Goal: Task Accomplishment & Management: Use online tool/utility

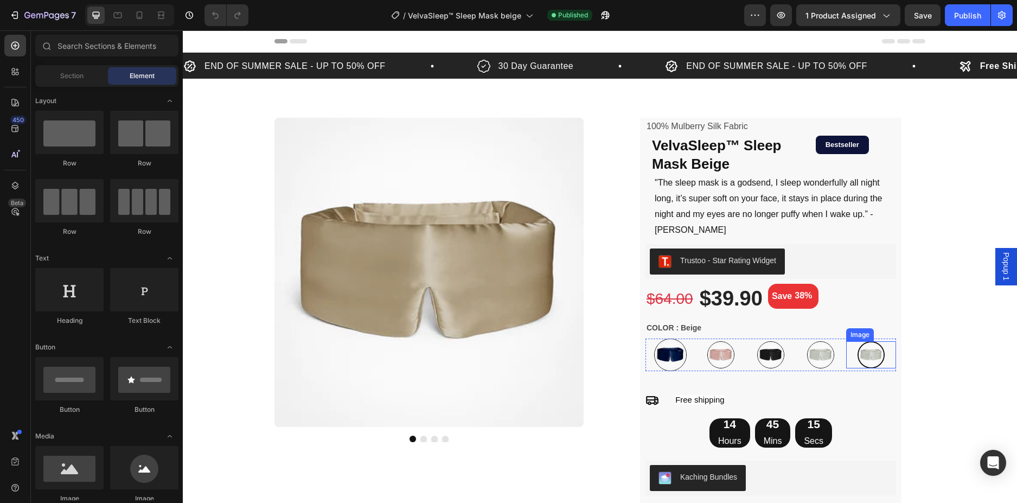
click at [864, 345] on img at bounding box center [871, 354] width 27 height 27
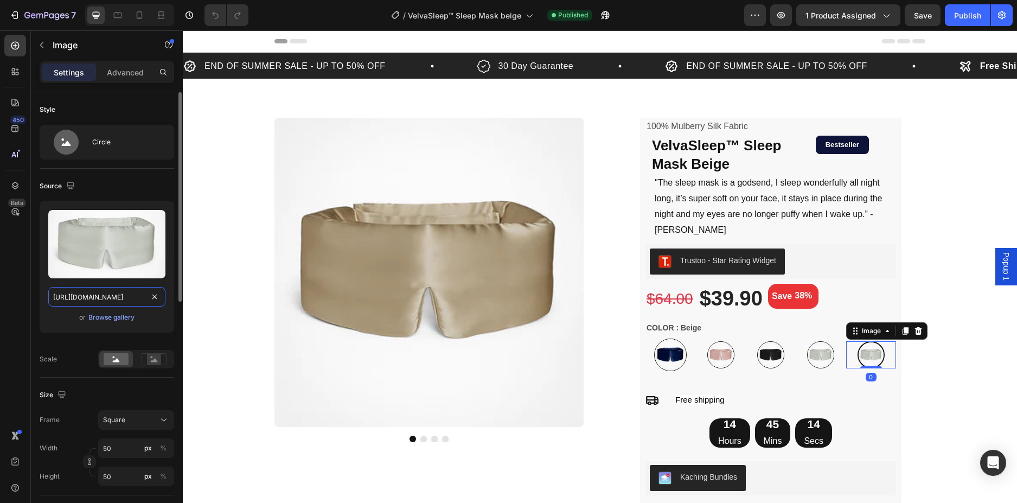
click at [109, 292] on input "[URL][DOMAIN_NAME]" at bounding box center [106, 297] width 117 height 20
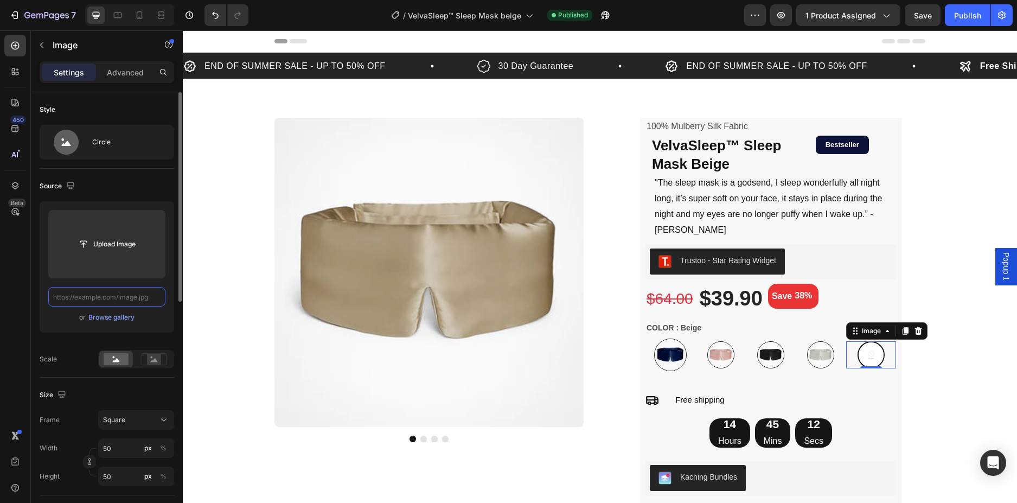
click at [130, 298] on input "text" at bounding box center [106, 297] width 117 height 20
paste input "[URL][DOMAIN_NAME]"
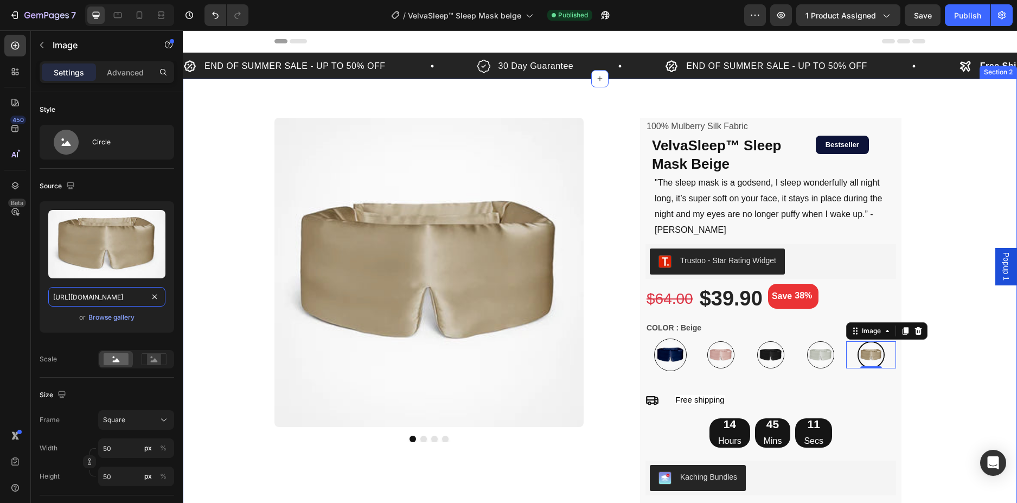
scroll to position [0, 419]
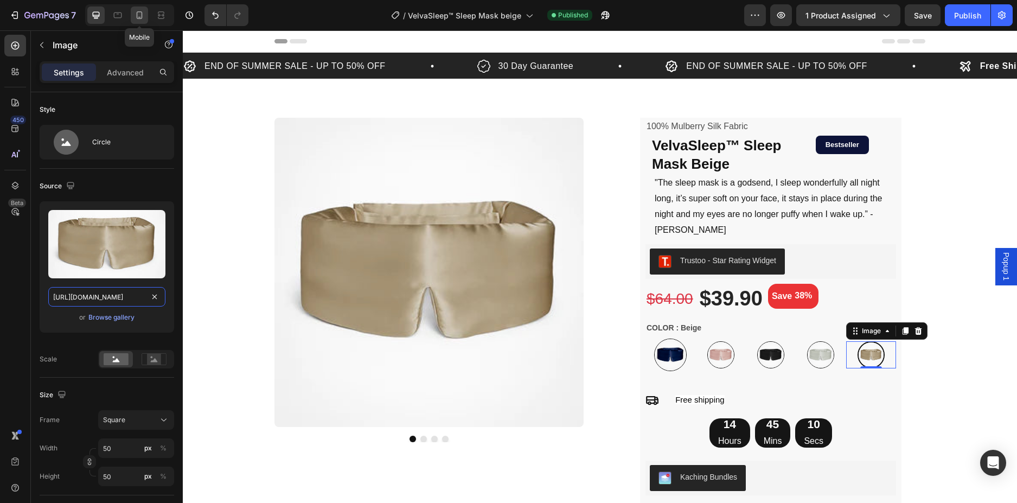
type input "[URL][DOMAIN_NAME]"
click at [143, 14] on icon at bounding box center [139, 15] width 11 height 11
type input "42"
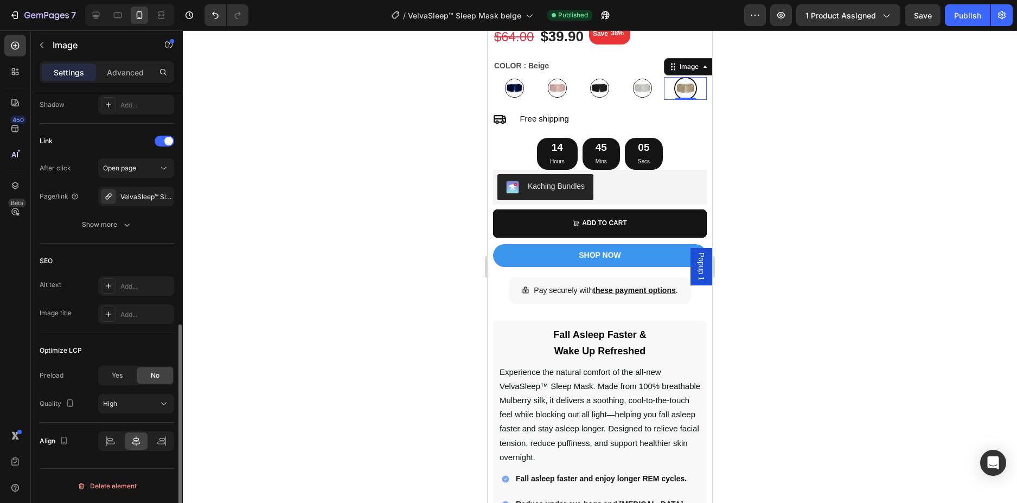
scroll to position [327, 0]
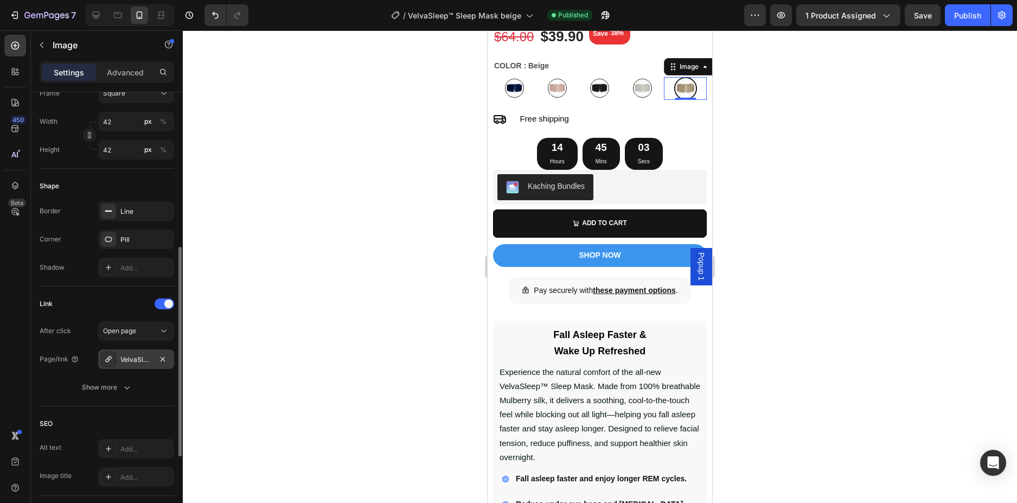
click at [136, 356] on div "VelvaSleep™ Sleep Mask" at bounding box center [135, 360] width 31 height 10
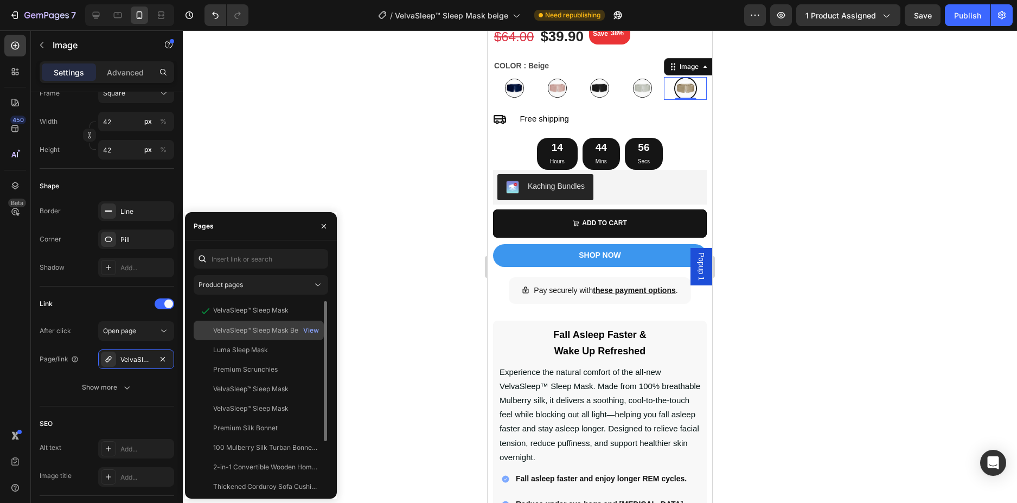
click at [284, 327] on div "VelvaSleep™ Sleep Mask Beige" at bounding box center [260, 331] width 94 height 10
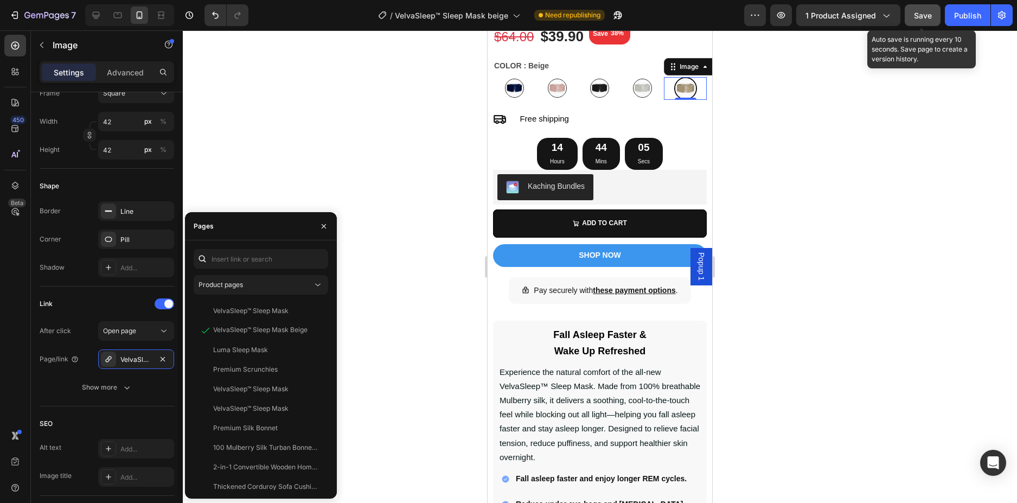
click at [930, 16] on span "Save" at bounding box center [923, 15] width 18 height 9
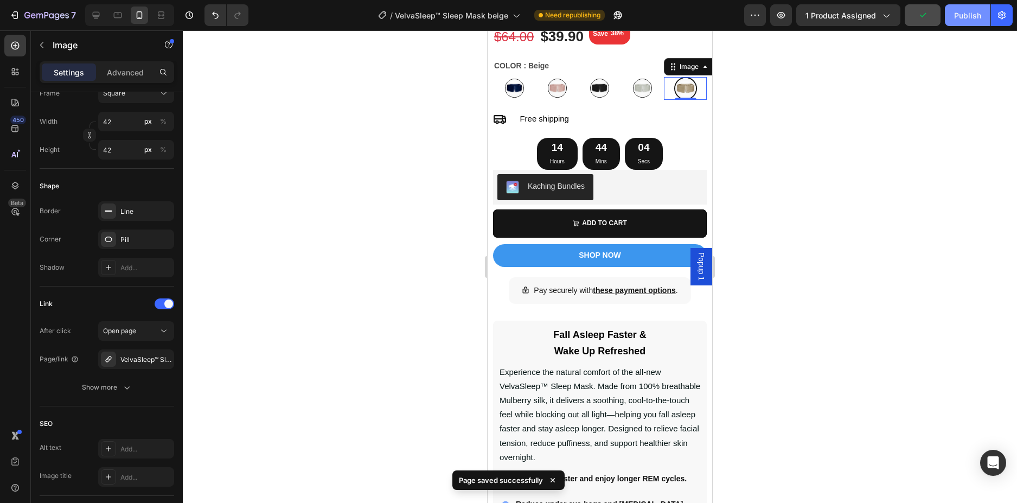
click at [954, 14] on div "Publish" at bounding box center [967, 15] width 27 height 11
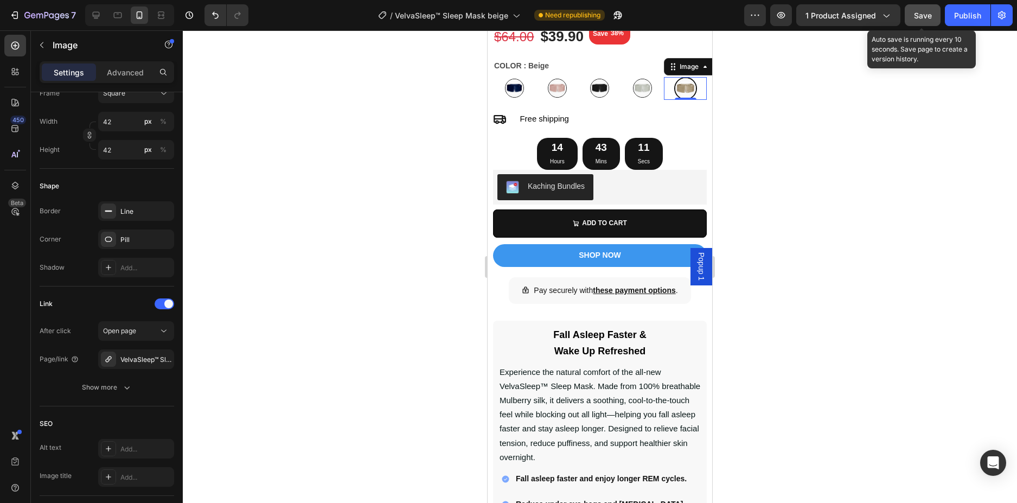
click at [933, 14] on button "Save" at bounding box center [923, 15] width 36 height 22
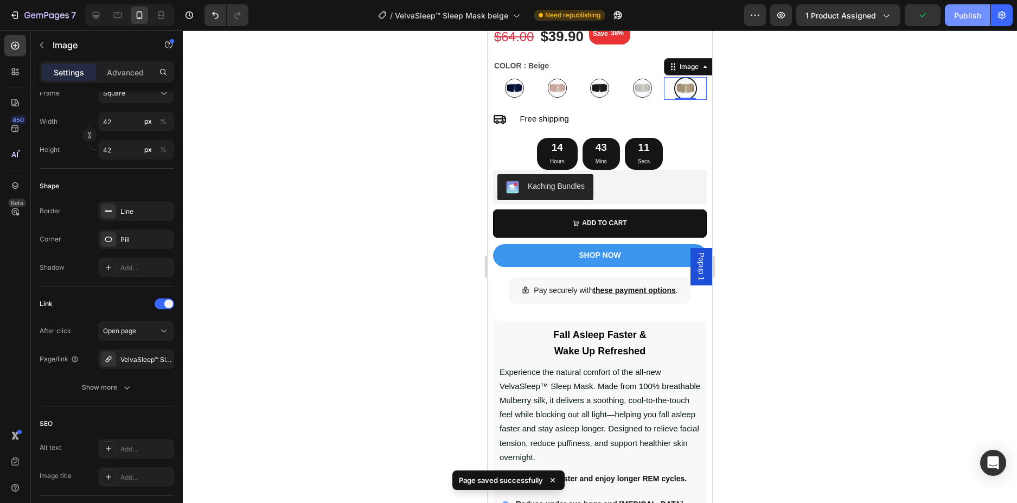
click at [964, 16] on div "Publish" at bounding box center [967, 15] width 27 height 11
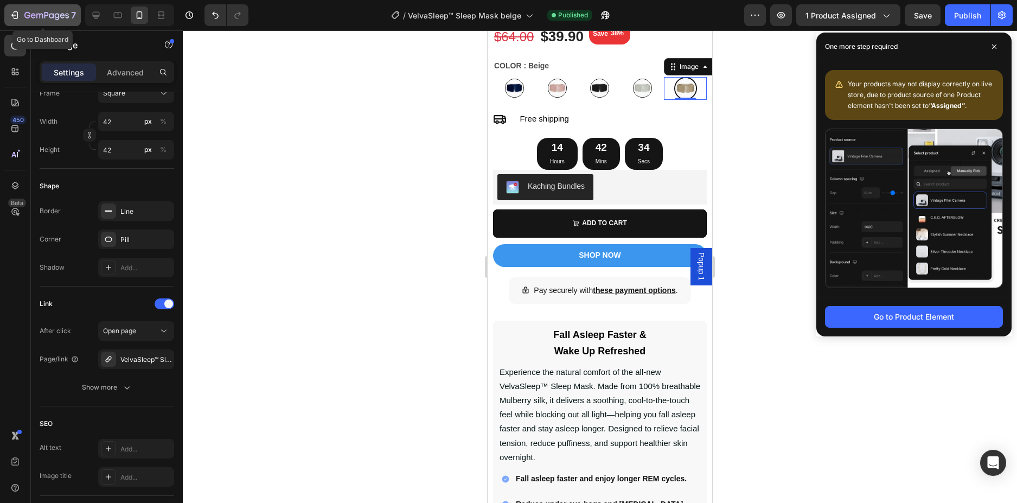
click at [40, 14] on icon "button" at bounding box center [46, 15] width 44 height 9
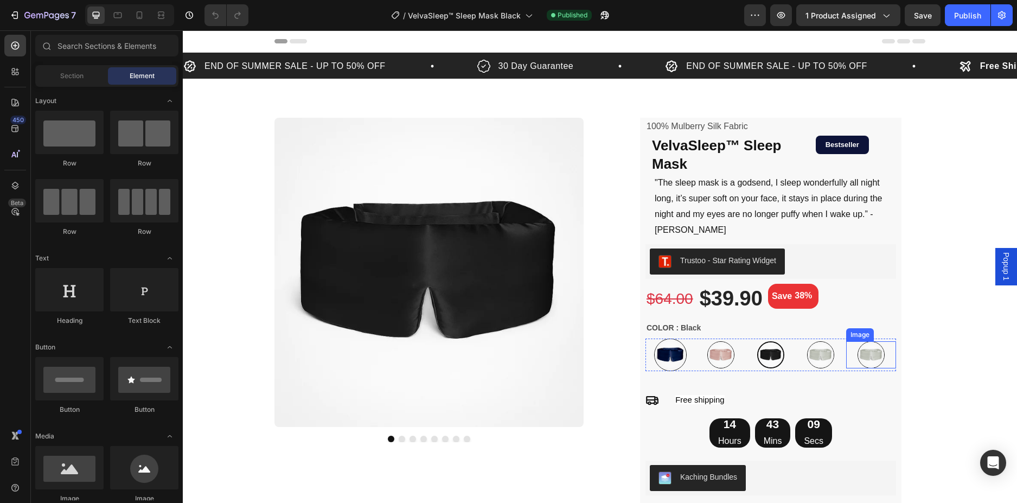
click at [870, 341] on img at bounding box center [871, 354] width 27 height 27
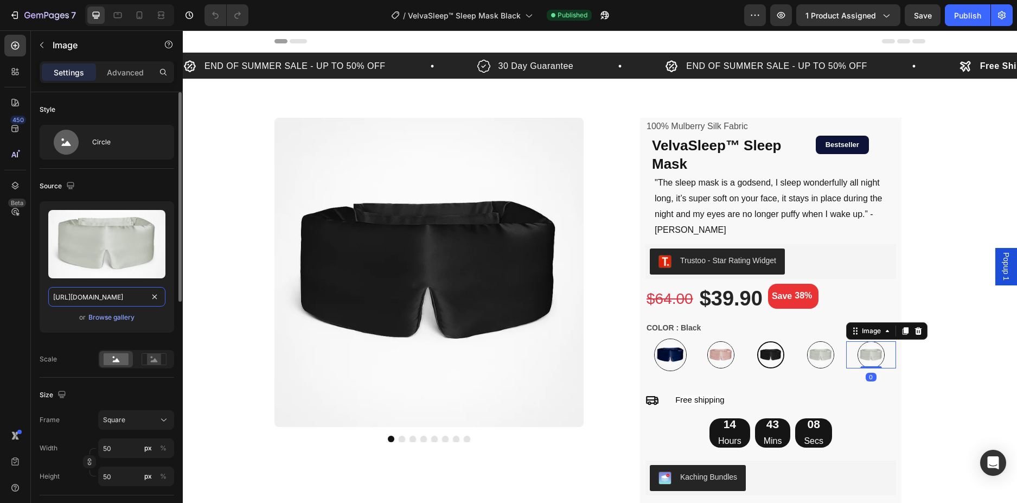
click at [131, 294] on input "[URL][DOMAIN_NAME]" at bounding box center [106, 297] width 117 height 20
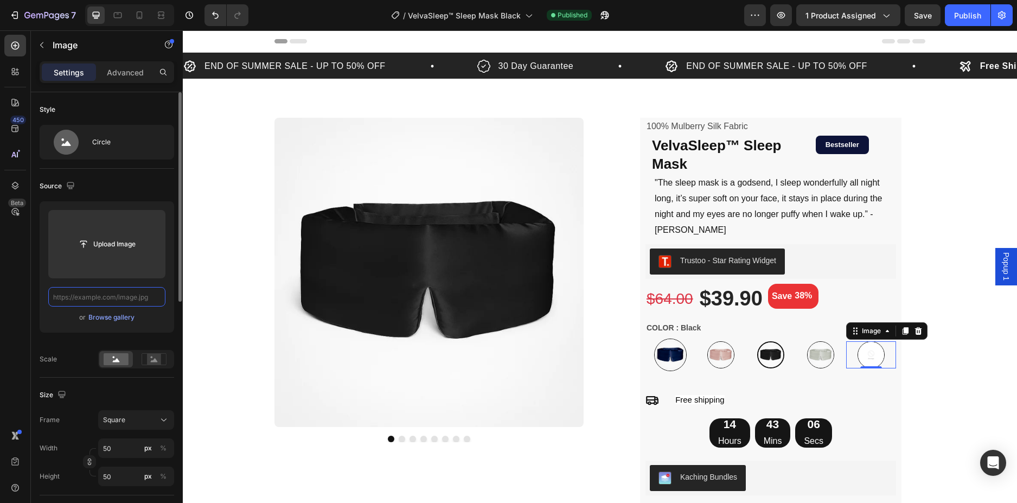
click at [112, 301] on input "text" at bounding box center [106, 297] width 117 height 20
paste input "[URL][DOMAIN_NAME]"
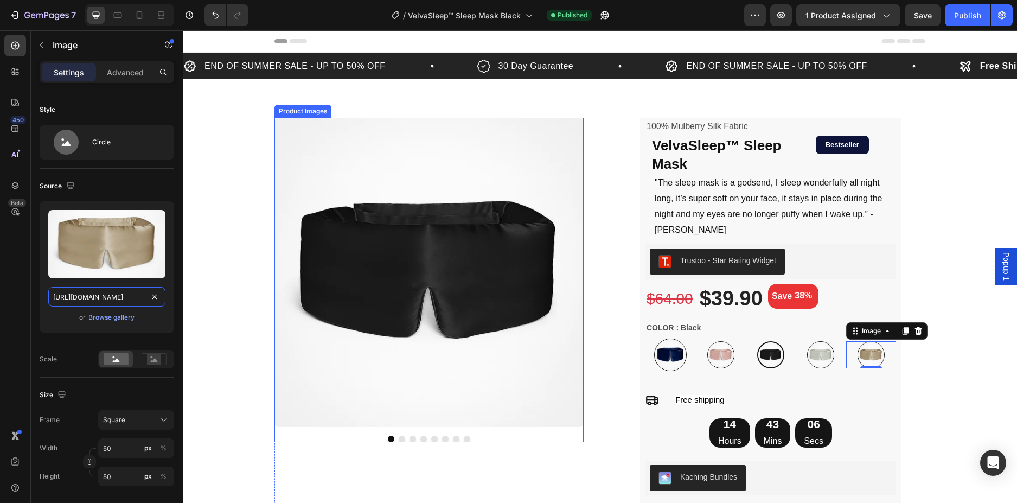
scroll to position [0, 419]
type input "https://cdn.shopify.com/s/files/1/0953/2637/2147/files/ChatGPT_Image_Jun_11_202…"
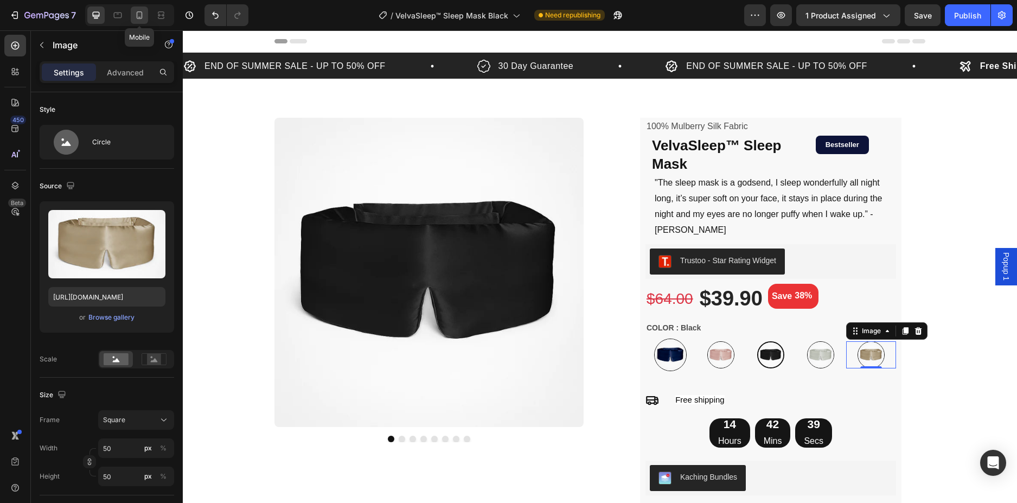
click at [144, 16] on icon at bounding box center [139, 15] width 11 height 11
type input "35"
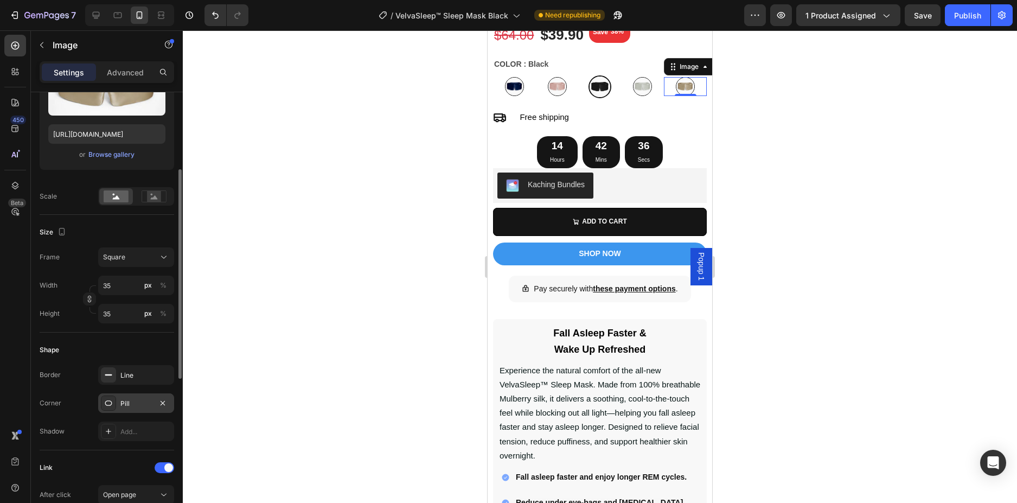
scroll to position [271, 0]
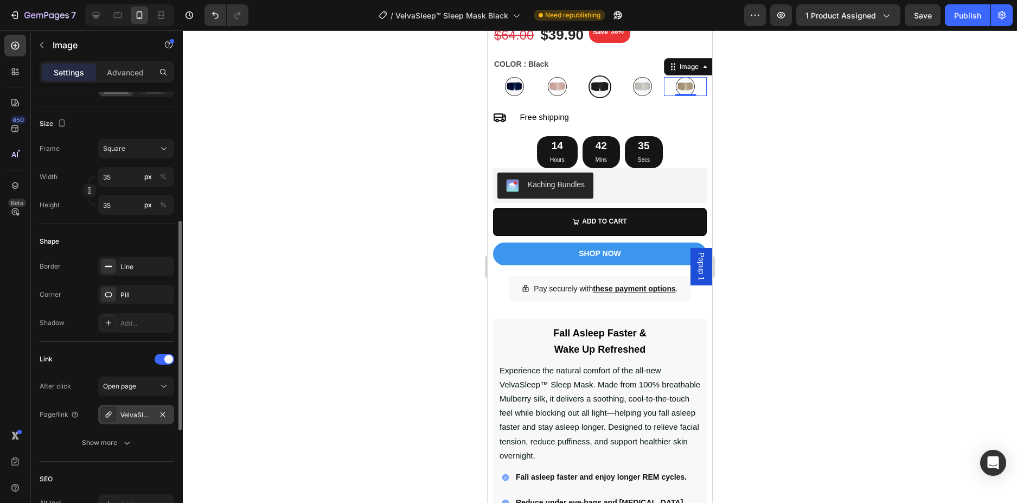
click at [123, 412] on div "VelvaSleep™ Sleep Mask" at bounding box center [135, 415] width 31 height 10
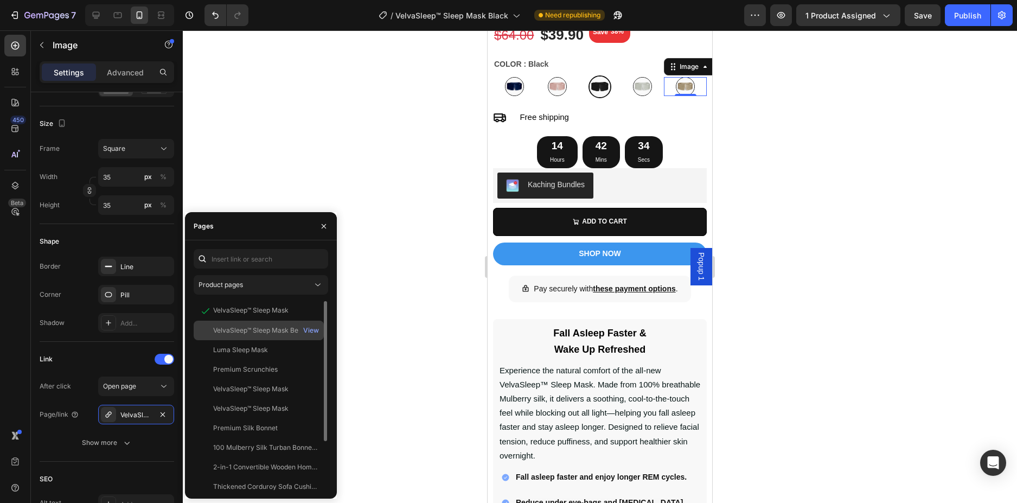
click at [295, 329] on div "VelvaSleep™ Sleep Mask Beige" at bounding box center [260, 331] width 94 height 10
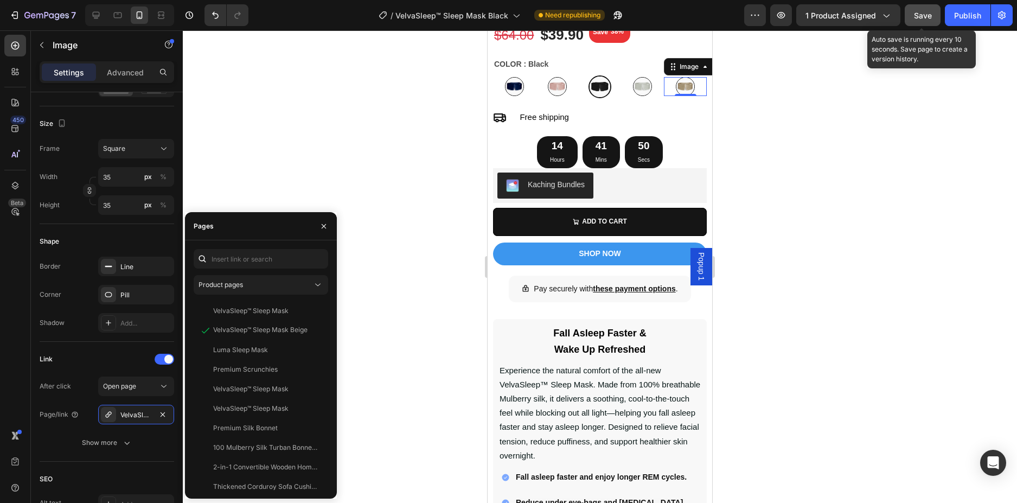
click at [921, 12] on span "Save" at bounding box center [923, 15] width 18 height 9
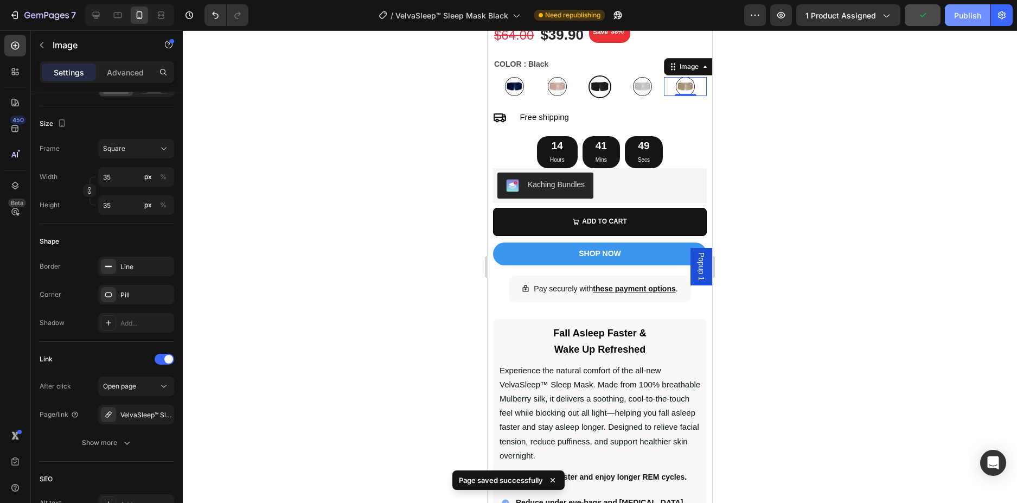
click at [951, 12] on button "Publish" at bounding box center [968, 15] width 46 height 22
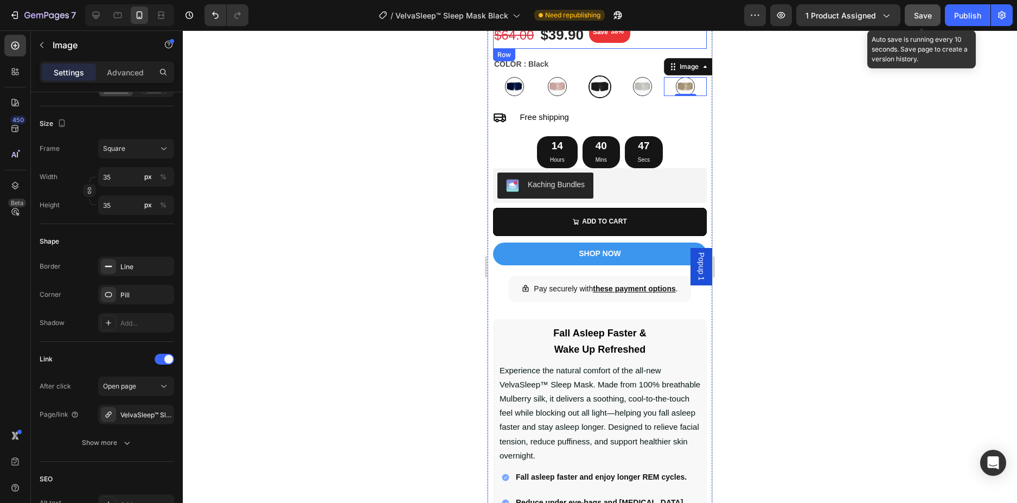
click at [930, 11] on span "Save" at bounding box center [923, 15] width 18 height 9
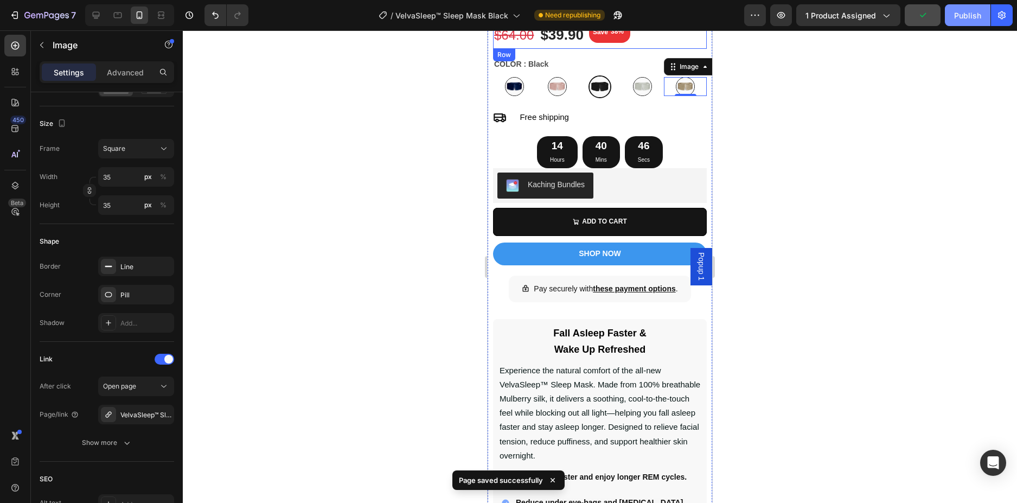
click at [958, 11] on div "Publish" at bounding box center [967, 15] width 27 height 11
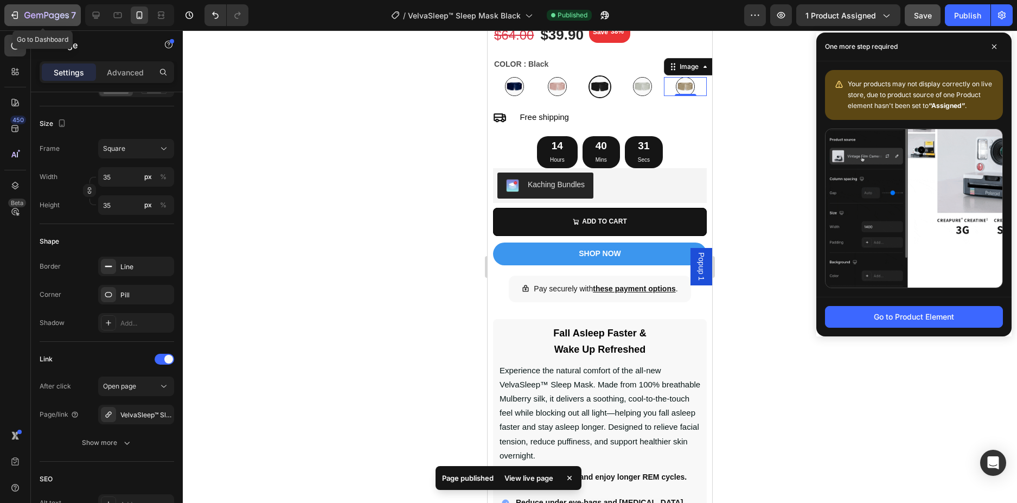
click at [37, 11] on div "7" at bounding box center [50, 15] width 52 height 13
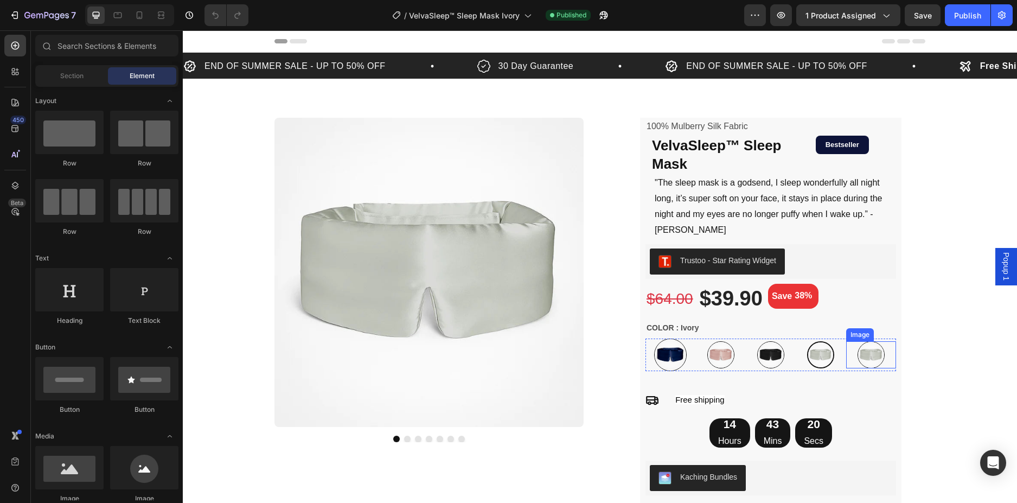
click at [872, 341] on img at bounding box center [871, 354] width 27 height 27
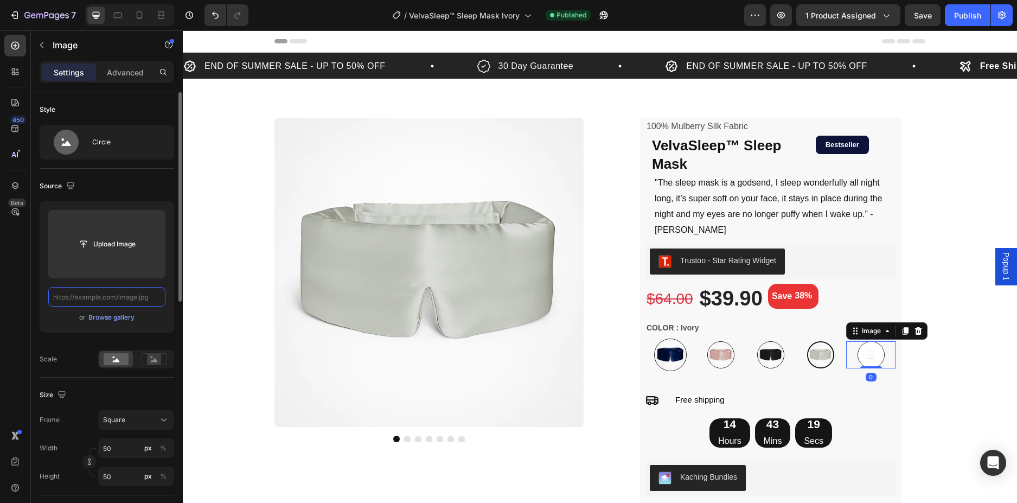
click at [112, 298] on input "text" at bounding box center [106, 297] width 117 height 20
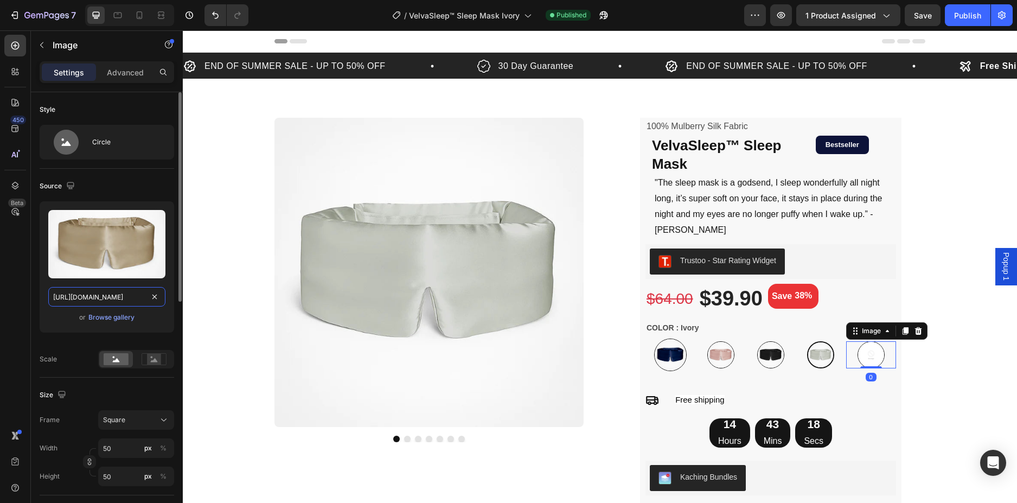
scroll to position [0, 419]
type input "[URL][DOMAIN_NAME]"
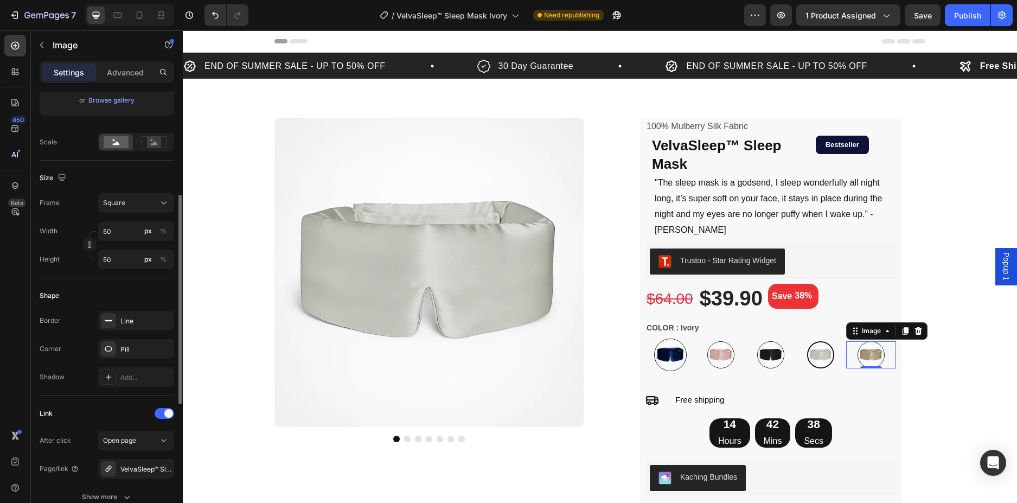
scroll to position [380, 0]
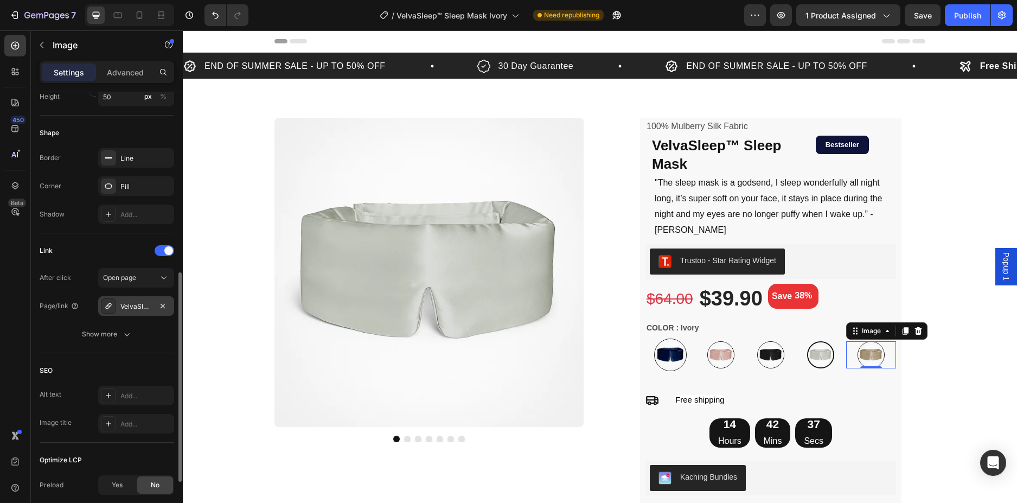
click at [138, 303] on div "VelvaSleep™ Sleep Mask" at bounding box center [135, 307] width 31 height 10
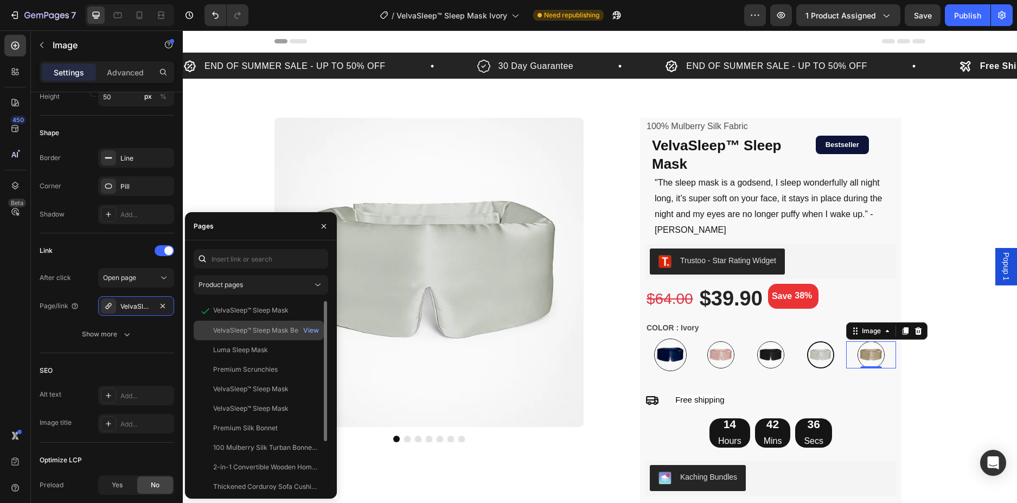
click at [257, 340] on div "VelvaSleep™ Sleep Mask Beige View" at bounding box center [259, 350] width 130 height 20
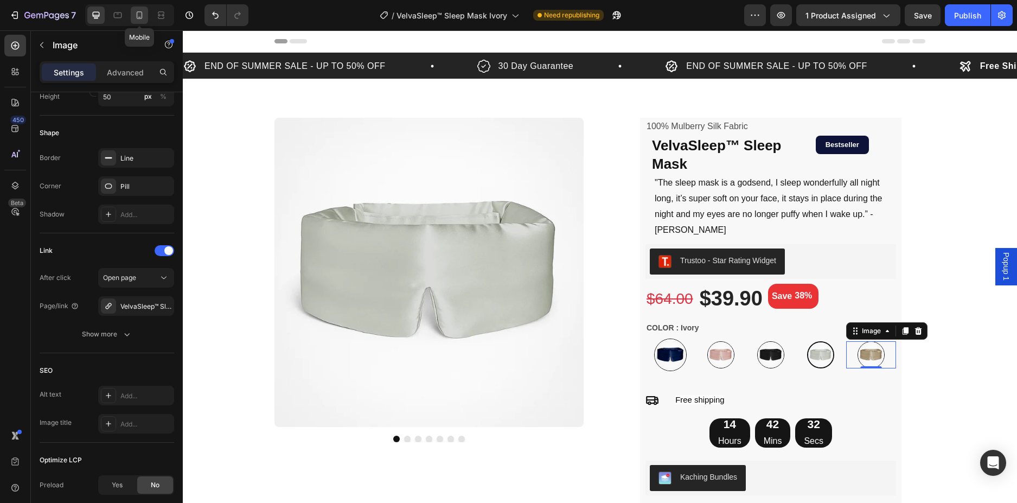
click at [137, 15] on icon at bounding box center [140, 15] width 6 height 8
type input "35"
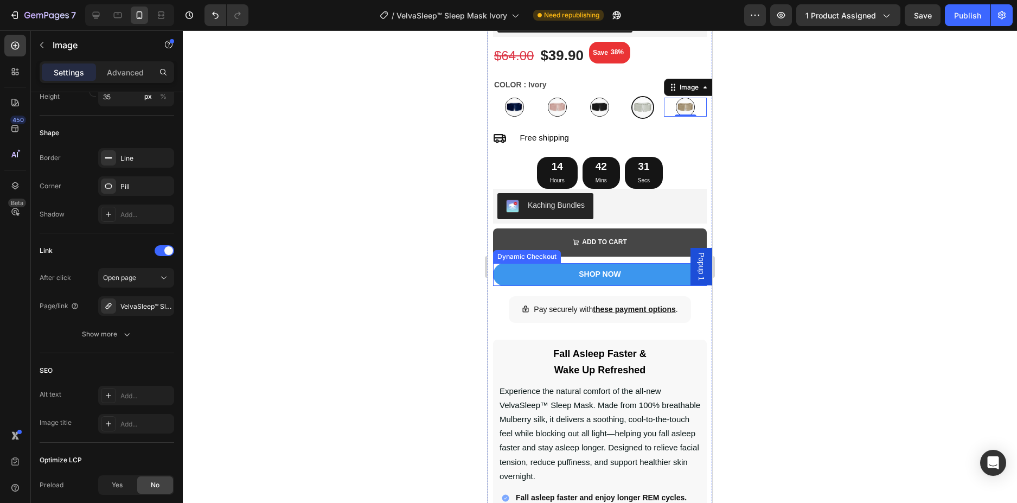
scroll to position [468, 0]
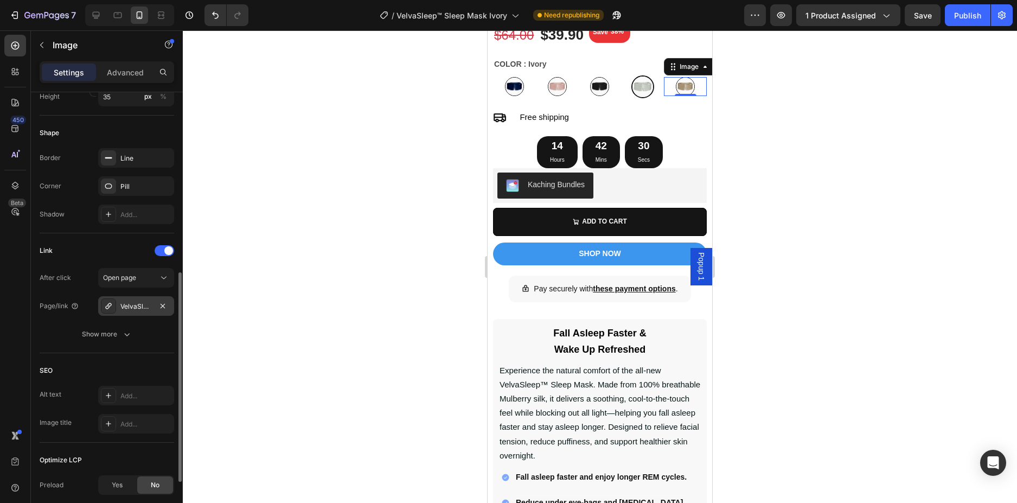
click at [138, 311] on div "VelvaSleep™ Sleep Mask Beige" at bounding box center [136, 306] width 76 height 20
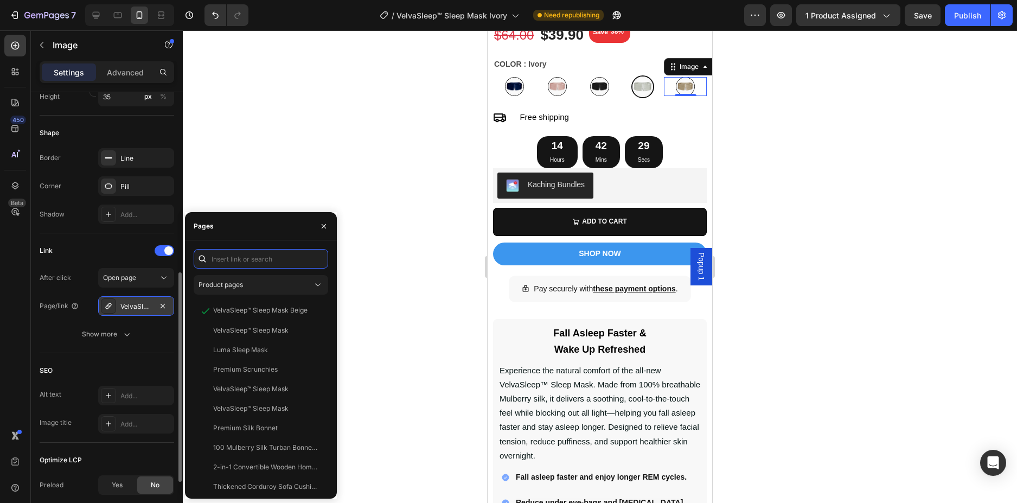
scroll to position [434, 0]
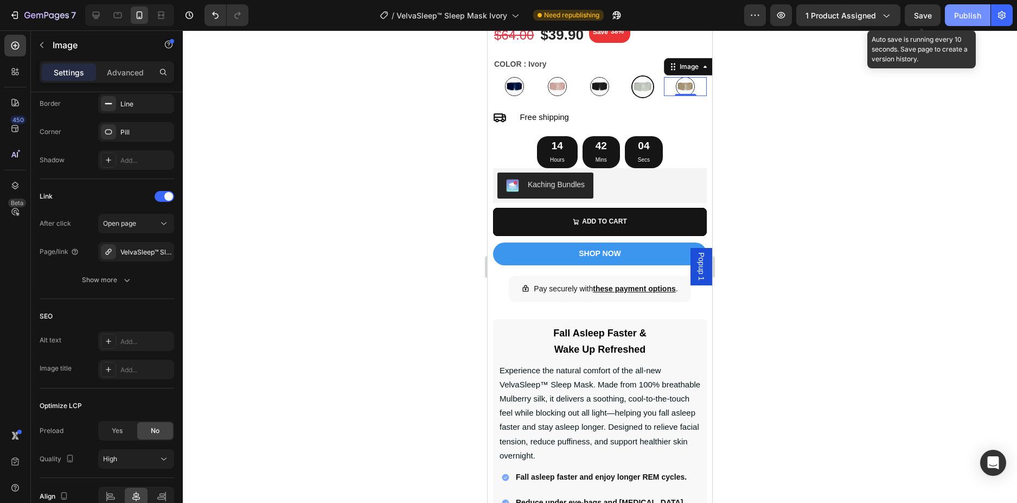
drag, startPoint x: 926, startPoint y: 17, endPoint x: 946, endPoint y: 16, distance: 20.1
click at [929, 17] on span "Save" at bounding box center [923, 15] width 18 height 9
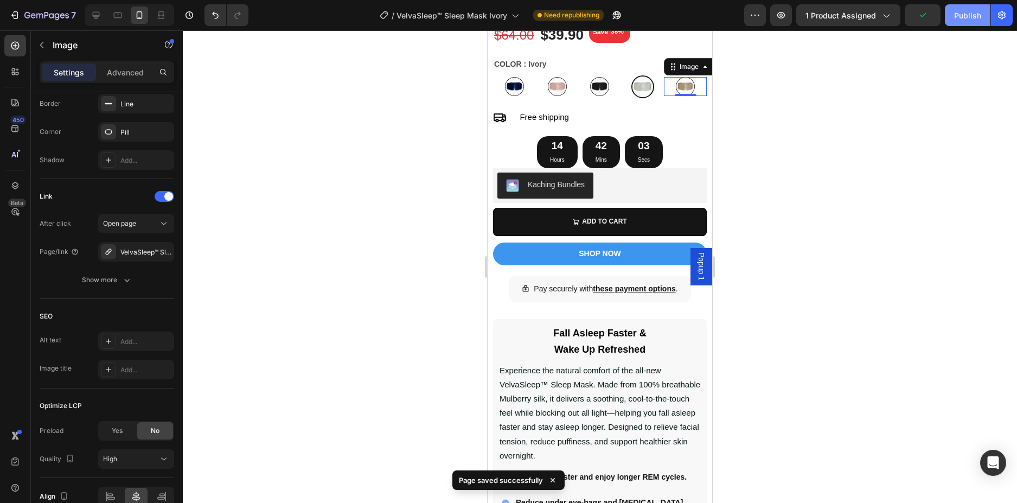
click at [962, 17] on div "Publish" at bounding box center [967, 15] width 27 height 11
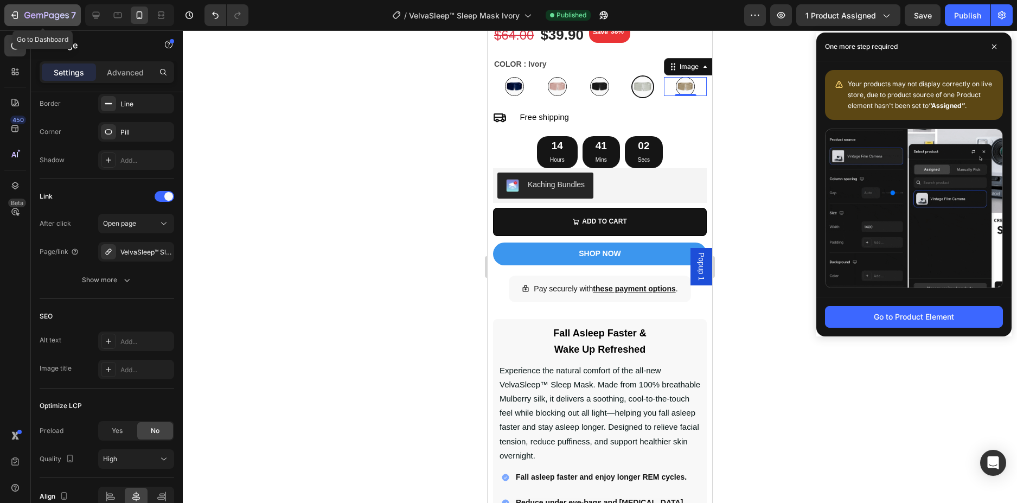
click at [43, 9] on div "7" at bounding box center [50, 15] width 52 height 13
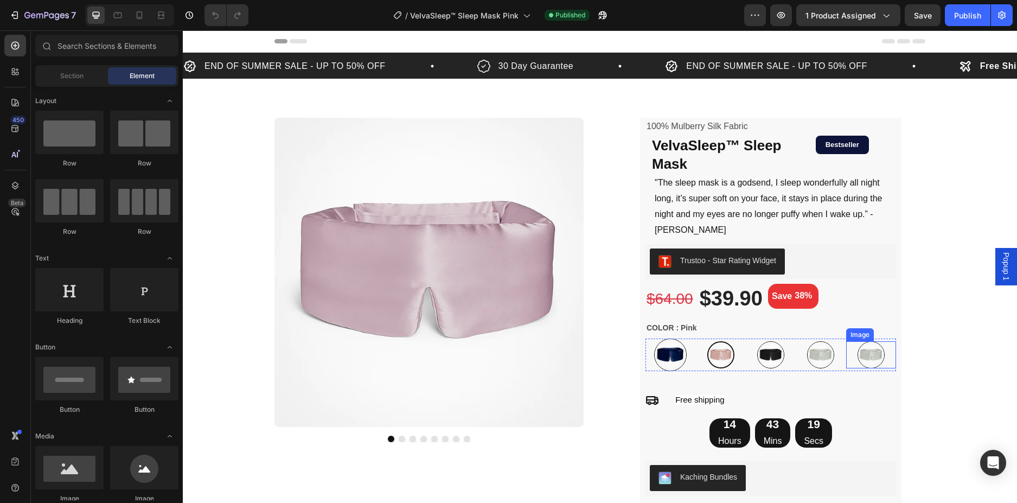
click at [871, 344] on img at bounding box center [871, 354] width 27 height 27
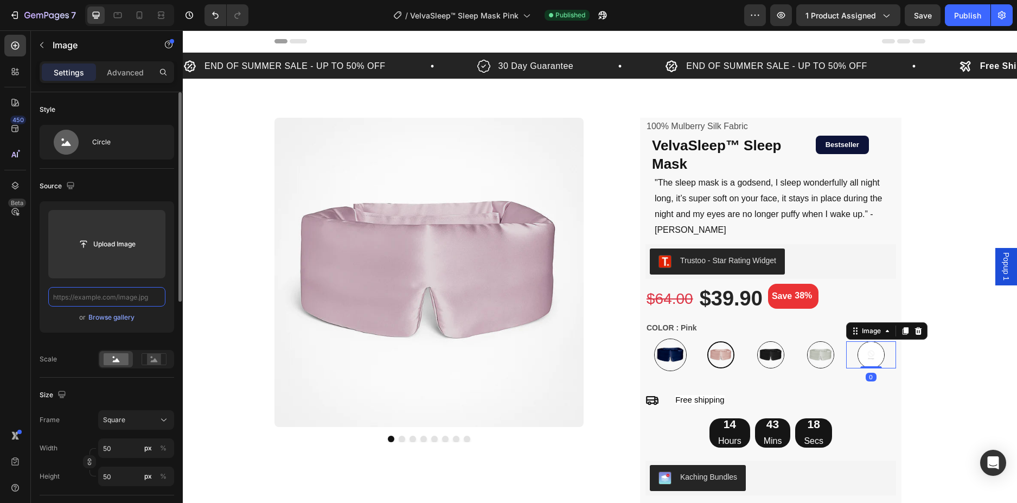
click at [125, 299] on input "text" at bounding box center [106, 297] width 117 height 20
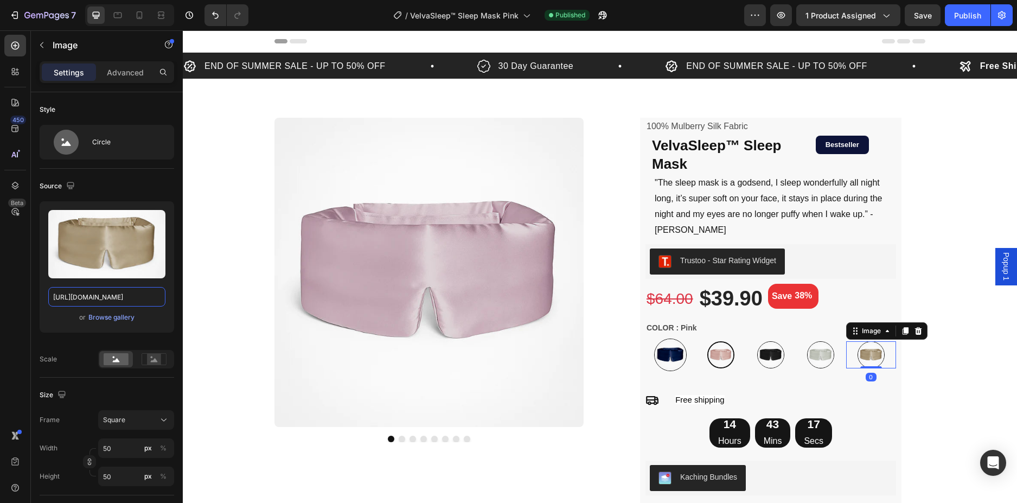
scroll to position [0, 419]
type input "[URL][DOMAIN_NAME]"
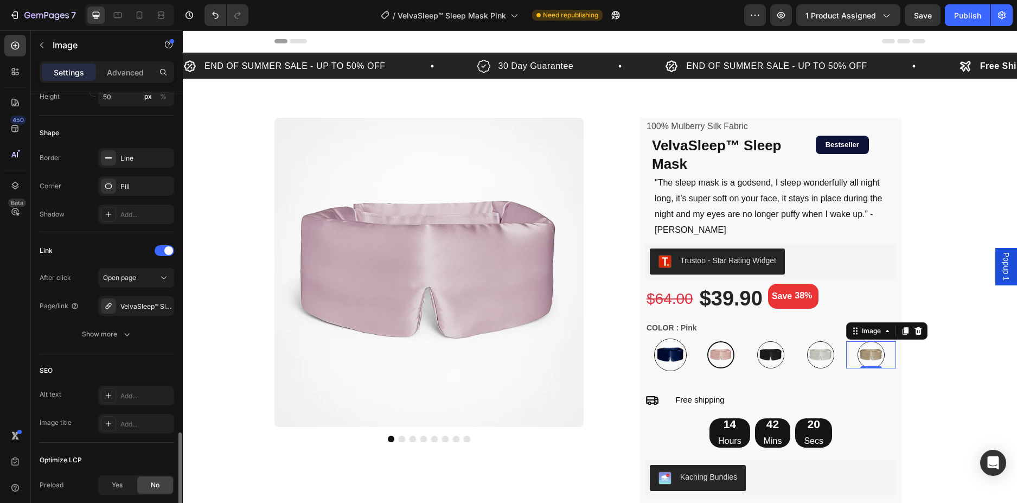
scroll to position [489, 0]
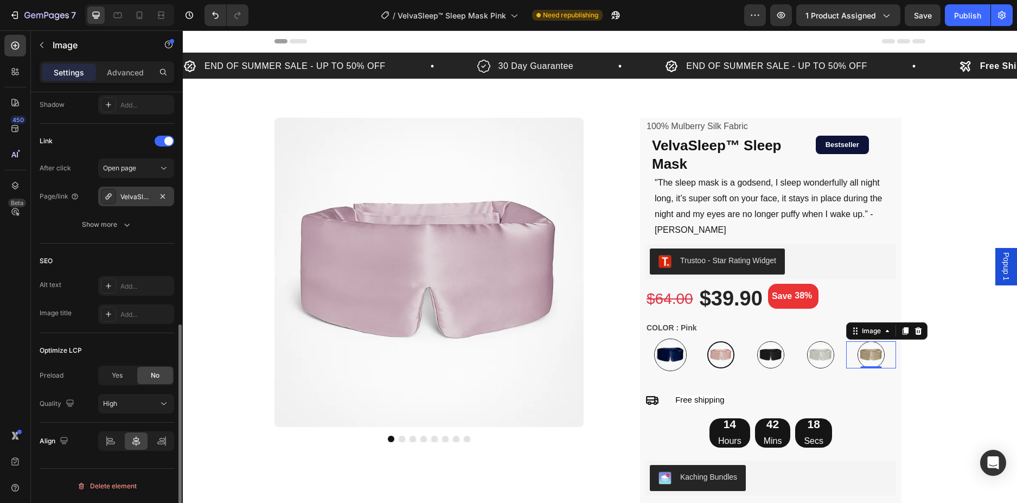
click at [135, 193] on div "VelvaSleep™ Sleep Mask" at bounding box center [135, 197] width 31 height 10
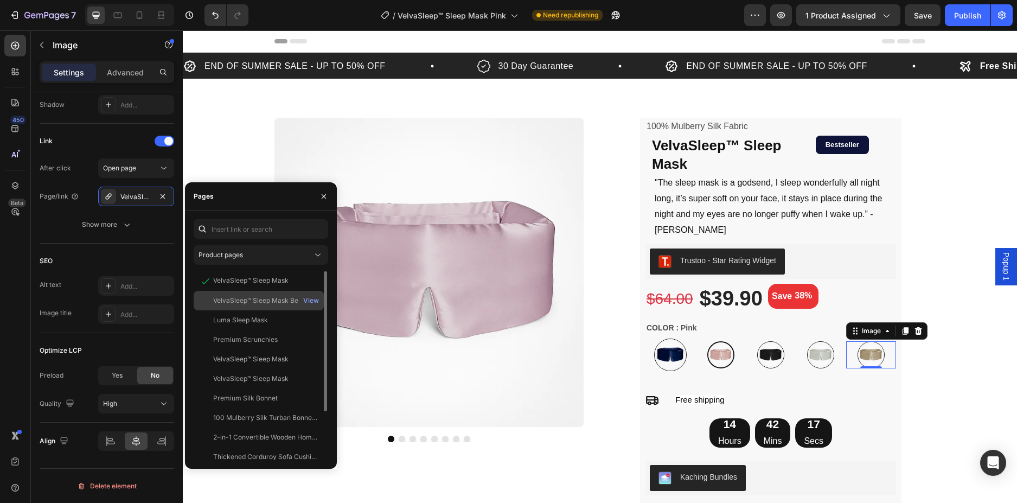
click at [277, 298] on div "VelvaSleep™ Sleep Mask Beige" at bounding box center [260, 301] width 94 height 10
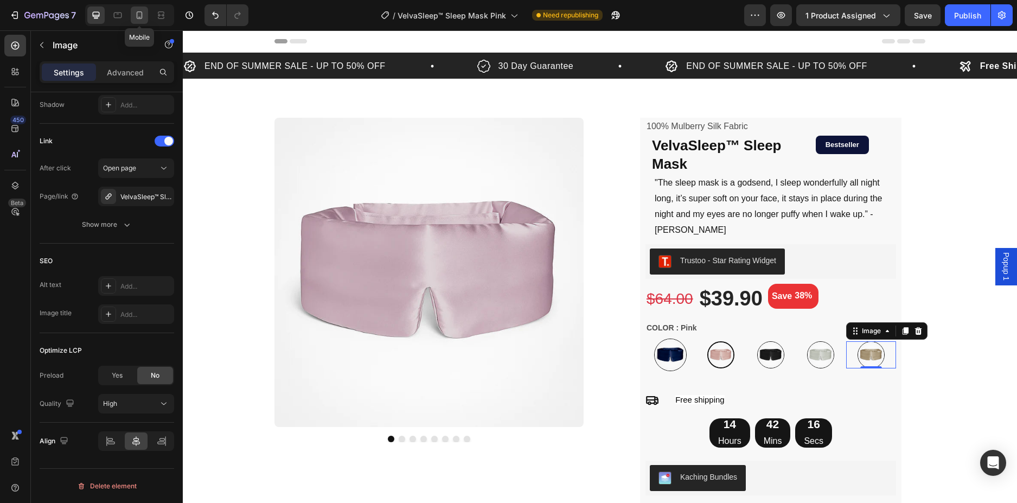
click at [143, 17] on icon at bounding box center [139, 15] width 11 height 11
type input "35"
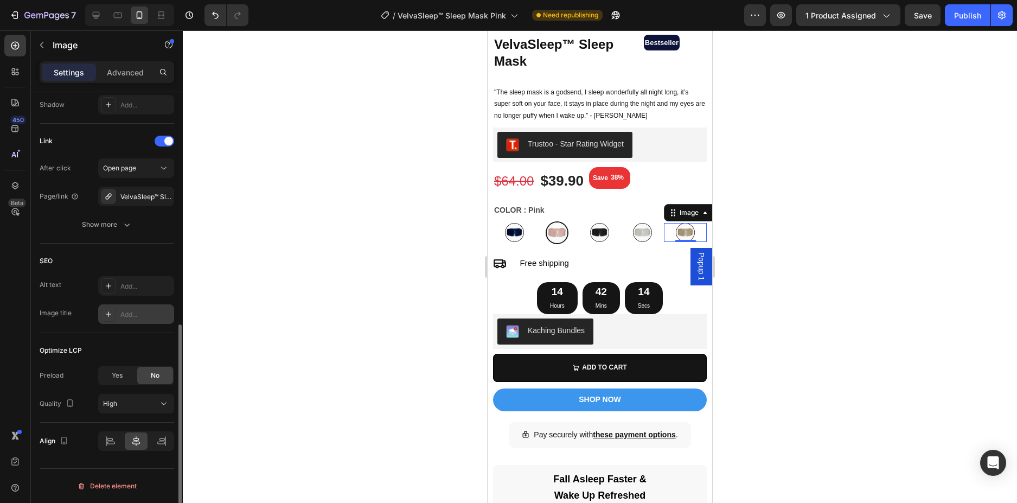
scroll to position [468, 0]
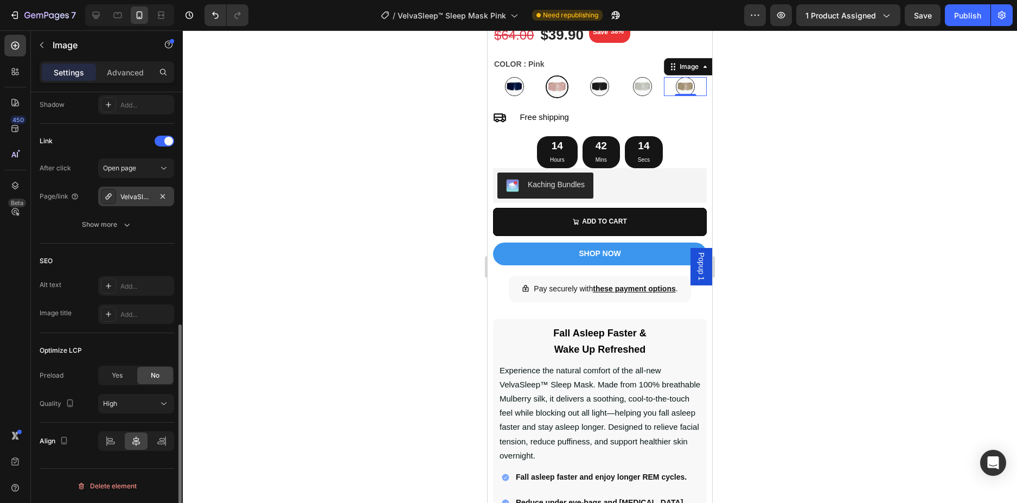
click at [135, 199] on div "VelvaSleep™ Sleep Mask Beige" at bounding box center [135, 197] width 31 height 10
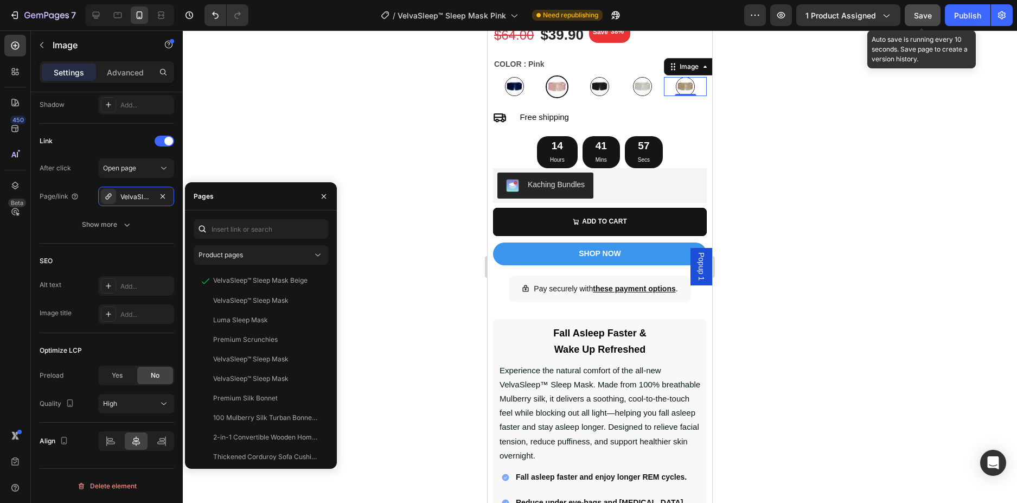
click at [934, 11] on button "Save" at bounding box center [923, 15] width 36 height 22
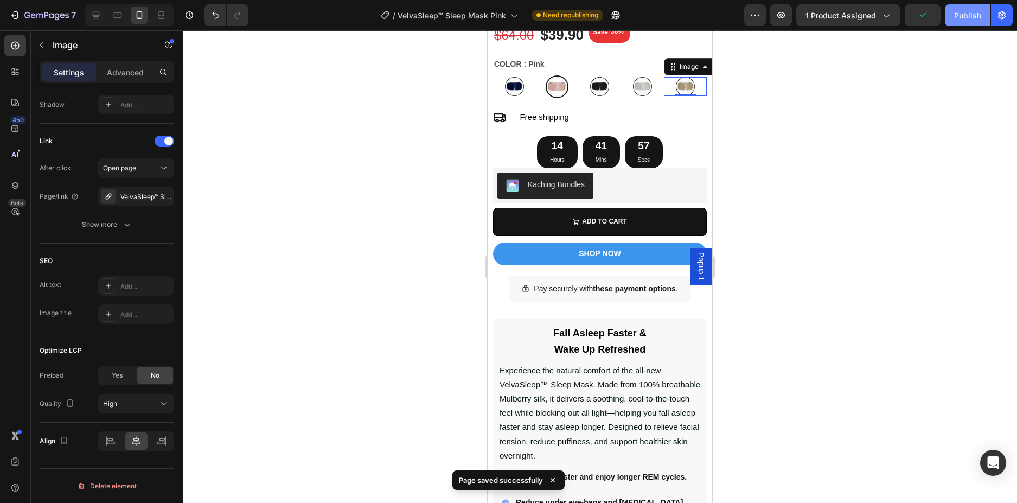
click at [980, 11] on button "Publish" at bounding box center [968, 15] width 46 height 22
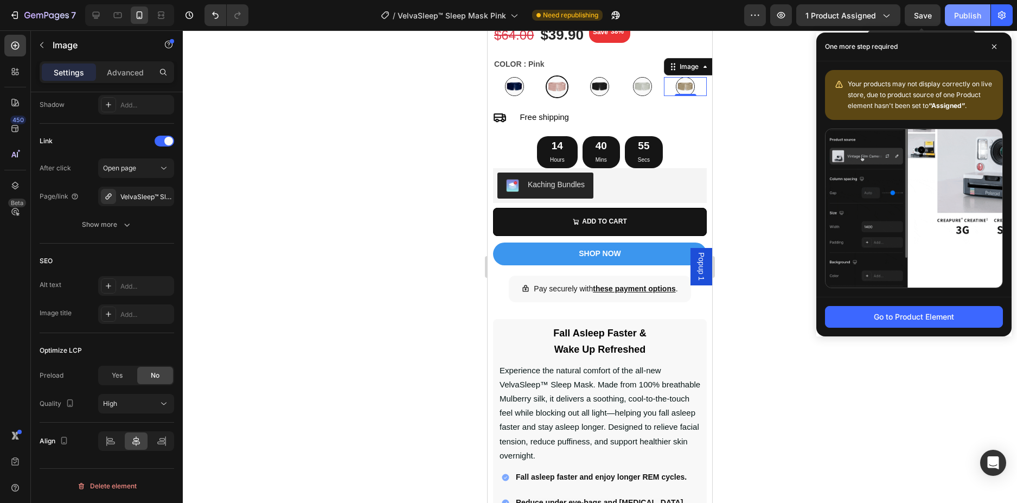
drag, startPoint x: 921, startPoint y: 17, endPoint x: 945, endPoint y: 13, distance: 24.2
click at [933, 16] on button "Save" at bounding box center [923, 15] width 36 height 22
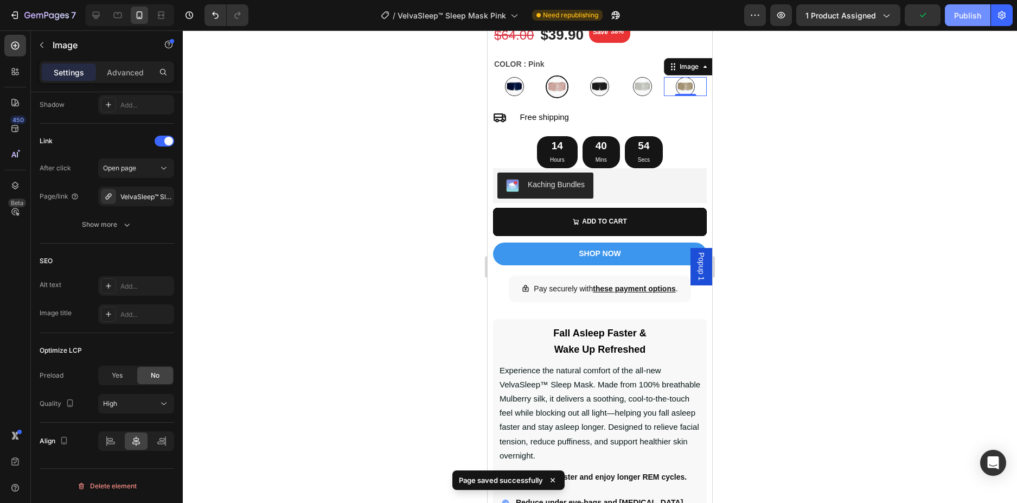
click at [961, 11] on div "Publish" at bounding box center [967, 15] width 27 height 11
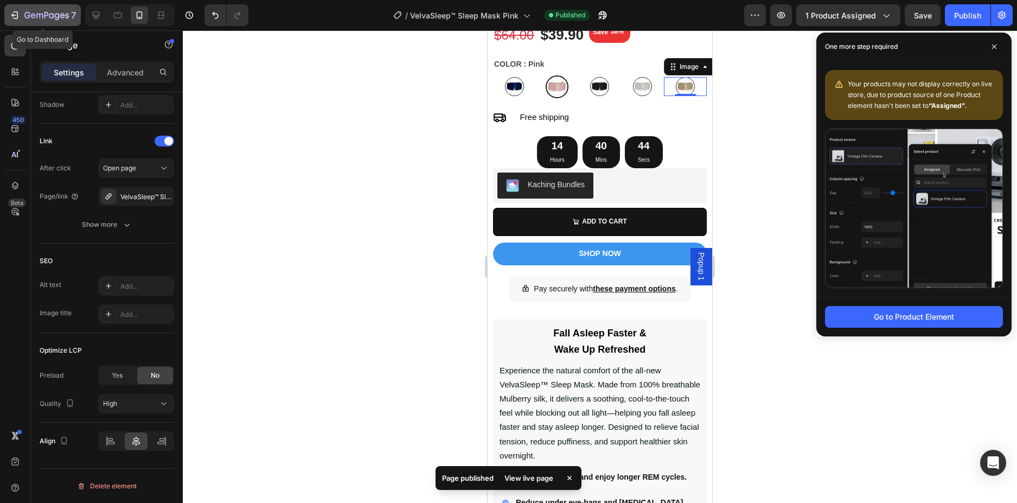
click at [46, 9] on div "7" at bounding box center [50, 15] width 52 height 13
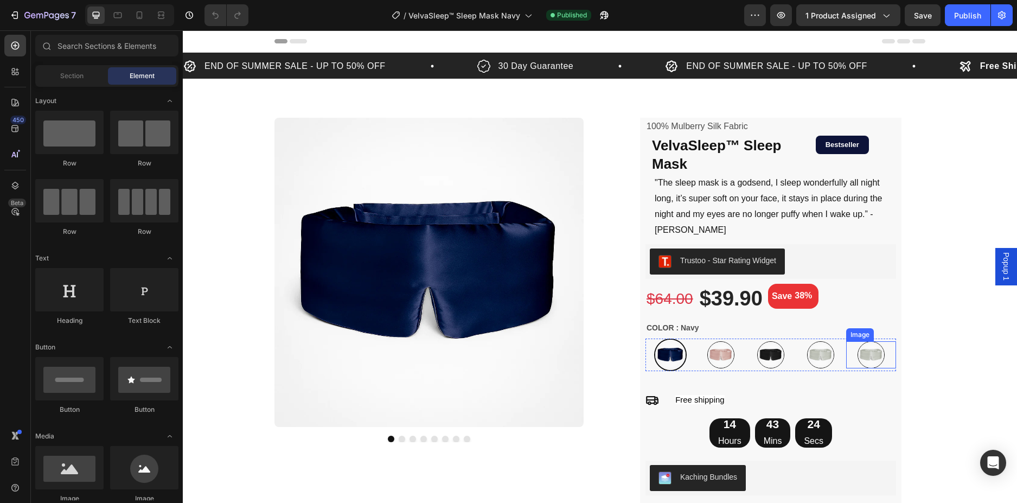
click at [872, 341] on img at bounding box center [871, 354] width 27 height 27
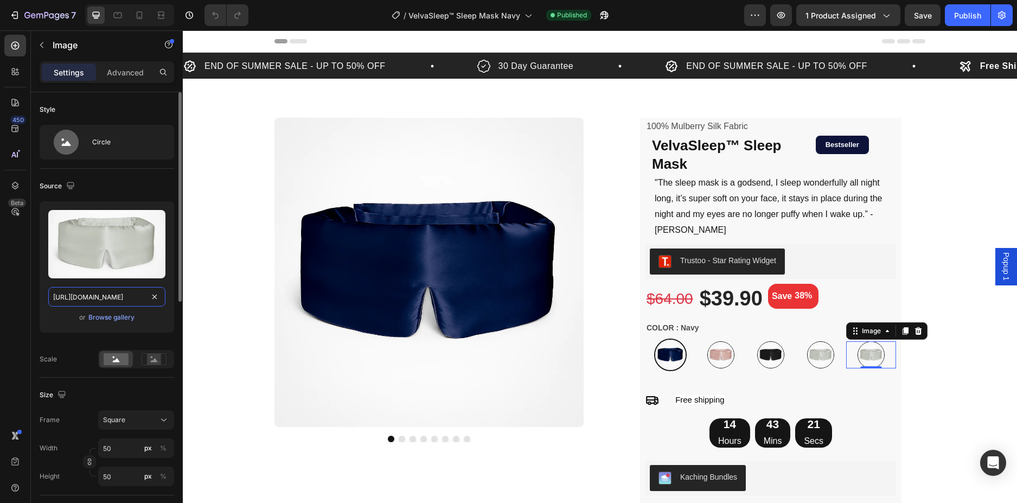
click at [122, 295] on input "https://cdn.shopify.com/s/files/1/0953/2637/2147/files/gempages_579429550635615…" at bounding box center [106, 297] width 117 height 20
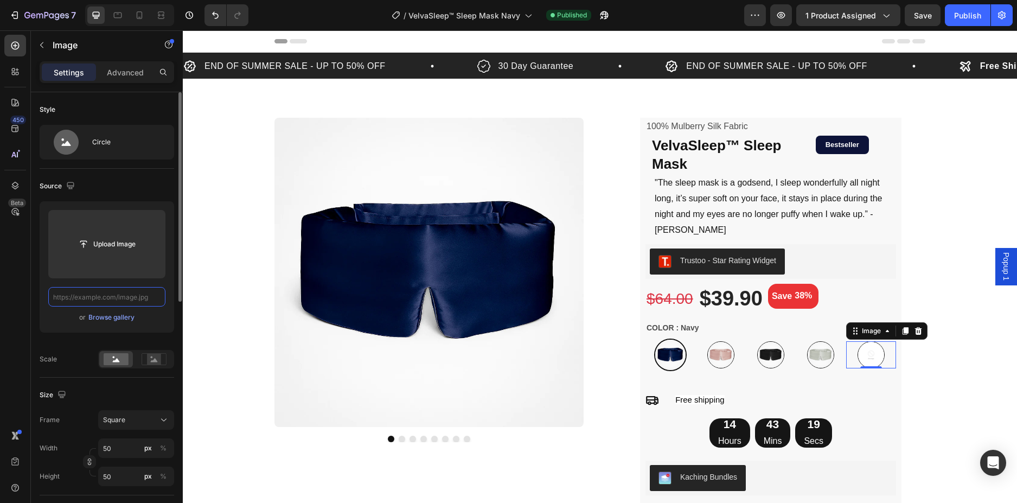
click at [117, 302] on input "text" at bounding box center [106, 297] width 117 height 20
paste input "https://cdn.shopify.com/s/files/1/0953/2637/2147/files/ChatGPT_Image_Jun_11_202…"
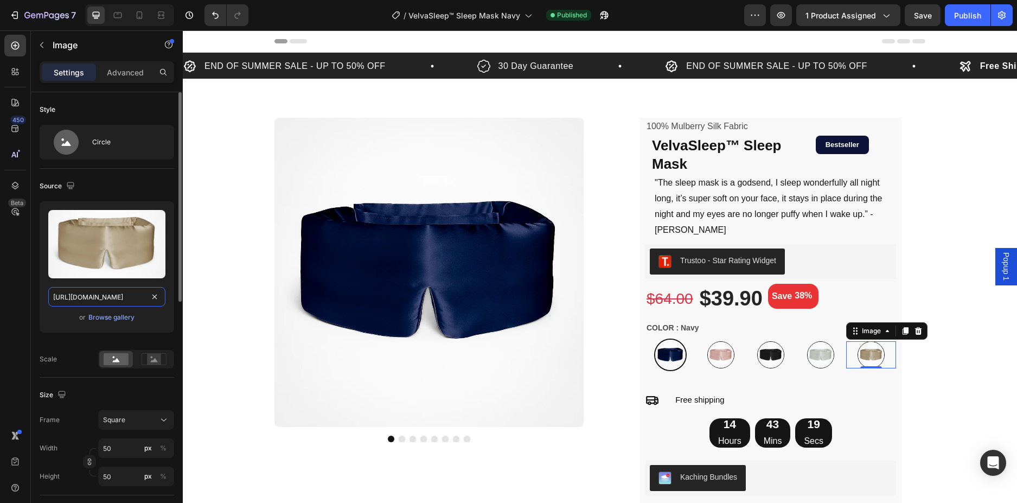
scroll to position [0, 419]
type input "https://cdn.shopify.com/s/files/1/0953/2637/2147/files/ChatGPT_Image_Jun_11_202…"
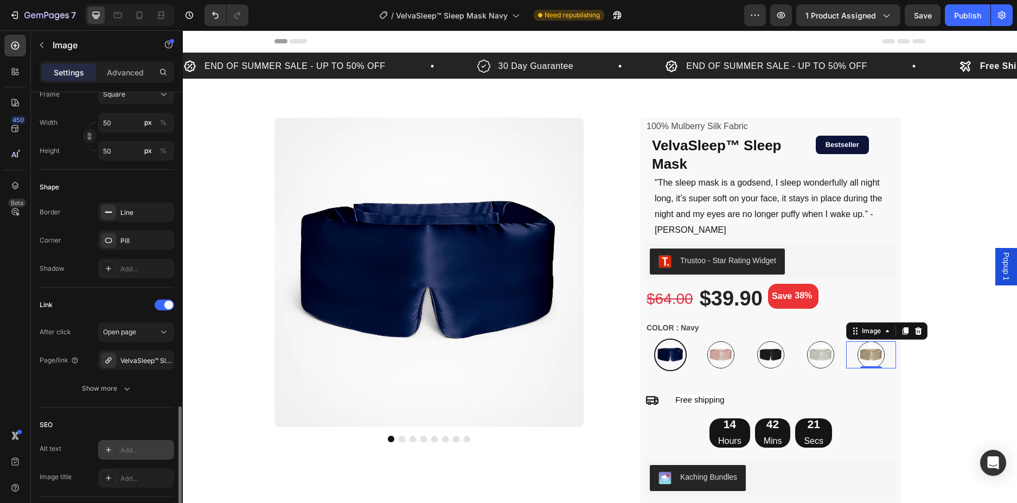
scroll to position [488, 0]
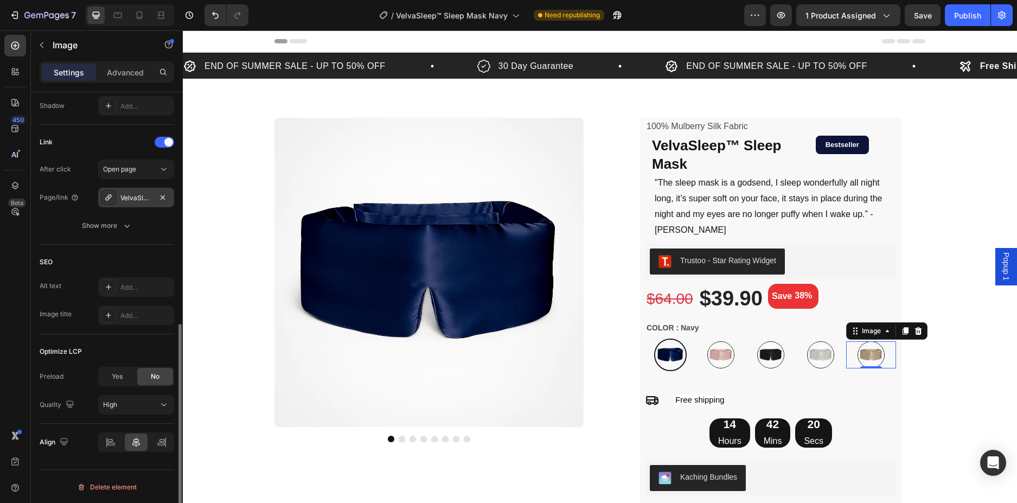
click at [132, 199] on div "VelvaSleep™ Sleep Mask" at bounding box center [135, 198] width 31 height 10
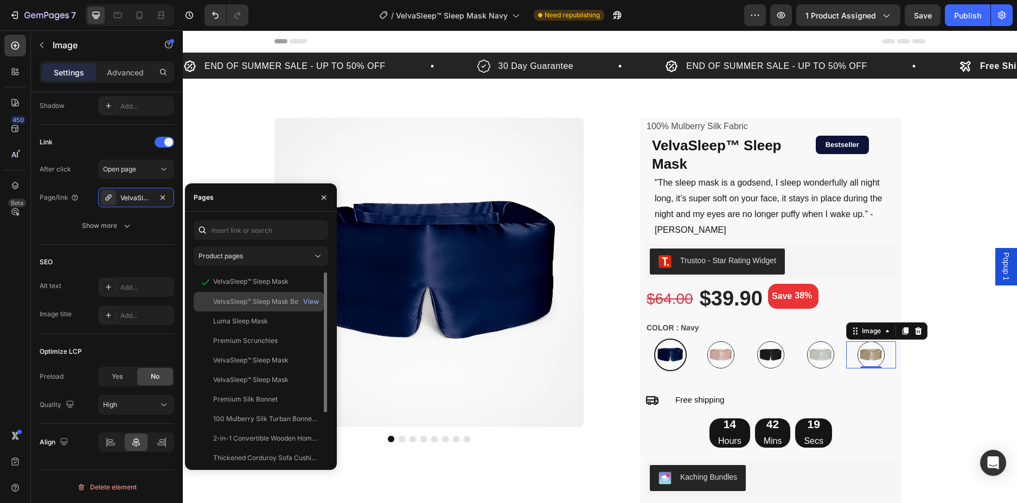
click at [230, 298] on div "VelvaSleep™ Sleep Mask Beige" at bounding box center [260, 302] width 94 height 10
click at [136, 21] on div at bounding box center [139, 15] width 17 height 17
type input "35"
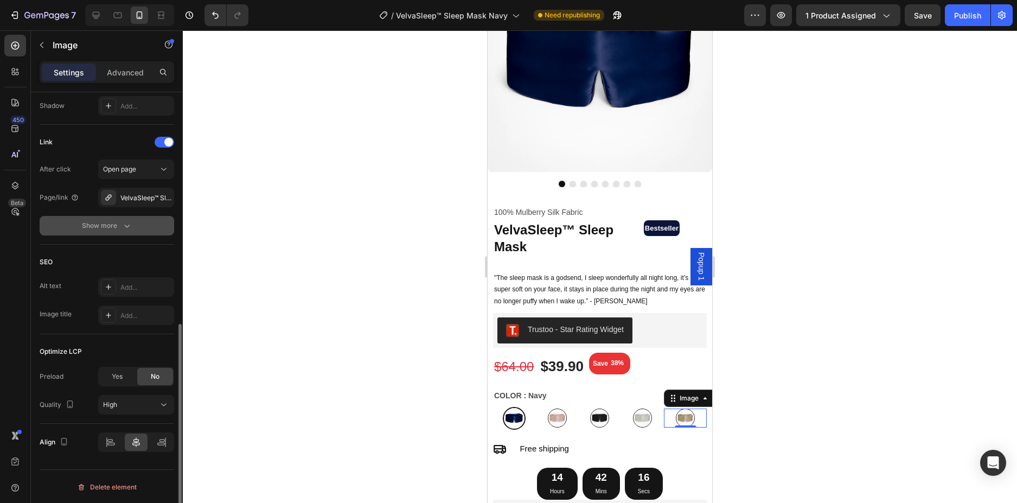
scroll to position [468, 0]
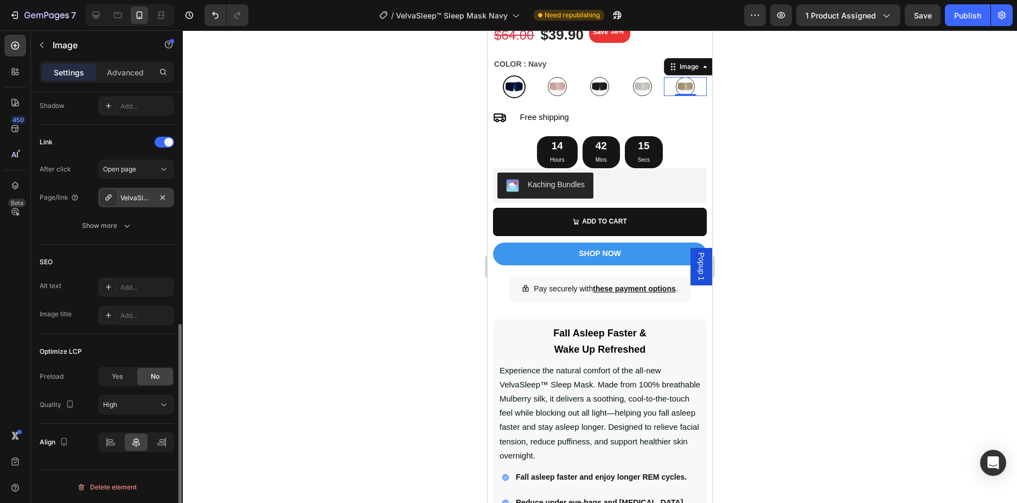
click at [139, 197] on div "VelvaSleep™ Sleep Mask Beige" at bounding box center [135, 198] width 31 height 10
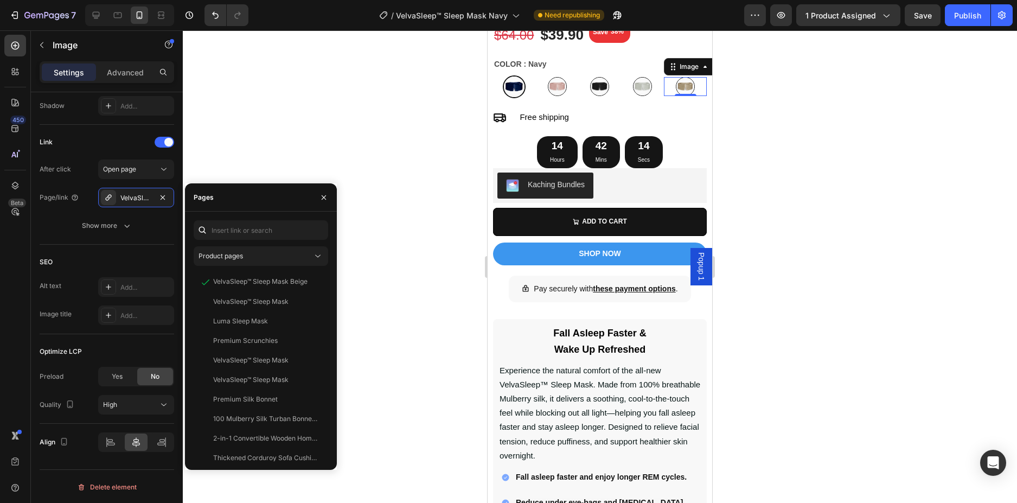
click at [367, 124] on div at bounding box center [600, 266] width 834 height 473
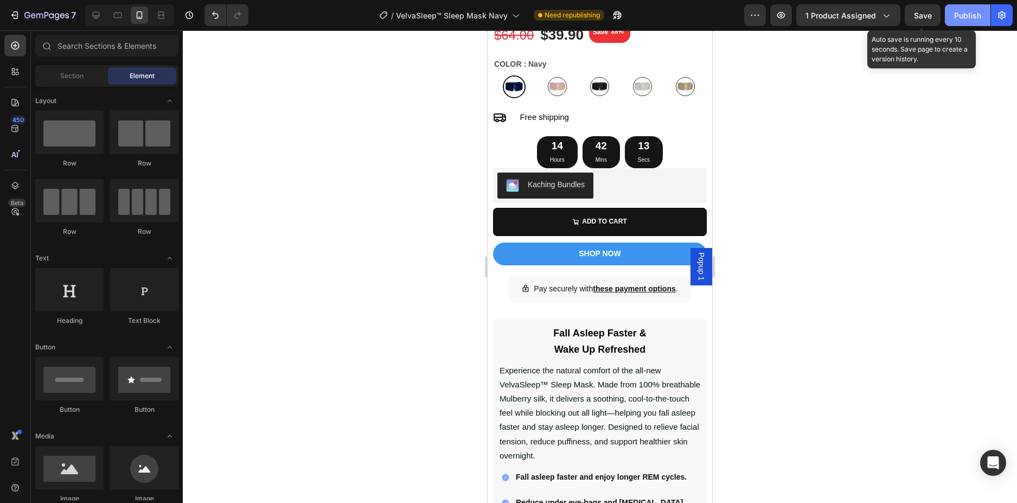
drag, startPoint x: 929, startPoint y: 21, endPoint x: 948, endPoint y: 18, distance: 19.7
click at [930, 21] on div "Save" at bounding box center [923, 15] width 18 height 11
click at [948, 18] on button "Publish" at bounding box center [968, 15] width 46 height 22
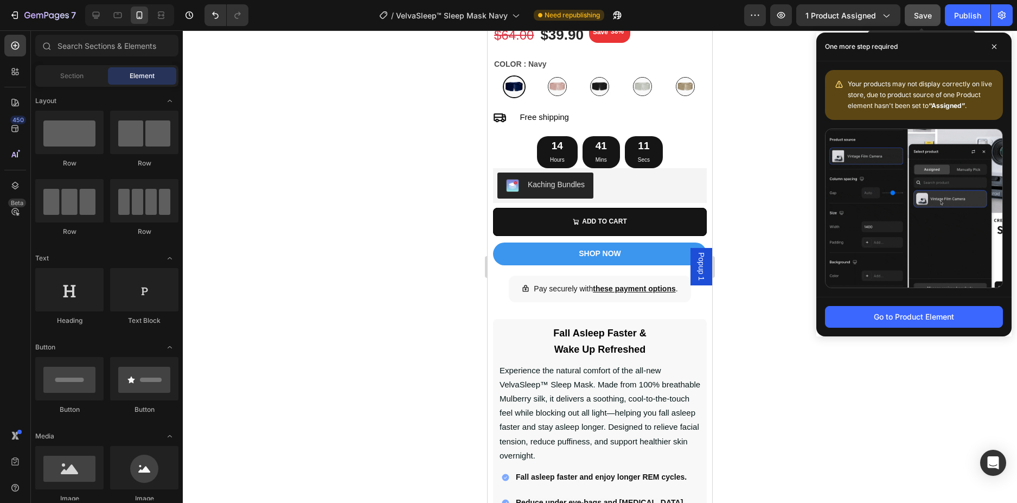
click at [938, 22] on button "Save" at bounding box center [923, 15] width 36 height 22
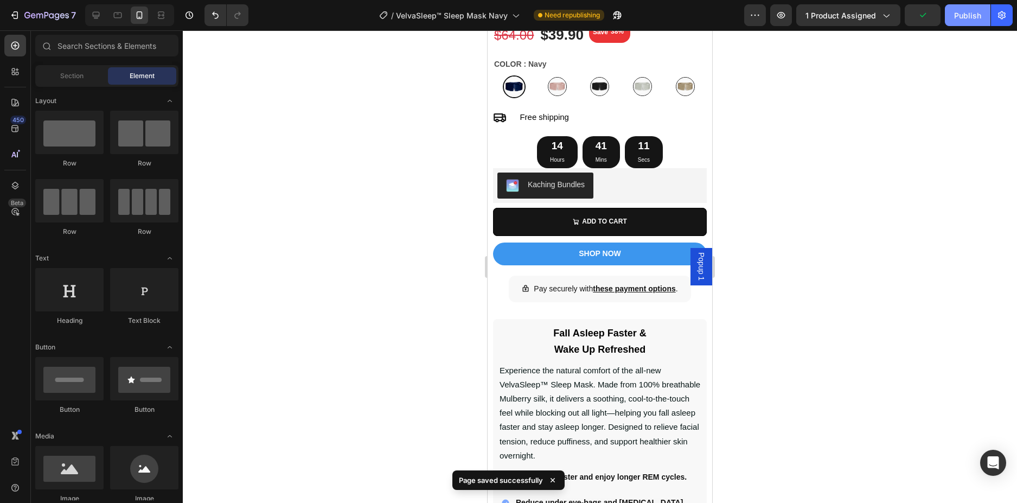
click at [961, 12] on div "Publish" at bounding box center [967, 15] width 27 height 11
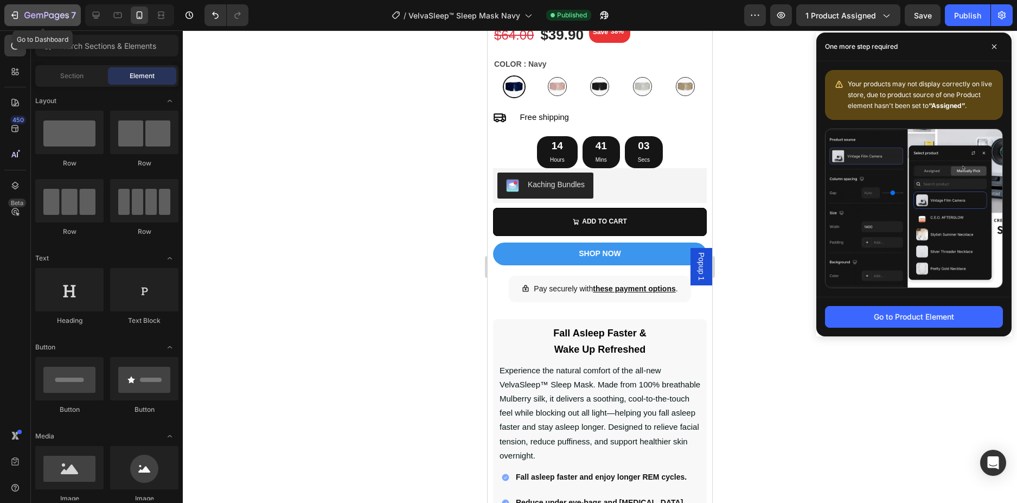
click at [43, 17] on icon "button" at bounding box center [46, 15] width 44 height 9
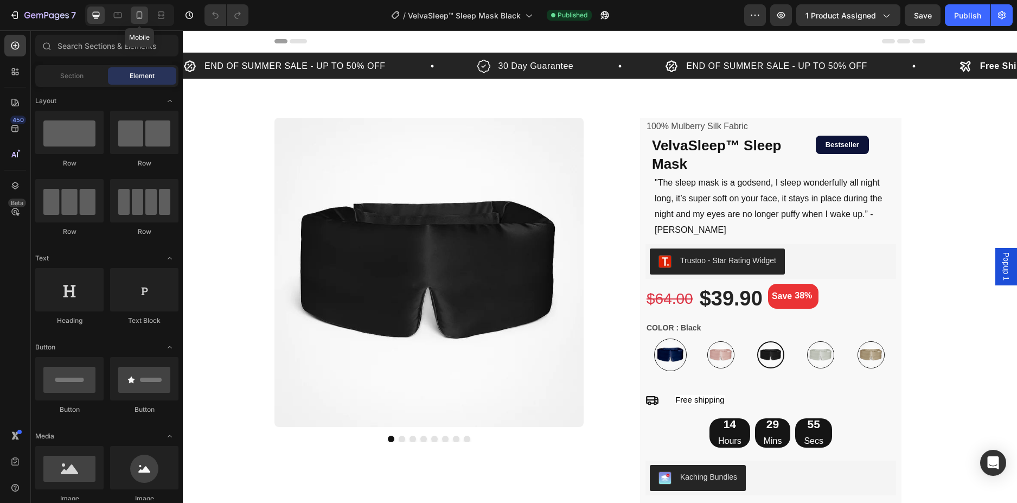
click at [145, 14] on div at bounding box center [139, 15] width 17 height 17
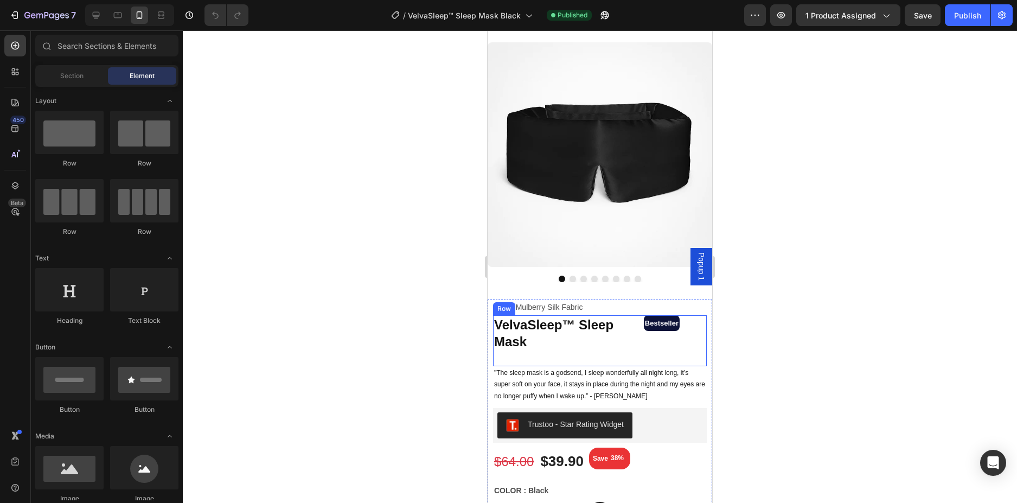
scroll to position [54, 0]
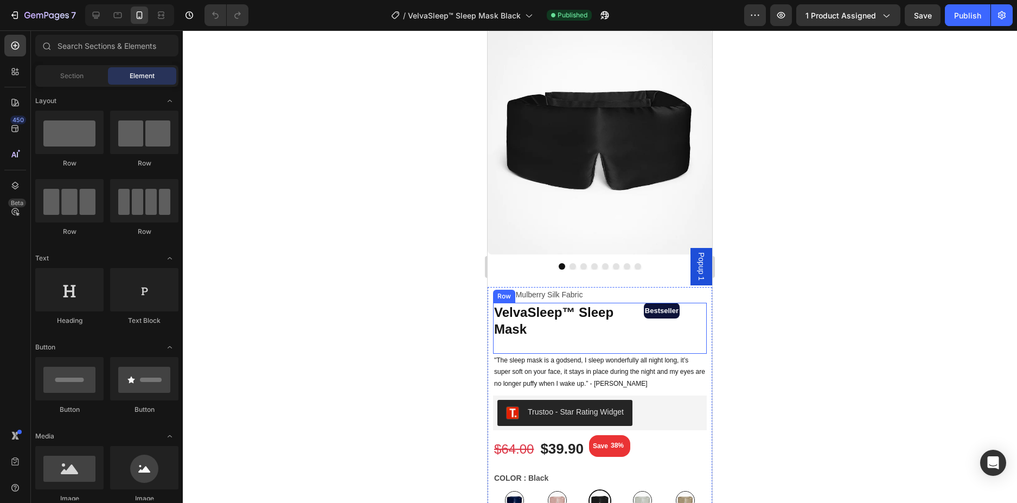
click at [644, 322] on div "Bestseller Text Block Row" at bounding box center [662, 328] width 36 height 50
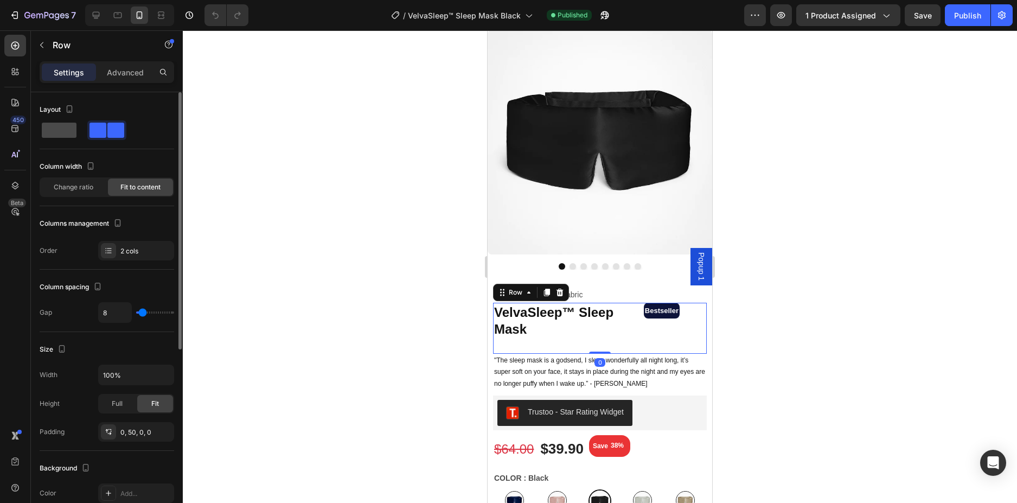
click at [65, 135] on span at bounding box center [59, 130] width 35 height 15
type input "0"
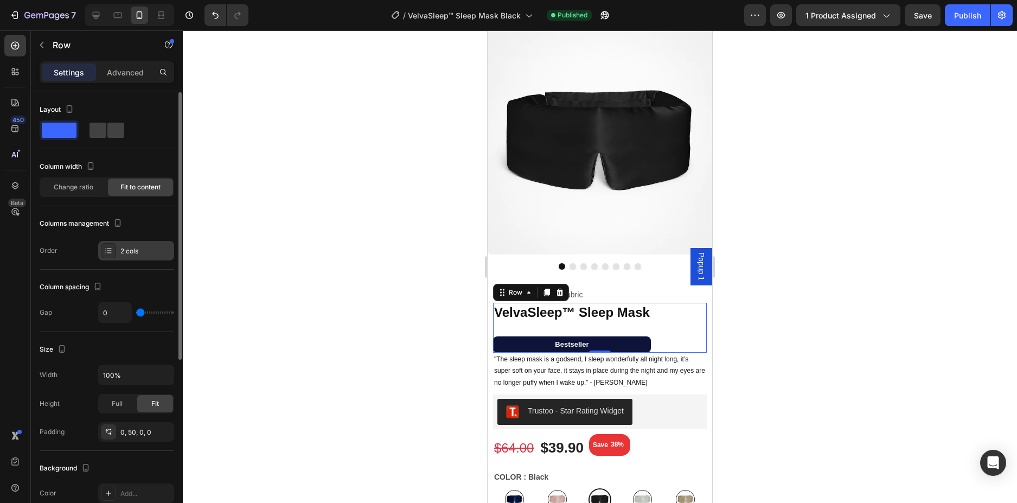
click at [134, 244] on div "2 cols" at bounding box center [136, 251] width 76 height 20
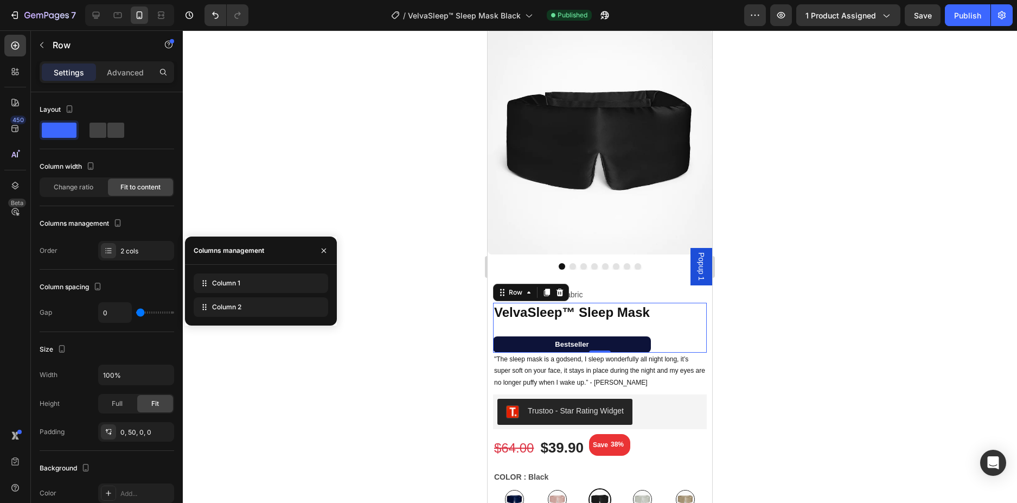
click at [660, 334] on div "VelvaSleep™ Sleep Mask Product Title Bestseller Text Block Row Row 0" at bounding box center [600, 327] width 214 height 49
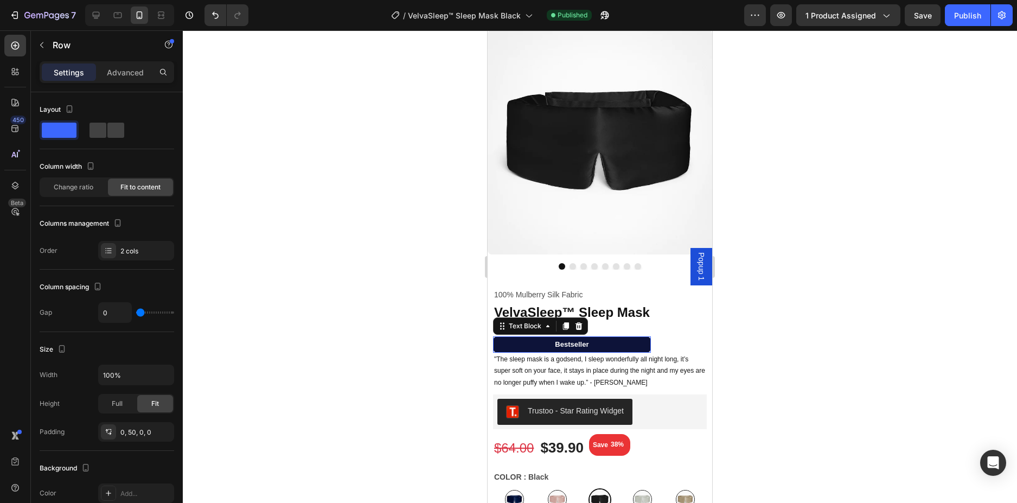
click at [643, 337] on p "Bestseller" at bounding box center [572, 344] width 156 height 14
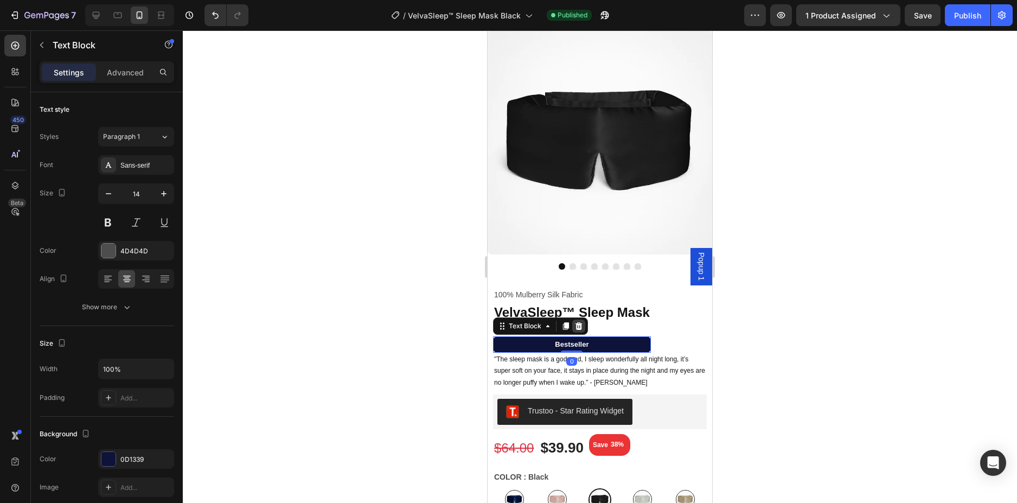
click at [578, 322] on icon at bounding box center [579, 326] width 7 height 8
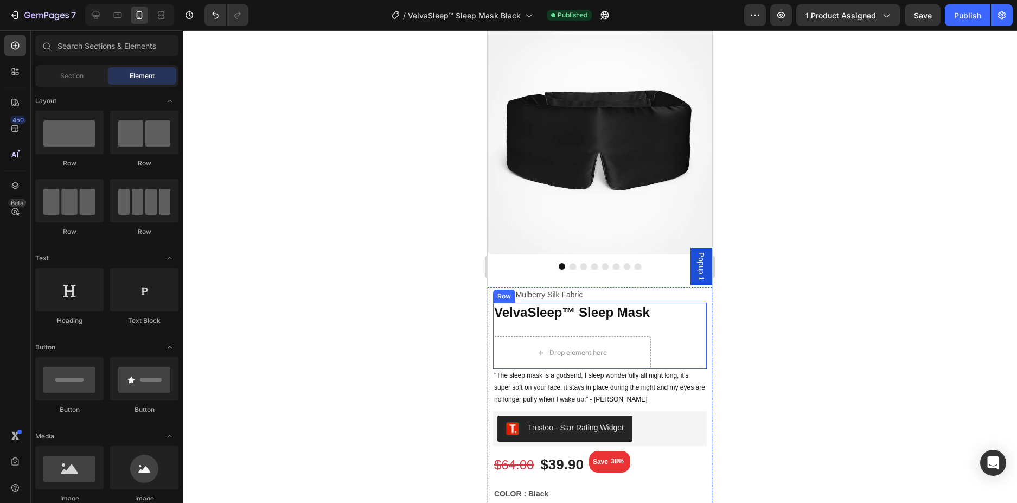
click at [668, 321] on div "VelvaSleep™ Sleep Mask Product Title Drop element here Row Row" at bounding box center [600, 336] width 214 height 66
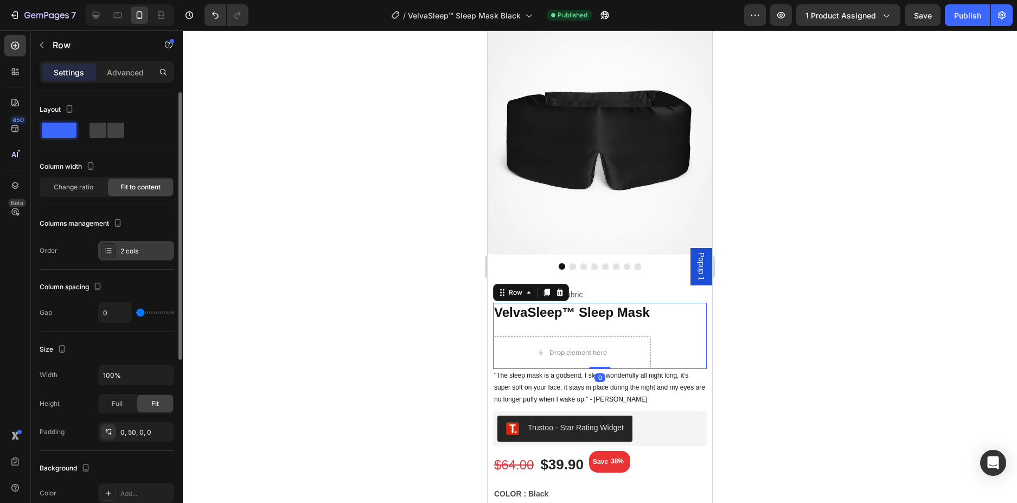
click at [133, 253] on div "2 cols" at bounding box center [145, 251] width 51 height 10
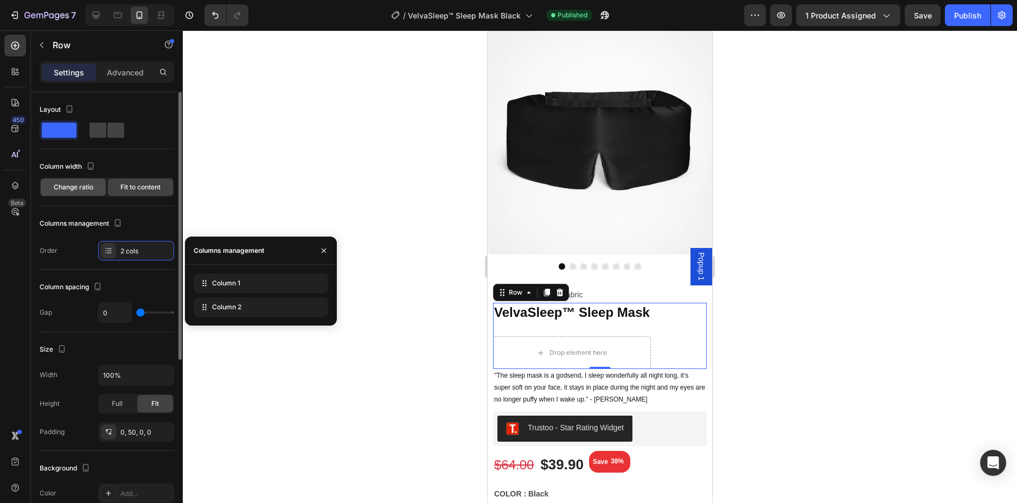
click at [76, 190] on span "Change ratio" at bounding box center [74, 187] width 40 height 10
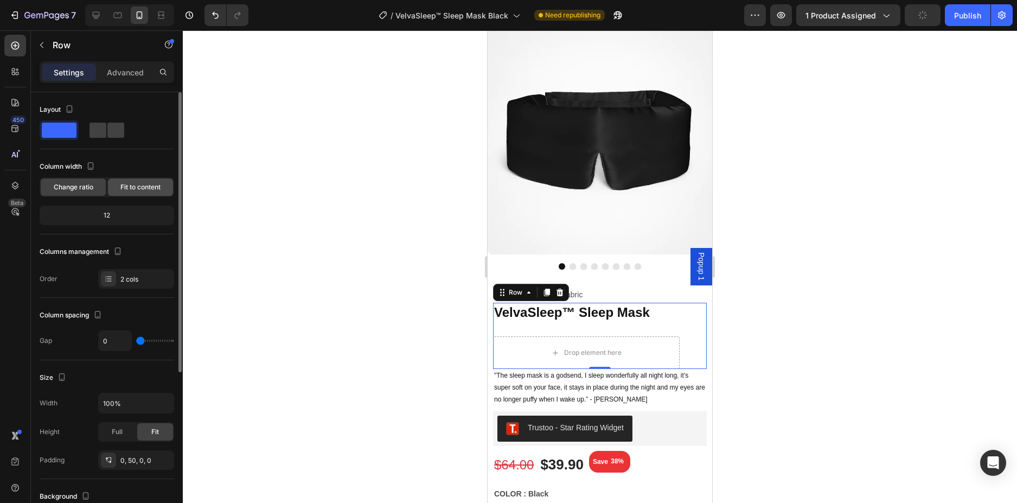
click at [142, 188] on span "Fit to content" at bounding box center [140, 187] width 40 height 10
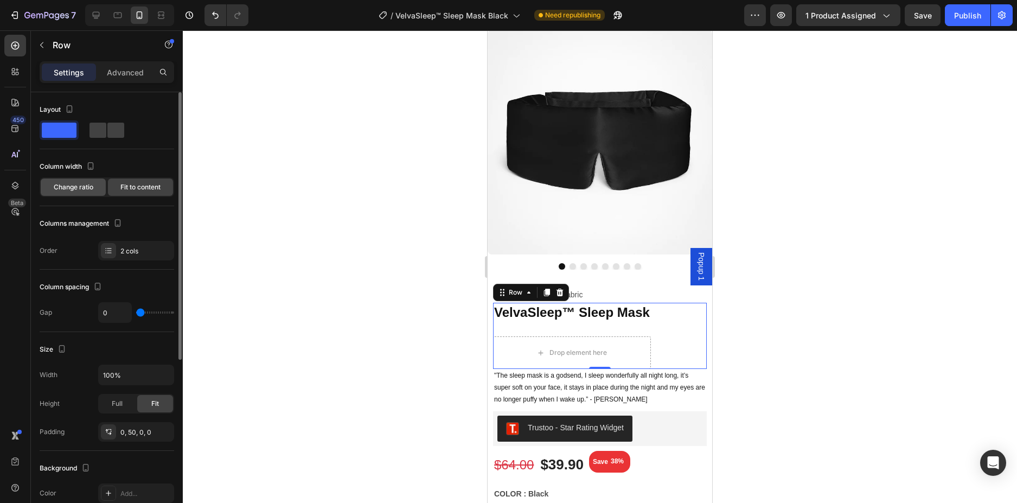
click at [79, 189] on span "Change ratio" at bounding box center [74, 187] width 40 height 10
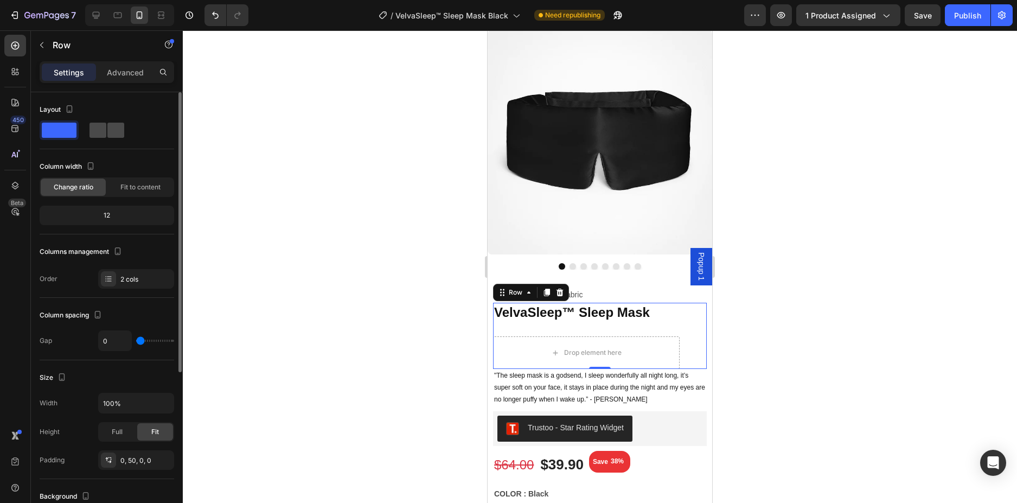
click at [107, 130] on span at bounding box center [115, 130] width 17 height 15
type input "8"
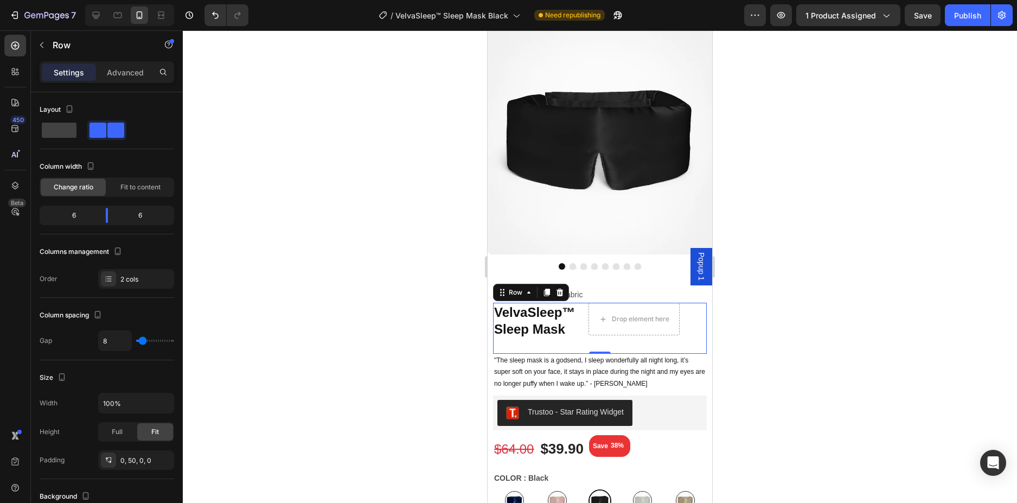
click at [665, 328] on div "Drop element here Row" at bounding box center [634, 328] width 91 height 50
click at [135, 189] on span "Fit to content" at bounding box center [140, 187] width 40 height 10
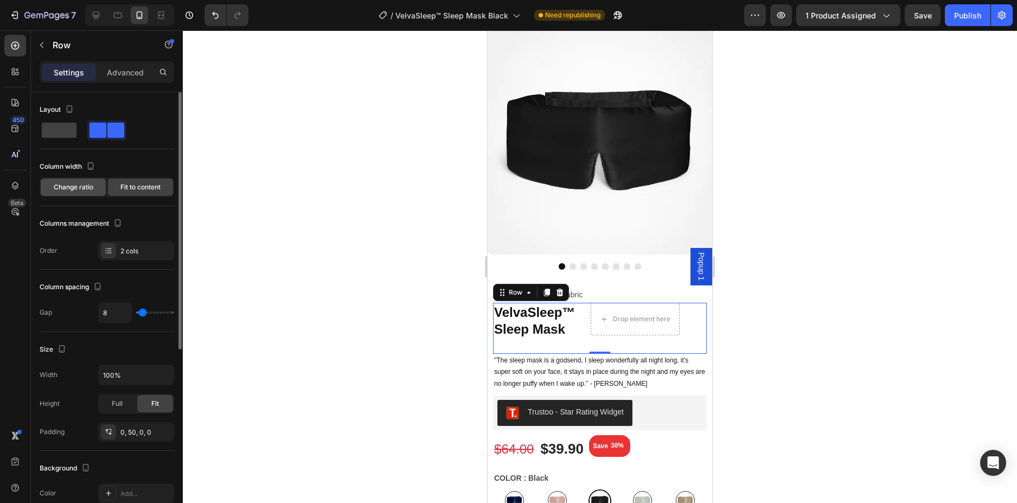
click at [82, 188] on span "Change ratio" at bounding box center [74, 187] width 40 height 10
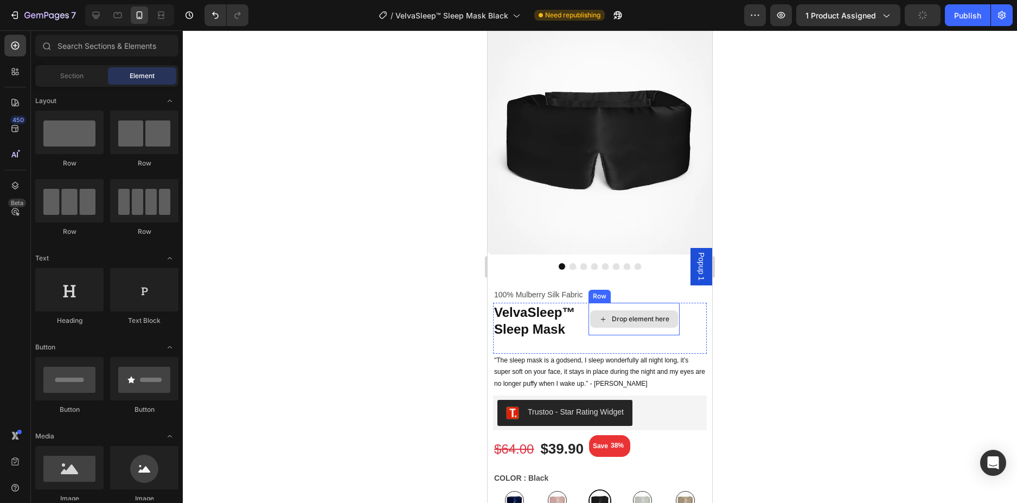
click at [620, 316] on div "Drop element here" at bounding box center [634, 318] width 88 height 17
click at [627, 320] on div "Drop element here" at bounding box center [634, 319] width 91 height 33
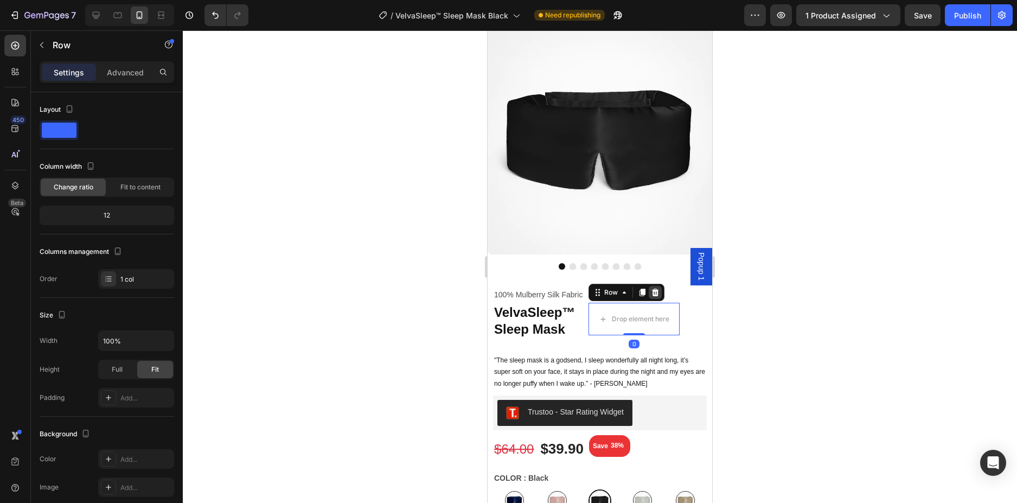
click at [652, 289] on icon at bounding box center [655, 293] width 7 height 8
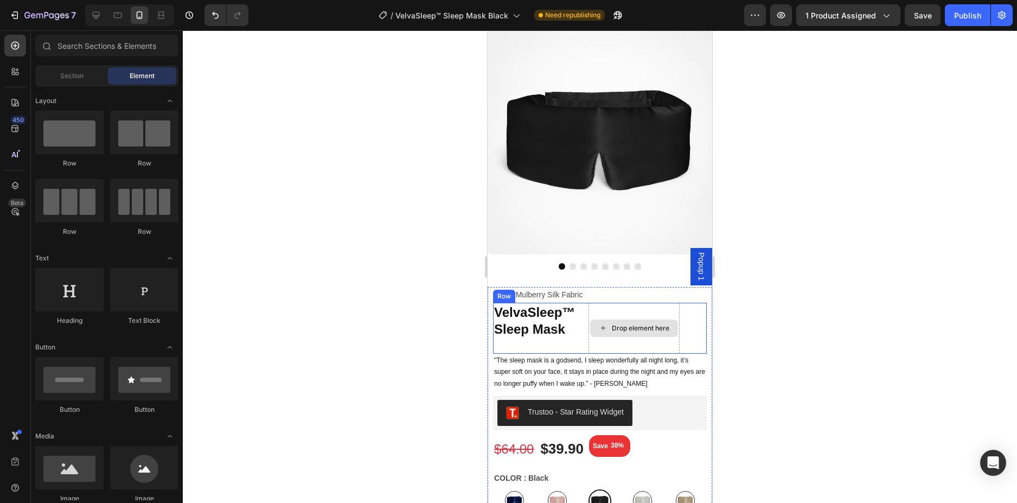
click at [622, 329] on div "Drop element here" at bounding box center [634, 328] width 91 height 50
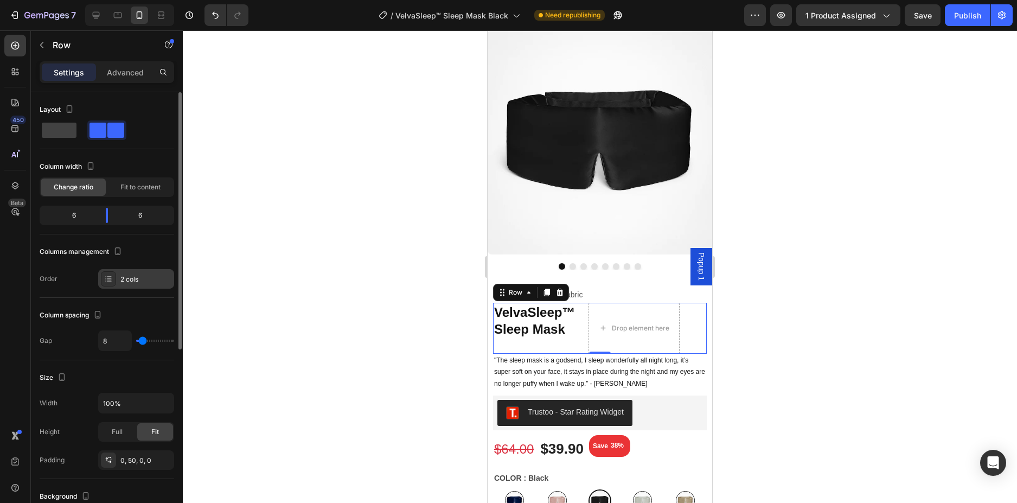
click at [161, 278] on div "2 cols" at bounding box center [145, 280] width 51 height 10
click at [58, 135] on span at bounding box center [59, 130] width 35 height 15
click at [65, 128] on span at bounding box center [59, 130] width 35 height 15
type input "0"
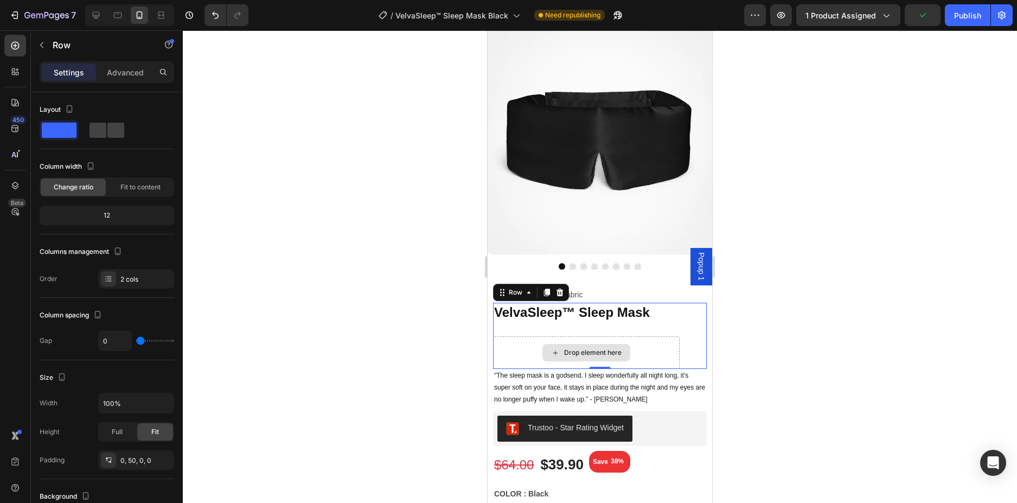
click at [665, 339] on div "Drop element here" at bounding box center [586, 352] width 187 height 33
click at [590, 326] on div "VelvaSleep™ Sleep Mask Product Title" at bounding box center [586, 320] width 187 height 34
click at [592, 336] on div "Drop element here" at bounding box center [586, 352] width 187 height 33
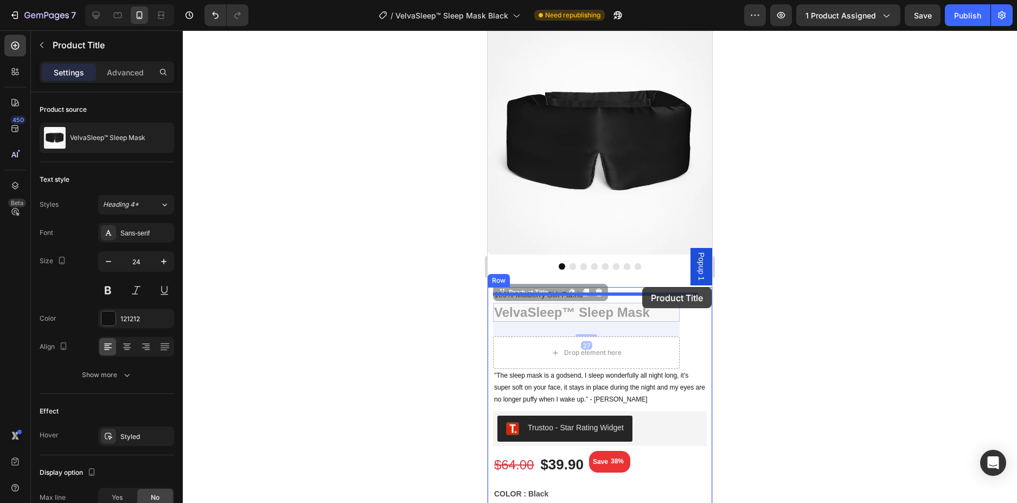
drag, startPoint x: 639, startPoint y: 309, endPoint x: 642, endPoint y: 287, distance: 22.6
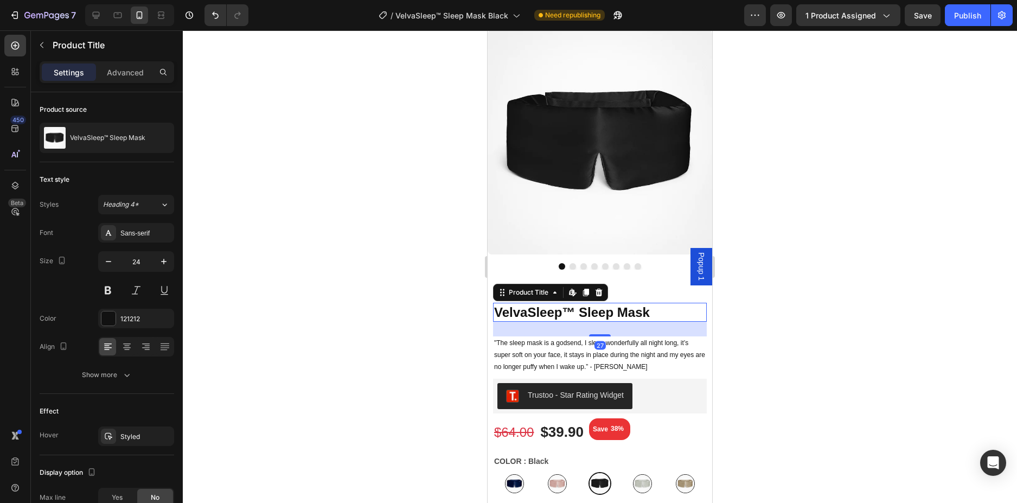
click at [788, 333] on div at bounding box center [600, 266] width 834 height 473
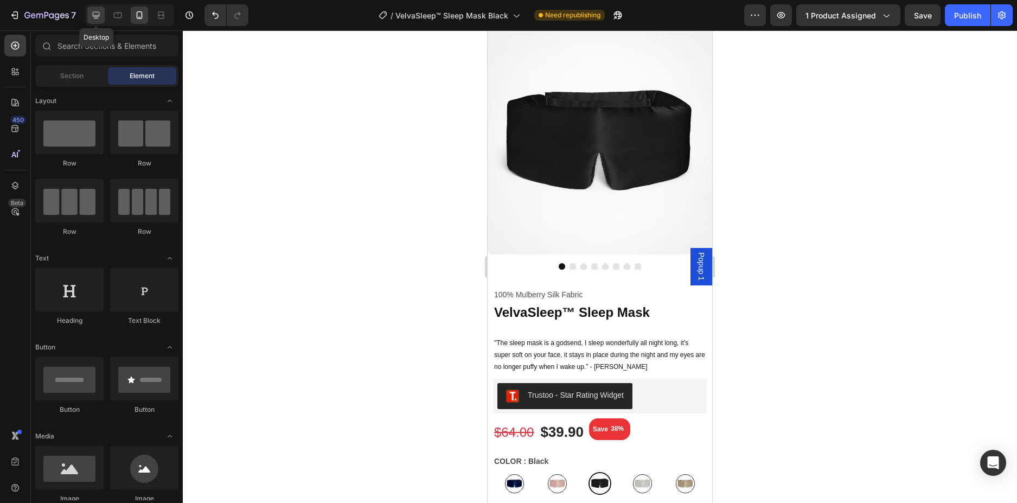
click at [94, 12] on icon at bounding box center [96, 15] width 7 height 7
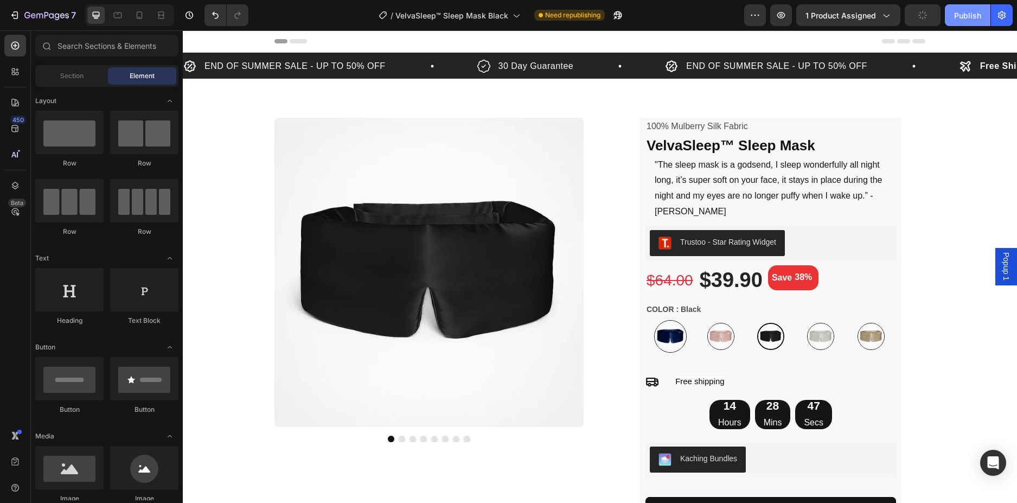
click at [960, 14] on div "Publish" at bounding box center [967, 15] width 27 height 11
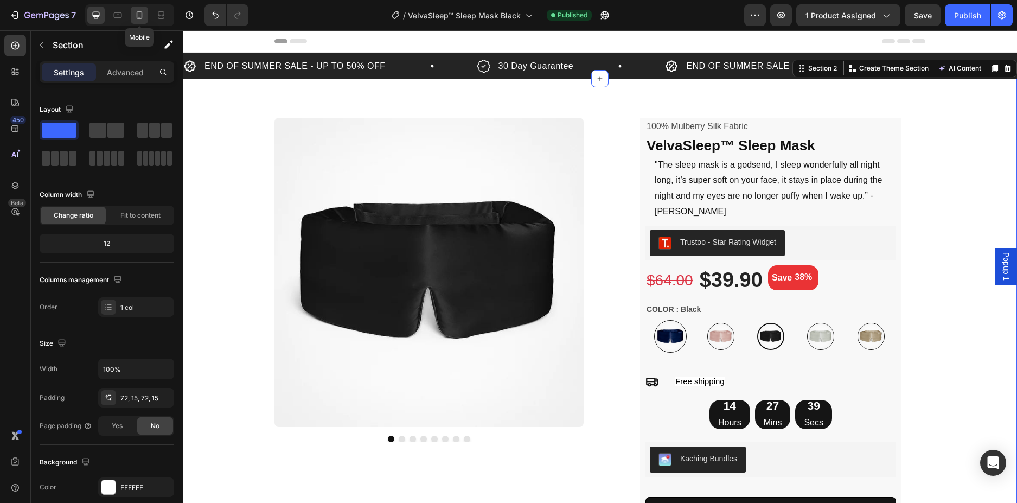
click at [139, 14] on icon at bounding box center [139, 15] width 11 height 11
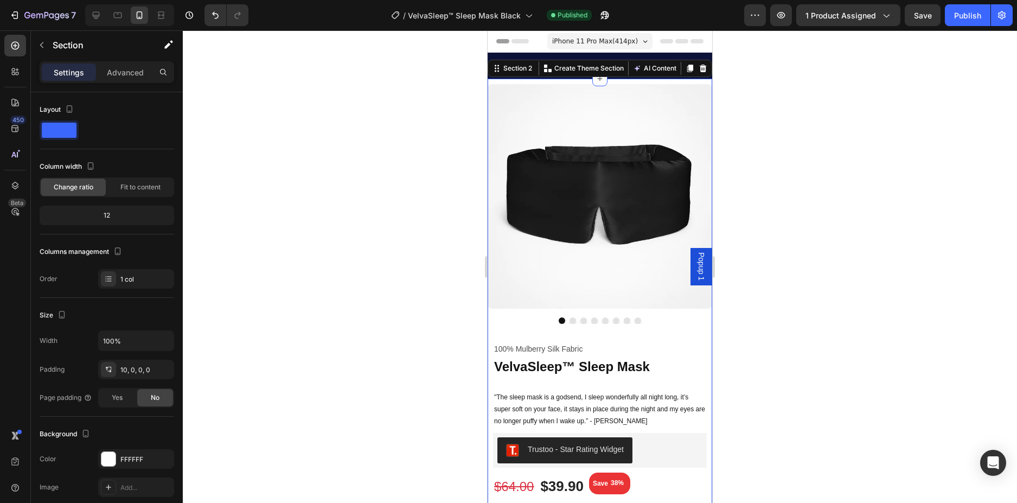
scroll to position [10, 0]
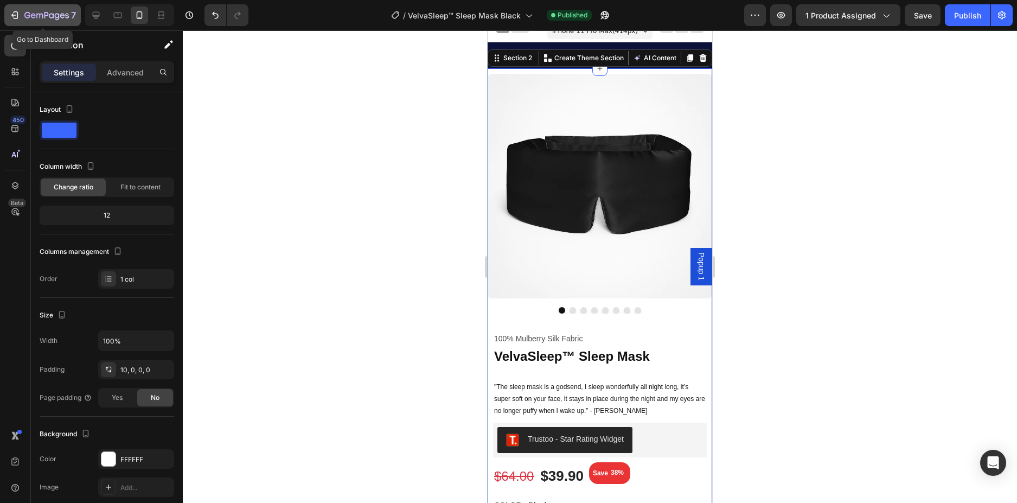
click at [46, 9] on div "7" at bounding box center [50, 15] width 52 height 13
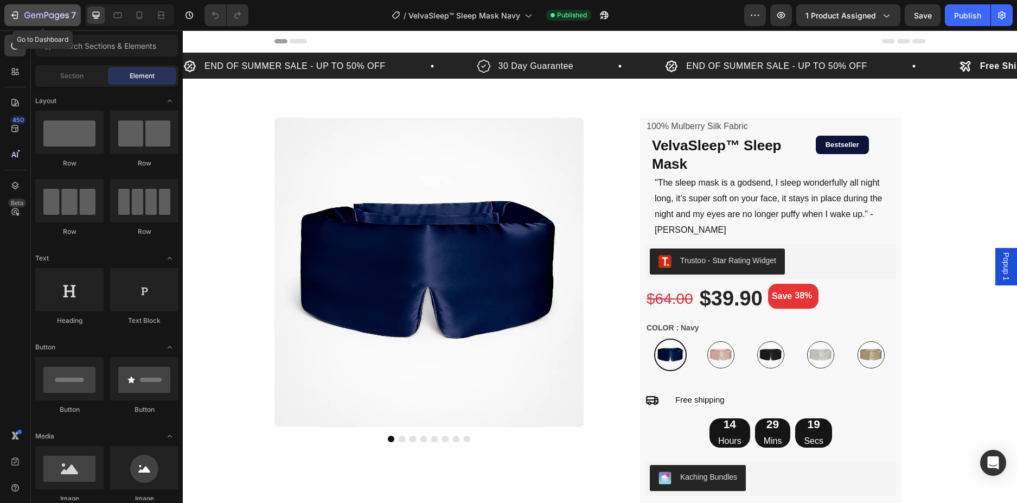
click at [38, 11] on icon "button" at bounding box center [46, 15] width 44 height 9
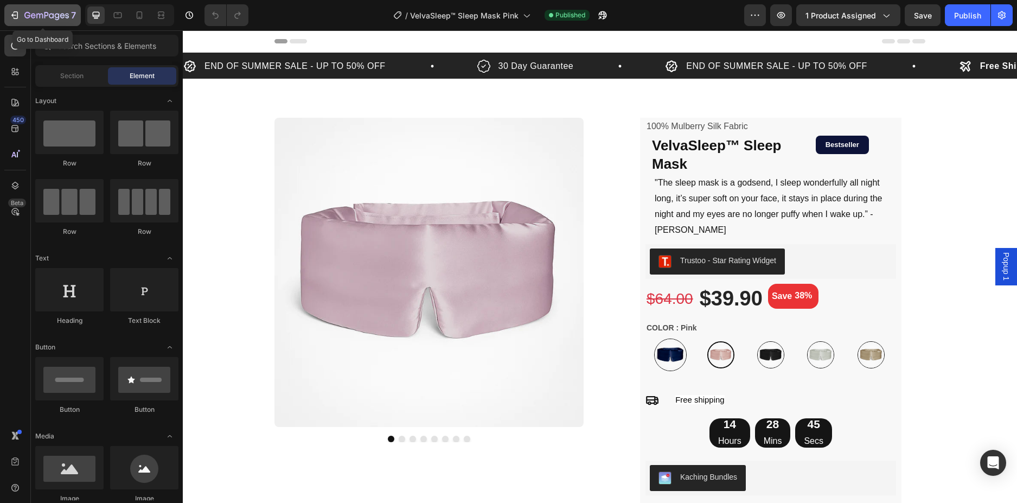
click at [47, 12] on icon "button" at bounding box center [46, 15] width 4 height 7
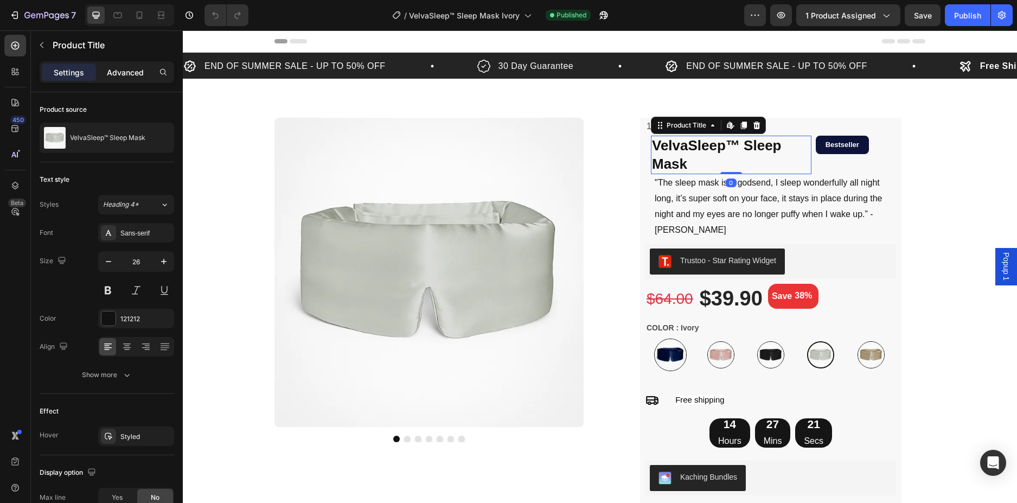
click at [123, 73] on p "Advanced" at bounding box center [125, 72] width 37 height 11
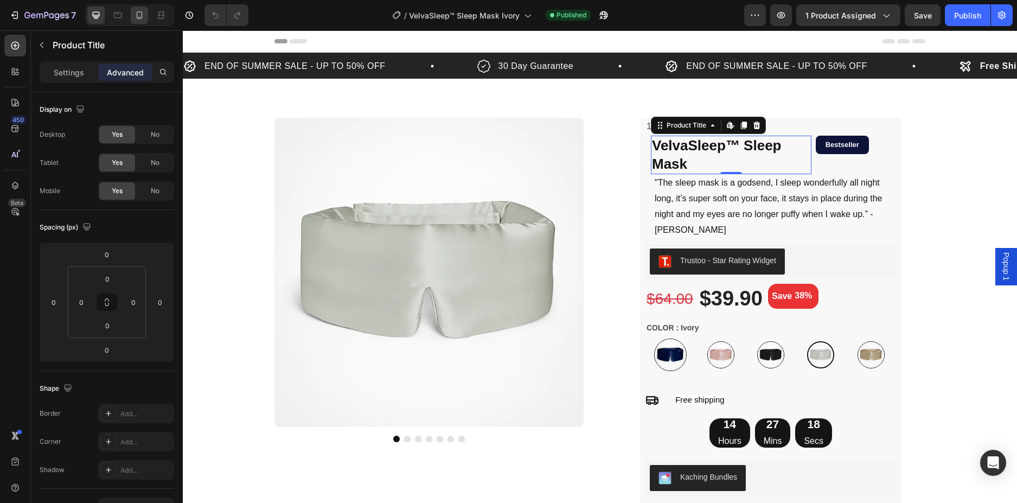
click at [76, 69] on p "Settings" at bounding box center [69, 72] width 30 height 11
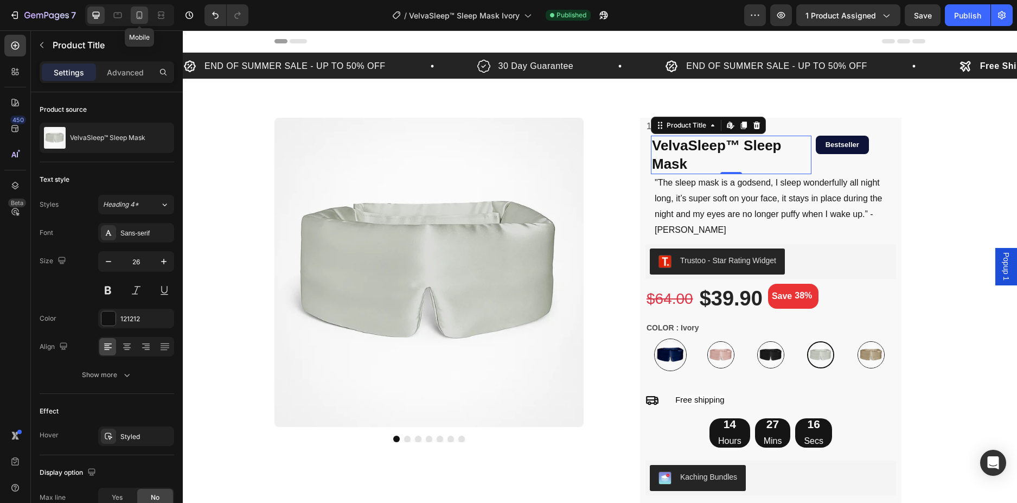
click at [139, 13] on icon at bounding box center [139, 15] width 11 height 11
type input "24"
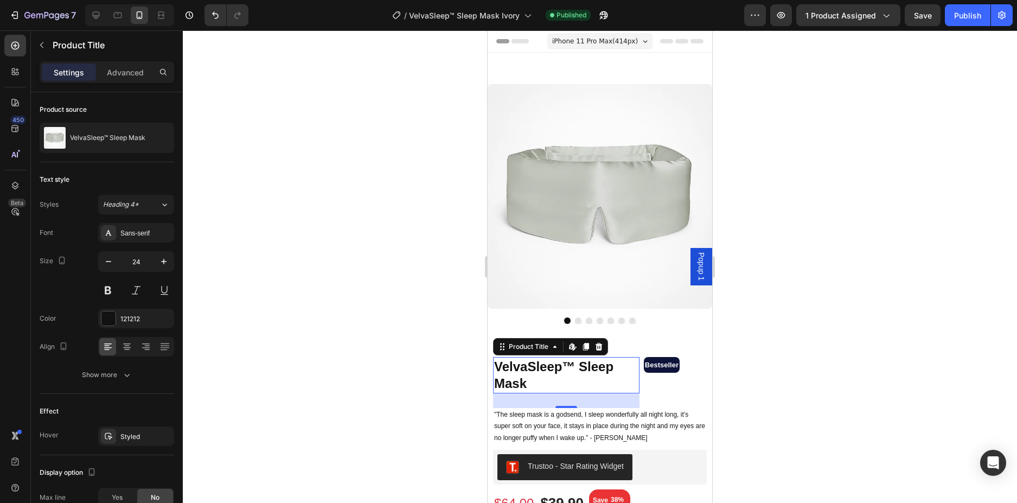
scroll to position [280, 0]
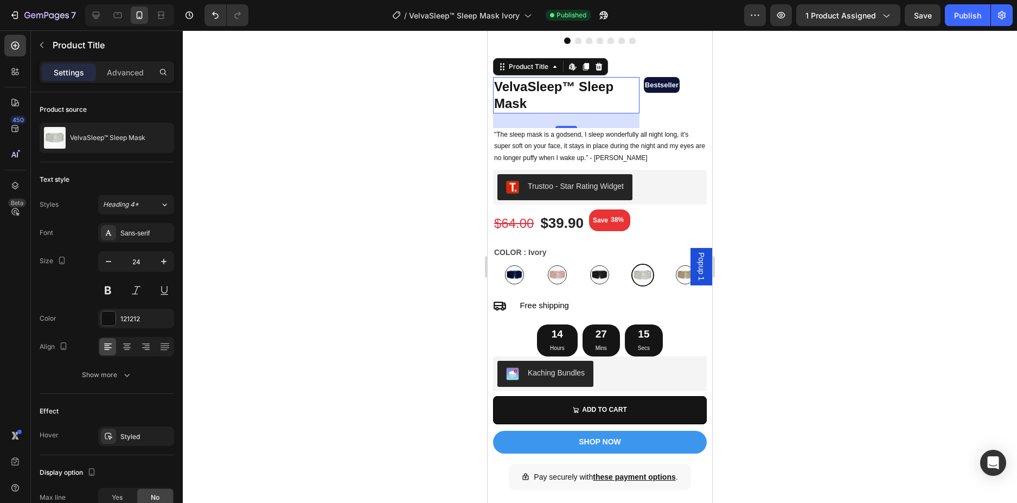
drag, startPoint x: 879, startPoint y: 265, endPoint x: 864, endPoint y: 256, distance: 17.8
click at [879, 265] on div at bounding box center [600, 266] width 834 height 473
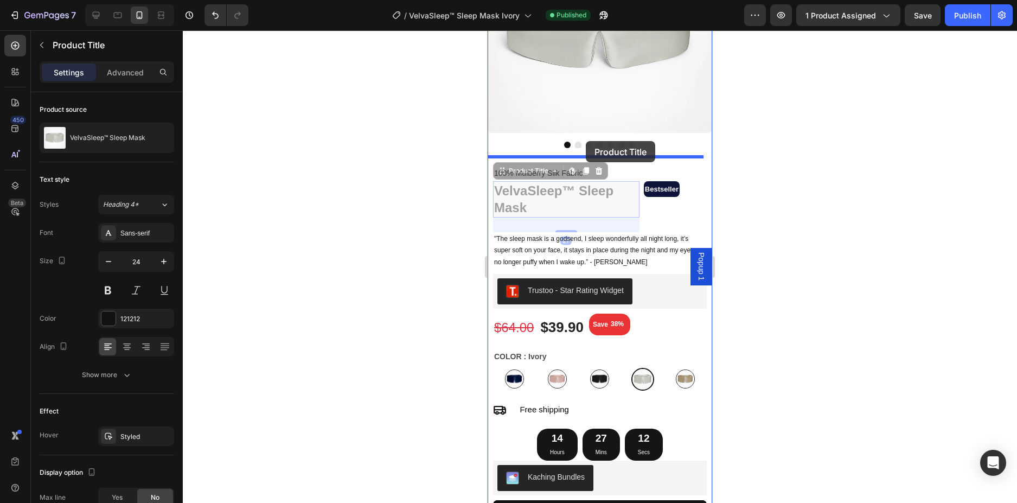
scroll to position [156, 0]
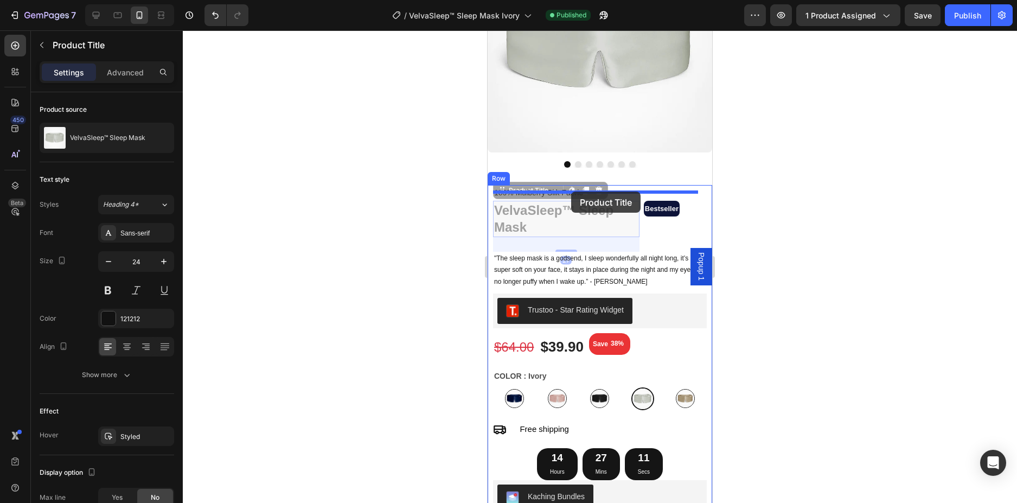
drag, startPoint x: 561, startPoint y: 85, endPoint x: 571, endPoint y: 192, distance: 107.4
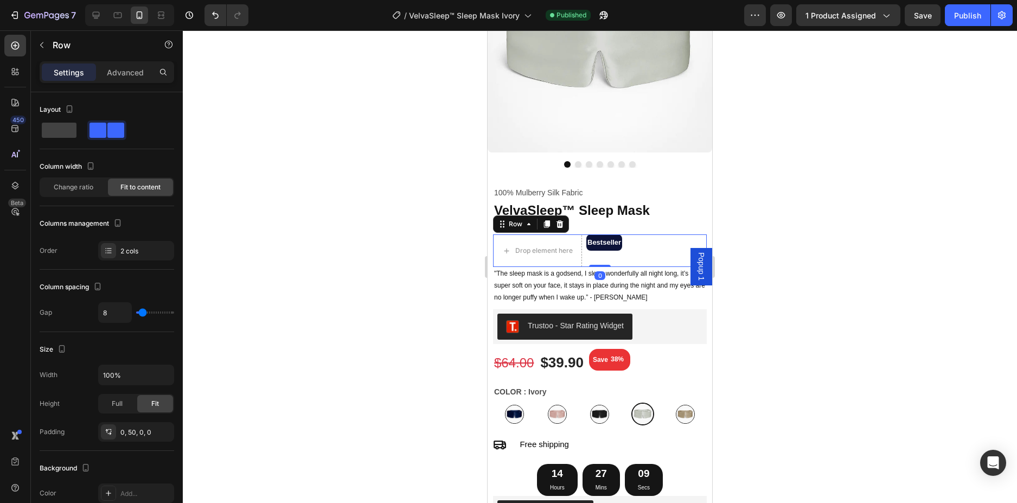
click at [628, 250] on div "Drop element here Bestseller Text Block Row Row 0" at bounding box center [600, 250] width 214 height 33
click at [560, 220] on icon at bounding box center [560, 224] width 7 height 8
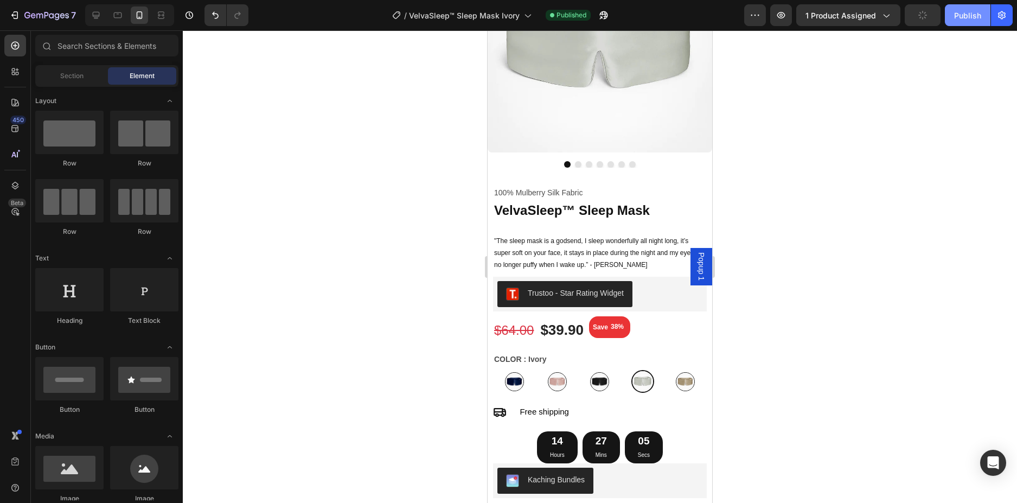
click at [954, 17] on button "Publish" at bounding box center [968, 15] width 46 height 22
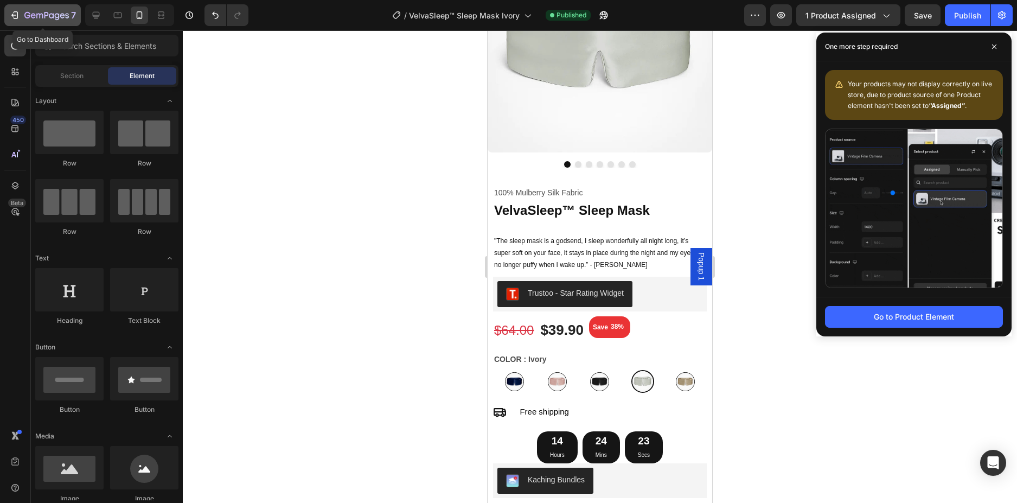
click at [44, 12] on icon "button" at bounding box center [46, 15] width 44 height 9
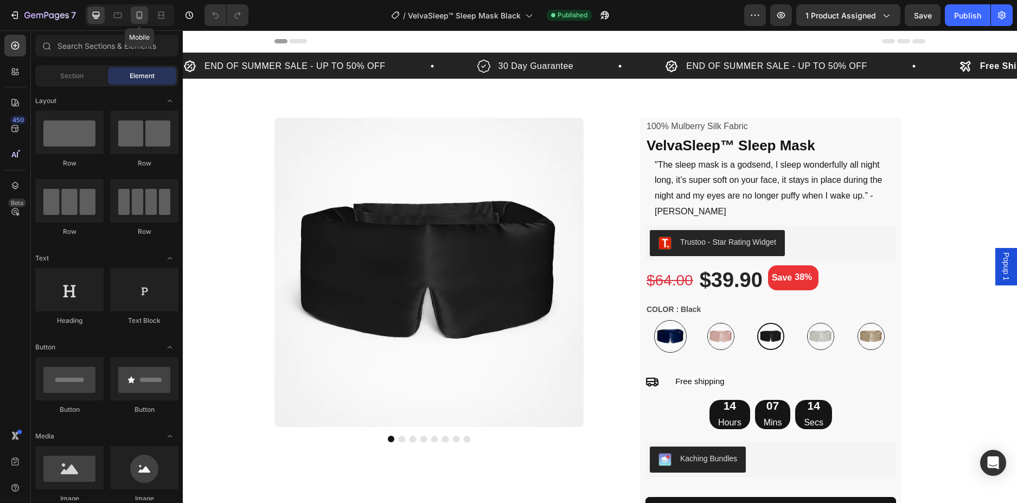
click at [139, 16] on icon at bounding box center [139, 15] width 11 height 11
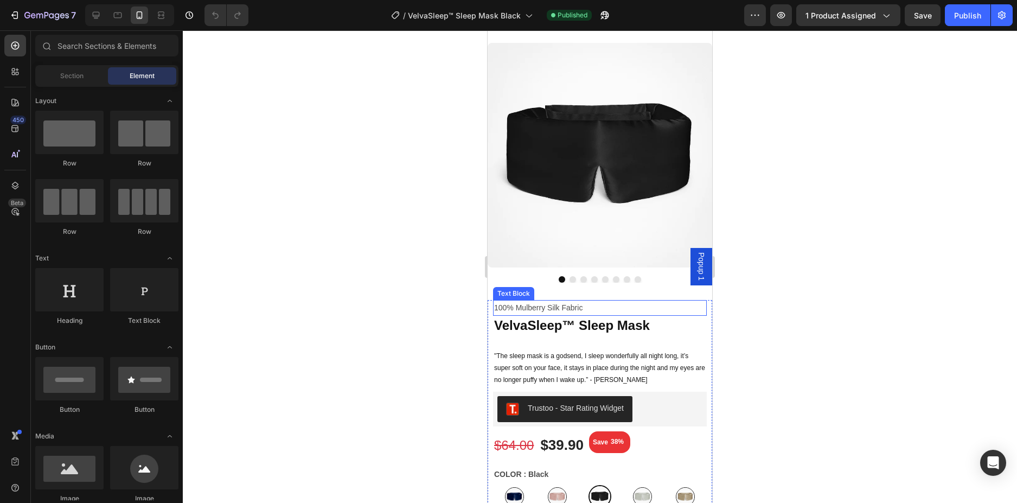
scroll to position [109, 0]
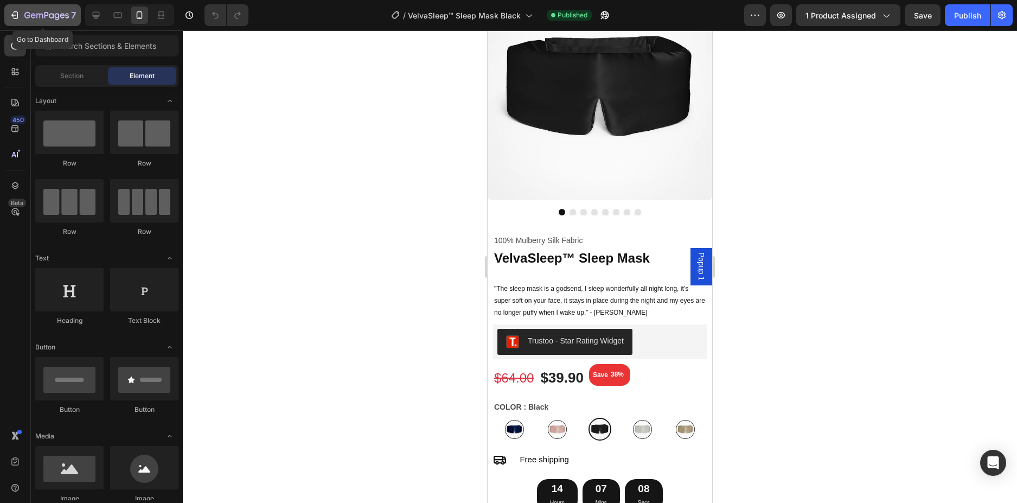
click at [10, 18] on icon "button" at bounding box center [14, 15] width 11 height 11
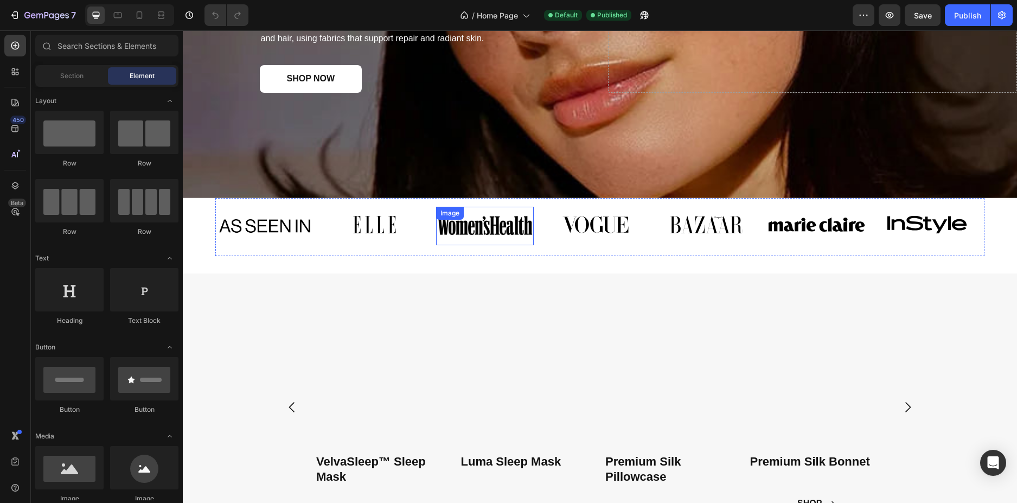
scroll to position [434, 0]
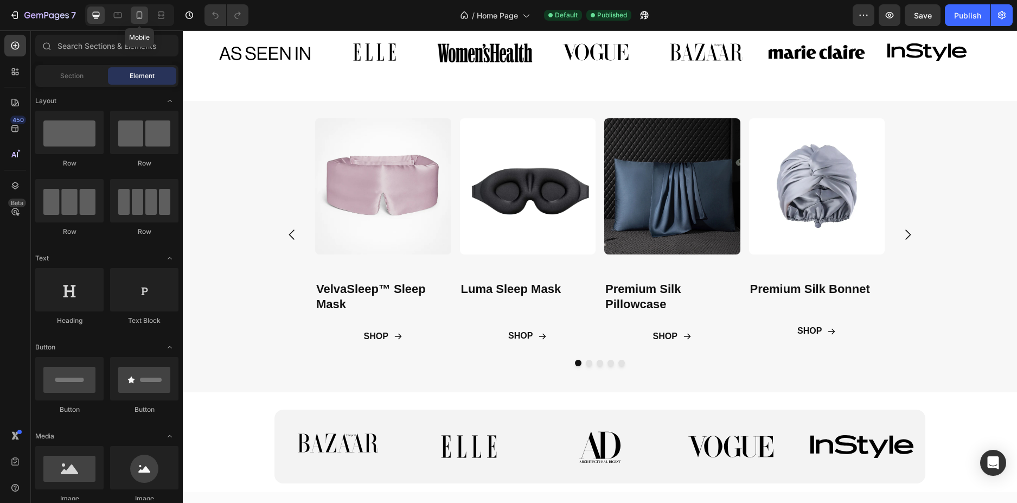
click at [141, 14] on icon at bounding box center [139, 15] width 11 height 11
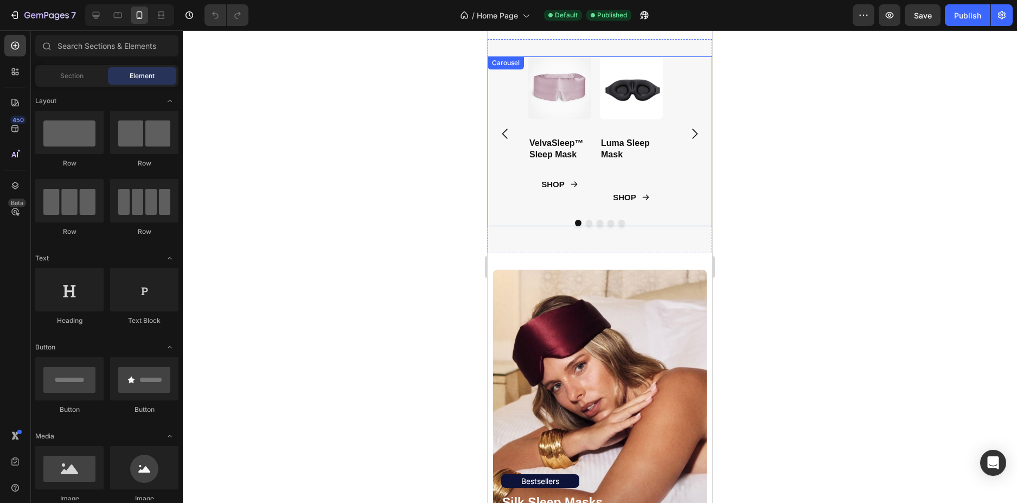
click at [690, 161] on div "Product Images VelvaSleep™ Sleep Mask Product Title SHOP Button Product Product…" at bounding box center [600, 133] width 225 height 155
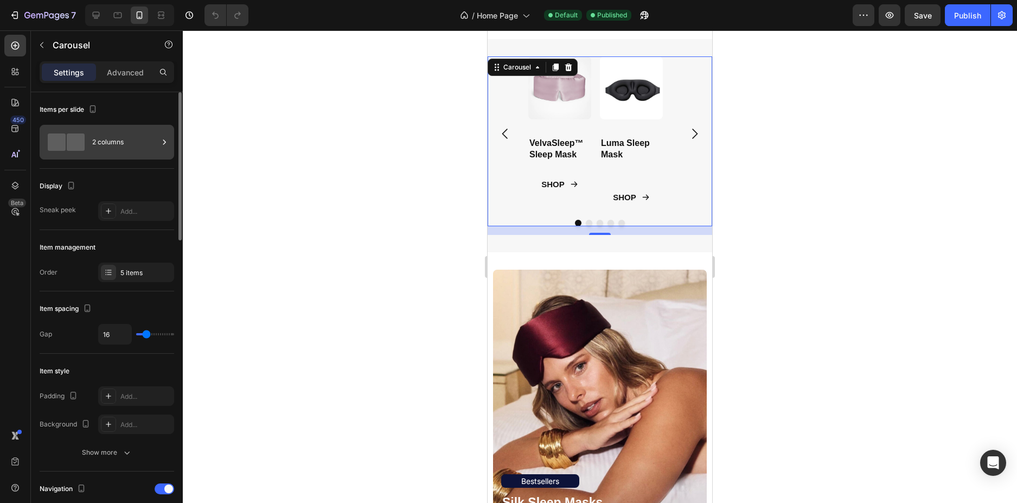
click at [103, 131] on div "2 columns" at bounding box center [125, 142] width 66 height 25
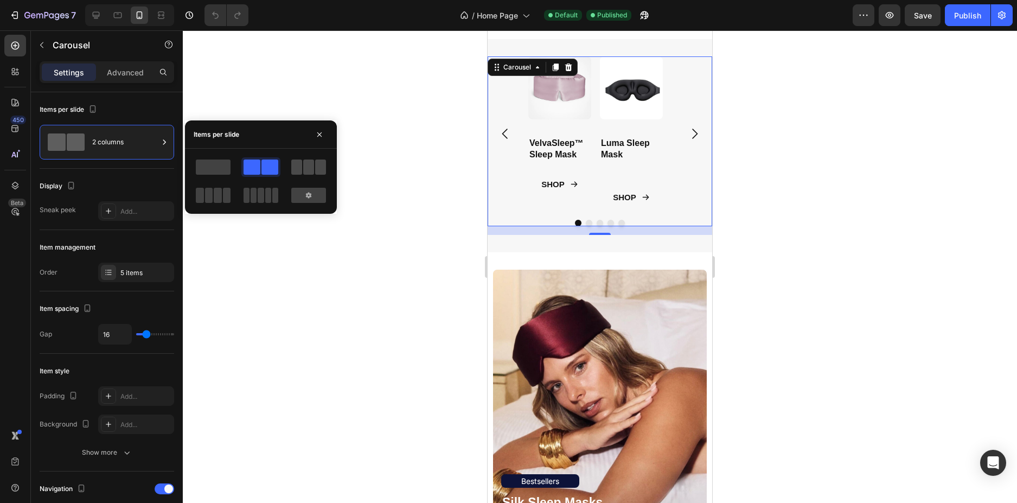
click at [319, 169] on span at bounding box center [320, 167] width 11 height 15
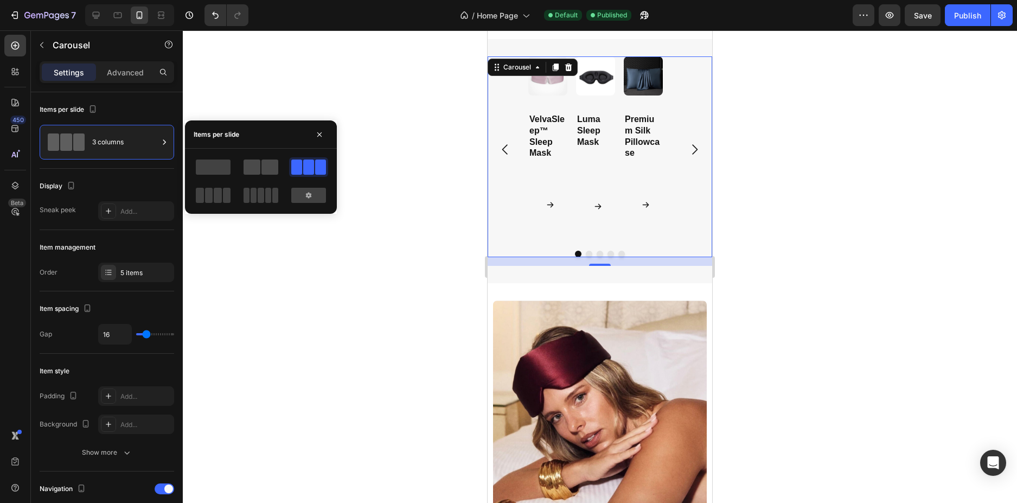
click at [254, 167] on span at bounding box center [252, 167] width 17 height 15
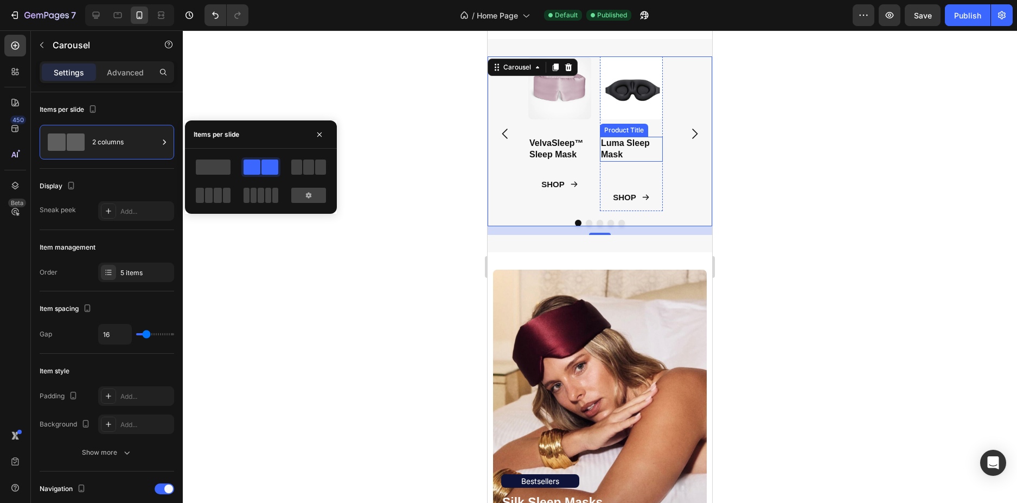
click at [639, 160] on h2 "Luma Sleep Mask" at bounding box center [631, 149] width 63 height 25
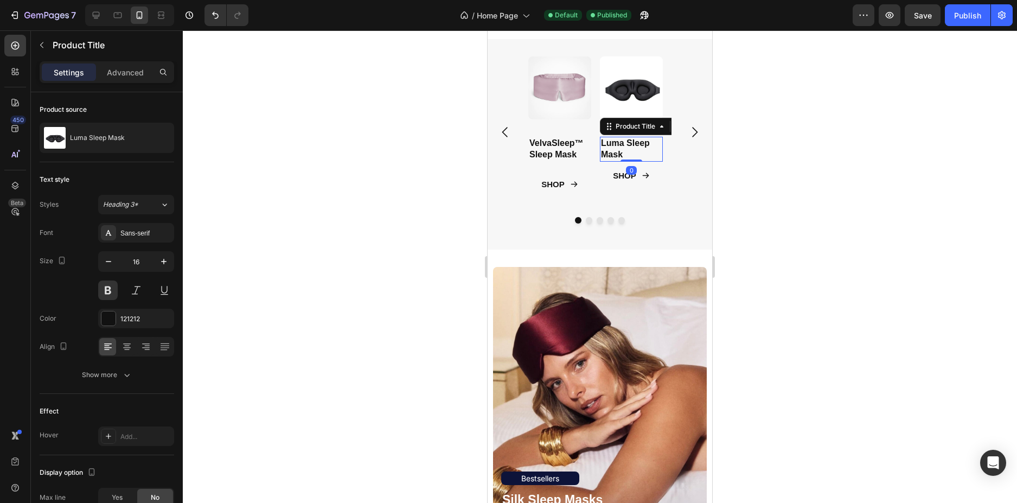
drag, startPoint x: 633, startPoint y: 183, endPoint x: 642, endPoint y: 157, distance: 27.1
click at [642, 157] on div "Luma Sleep Mask Product Title Edit content in Shopify 0" at bounding box center [631, 149] width 63 height 25
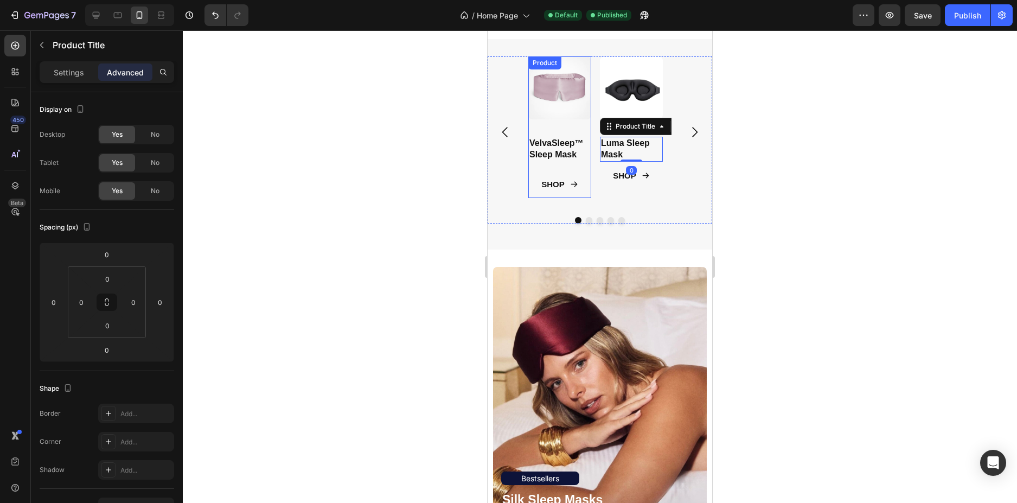
click at [566, 160] on h2 "VelvaSleep™ Sleep Mask" at bounding box center [559, 149] width 63 height 25
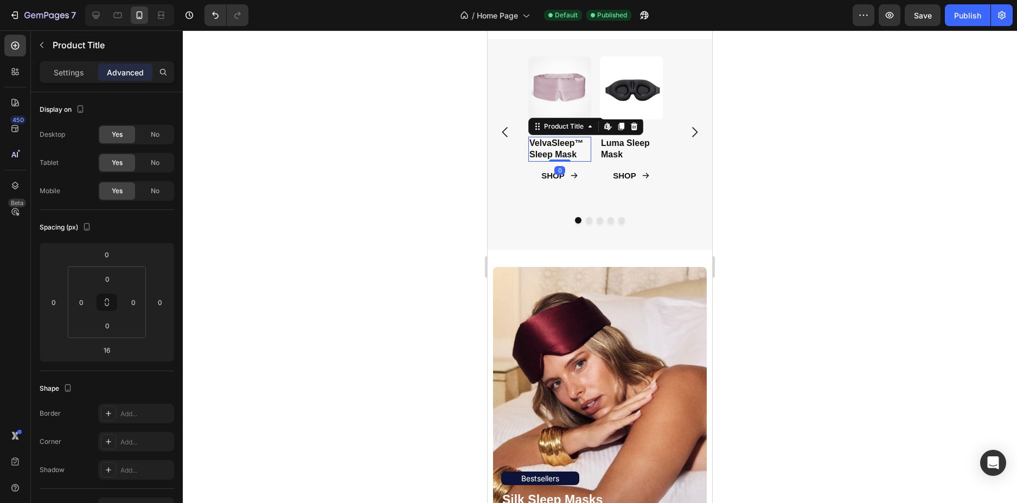
drag, startPoint x: 563, startPoint y: 169, endPoint x: 571, endPoint y: 139, distance: 30.4
click at [564, 143] on div "VelvaSleep™ Sleep Mask Product Title Edit content in Shopify 0" at bounding box center [559, 149] width 63 height 25
type input "0"
click at [690, 130] on icon "Carousel Next Arrow" at bounding box center [694, 132] width 15 height 15
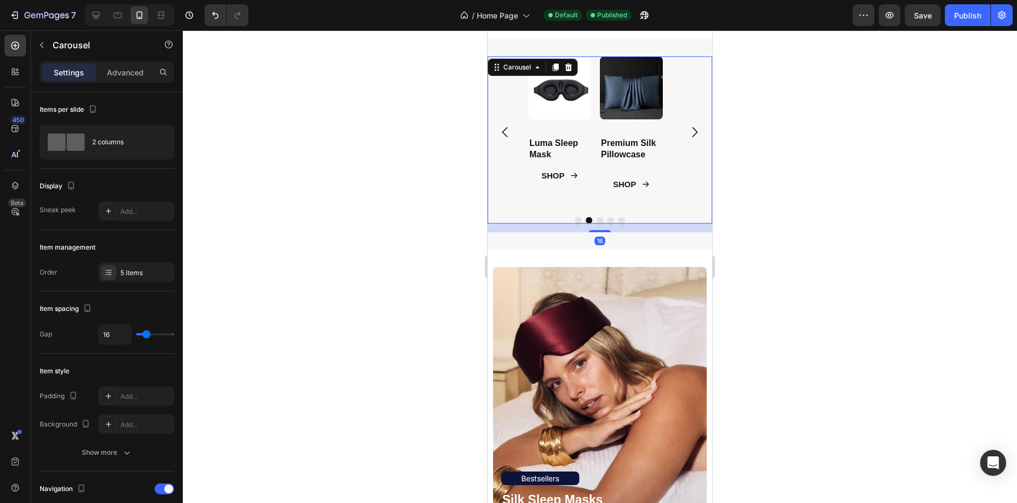
click at [503, 139] on icon "Carousel Back Arrow" at bounding box center [505, 132] width 15 height 15
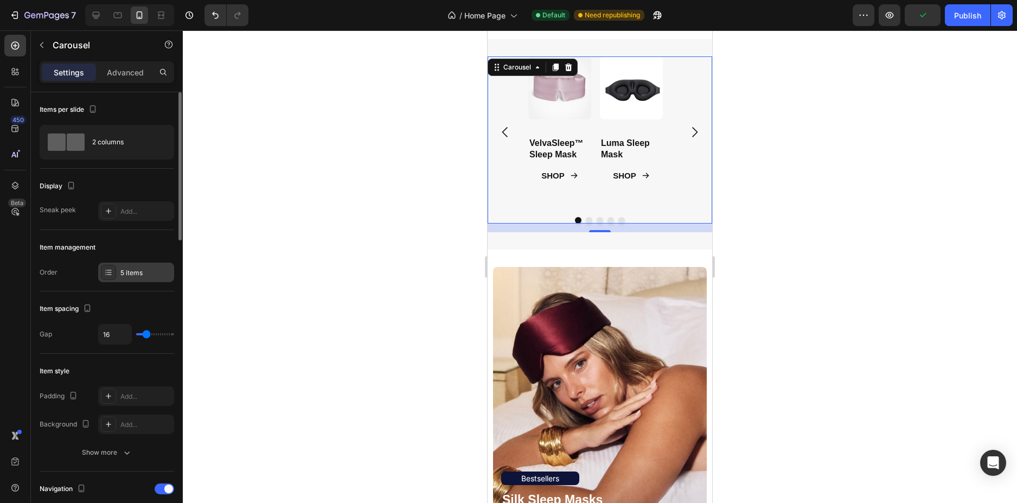
click at [124, 278] on div "5 items" at bounding box center [136, 273] width 76 height 20
click at [673, 156] on div "Product Images VelvaSleep™ Sleep Mask Product Title SHOP Button Product Product…" at bounding box center [600, 132] width 225 height 152
type input "56"
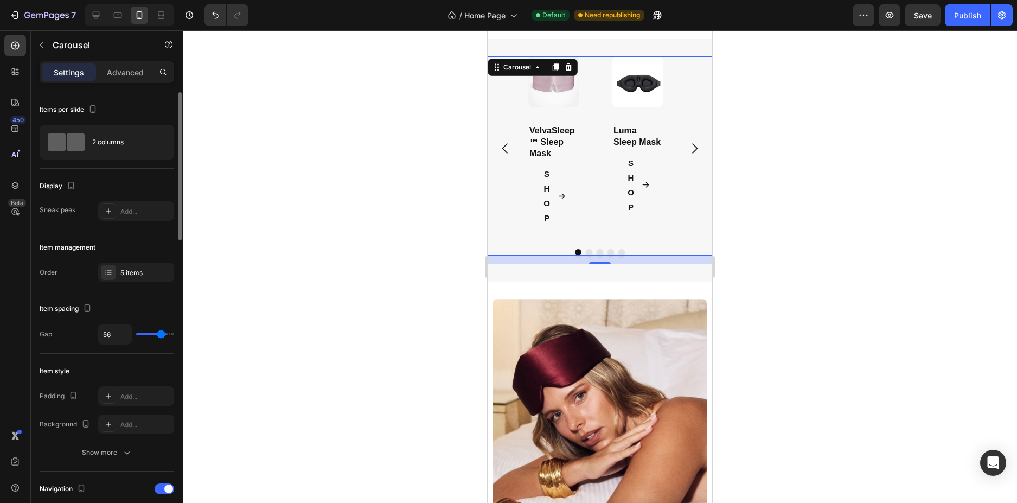
type input "62"
type input "30"
type input "13"
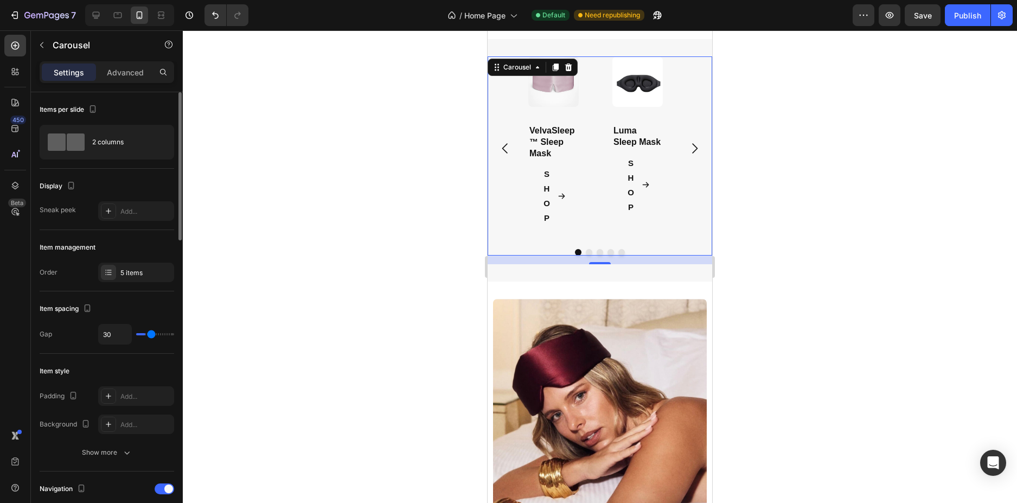
type input "13"
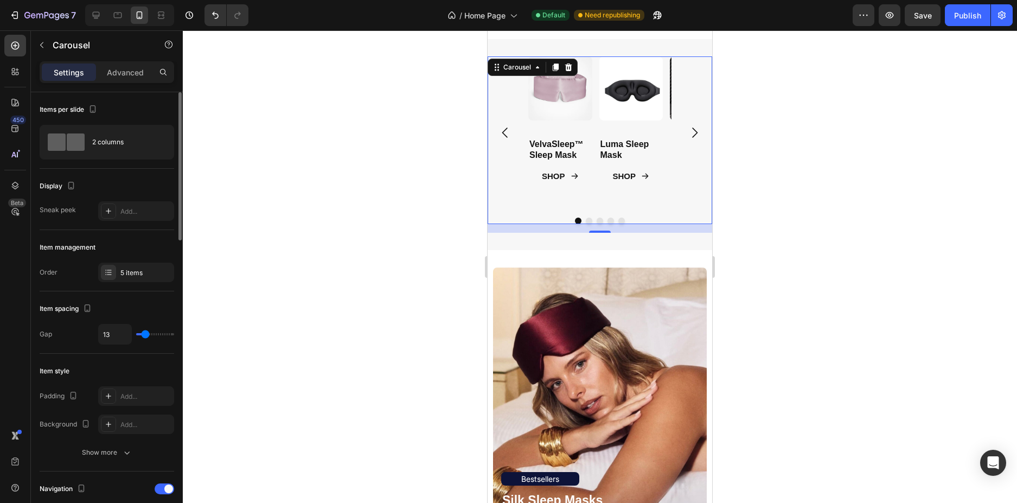
type input "12"
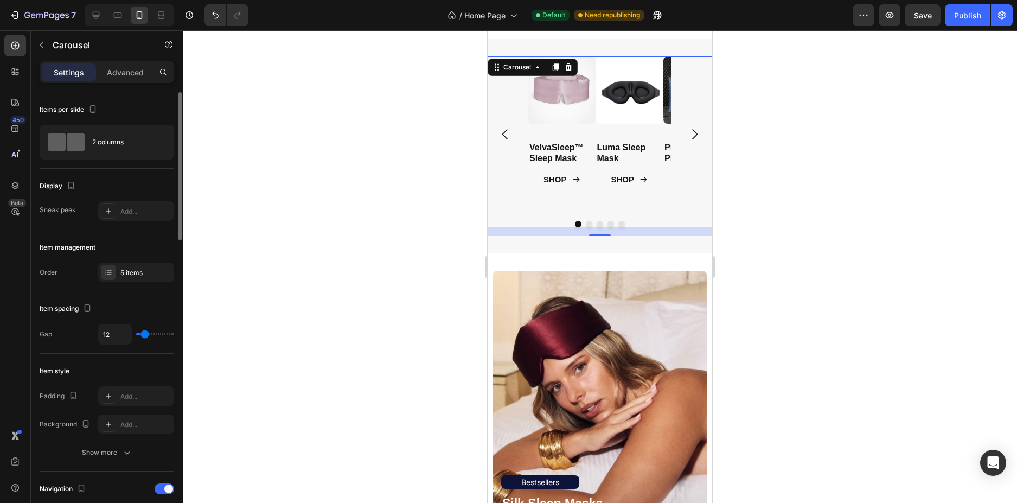
type input "1"
drag, startPoint x: 150, startPoint y: 335, endPoint x: 161, endPoint y: 239, distance: 96.6
type input "1"
click at [141, 335] on input "range" at bounding box center [155, 334] width 38 height 2
click at [757, 259] on div at bounding box center [600, 266] width 834 height 473
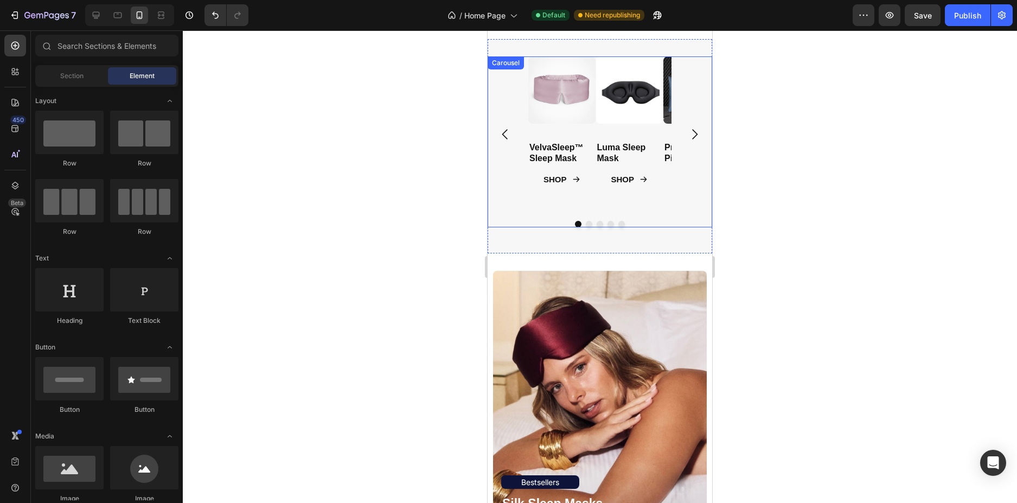
click at [675, 176] on div "Product Images VelvaSleep™ Sleep Mask Product Title SHOP Button Product Product…" at bounding box center [600, 134] width 225 height 156
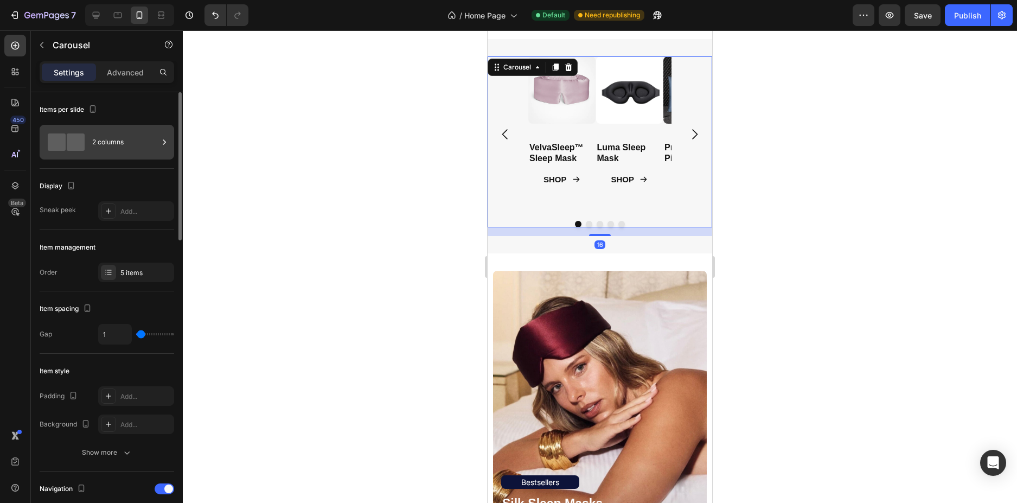
click at [115, 133] on div "2 columns" at bounding box center [125, 142] width 66 height 25
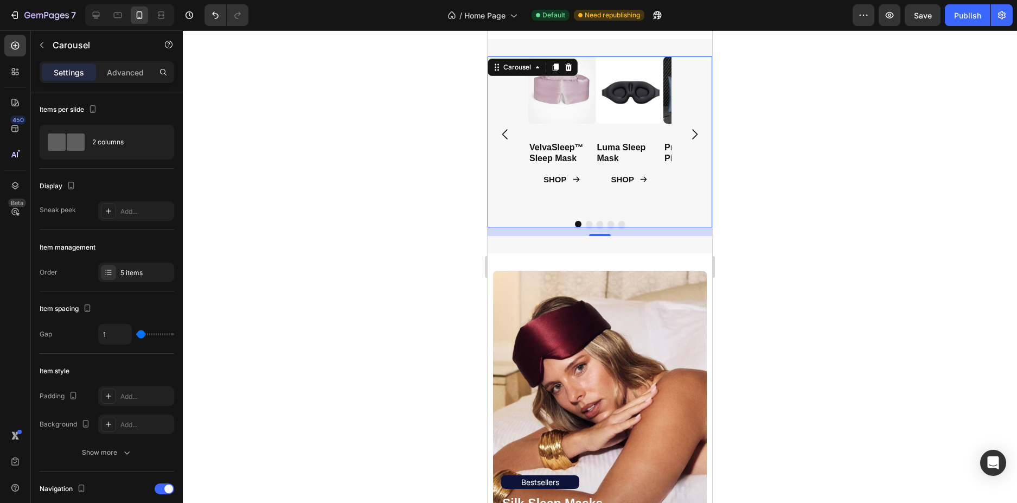
click at [513, 183] on div "Product Images VelvaSleep™ Sleep Mask Product Title SHOP Button Product Product…" at bounding box center [600, 134] width 225 height 156
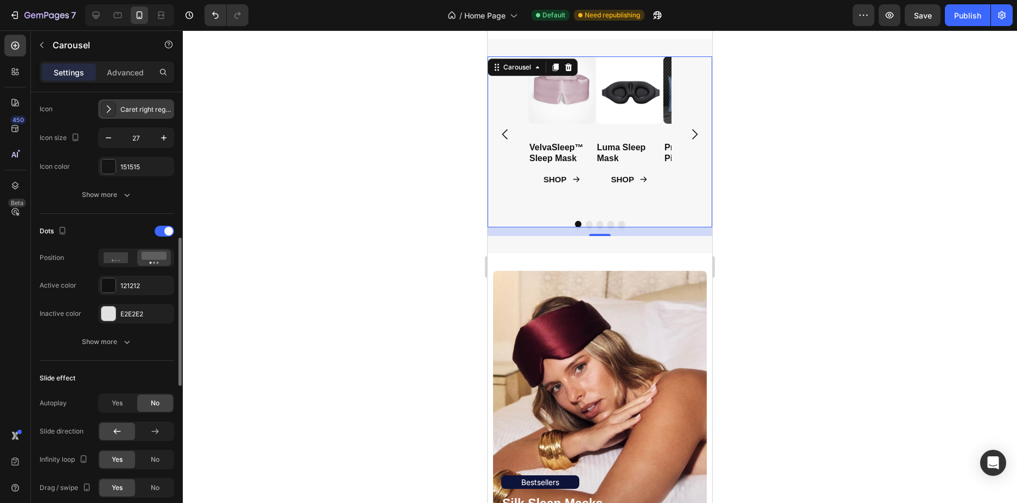
scroll to position [543, 0]
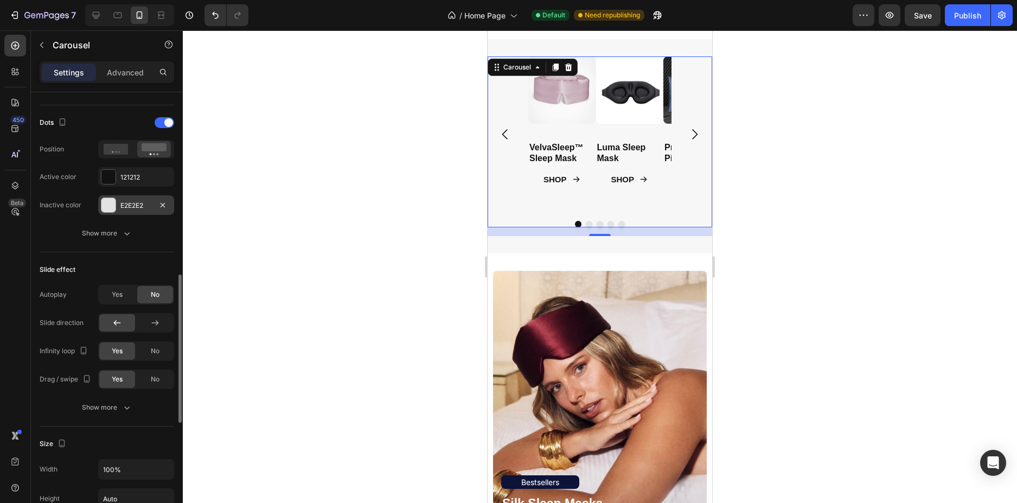
click at [133, 195] on div "E2E2E2" at bounding box center [136, 205] width 76 height 20
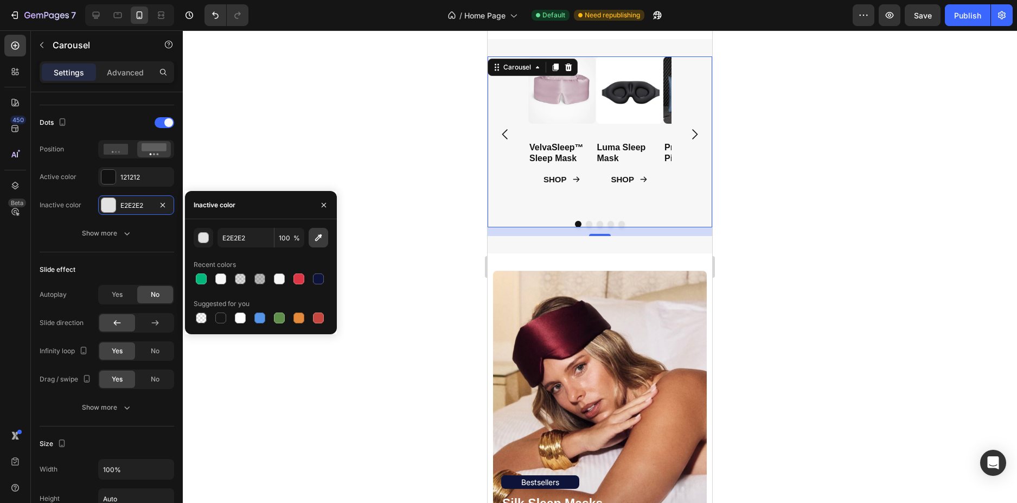
click at [316, 237] on icon "button" at bounding box center [318, 237] width 11 height 11
click at [323, 239] on icon "button" at bounding box center [318, 237] width 11 height 11
type input "F6F6F6"
click at [816, 102] on div at bounding box center [600, 266] width 834 height 473
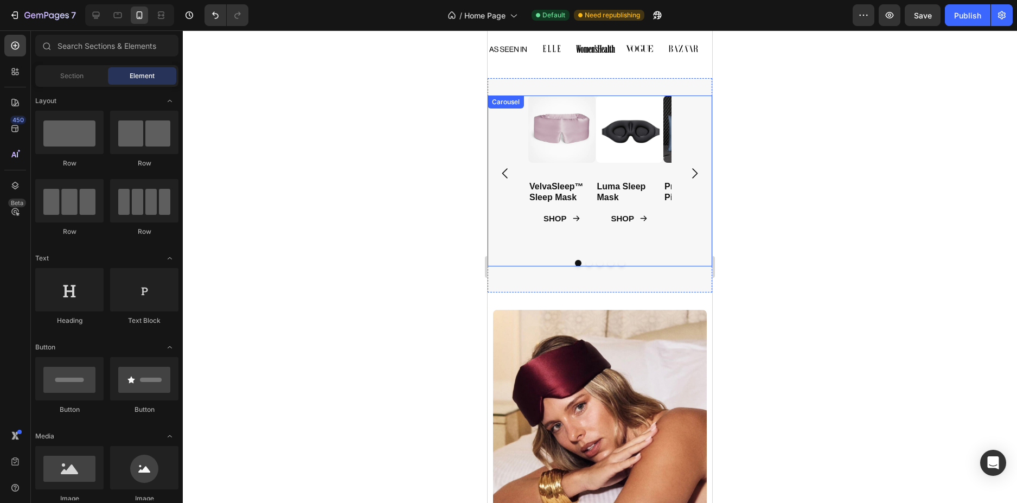
scroll to position [271, 0]
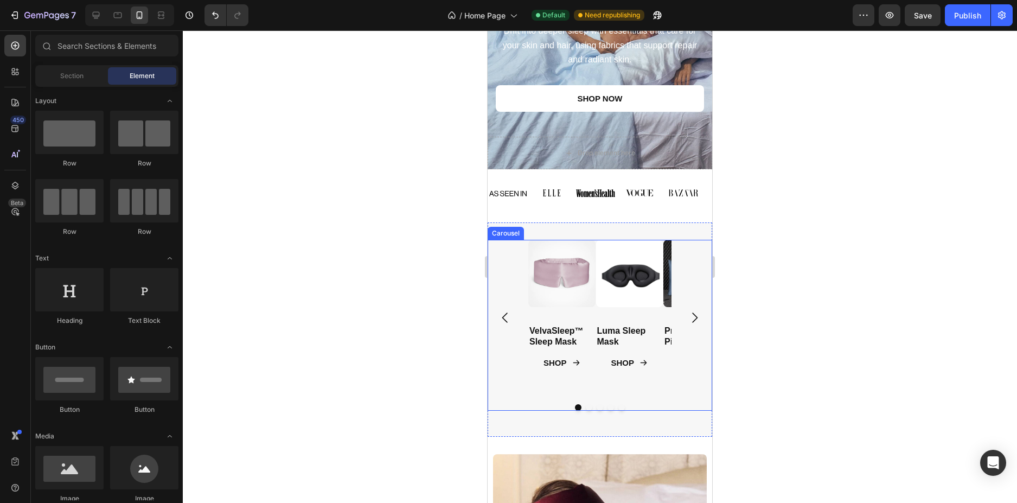
click at [499, 356] on div "Product Images VelvaSleep™ Sleep Mask Product Title SHOP Button Product Product…" at bounding box center [600, 318] width 225 height 156
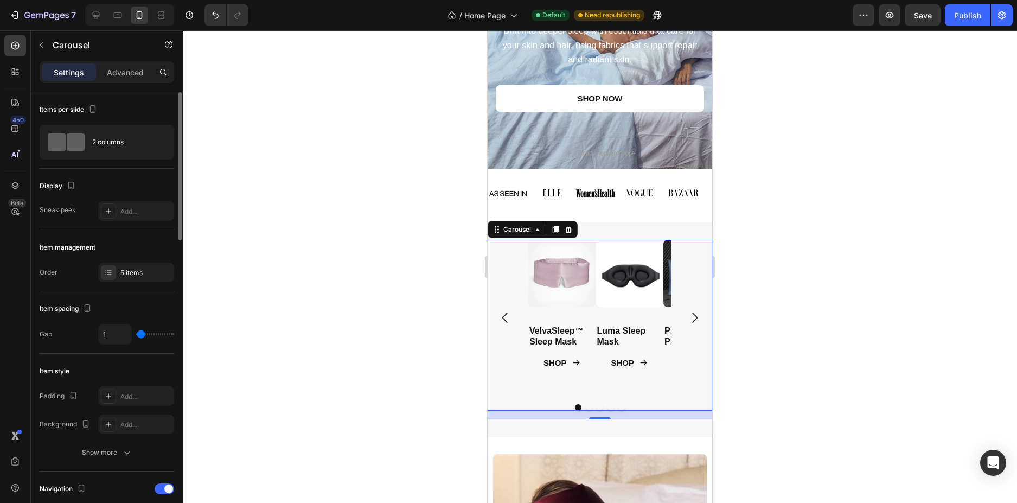
type input "28"
type input "41"
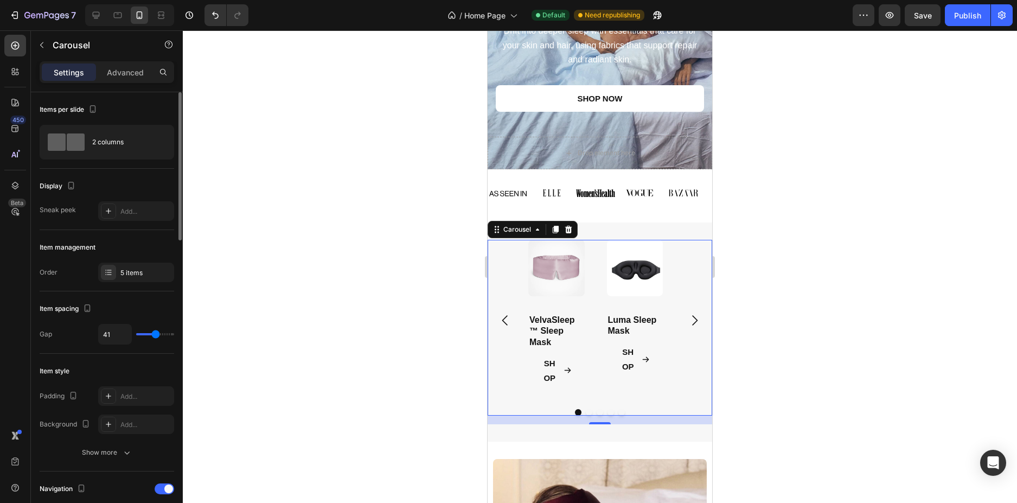
type input "40"
type input "30"
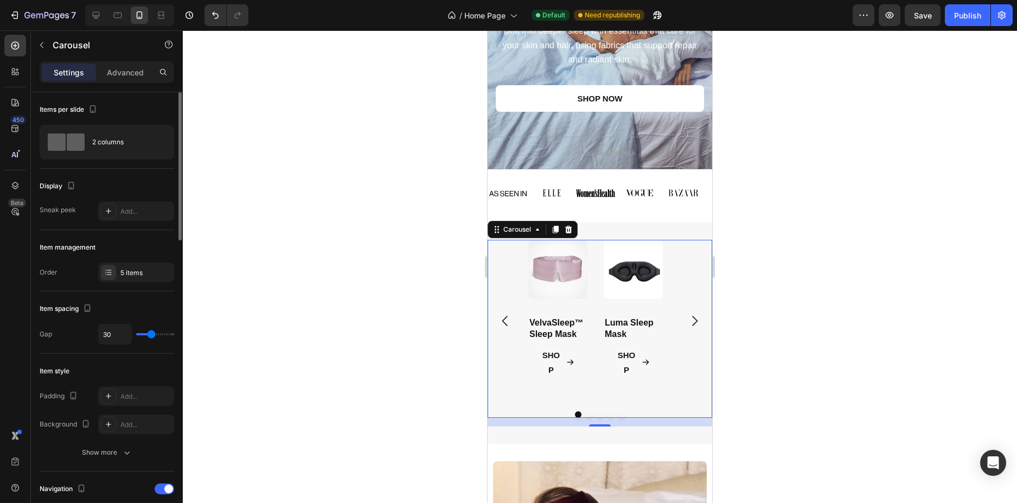
type input "24"
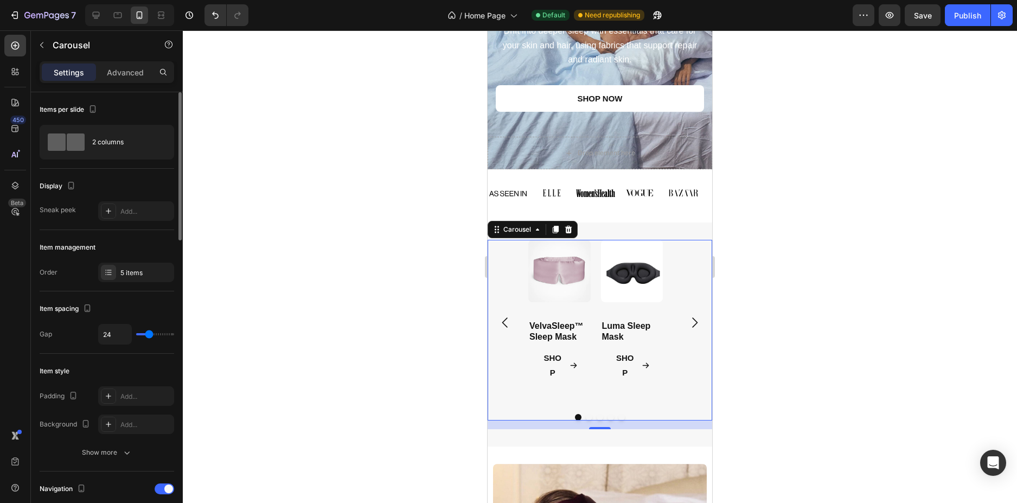
type input "19"
drag, startPoint x: 141, startPoint y: 337, endPoint x: 148, endPoint y: 340, distance: 7.1
type input "19"
click at [148, 335] on input "range" at bounding box center [155, 334] width 38 height 2
click at [552, 318] on div "Product Images VelvaSleep™ Sleep Mask Product Title SHOP Button Product" at bounding box center [559, 313] width 62 height 146
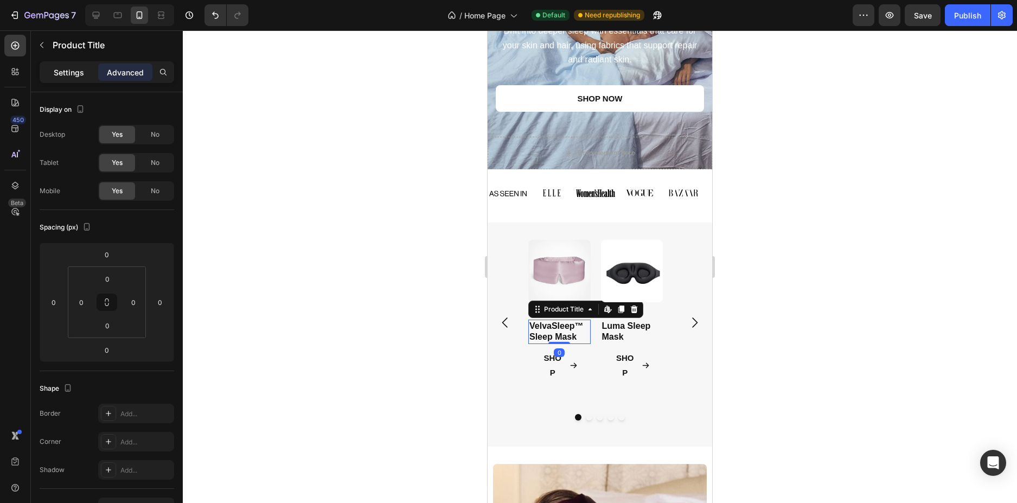
drag, startPoint x: 78, startPoint y: 66, endPoint x: 230, endPoint y: 212, distance: 211.4
click at [77, 66] on div "Settings" at bounding box center [69, 71] width 54 height 17
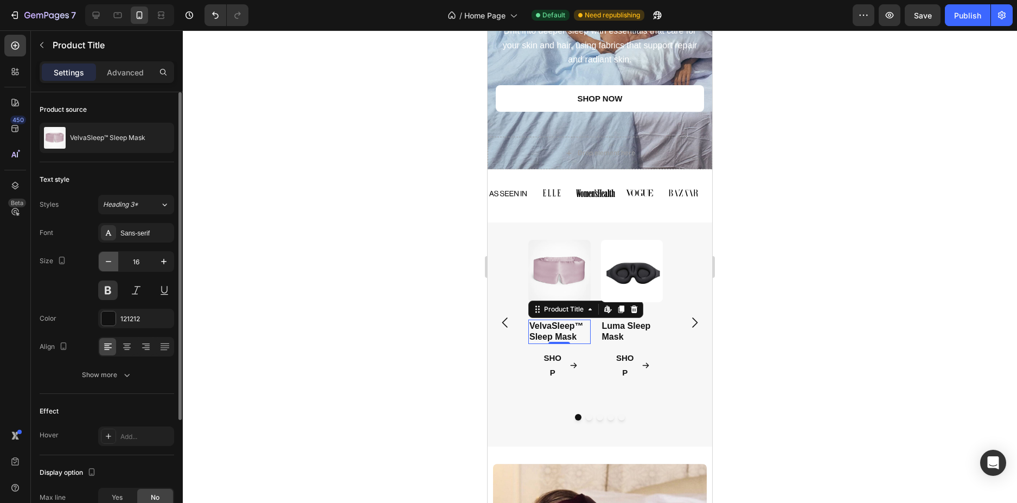
click at [107, 265] on icon "button" at bounding box center [108, 261] width 11 height 11
click at [160, 263] on icon "button" at bounding box center [163, 261] width 11 height 11
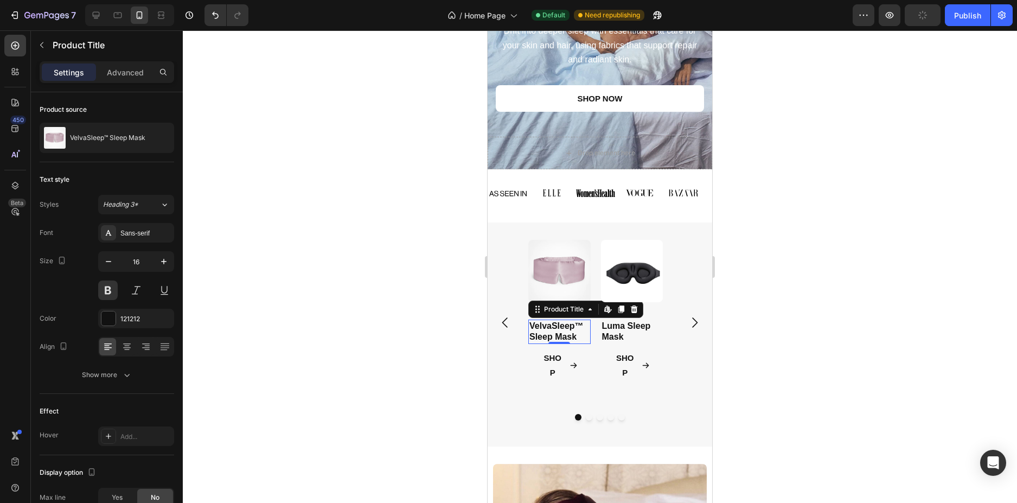
click at [581, 335] on h2 "VelvaSleep™ Sleep Mask" at bounding box center [559, 332] width 62 height 25
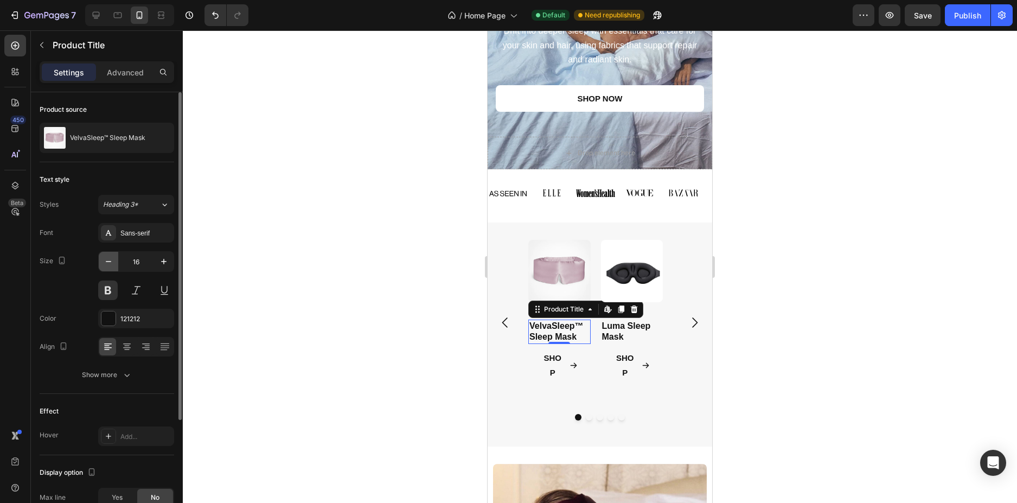
click at [107, 259] on icon "button" at bounding box center [108, 261] width 11 height 11
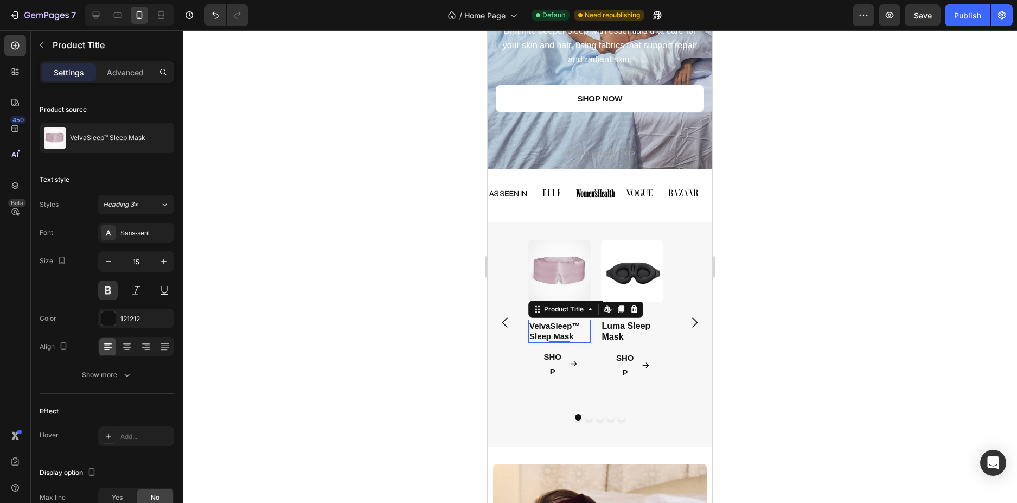
type input "14"
click at [569, 334] on h2 "VelvaSleep™ Sleep Mask" at bounding box center [559, 331] width 62 height 22
click at [572, 334] on h2 "VelvaSleep™ Sleep Mask" at bounding box center [559, 331] width 62 height 22
click at [981, 321] on div at bounding box center [600, 266] width 834 height 473
click at [563, 327] on h2 "VelvaSleep™ Sleep Mask" at bounding box center [559, 331] width 62 height 22
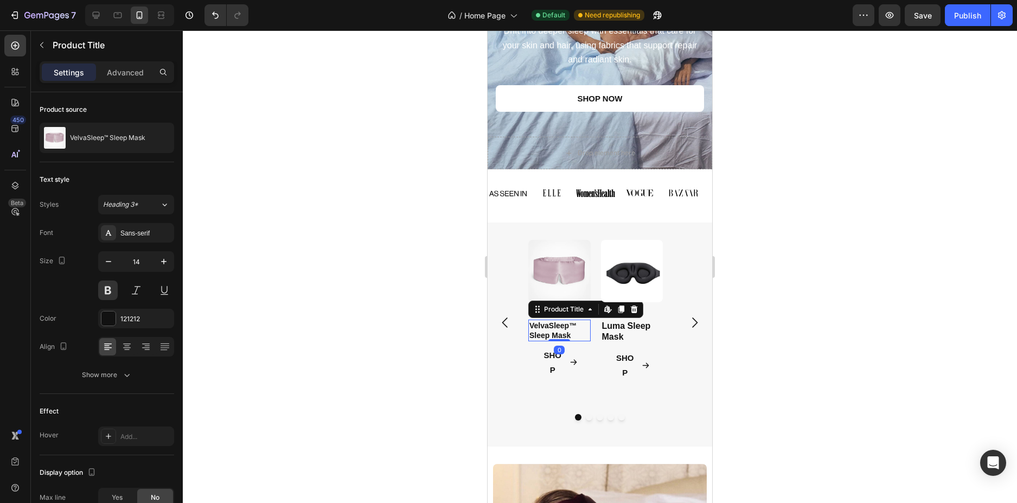
click at [574, 333] on h2 "VelvaSleep™ Sleep Mask" at bounding box center [559, 331] width 62 height 22
click at [574, 335] on h2 "VelvaSleep™ Sleep Mask" at bounding box center [559, 331] width 62 height 22
click at [573, 336] on h2 "VelvaSleep™ Sleep Mask" at bounding box center [559, 331] width 62 height 22
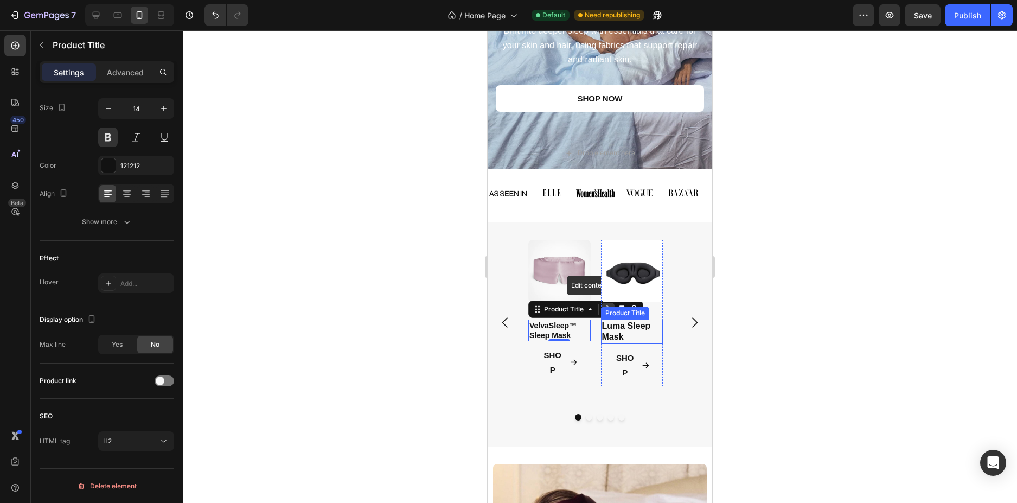
click at [630, 324] on h2 "Luma Sleep Mask" at bounding box center [632, 332] width 62 height 25
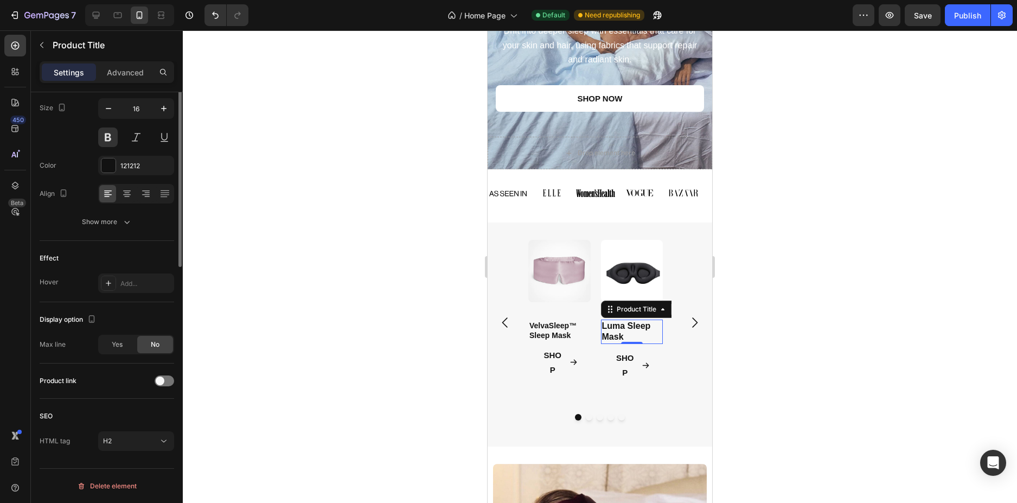
scroll to position [0, 0]
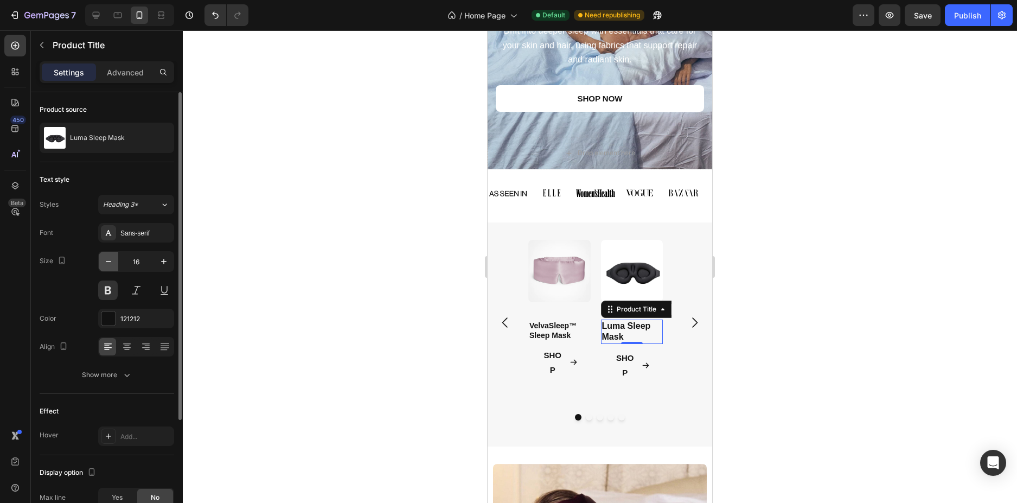
click at [105, 259] on icon "button" at bounding box center [108, 261] width 11 height 11
type input "14"
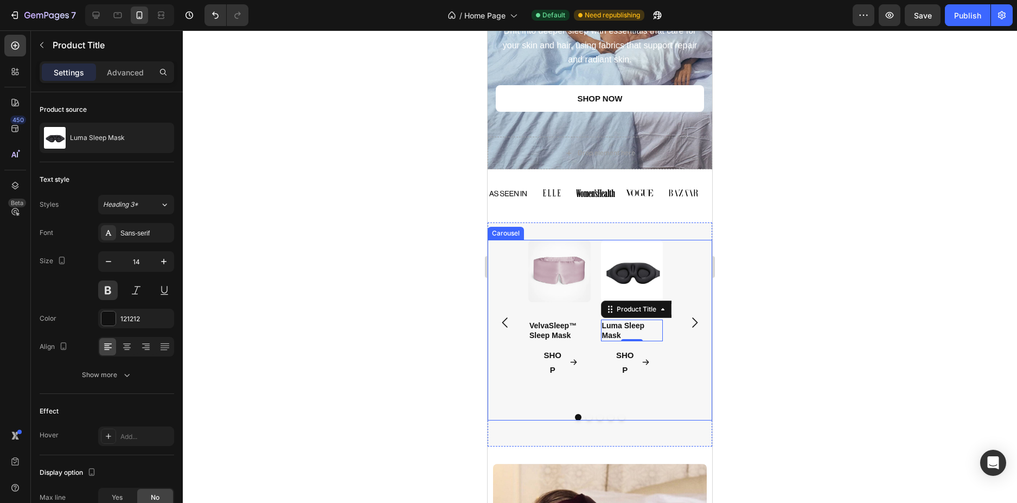
click at [762, 371] on div at bounding box center [600, 266] width 834 height 473
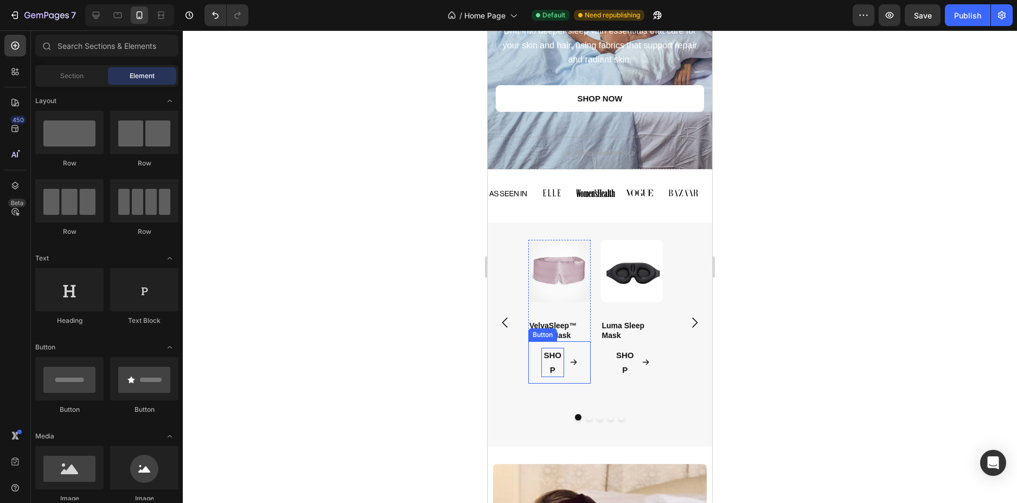
click at [547, 354] on strong "SHOP" at bounding box center [553, 362] width 18 height 24
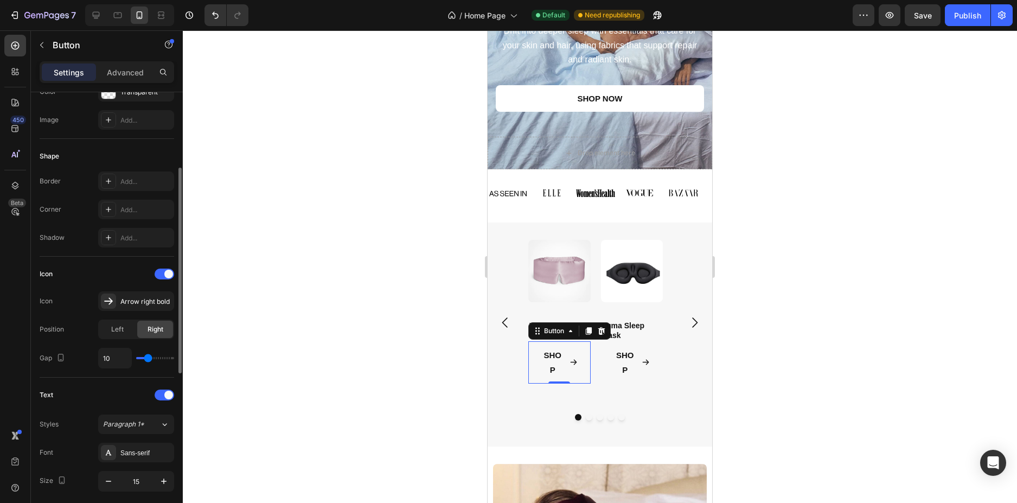
scroll to position [217, 0]
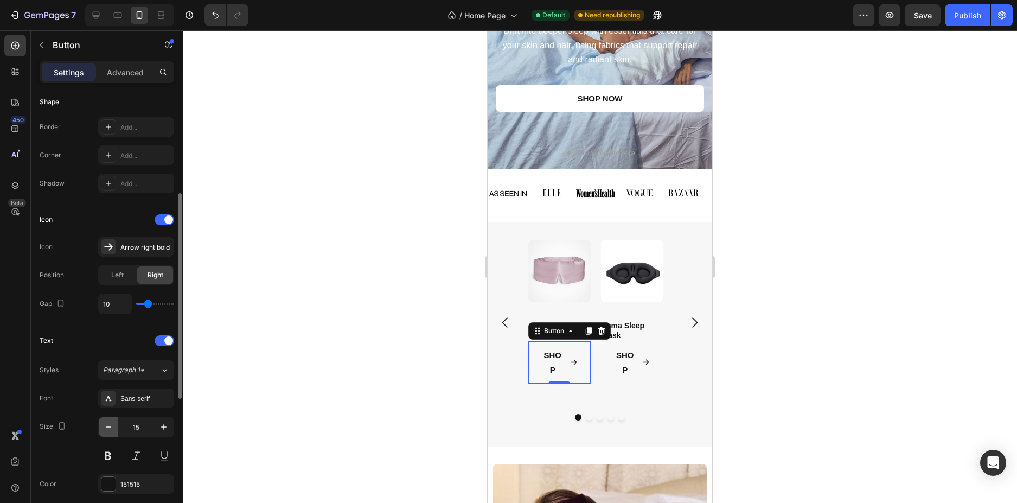
click at [112, 429] on icon "button" at bounding box center [108, 427] width 11 height 11
type input "14"
type input "8"
type input "7"
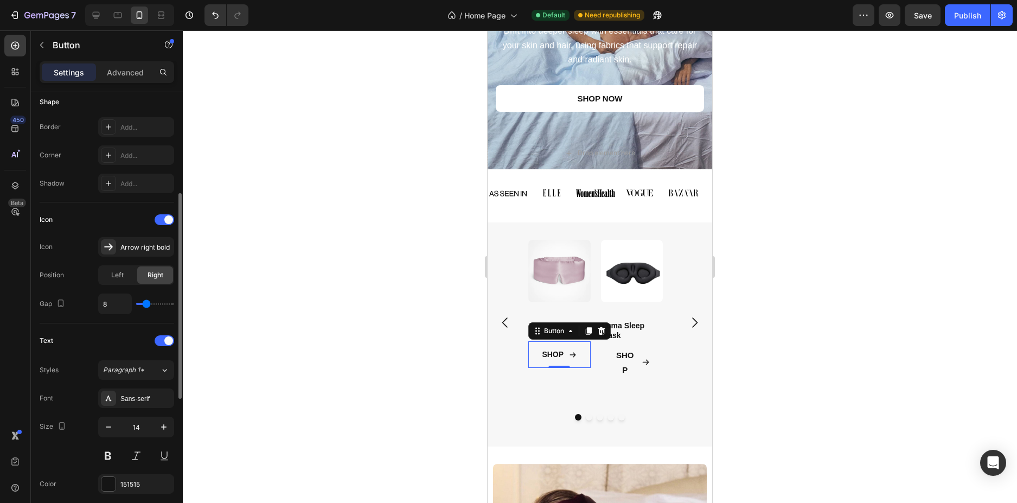
type input "7"
type input "6"
type input "4"
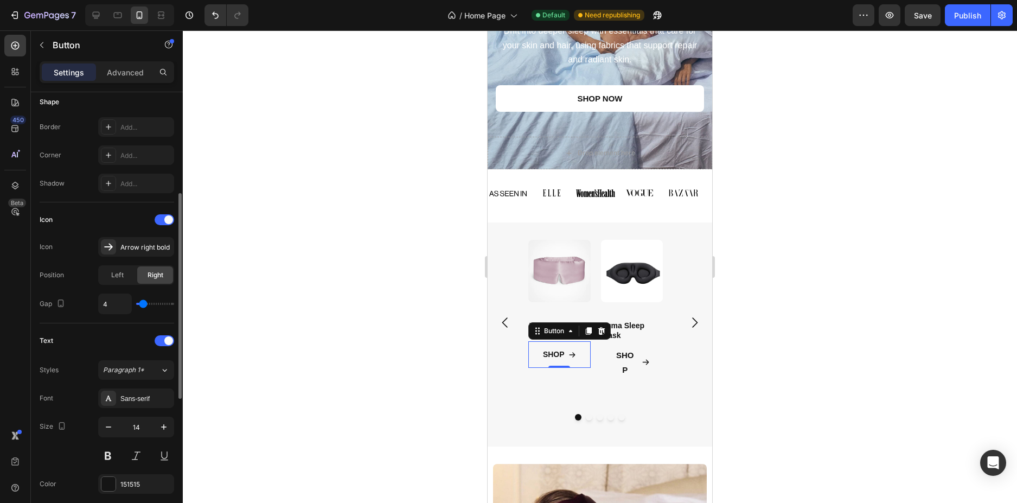
type input "3"
type input "2"
type input "1"
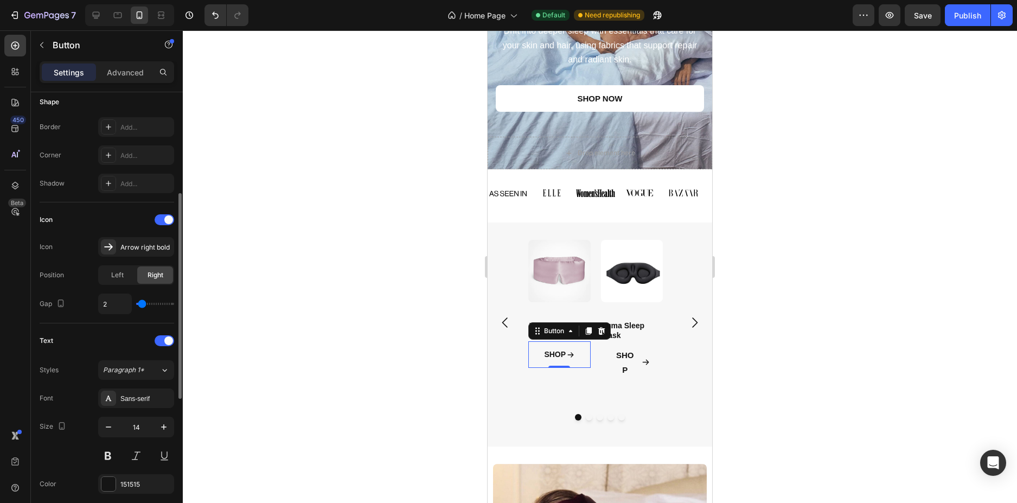
type input "1"
type input "0"
drag, startPoint x: 147, startPoint y: 301, endPoint x: 140, endPoint y: 301, distance: 7.1
type input "0"
click at [140, 303] on input "range" at bounding box center [155, 304] width 38 height 2
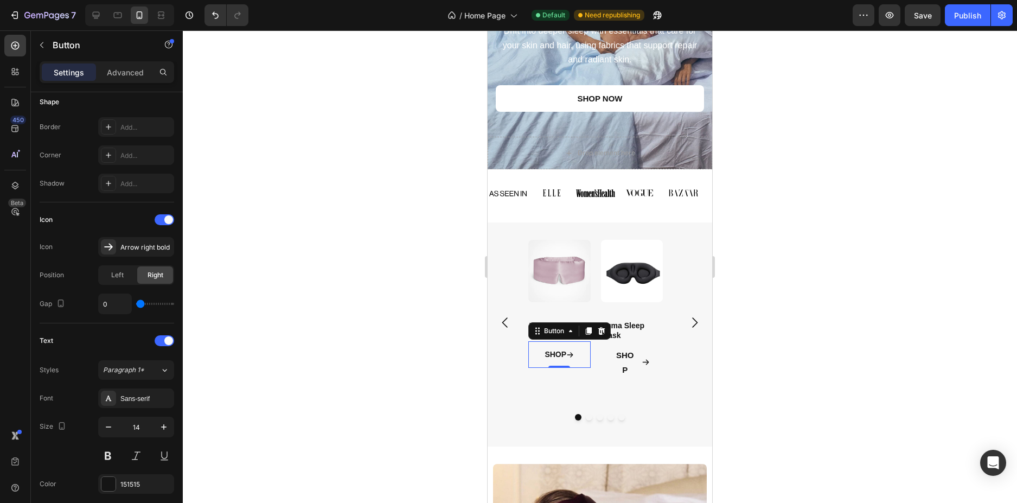
click at [243, 308] on div at bounding box center [600, 266] width 834 height 473
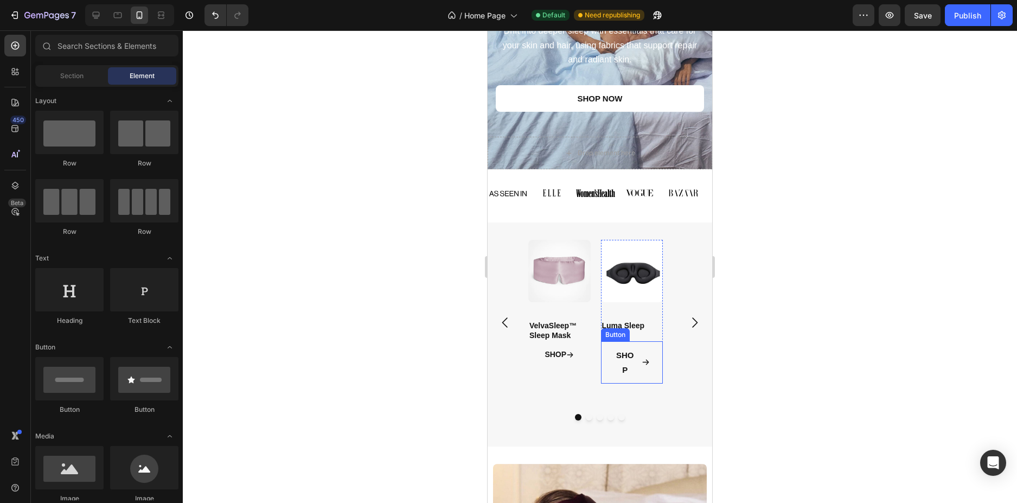
click at [643, 363] on icon at bounding box center [646, 362] width 8 height 8
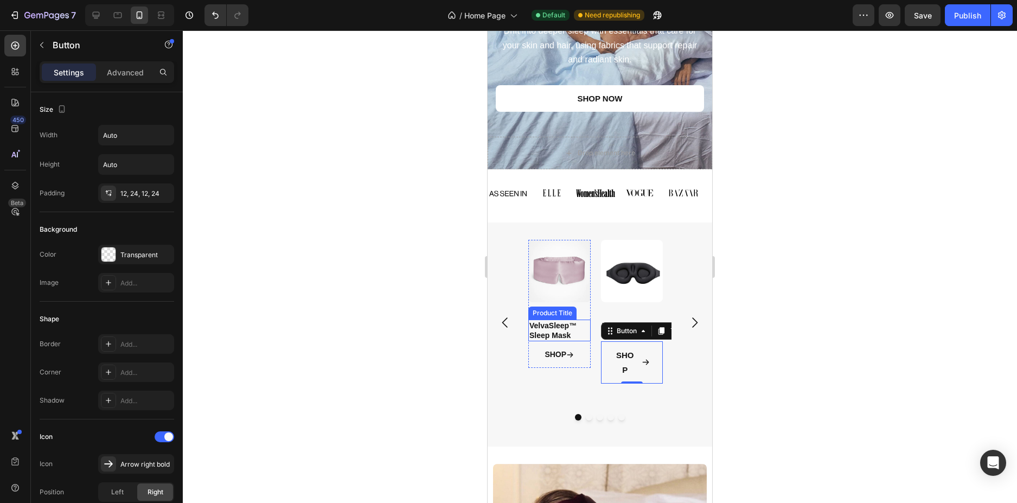
click at [562, 328] on h2 "VelvaSleep™ Sleep Mask" at bounding box center [559, 331] width 62 height 22
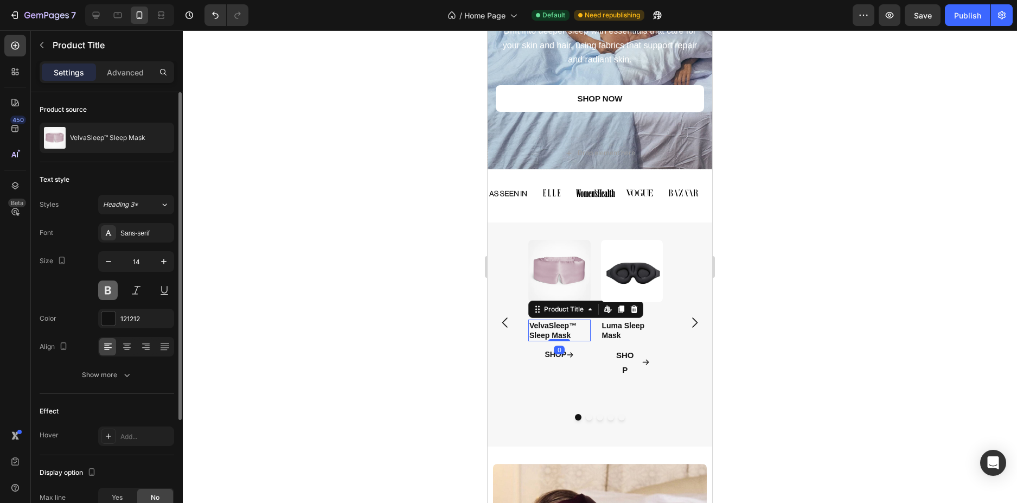
click at [113, 292] on button at bounding box center [108, 291] width 20 height 20
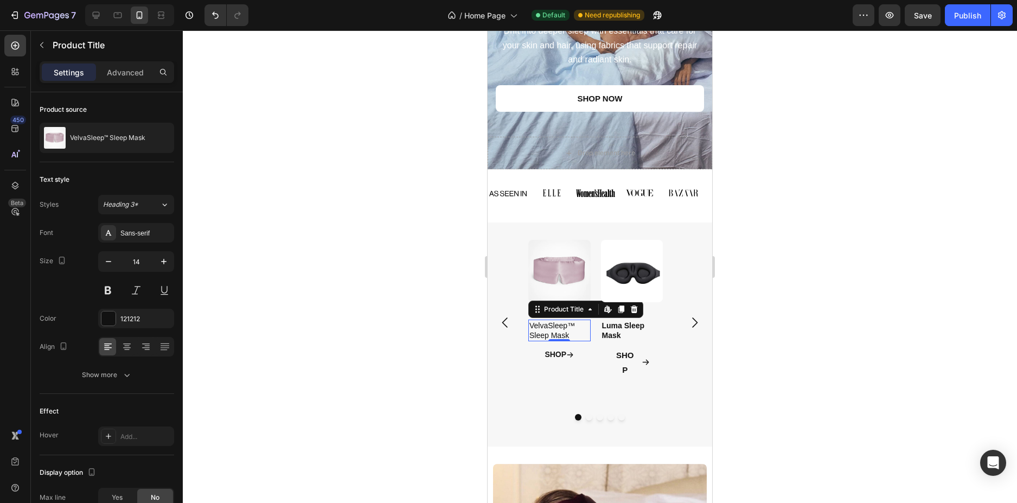
click at [811, 384] on div at bounding box center [600, 266] width 834 height 473
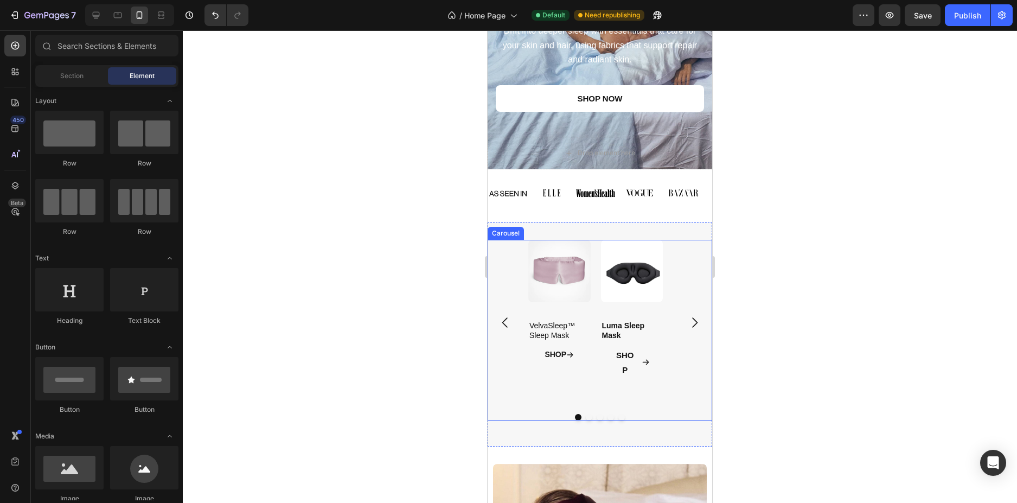
click at [507, 322] on icon "Carousel Back Arrow" at bounding box center [505, 322] width 15 height 15
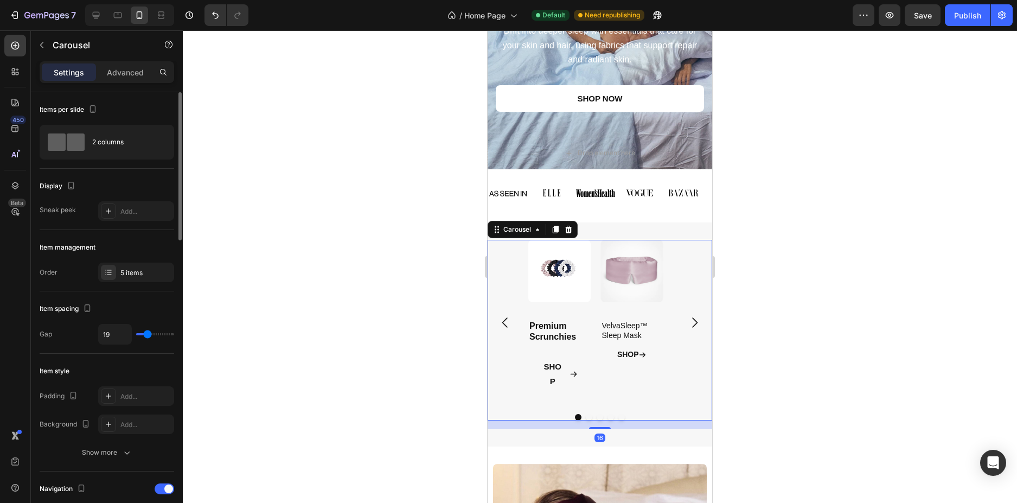
scroll to position [163, 0]
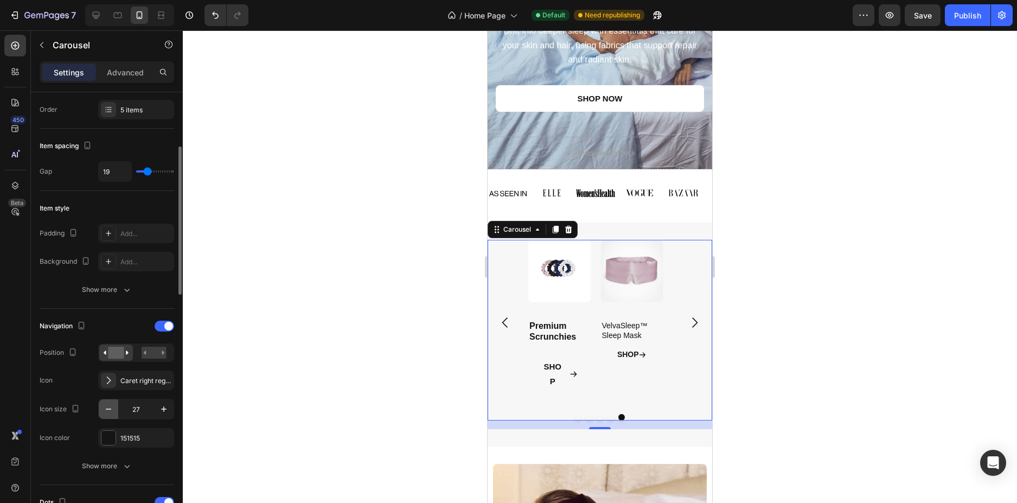
click at [107, 409] on icon "button" at bounding box center [108, 409] width 5 height 1
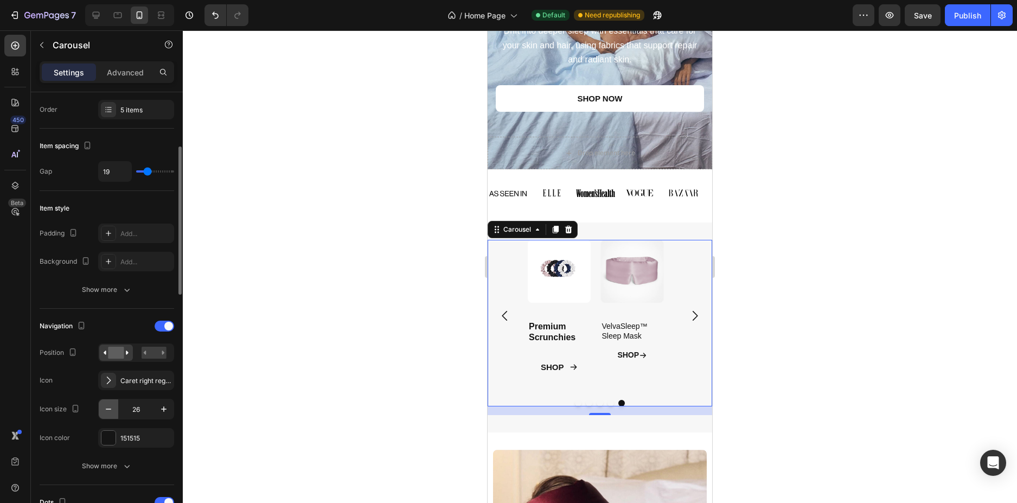
click at [107, 409] on icon "button" at bounding box center [108, 409] width 5 height 1
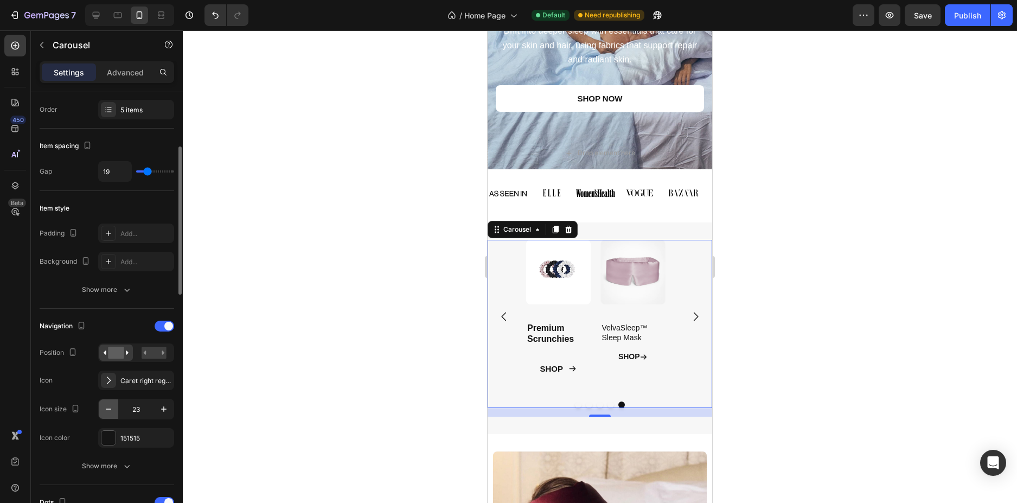
click at [107, 409] on icon "button" at bounding box center [108, 409] width 5 height 1
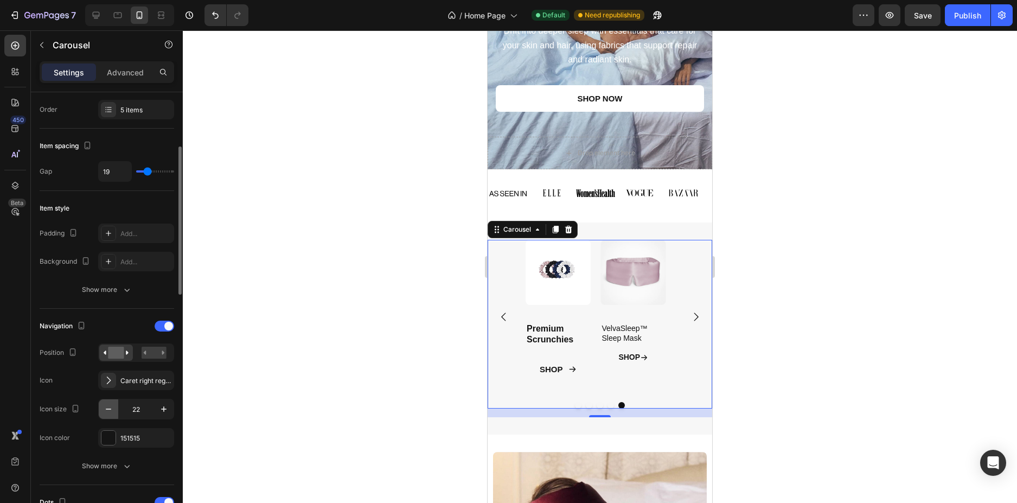
click at [107, 409] on icon "button" at bounding box center [108, 409] width 5 height 1
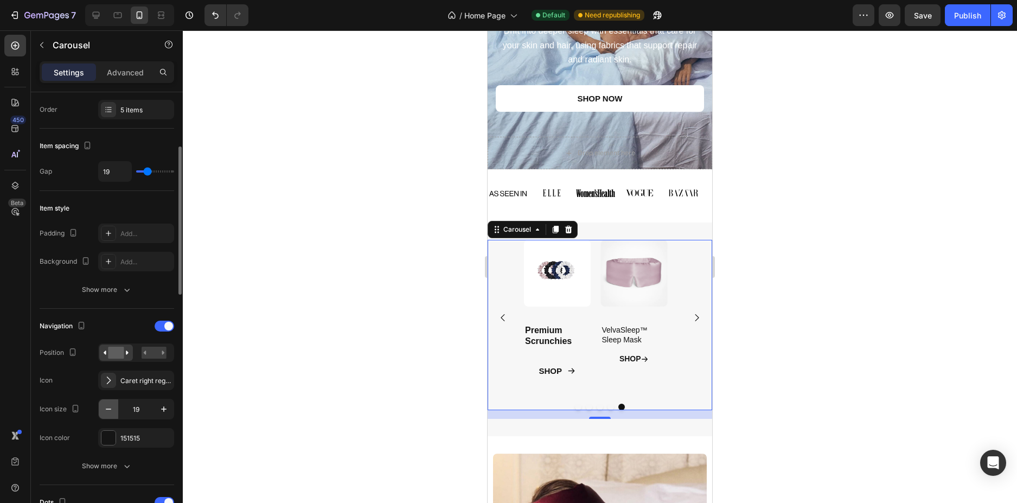
click at [107, 409] on icon "button" at bounding box center [108, 409] width 5 height 1
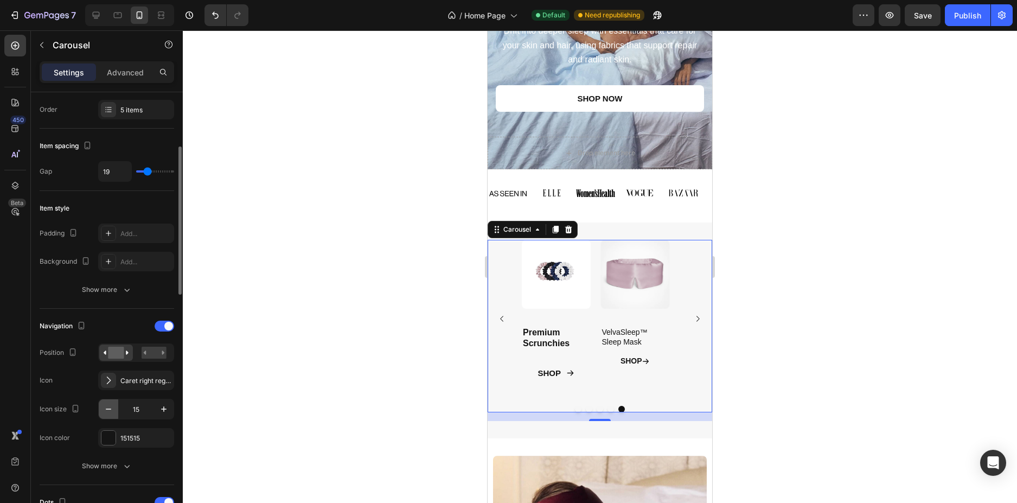
click at [107, 409] on icon "button" at bounding box center [108, 409] width 5 height 1
type input "13"
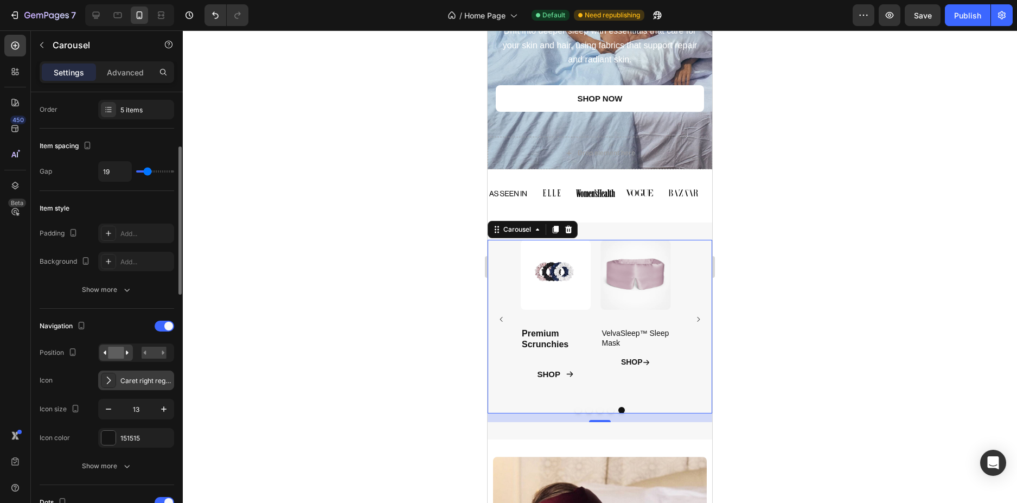
click at [111, 381] on icon at bounding box center [108, 380] width 11 height 11
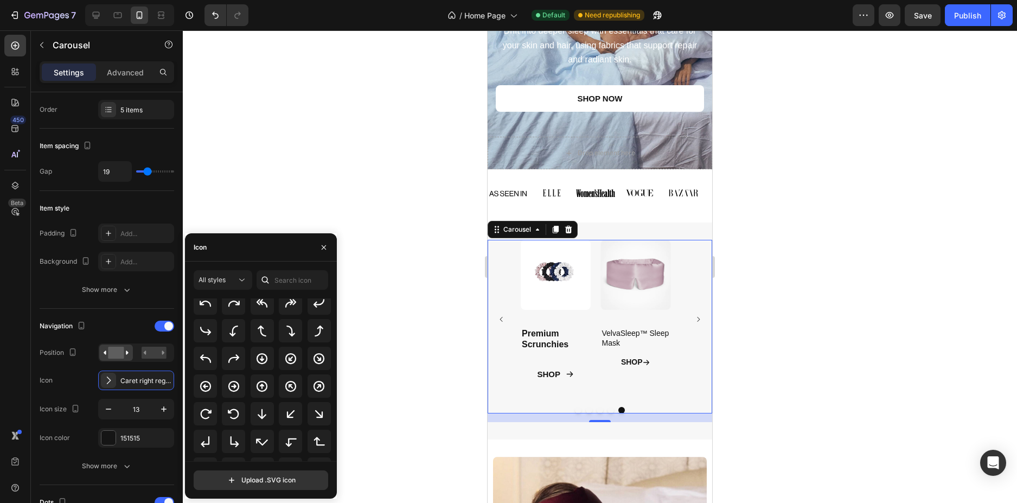
scroll to position [228, 0]
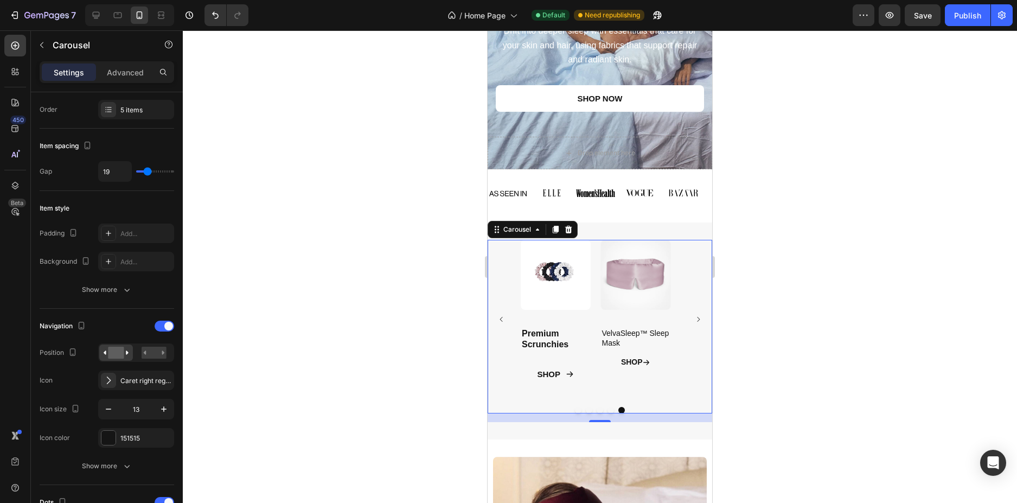
click at [516, 384] on div "Product Images VelvaSleep™ Sleep Mask Product Title SHOP Button Product Product…" at bounding box center [600, 319] width 225 height 158
click at [694, 326] on button "Carousel Next Arrow" at bounding box center [698, 319] width 24 height 24
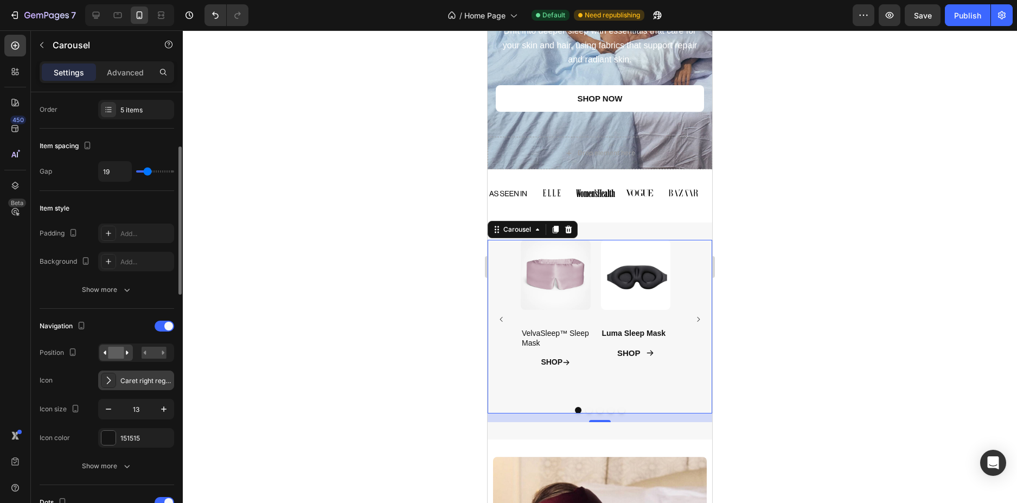
click at [120, 376] on div "Caret right regular" at bounding box center [136, 381] width 76 height 20
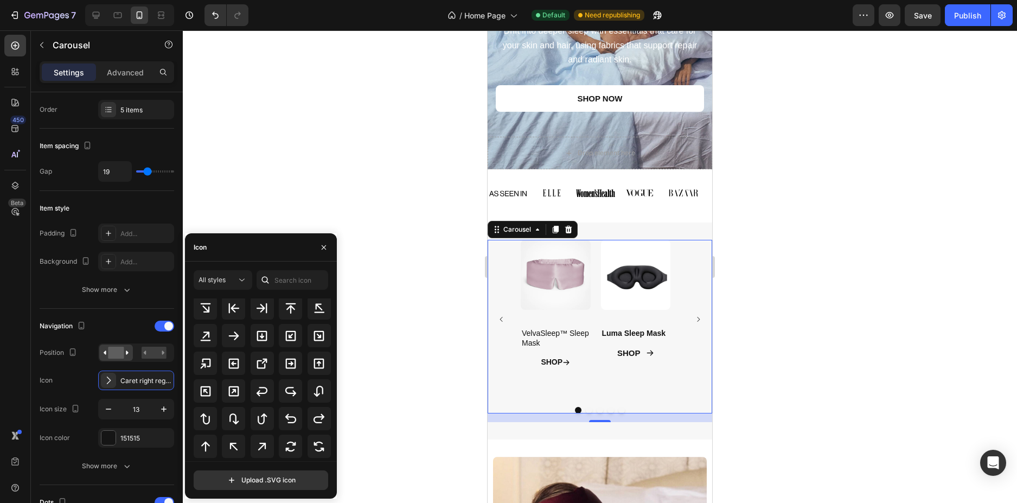
scroll to position [515, 0]
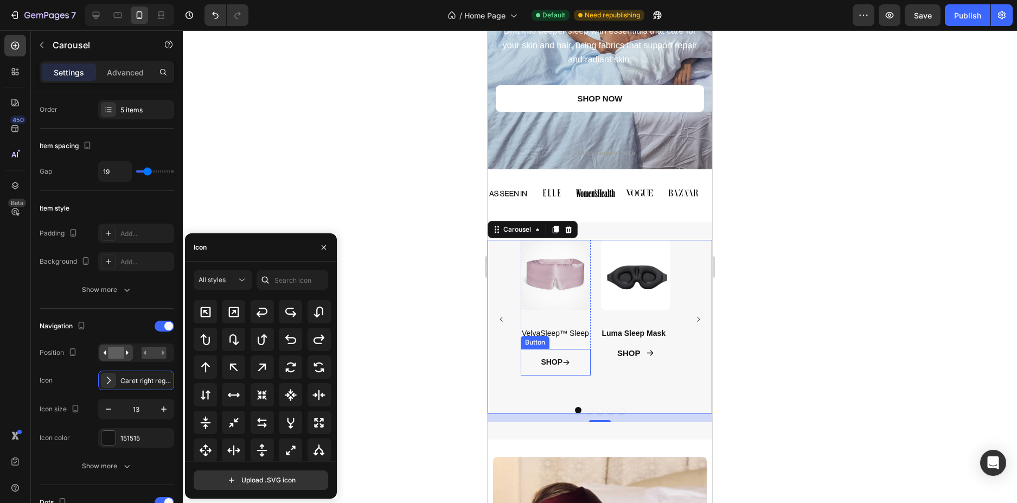
click at [563, 360] on icon at bounding box center [567, 363] width 8 height 8
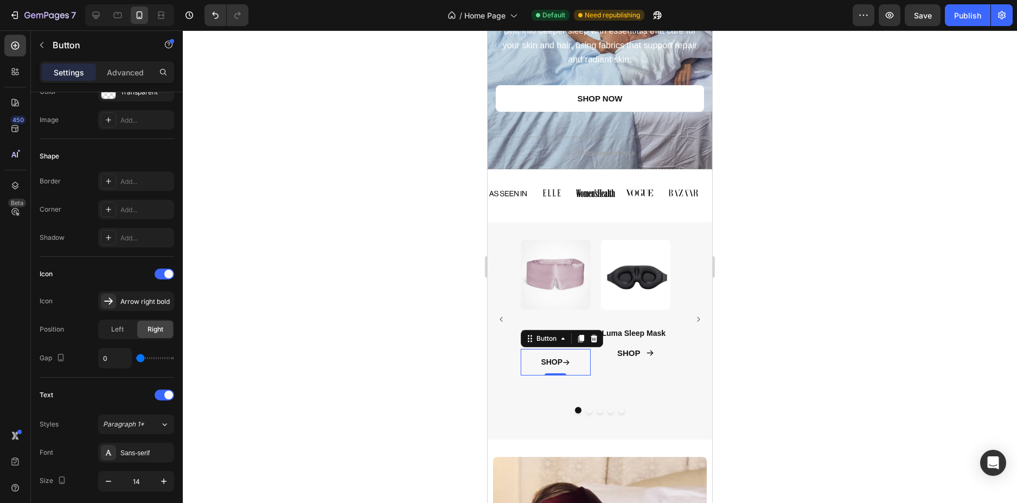
scroll to position [0, 0]
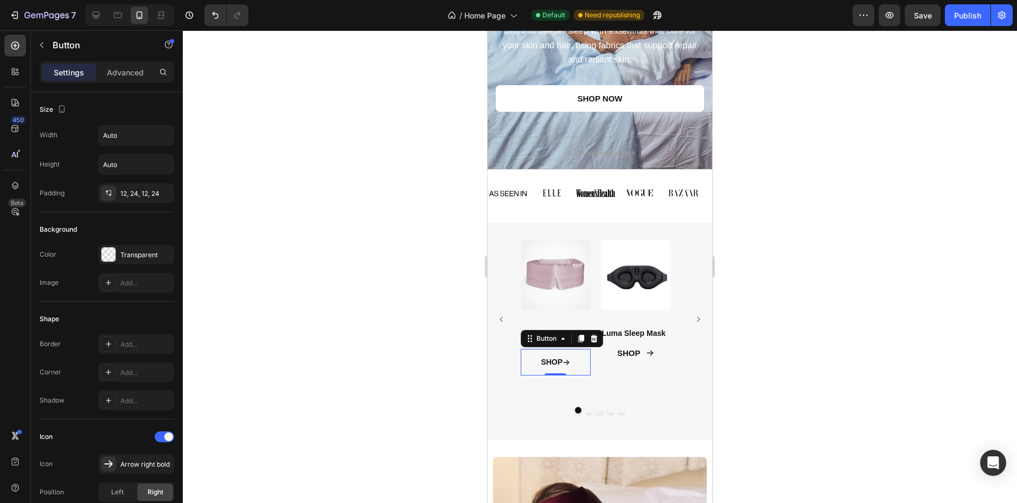
click at [915, 362] on div at bounding box center [600, 266] width 834 height 473
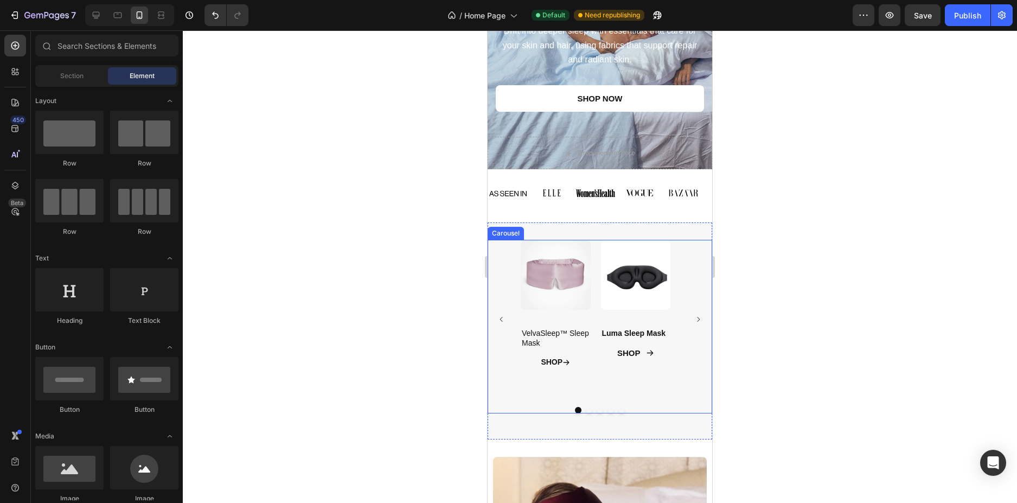
click at [616, 372] on div "Product Images Luma Sleep Mask Product Title SHOP Button Product" at bounding box center [636, 319] width 70 height 158
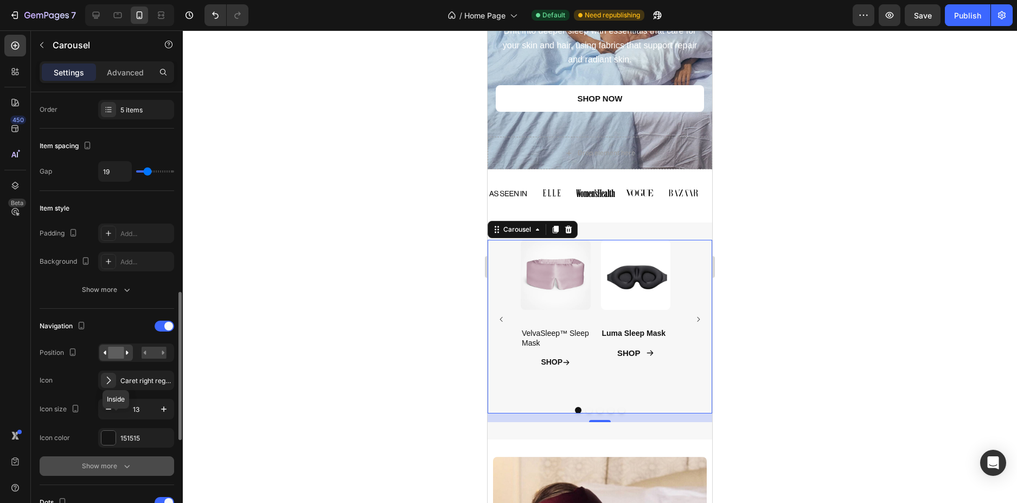
scroll to position [271, 0]
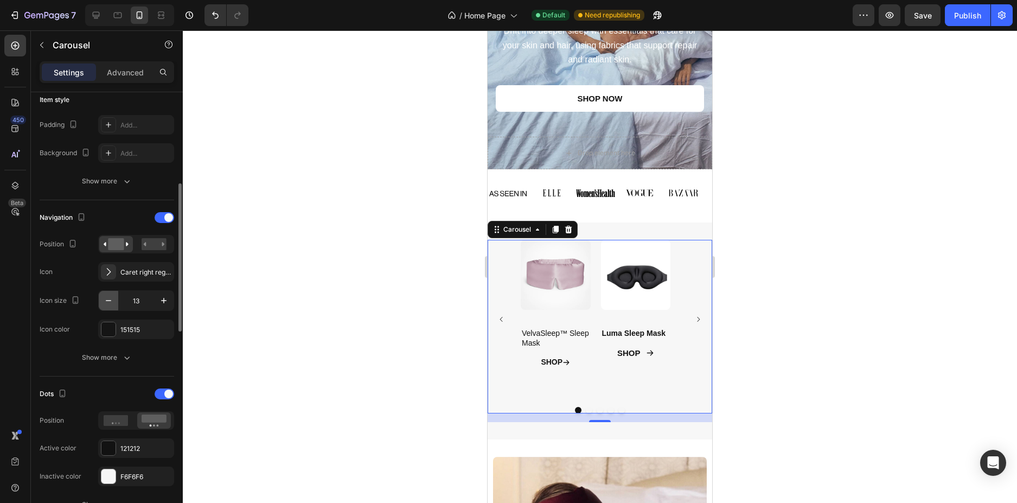
click at [103, 303] on icon "button" at bounding box center [108, 300] width 11 height 11
type input "10"
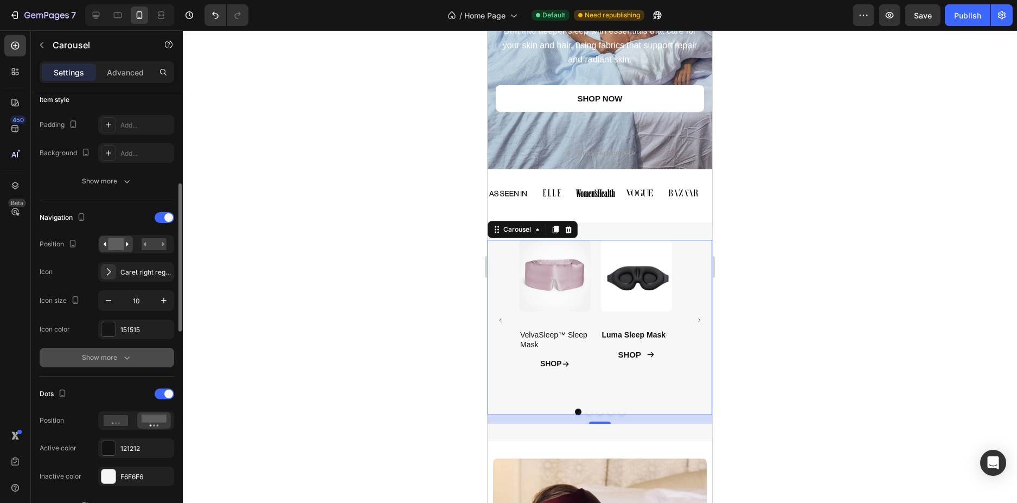
click at [133, 358] on button "Show more" at bounding box center [107, 358] width 135 height 20
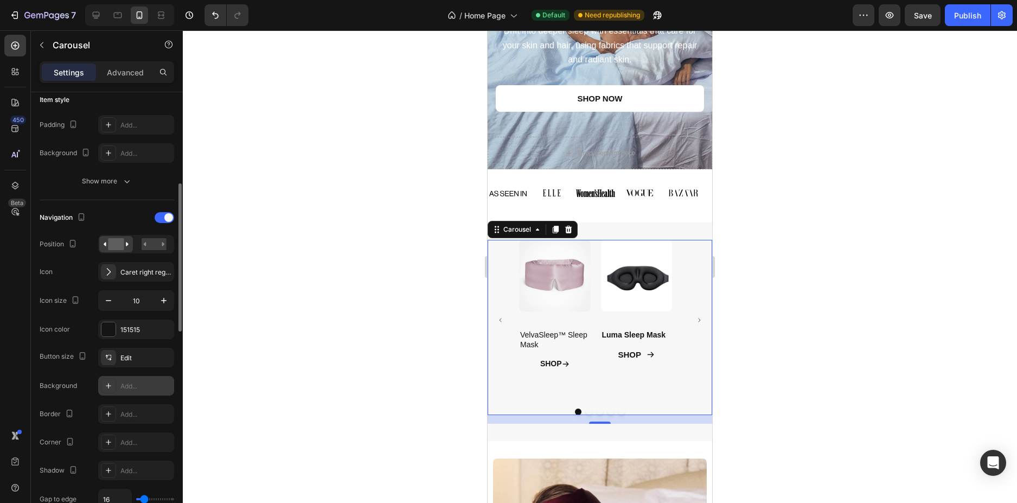
click at [110, 385] on icon at bounding box center [108, 385] width 9 height 9
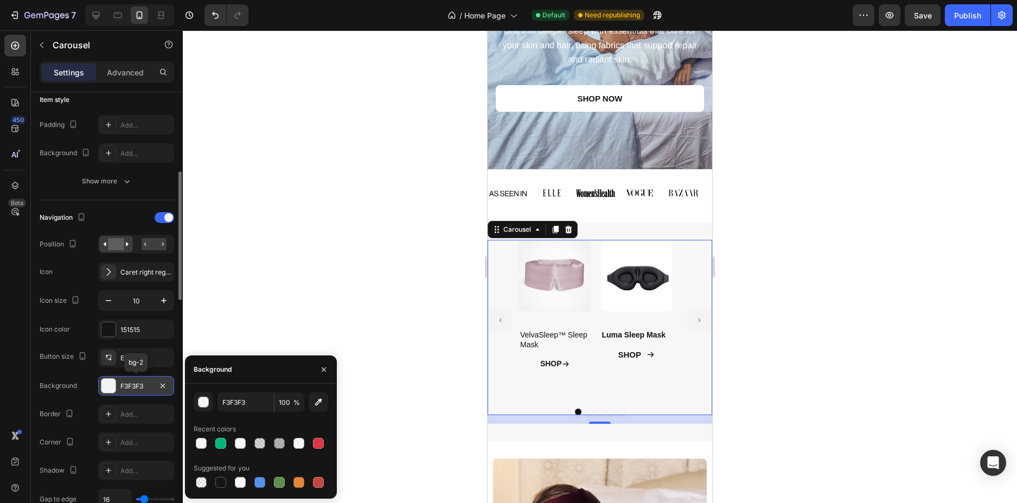
click at [110, 385] on div at bounding box center [108, 386] width 14 height 14
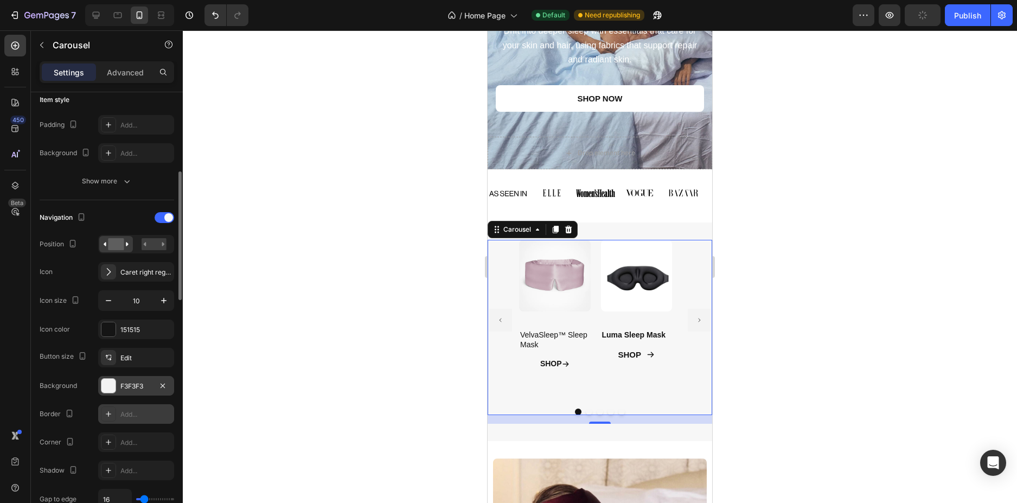
click at [104, 415] on icon at bounding box center [108, 414] width 9 height 9
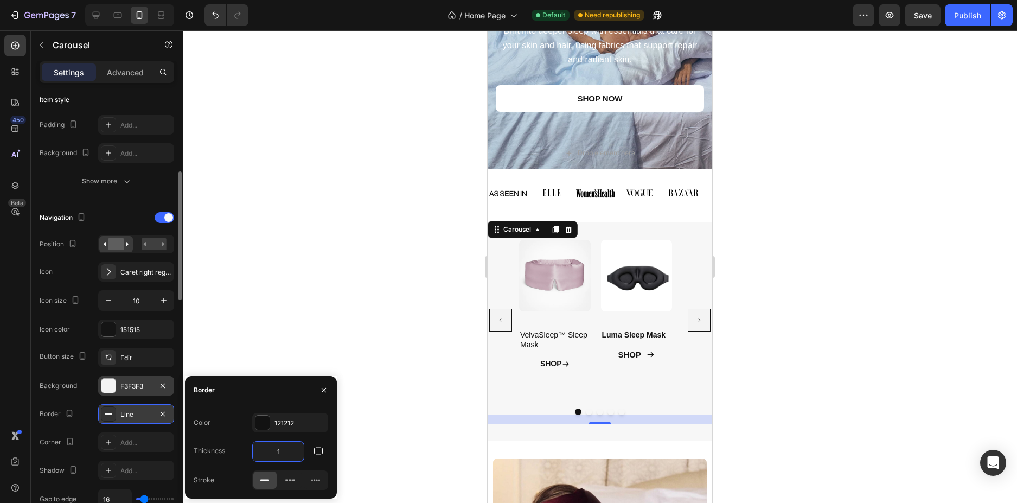
click at [284, 454] on input "1" at bounding box center [278, 452] width 51 height 20
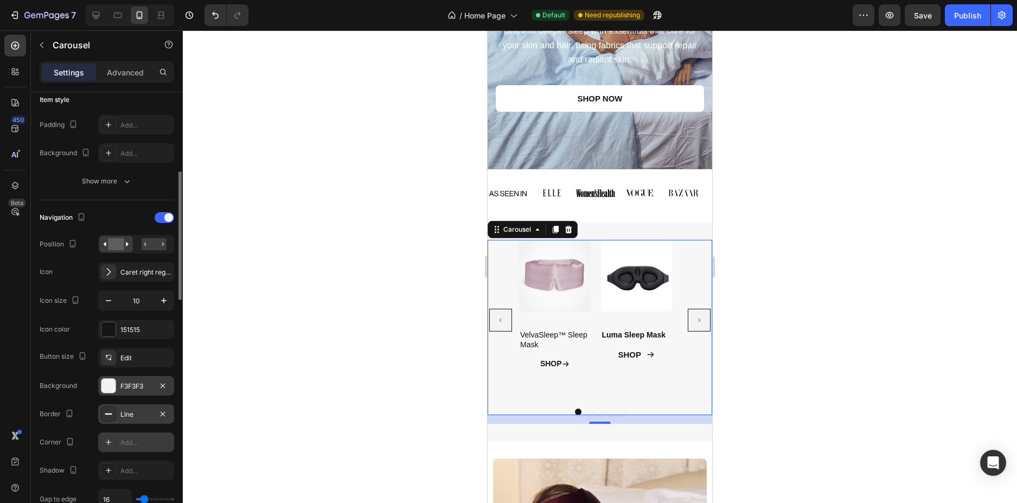
click at [126, 437] on div "Add..." at bounding box center [136, 442] width 76 height 20
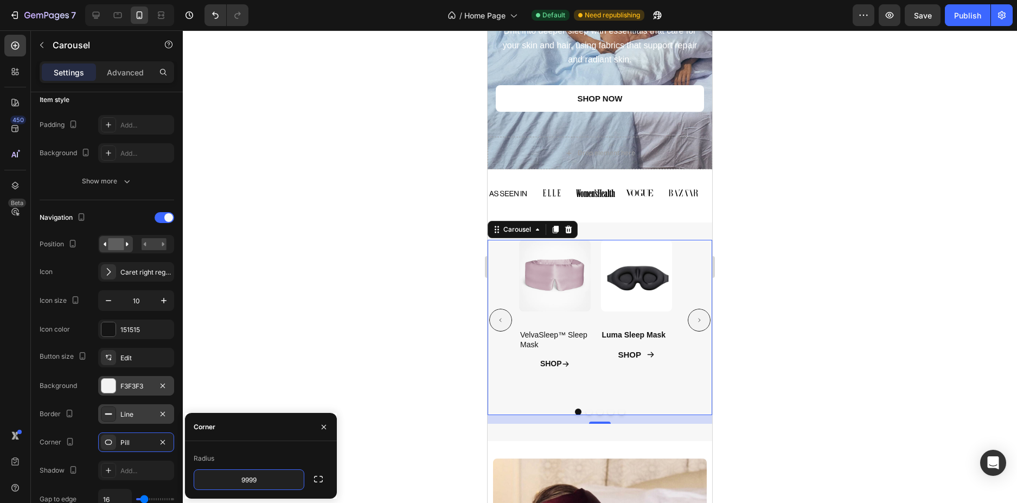
click at [277, 338] on div at bounding box center [600, 266] width 834 height 473
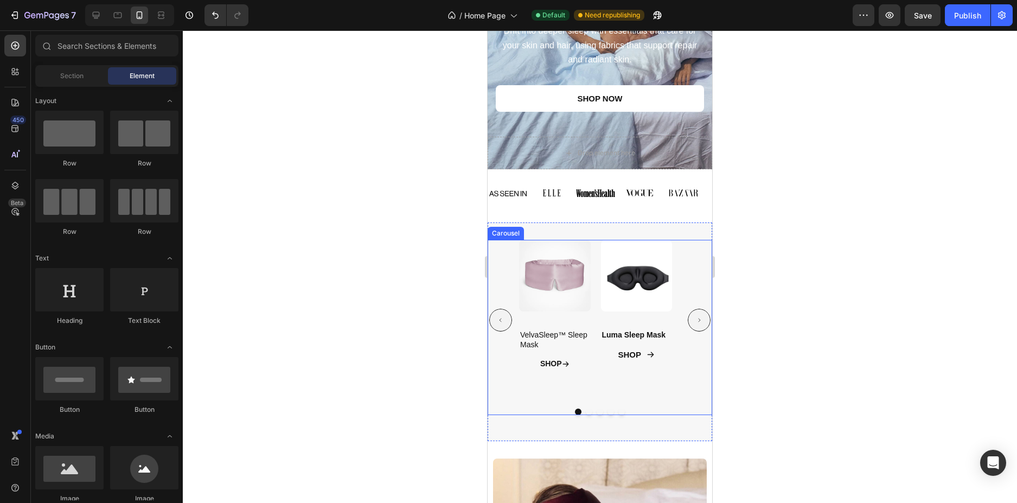
click at [527, 385] on div "Product Images VelvaSleep™ Sleep Mask Product Title SHOP Button Product" at bounding box center [555, 320] width 72 height 160
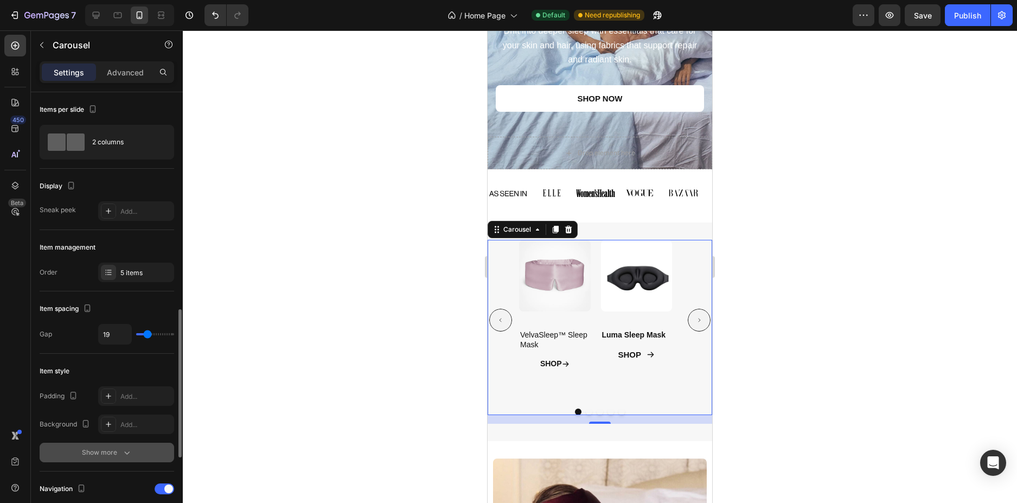
scroll to position [217, 0]
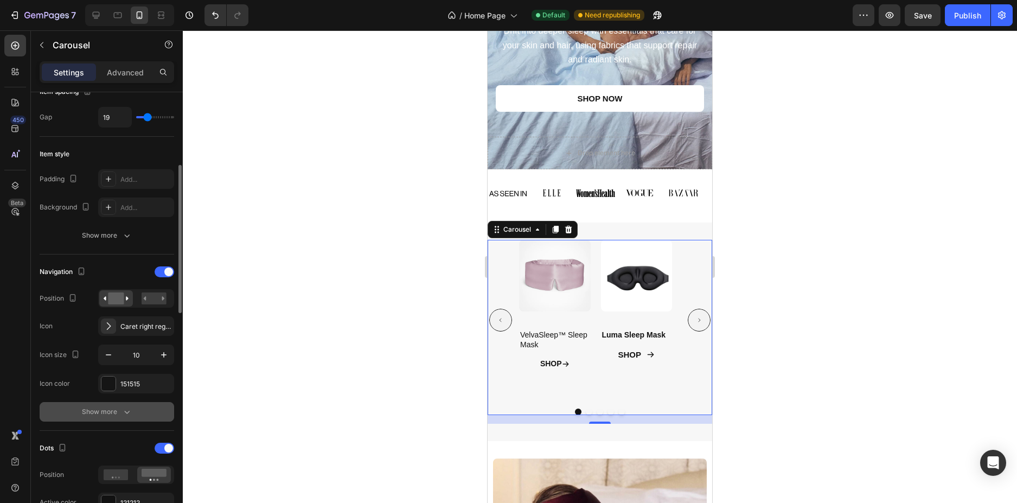
click at [139, 413] on button "Show more" at bounding box center [107, 412] width 135 height 20
click at [142, 408] on div "Edit" at bounding box center [145, 412] width 51 height 10
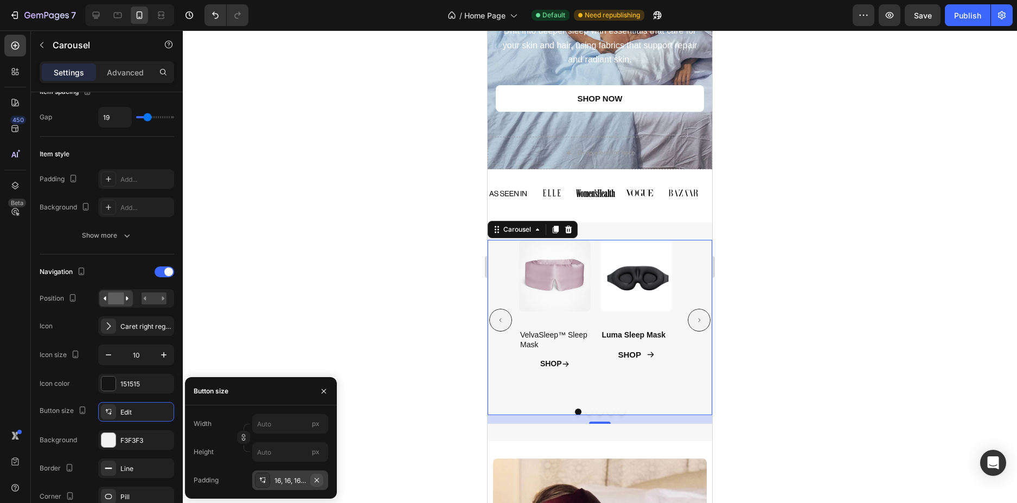
click at [317, 481] on icon "button" at bounding box center [317, 480] width 9 height 9
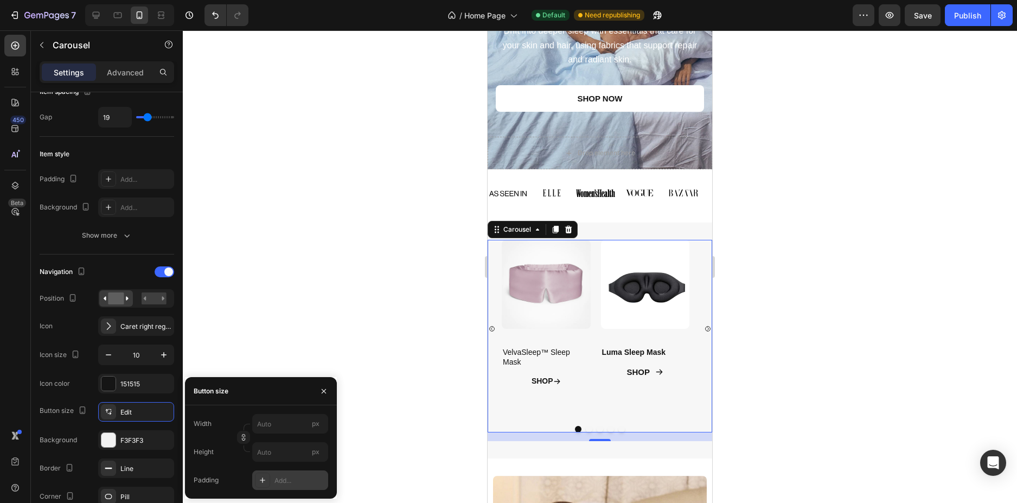
click at [304, 273] on div at bounding box center [600, 266] width 834 height 473
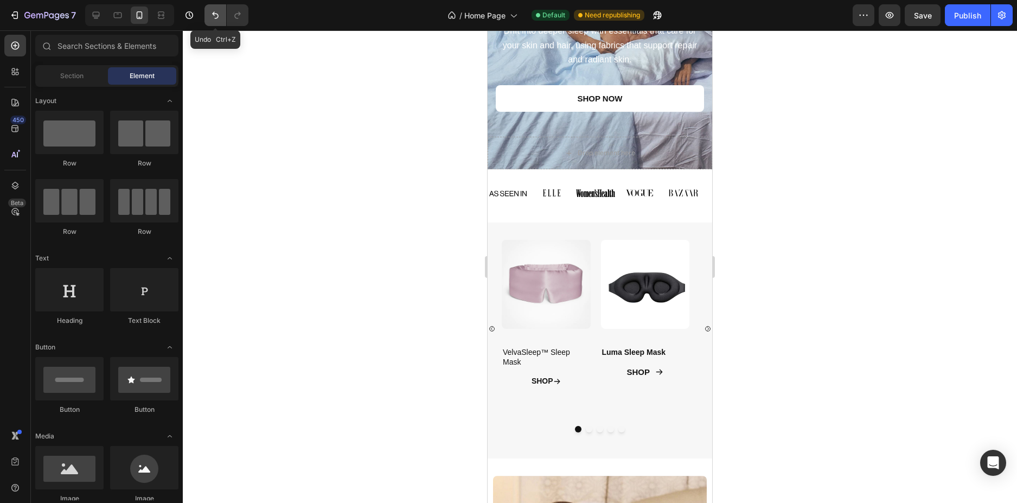
click at [212, 14] on icon "Undo/Redo" at bounding box center [215, 15] width 11 height 11
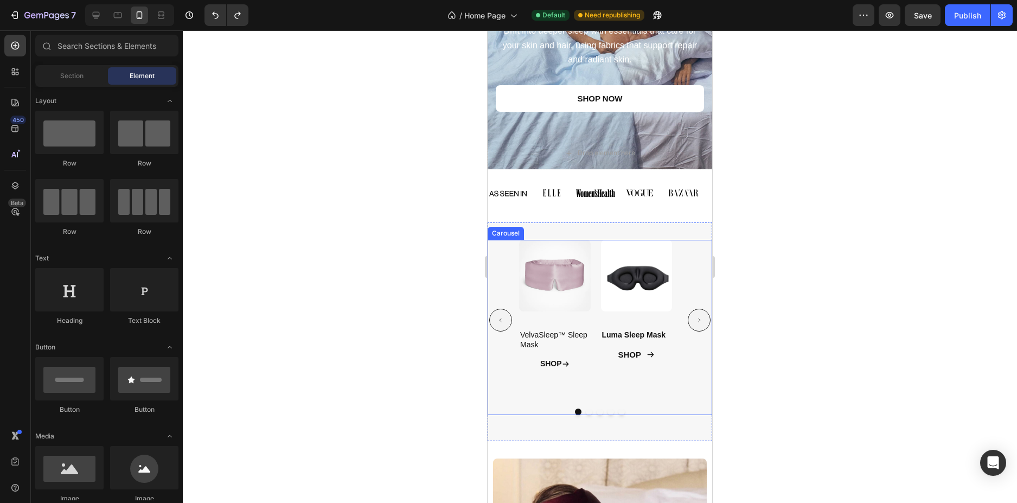
click at [503, 341] on div "Product Images VelvaSleep™ Sleep Mask Product Title SHOP Button Product Product…" at bounding box center [600, 320] width 225 height 160
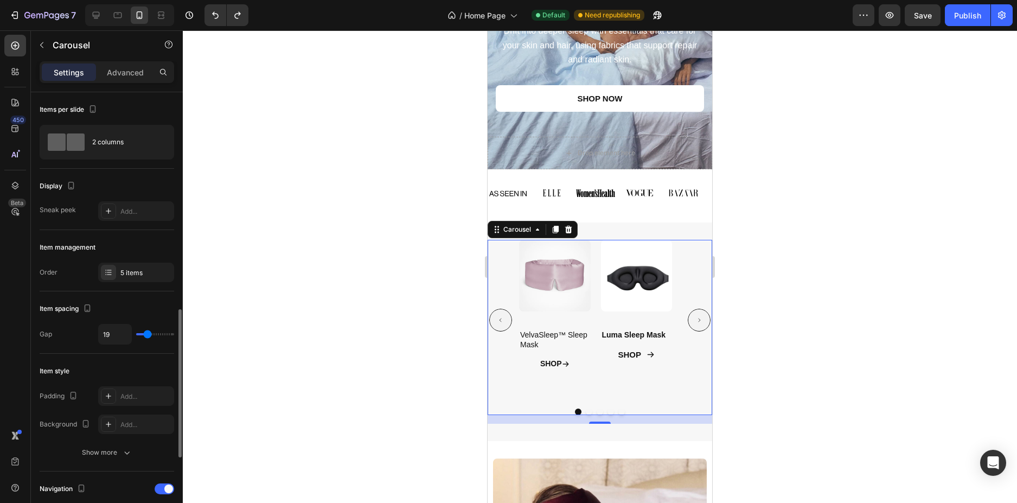
scroll to position [163, 0]
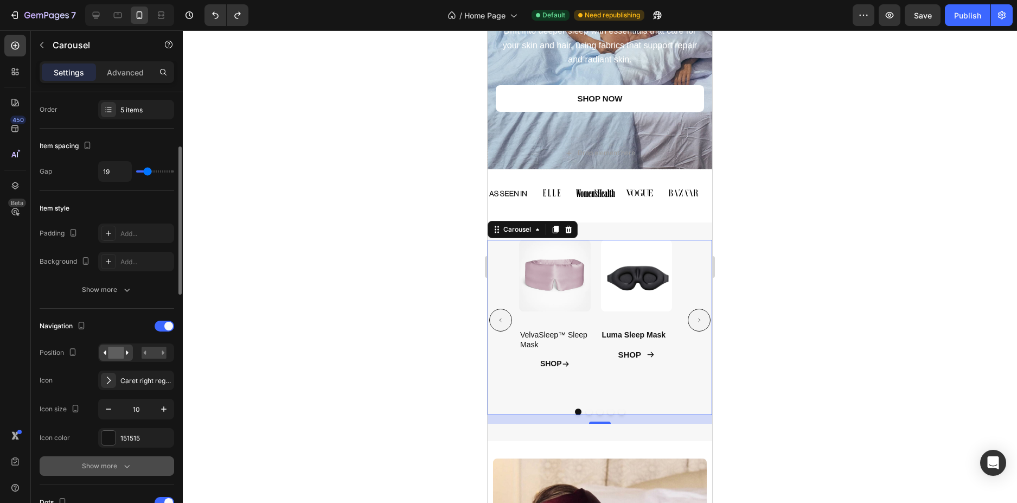
click at [122, 463] on icon "button" at bounding box center [127, 466] width 11 height 11
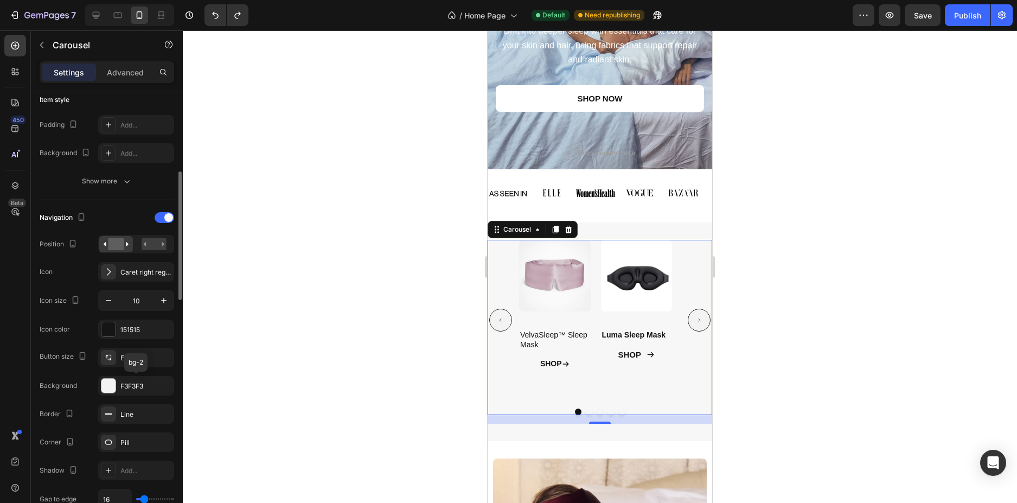
scroll to position [380, 0]
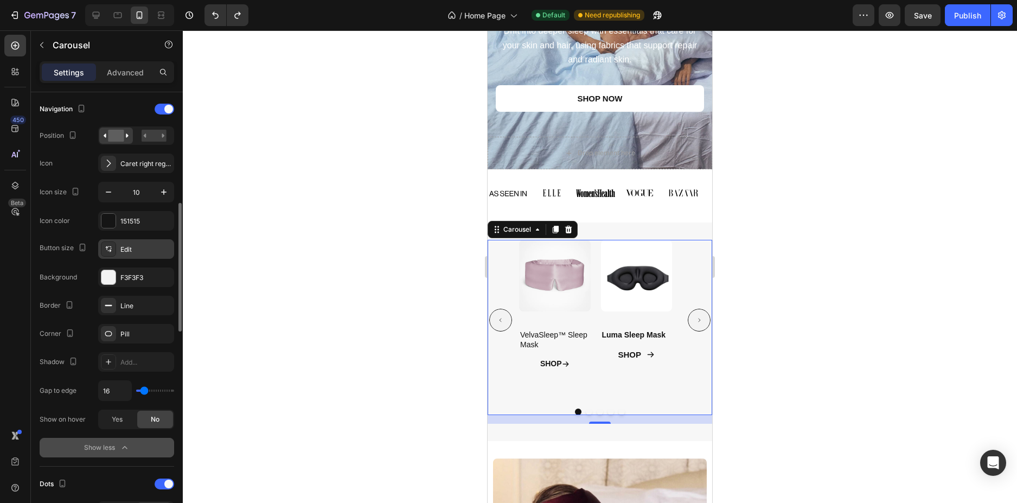
click at [133, 248] on div "Edit" at bounding box center [145, 250] width 51 height 10
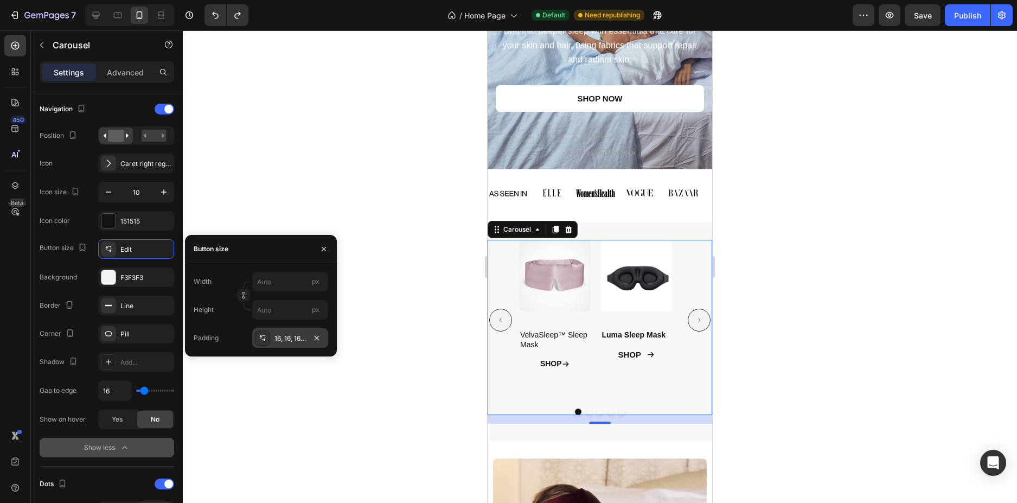
click at [289, 341] on div "16, 16, 16, 16" at bounding box center [290, 339] width 31 height 10
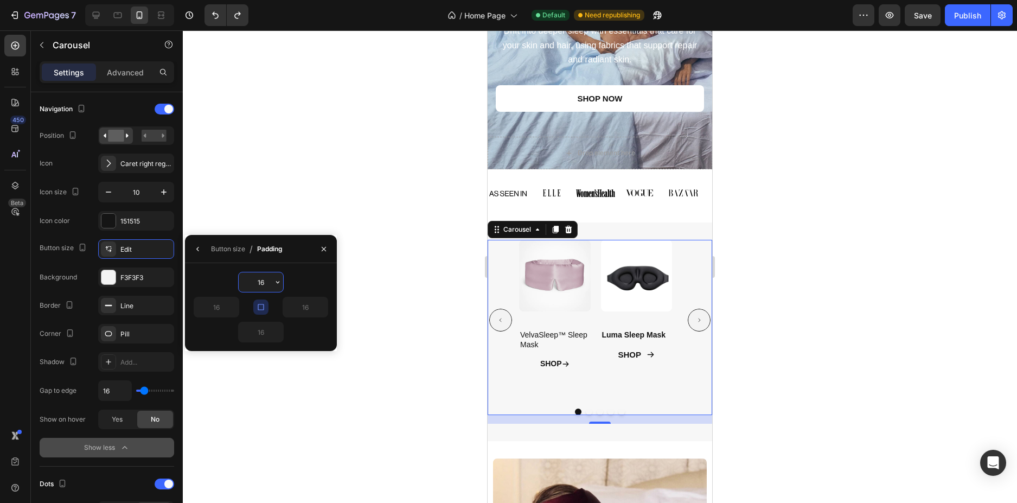
click at [263, 279] on input "16" at bounding box center [261, 282] width 44 height 20
type input "5"
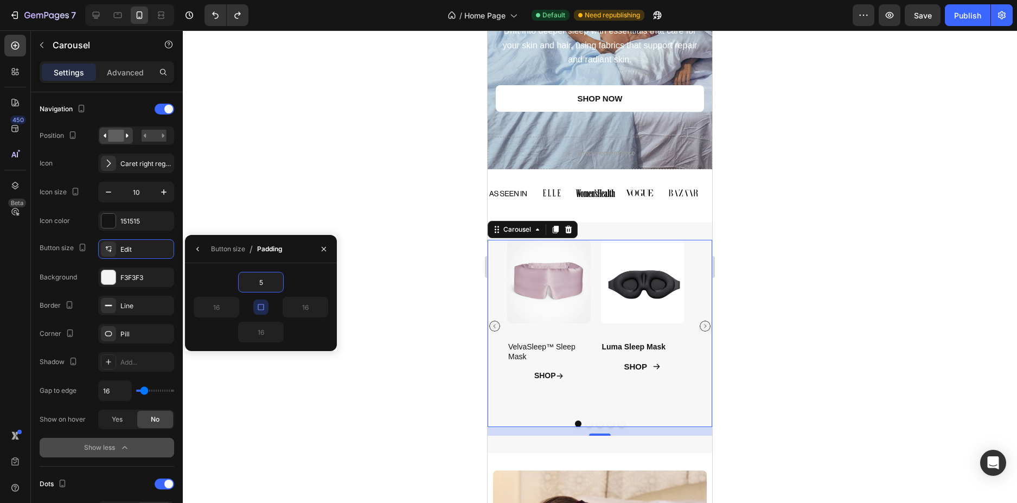
click at [220, 377] on div at bounding box center [600, 266] width 834 height 473
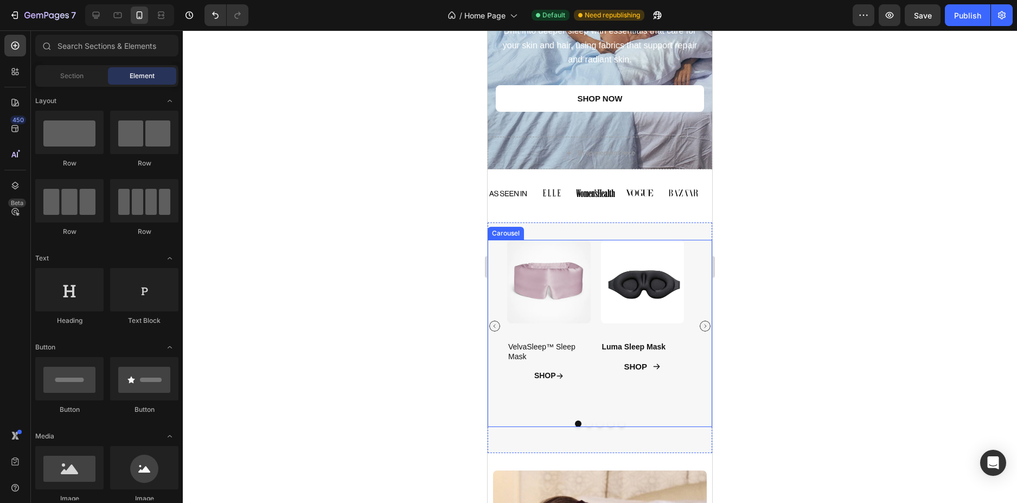
click at [505, 352] on div "Product Images VelvaSleep™ Sleep Mask Product Title SHOP Button Product Product…" at bounding box center [600, 326] width 225 height 172
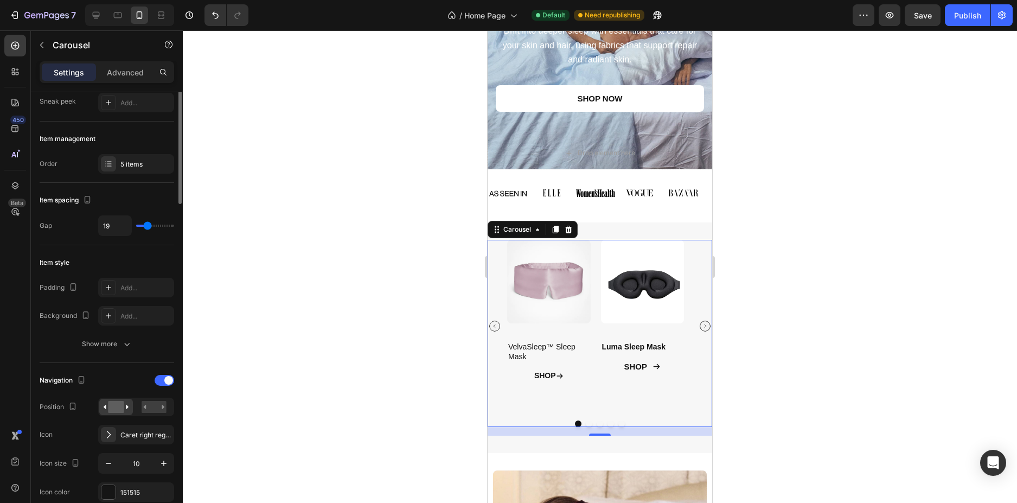
scroll to position [163, 0]
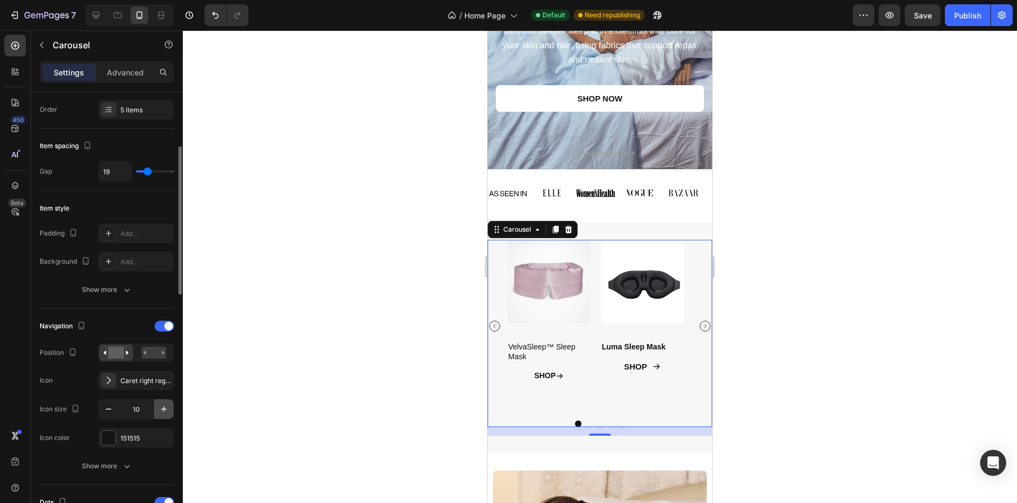
click at [167, 406] on icon "button" at bounding box center [163, 409] width 11 height 11
click at [167, 407] on icon "button" at bounding box center [163, 409] width 11 height 11
type input "13"
click at [899, 348] on div at bounding box center [600, 266] width 834 height 473
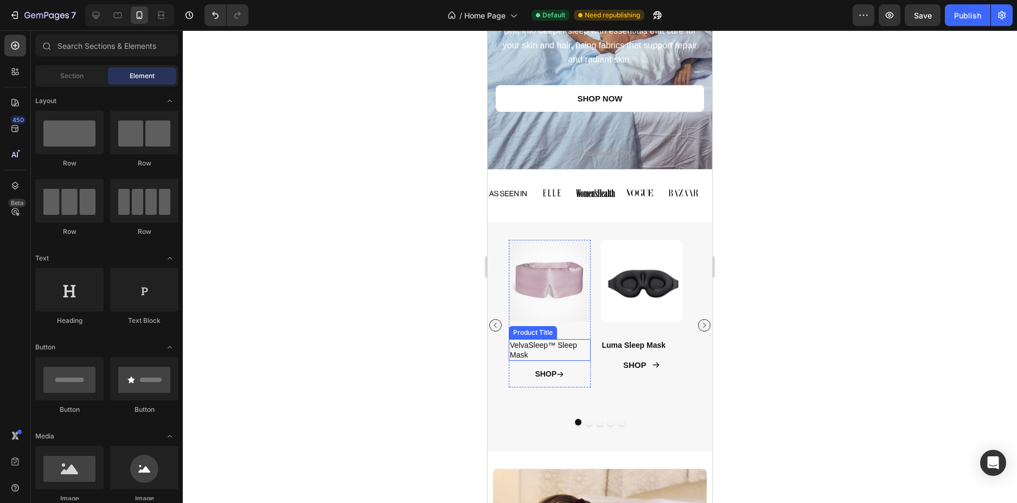
click at [537, 357] on h2 "VelvaSleep™ Sleep Mask" at bounding box center [550, 350] width 82 height 22
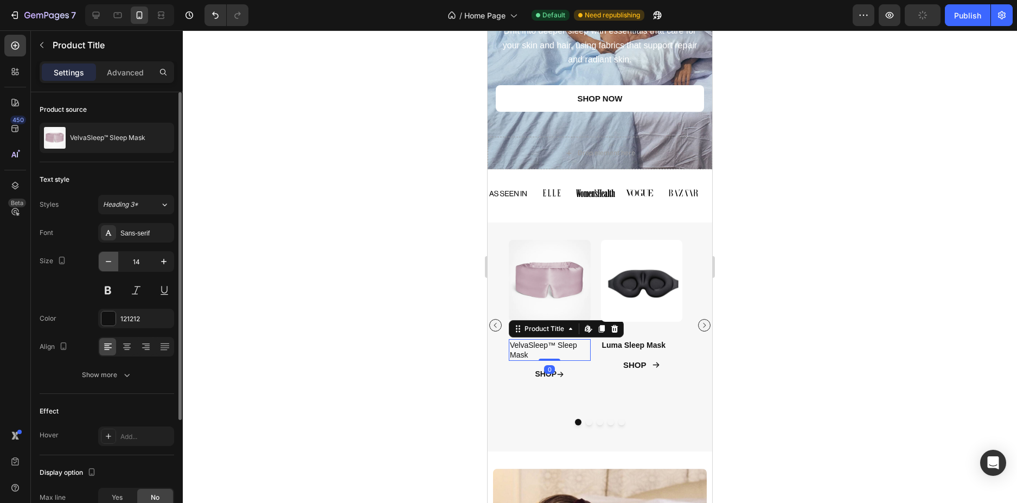
click at [106, 263] on icon "button" at bounding box center [108, 261] width 11 height 11
type input "12"
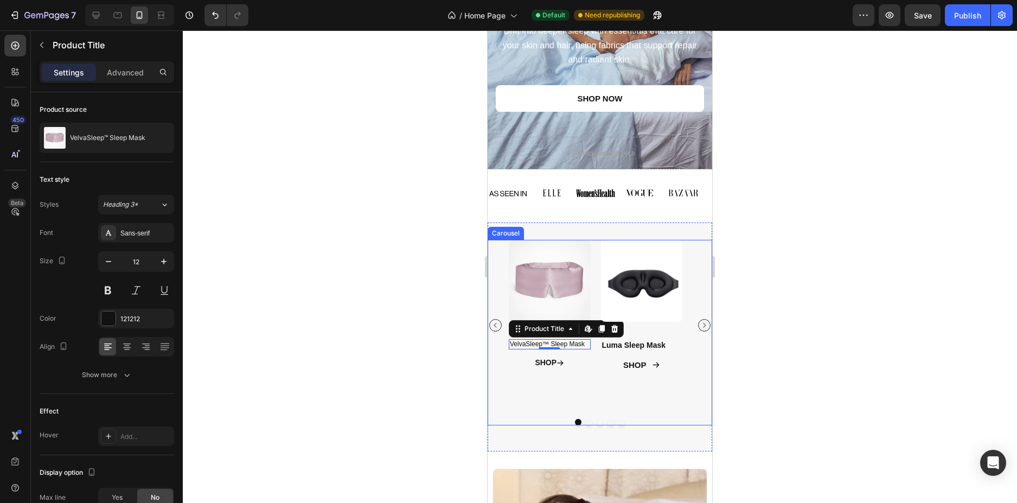
click at [494, 344] on div "Product Images VelvaSleep™ Sleep Mask Product Title Edit content in Shopify 0 S…" at bounding box center [600, 325] width 225 height 170
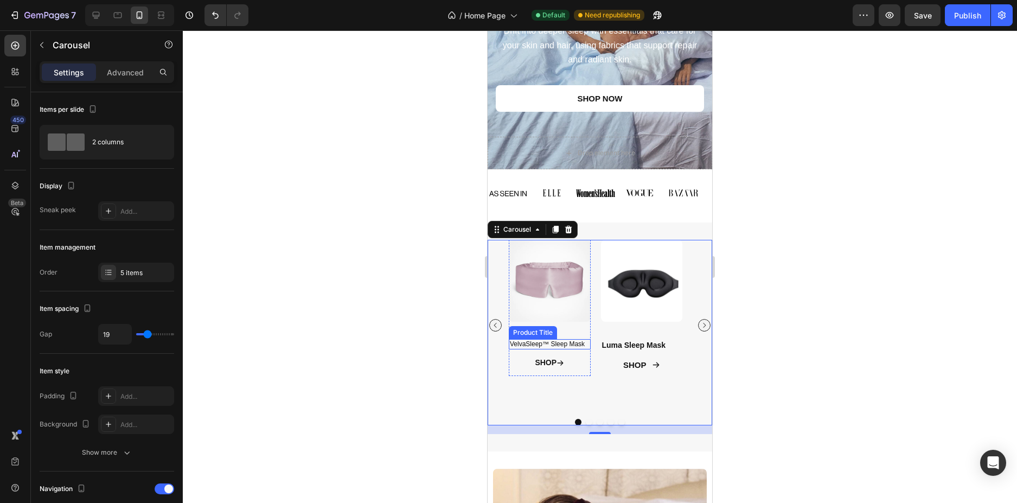
click at [570, 346] on h2 "VelvaSleep™ Sleep Mask" at bounding box center [550, 344] width 82 height 11
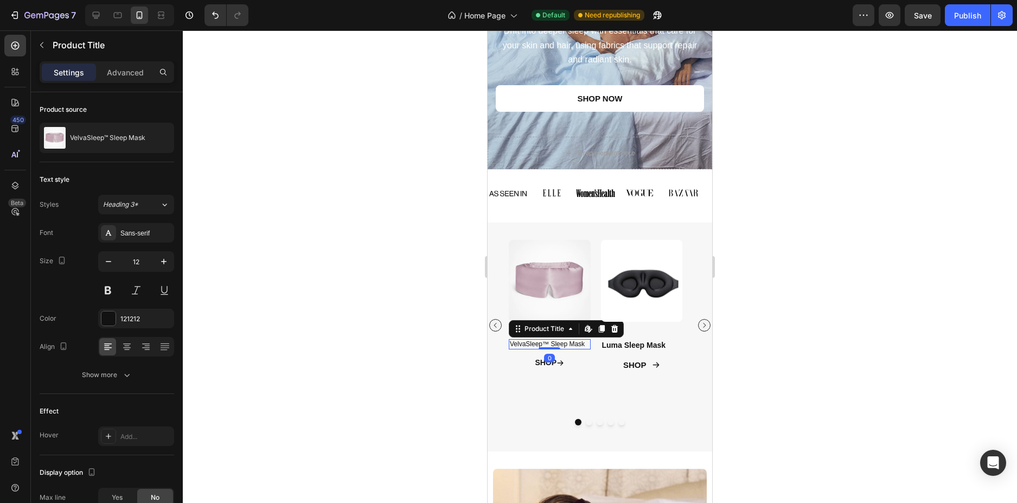
click at [897, 265] on div at bounding box center [600, 266] width 834 height 473
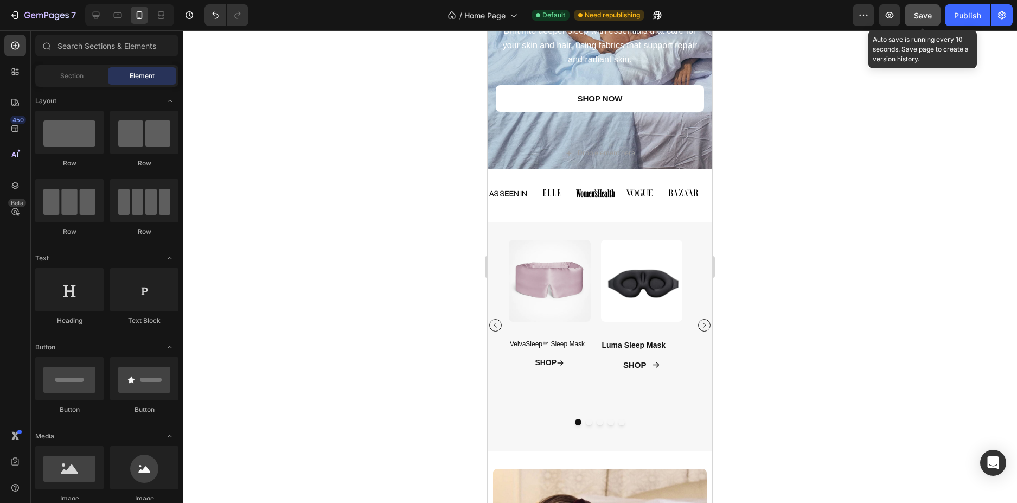
click at [925, 17] on span "Save" at bounding box center [923, 15] width 18 height 9
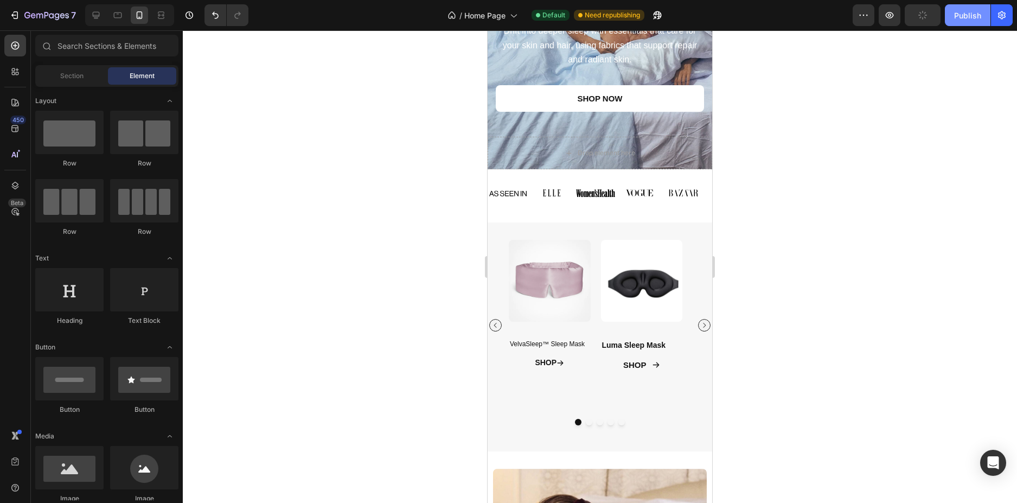
click at [946, 20] on button "Publish" at bounding box center [968, 15] width 46 height 22
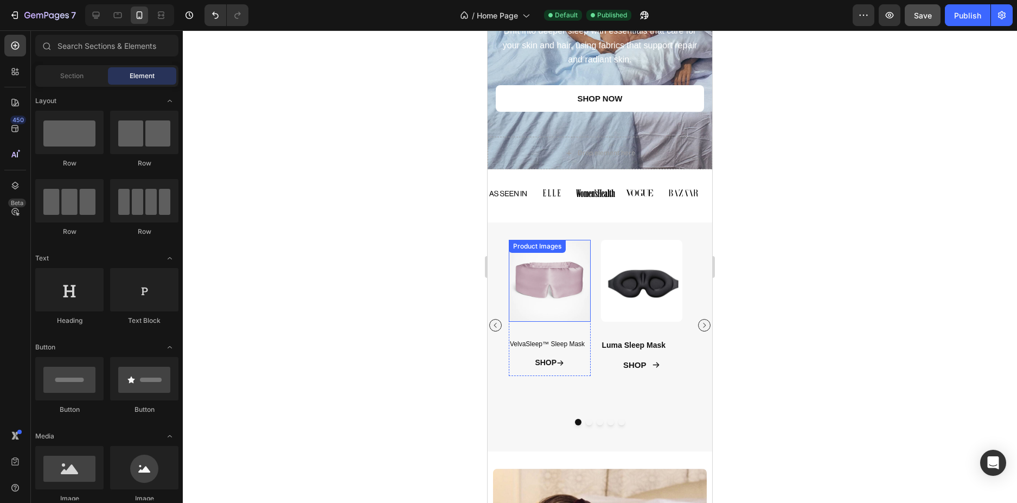
click at [561, 252] on div "Product Images" at bounding box center [537, 246] width 57 height 13
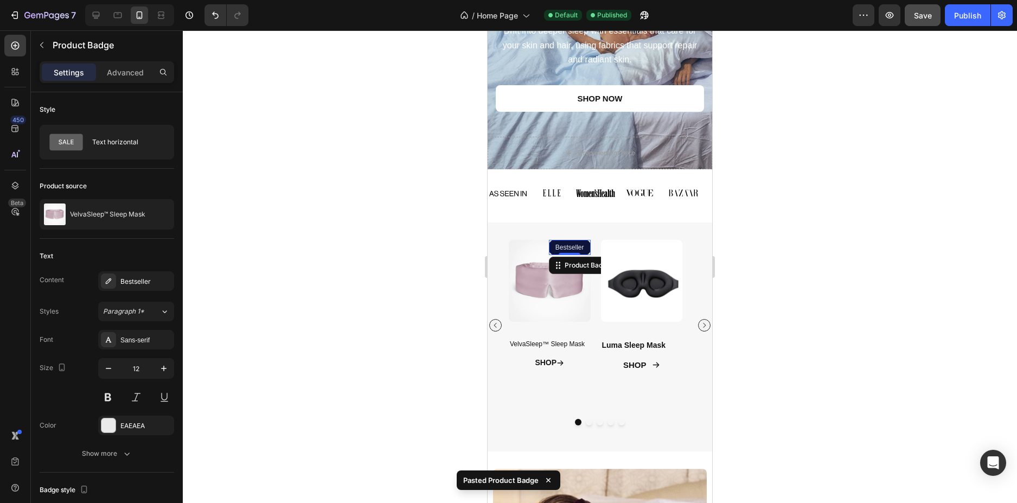
click at [856, 233] on div at bounding box center [600, 266] width 834 height 473
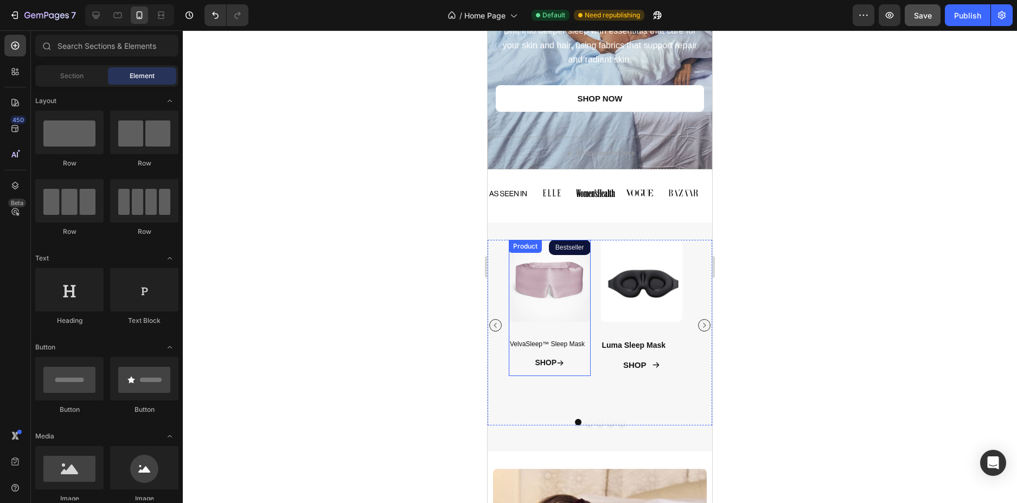
click at [583, 332] on div "Product Images Bestseller Product Badge VelvaSleep™ Sleep Mask Product Title SH…" at bounding box center [550, 308] width 82 height 136
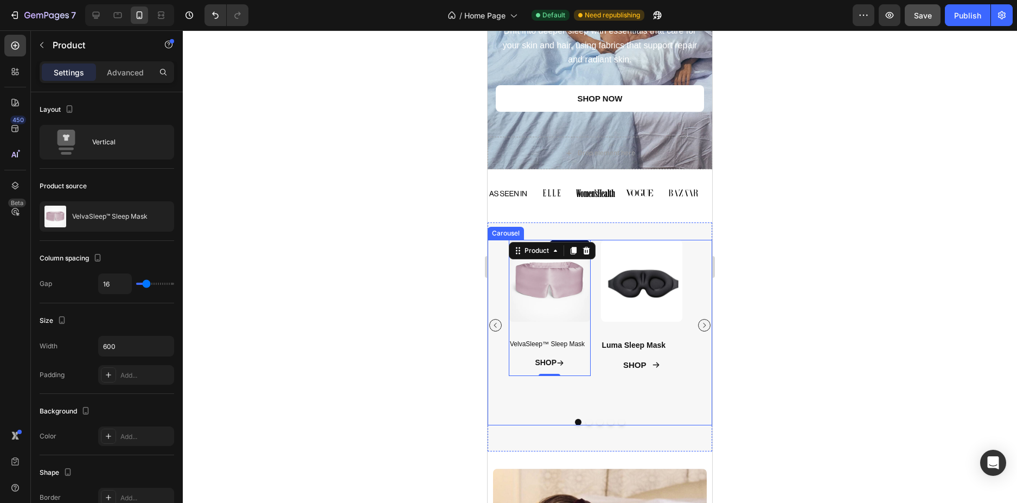
click at [620, 413] on div "Product Images Bestseller Product Badge VelvaSleep™ Sleep Mask Product Title SH…" at bounding box center [600, 333] width 225 height 186
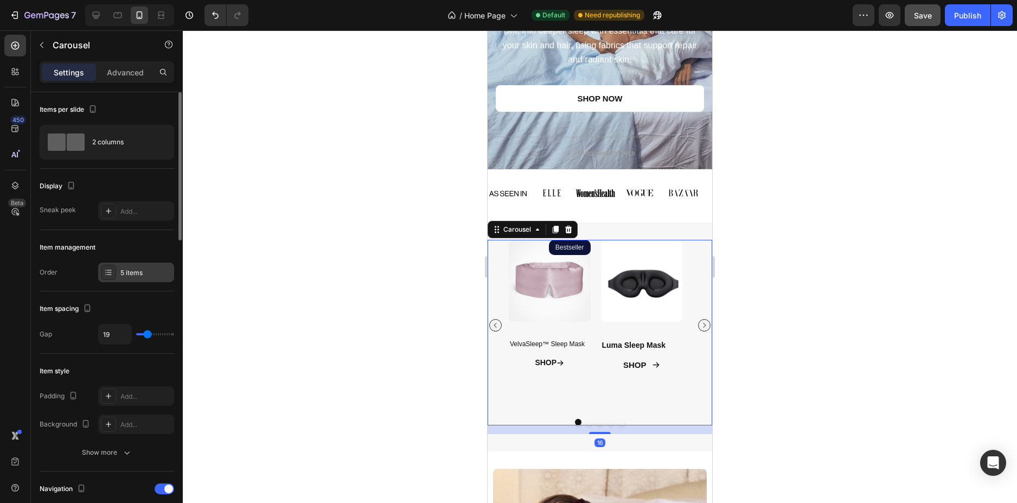
click at [122, 272] on div "5 items" at bounding box center [145, 273] width 51 height 10
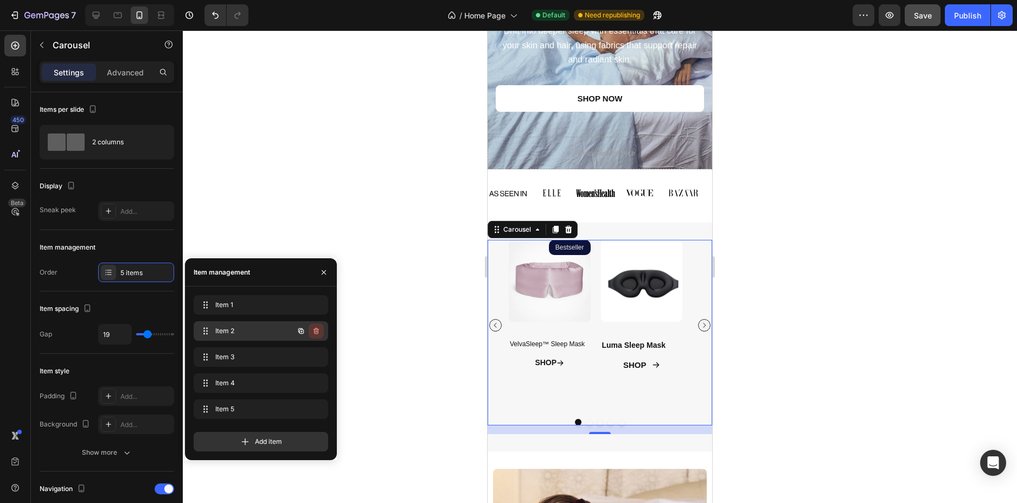
click at [316, 330] on icon "button" at bounding box center [316, 331] width 9 height 9
click at [316, 330] on div "Delete" at bounding box center [309, 331] width 20 height 10
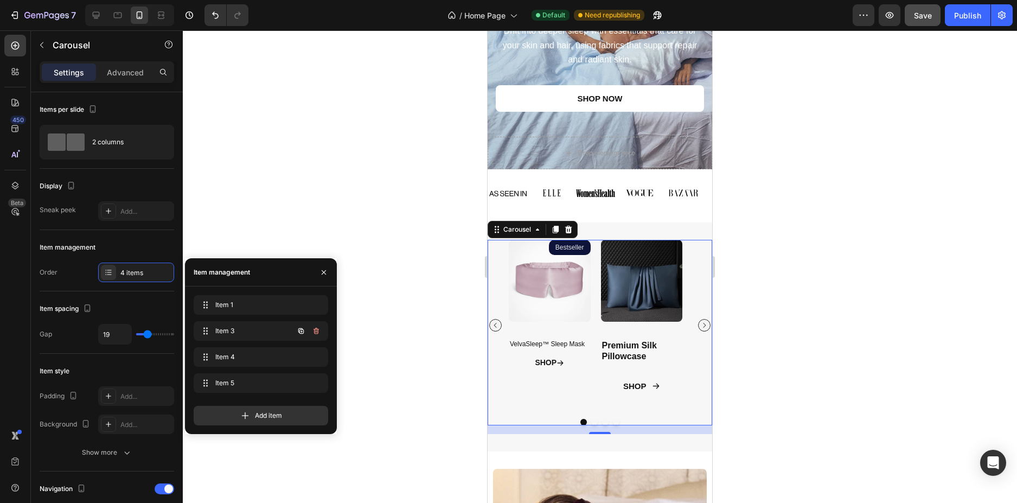
click at [316, 330] on icon "button" at bounding box center [316, 331] width 9 height 9
click at [316, 330] on div "Delete" at bounding box center [309, 331] width 20 height 10
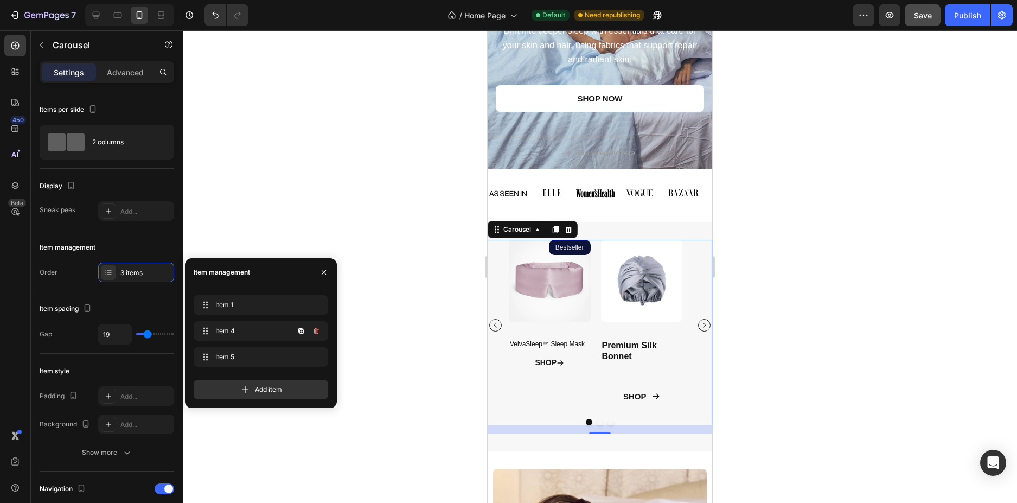
click at [316, 330] on icon "button" at bounding box center [316, 331] width 9 height 9
click at [316, 330] on div "Delete" at bounding box center [309, 331] width 20 height 10
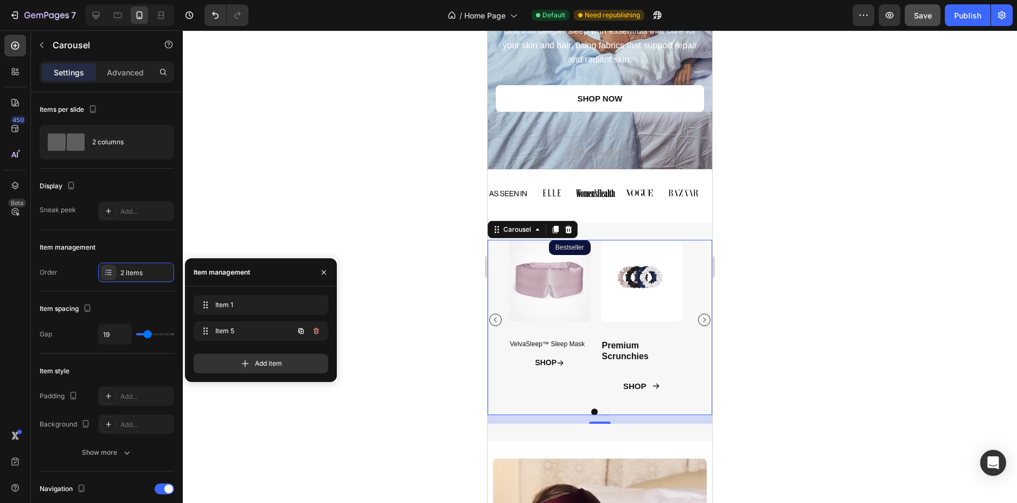
click at [316, 330] on icon "button" at bounding box center [316, 331] width 9 height 9
click at [316, 330] on div "Delete" at bounding box center [309, 331] width 20 height 10
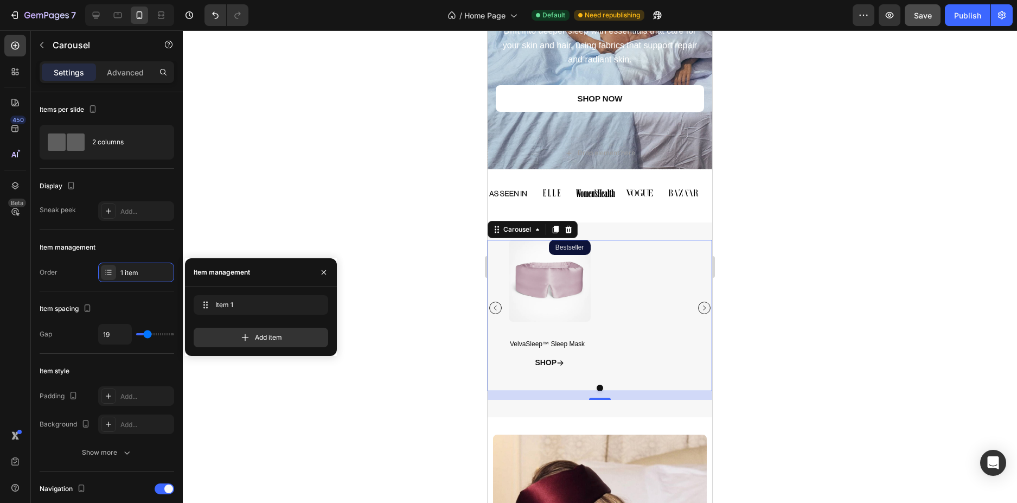
click at [877, 328] on div at bounding box center [600, 266] width 834 height 473
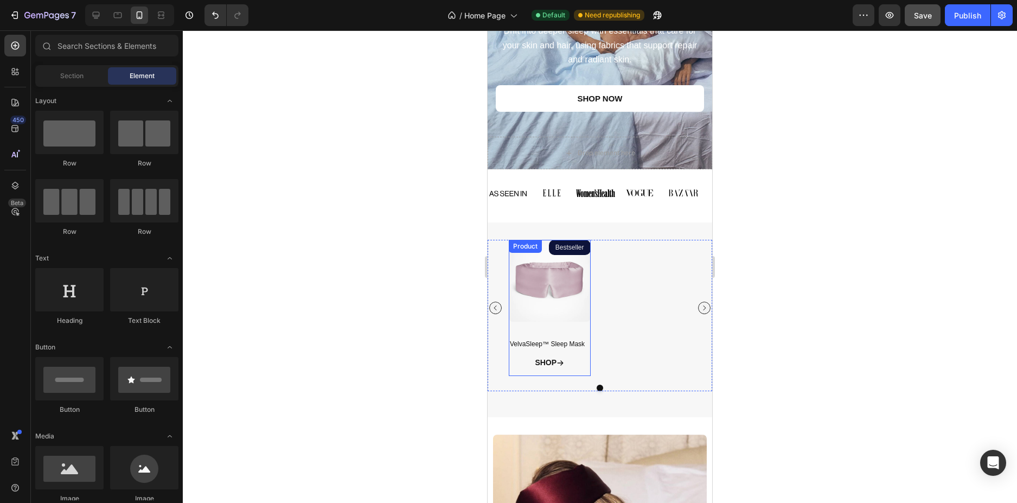
click at [574, 333] on div "Product Images Bestseller Product Badge VelvaSleep™ Sleep Mask Product Title SH…" at bounding box center [550, 308] width 82 height 136
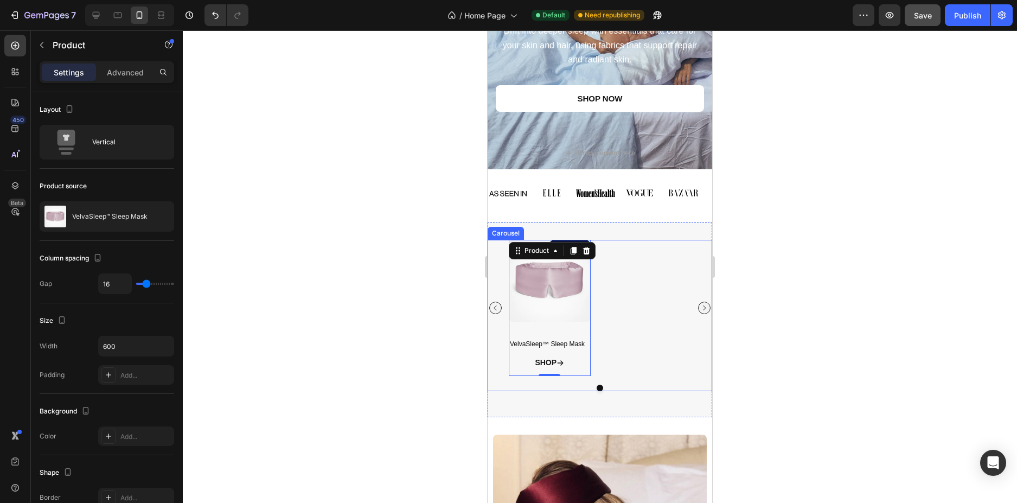
click at [638, 318] on div "Product Images Bestseller Product Badge VelvaSleep™ Sleep Mask Product Title SH…" at bounding box center [600, 308] width 182 height 136
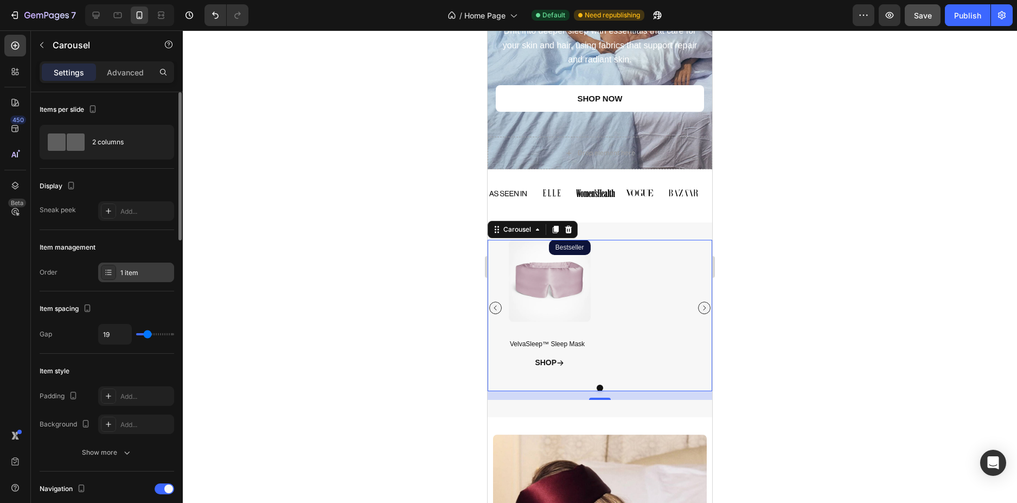
click at [130, 273] on div "1 item" at bounding box center [145, 273] width 51 height 10
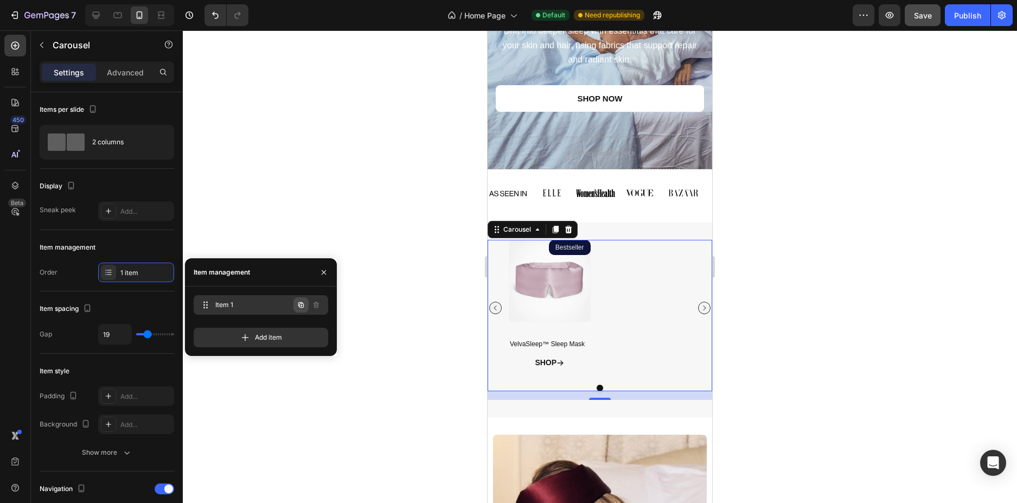
click at [298, 309] on button "button" at bounding box center [301, 304] width 15 height 15
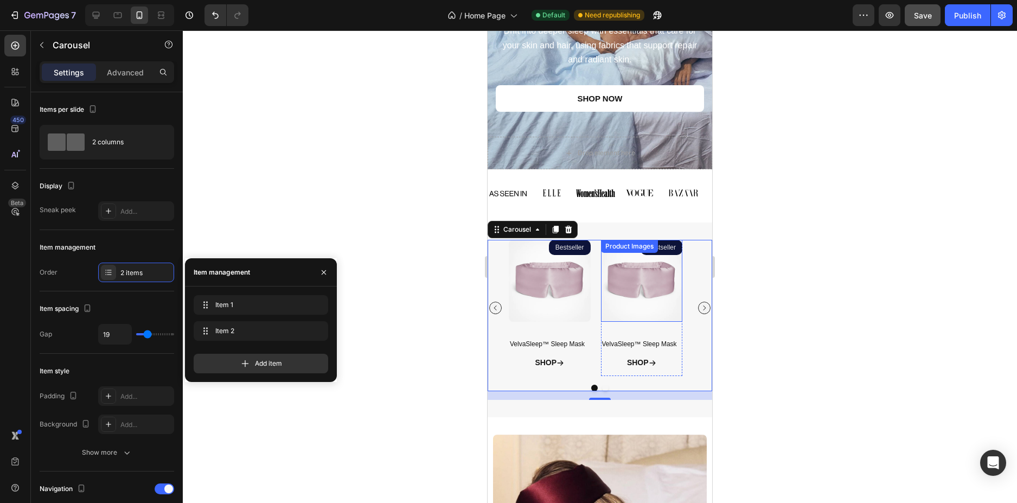
click at [635, 306] on img at bounding box center [642, 281] width 82 height 82
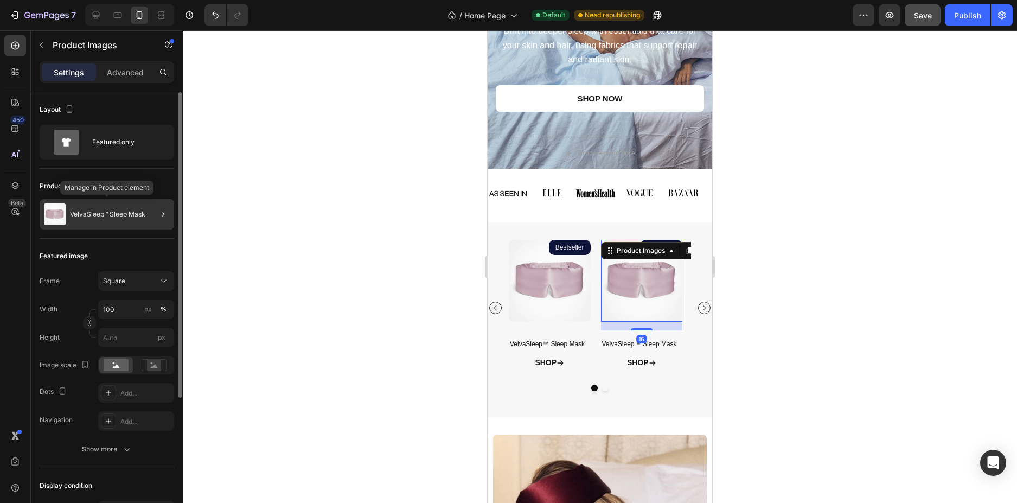
click at [124, 213] on p "VelvaSleep™ Sleep Mask" at bounding box center [107, 215] width 75 height 8
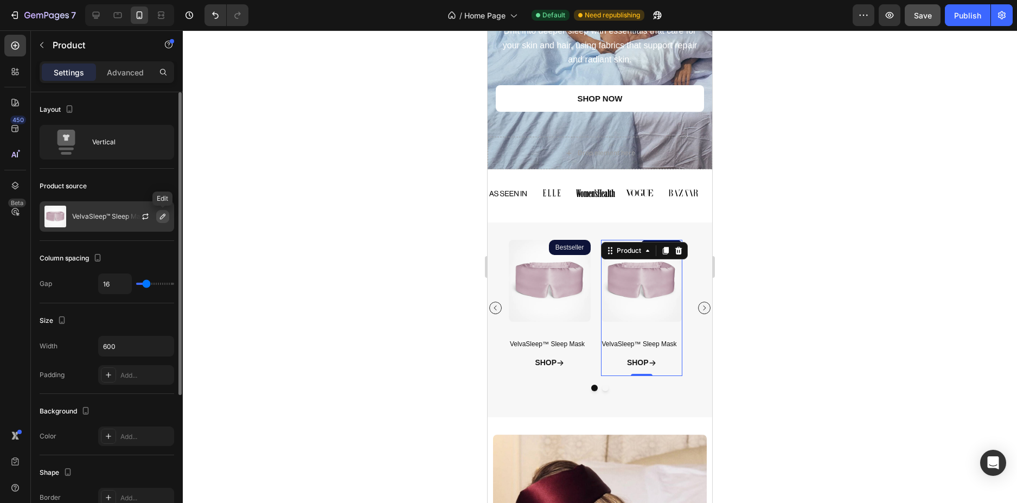
click at [167, 214] on icon "button" at bounding box center [162, 216] width 9 height 9
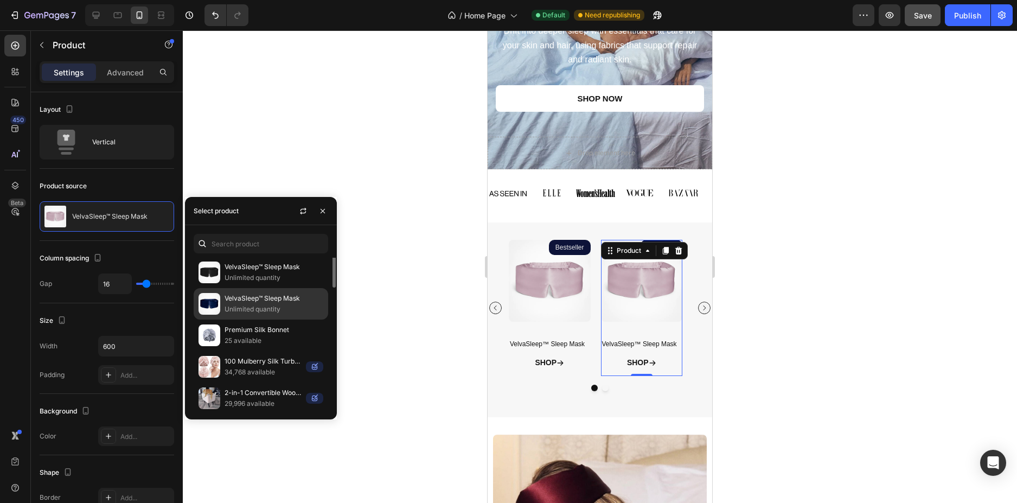
scroll to position [73, 0]
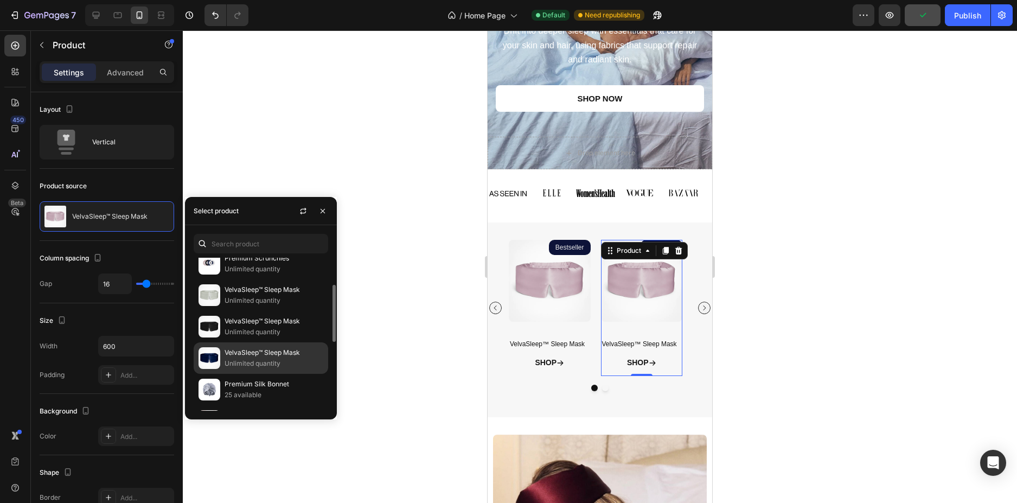
click at [219, 351] on img at bounding box center [210, 358] width 22 height 22
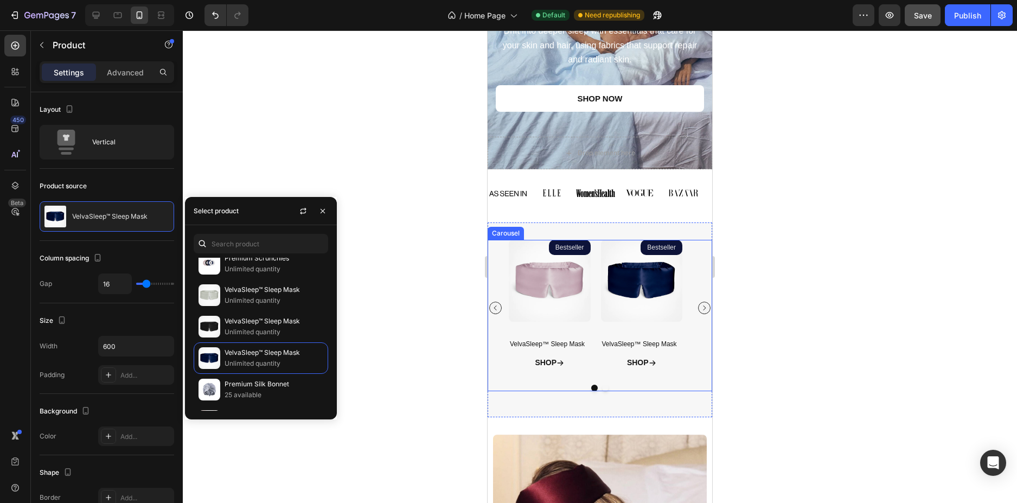
click at [691, 381] on div "Product Images Bestseller Product Badge VelvaSleep™ Sleep Mask Product Title SH…" at bounding box center [600, 315] width 225 height 151
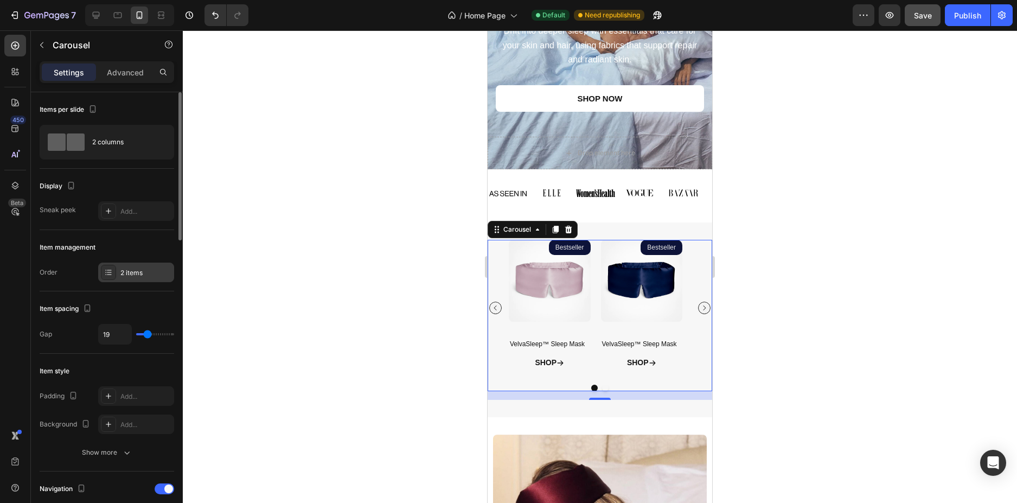
click at [143, 273] on div "2 items" at bounding box center [145, 273] width 51 height 10
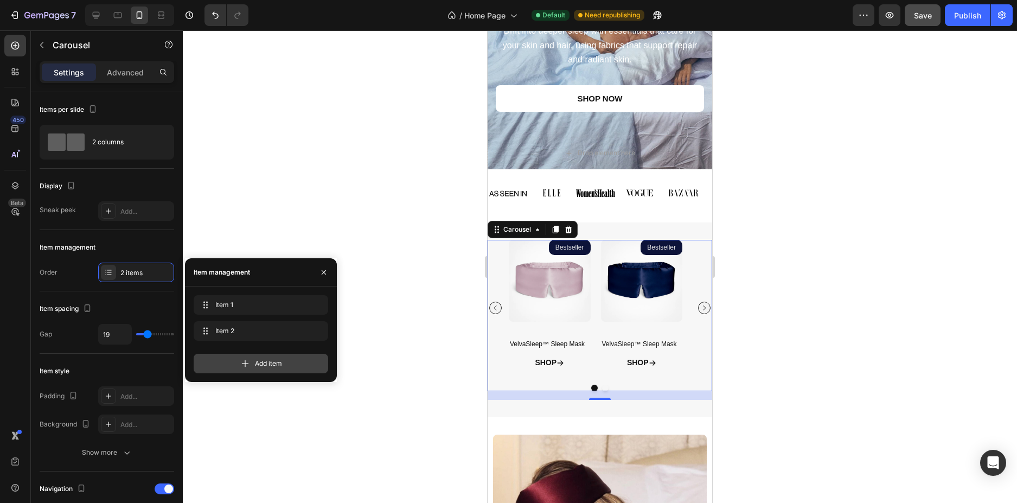
click at [241, 365] on icon at bounding box center [245, 363] width 11 height 11
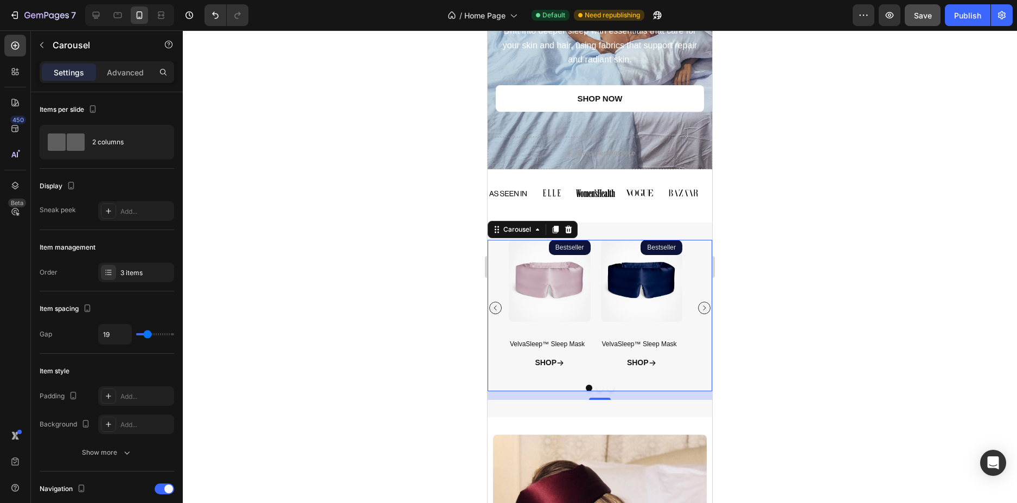
click at [701, 308] on icon "Carousel Next Arrow" at bounding box center [704, 307] width 7 height 7
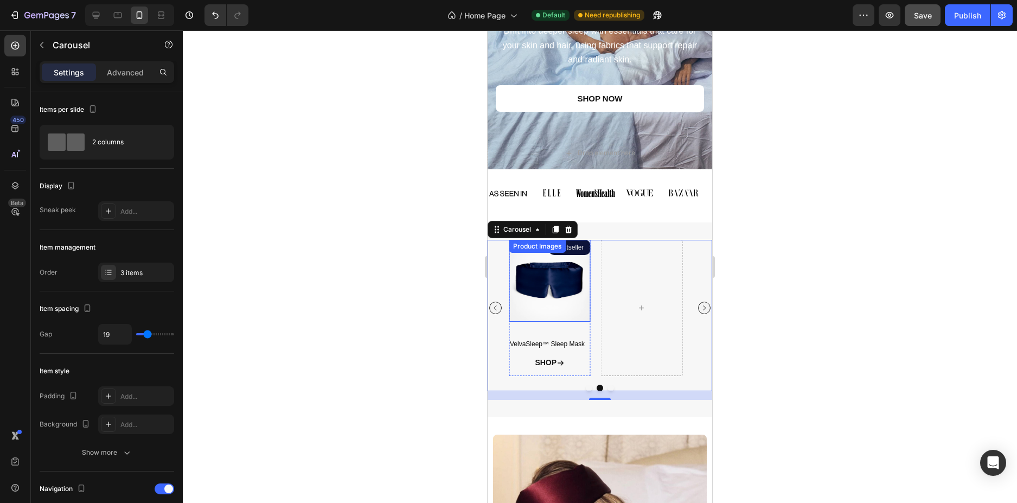
click at [531, 302] on img at bounding box center [550, 281] width 82 height 82
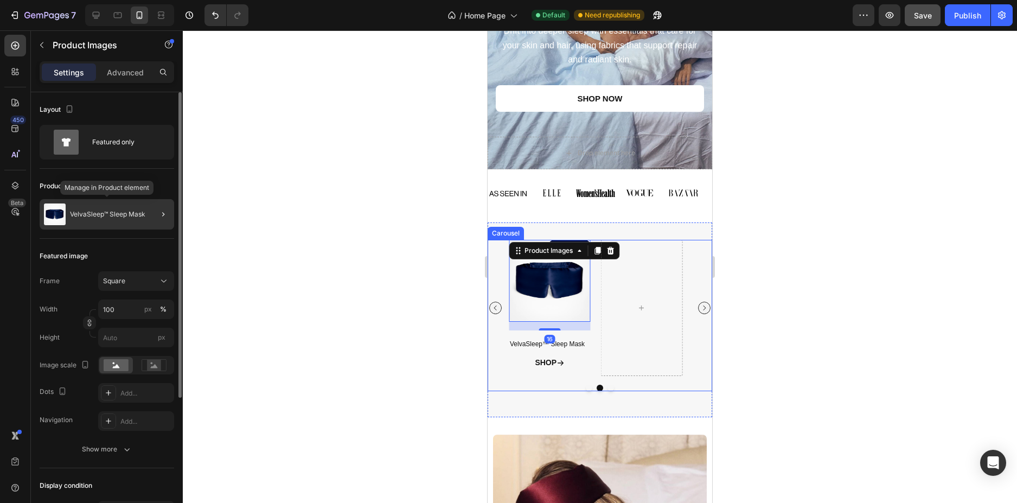
click at [122, 212] on p "VelvaSleep™ Sleep Mask" at bounding box center [107, 215] width 75 height 8
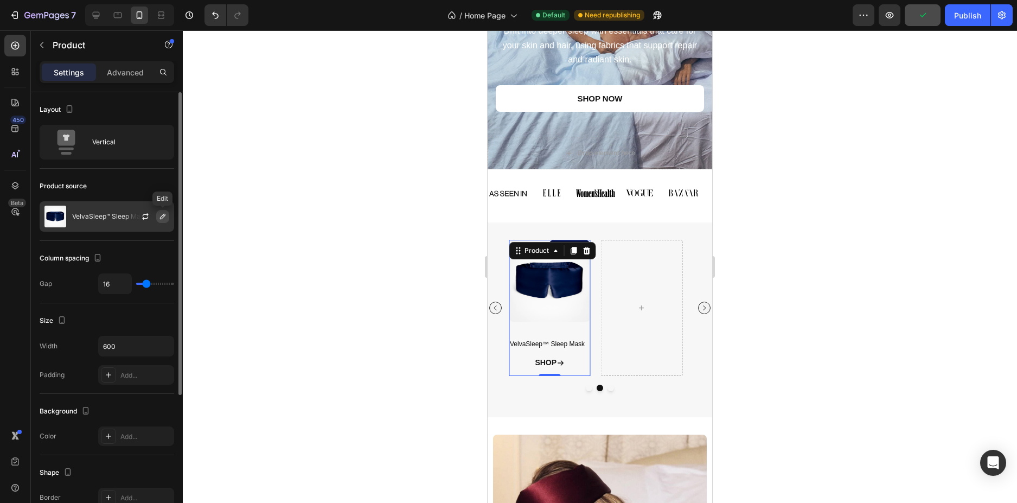
click at [165, 218] on icon "button" at bounding box center [162, 216] width 9 height 9
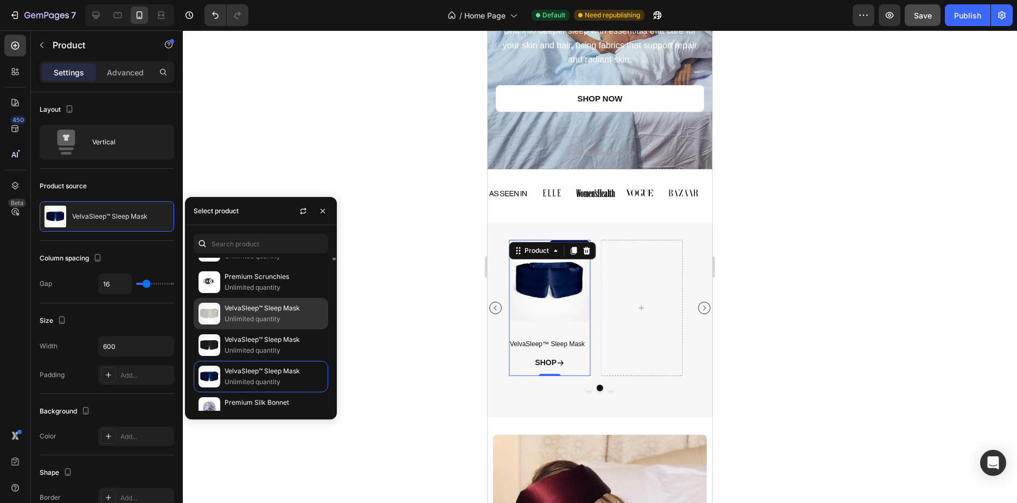
scroll to position [0, 0]
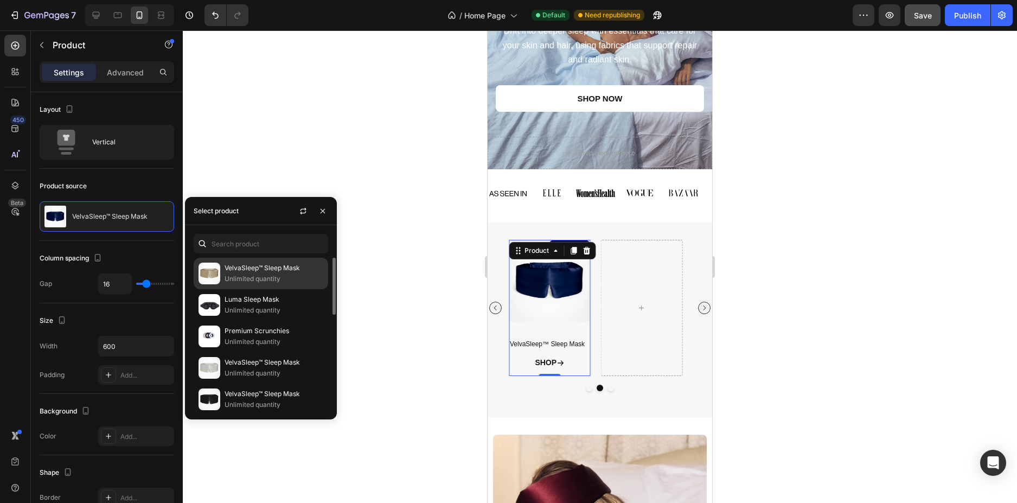
click at [258, 282] on p "Unlimited quantity" at bounding box center [274, 278] width 99 height 11
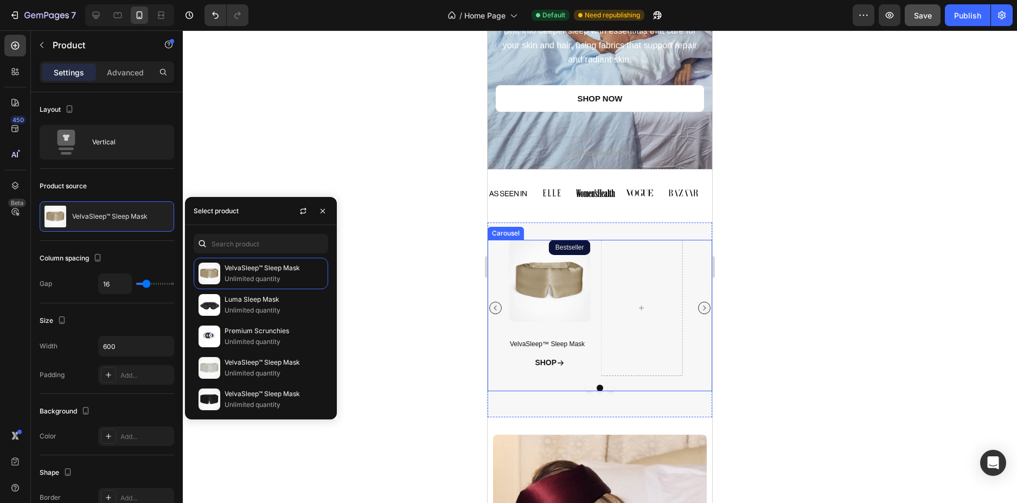
click at [496, 312] on button "Carousel Back Arrow" at bounding box center [495, 308] width 12 height 12
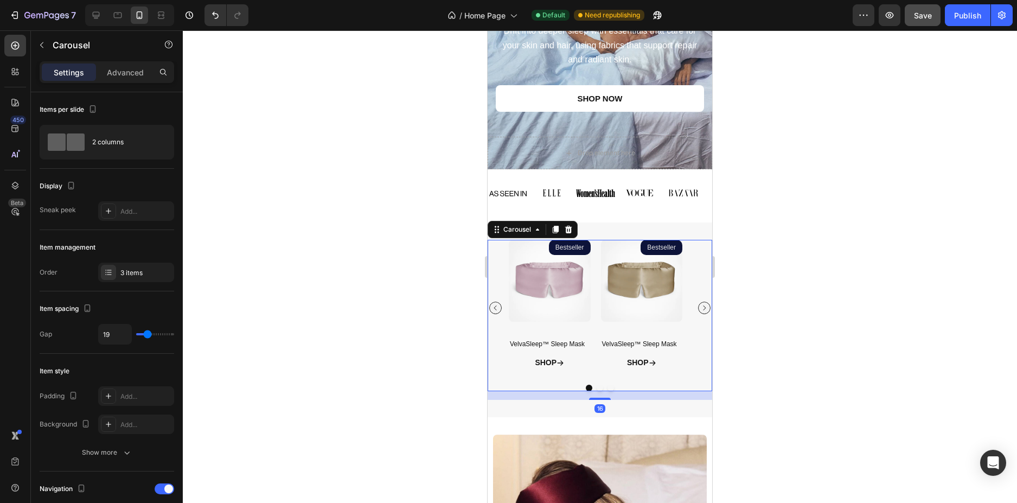
click at [496, 312] on button "Carousel Back Arrow" at bounding box center [495, 308] width 12 height 12
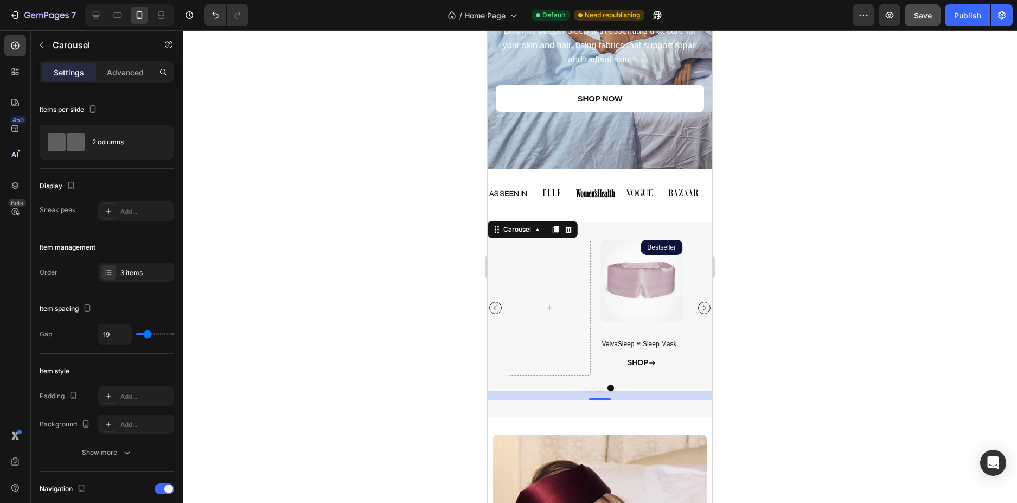
click at [701, 308] on icon "Carousel Next Arrow" at bounding box center [704, 307] width 7 height 7
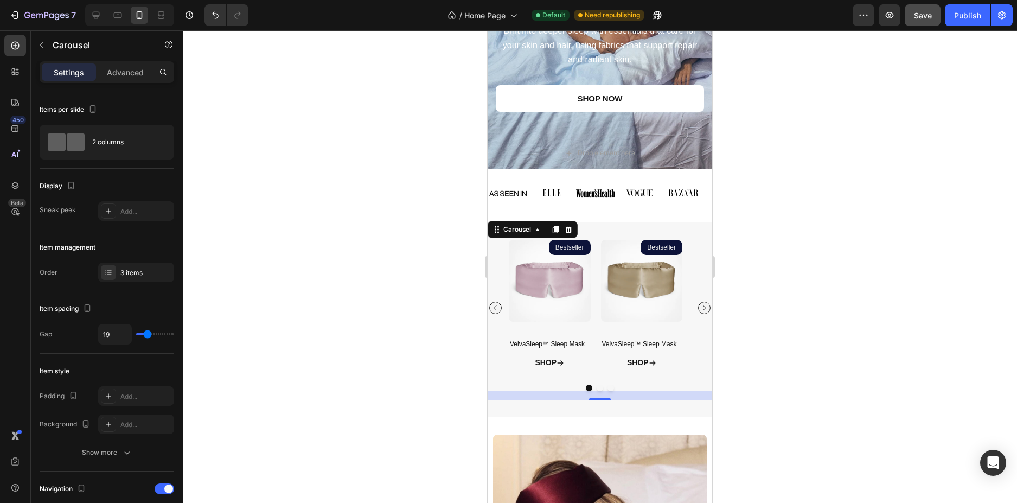
click at [689, 370] on div "Product Images Bestseller Product Badge VelvaSleep™ Sleep Mask Product Title SH…" at bounding box center [600, 308] width 225 height 136
click at [701, 307] on icon "Carousel Next Arrow" at bounding box center [704, 307] width 7 height 7
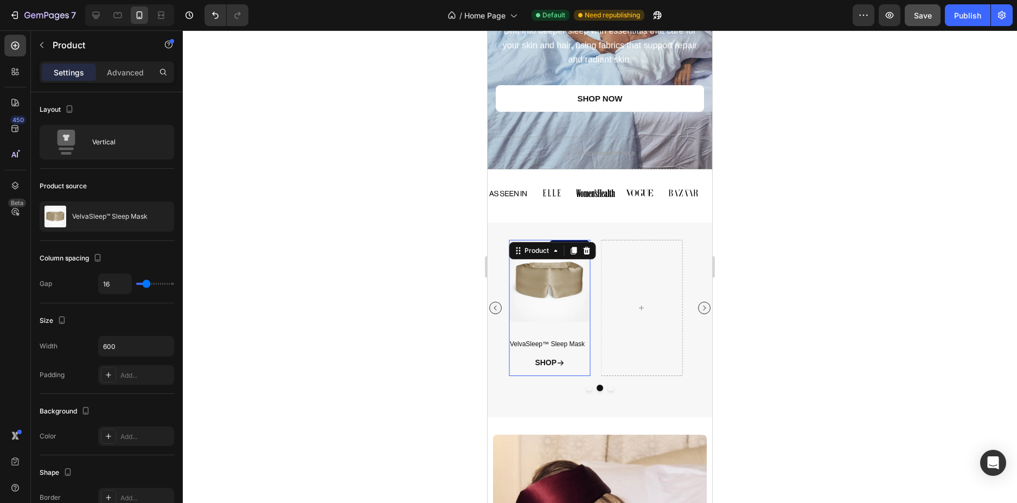
click at [588, 335] on div "Product Images Bestseller Product Badge VelvaSleep™ Sleep Mask Product Title SH…" at bounding box center [550, 308] width 82 height 136
click at [639, 367] on div at bounding box center [642, 308] width 82 height 136
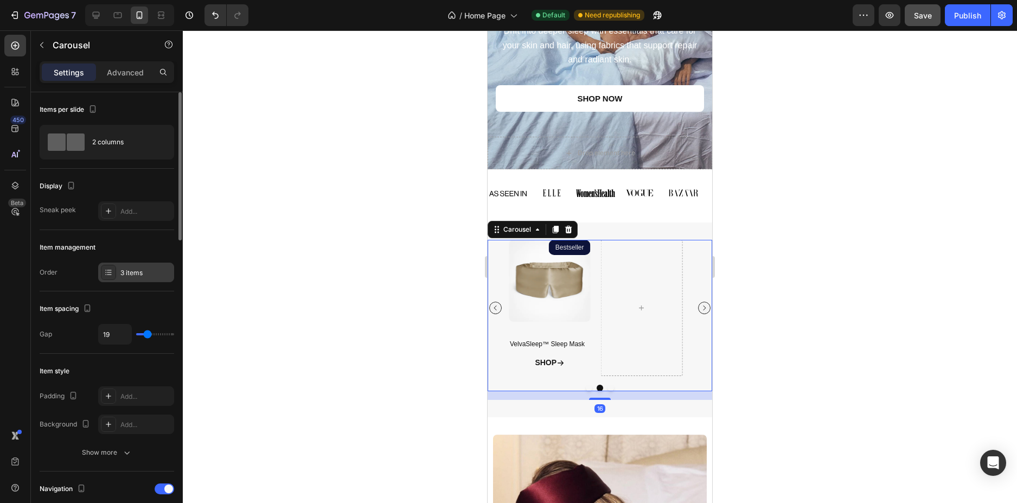
click at [136, 266] on div "3 items" at bounding box center [136, 273] width 76 height 20
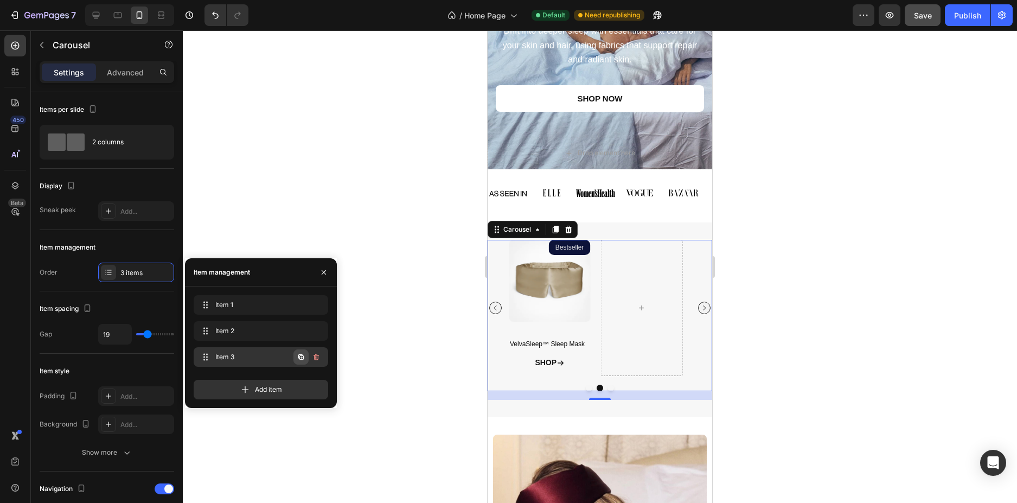
click at [299, 361] on button "button" at bounding box center [301, 356] width 15 height 15
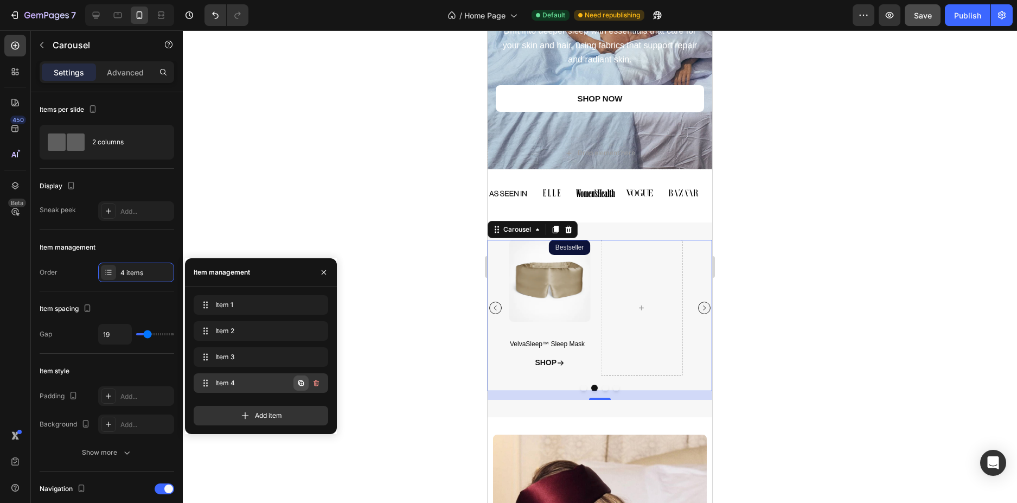
click at [299, 381] on icon "button" at bounding box center [300, 382] width 5 height 5
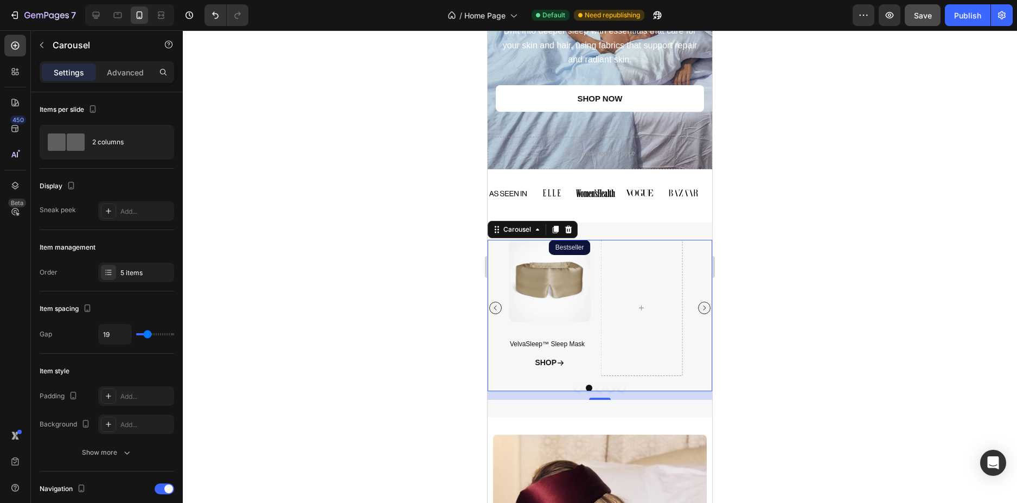
click at [945, 330] on div at bounding box center [600, 266] width 834 height 473
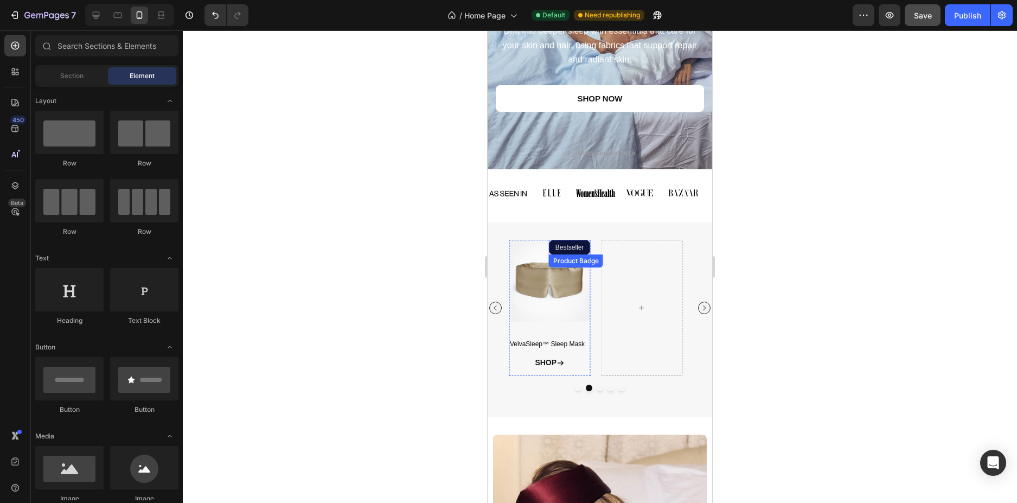
click at [584, 245] on pre "Bestseller" at bounding box center [570, 247] width 42 height 15
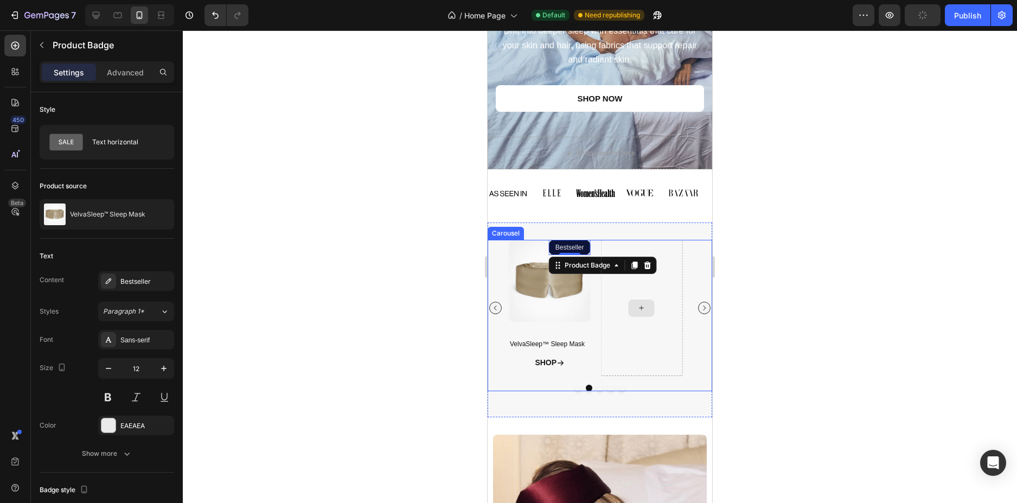
click at [647, 266] on div at bounding box center [642, 308] width 82 height 136
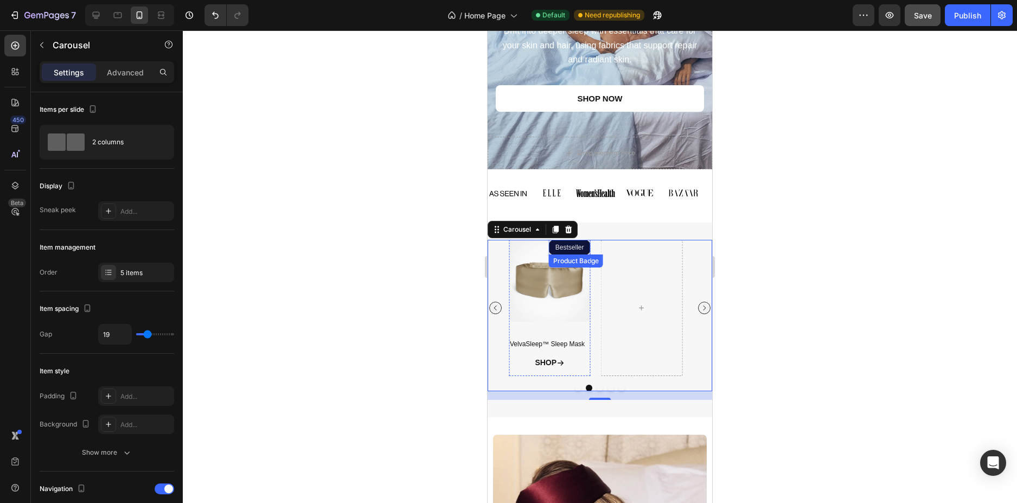
click at [577, 249] on pre "Bestseller" at bounding box center [570, 247] width 42 height 15
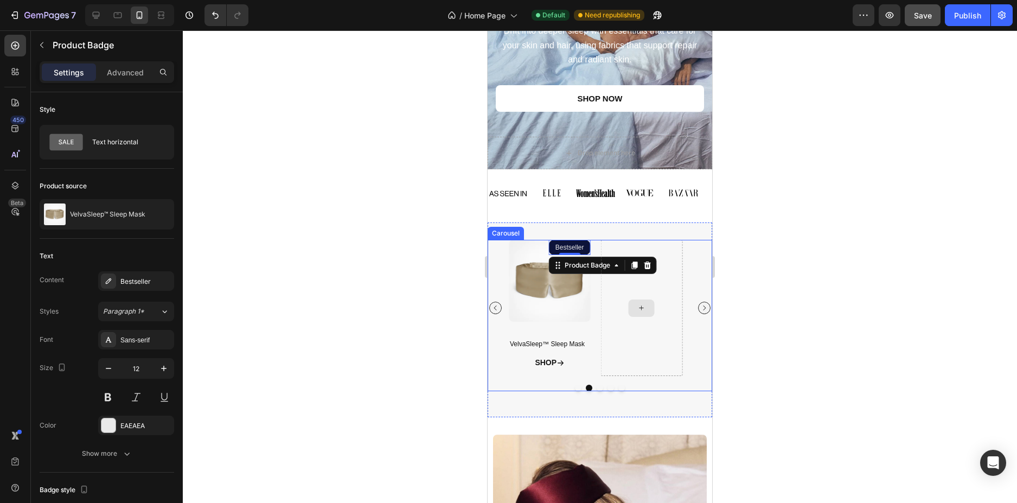
click at [648, 263] on div at bounding box center [642, 308] width 82 height 136
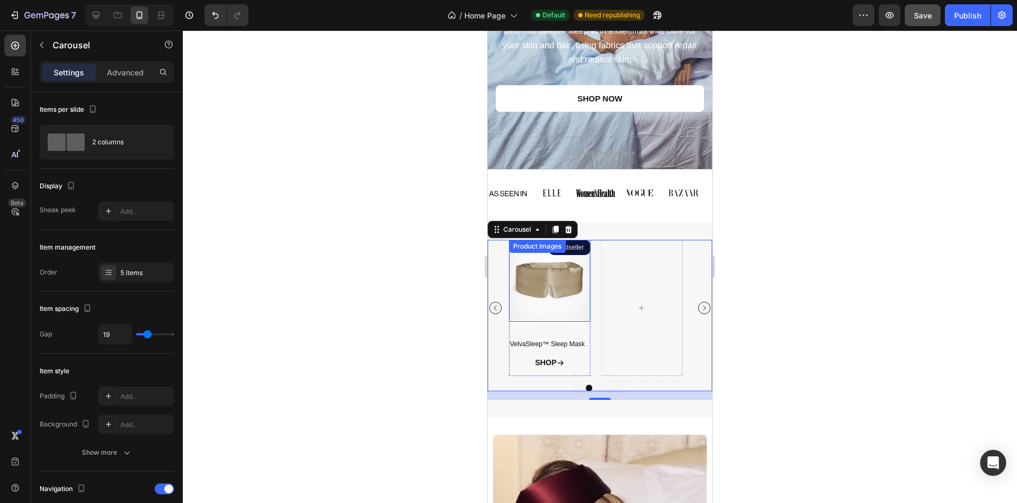
click at [572, 265] on img at bounding box center [550, 281] width 82 height 82
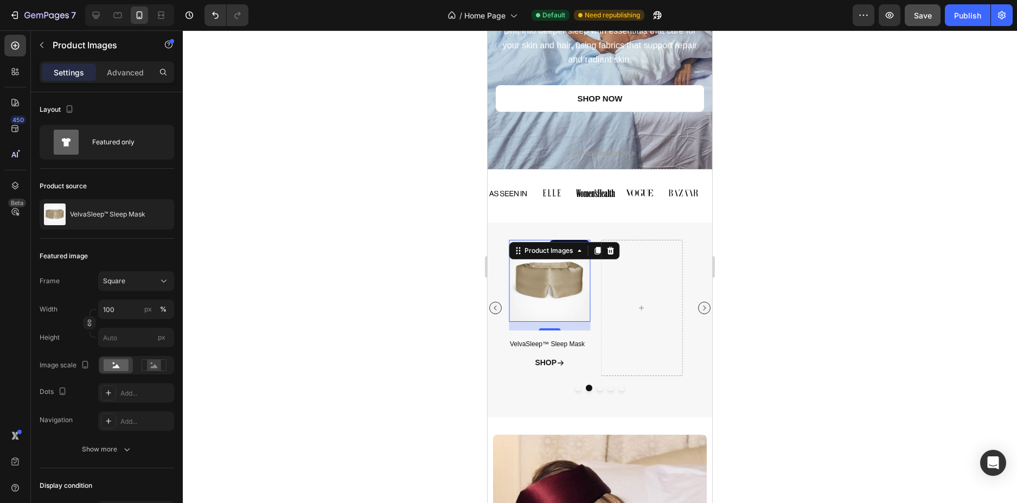
click at [825, 320] on div at bounding box center [600, 266] width 834 height 473
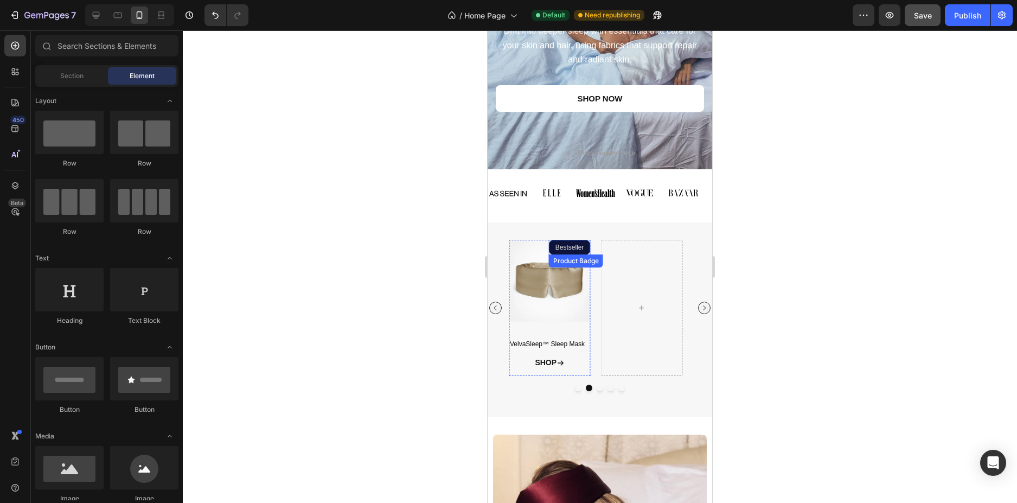
click at [565, 251] on pre "Bestseller" at bounding box center [570, 247] width 42 height 15
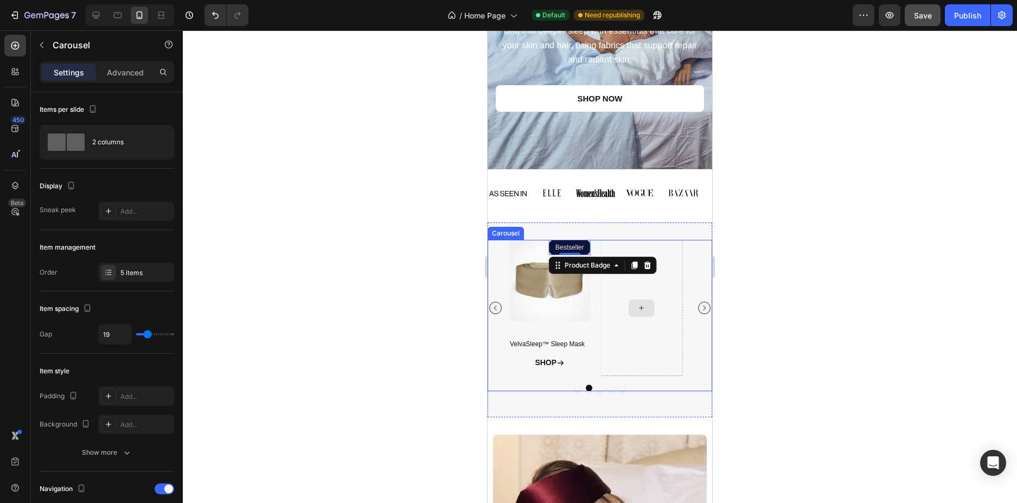
click at [643, 262] on div at bounding box center [642, 308] width 82 height 136
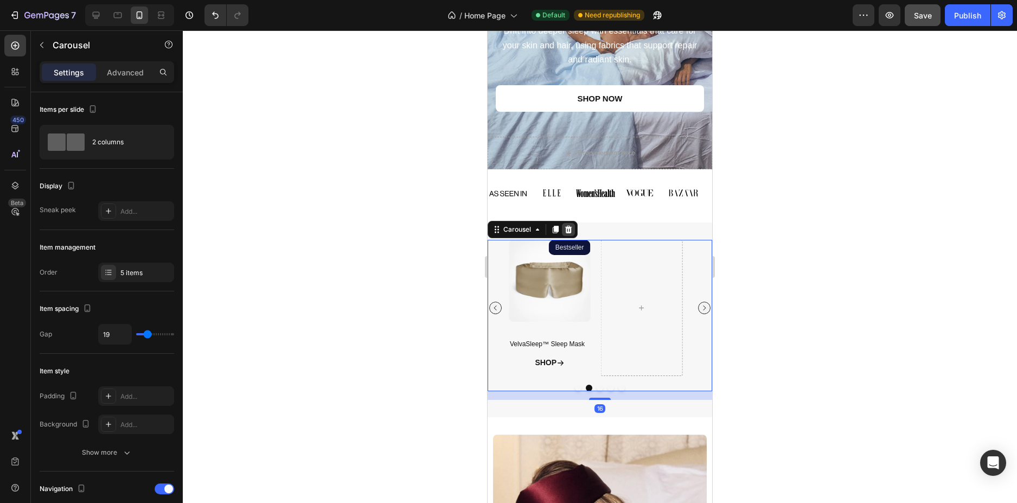
click at [569, 228] on icon at bounding box center [568, 230] width 7 height 8
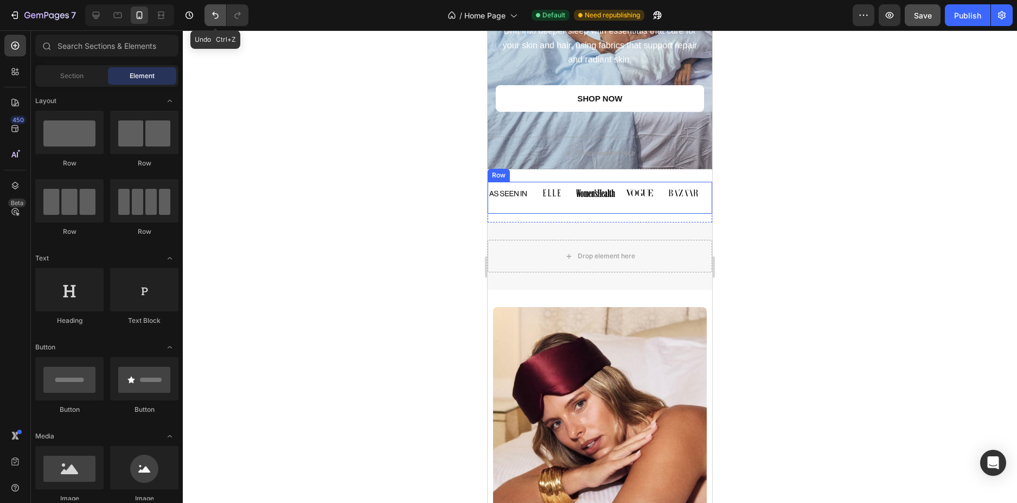
click at [215, 20] on icon "Undo/Redo" at bounding box center [215, 15] width 11 height 11
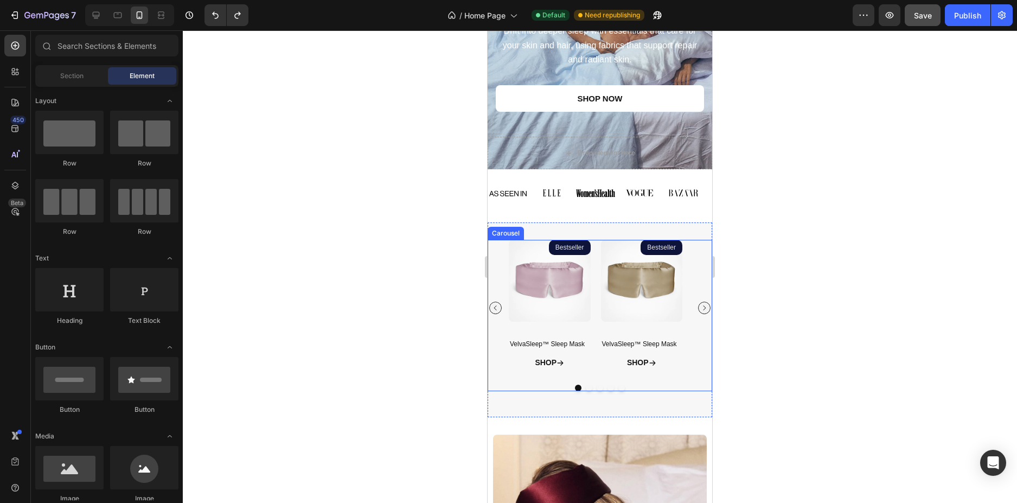
click at [701, 311] on icon "Carousel Next Arrow" at bounding box center [704, 307] width 7 height 7
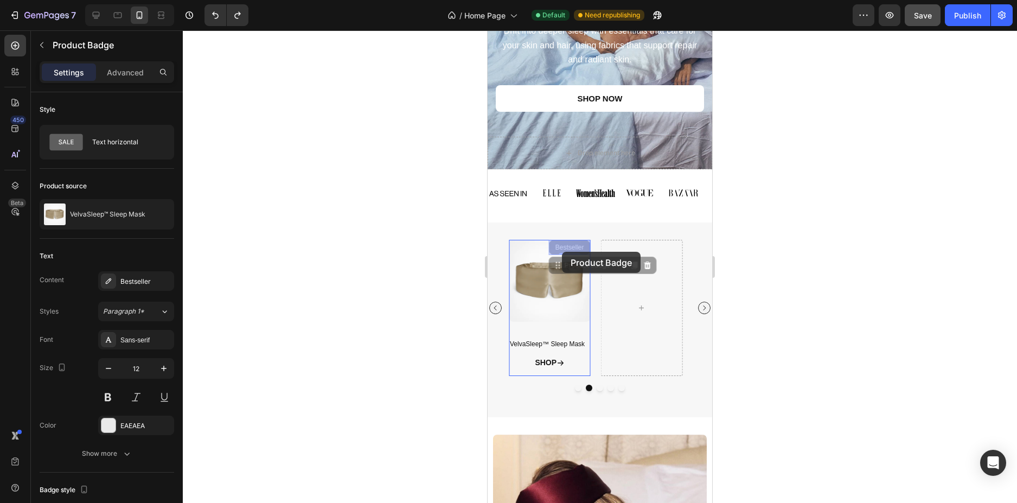
drag, startPoint x: 572, startPoint y: 248, endPoint x: 562, endPoint y: 252, distance: 11.0
click at [101, 15] on icon at bounding box center [96, 15] width 11 height 11
type input "16"
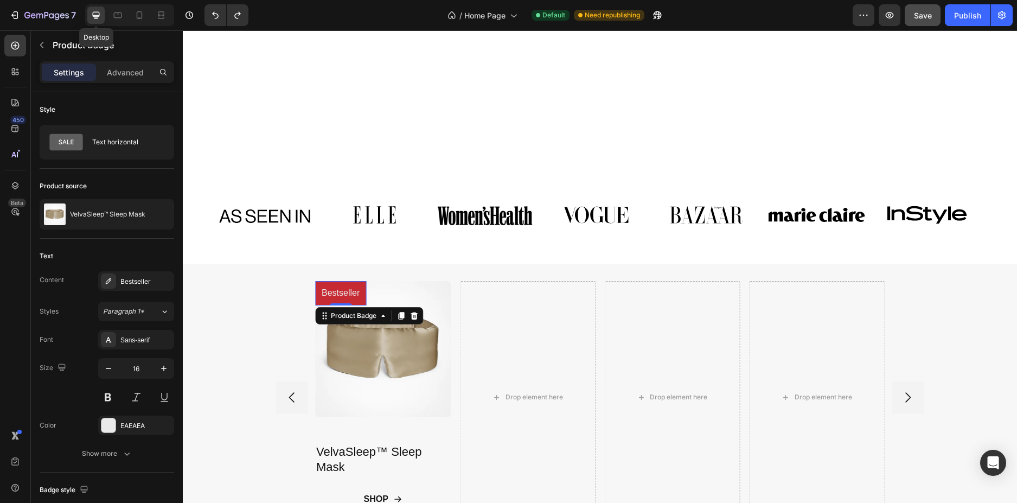
scroll to position [484, 0]
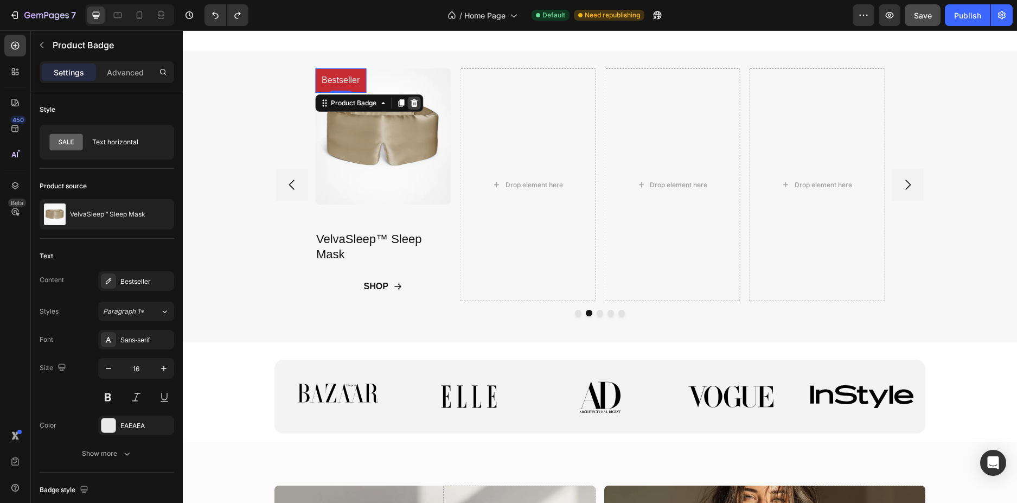
click at [410, 106] on icon at bounding box center [414, 103] width 9 height 9
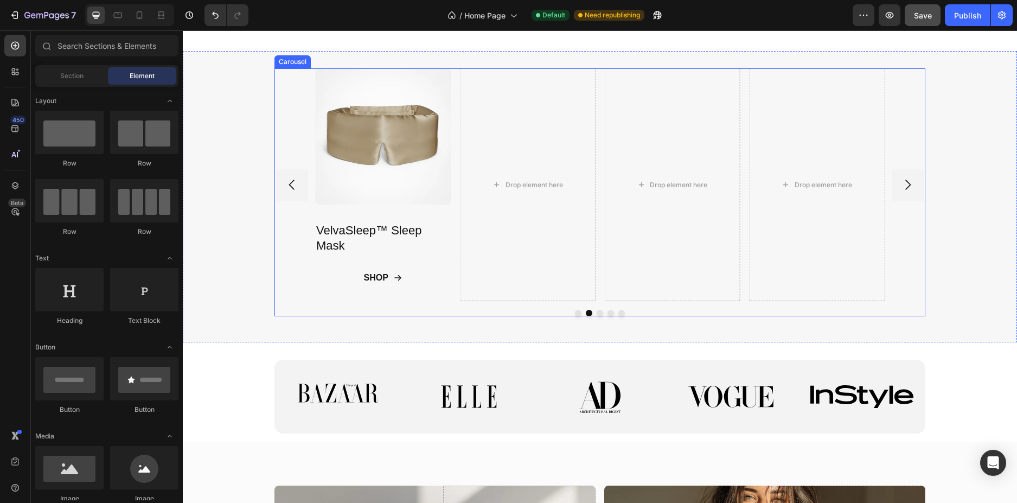
click at [287, 194] on button "Carousel Back Arrow" at bounding box center [292, 185] width 32 height 32
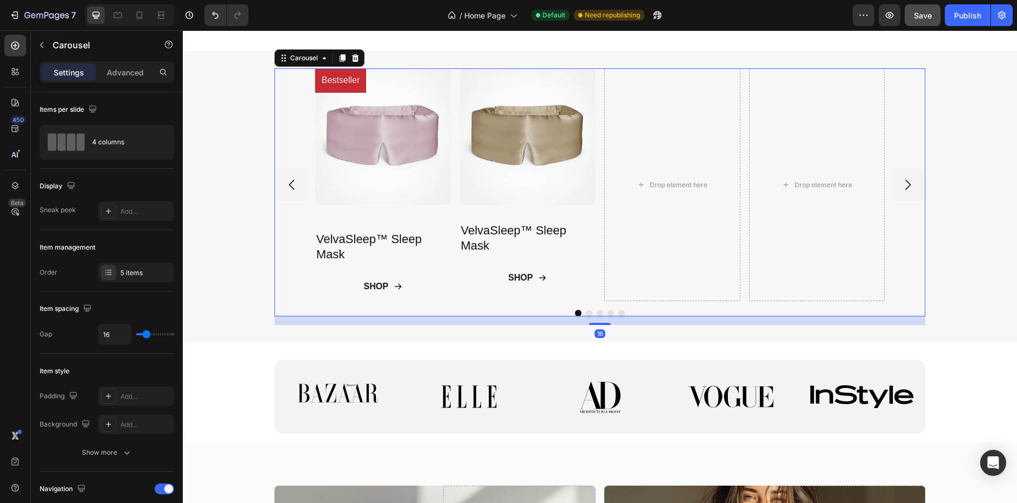
click at [287, 194] on button "Carousel Back Arrow" at bounding box center [292, 185] width 32 height 32
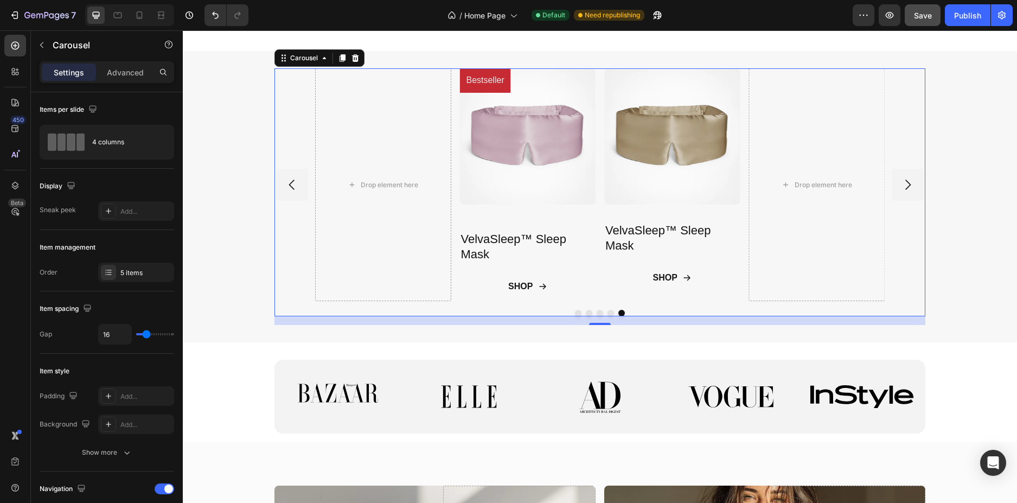
click at [908, 183] on icon "Carousel Next Arrow" at bounding box center [908, 184] width 15 height 15
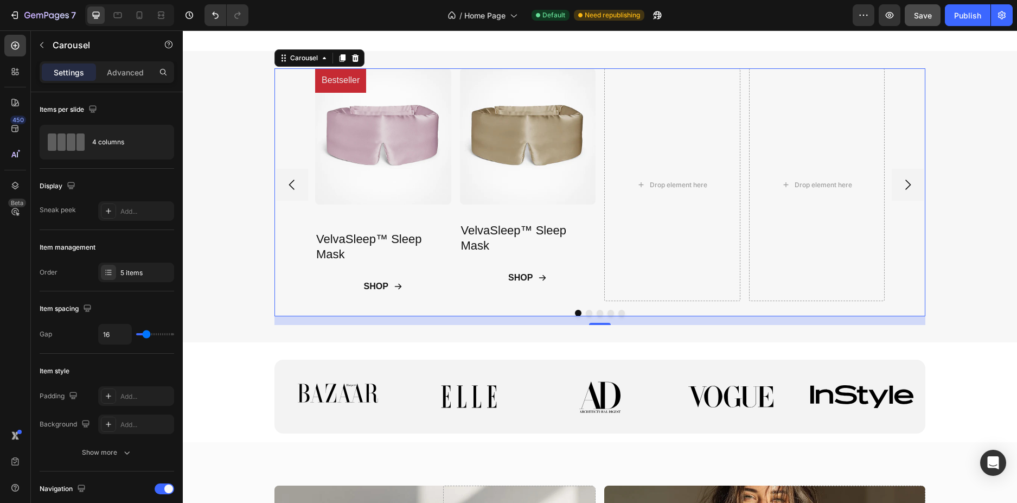
click at [906, 183] on icon "Carousel Next Arrow" at bounding box center [908, 185] width 5 height 10
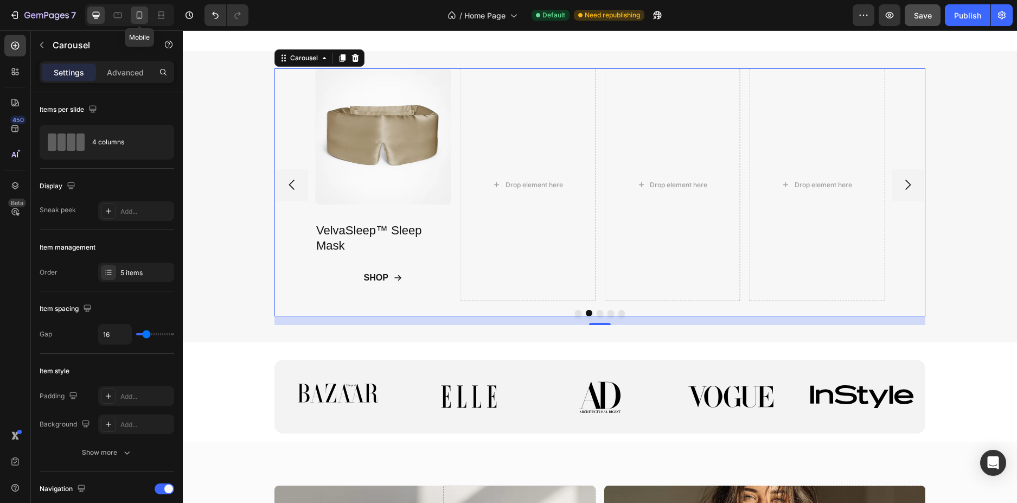
click at [141, 22] on div at bounding box center [139, 15] width 17 height 17
type input "19"
type input "13"
type input "100%"
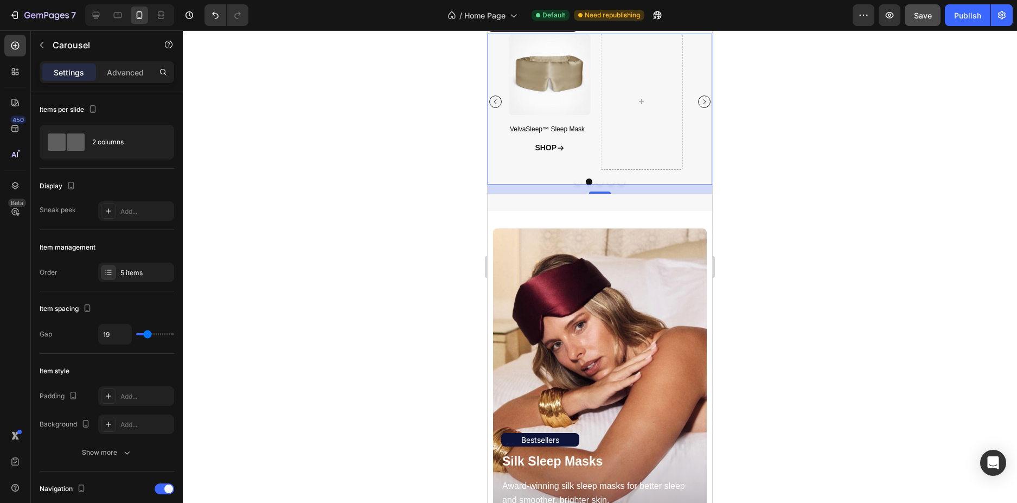
scroll to position [422, 0]
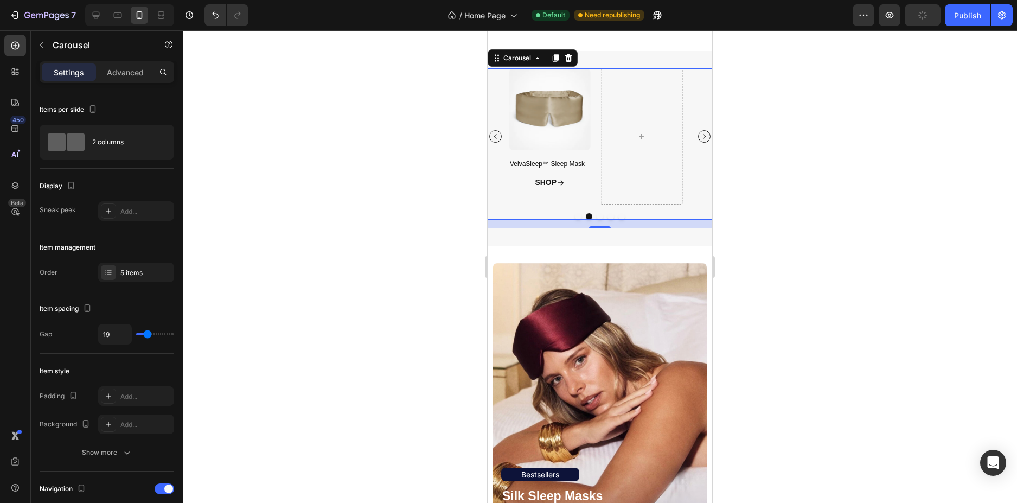
click at [496, 133] on icon "Carousel Back Arrow" at bounding box center [495, 136] width 7 height 7
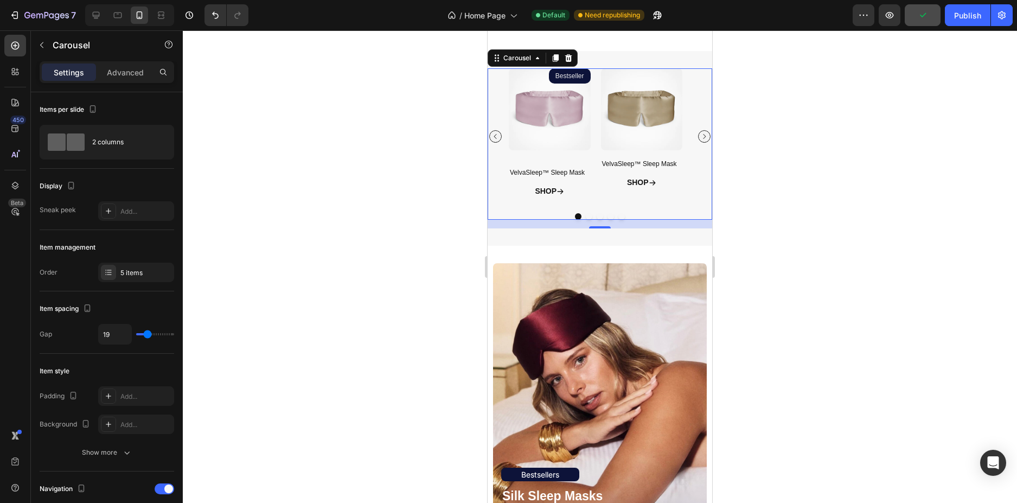
click at [496, 133] on icon "Carousel Back Arrow" at bounding box center [495, 136] width 7 height 7
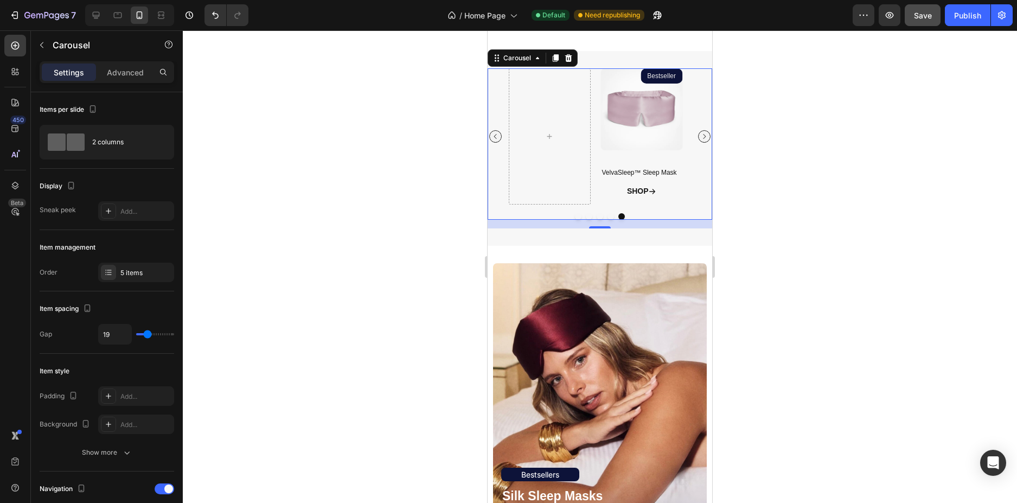
click at [701, 136] on icon "Carousel Next Arrow" at bounding box center [704, 136] width 7 height 7
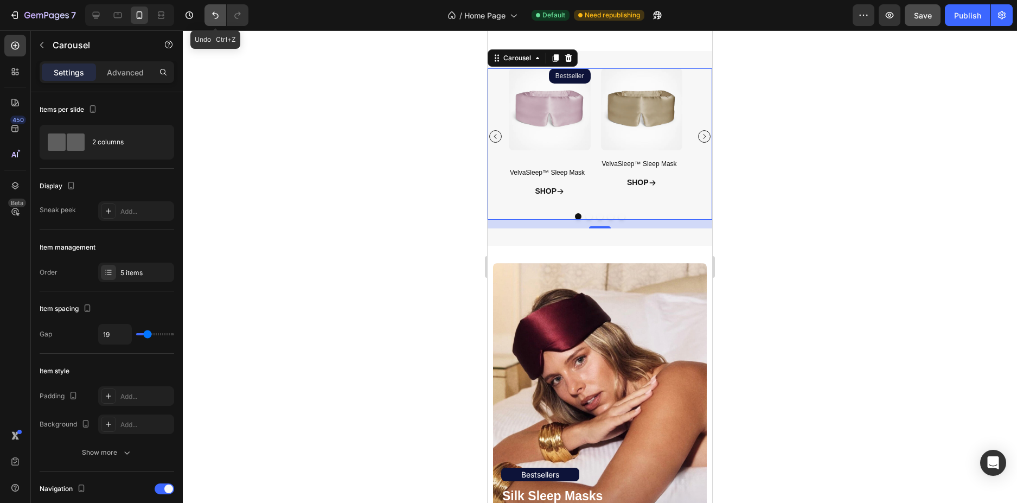
click at [219, 23] on button "Undo/Redo" at bounding box center [216, 15] width 22 height 22
click at [701, 138] on icon "Carousel Next Arrow" at bounding box center [704, 136] width 7 height 7
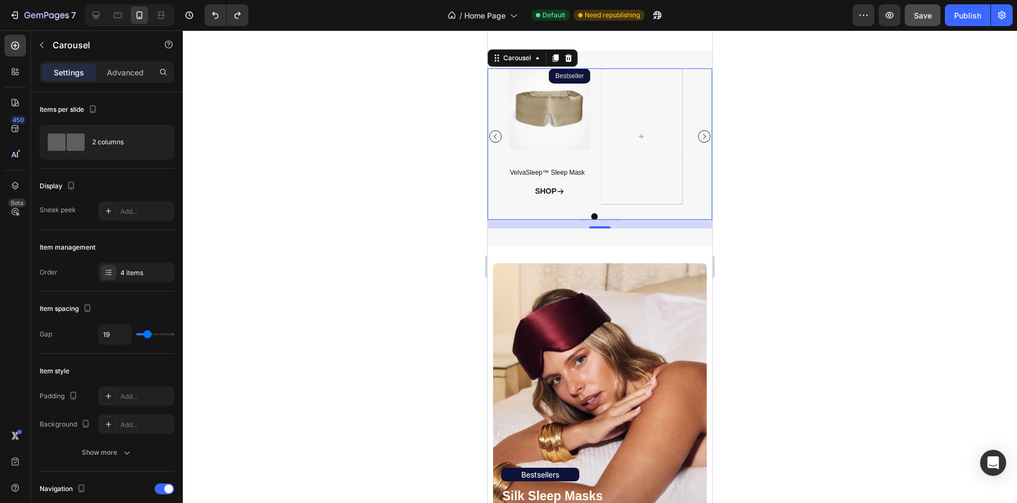
click at [490, 137] on button "Carousel Back Arrow" at bounding box center [495, 136] width 12 height 12
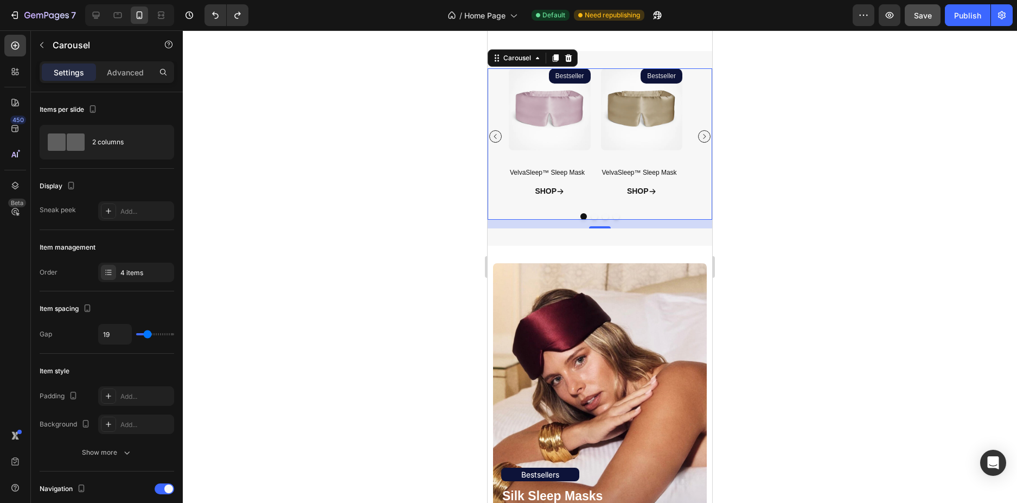
click at [490, 137] on button "Carousel Back Arrow" at bounding box center [495, 136] width 12 height 12
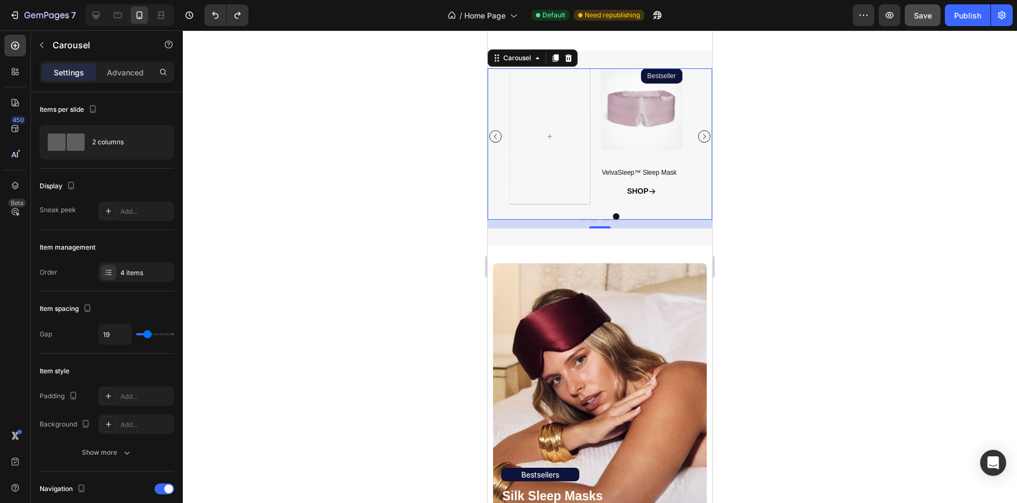
click at [698, 141] on button "Carousel Next Arrow" at bounding box center [704, 136] width 12 height 12
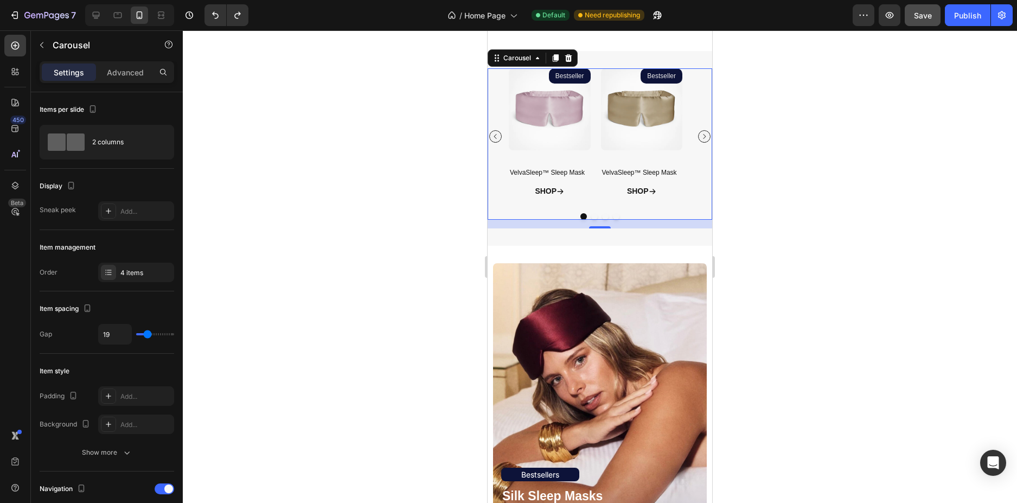
drag, startPoint x: 634, startPoint y: 210, endPoint x: 619, endPoint y: 210, distance: 14.6
click at [634, 211] on div "Product Images Bestseller Product Badge VelvaSleep™ Sleep Mask Product Title SH…" at bounding box center [600, 143] width 225 height 151
click at [124, 270] on div "4 items" at bounding box center [145, 273] width 51 height 10
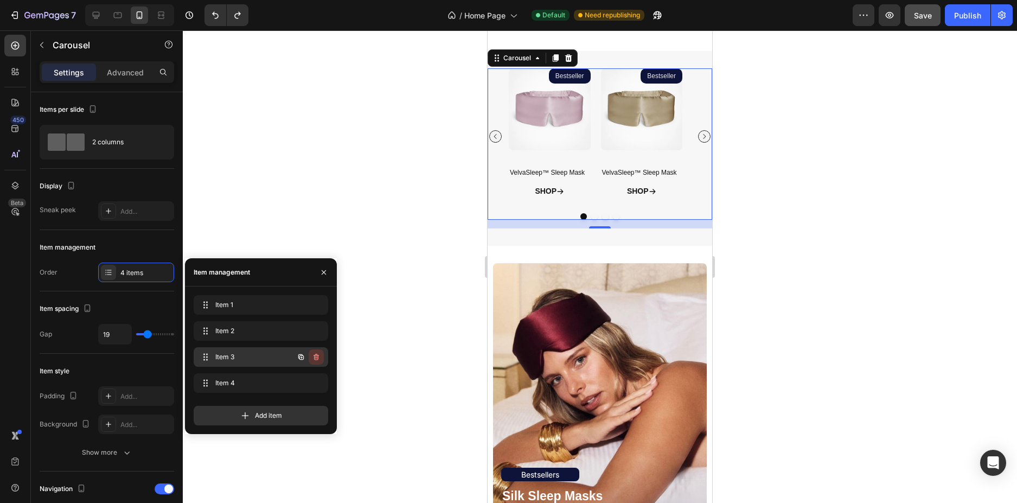
click at [322, 361] on button "button" at bounding box center [316, 356] width 15 height 15
click at [321, 361] on button "Delete" at bounding box center [309, 356] width 30 height 15
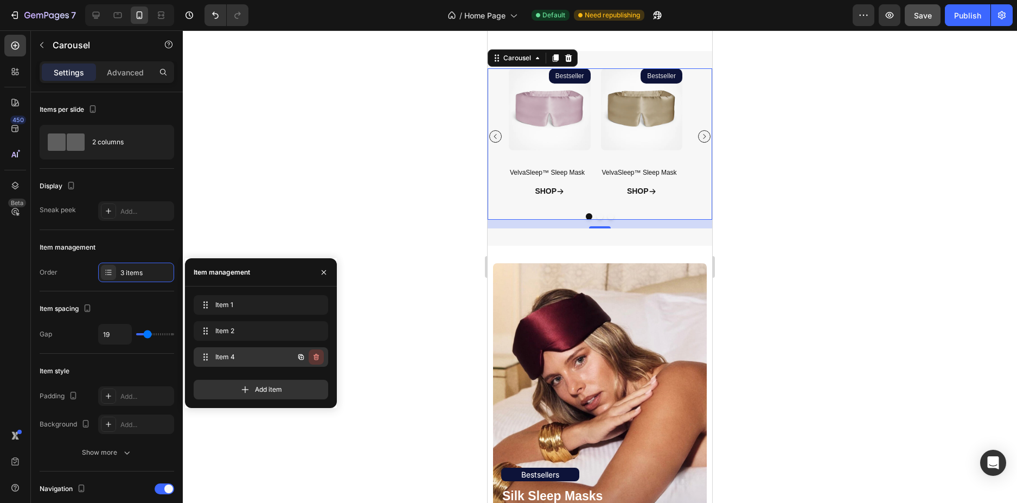
click at [316, 359] on icon "button" at bounding box center [316, 357] width 9 height 9
click at [316, 359] on div "Delete" at bounding box center [309, 357] width 20 height 10
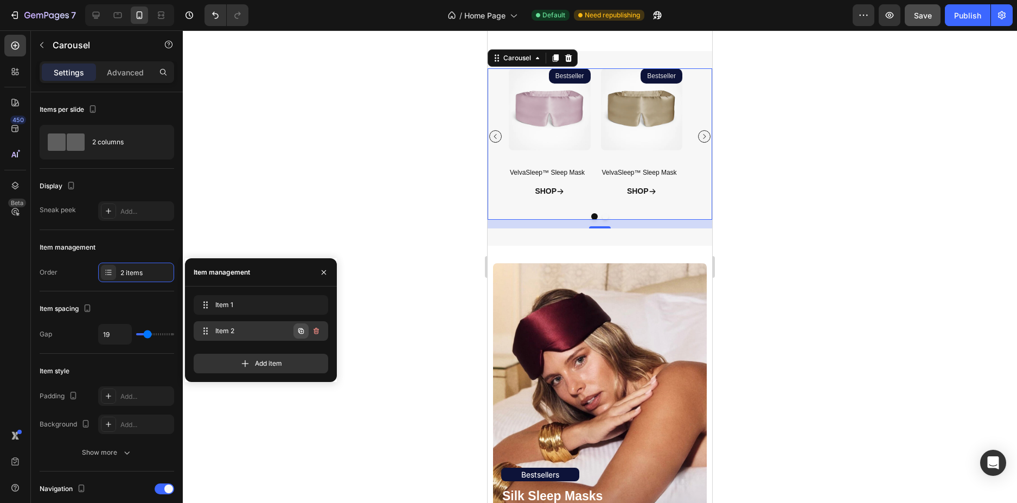
click at [301, 333] on icon "button" at bounding box center [301, 331] width 9 height 9
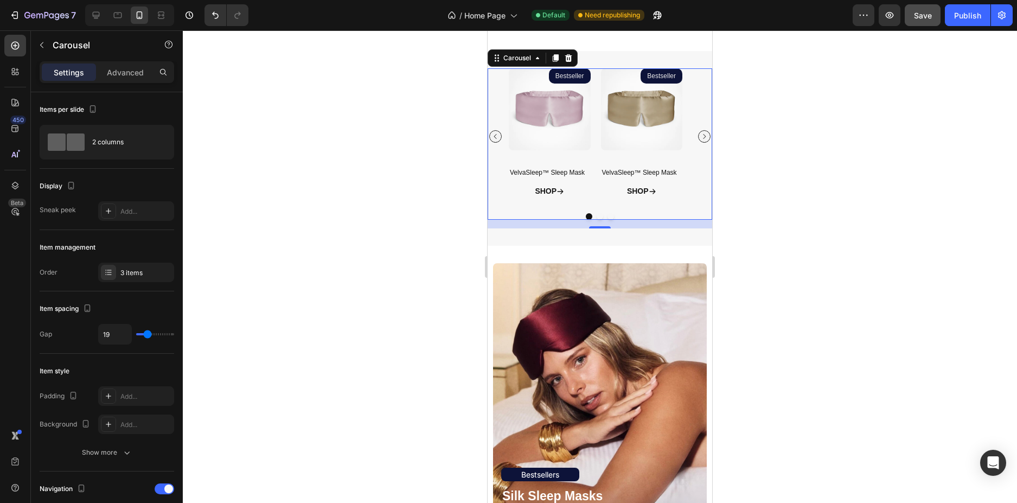
click at [701, 139] on icon "Carousel Next Arrow" at bounding box center [704, 136] width 7 height 7
click at [550, 134] on img at bounding box center [550, 109] width 82 height 82
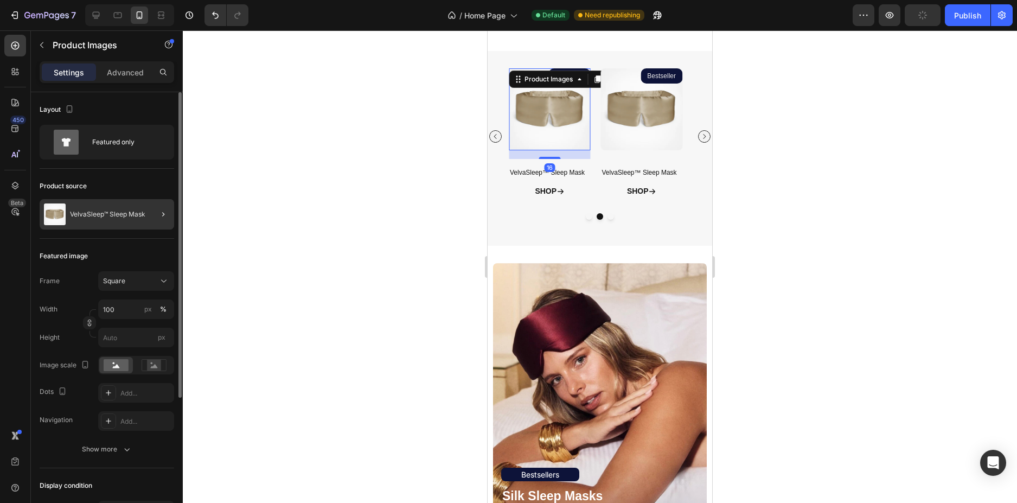
click at [146, 209] on div at bounding box center [159, 214] width 30 height 30
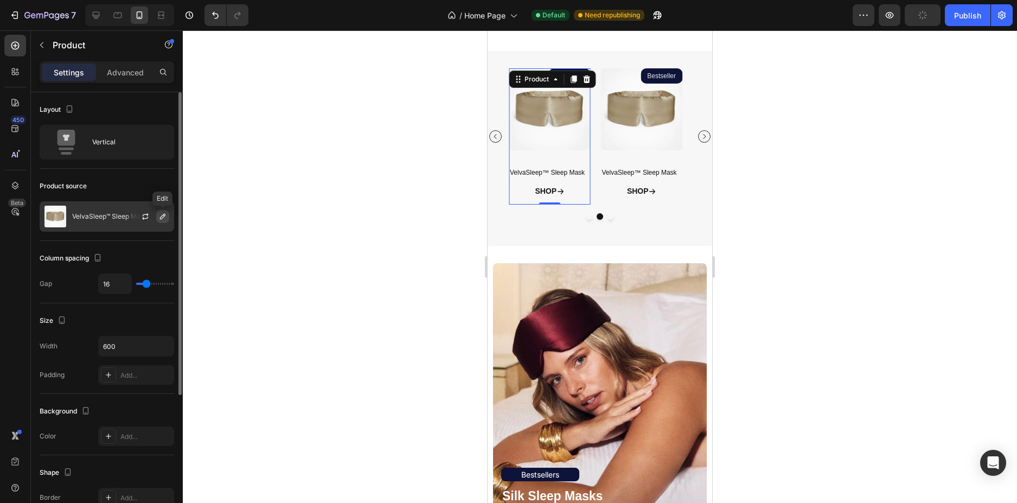
click at [161, 219] on icon "button" at bounding box center [162, 216] width 5 height 5
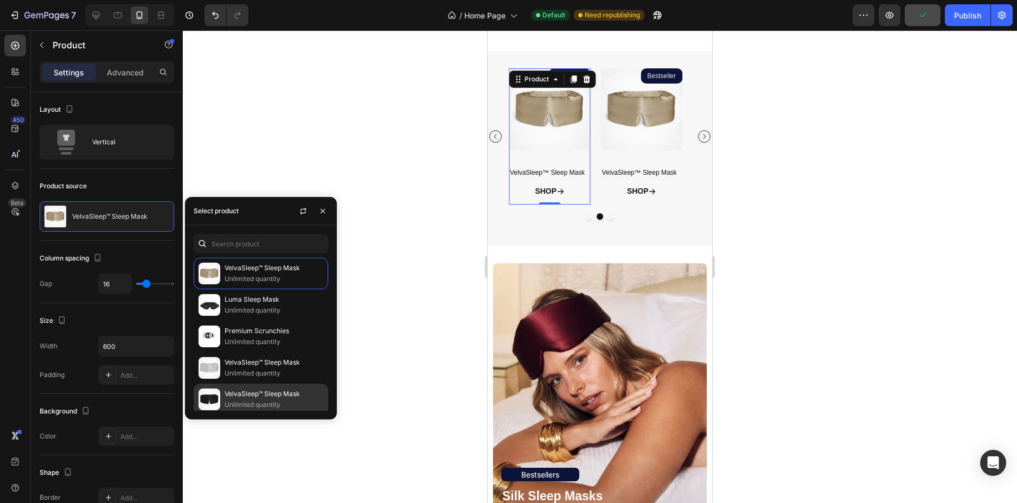
scroll to position [163, 0]
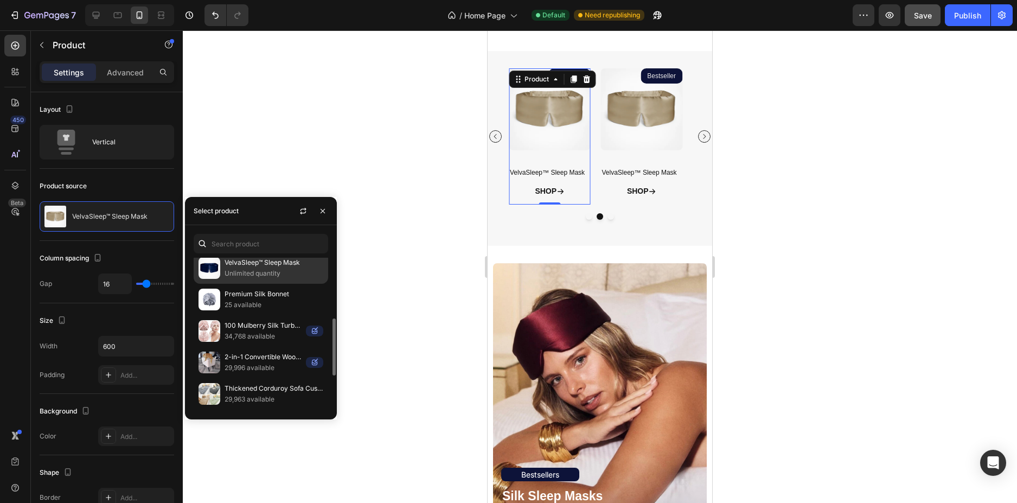
click at [292, 272] on p "Unlimited quantity" at bounding box center [274, 273] width 99 height 11
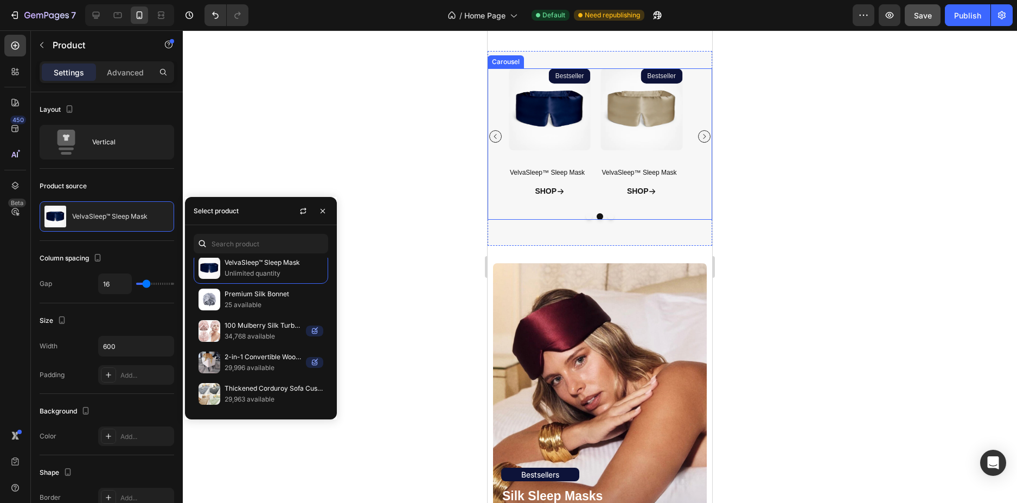
click at [701, 135] on icon "Carousel Next Arrow" at bounding box center [704, 136] width 7 height 7
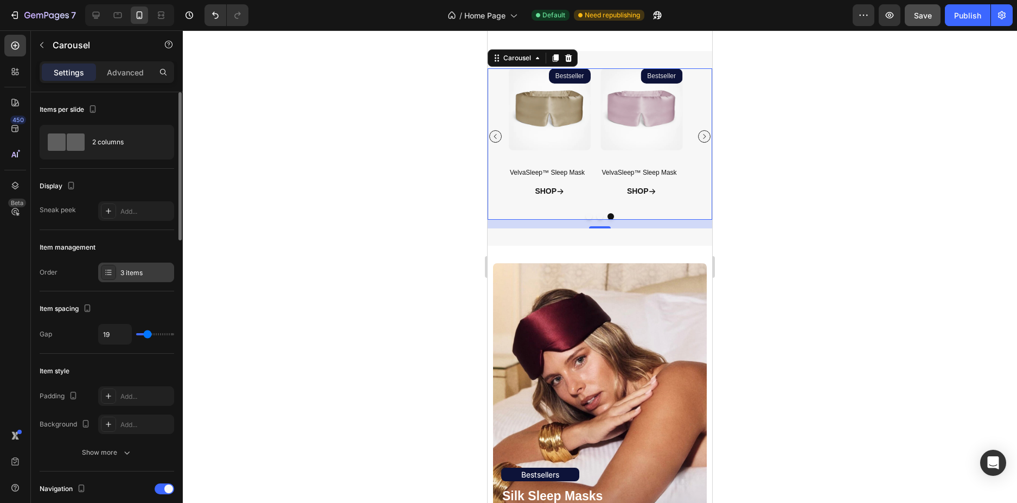
click at [127, 277] on div "3 items" at bounding box center [145, 273] width 51 height 10
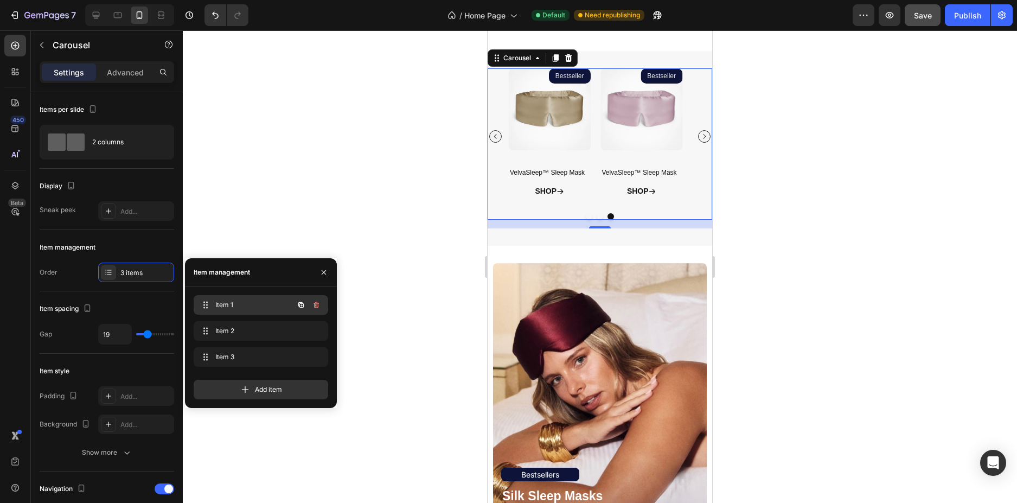
click at [230, 308] on span "Item 1" at bounding box center [245, 305] width 61 height 10
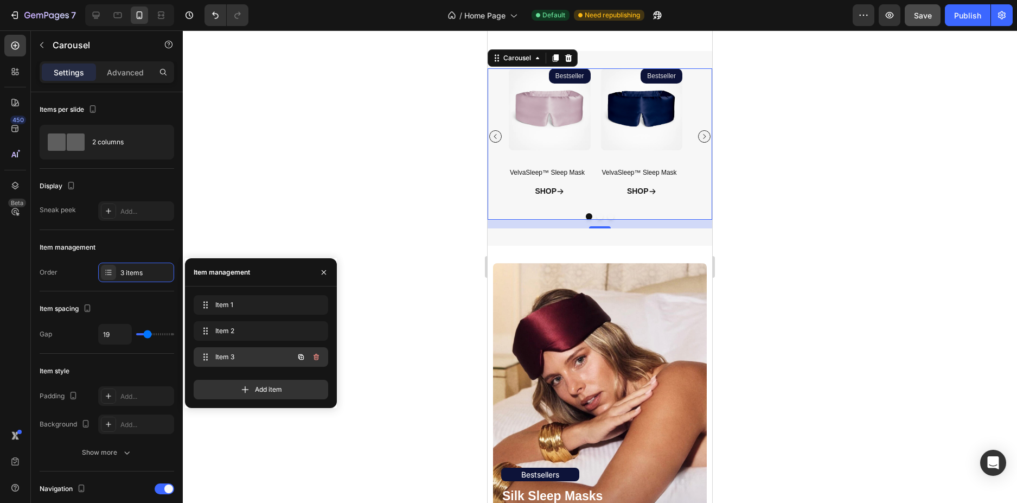
click at [246, 355] on span "Item 3" at bounding box center [245, 357] width 61 height 10
click at [304, 359] on icon "button" at bounding box center [300, 356] width 5 height 5
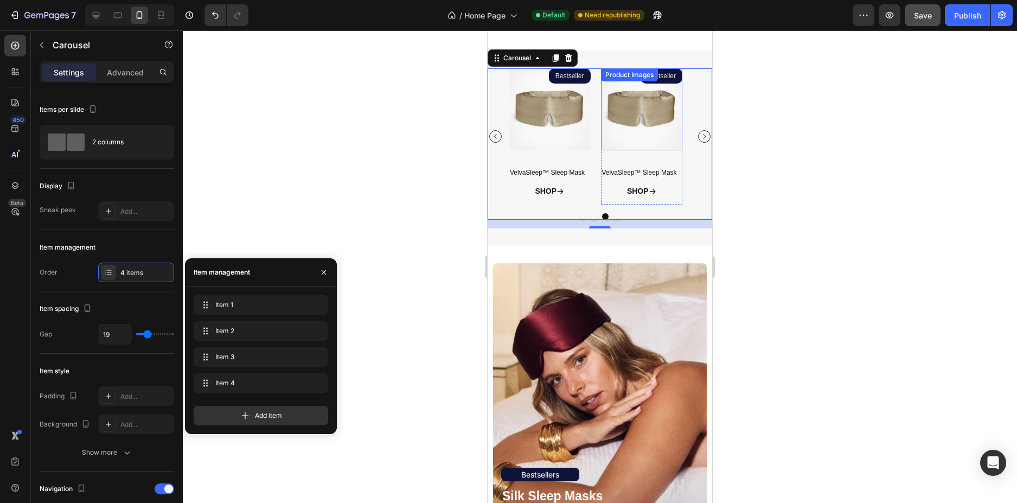
click at [654, 115] on img at bounding box center [642, 109] width 82 height 82
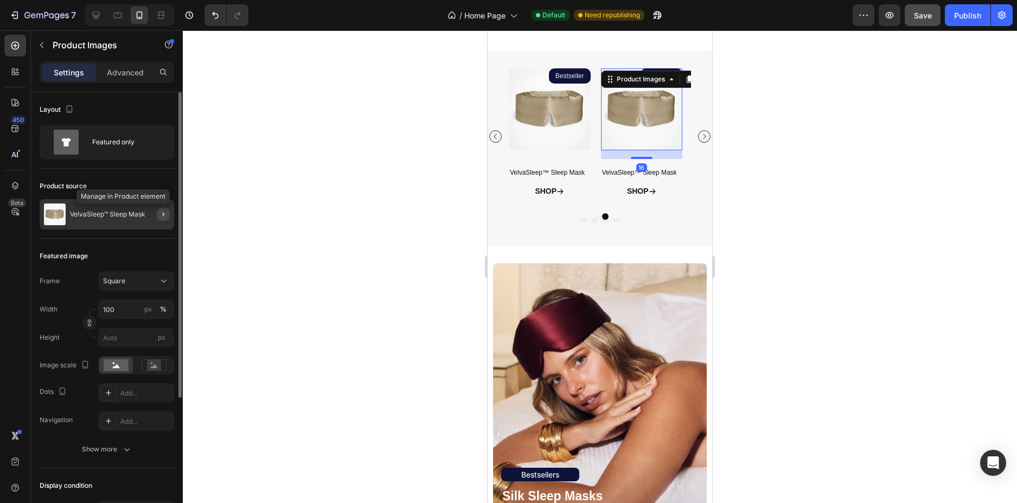
click at [161, 212] on icon "button" at bounding box center [163, 214] width 9 height 9
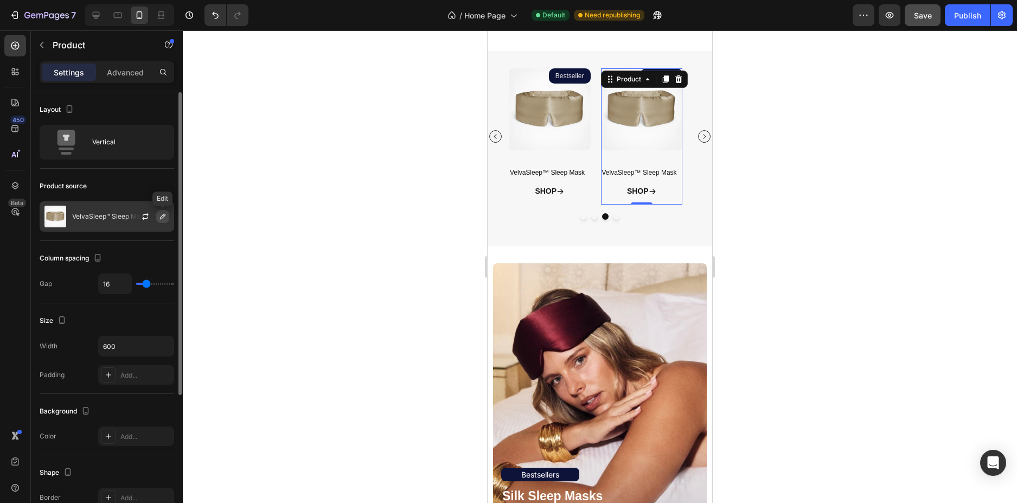
click at [167, 216] on button "button" at bounding box center [162, 216] width 13 height 13
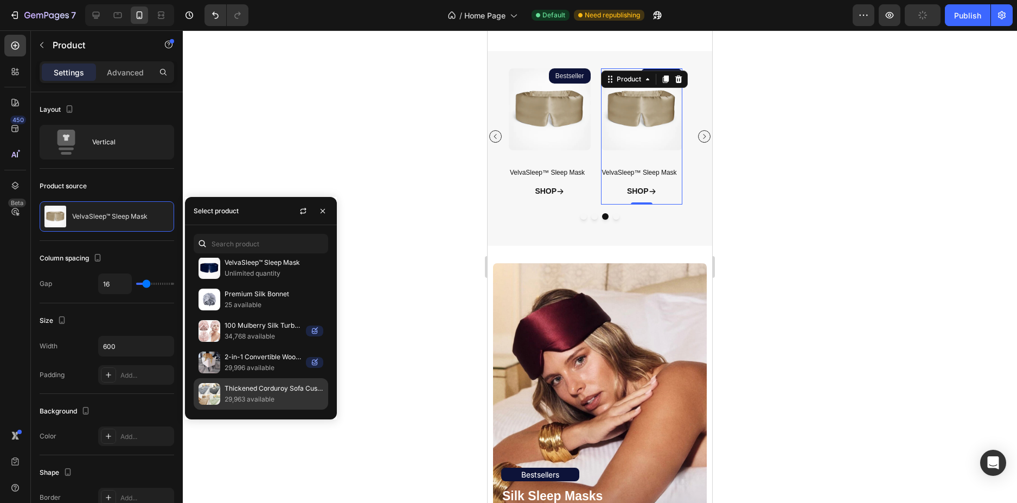
scroll to position [256, 0]
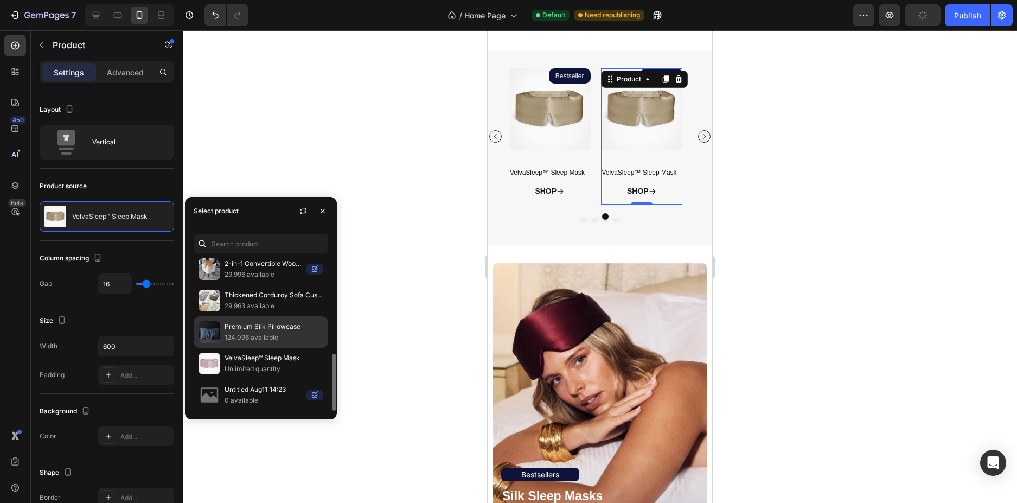
click at [224, 348] on div "Premium Silk Pillowcase 124,096 available" at bounding box center [261, 363] width 135 height 31
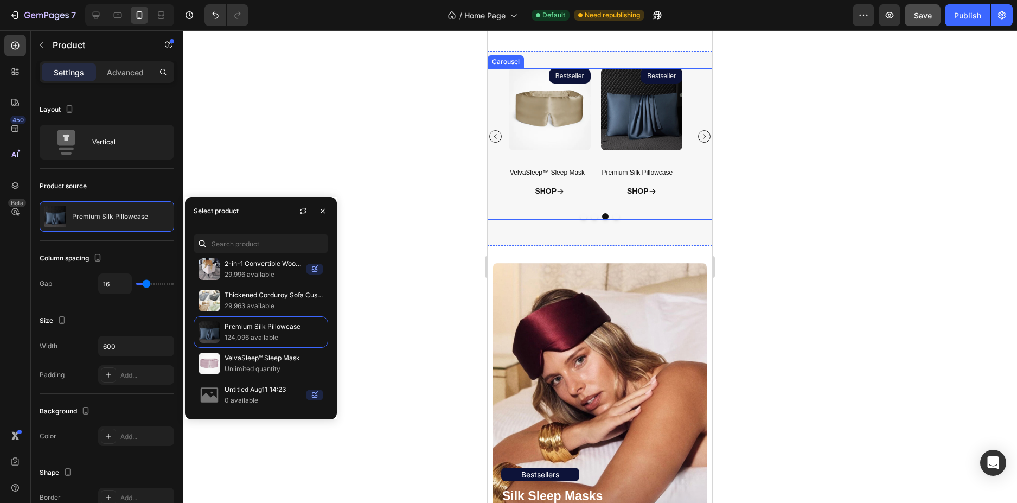
click at [701, 136] on icon "Carousel Next Arrow" at bounding box center [704, 136] width 7 height 7
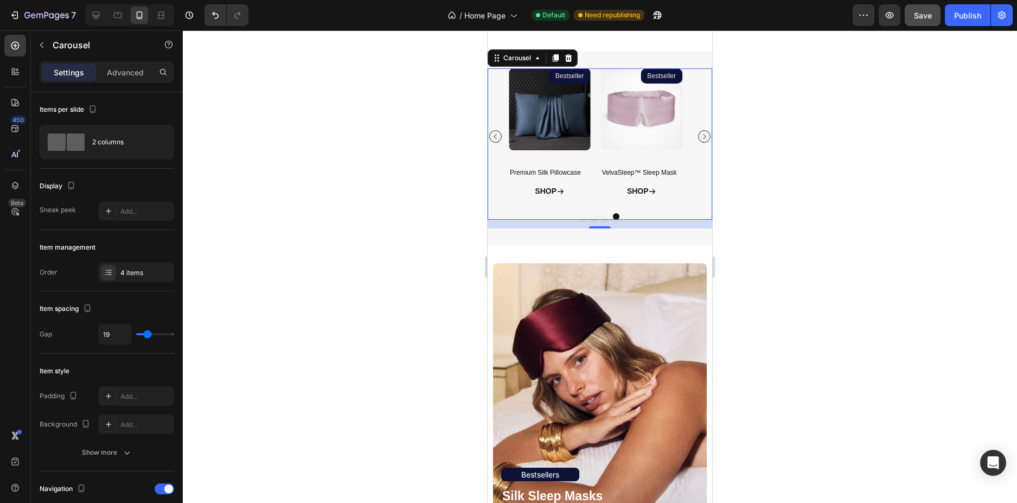
click at [496, 138] on icon "Carousel Back Arrow" at bounding box center [495, 136] width 7 height 7
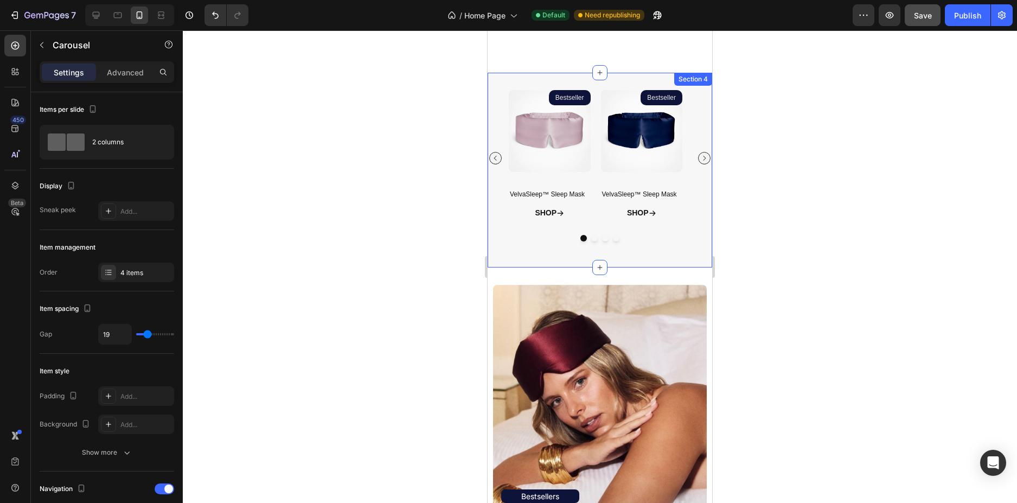
scroll to position [509, 0]
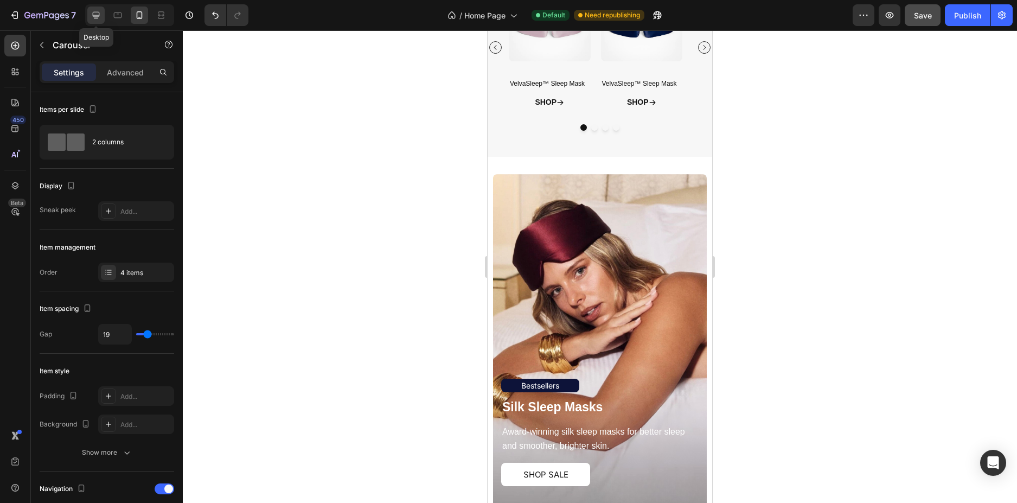
click at [100, 15] on icon at bounding box center [96, 15] width 11 height 11
type input "1200"
type input "16"
type input "27"
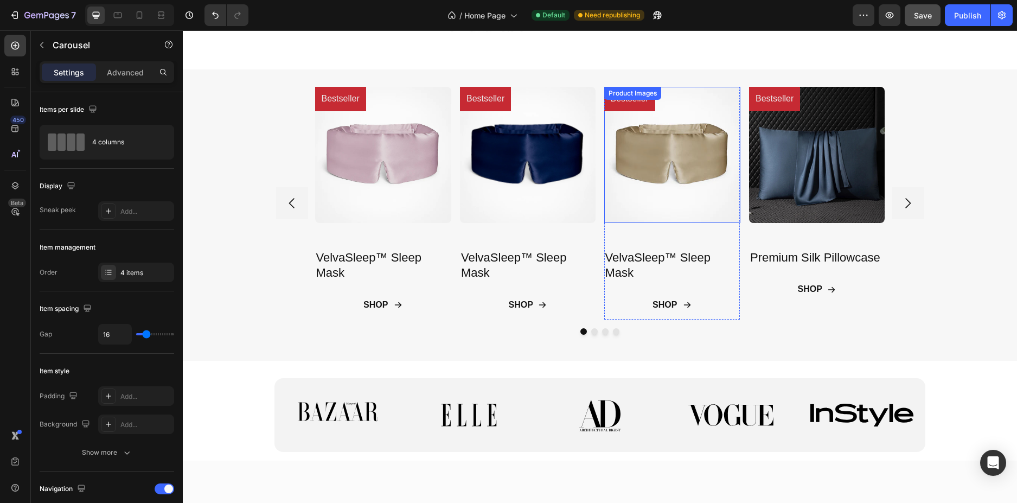
scroll to position [470, 0]
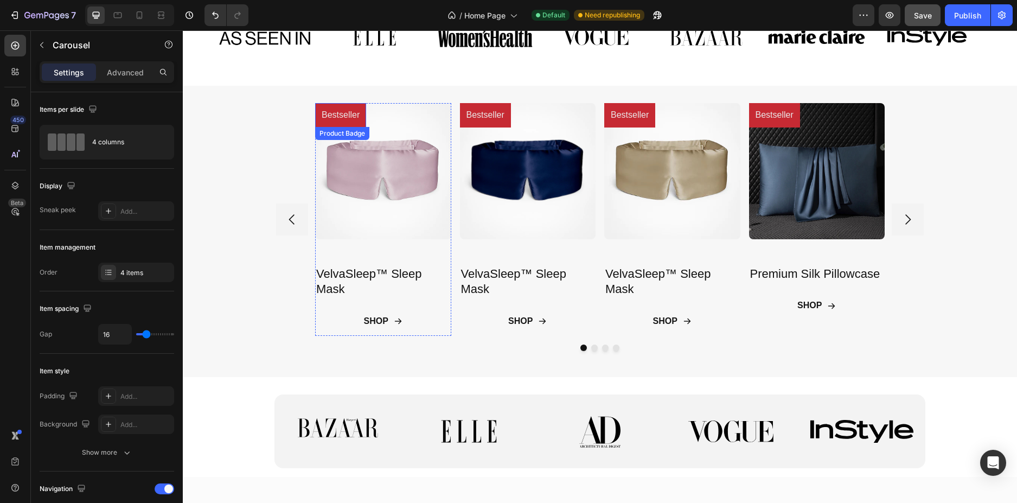
click at [338, 123] on pre "Bestseller" at bounding box center [340, 115] width 51 height 24
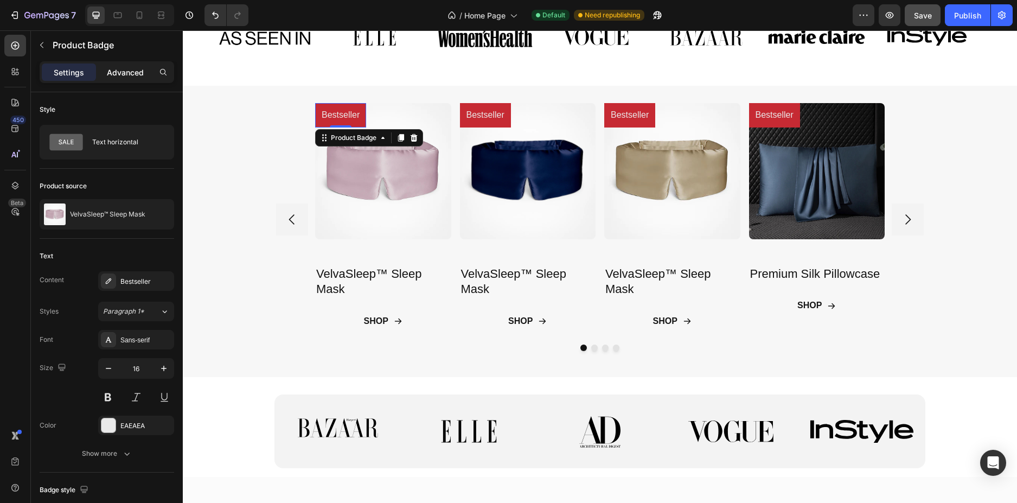
click at [118, 79] on div "Advanced" at bounding box center [125, 71] width 54 height 17
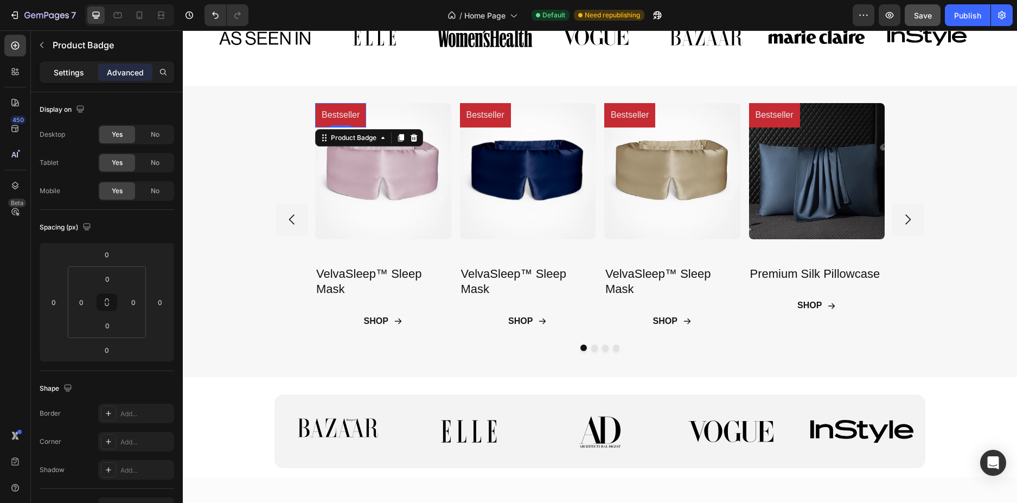
click at [67, 78] on div "Settings" at bounding box center [69, 71] width 54 height 17
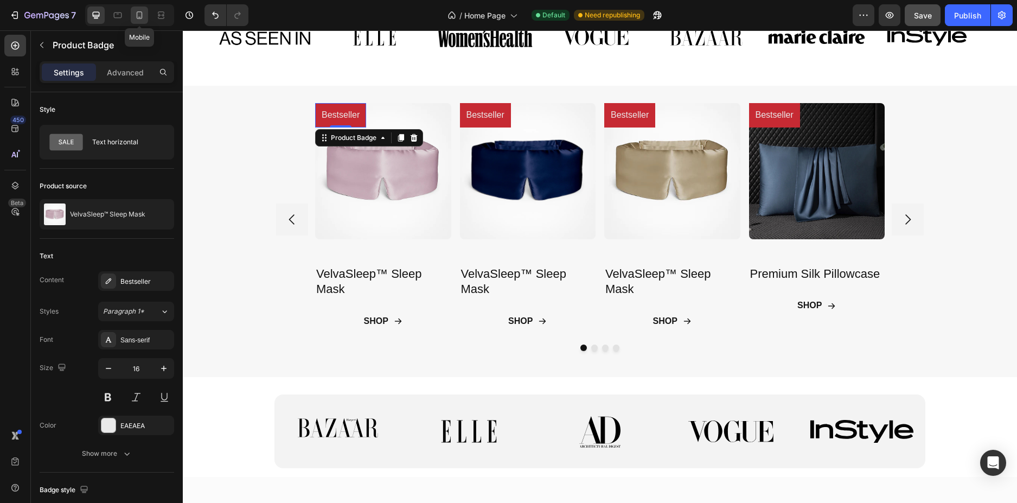
click at [131, 14] on div at bounding box center [139, 15] width 17 height 17
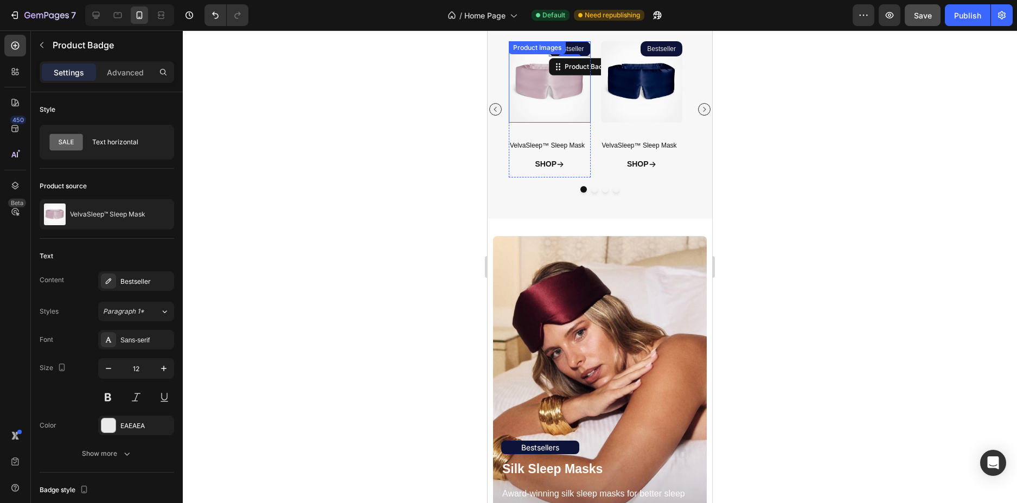
scroll to position [443, 0]
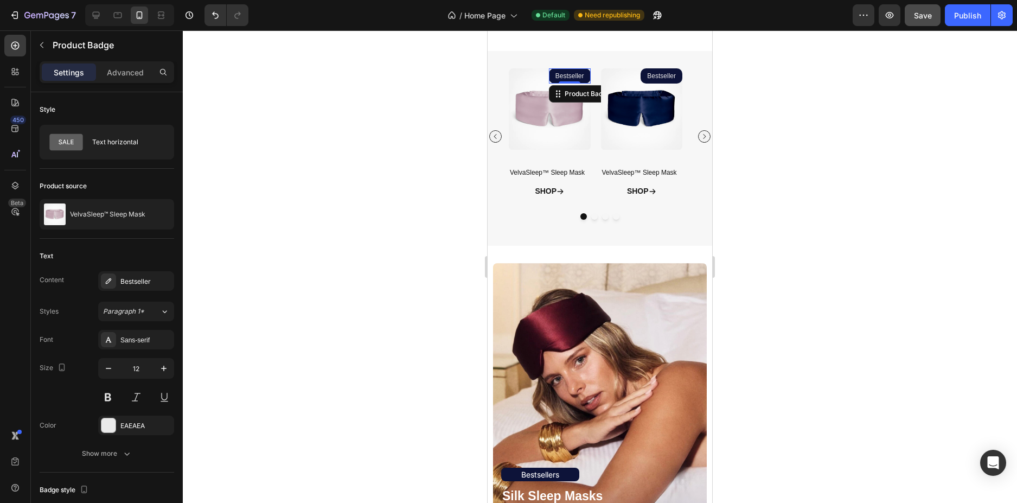
click at [585, 74] on pre "Bestseller" at bounding box center [570, 75] width 42 height 15
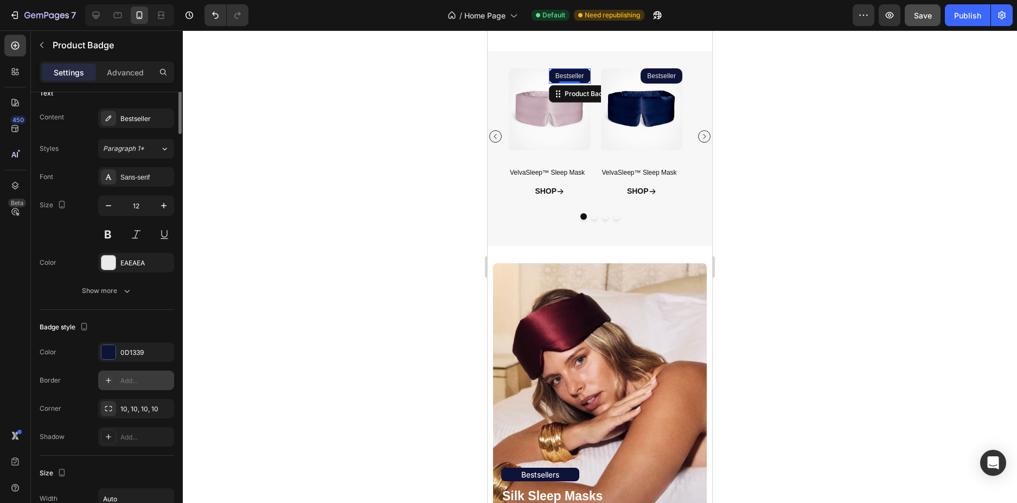
scroll to position [217, 0]
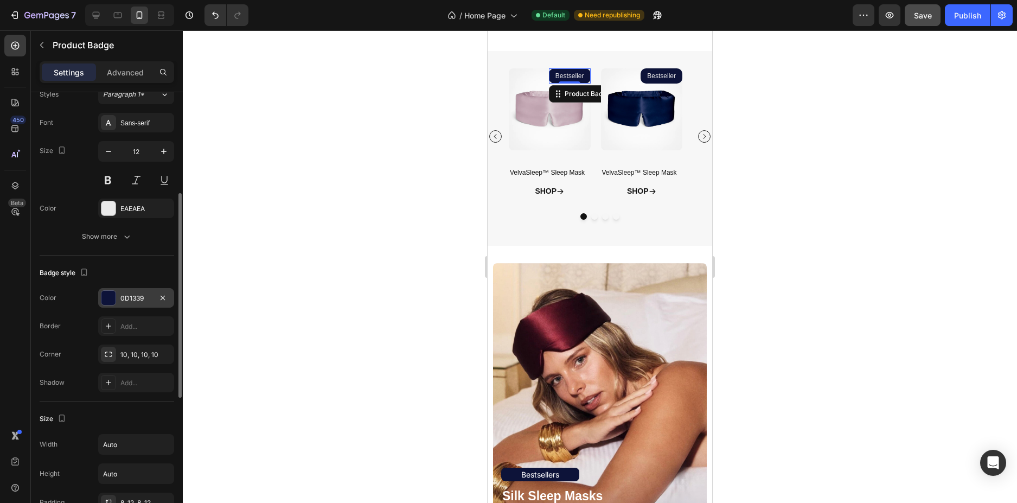
click at [128, 296] on div "0D1339" at bounding box center [135, 299] width 31 height 10
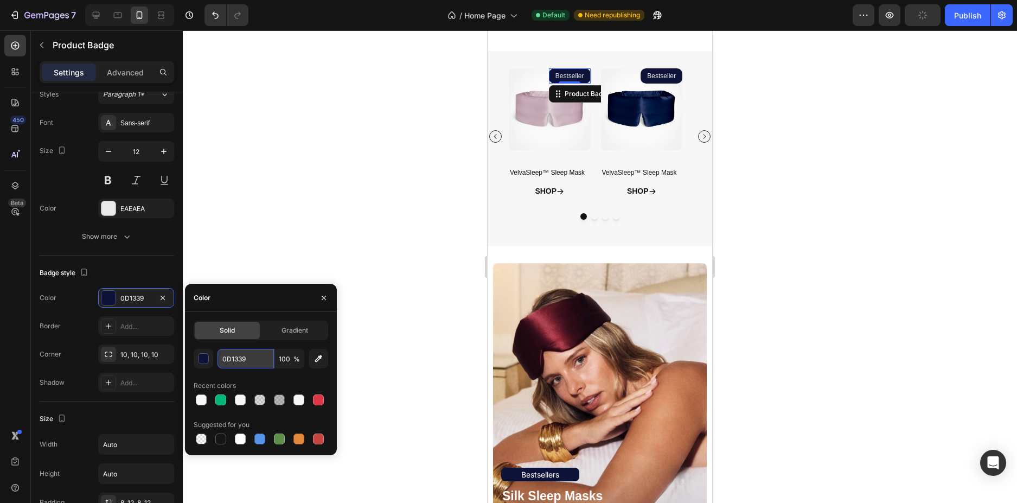
click at [227, 355] on input "0D1339" at bounding box center [246, 359] width 56 height 20
click at [95, 22] on div at bounding box center [95, 15] width 17 height 17
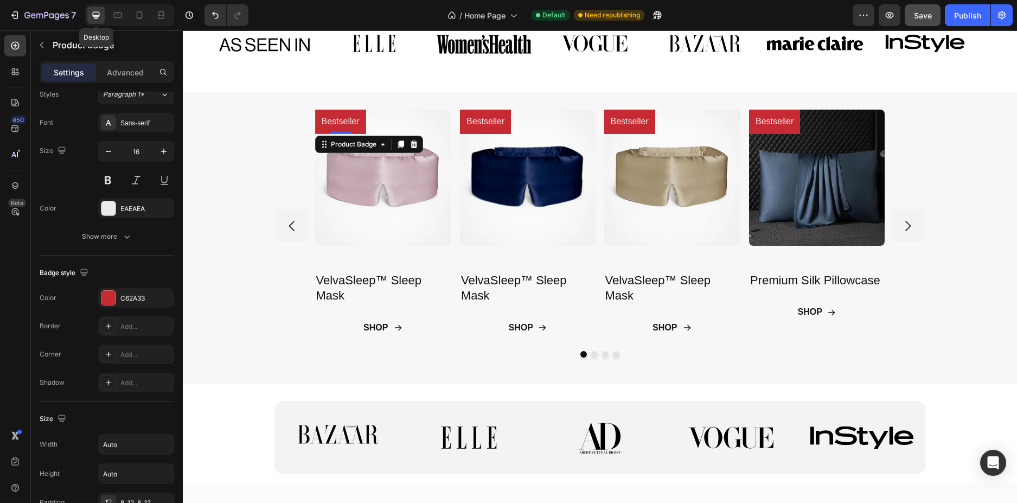
scroll to position [484, 0]
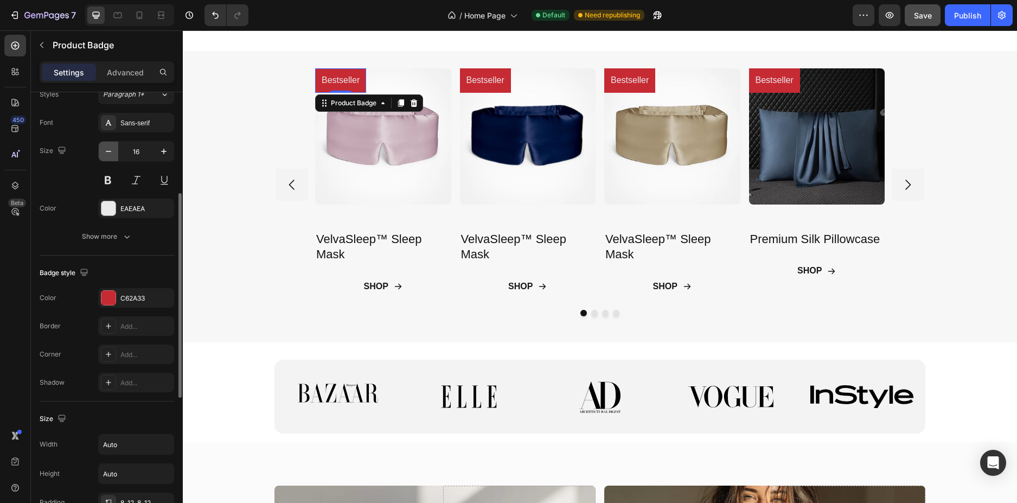
click at [105, 147] on icon "button" at bounding box center [108, 151] width 11 height 11
click at [161, 151] on icon "button" at bounding box center [163, 151] width 5 height 5
type input "16"
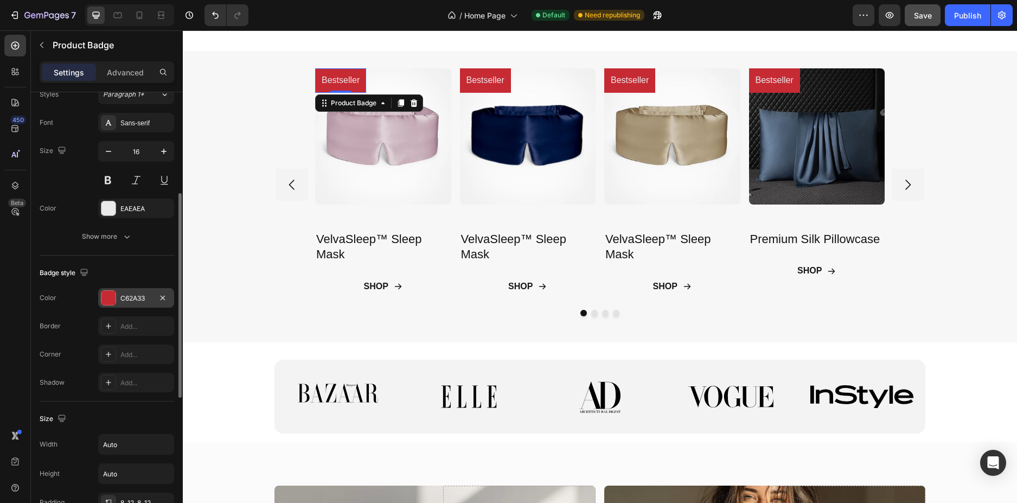
click at [138, 296] on div "C62A33" at bounding box center [135, 299] width 31 height 10
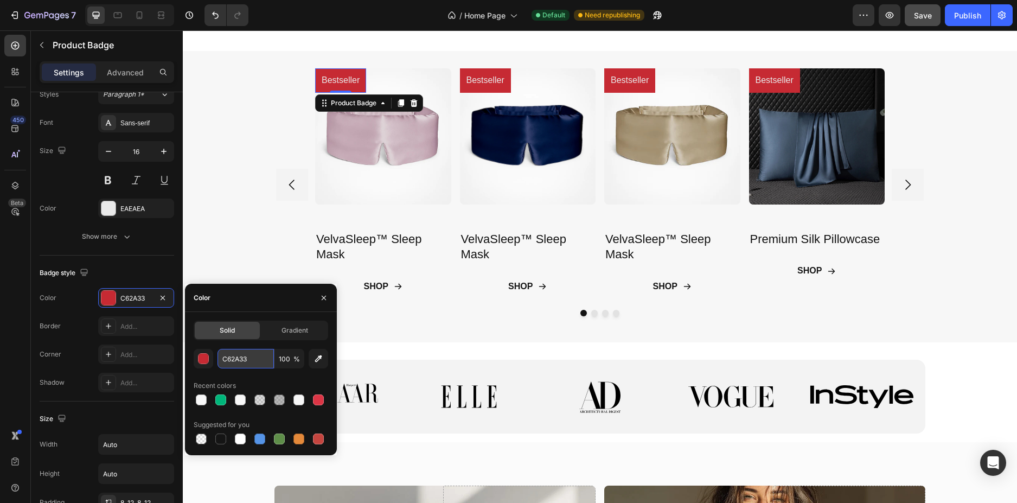
click at [232, 358] on input "C62A33" at bounding box center [246, 359] width 56 height 20
paste input "0D1339"
type input "0D1339"
click at [470, 79] on pre "Bestseller" at bounding box center [485, 80] width 51 height 24
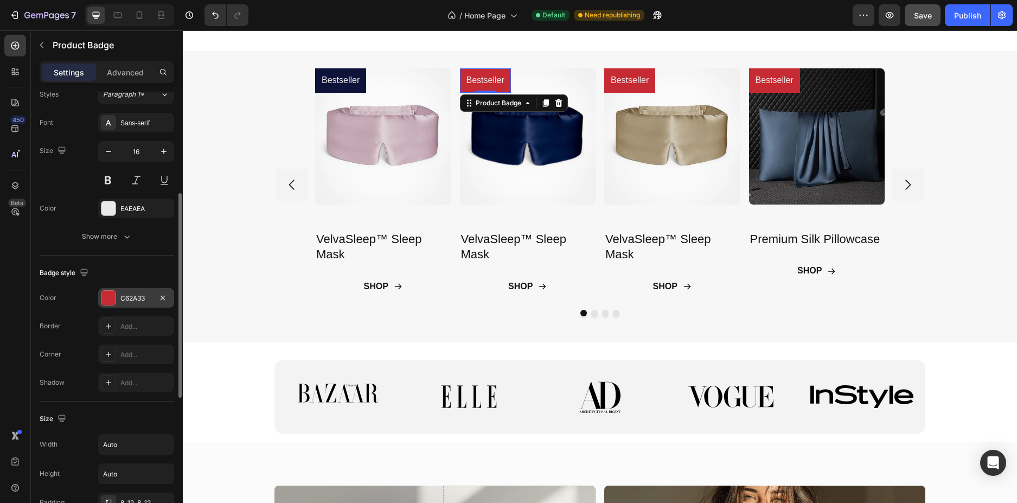
click at [135, 294] on div "C62A33" at bounding box center [135, 299] width 31 height 10
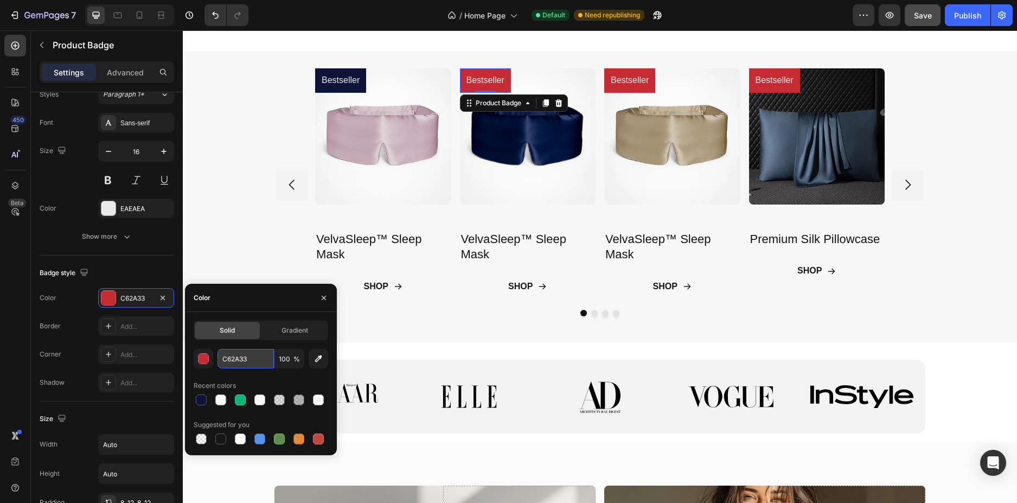
click at [244, 359] on input "C62A33" at bounding box center [246, 359] width 56 height 20
paste input "0D1339"
type input "0D1339"
click at [623, 77] on pre "Bestseller" at bounding box center [629, 80] width 51 height 24
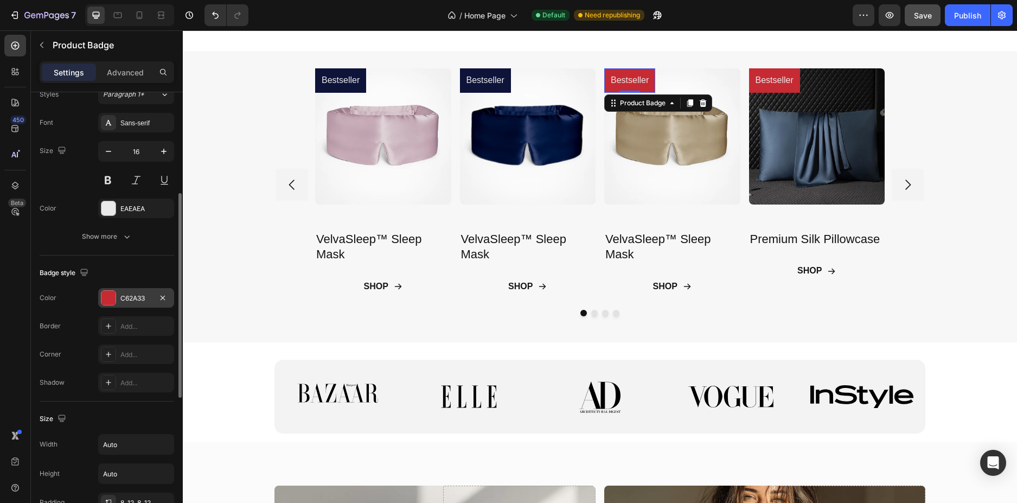
click at [135, 296] on div "C62A33" at bounding box center [135, 299] width 31 height 10
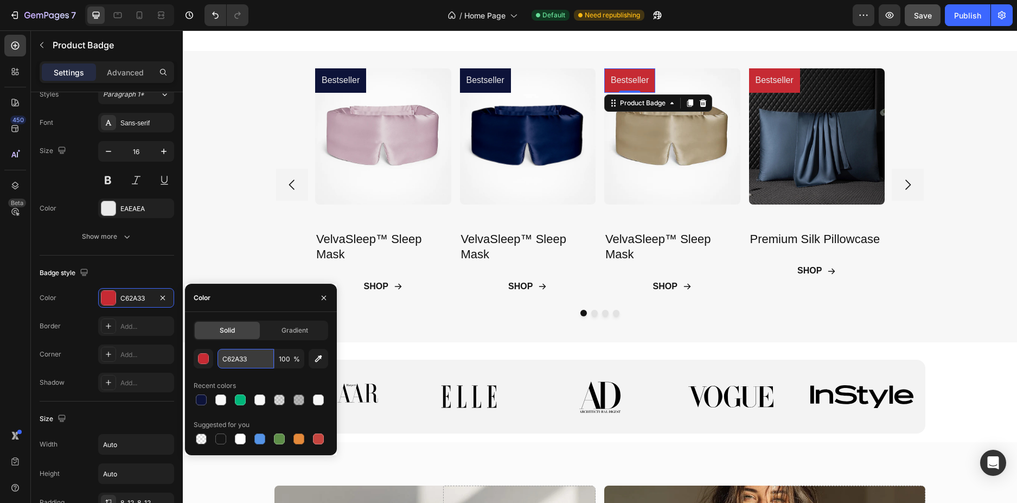
click at [232, 359] on input "C62A33" at bounding box center [246, 359] width 56 height 20
paste input "0D1339"
type input "0D1339"
click at [769, 80] on pre "Bestseller" at bounding box center [774, 80] width 51 height 24
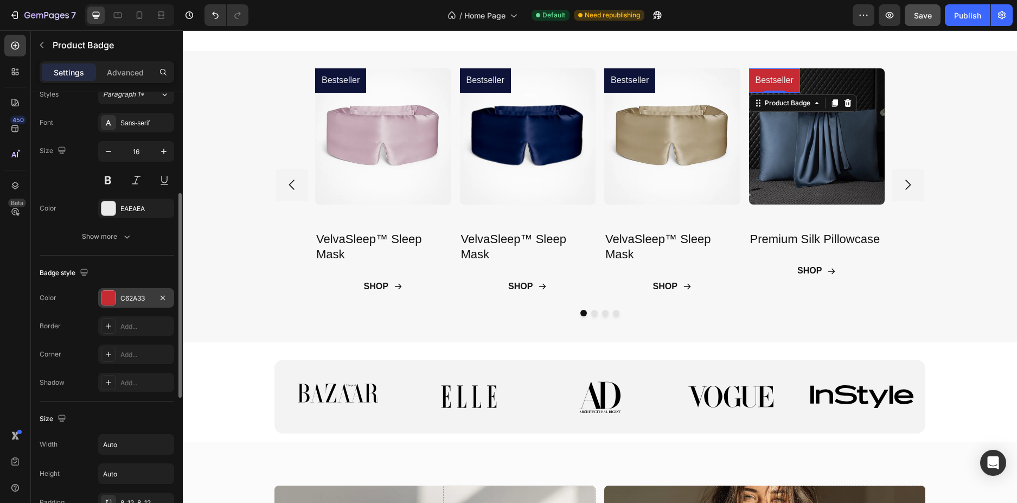
drag, startPoint x: 136, startPoint y: 294, endPoint x: 149, endPoint y: 301, distance: 14.6
click at [136, 295] on div "C62A33" at bounding box center [135, 299] width 31 height 10
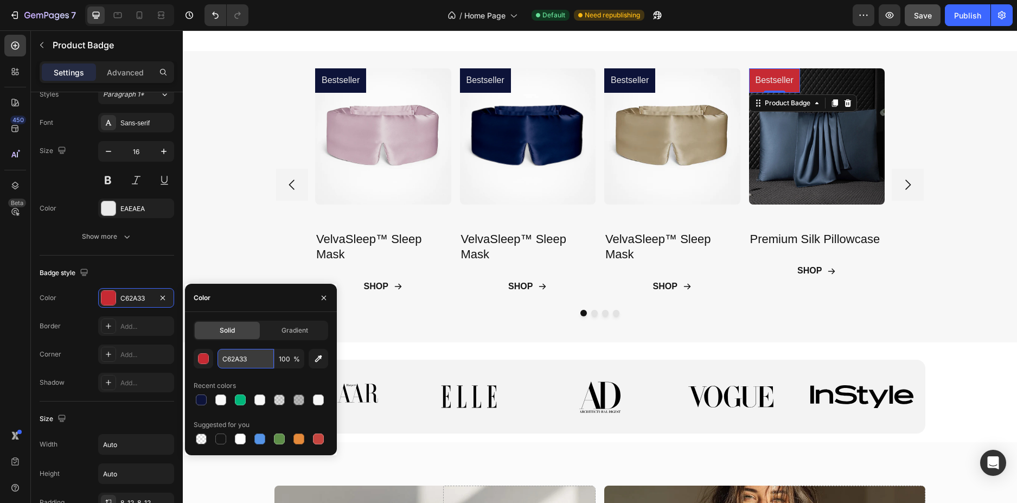
click at [235, 358] on input "C62A33" at bounding box center [246, 359] width 56 height 20
paste input "0D1339"
type input "0D1339"
click at [346, 85] on pre "Bestseller" at bounding box center [340, 80] width 51 height 24
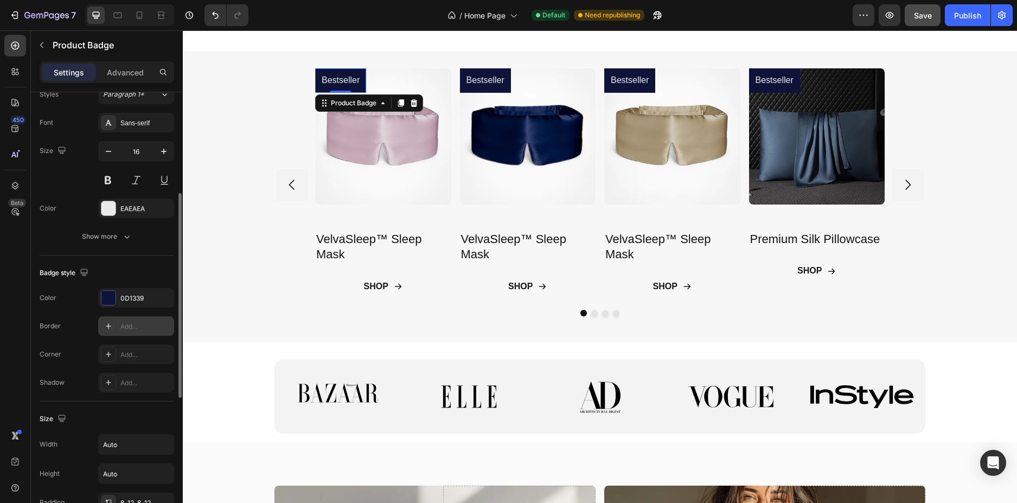
click at [105, 328] on icon at bounding box center [108, 326] width 9 height 9
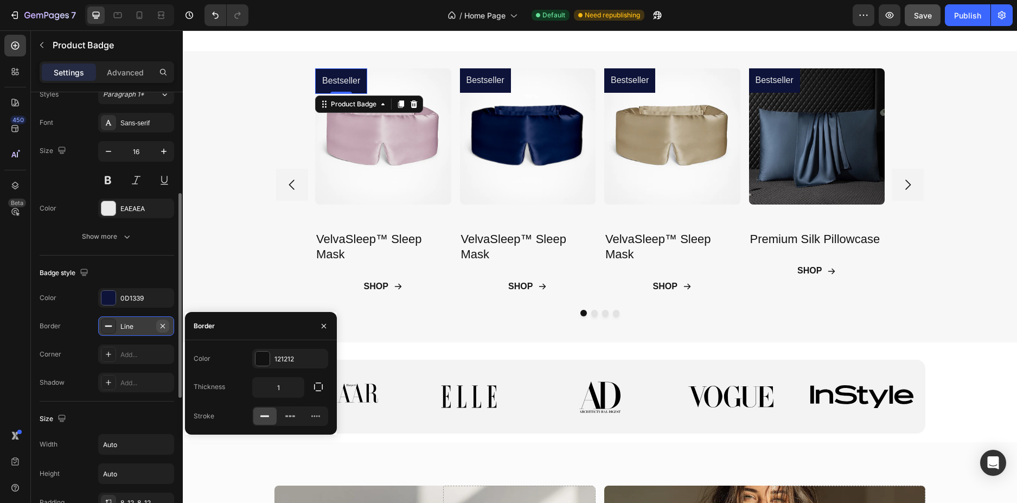
click at [164, 325] on icon "button" at bounding box center [162, 326] width 9 height 9
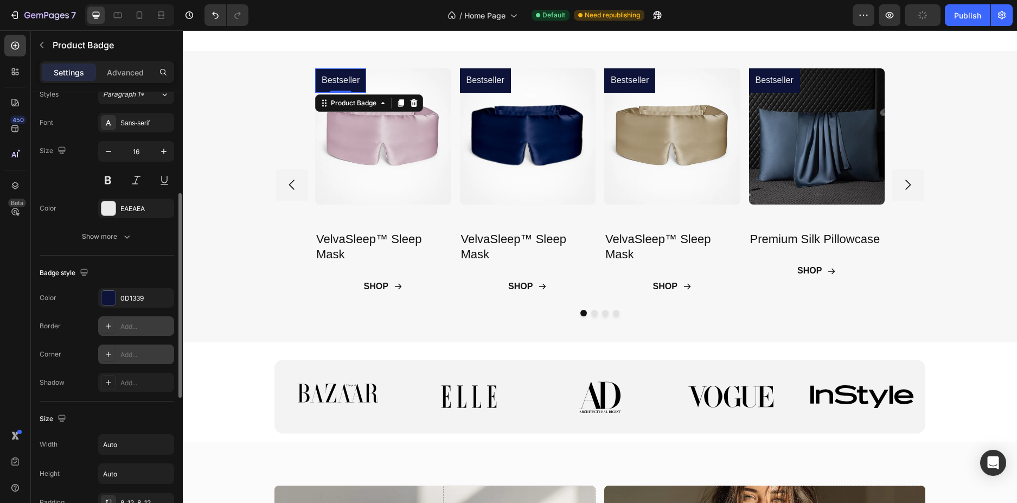
click at [113, 355] on div at bounding box center [108, 354] width 15 height 15
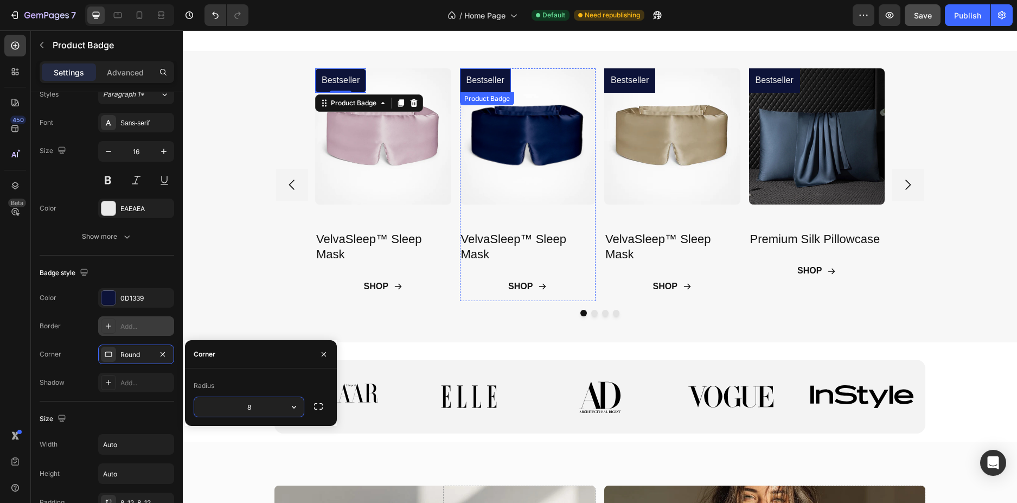
click at [477, 77] on pre "Bestseller" at bounding box center [485, 80] width 51 height 24
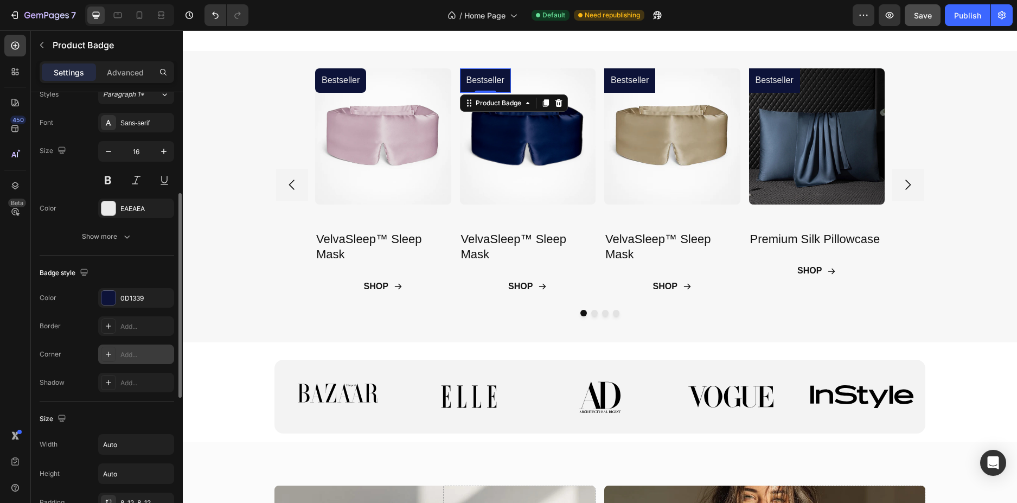
click at [112, 353] on icon at bounding box center [108, 354] width 9 height 9
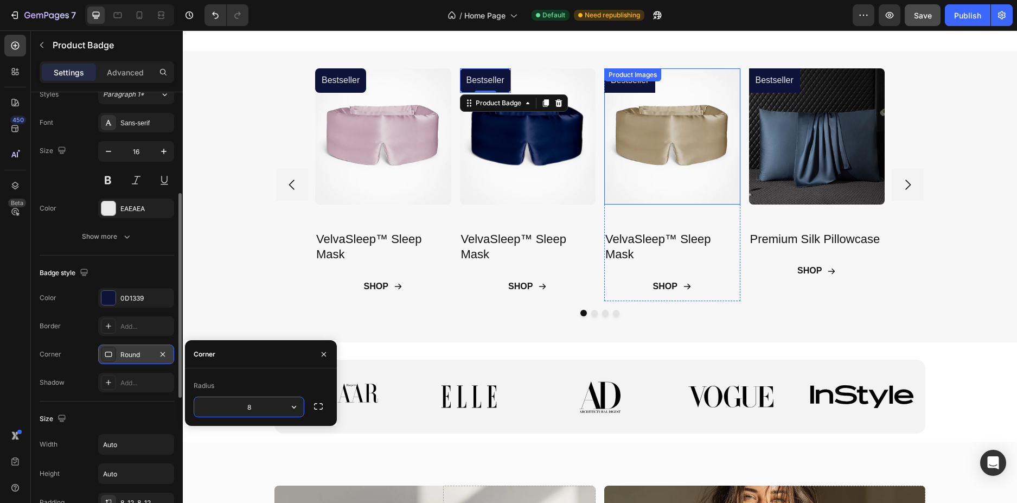
click at [639, 81] on div "Product Images" at bounding box center [632, 74] width 57 height 13
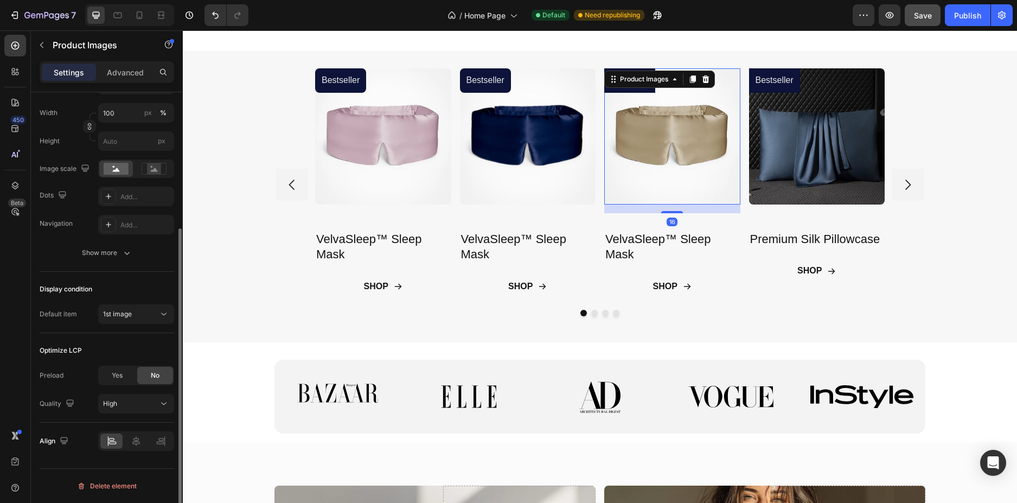
scroll to position [0, 0]
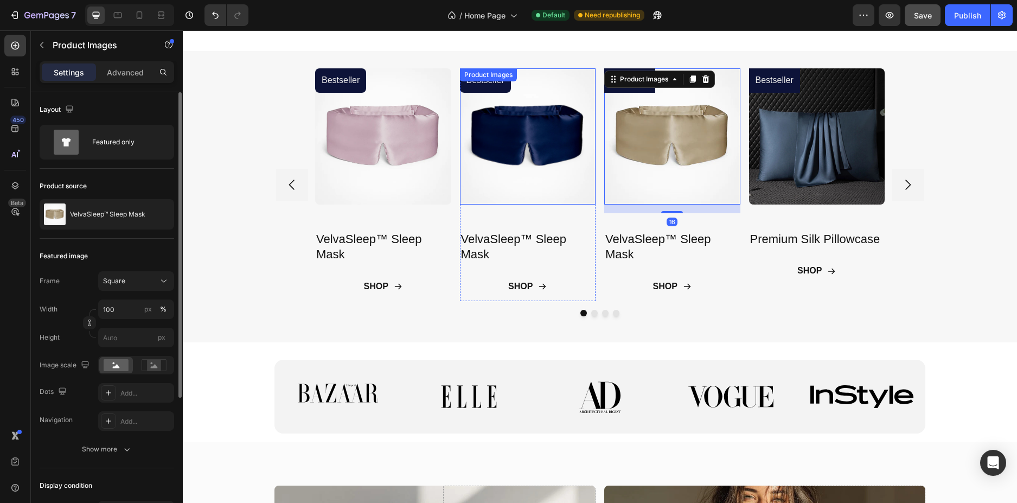
click at [576, 65] on div "Product Images Bestseller Product Badge VelvaSleep™ Sleep Mask Product Title SH…" at bounding box center [600, 196] width 834 height 291
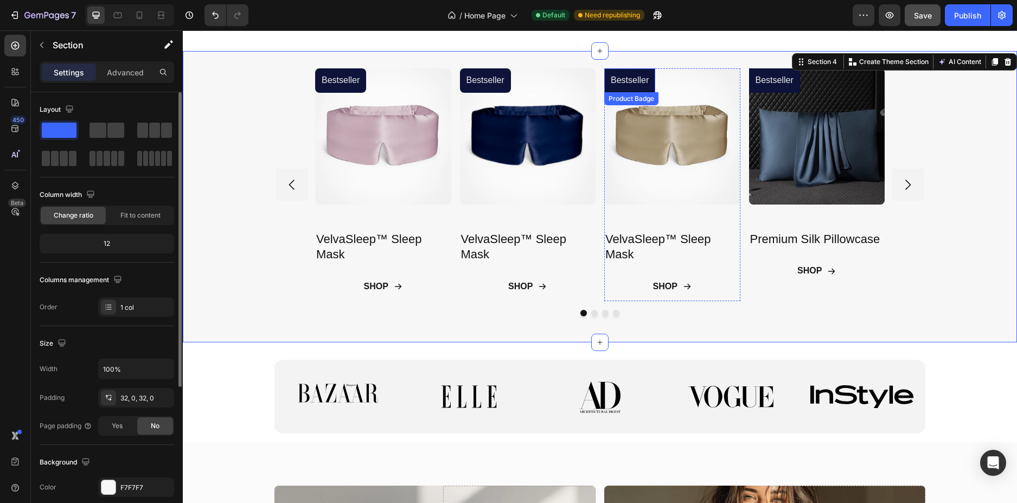
click at [622, 81] on pre "Bestseller" at bounding box center [629, 80] width 51 height 24
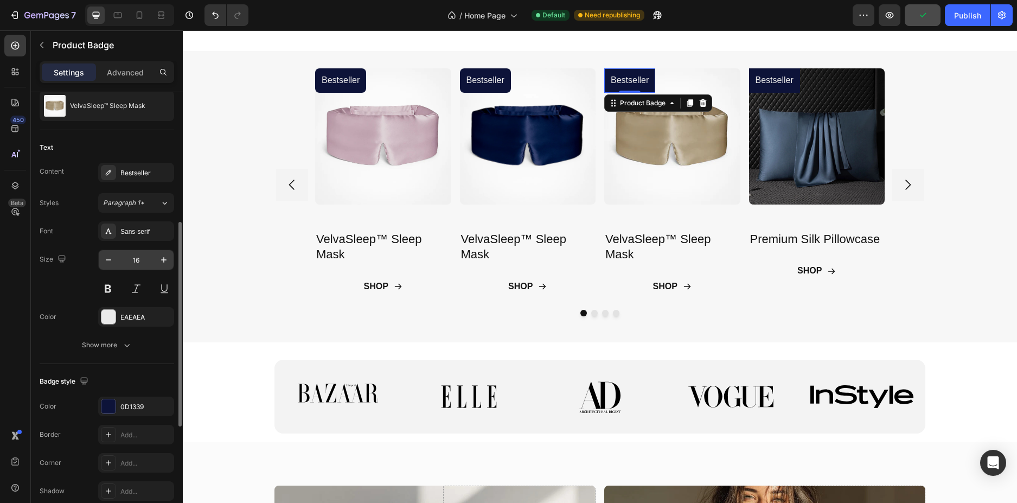
scroll to position [163, 0]
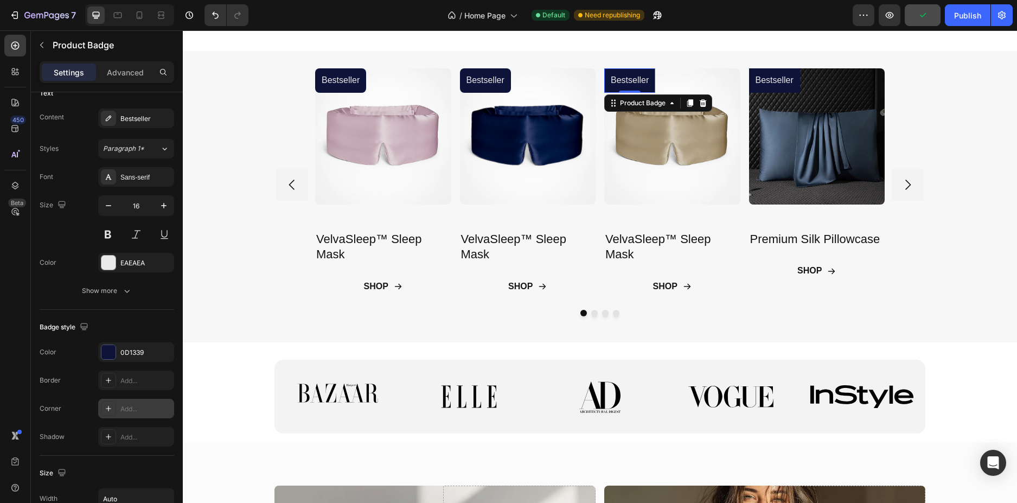
click at [112, 405] on icon at bounding box center [108, 408] width 9 height 9
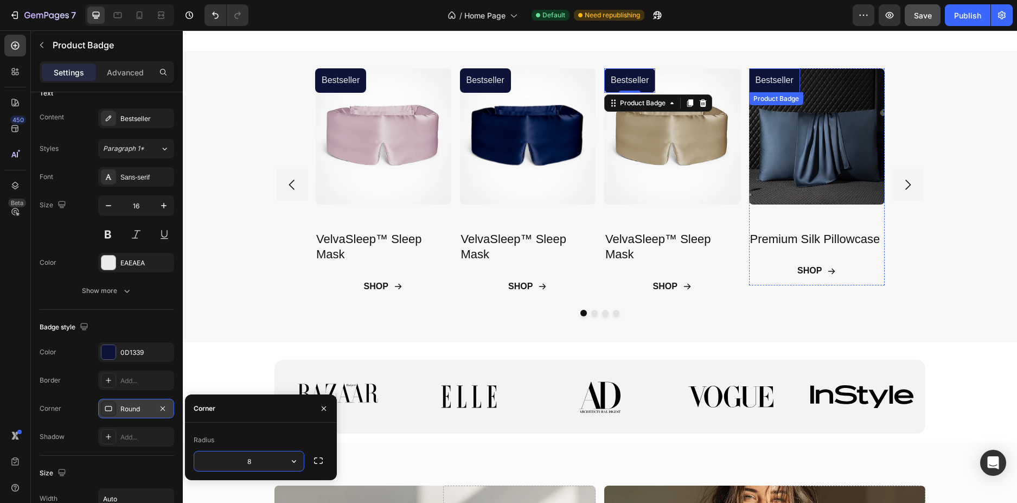
click at [783, 86] on pre "Bestseller" at bounding box center [774, 80] width 51 height 24
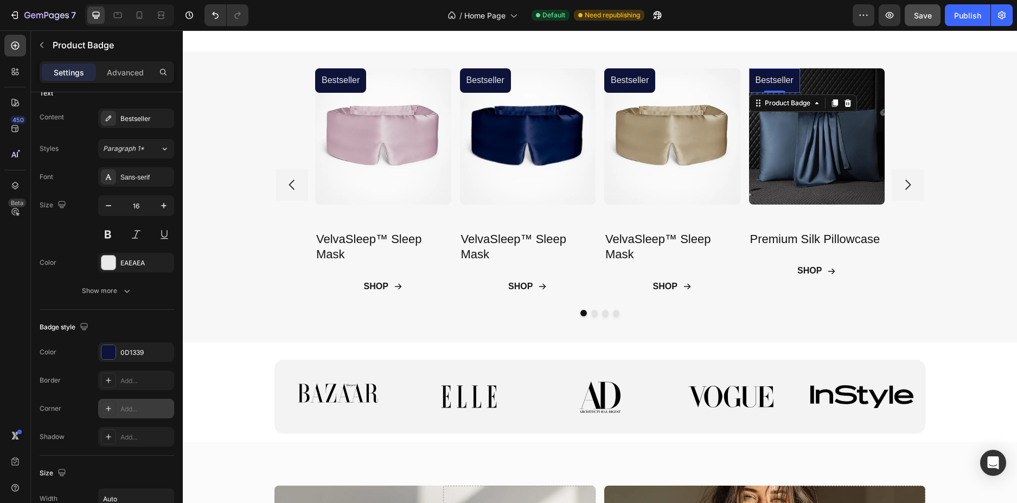
click at [107, 408] on icon at bounding box center [108, 408] width 9 height 9
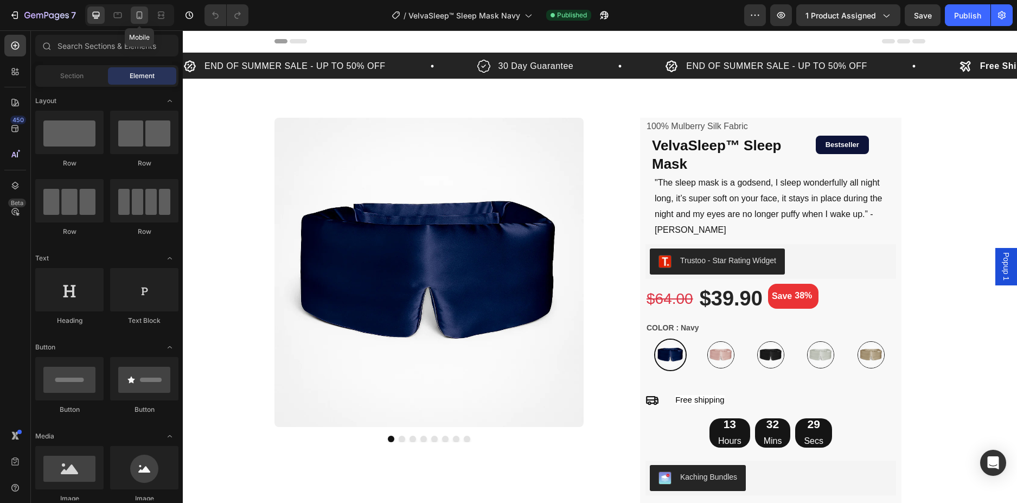
click at [135, 16] on icon at bounding box center [139, 15] width 11 height 11
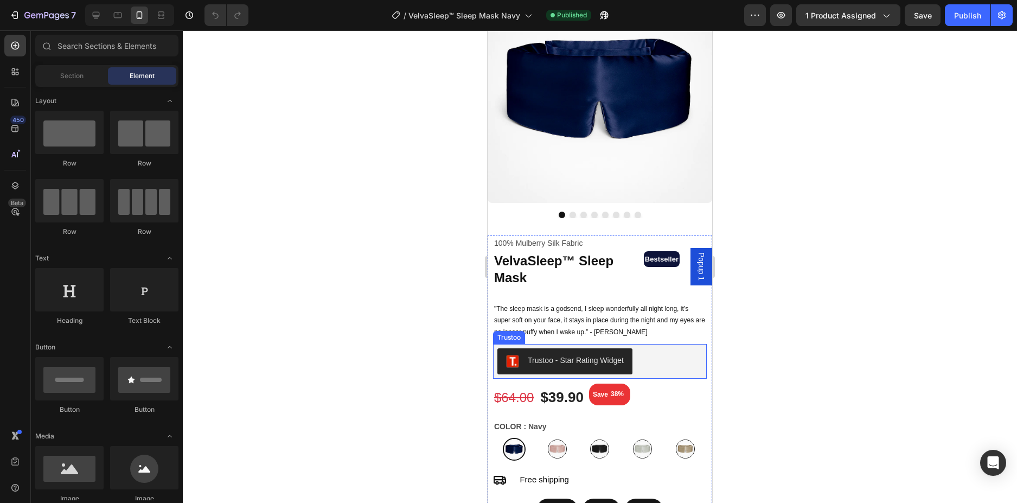
scroll to position [109, 0]
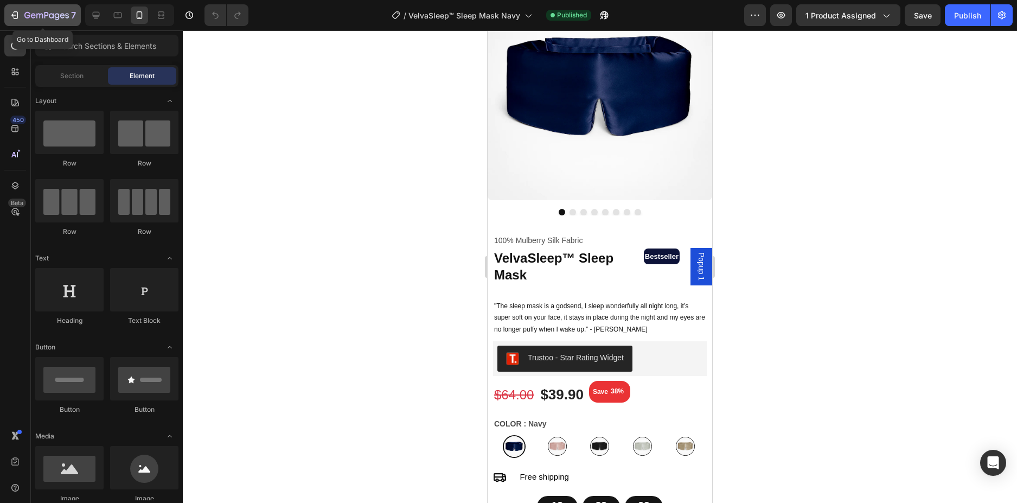
click at [44, 9] on div "7" at bounding box center [50, 15] width 52 height 13
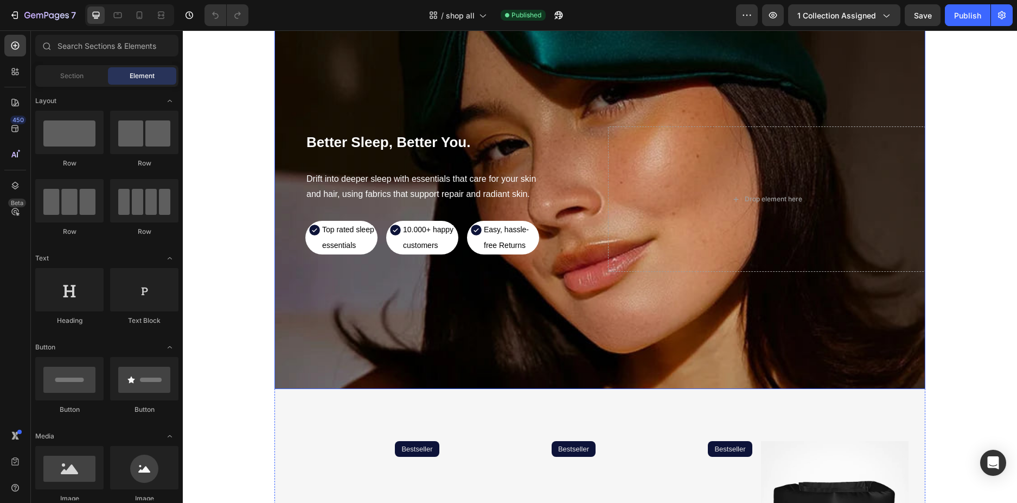
scroll to position [326, 0]
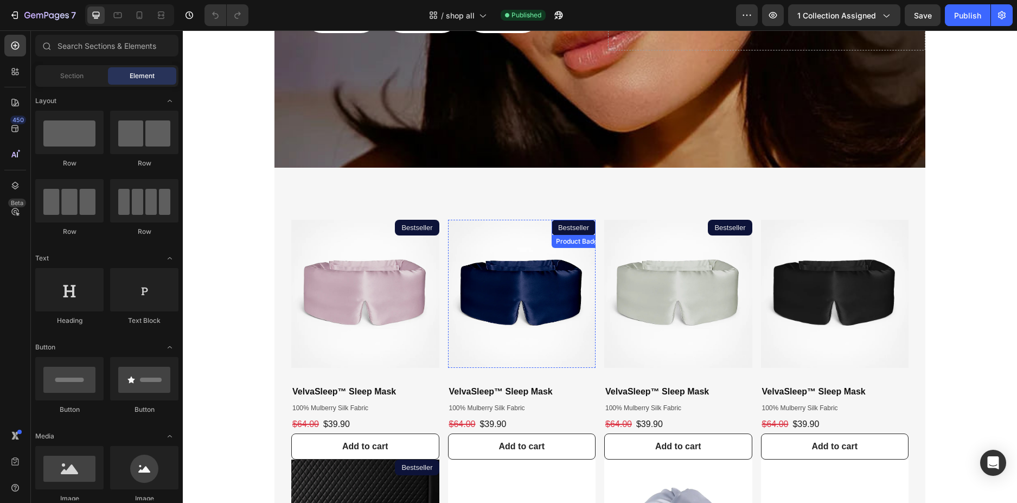
click at [583, 226] on pre "Bestseller" at bounding box center [574, 228] width 44 height 16
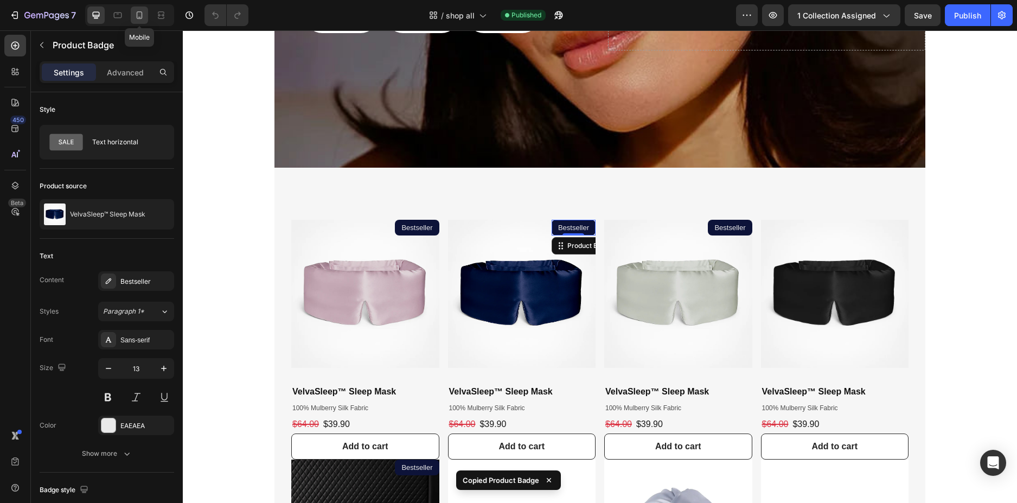
click at [141, 18] on icon at bounding box center [139, 15] width 11 height 11
type input "14"
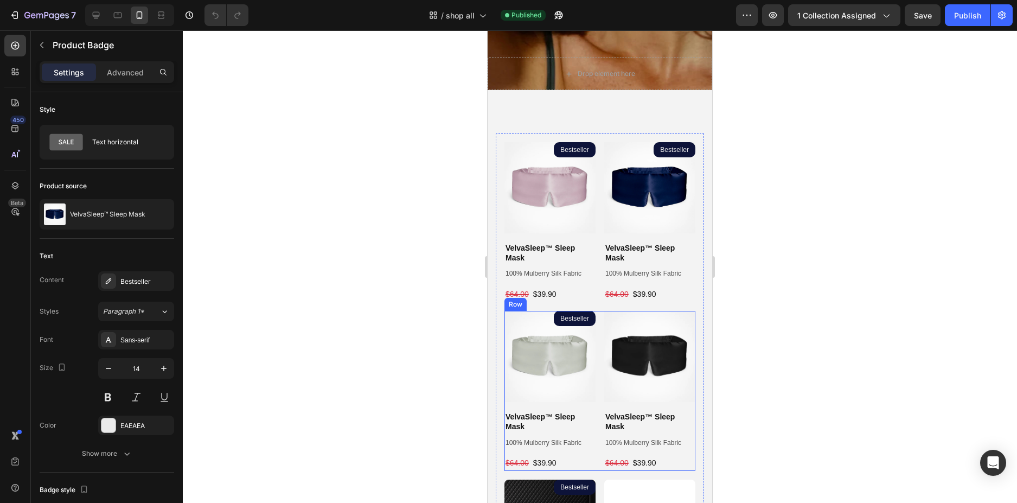
scroll to position [342, 0]
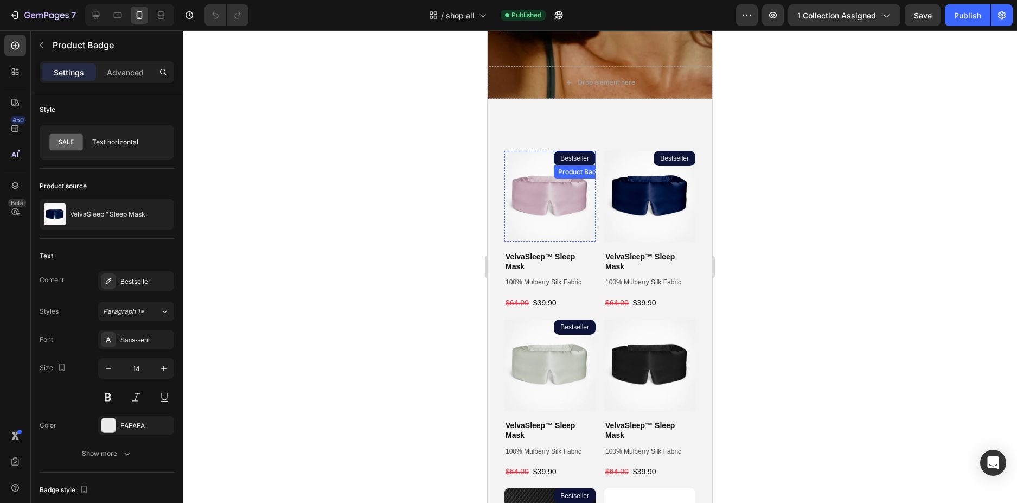
click at [582, 164] on pre "Bestseller" at bounding box center [575, 158] width 42 height 15
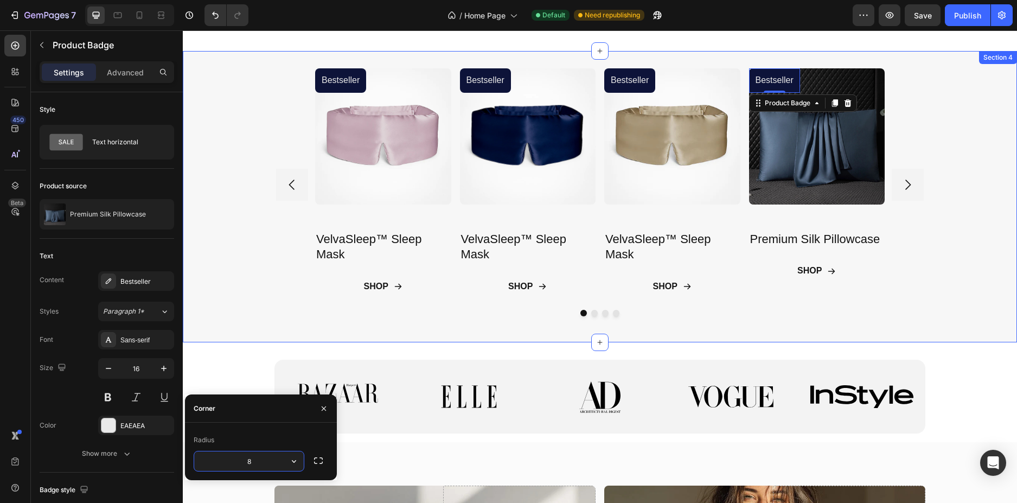
scroll to position [163, 0]
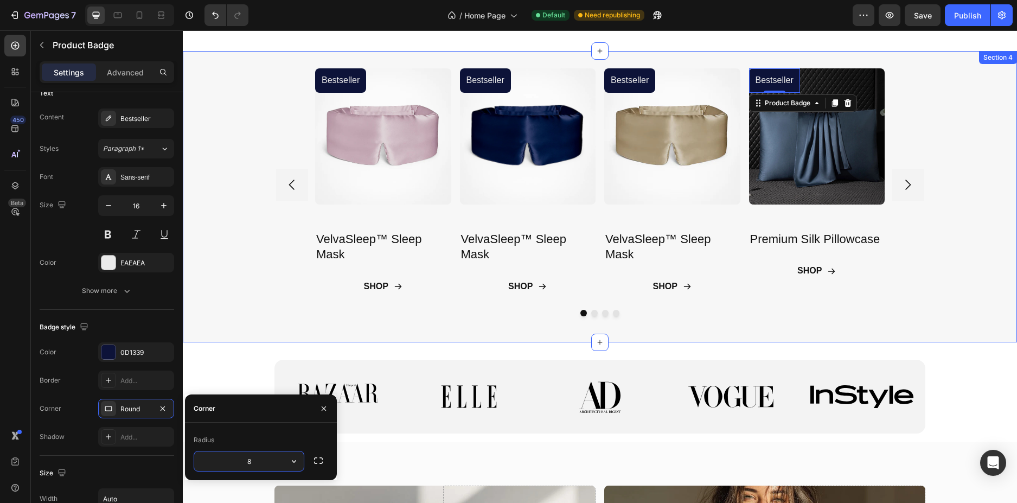
click at [257, 283] on div "Product Images Bestseller Product Badge VelvaSleep™ Sleep Mask Product Title SH…" at bounding box center [600, 196] width 834 height 256
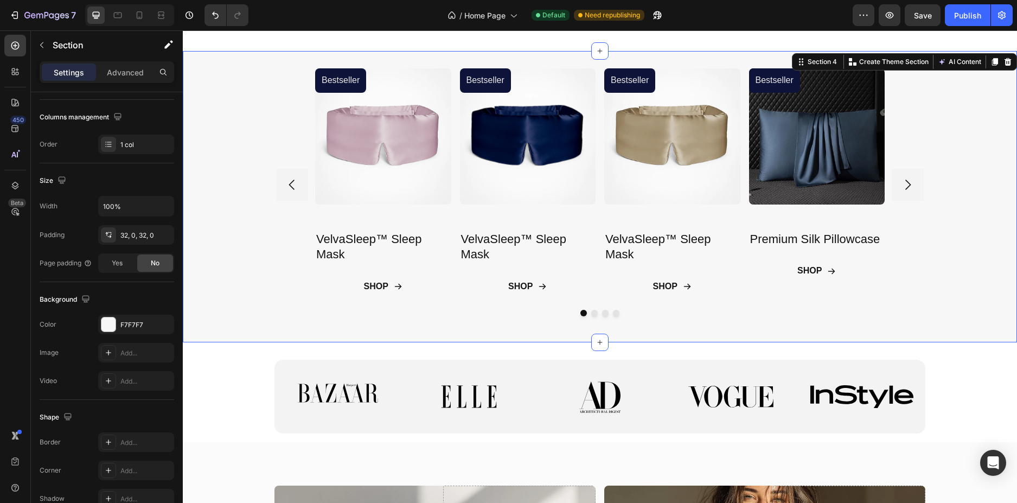
scroll to position [0, 0]
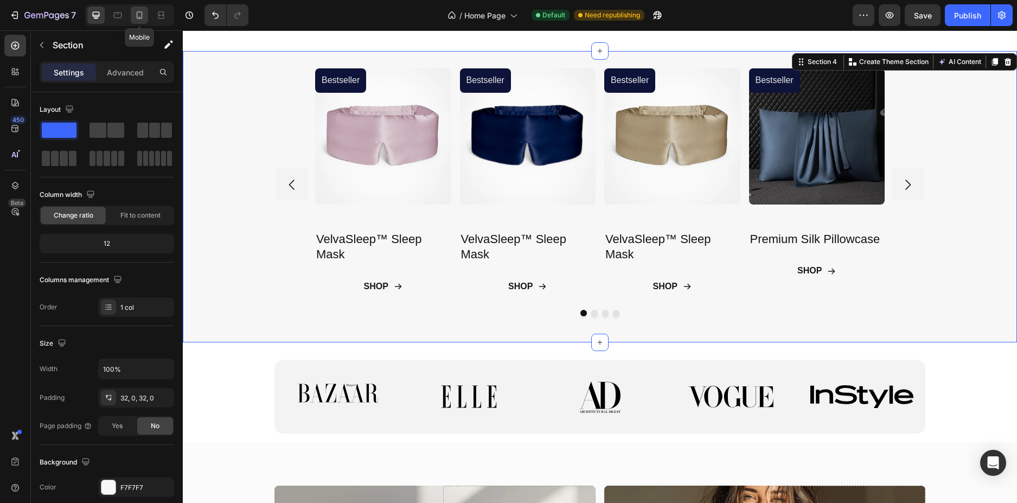
click at [135, 14] on icon at bounding box center [139, 15] width 11 height 11
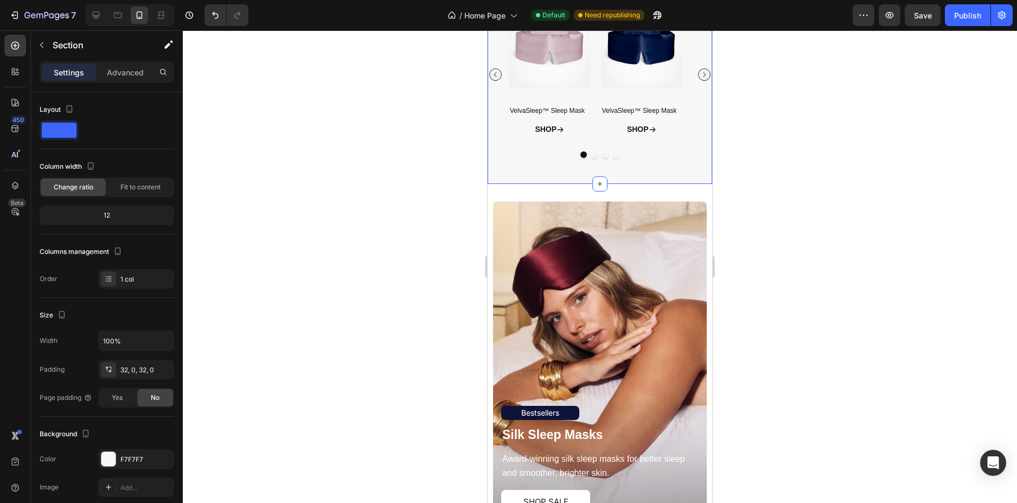
scroll to position [405, 0]
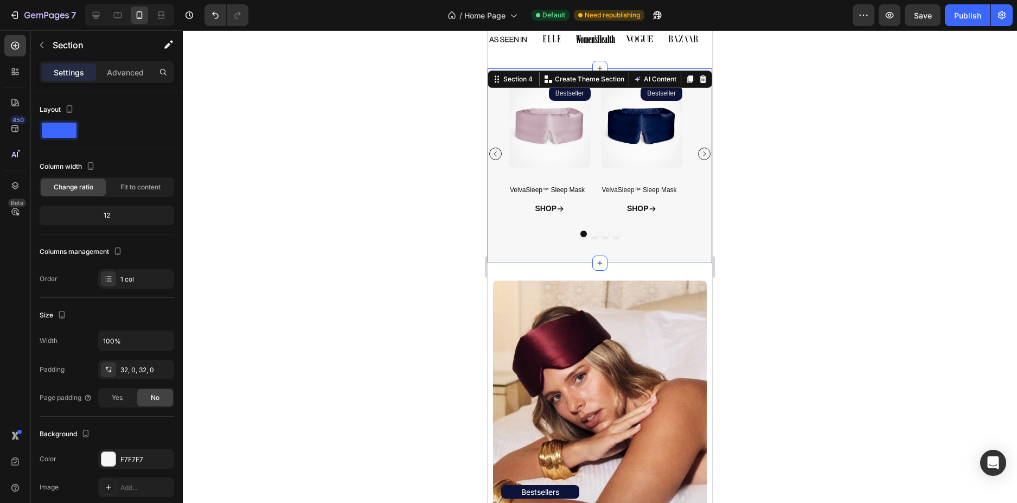
click at [648, 244] on div "Product Images Bestseller Product Badge VelvaSleep™ Sleep Mask Product Title SH…" at bounding box center [600, 166] width 225 height 160
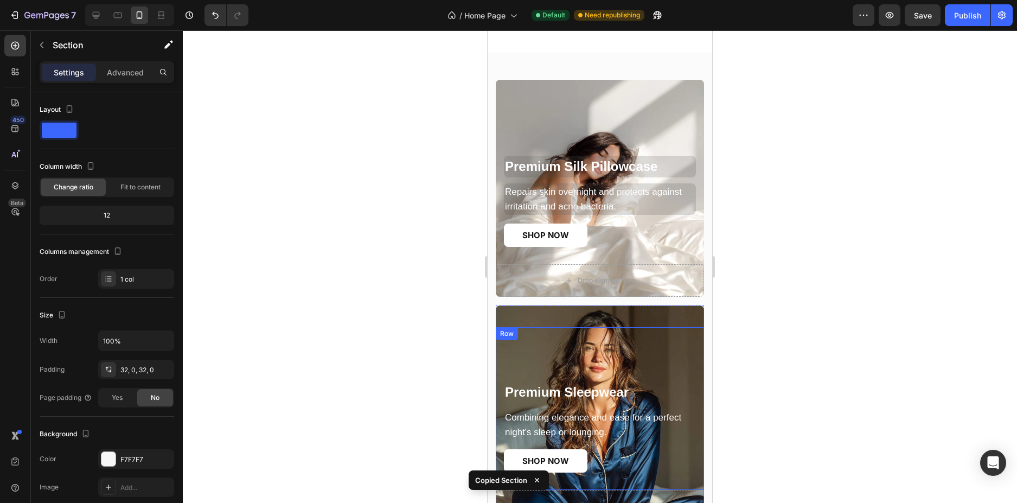
scroll to position [1381, 0]
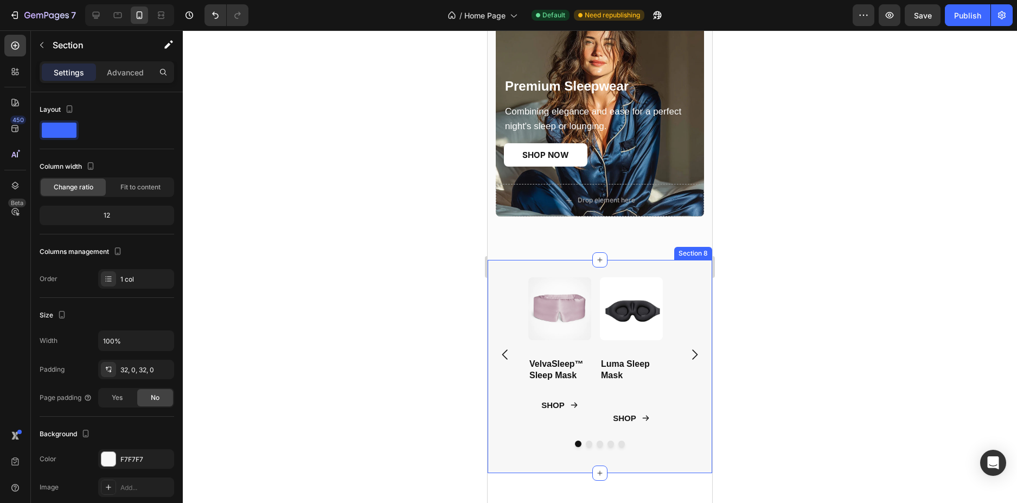
click at [692, 269] on div "Product Images VelvaSleep™ Sleep Mask Product Title SHOP Button Product Product…" at bounding box center [600, 366] width 225 height 213
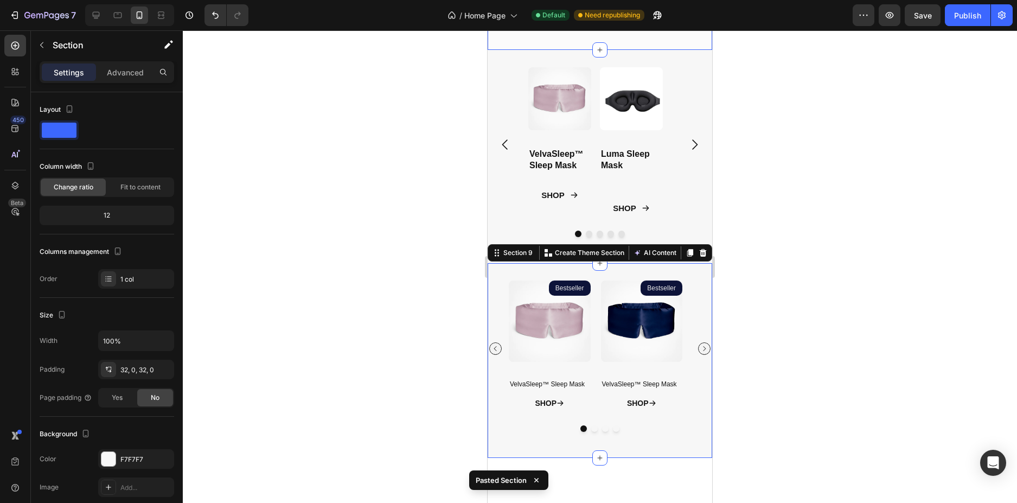
scroll to position [1515, 0]
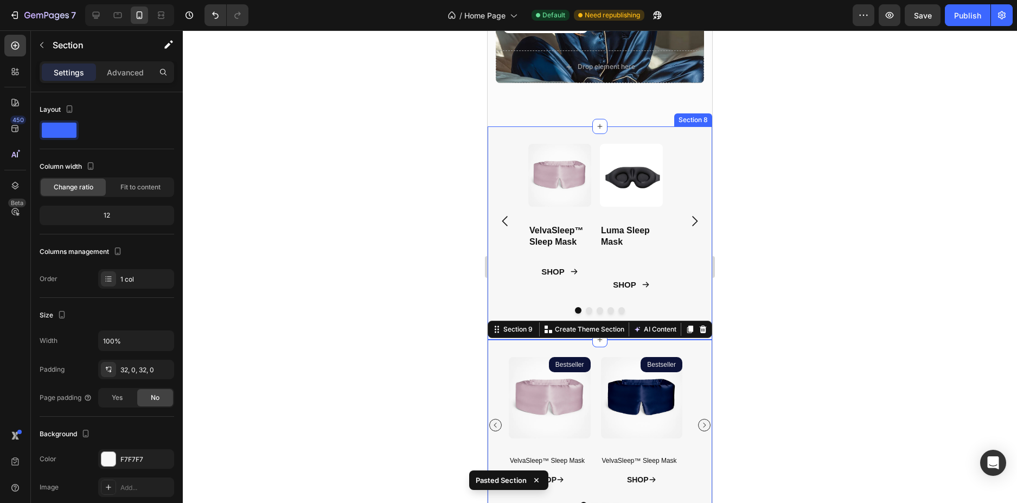
click at [692, 136] on div "Product Images VelvaSleep™ Sleep Mask Product Title SHOP Button Product Product…" at bounding box center [600, 232] width 225 height 213
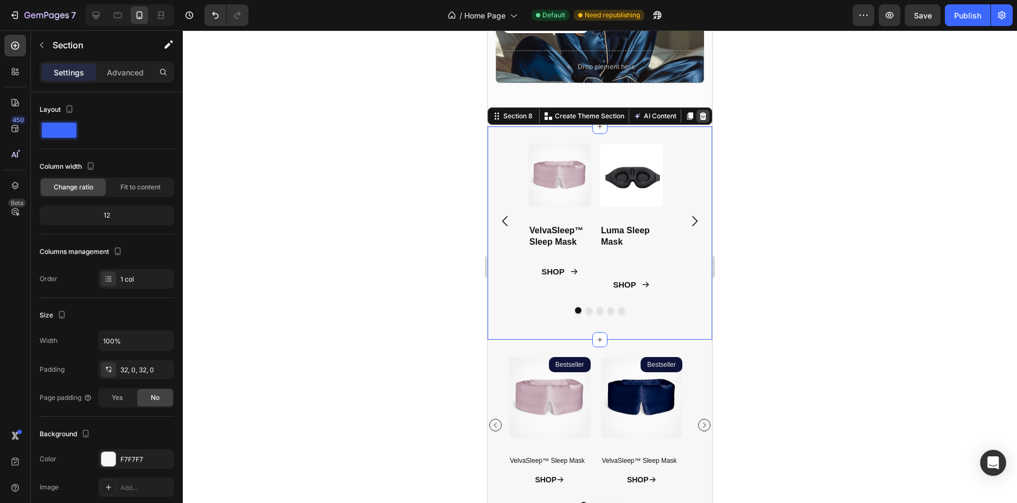
click at [697, 121] on div at bounding box center [703, 116] width 13 height 13
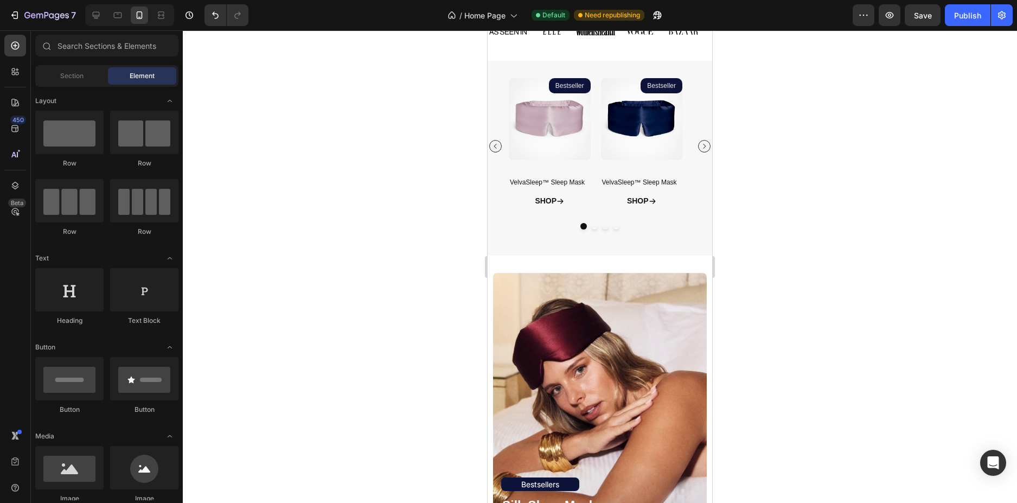
scroll to position [195, 0]
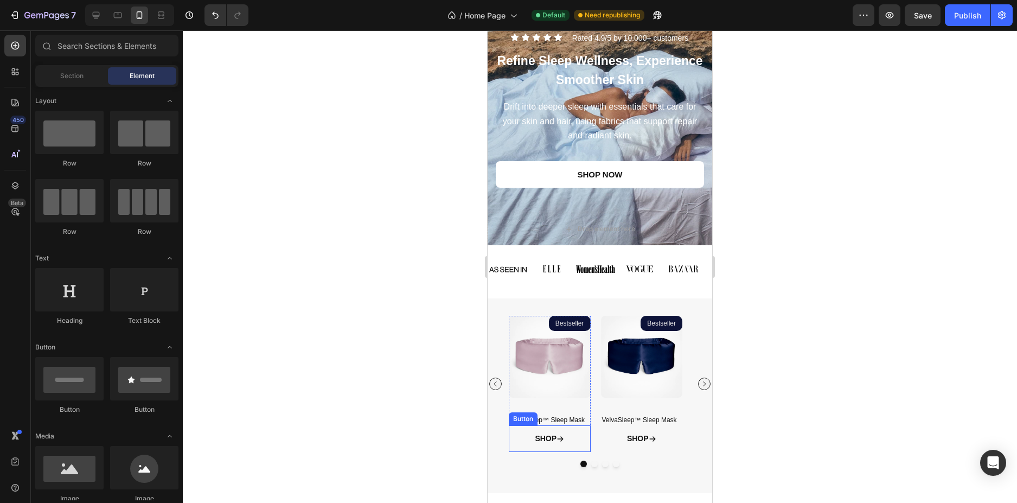
click at [563, 434] on span at bounding box center [561, 439] width 8 height 14
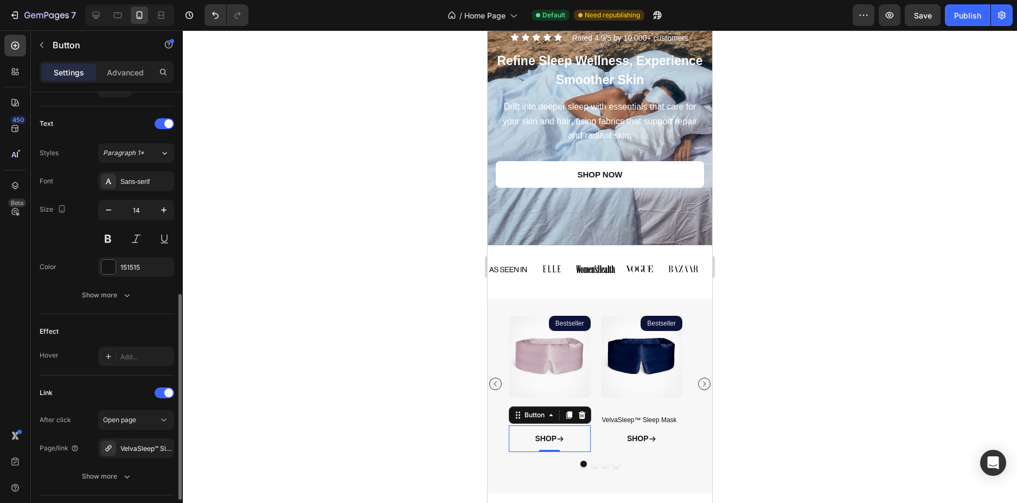
scroll to position [507, 0]
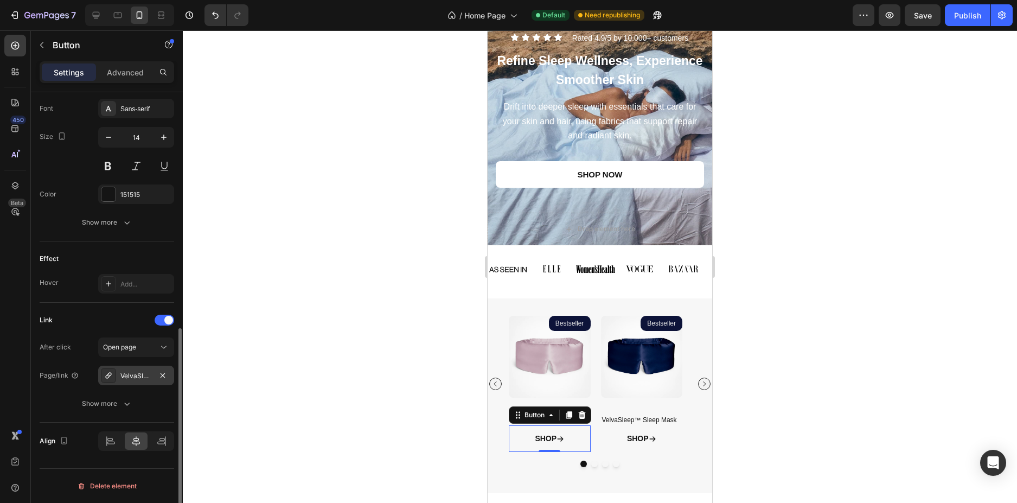
click at [126, 381] on div "VelvaSleep™ Sleep Mask" at bounding box center [136, 376] width 76 height 20
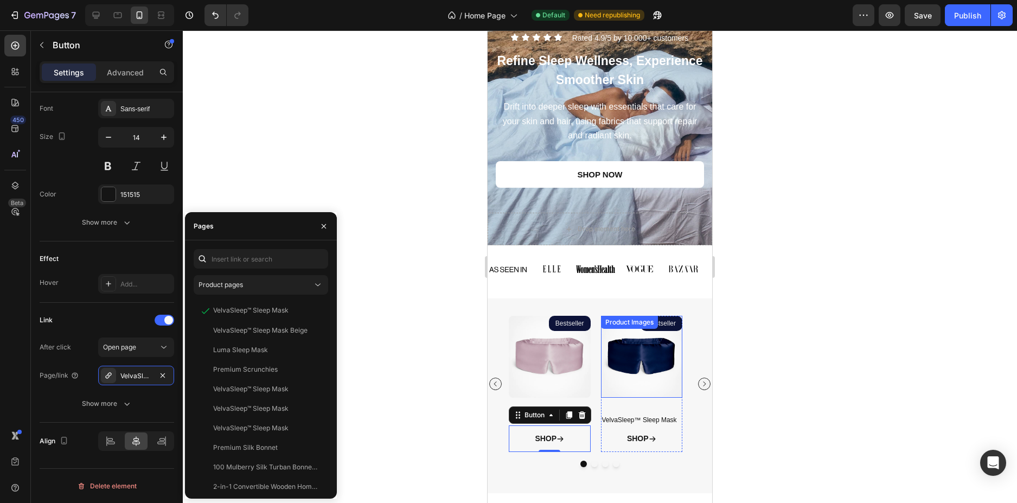
click at [643, 354] on img at bounding box center [642, 357] width 82 height 82
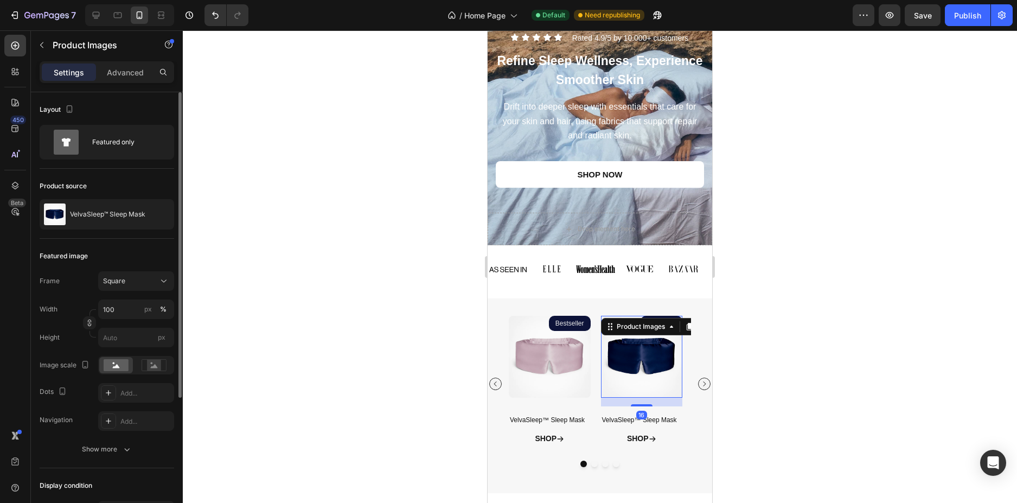
scroll to position [196, 0]
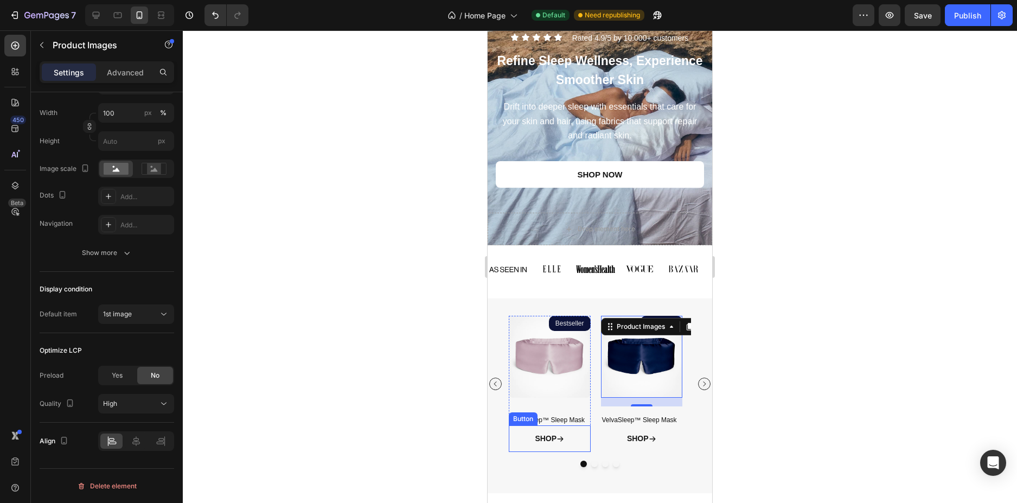
click at [564, 434] on span at bounding box center [561, 439] width 8 height 14
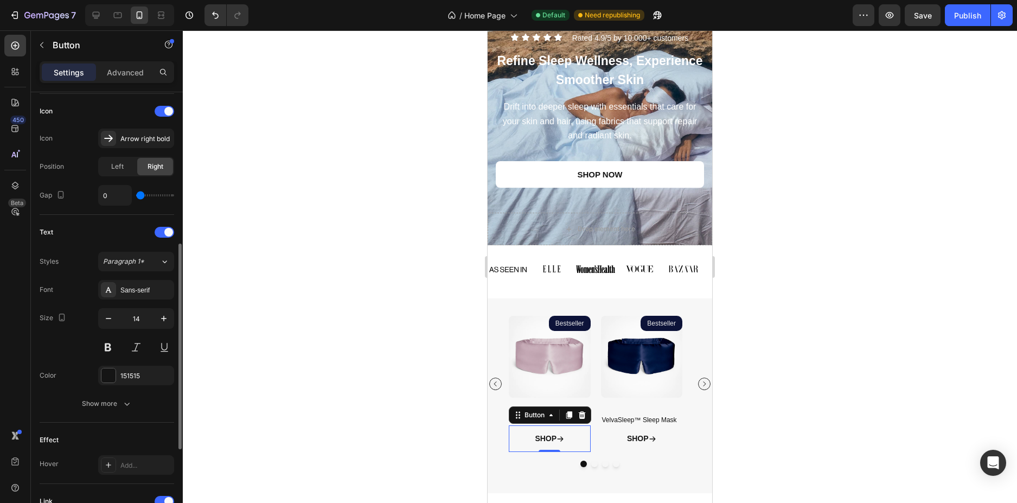
scroll to position [488, 0]
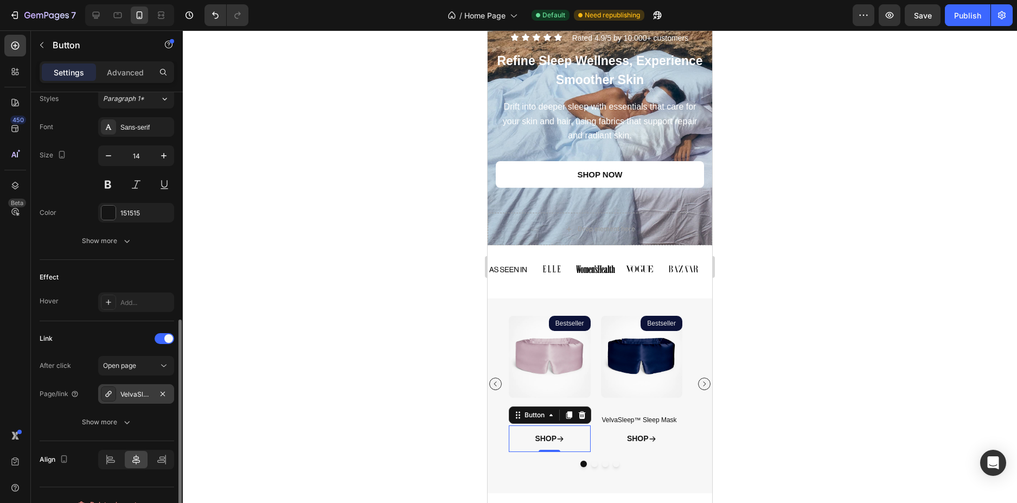
drag, startPoint x: 132, startPoint y: 394, endPoint x: 154, endPoint y: 402, distance: 23.0
click at [131, 394] on div "VelvaSleep™ Sleep Mask" at bounding box center [135, 395] width 31 height 10
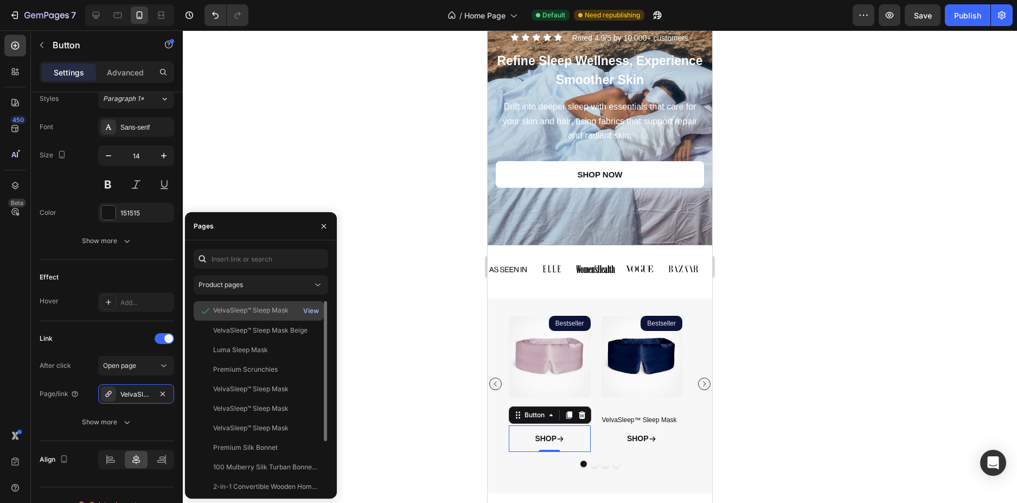
click at [313, 310] on div "View" at bounding box center [311, 311] width 16 height 10
click at [665, 438] on link "SHOP" at bounding box center [641, 438] width 55 height 27
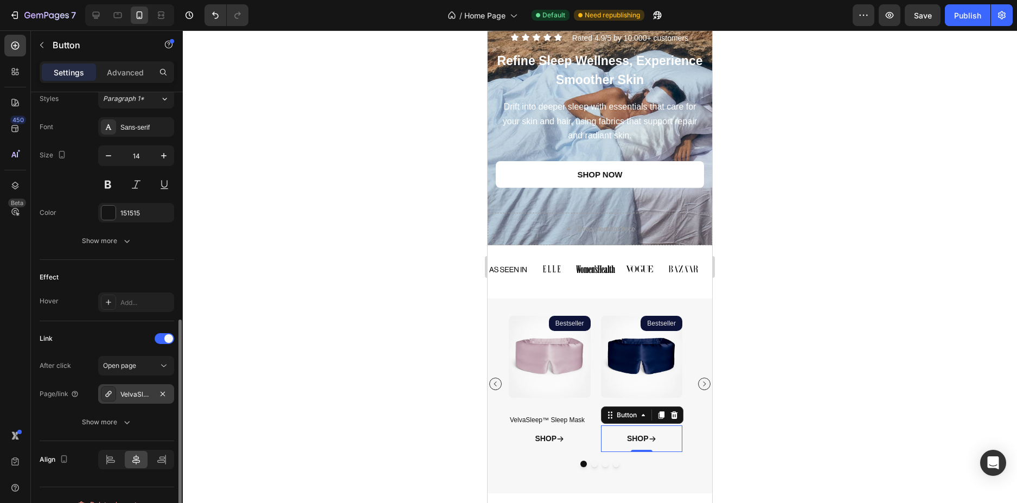
click at [131, 393] on div "VelvaSleep™ Sleep Mask" at bounding box center [135, 395] width 31 height 10
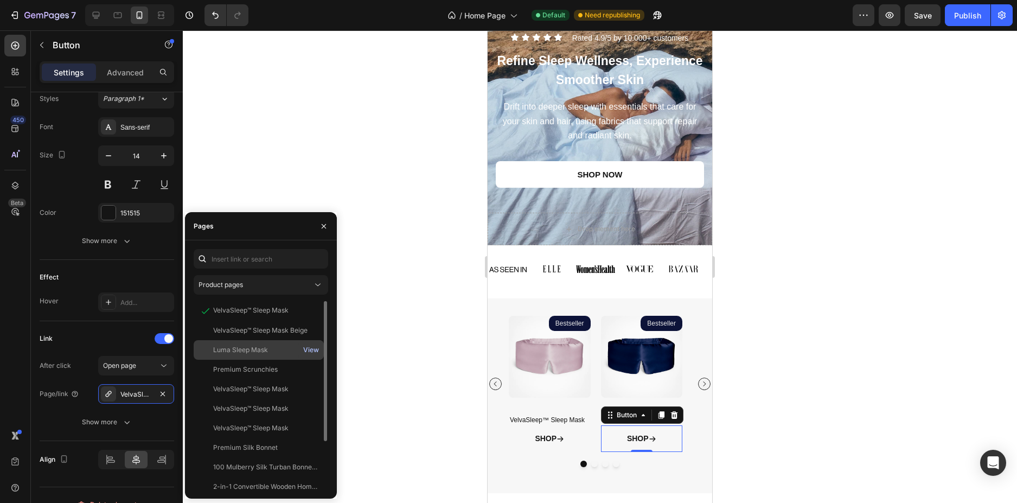
click at [311, 349] on div "View" at bounding box center [311, 350] width 16 height 10
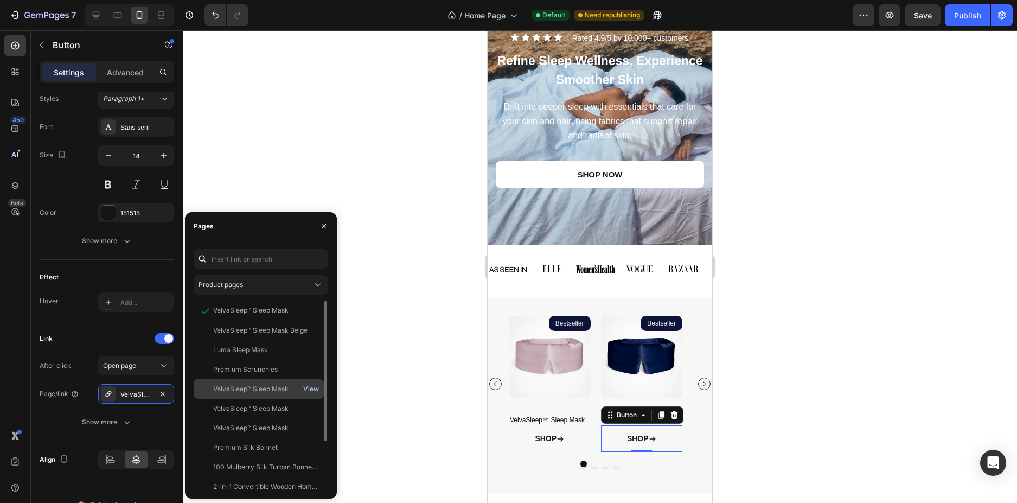
click at [307, 390] on div "View" at bounding box center [311, 389] width 16 height 10
click at [313, 405] on div "View" at bounding box center [311, 409] width 16 height 10
click at [223, 406] on div "VelvaSleep™ Sleep Mask" at bounding box center [250, 409] width 75 height 10
click at [313, 407] on div "View" at bounding box center [311, 409] width 16 height 10
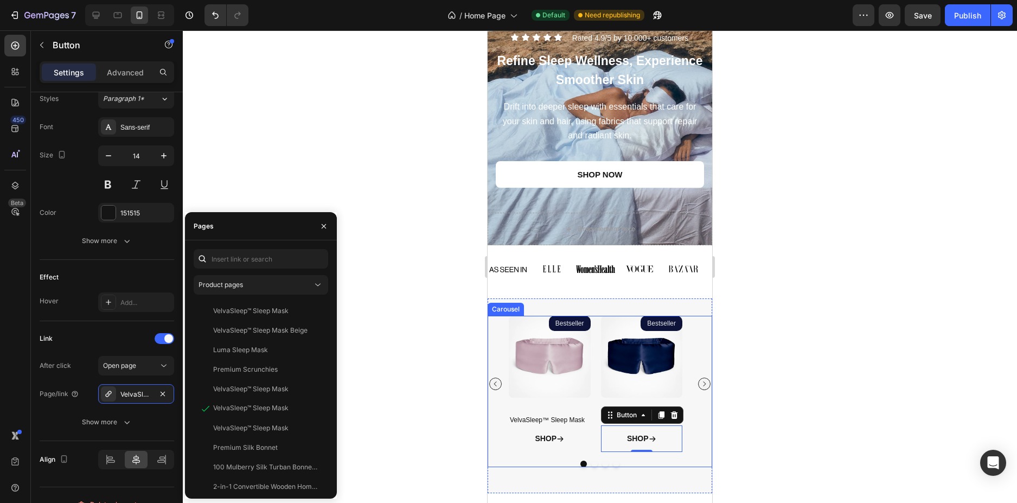
click at [701, 384] on icon "Carousel Next Arrow" at bounding box center [704, 383] width 7 height 7
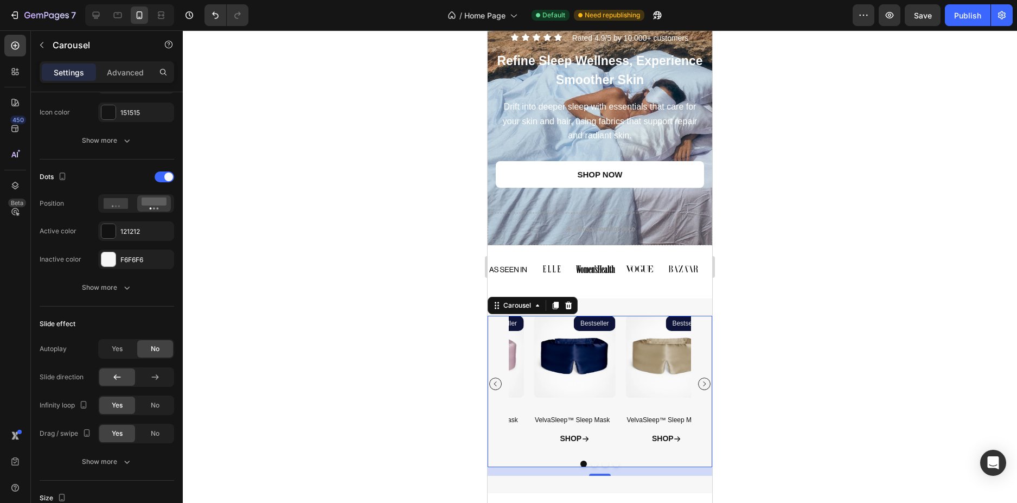
scroll to position [0, 0]
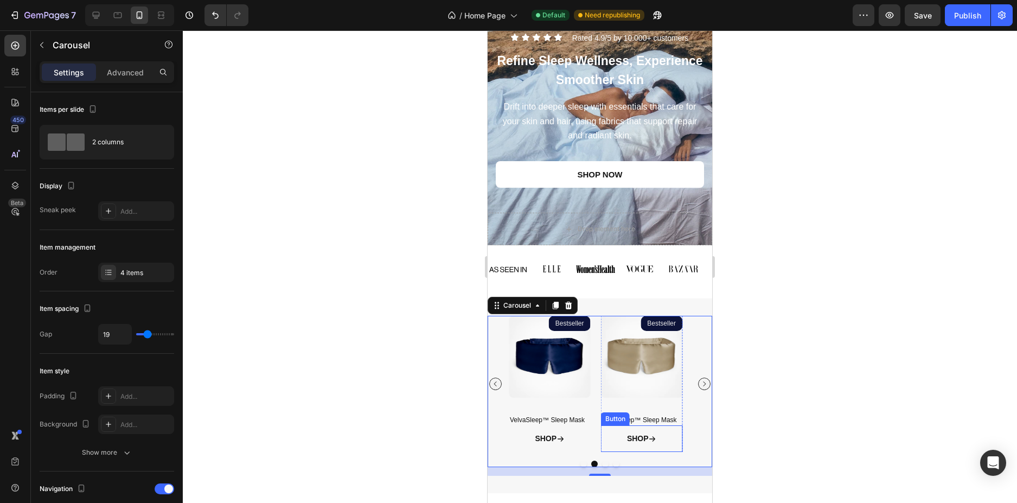
click at [666, 439] on link "SHOP" at bounding box center [641, 438] width 55 height 27
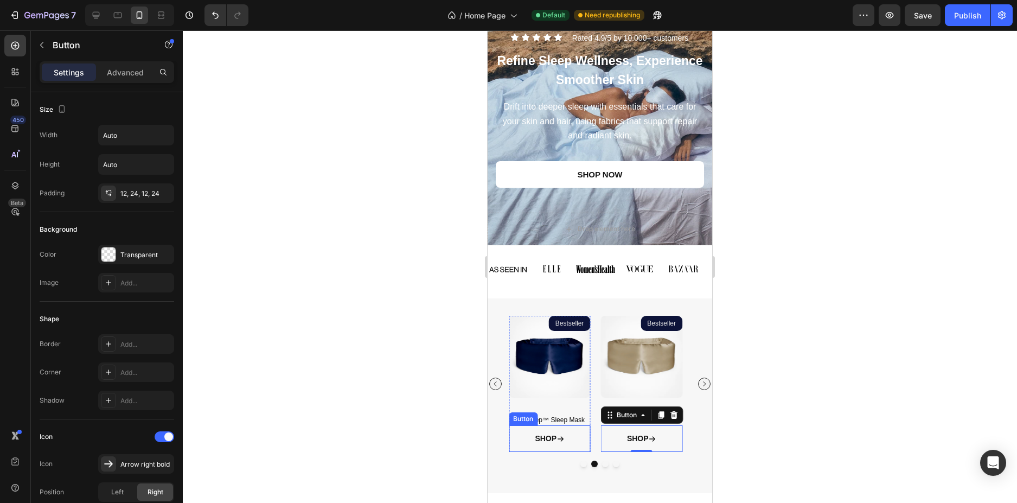
click at [513, 443] on div "SHOP Button" at bounding box center [550, 438] width 82 height 27
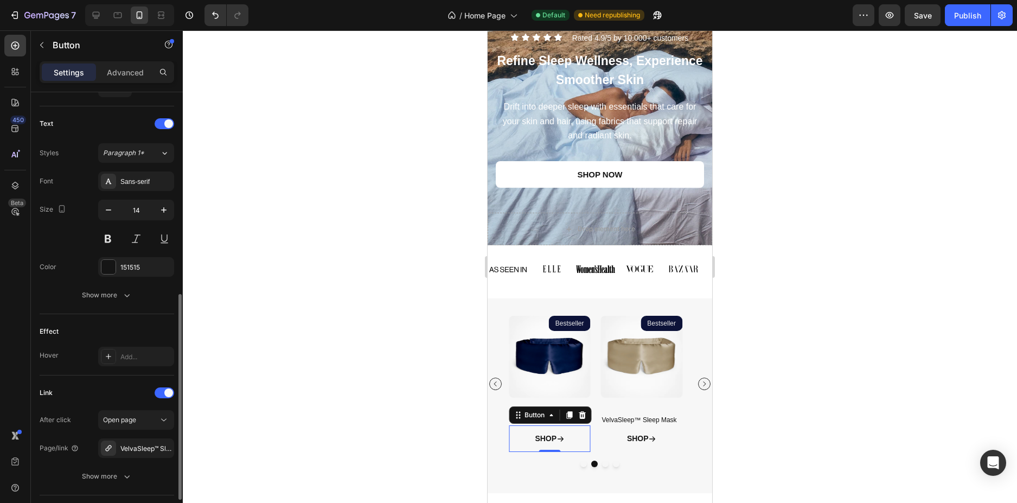
scroll to position [488, 0]
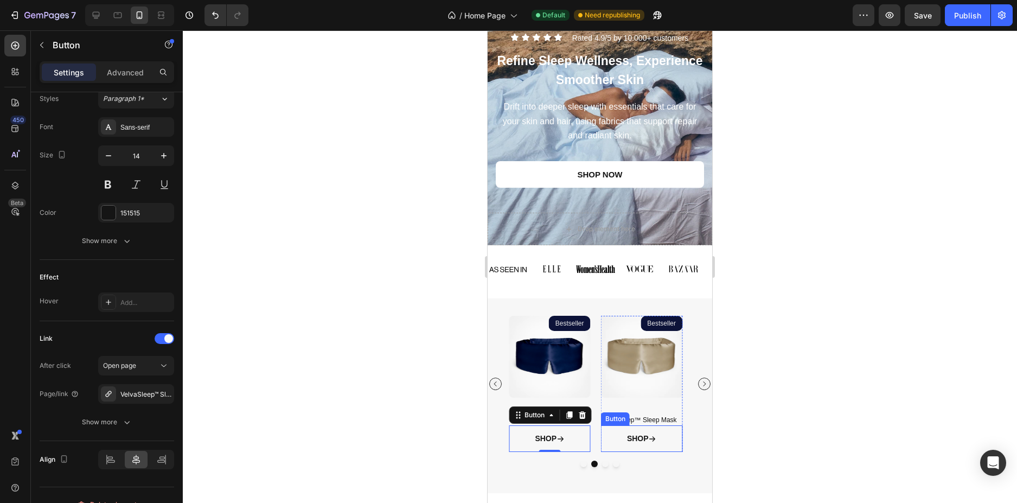
click at [678, 442] on div "SHOP Button" at bounding box center [642, 438] width 82 height 27
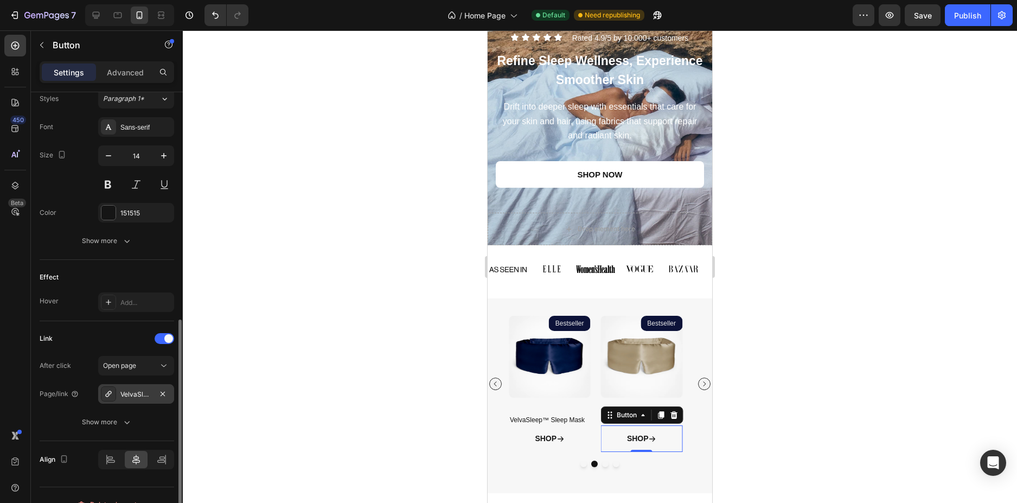
click at [136, 397] on div "VelvaSleep™ Sleep Mask" at bounding box center [135, 395] width 31 height 10
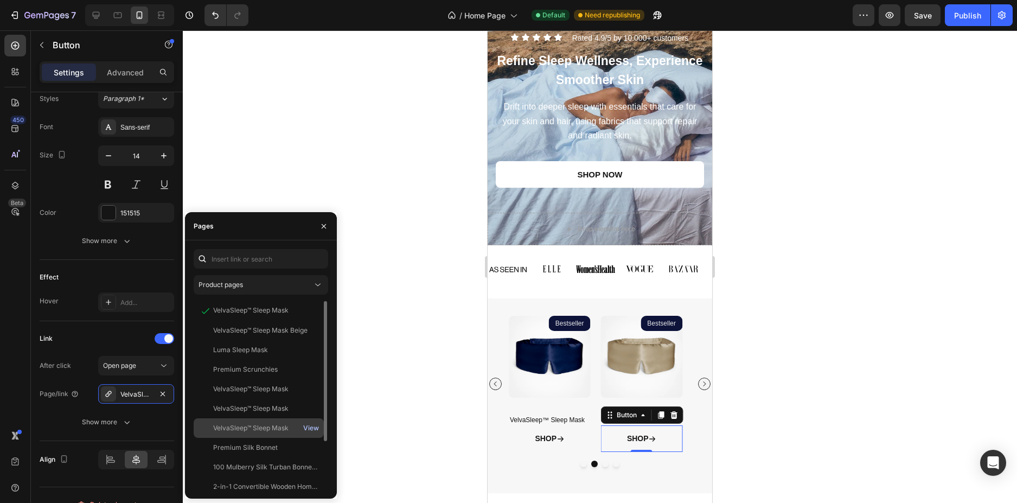
click at [314, 426] on div "View" at bounding box center [311, 428] width 16 height 10
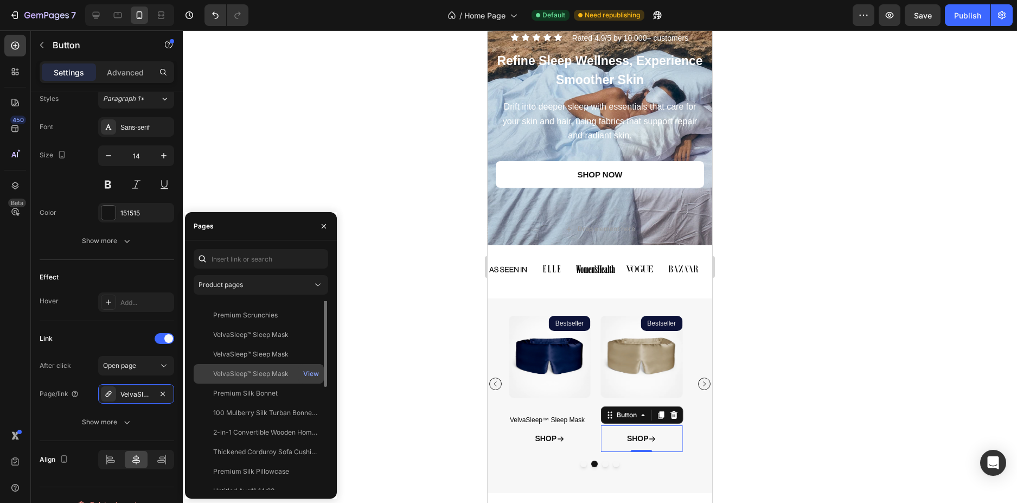
scroll to position [0, 0]
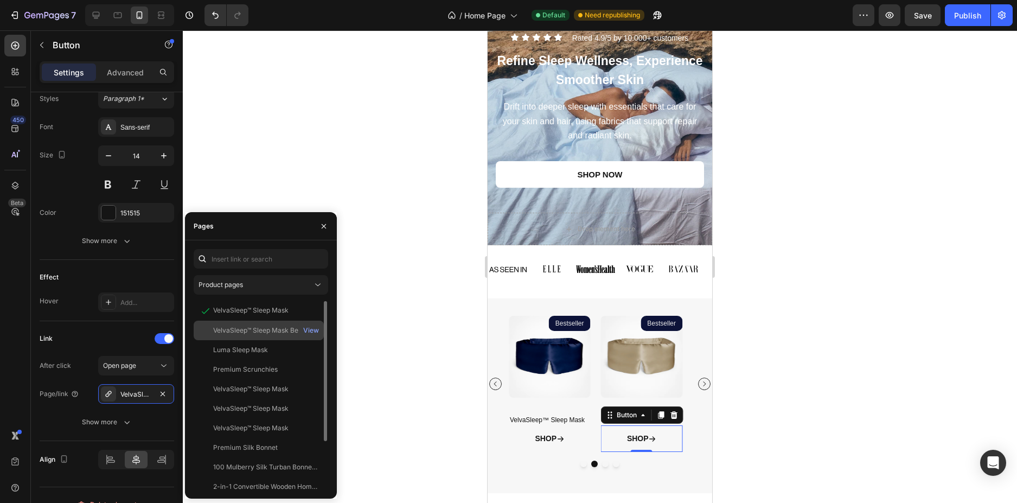
click at [231, 340] on div "VelvaSleep™ Sleep Mask Beige View" at bounding box center [259, 350] width 130 height 20
click at [317, 332] on div "View" at bounding box center [311, 331] width 16 height 10
click at [792, 312] on div at bounding box center [600, 266] width 834 height 473
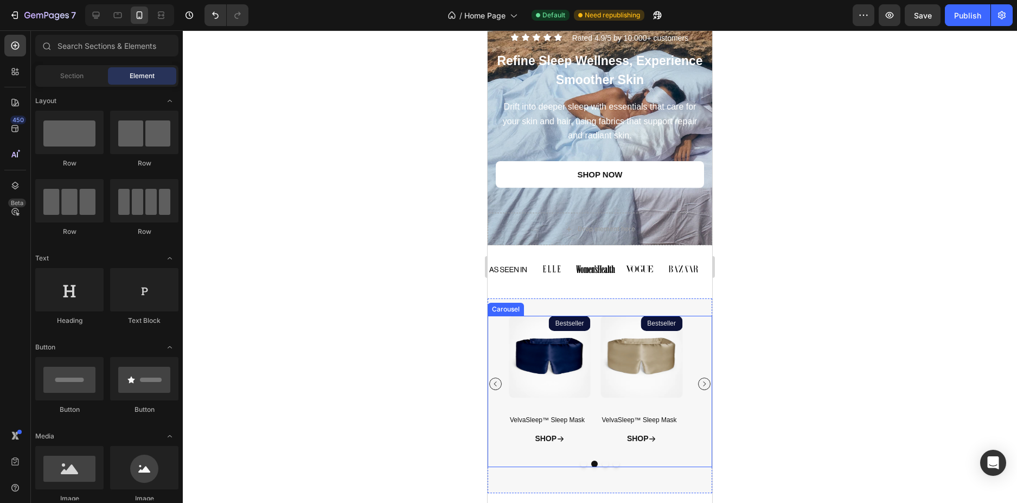
click at [703, 385] on icon "Carousel Next Arrow" at bounding box center [704, 383] width 3 height 5
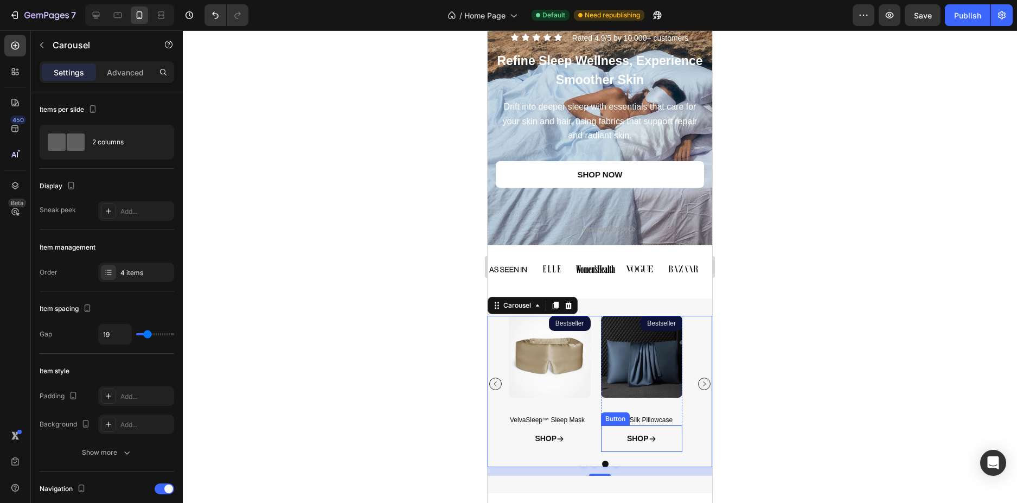
click at [659, 431] on link "SHOP" at bounding box center [641, 438] width 55 height 27
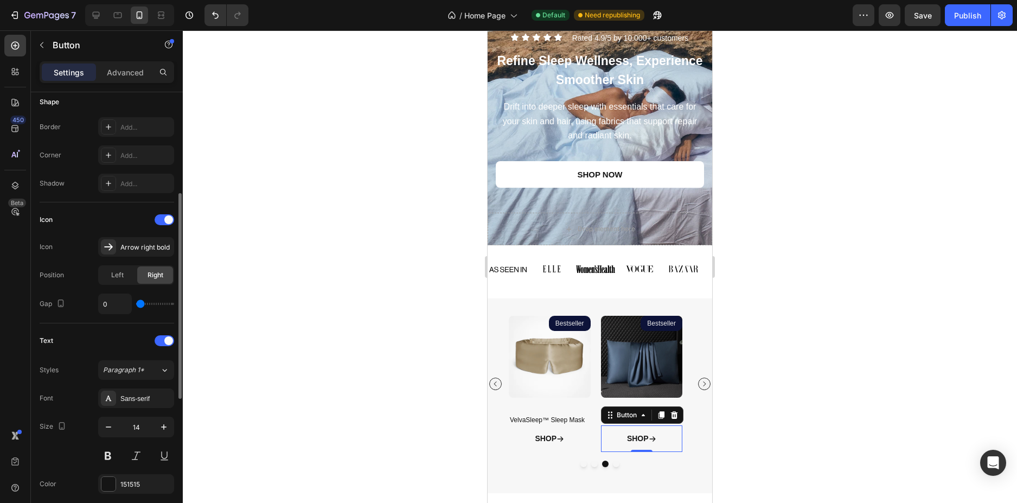
scroll to position [434, 0]
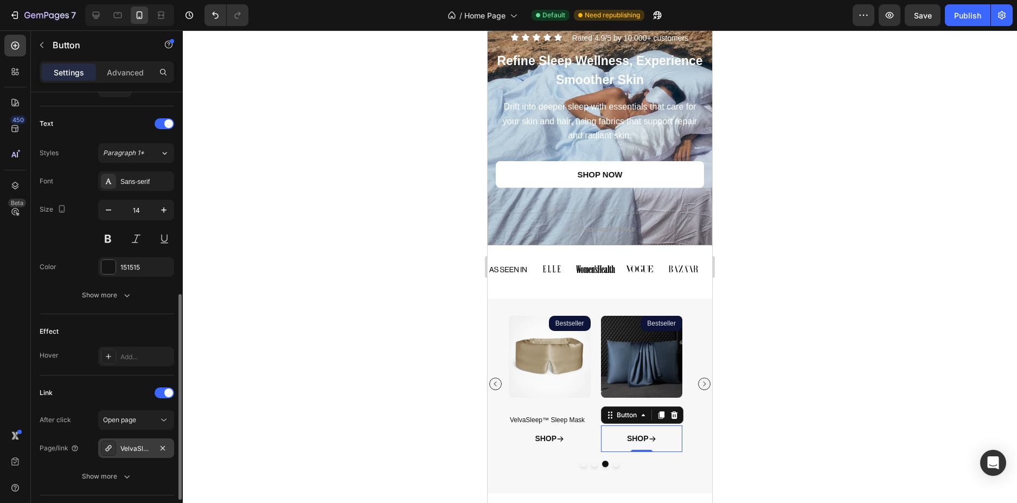
click at [138, 450] on div "VelvaSleep™ Sleep Mask" at bounding box center [135, 449] width 31 height 10
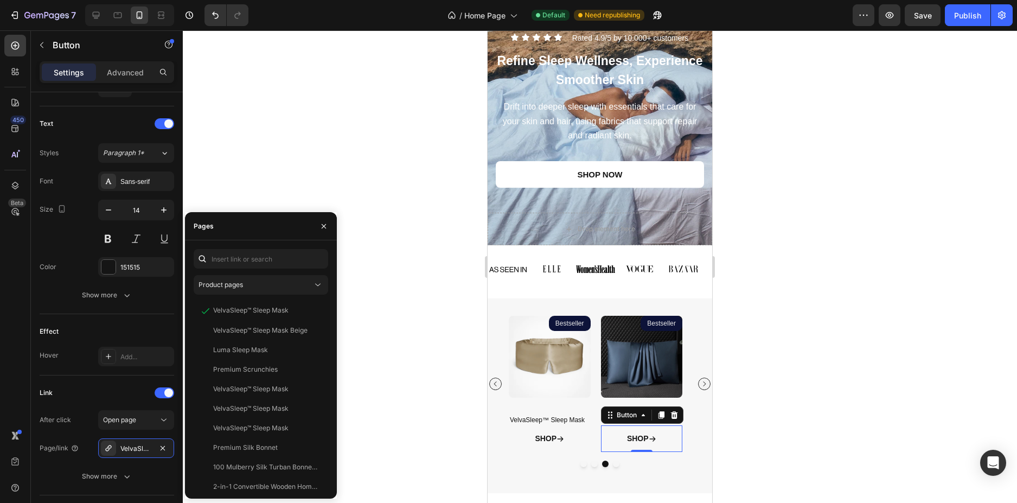
click at [885, 404] on div at bounding box center [600, 266] width 834 height 473
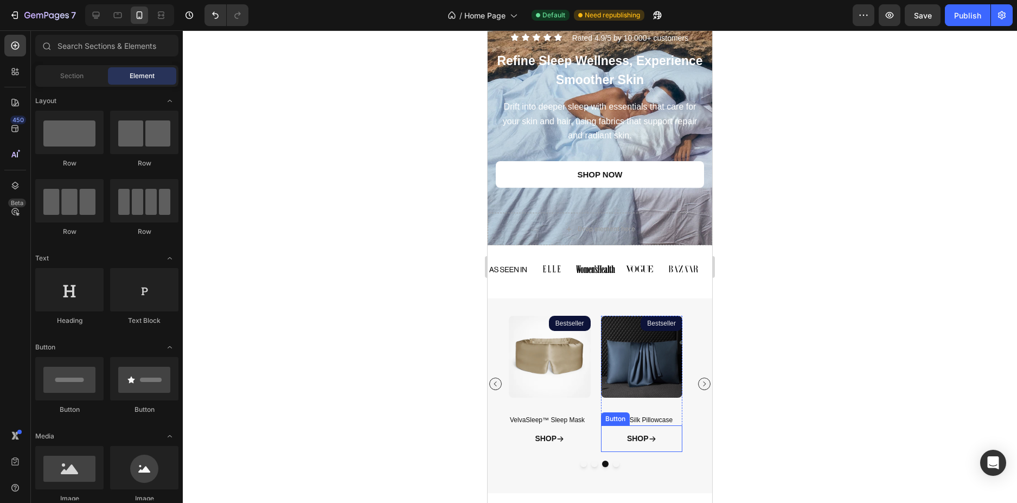
click at [654, 440] on icon at bounding box center [652, 438] width 6 height 5
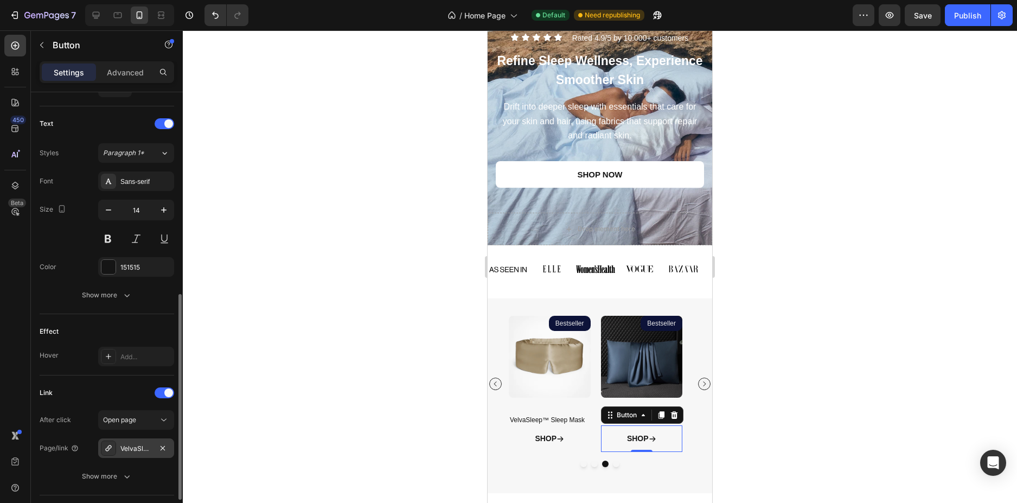
click at [126, 449] on div "VelvaSleep™ Sleep Mask" at bounding box center [135, 449] width 31 height 10
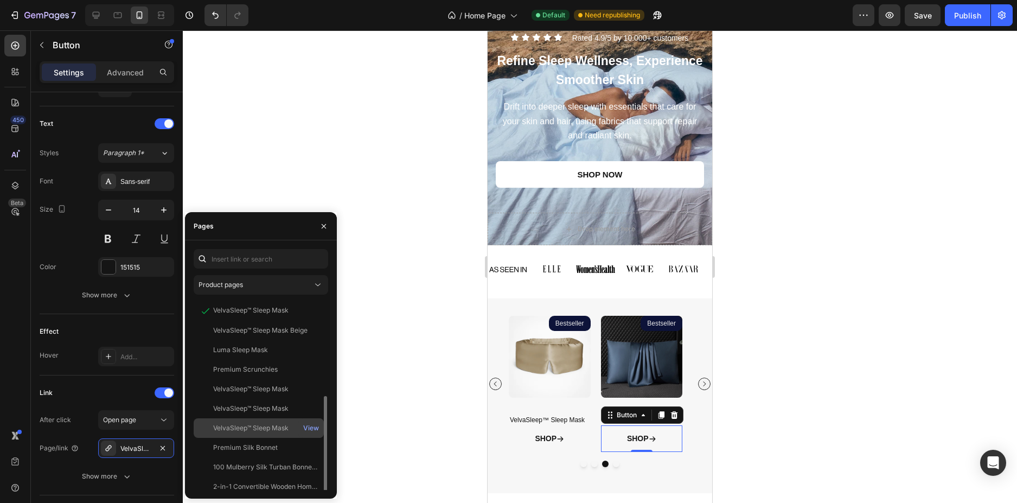
scroll to position [54, 0]
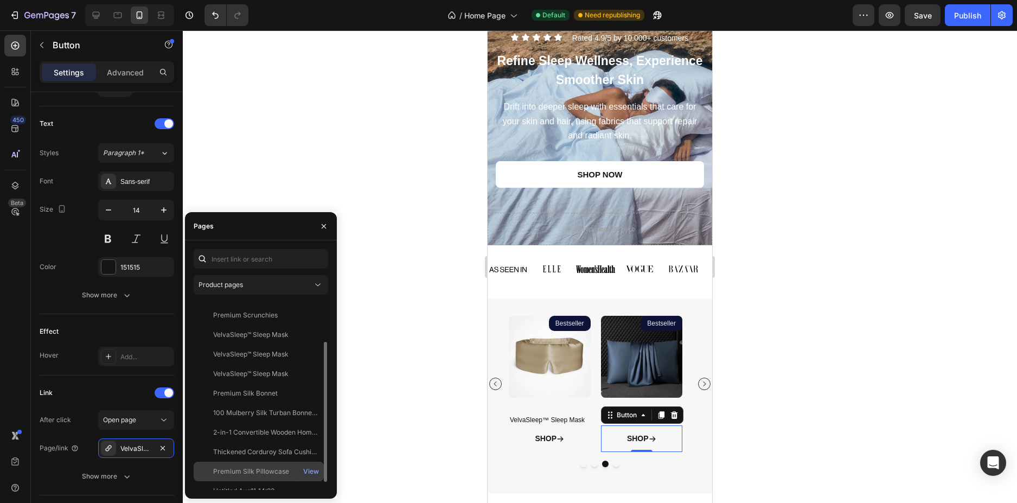
click at [257, 481] on div "Premium Silk Pillowcase View" at bounding box center [259, 491] width 130 height 20
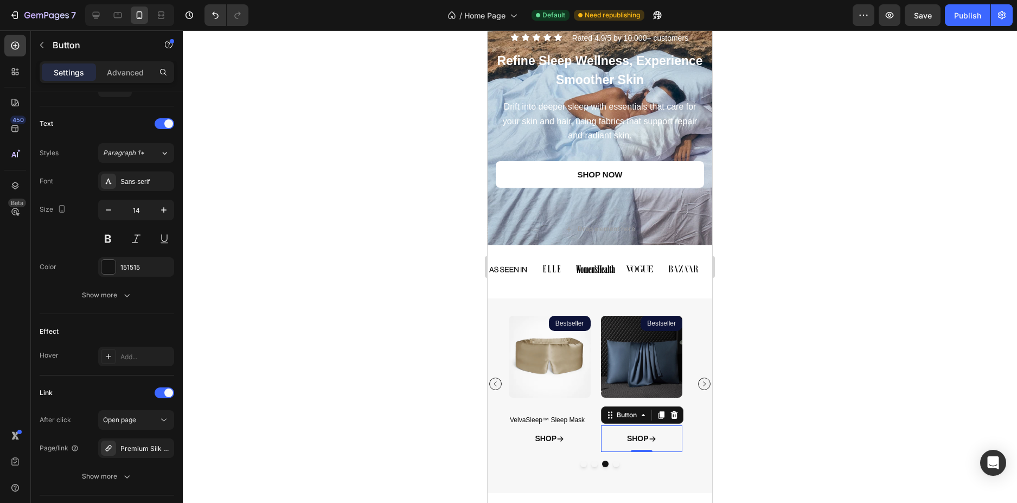
click at [1001, 358] on div at bounding box center [600, 266] width 834 height 473
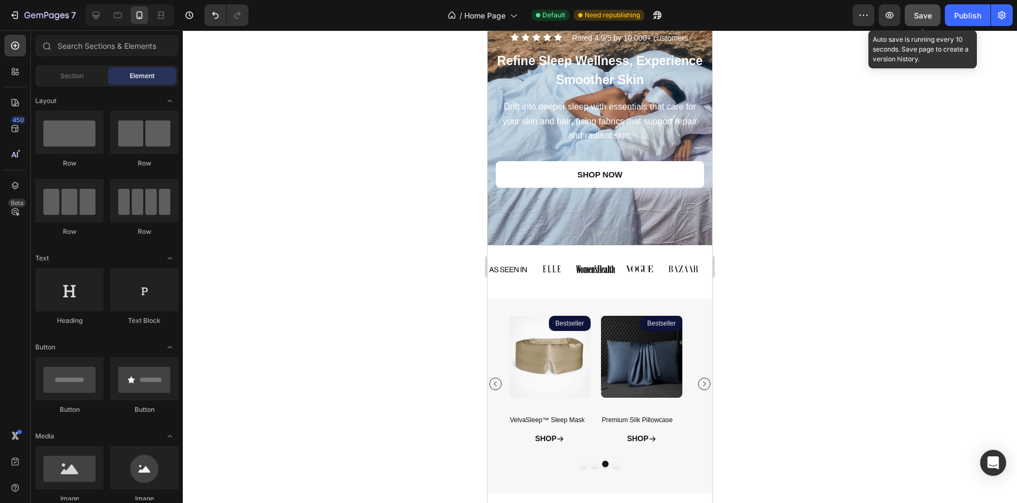
click at [927, 16] on span "Save" at bounding box center [923, 15] width 18 height 9
click at [959, 19] on div "Publish" at bounding box center [967, 15] width 27 height 11
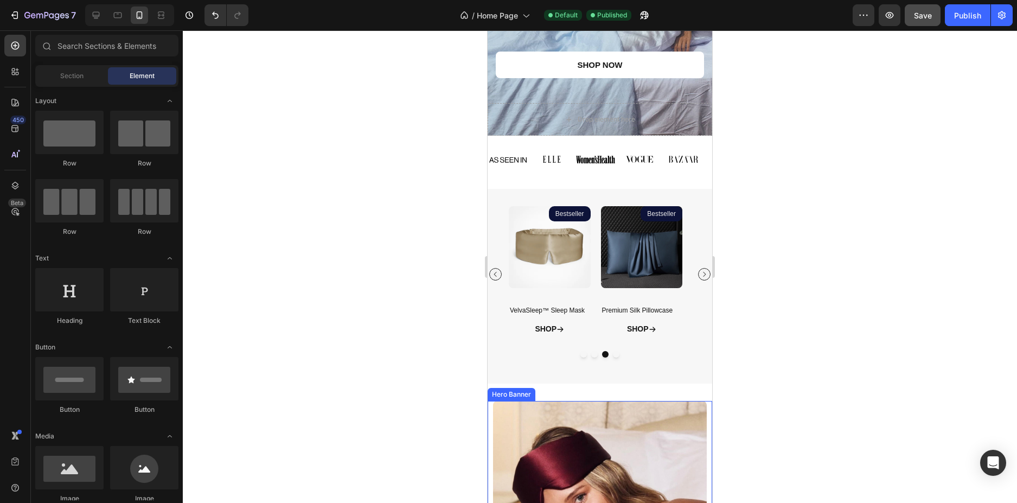
scroll to position [358, 0]
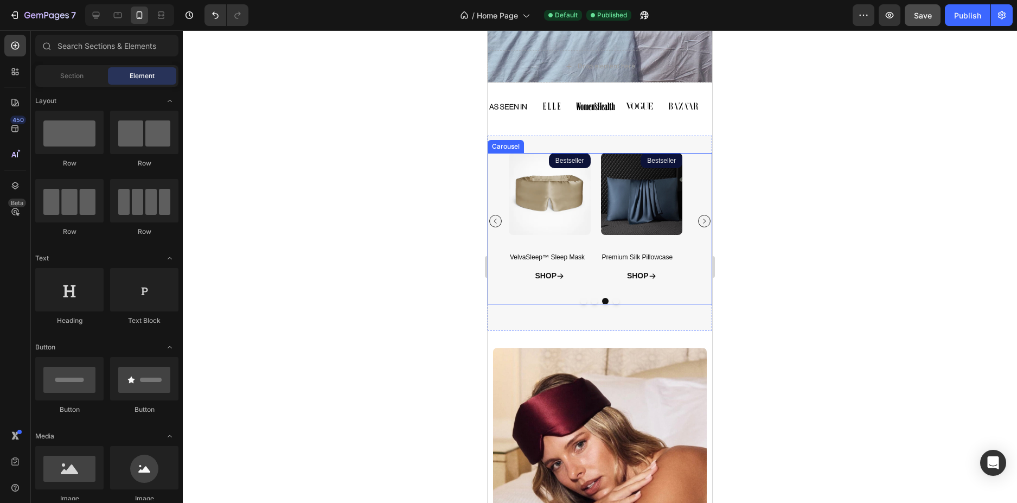
click at [701, 223] on icon "Carousel Next Arrow" at bounding box center [704, 221] width 7 height 7
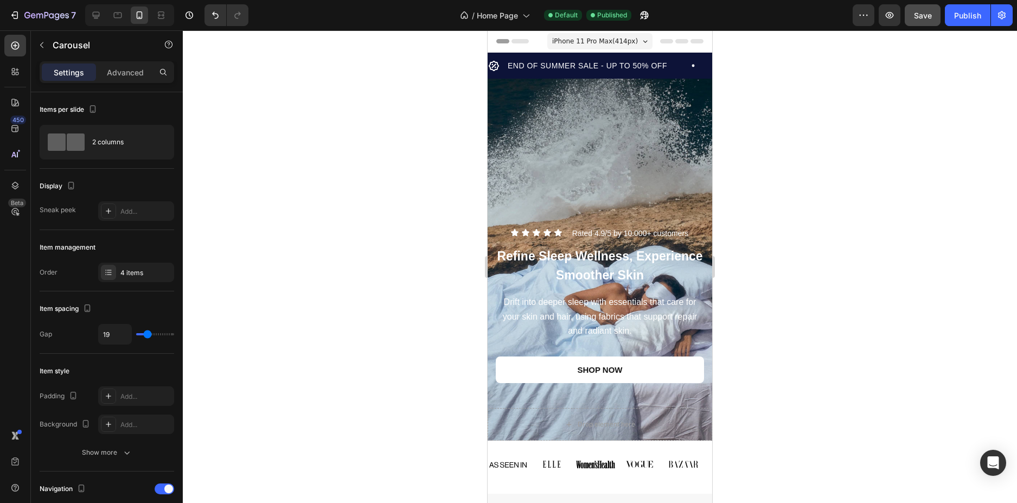
scroll to position [54, 0]
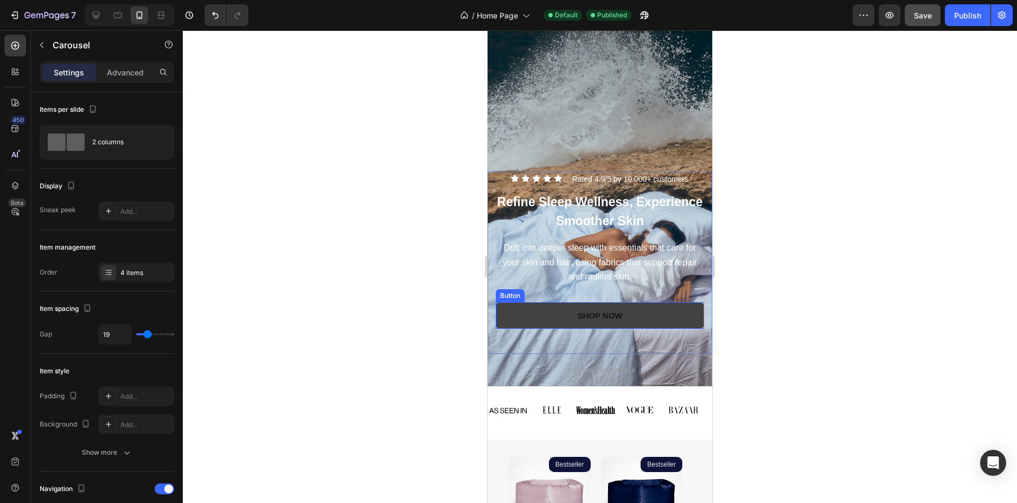
click at [657, 324] on link "SHOP NOW" at bounding box center [600, 315] width 208 height 27
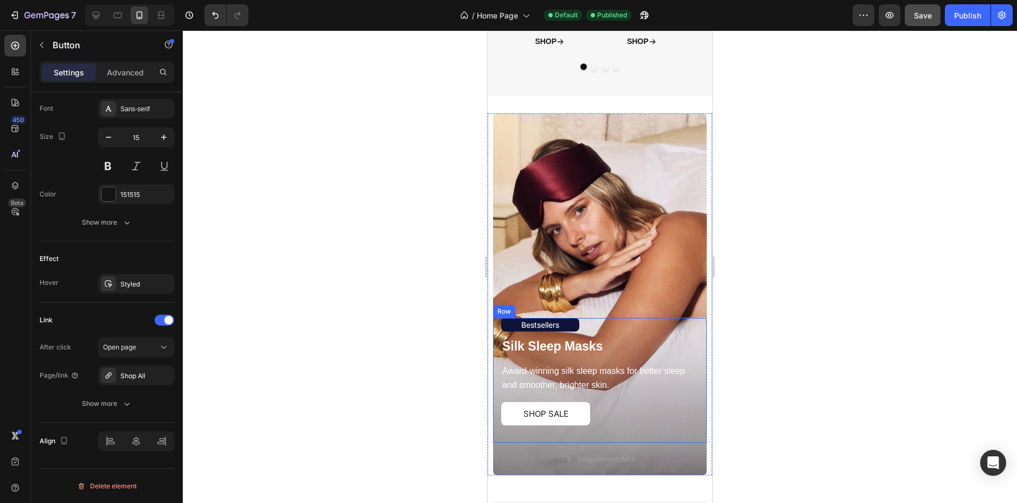
scroll to position [597, 0]
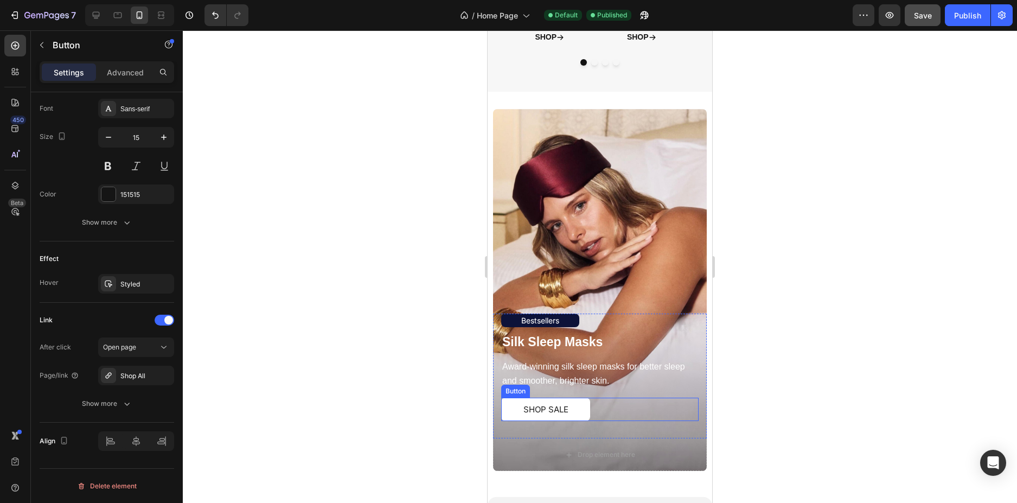
click at [594, 411] on div "SHOP SALE Button" at bounding box center [599, 409] width 197 height 23
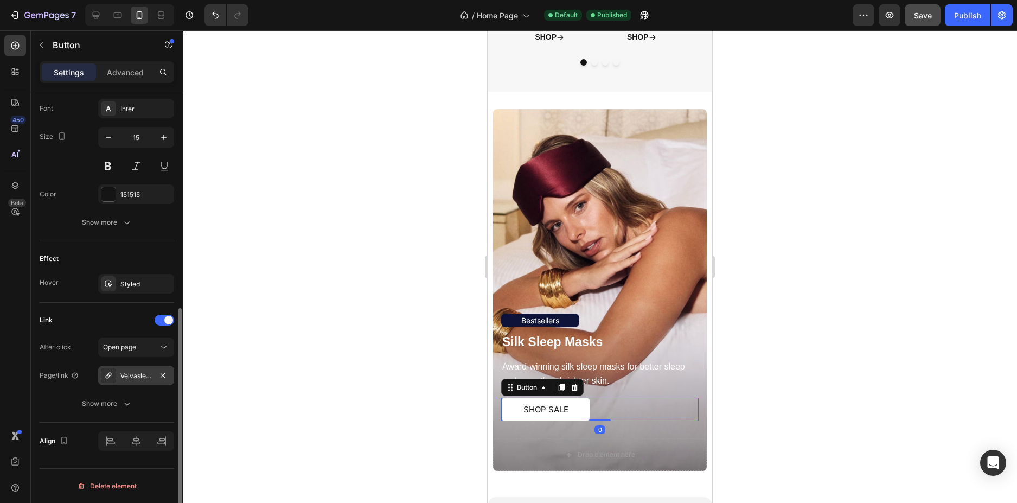
click at [118, 369] on div "Velvasleep™-sleep-mask-pink" at bounding box center [136, 376] width 76 height 20
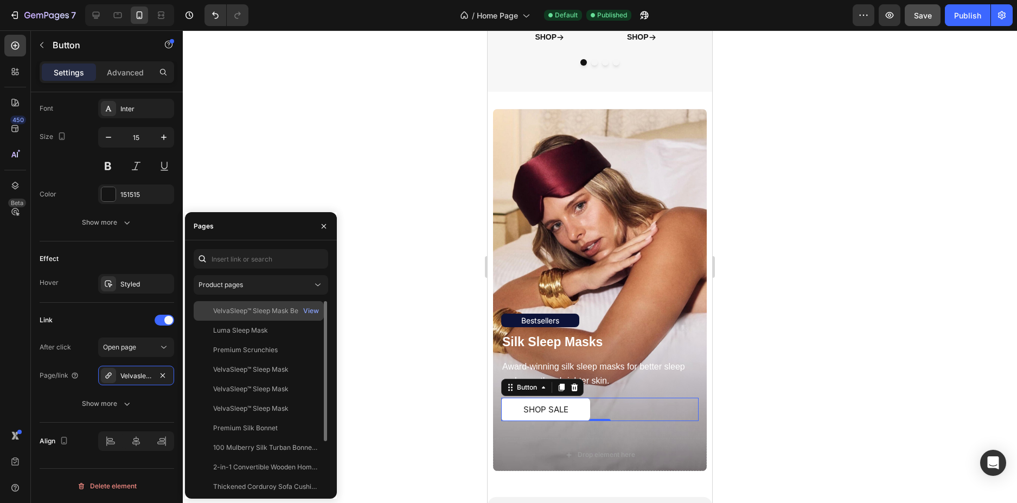
scroll to position [65, 0]
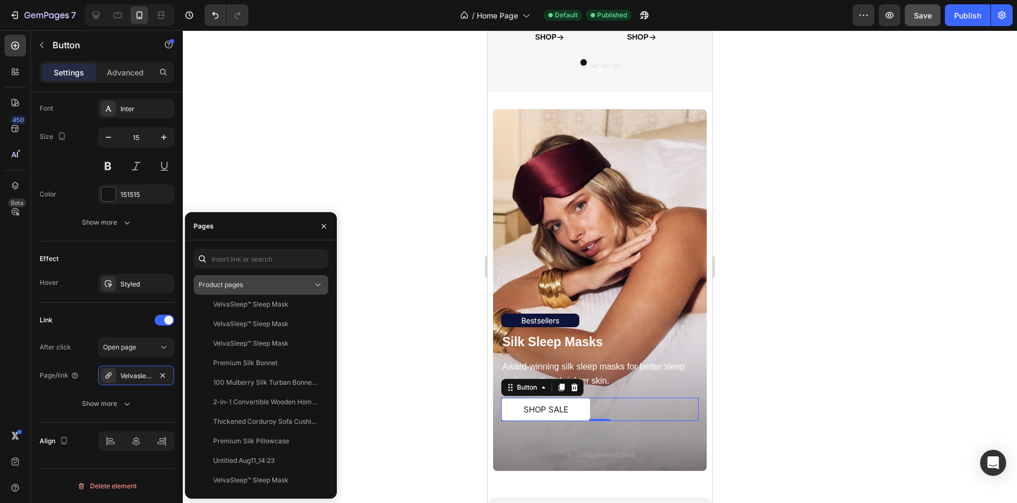
click at [301, 283] on div "Product pages" at bounding box center [256, 285] width 114 height 10
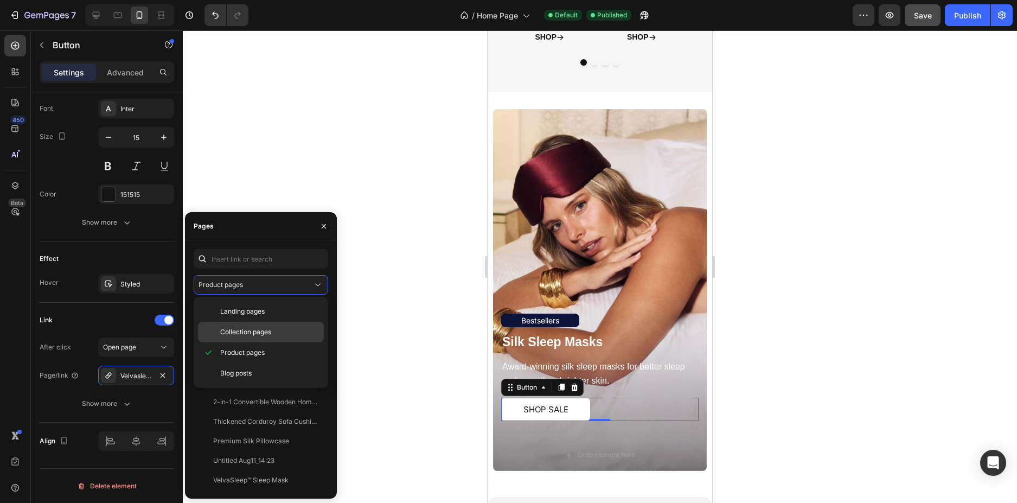
click at [284, 328] on p "Collection pages" at bounding box center [269, 332] width 99 height 10
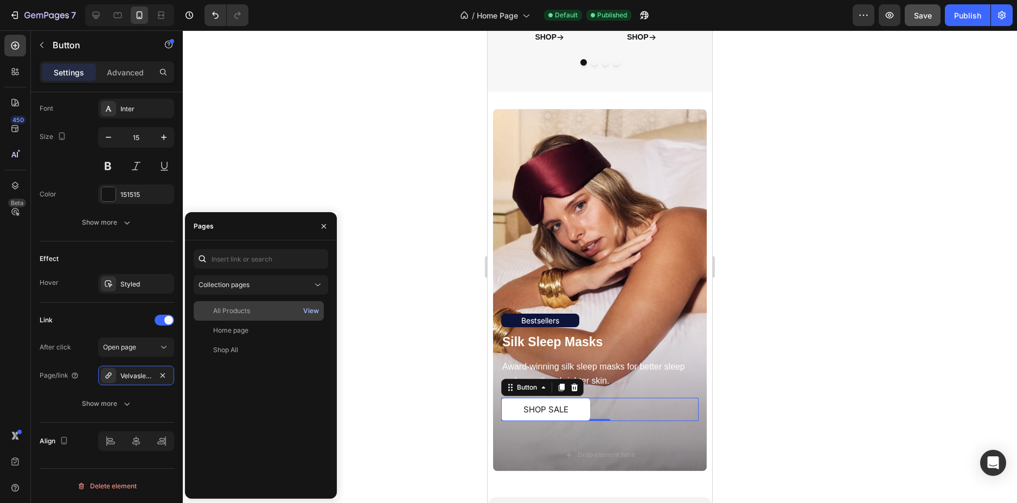
click at [314, 310] on div "View" at bounding box center [311, 311] width 16 height 10
click at [348, 139] on div at bounding box center [600, 266] width 834 height 473
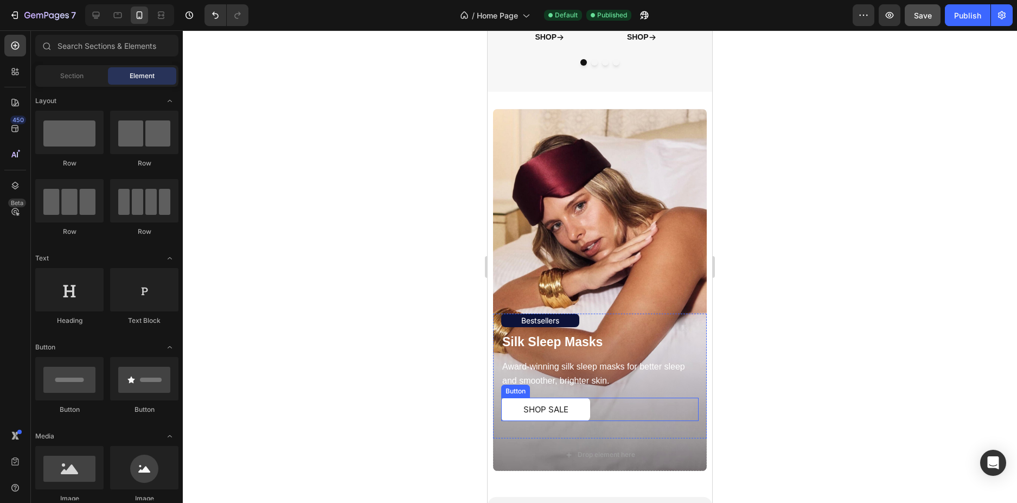
click at [584, 405] on div "SHOP SALE Button" at bounding box center [599, 409] width 197 height 23
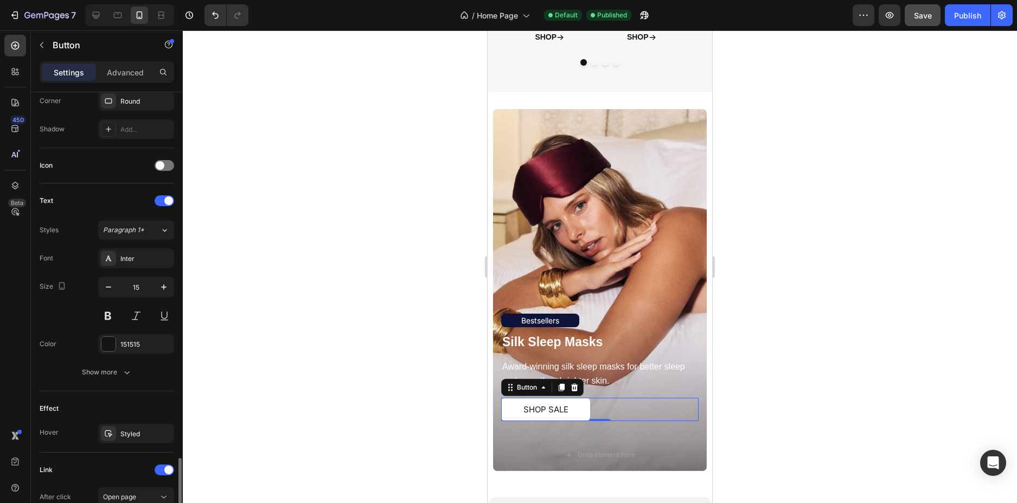
scroll to position [421, 0]
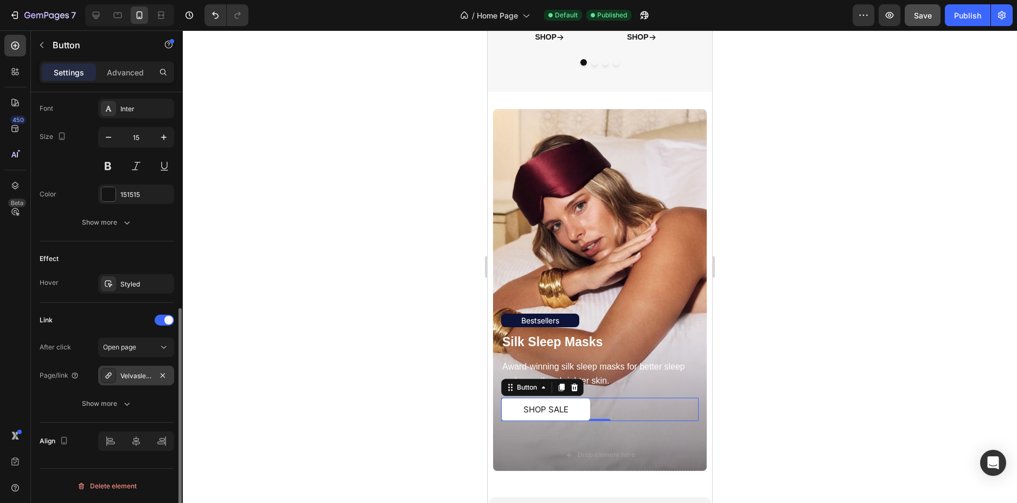
click at [141, 369] on div "Velvasleep™-sleep-mask-pink" at bounding box center [136, 376] width 76 height 20
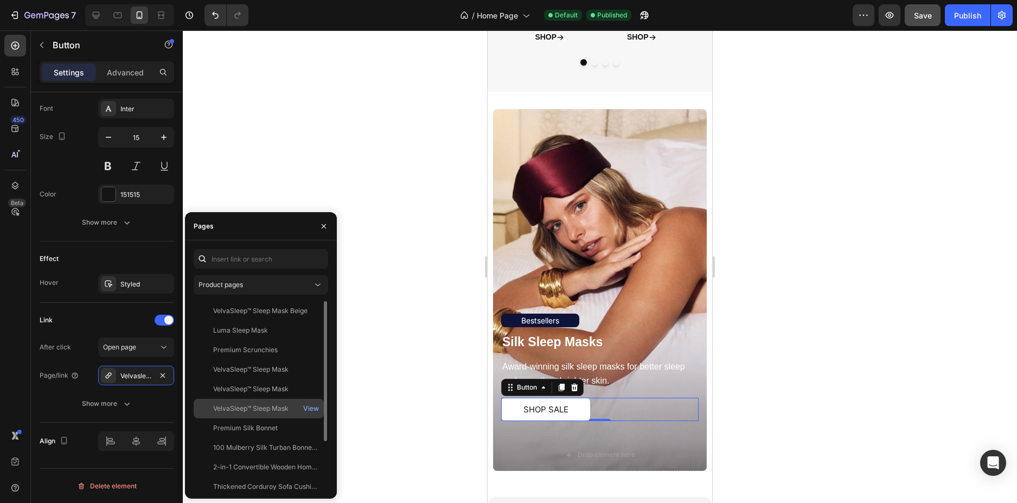
scroll to position [65, 0]
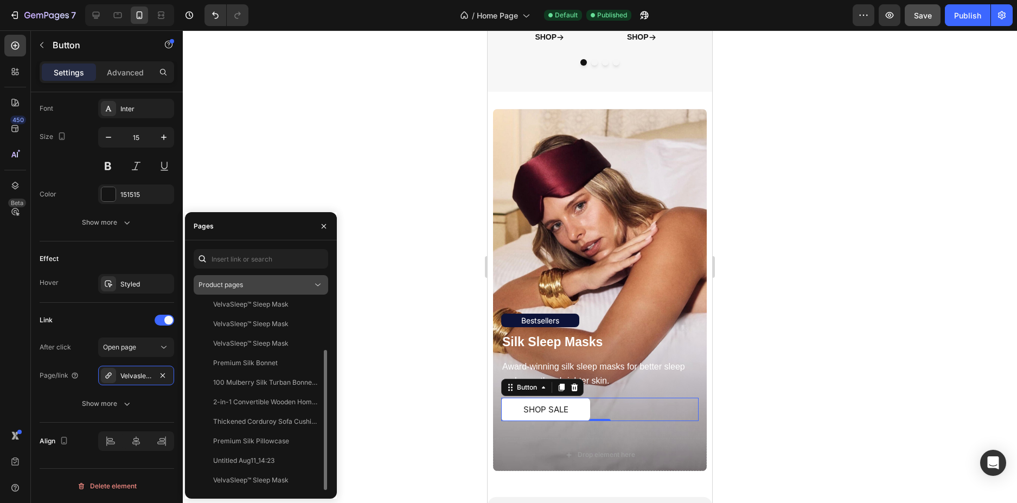
click at [290, 286] on div "Product pages" at bounding box center [256, 285] width 114 height 10
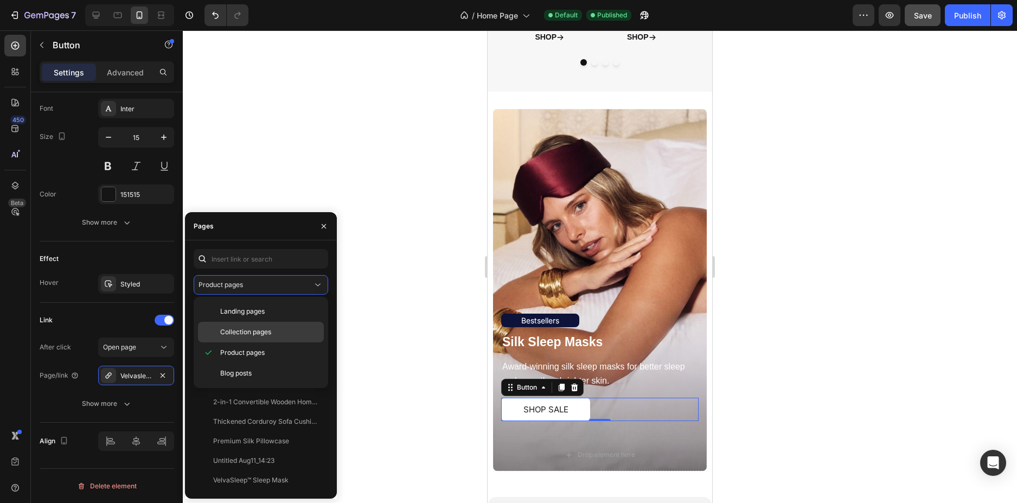
click at [249, 330] on span "Collection pages" at bounding box center [245, 332] width 51 height 10
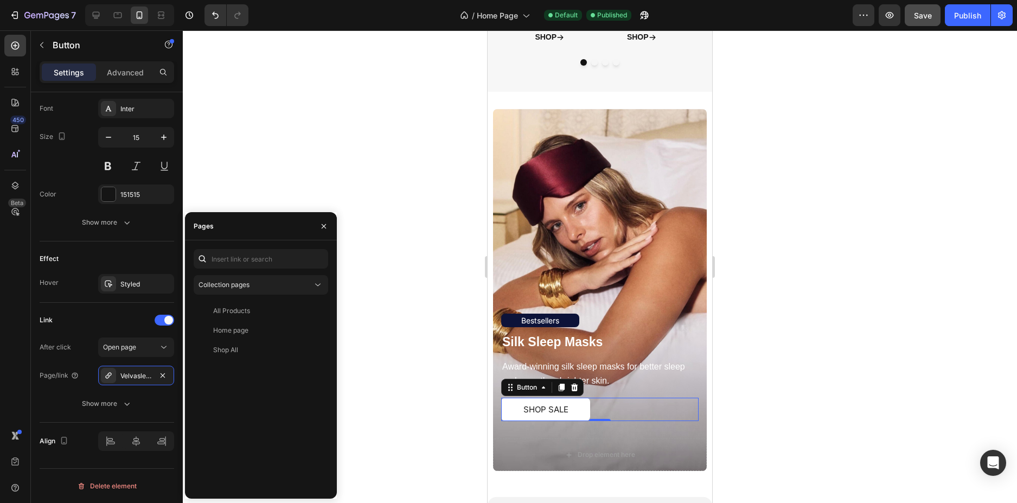
scroll to position [0, 0]
click at [259, 171] on div at bounding box center [600, 266] width 834 height 473
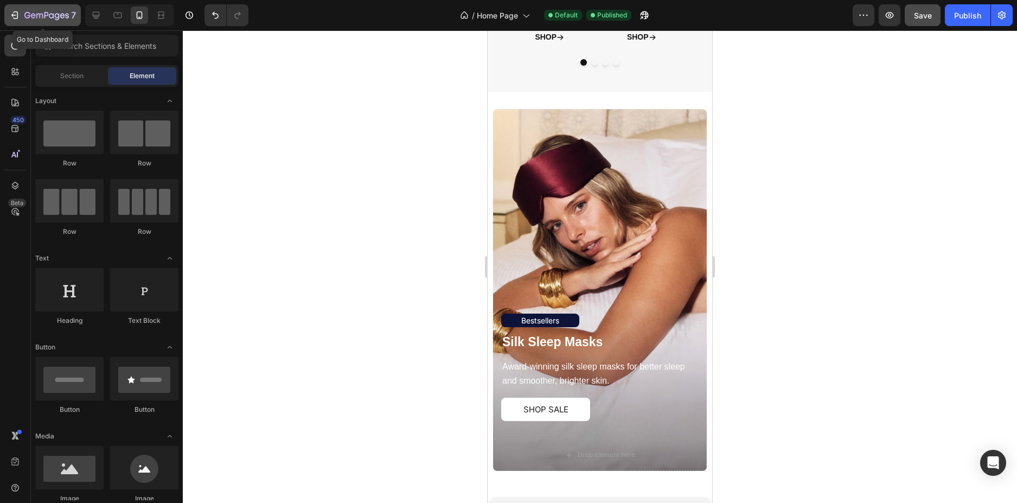
click at [27, 20] on icon "button" at bounding box center [46, 15] width 44 height 9
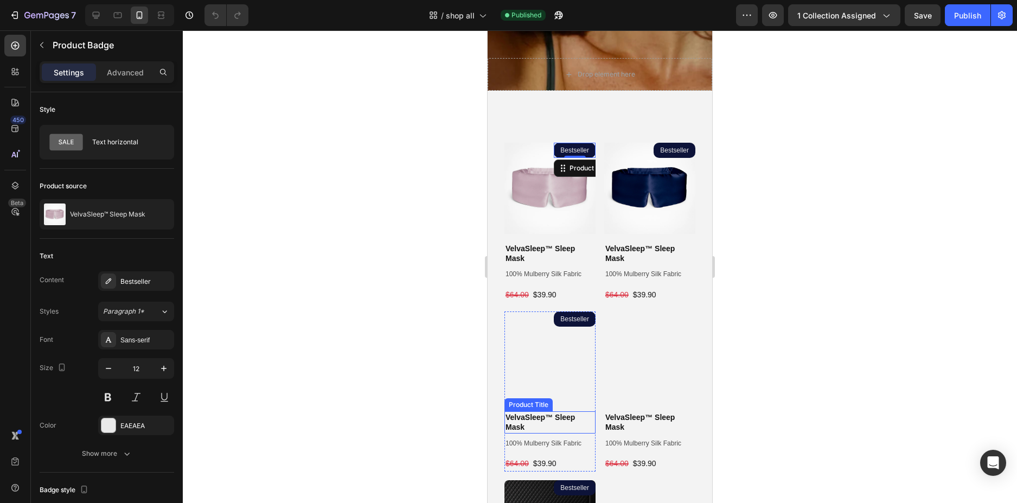
scroll to position [396, 0]
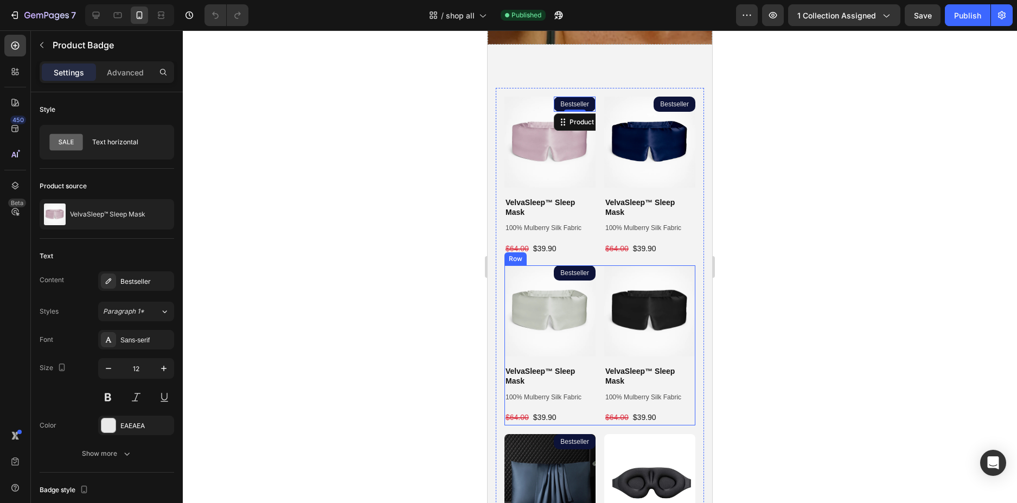
click at [594, 400] on div "Bestseller Product Badge Product Images VelvaSleep™ Sleep Mask Product Title 10…" at bounding box center [600, 345] width 191 height 160
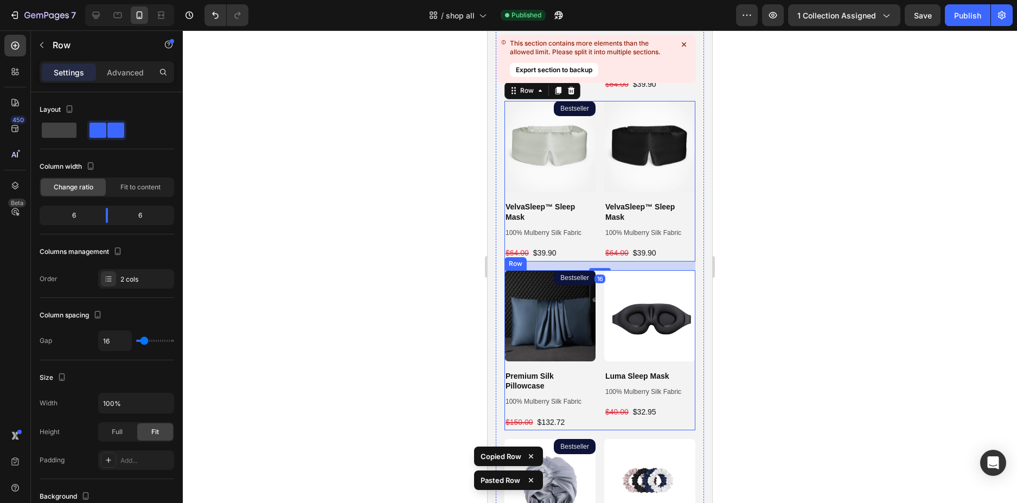
scroll to position [753, 0]
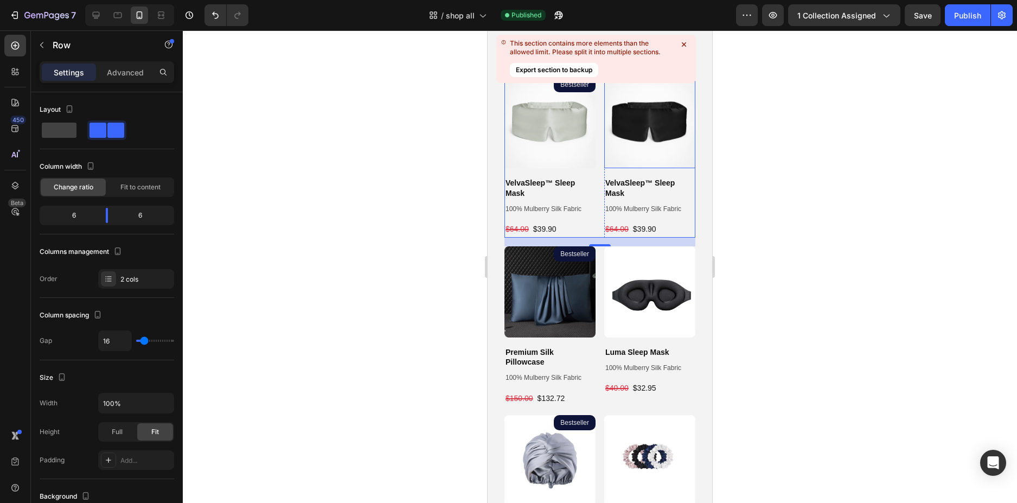
drag, startPoint x: 667, startPoint y: 52, endPoint x: 515, endPoint y: 56, distance: 152.0
click at [515, 56] on div "This section contains more elements than the allowed limit. Please split it int…" at bounding box center [591, 47] width 163 height 17
click at [684, 47] on icon at bounding box center [684, 44] width 11 height 11
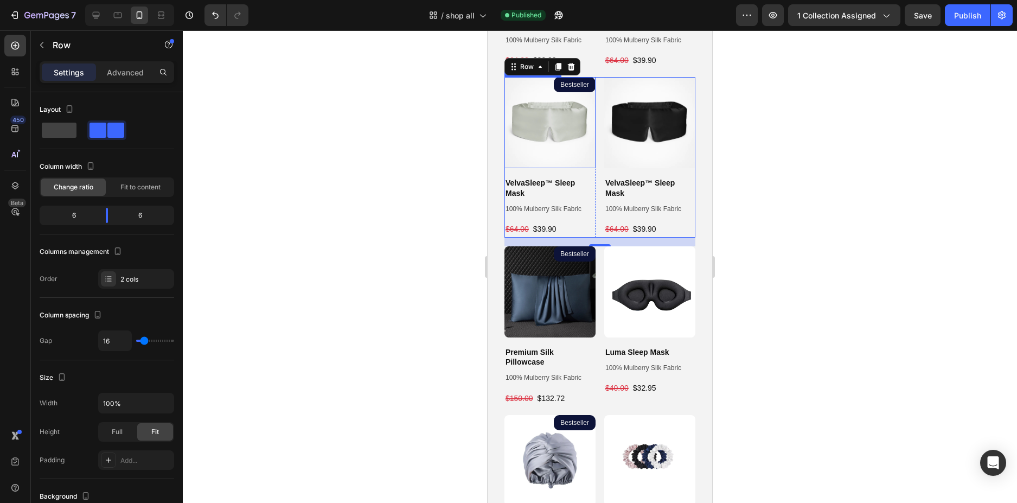
click at [553, 124] on img at bounding box center [550, 122] width 91 height 91
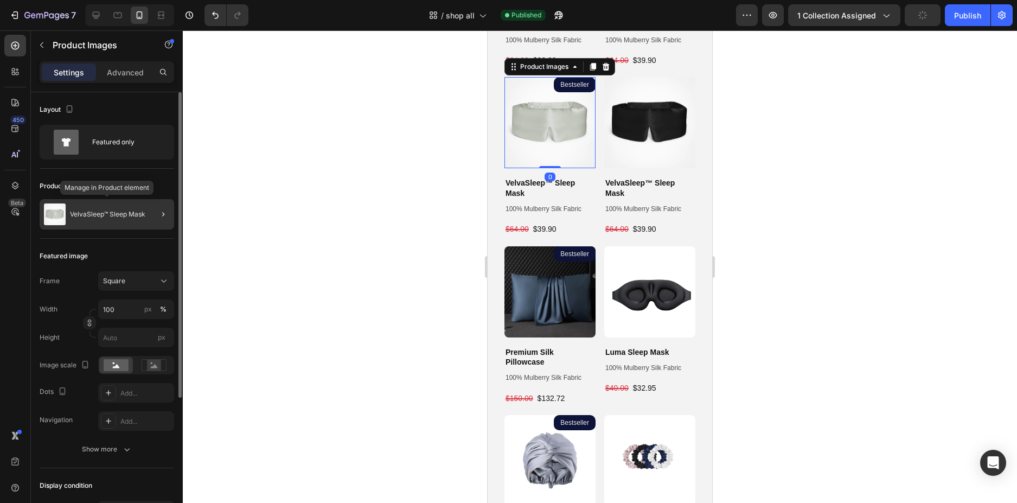
click at [114, 218] on p "VelvaSleep™ Sleep Mask" at bounding box center [107, 215] width 75 height 8
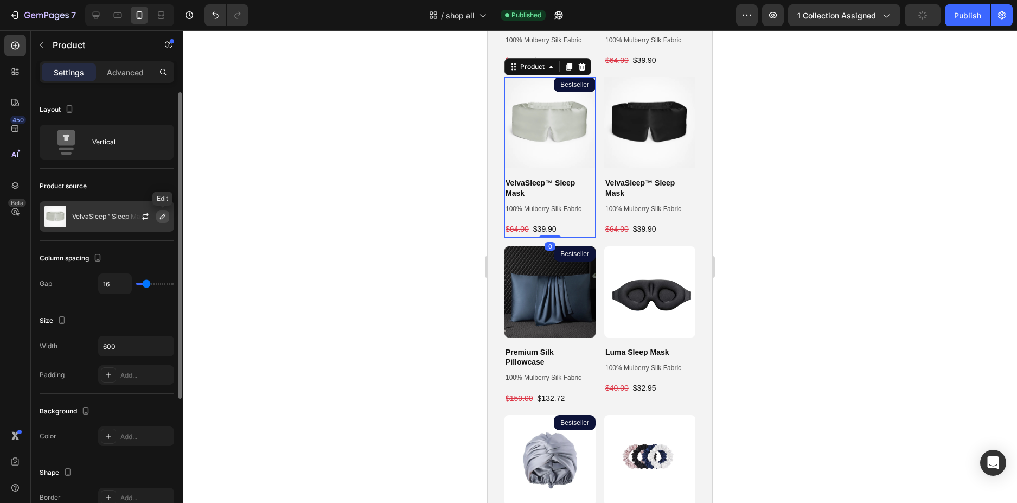
click at [163, 221] on button "button" at bounding box center [162, 216] width 13 height 13
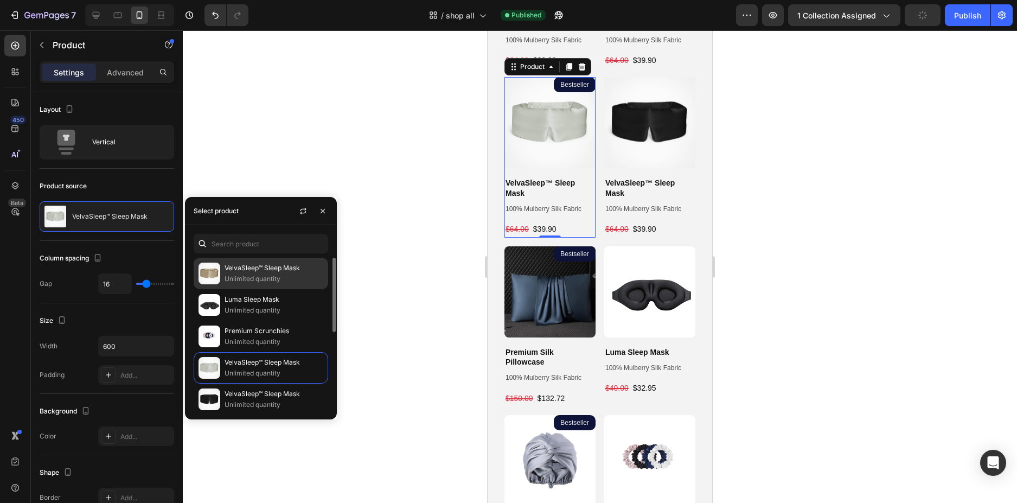
click at [215, 276] on img at bounding box center [210, 274] width 22 height 22
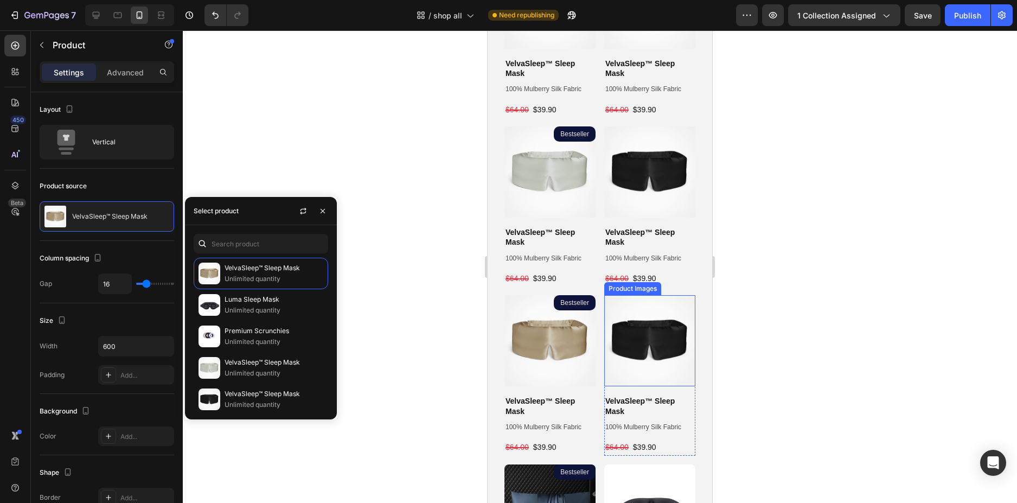
scroll to position [536, 0]
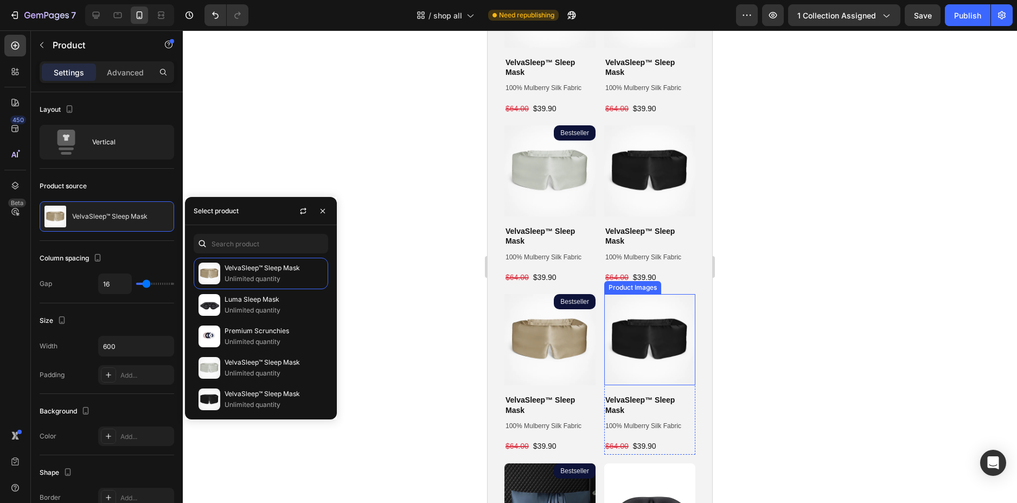
click at [669, 318] on img at bounding box center [649, 339] width 91 height 91
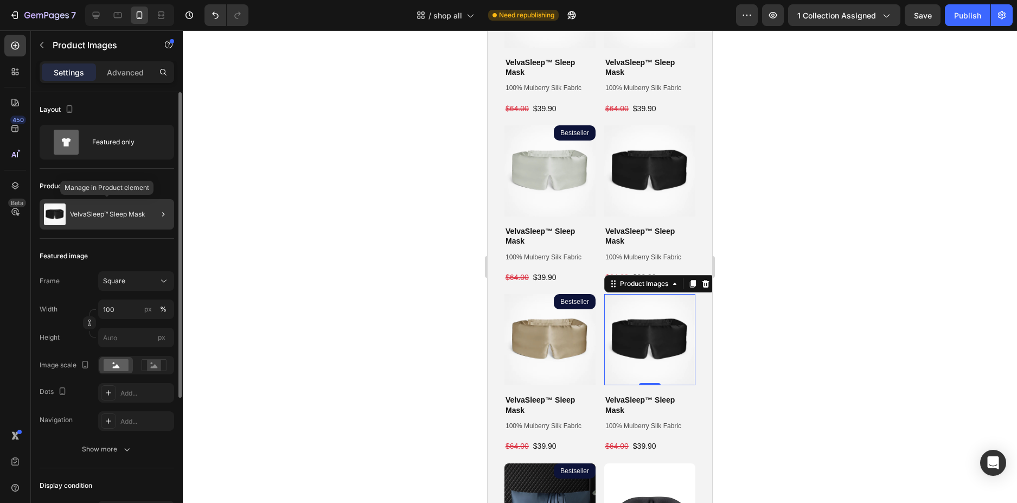
click at [143, 218] on div "VelvaSleep™ Sleep Mask" at bounding box center [107, 214] width 135 height 30
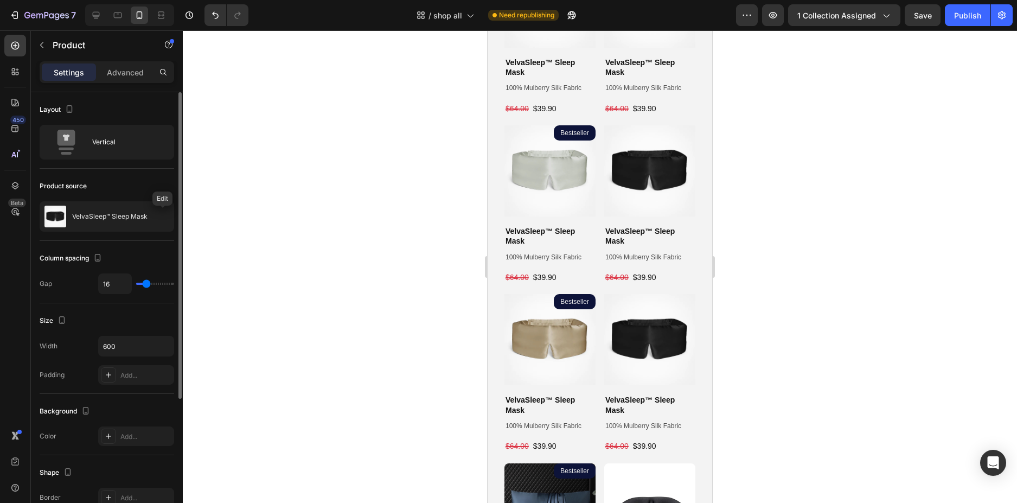
click at [0, 0] on icon "button" at bounding box center [0, 0] width 0 height 0
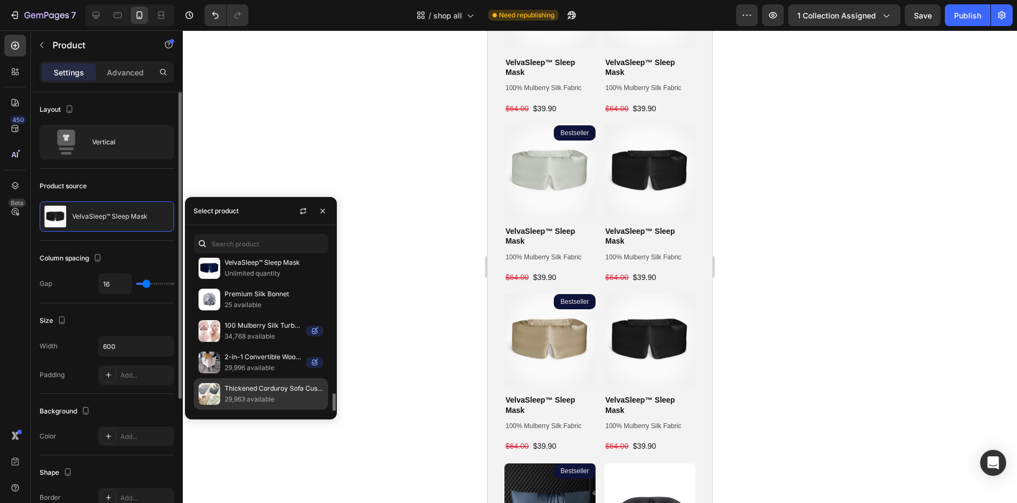
scroll to position [217, 0]
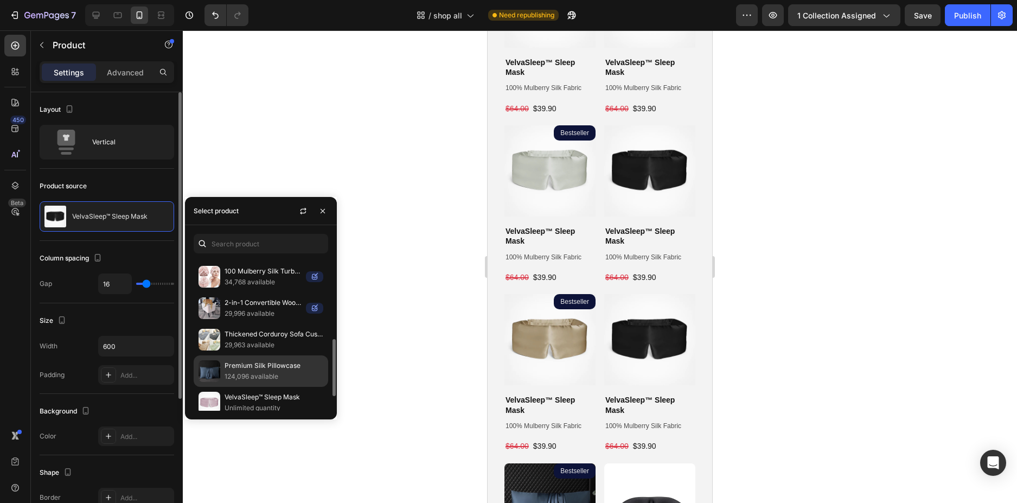
click at [245, 366] on p "Premium Silk Pillowcase" at bounding box center [274, 365] width 99 height 11
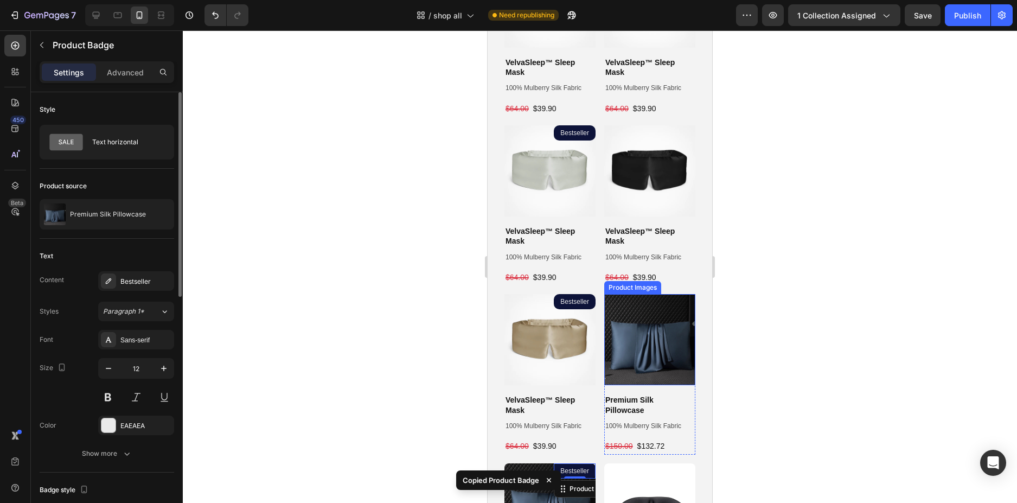
click at [661, 315] on img at bounding box center [649, 339] width 91 height 91
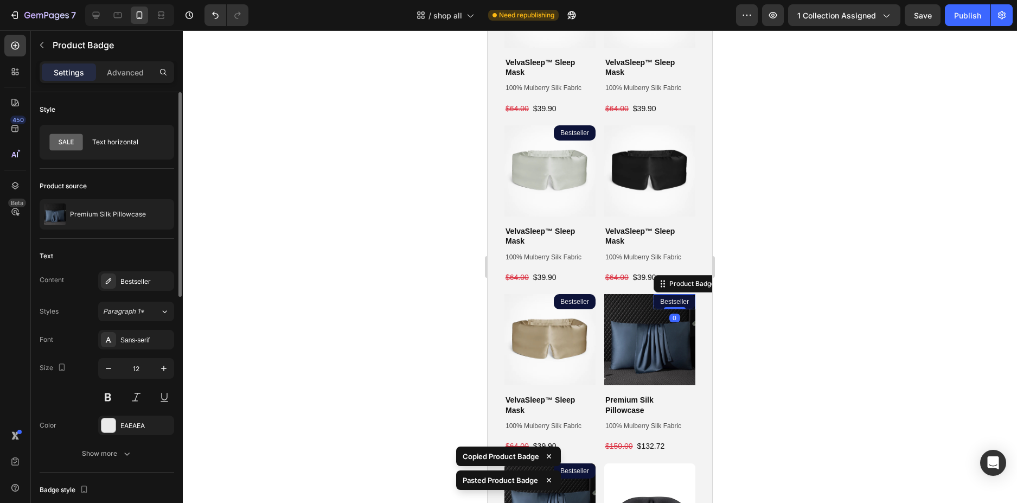
click at [772, 311] on div at bounding box center [600, 266] width 834 height 473
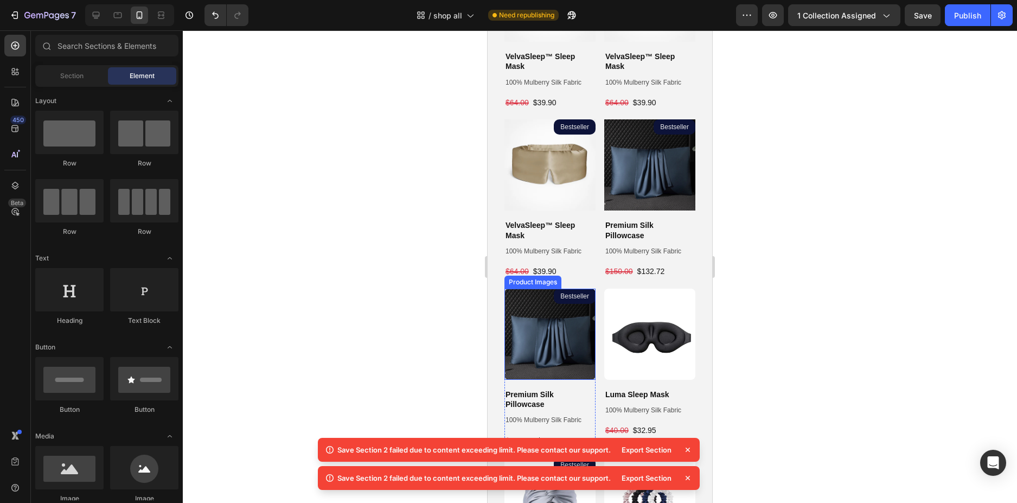
scroll to position [699, 0]
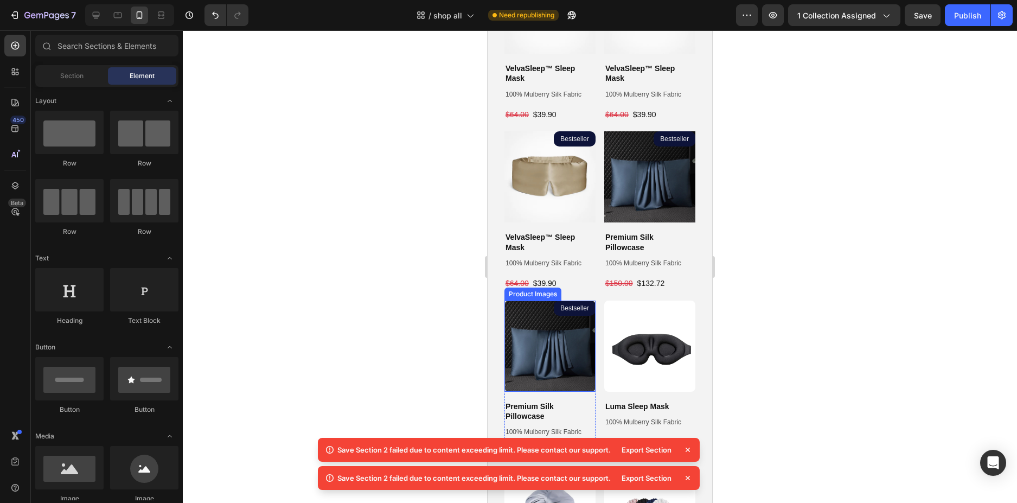
click at [568, 351] on img at bounding box center [550, 346] width 91 height 91
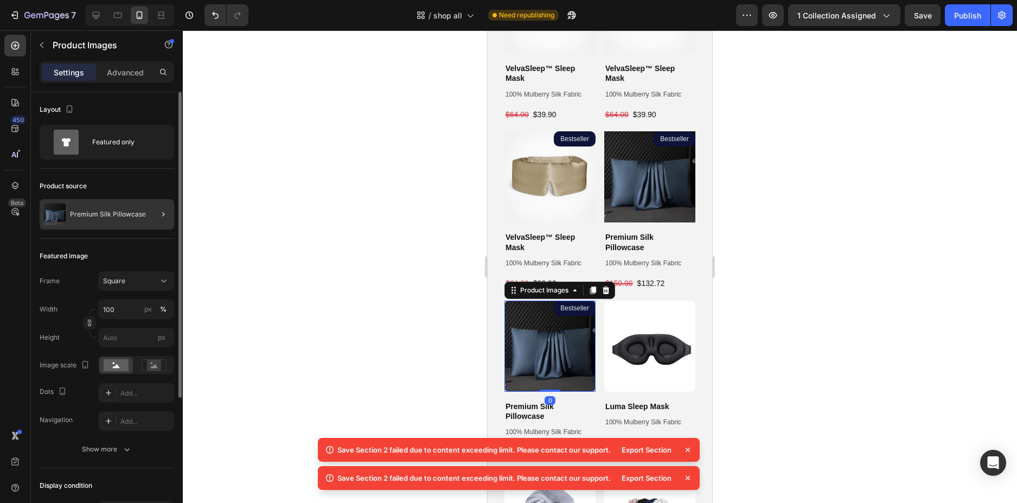
click at [150, 213] on div at bounding box center [159, 214] width 30 height 30
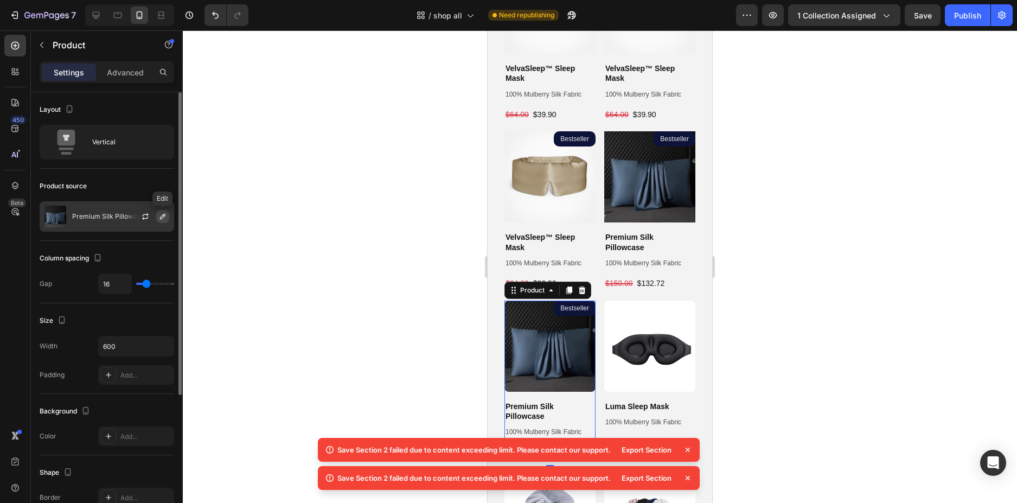
click at [164, 221] on button "button" at bounding box center [162, 216] width 13 height 13
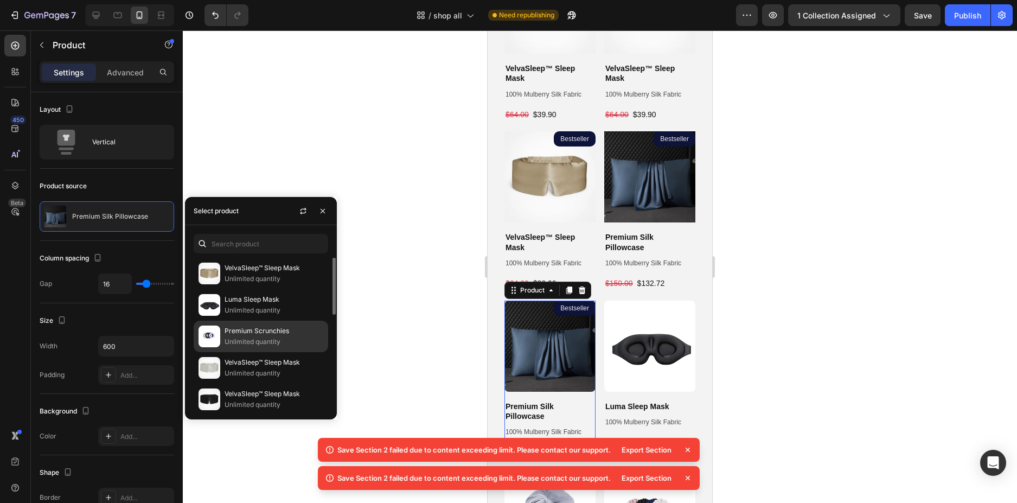
click at [212, 336] on img at bounding box center [210, 337] width 22 height 22
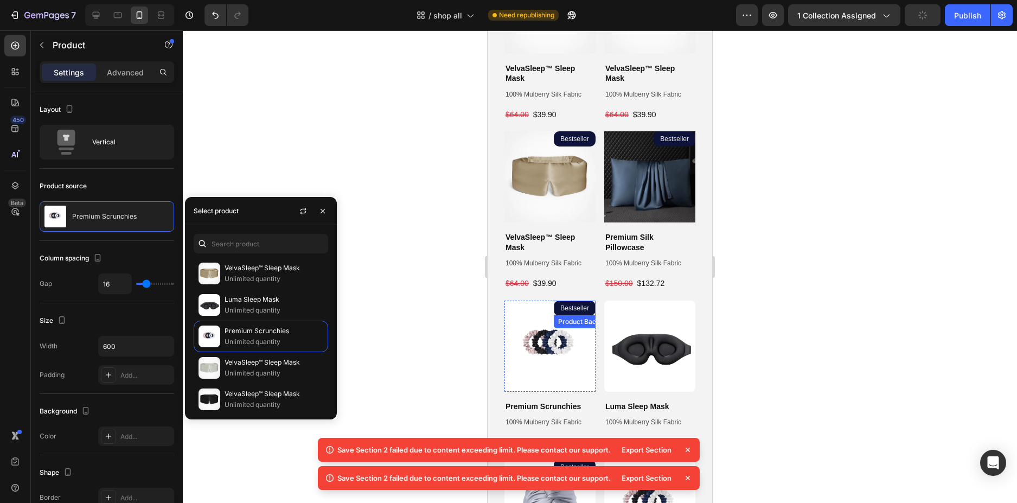
click at [572, 301] on pre "Bestseller" at bounding box center [575, 308] width 42 height 15
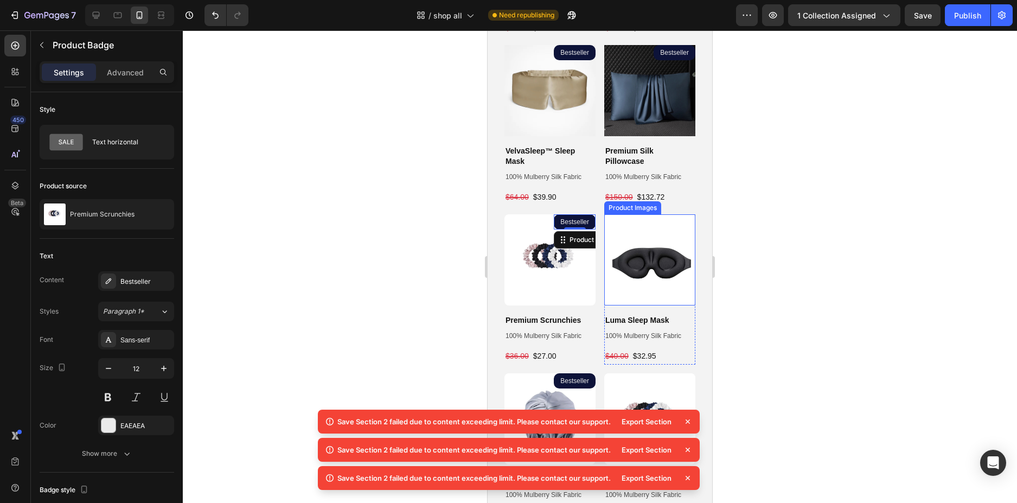
scroll to position [862, 0]
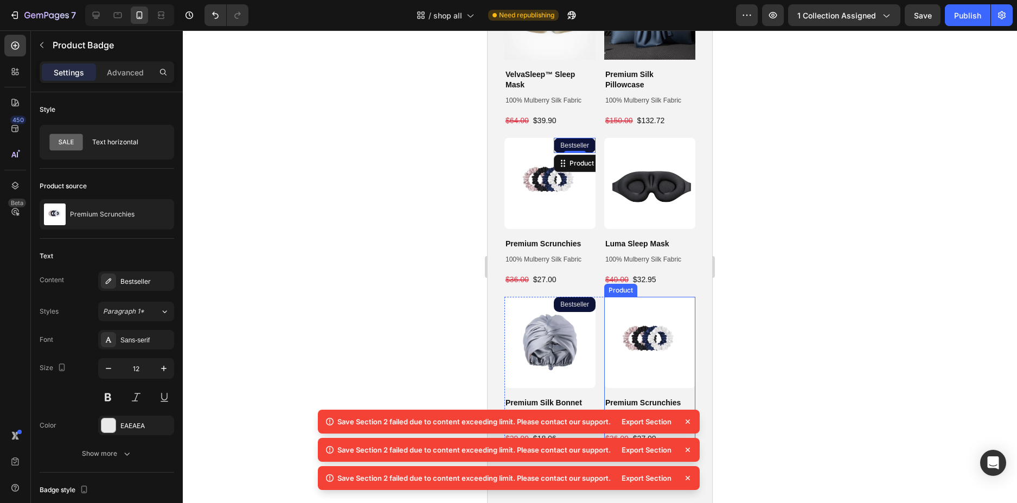
click at [675, 373] on div "Product Images Premium Scrunchies Product Title 100% Mulberry Silk Fabric Text …" at bounding box center [649, 372] width 91 height 150
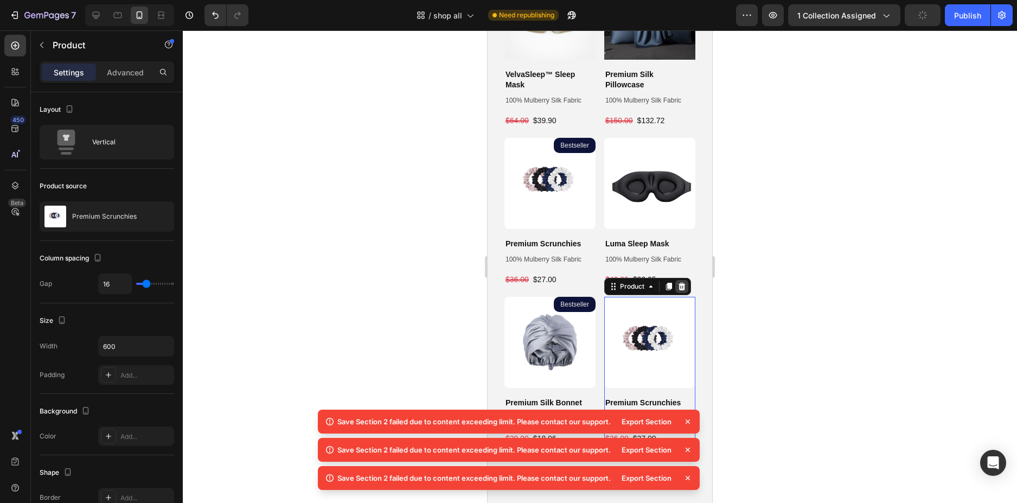
drag, startPoint x: 677, startPoint y: 271, endPoint x: 1212, endPoint y: 323, distance: 537.5
click at [679, 282] on icon at bounding box center [682, 286] width 7 height 8
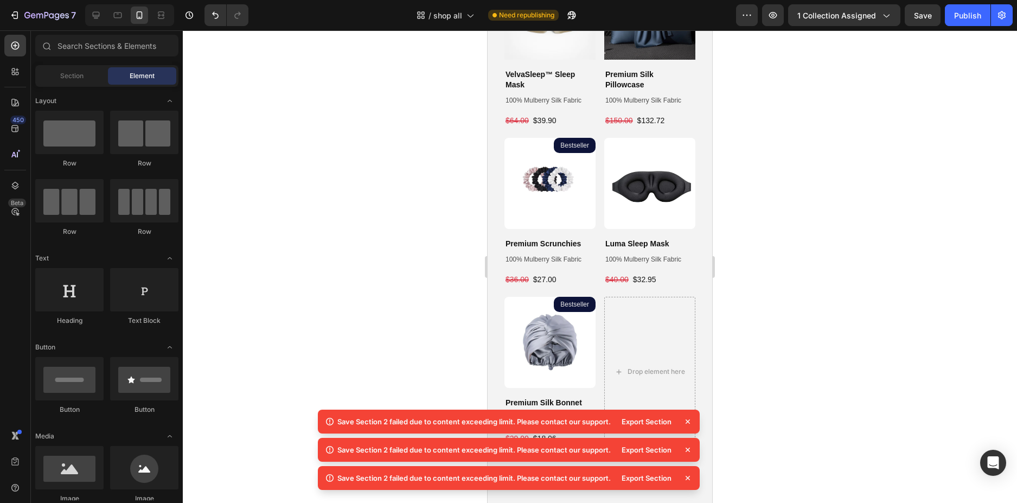
click at [872, 300] on div at bounding box center [600, 266] width 834 height 473
click at [690, 423] on icon at bounding box center [688, 421] width 4 height 4
click at [689, 424] on icon at bounding box center [688, 421] width 11 height 11
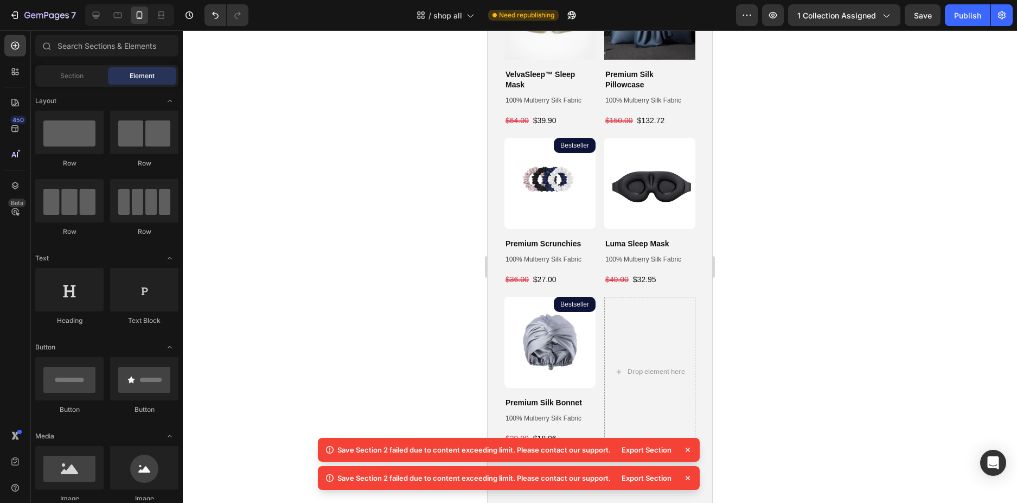
click at [686, 452] on icon at bounding box center [688, 449] width 11 height 11
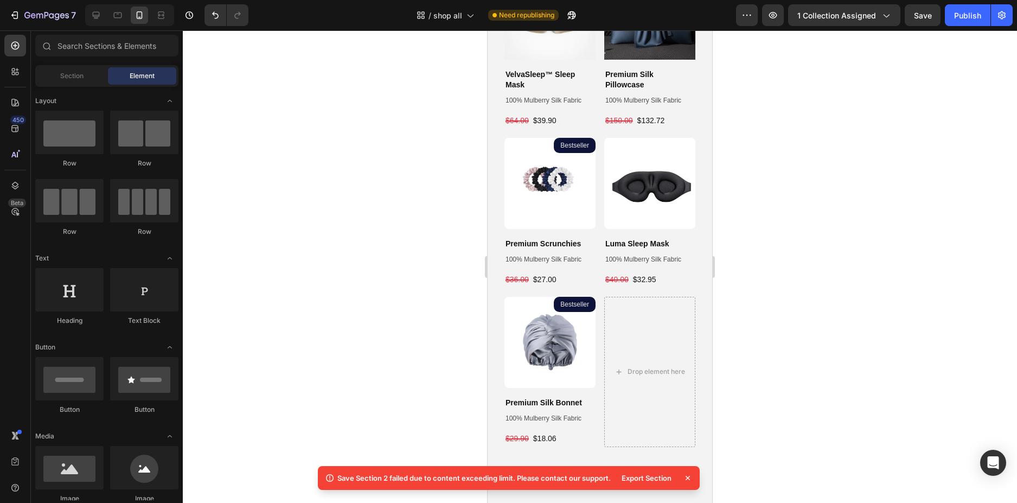
click at [687, 481] on icon at bounding box center [688, 478] width 11 height 11
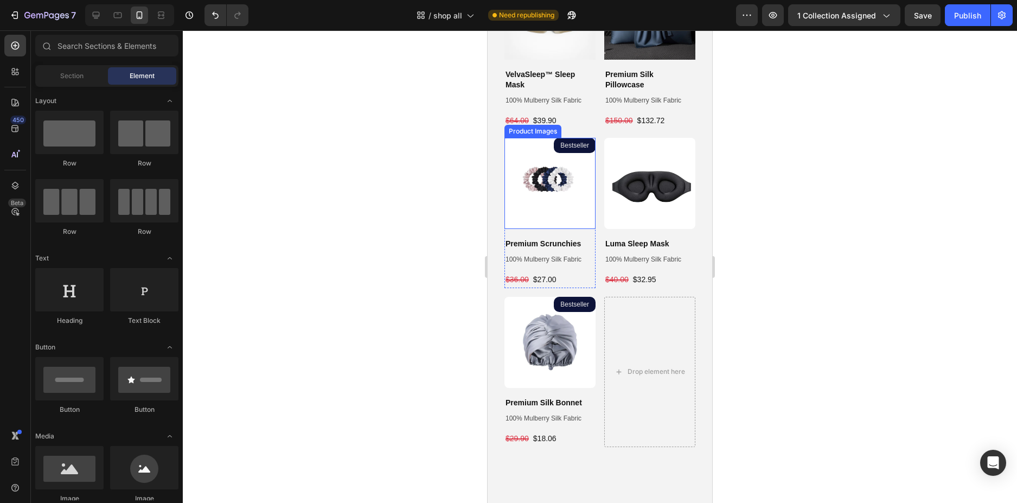
drag, startPoint x: 576, startPoint y: 154, endPoint x: 576, endPoint y: 145, distance: 8.7
click at [576, 154] on img at bounding box center [550, 183] width 91 height 91
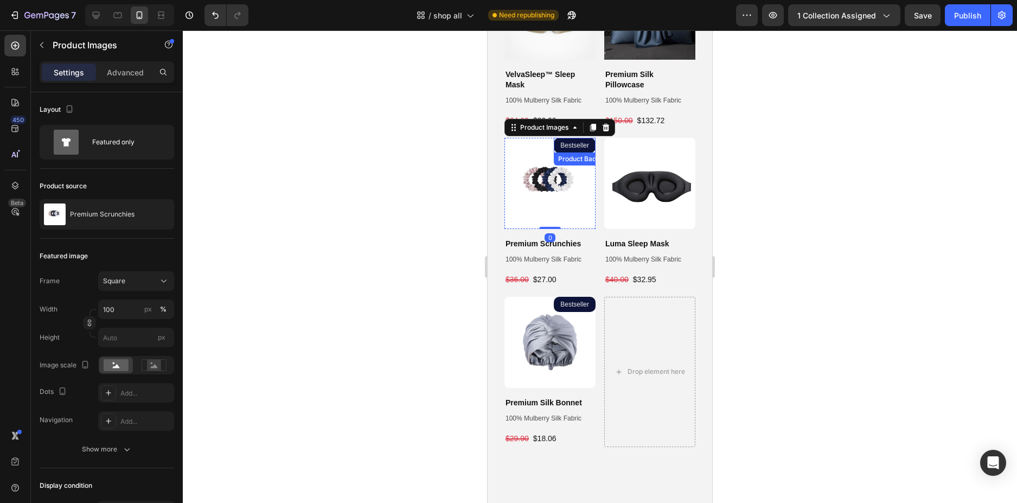
click at [576, 138] on pre "Bestseller" at bounding box center [575, 145] width 42 height 15
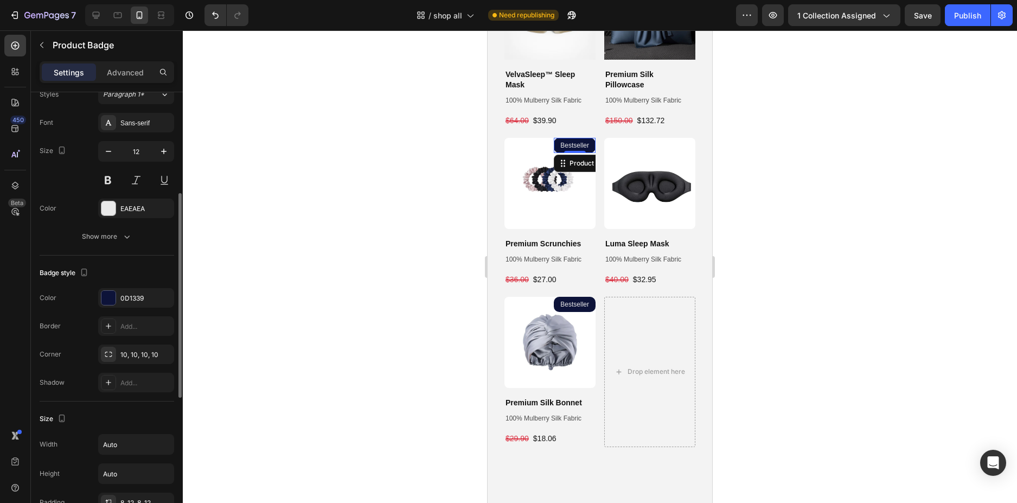
scroll to position [326, 0]
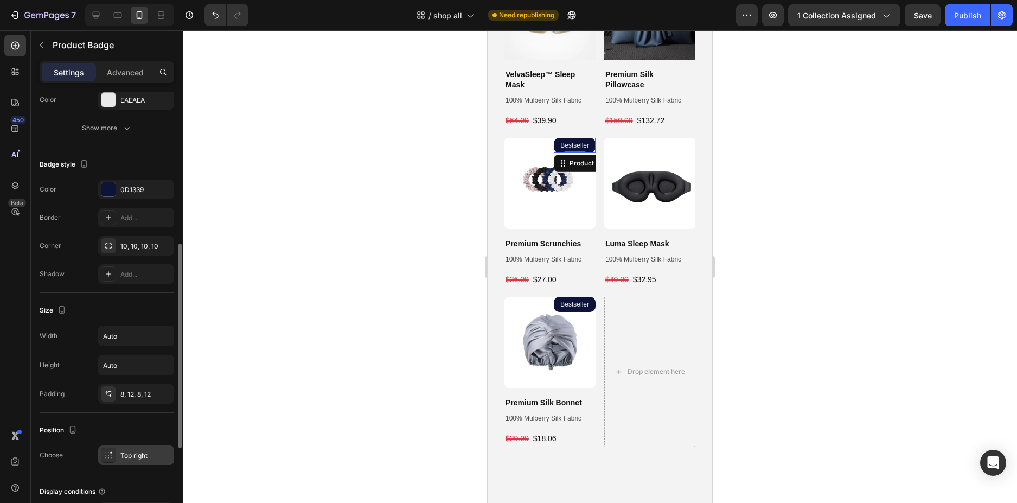
click at [105, 455] on icon at bounding box center [108, 455] width 9 height 9
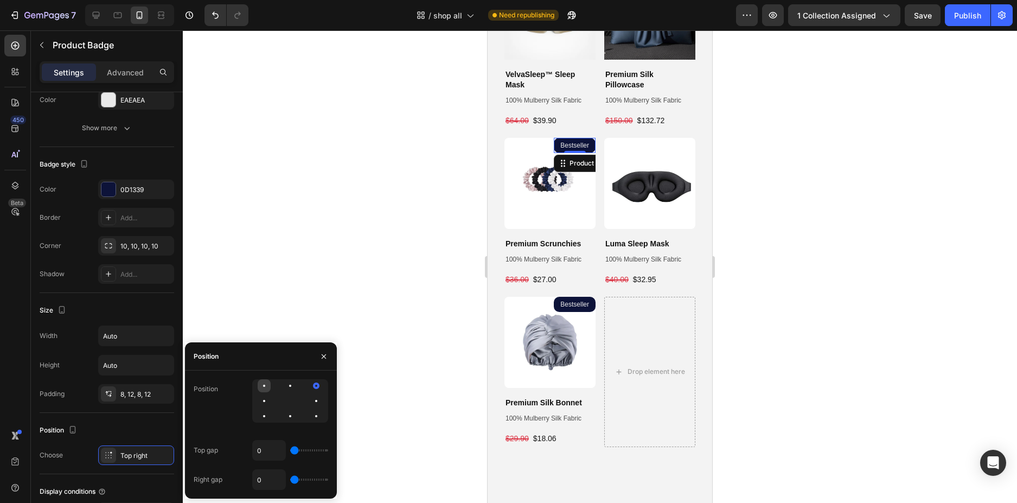
click at [284, 386] on div at bounding box center [290, 385] width 13 height 13
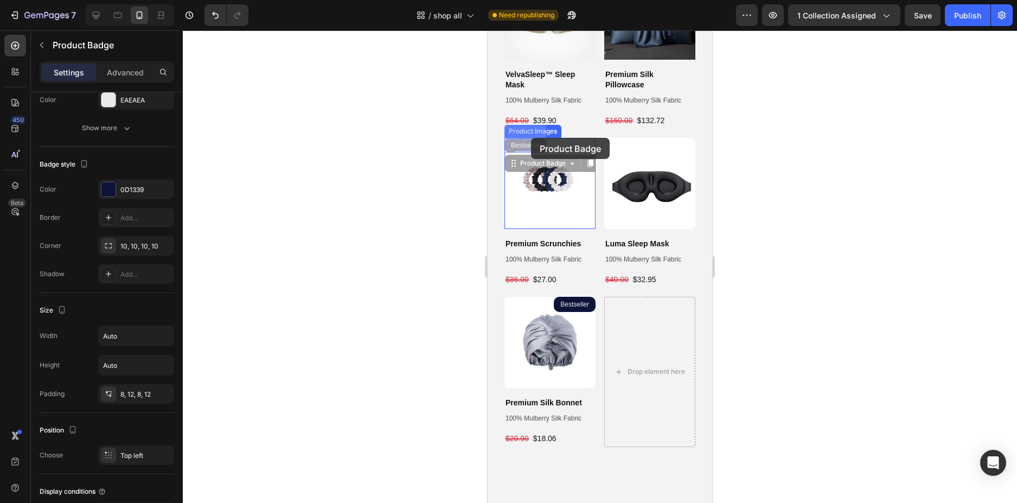
drag, startPoint x: 528, startPoint y: 132, endPoint x: 531, endPoint y: 138, distance: 6.6
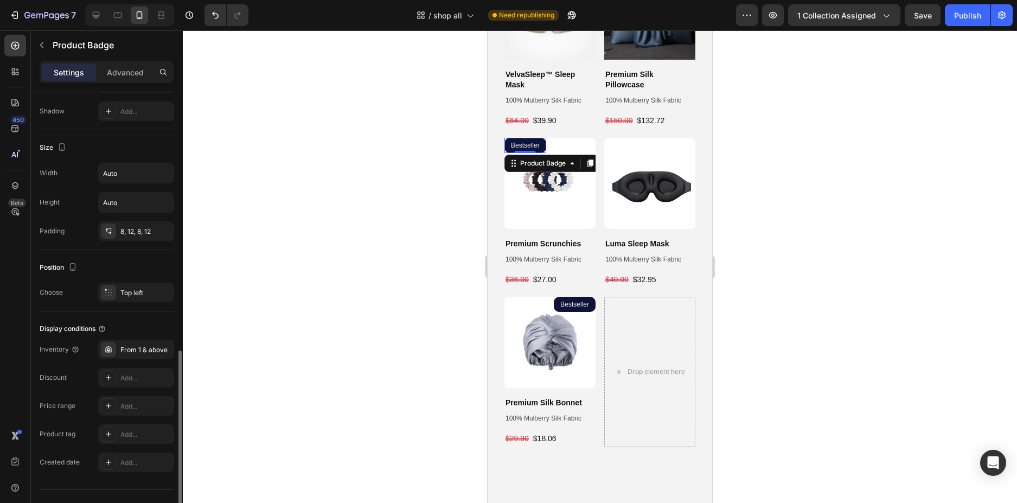
scroll to position [509, 0]
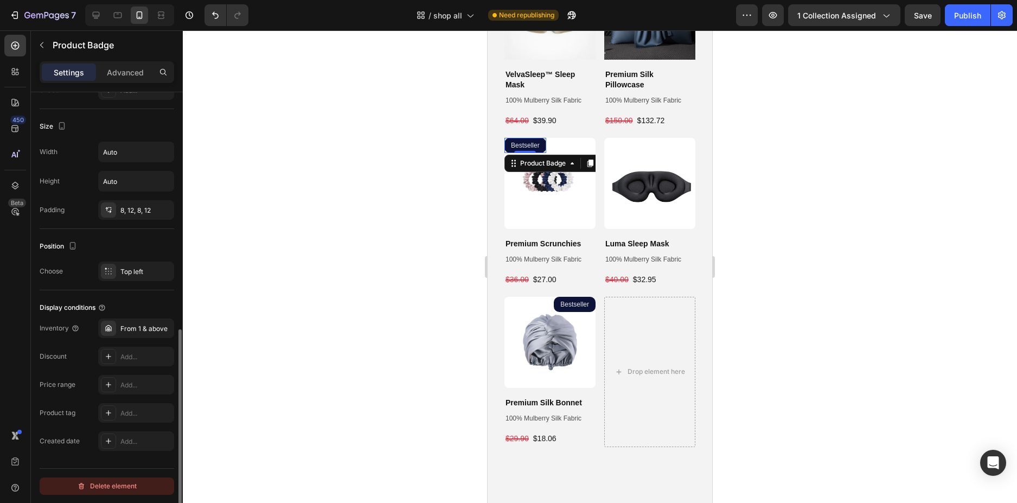
click at [110, 483] on div "Delete element" at bounding box center [107, 486] width 60 height 13
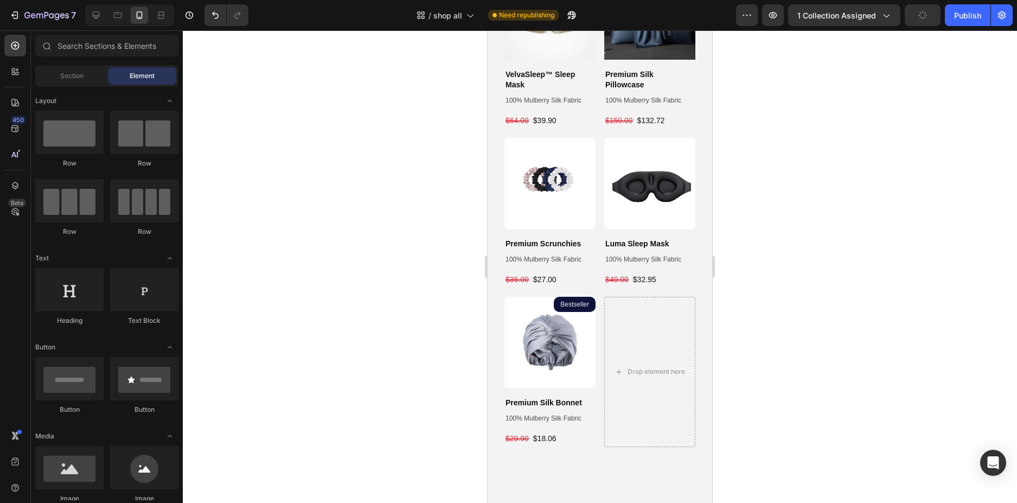
click at [341, 326] on div at bounding box center [600, 266] width 834 height 473
click at [975, 16] on div "Publish" at bounding box center [967, 15] width 27 height 11
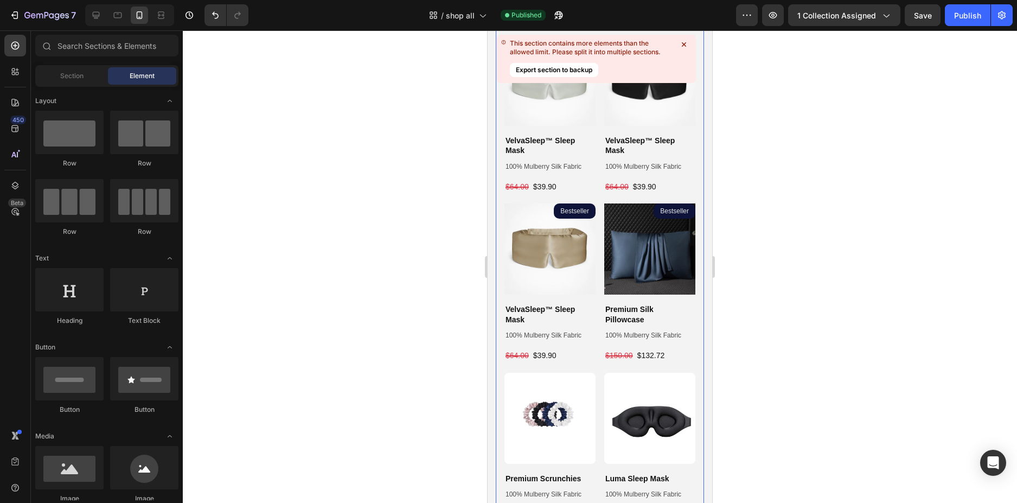
scroll to position [536, 0]
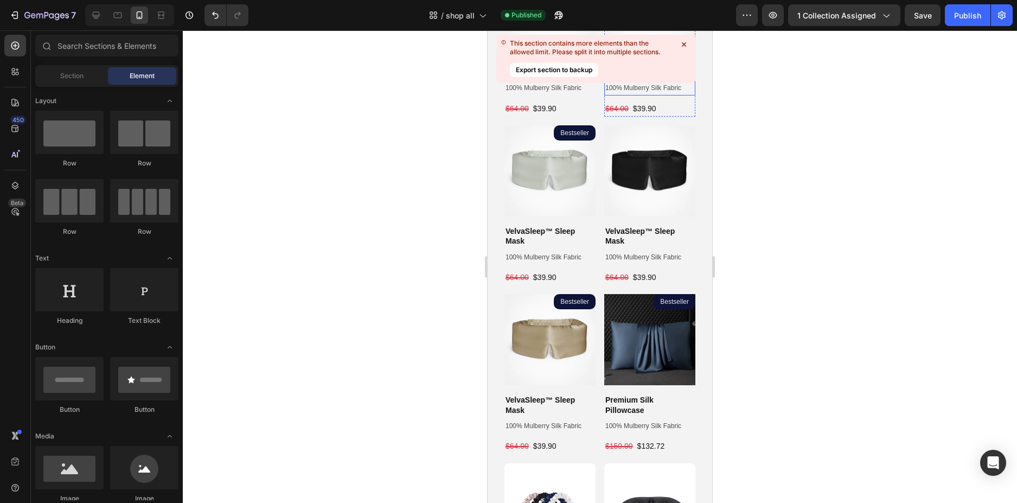
drag, startPoint x: 671, startPoint y: 56, endPoint x: 499, endPoint y: 65, distance: 172.2
click at [499, 65] on div "This section contains more elements than the allowed limit. Please split it int…" at bounding box center [596, 59] width 200 height 48
click at [547, 65] on button "Export section to backup" at bounding box center [554, 70] width 88 height 14
drag, startPoint x: 914, startPoint y: 69, endPoint x: 781, endPoint y: 68, distance: 132.9
click at [913, 69] on div at bounding box center [600, 266] width 834 height 473
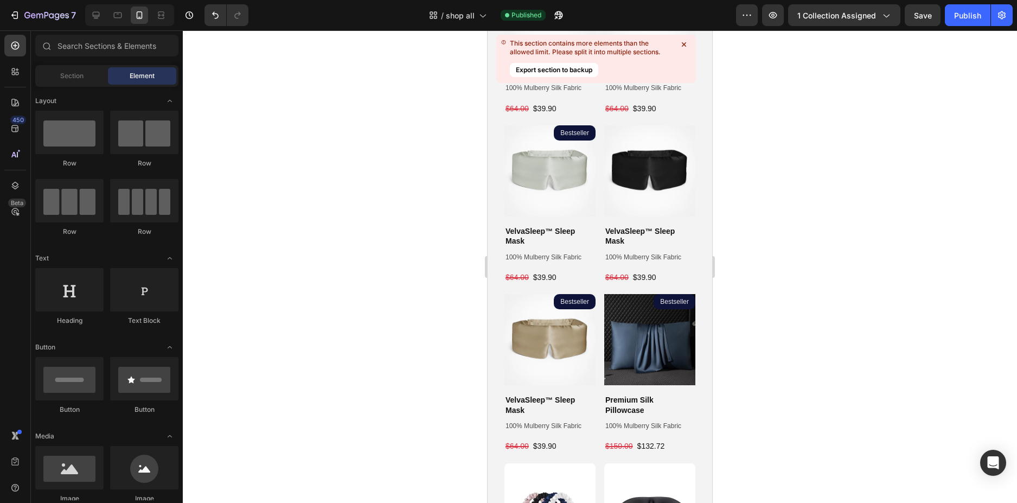
click at [685, 43] on icon at bounding box center [684, 44] width 4 height 4
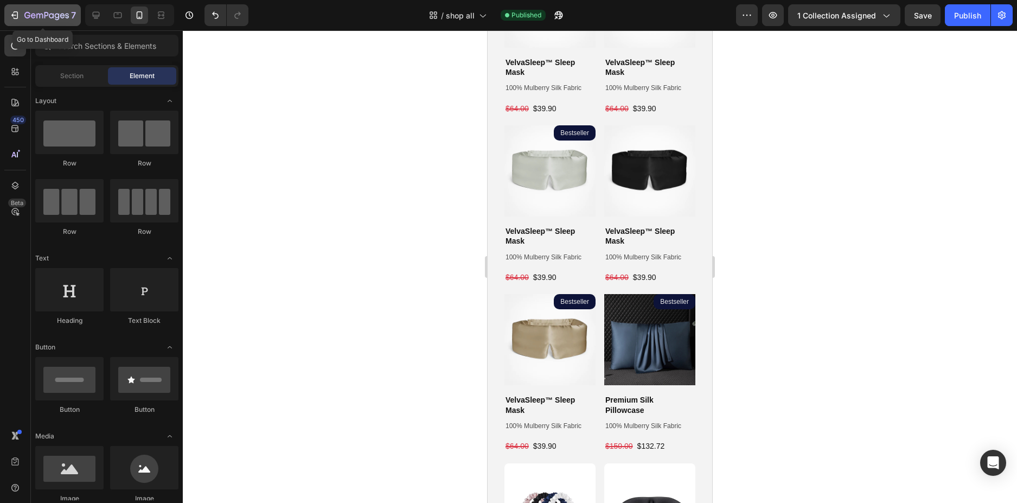
click at [36, 16] on icon "button" at bounding box center [39, 16] width 7 height 5
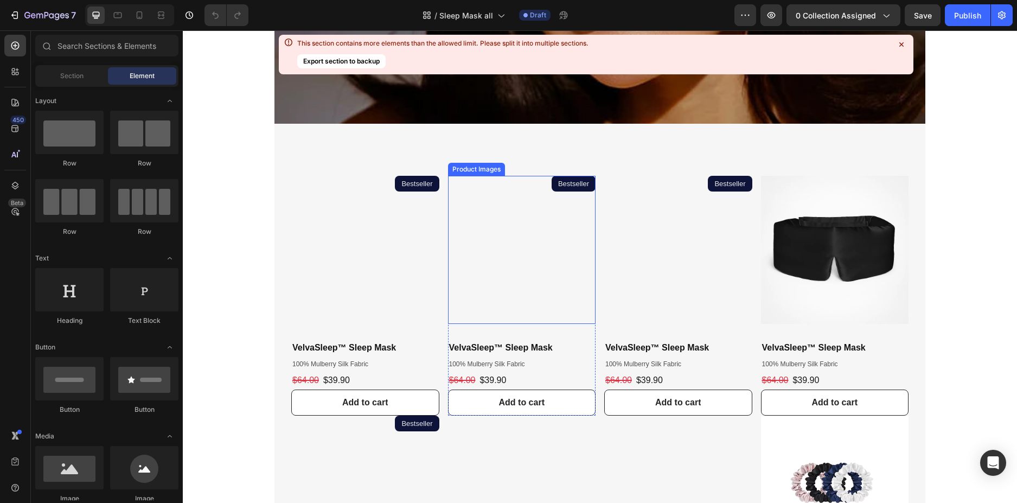
scroll to position [434, 0]
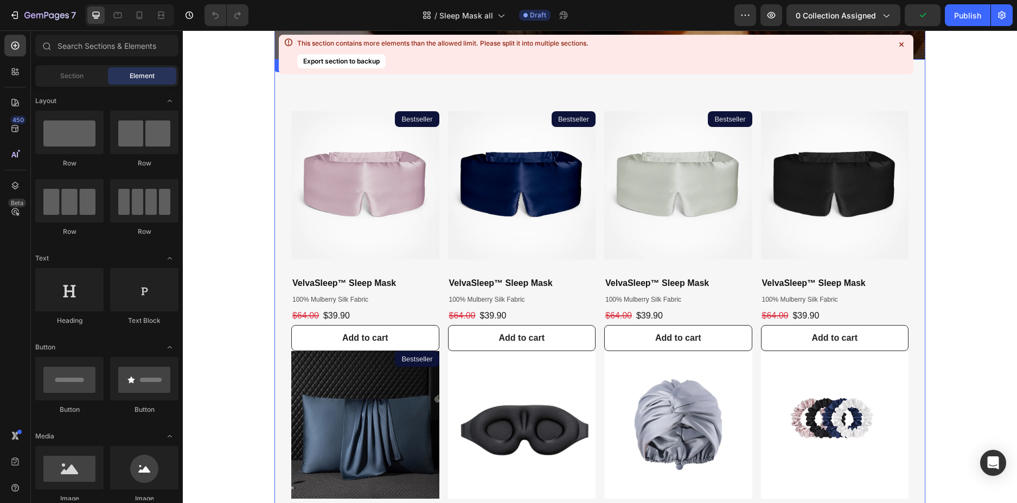
click at [900, 44] on icon at bounding box center [901, 44] width 11 height 11
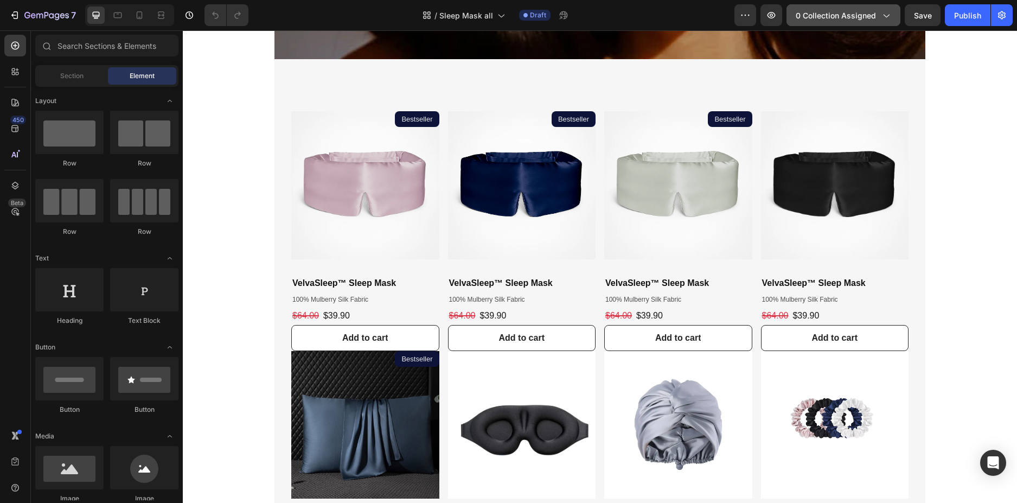
click at [864, 13] on span "0 collection assigned" at bounding box center [836, 15] width 80 height 11
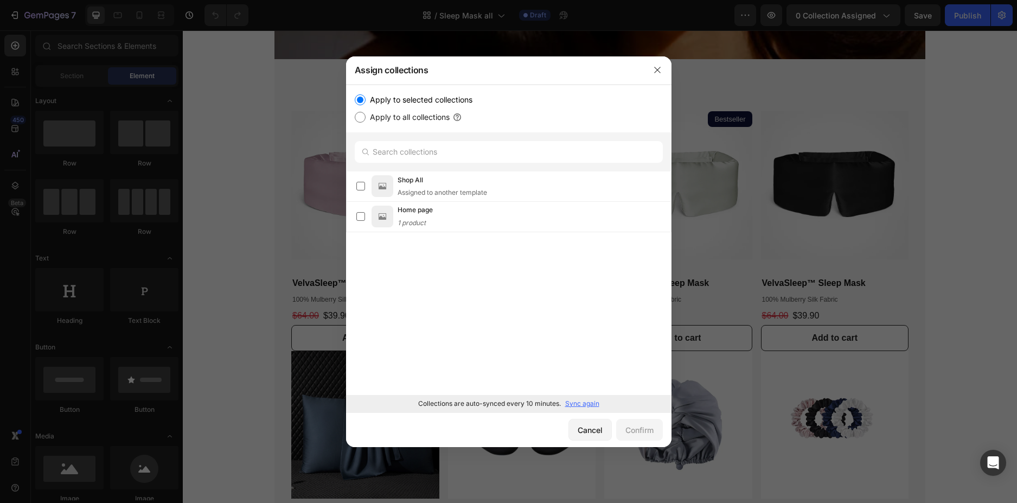
click at [582, 402] on p "Sync again" at bounding box center [582, 404] width 34 height 10
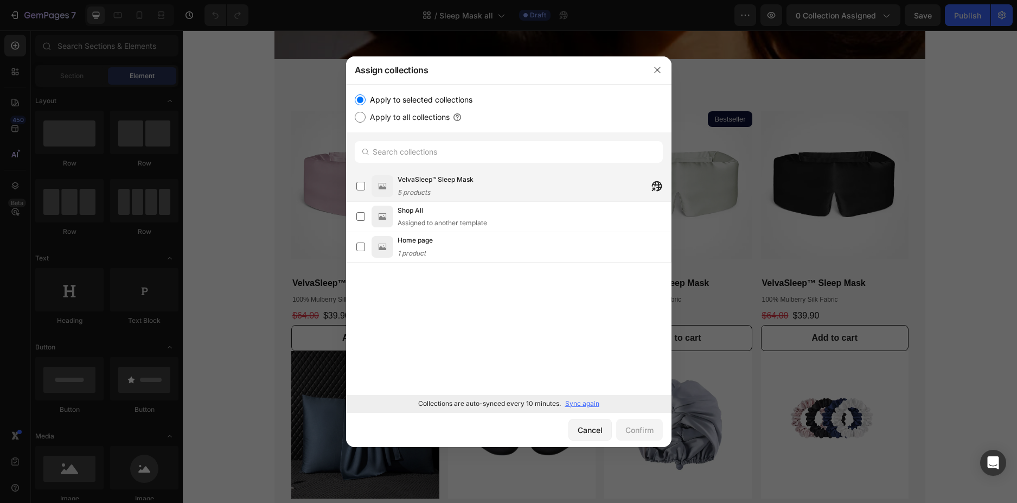
click at [367, 196] on div "VelvaSleep™ Sleep Mask 5 products" at bounding box center [513, 186] width 315 height 24
click at [651, 435] on div "Confirm" at bounding box center [640, 429] width 28 height 11
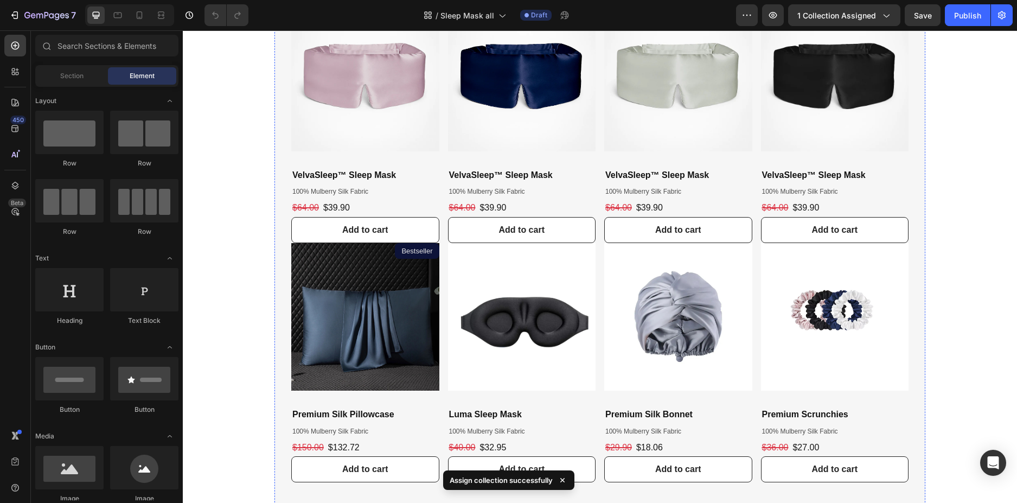
scroll to position [543, 0]
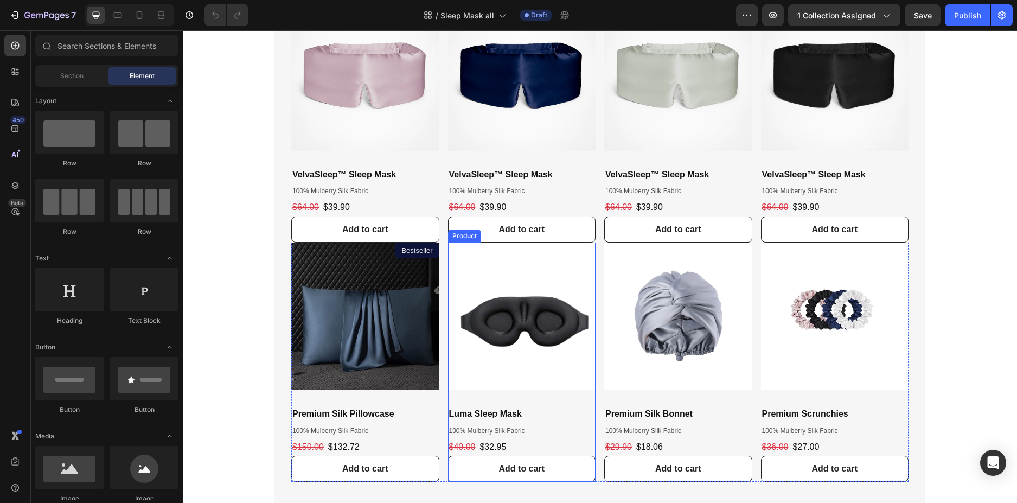
click at [545, 400] on div "Product Images Luma Sleep Mask Product Title 100% Mulberry Silk Fabric Text Blo…" at bounding box center [522, 363] width 148 height 240
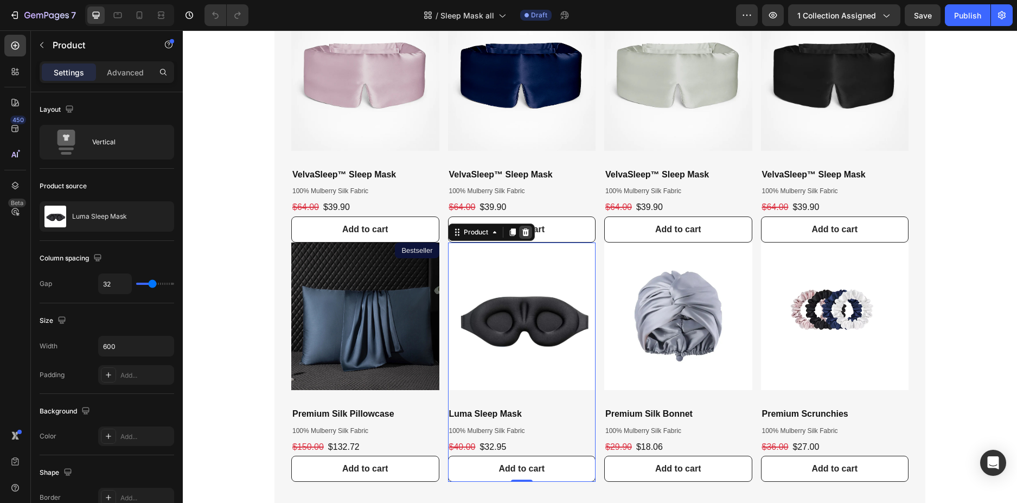
click at [527, 234] on div at bounding box center [525, 232] width 13 height 13
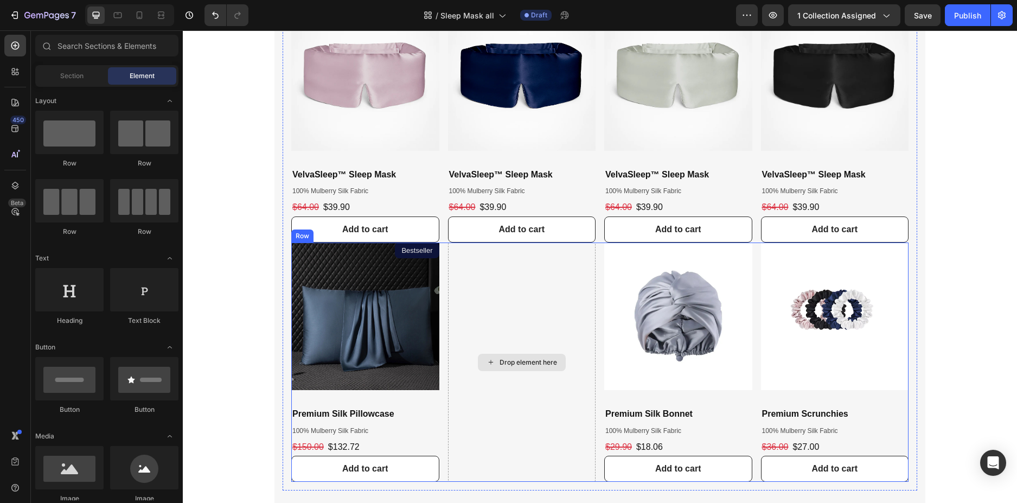
click at [589, 248] on div "Drop element here" at bounding box center [522, 363] width 148 height 240
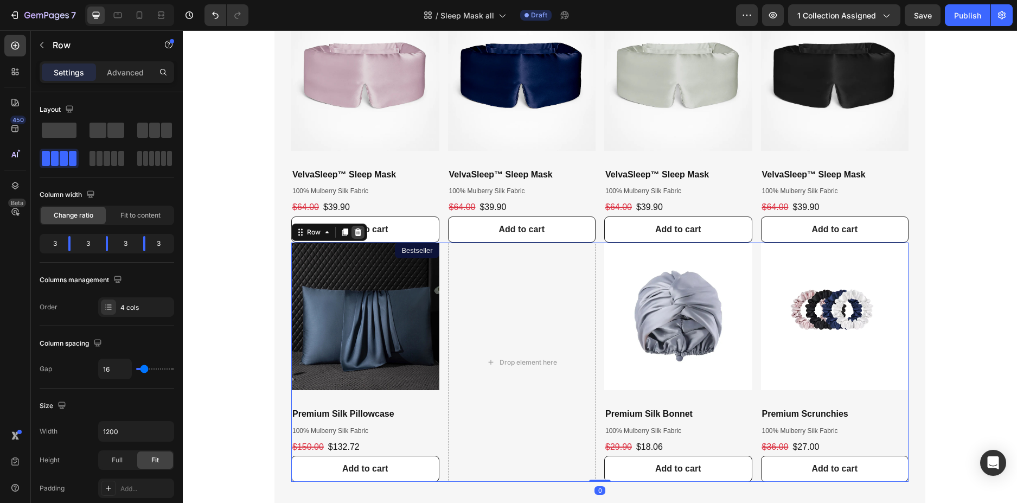
click at [356, 228] on icon at bounding box center [358, 232] width 9 height 9
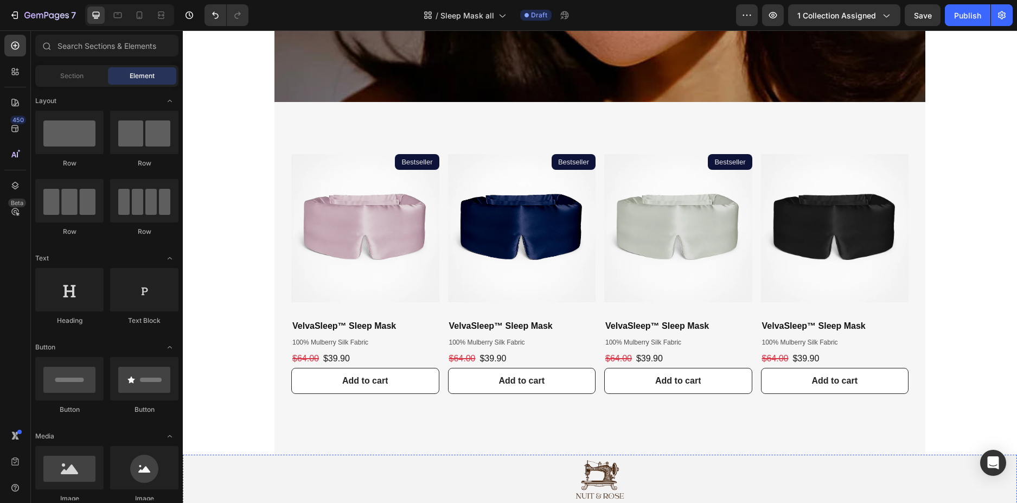
scroll to position [380, 0]
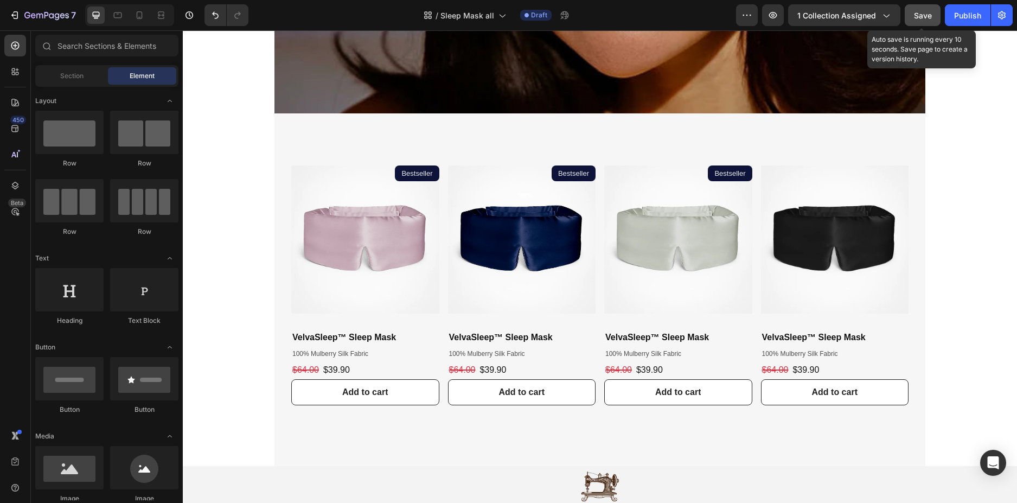
click at [930, 15] on span "Save" at bounding box center [923, 15] width 18 height 9
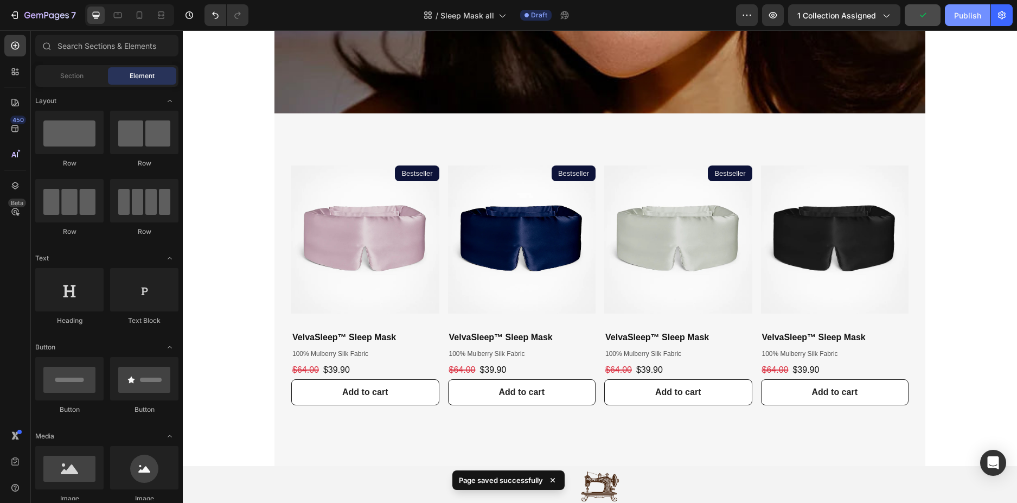
click at [950, 15] on button "Publish" at bounding box center [968, 15] width 46 height 22
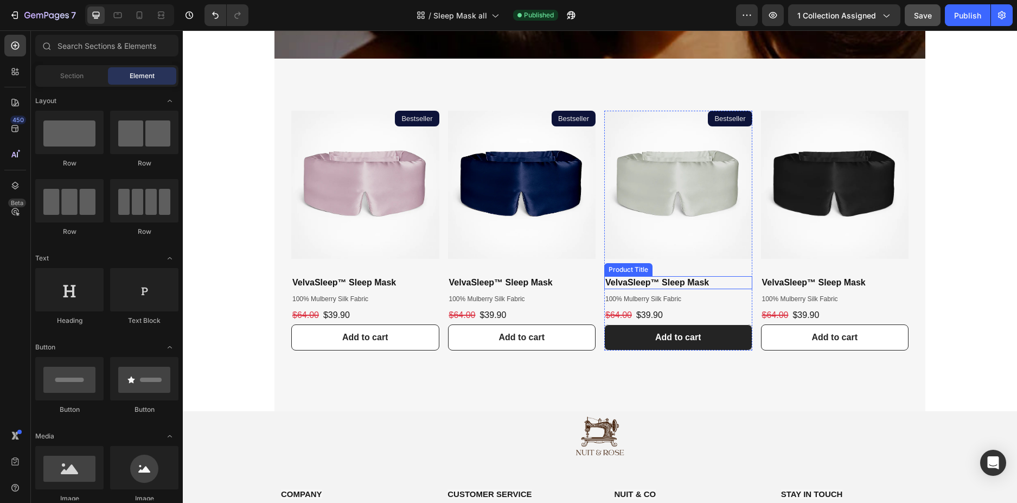
scroll to position [543, 0]
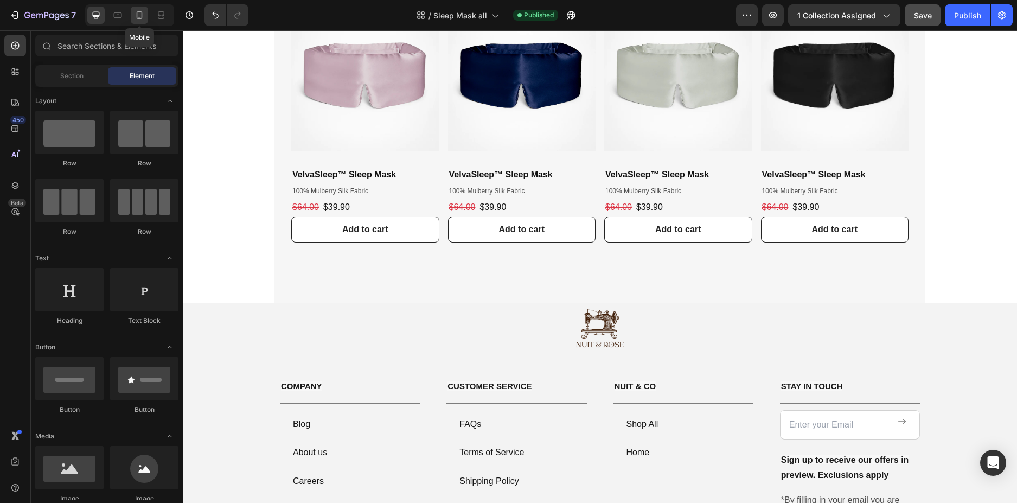
click at [145, 13] on div at bounding box center [139, 15] width 17 height 17
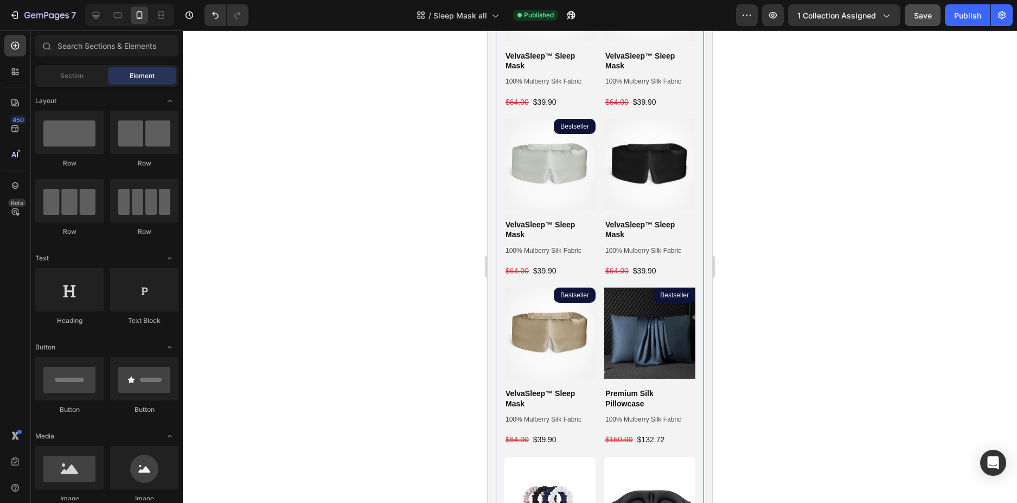
scroll to position [651, 0]
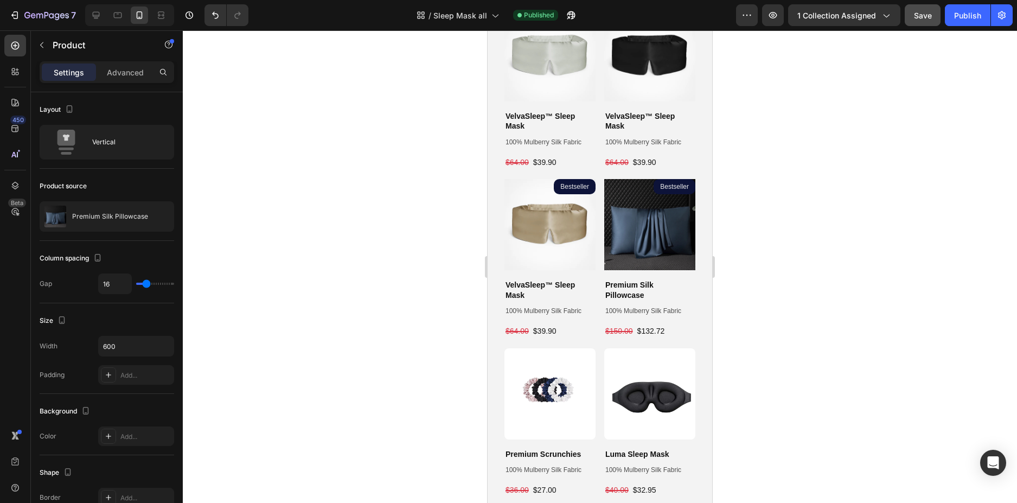
click at [678, 263] on div "Product Images Bestseller Product Badge Premium Silk Pillowcase Product Title 1…" at bounding box center [649, 259] width 91 height 160
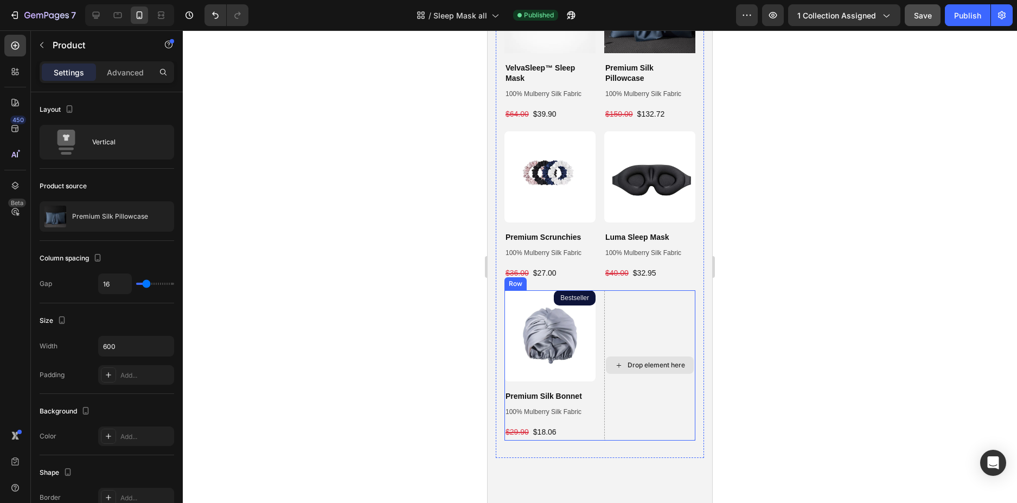
scroll to position [922, 0]
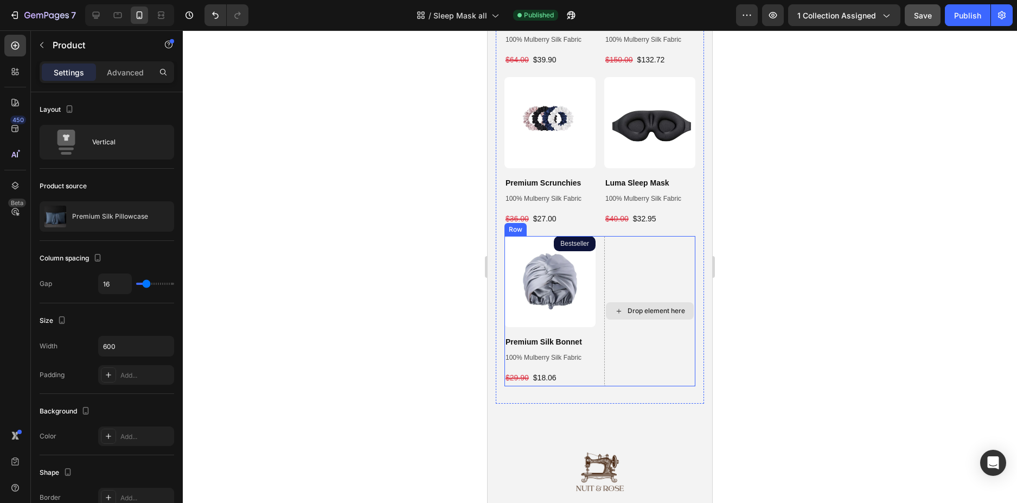
click at [613, 236] on div "Drop element here" at bounding box center [649, 311] width 91 height 150
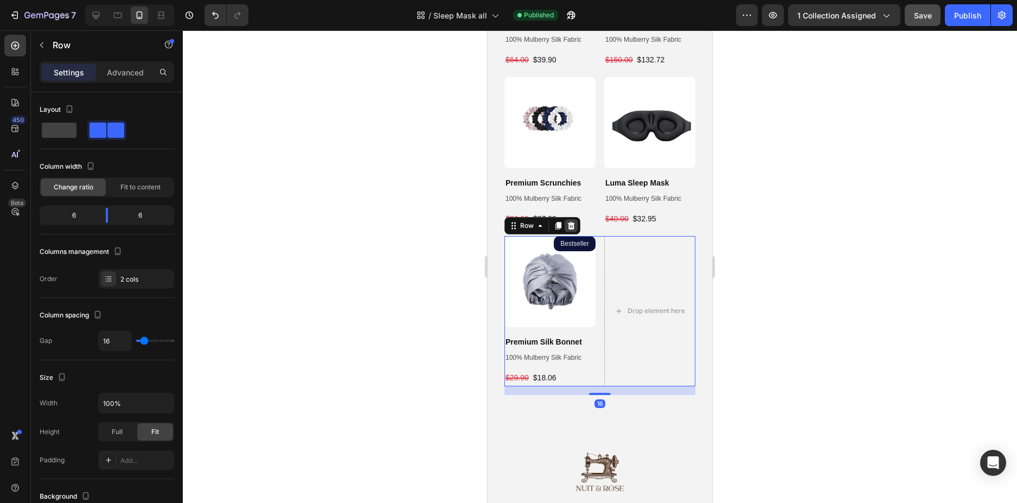
click at [565, 219] on div at bounding box center [571, 225] width 13 height 13
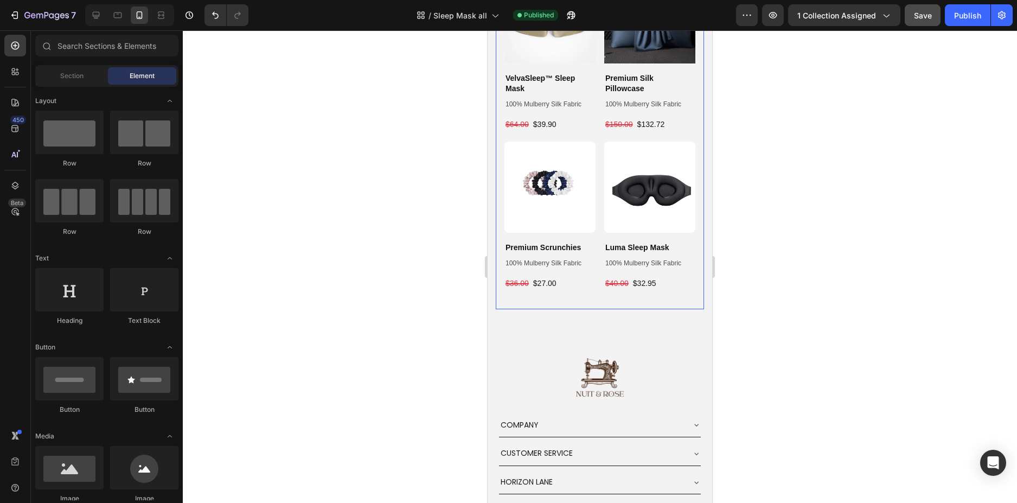
scroll to position [760, 0]
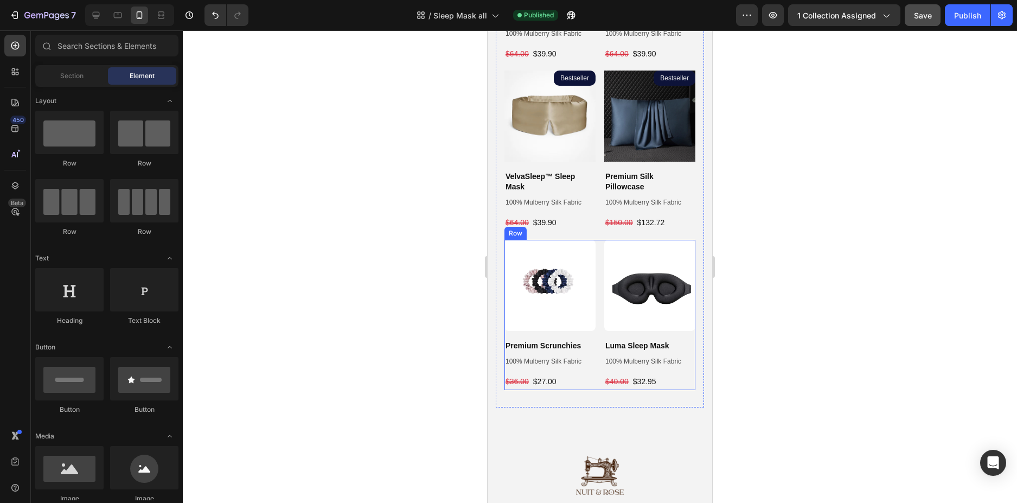
click at [597, 240] on div "Product Images Premium Scrunchies Product Title 100% Mulberry Silk Fabric Text …" at bounding box center [600, 315] width 191 height 150
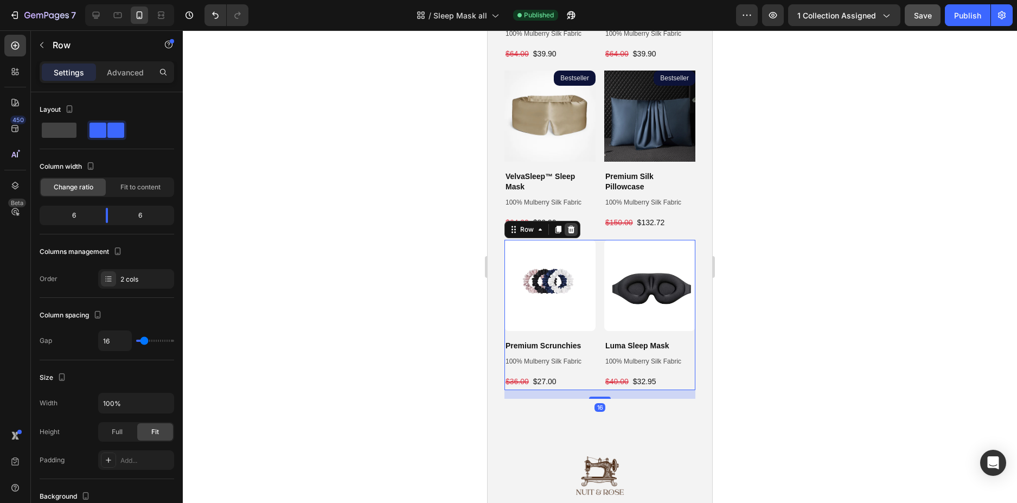
click at [572, 225] on icon at bounding box center [571, 229] width 9 height 9
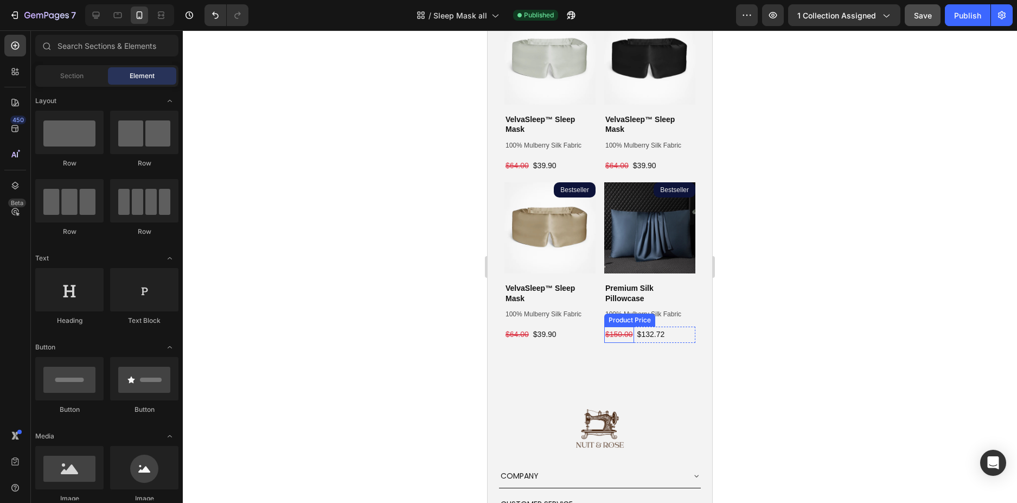
scroll to position [597, 0]
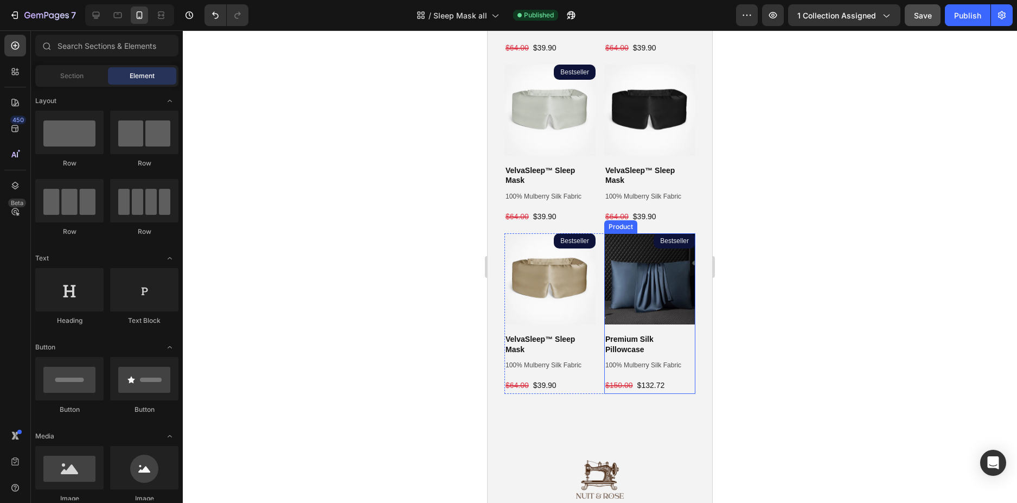
click at [680, 315] on div "Product Images Bestseller Product Badge Premium Silk Pillowcase Product Title 1…" at bounding box center [649, 313] width 91 height 160
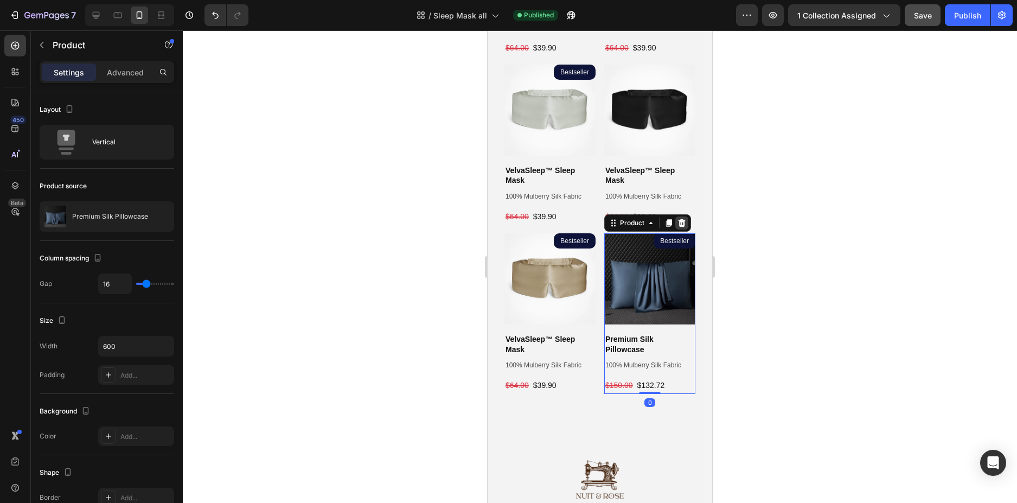
click at [678, 219] on icon at bounding box center [682, 223] width 9 height 9
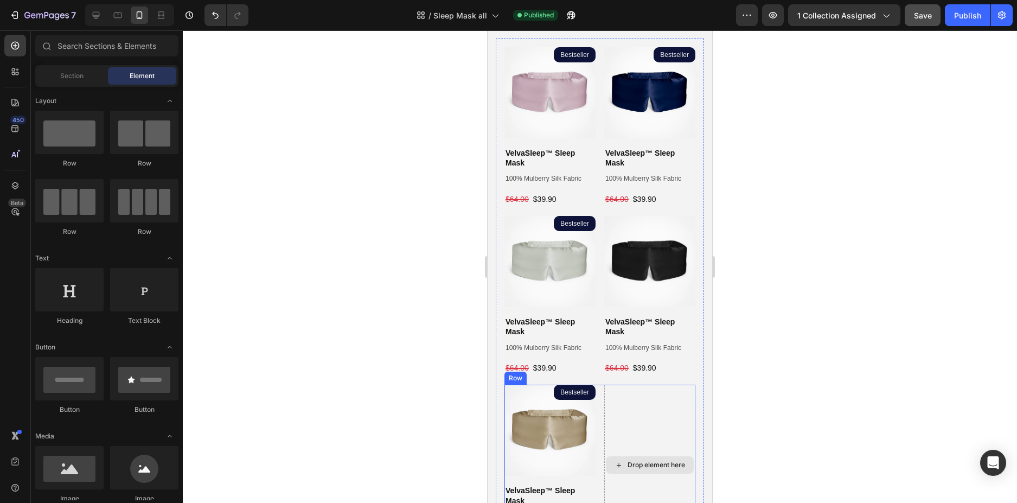
scroll to position [434, 0]
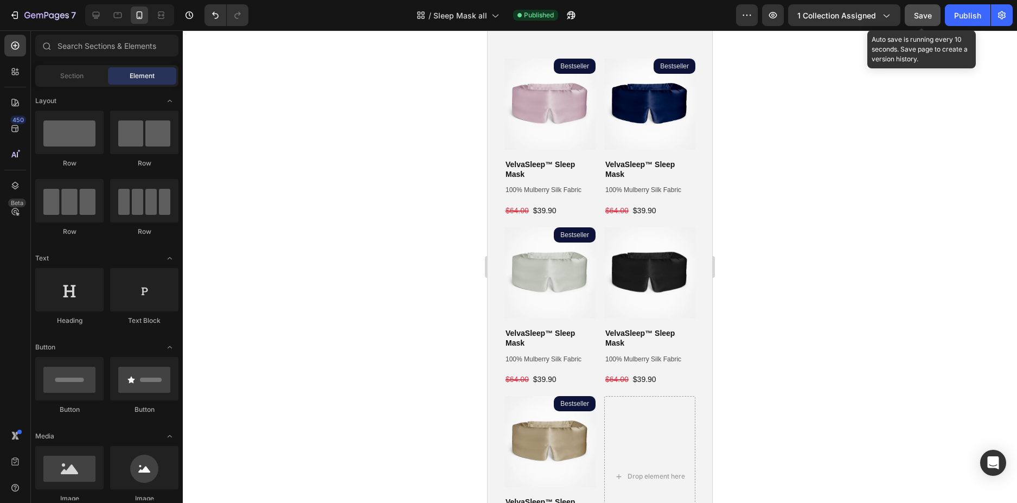
click at [925, 18] on span "Save" at bounding box center [923, 15] width 18 height 9
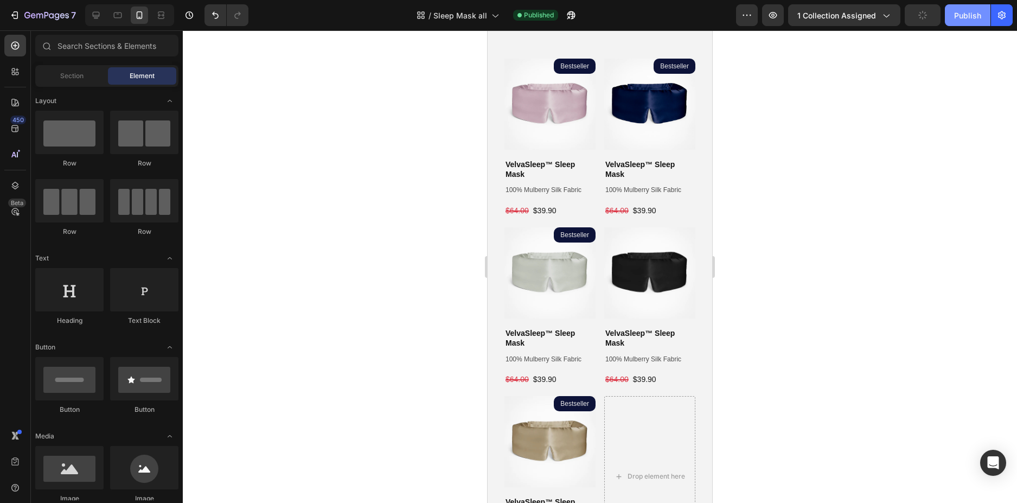
click at [966, 15] on div "Publish" at bounding box center [967, 15] width 27 height 11
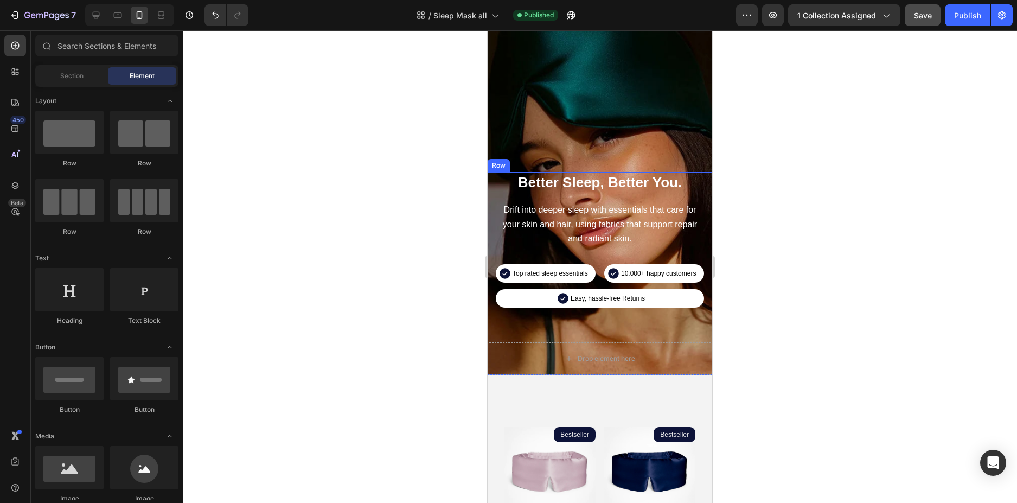
scroll to position [54, 0]
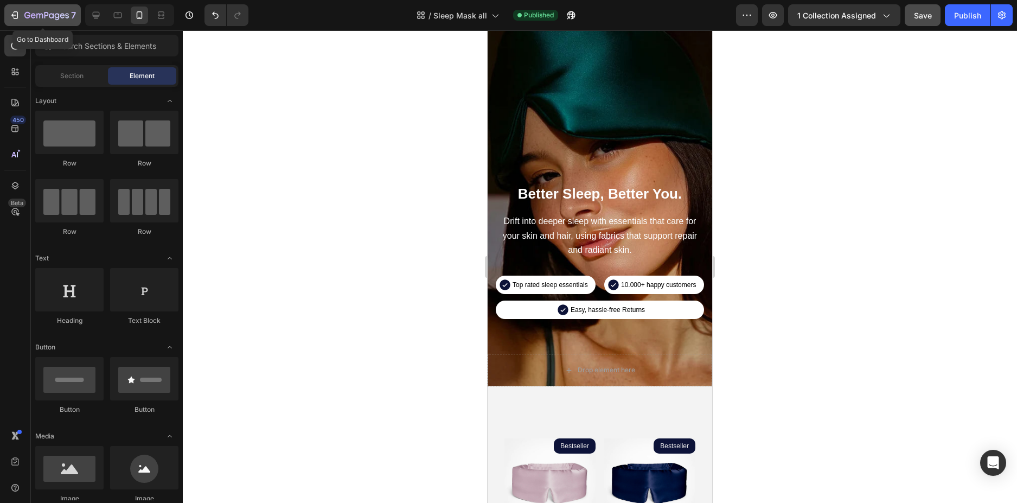
click at [23, 10] on div "7" at bounding box center [42, 15] width 67 height 13
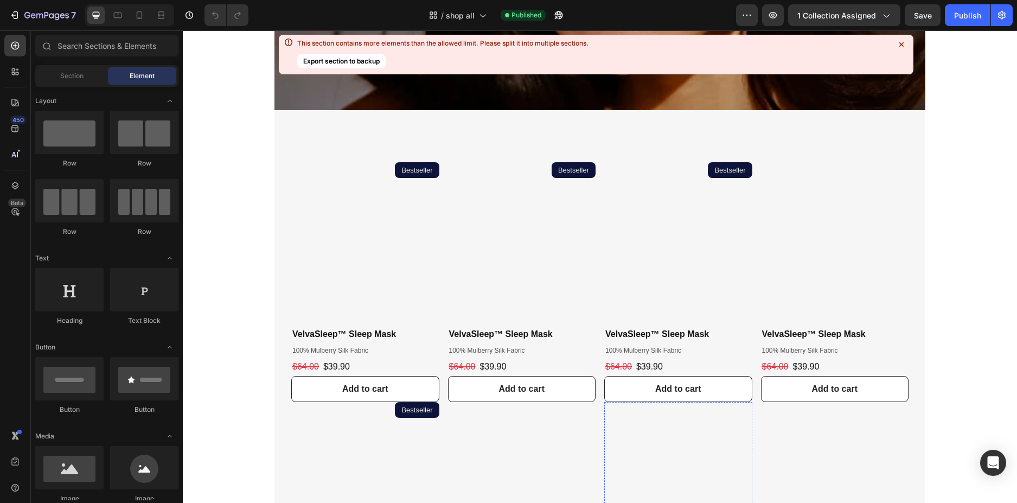
scroll to position [543, 0]
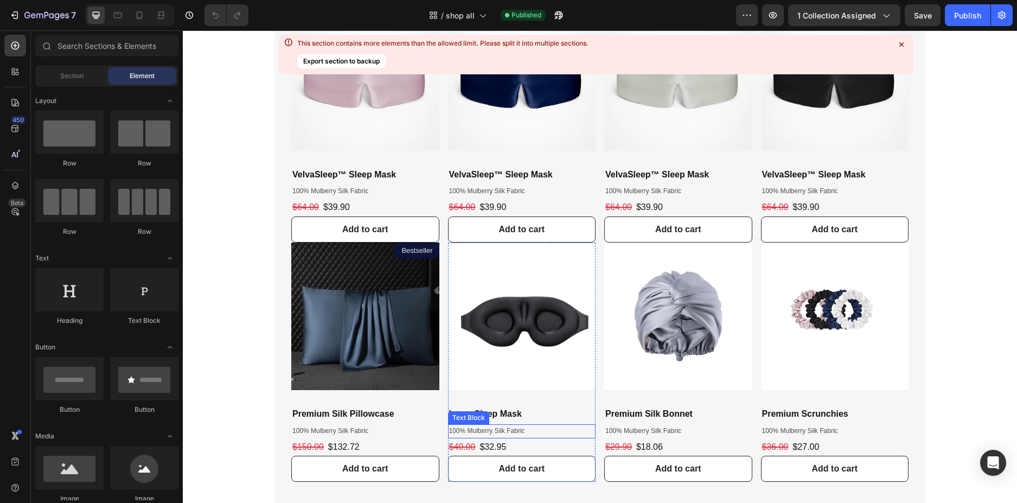
click at [546, 429] on p "100% Mulberry Silk Fabric" at bounding box center [522, 431] width 146 height 12
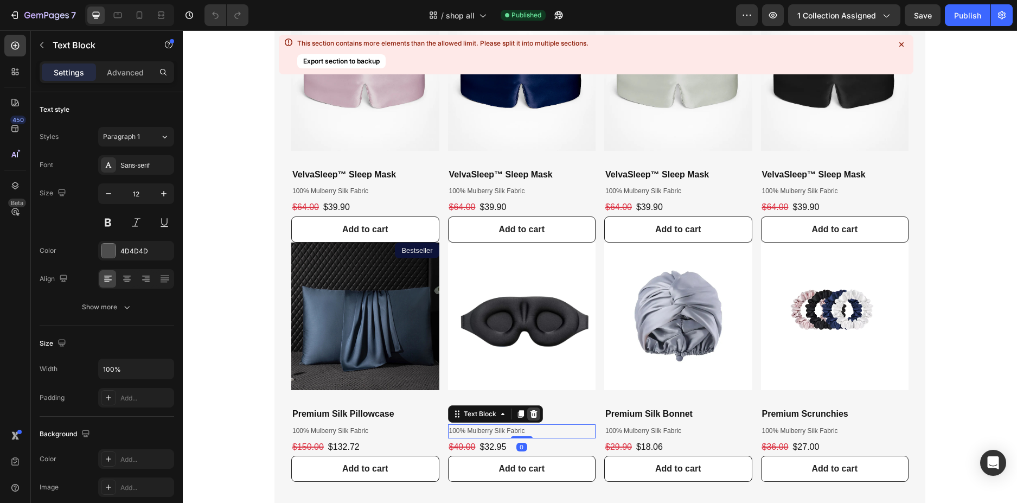
click at [531, 418] on icon at bounding box center [534, 414] width 9 height 9
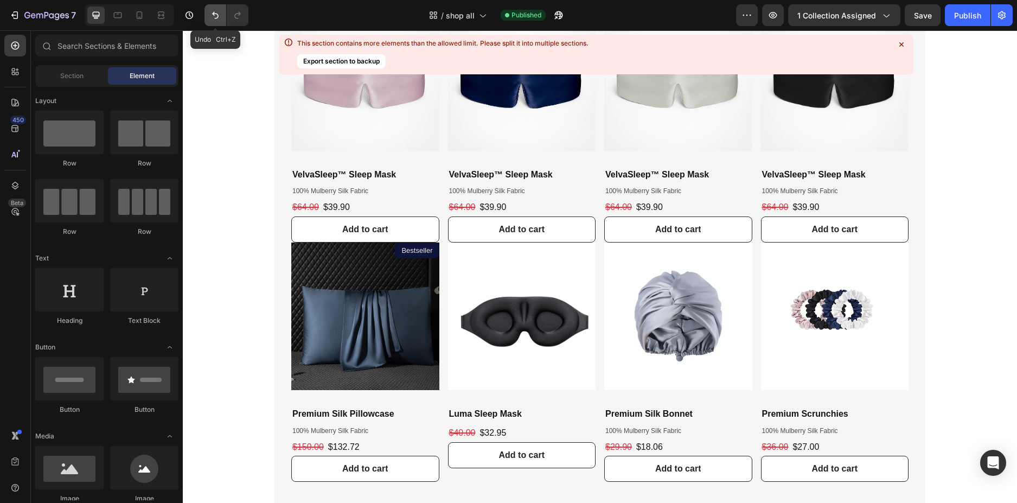
click at [217, 10] on icon "Undo/Redo" at bounding box center [215, 15] width 11 height 11
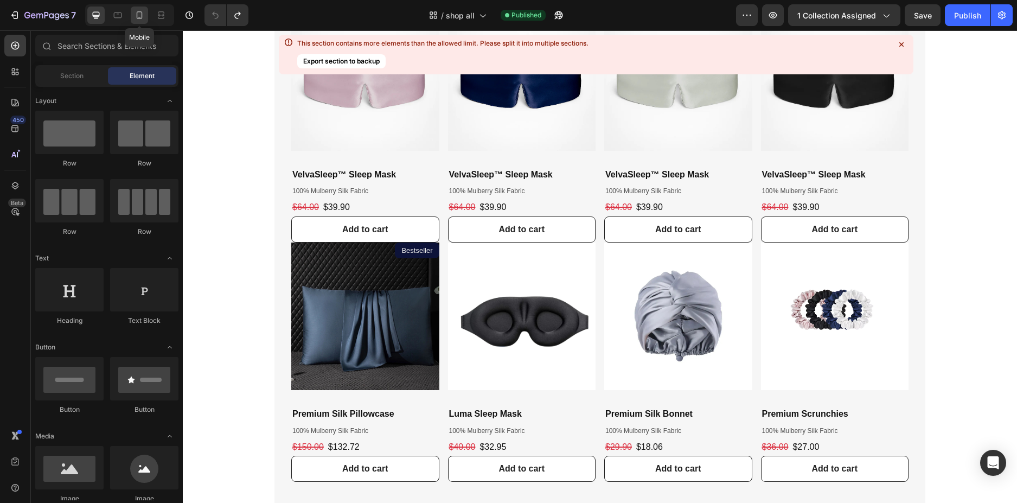
click at [138, 19] on icon at bounding box center [139, 15] width 11 height 11
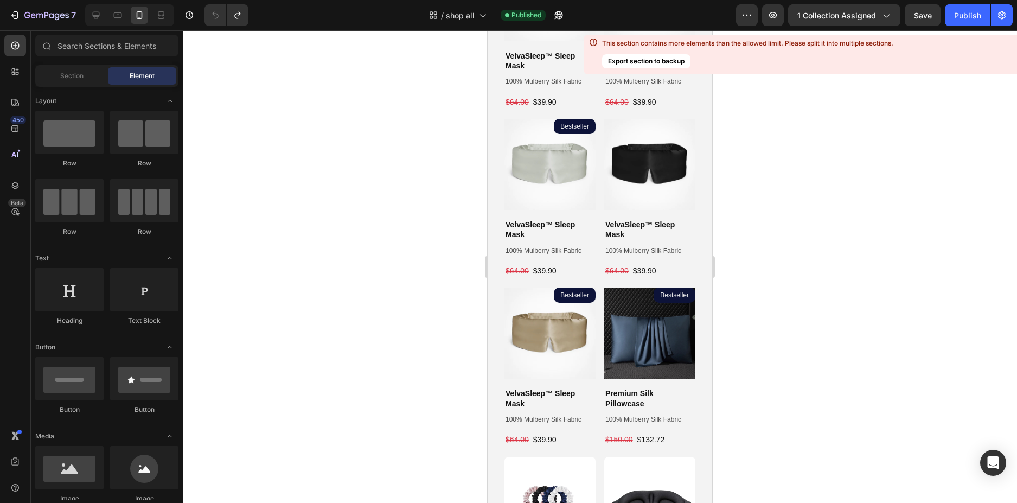
click at [654, 58] on button "Export section to backup" at bounding box center [646, 61] width 88 height 14
click at [866, 88] on div at bounding box center [600, 266] width 834 height 473
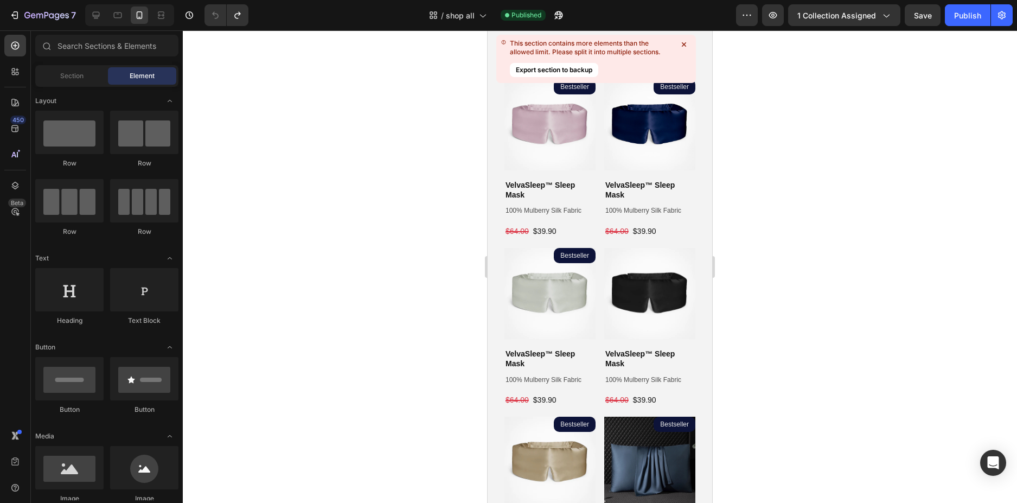
scroll to position [380, 0]
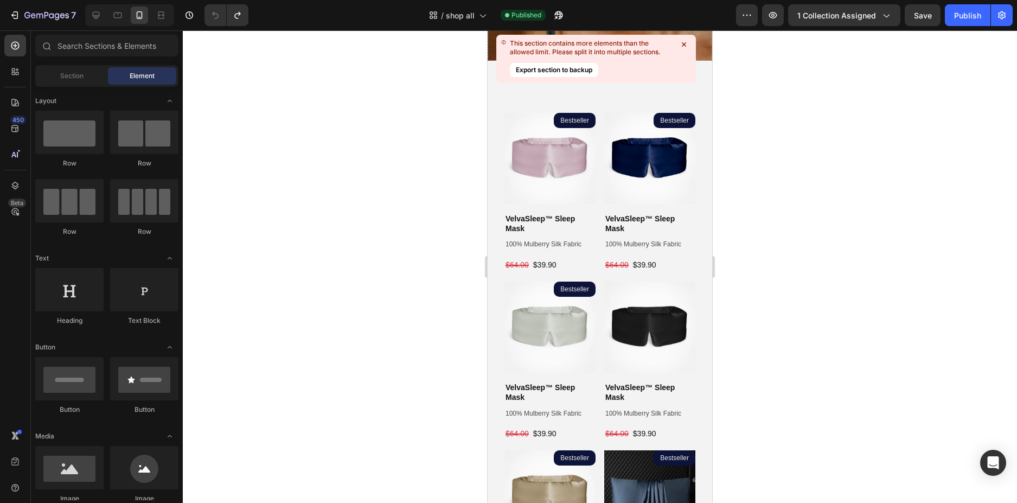
click at [780, 167] on div at bounding box center [600, 266] width 834 height 473
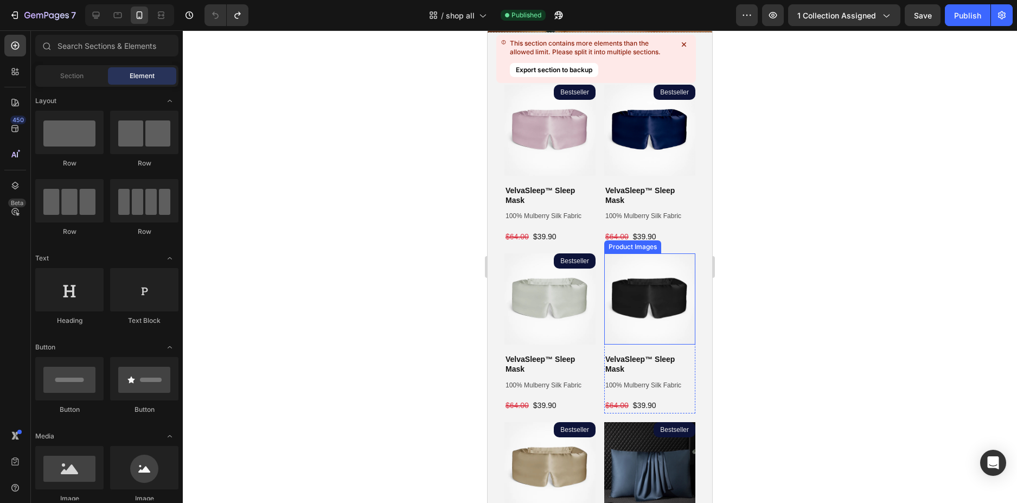
scroll to position [488, 0]
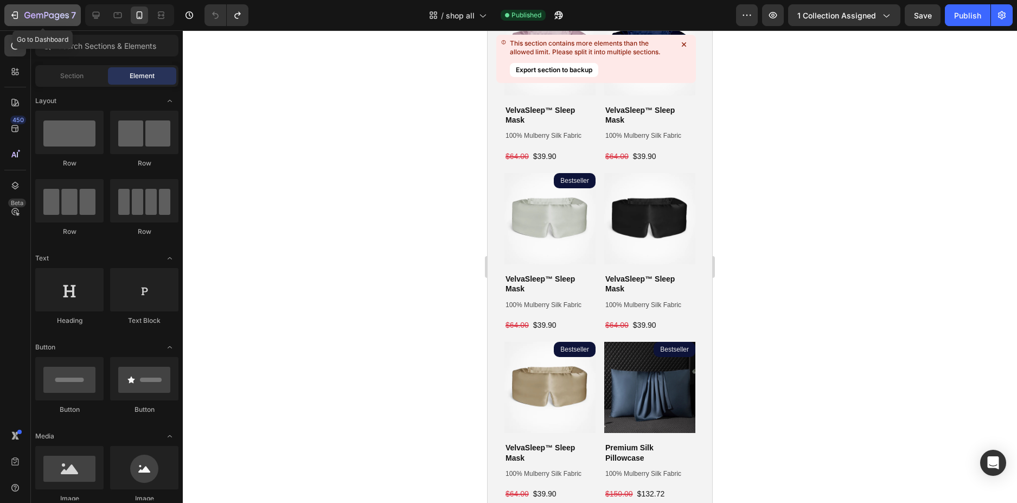
click at [46, 14] on icon "button" at bounding box center [46, 15] width 44 height 9
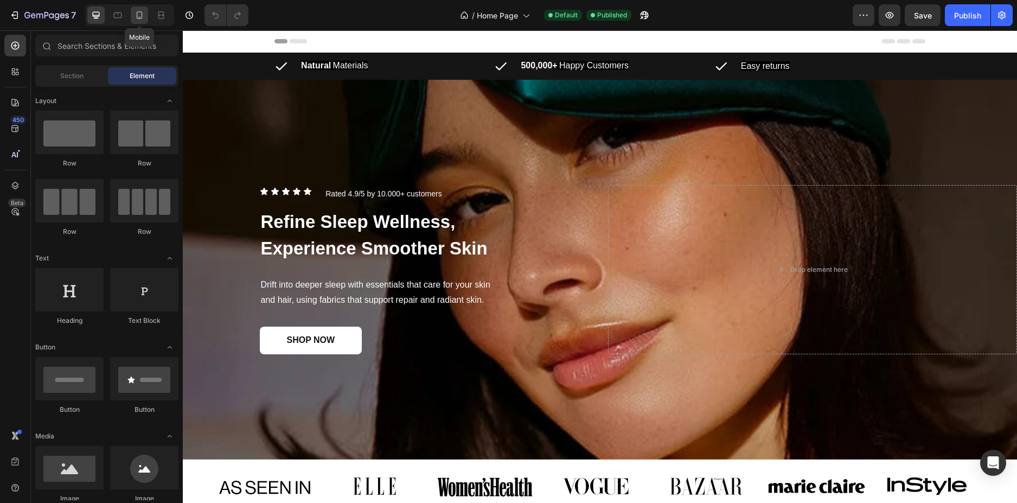
click at [138, 16] on icon at bounding box center [139, 15] width 11 height 11
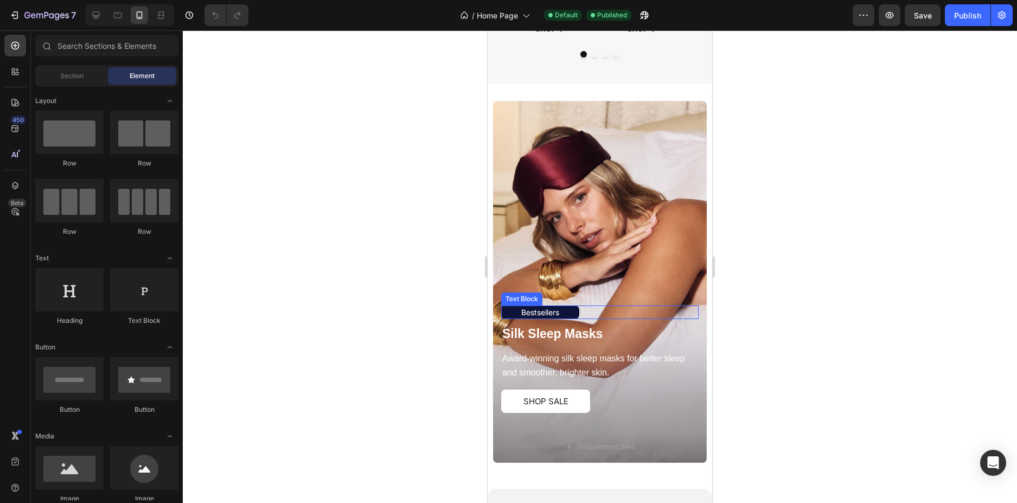
scroll to position [651, 0]
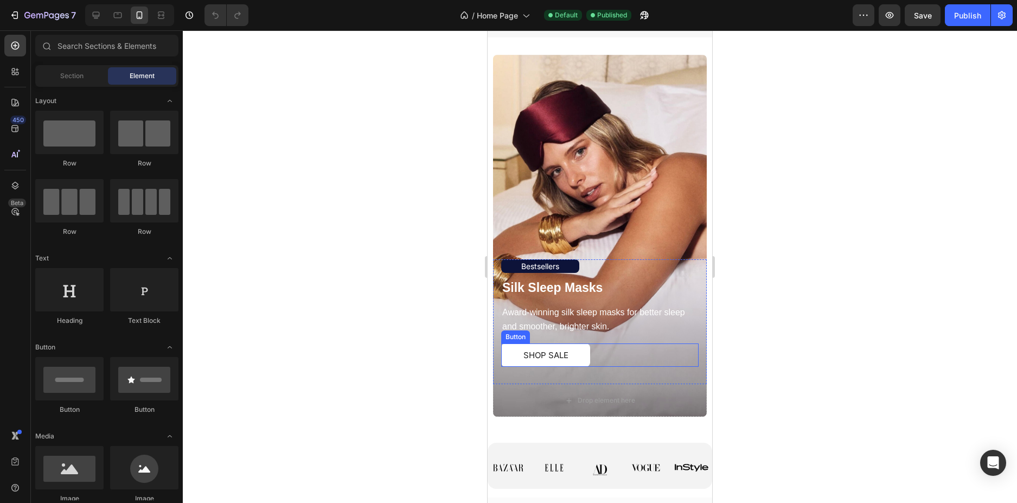
click at [589, 356] on div "SHOP SALE Button" at bounding box center [599, 354] width 197 height 23
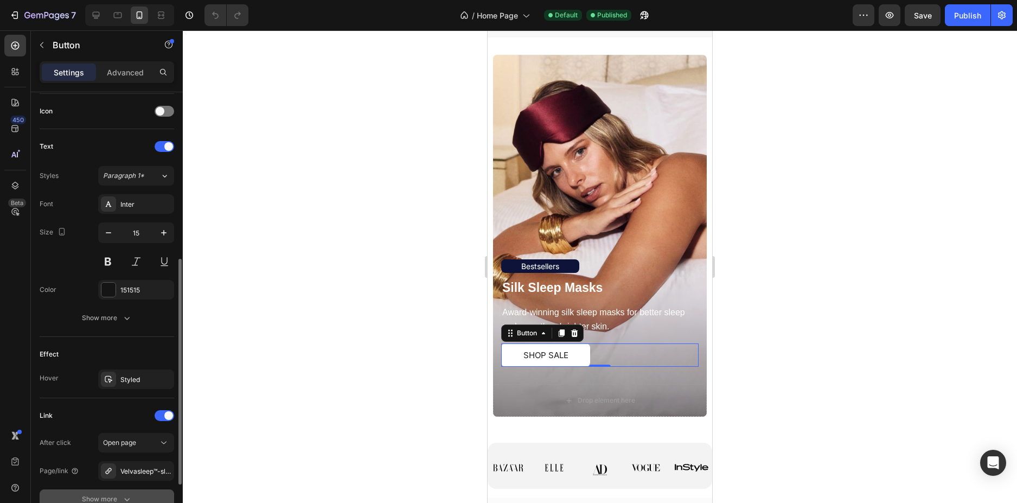
scroll to position [421, 0]
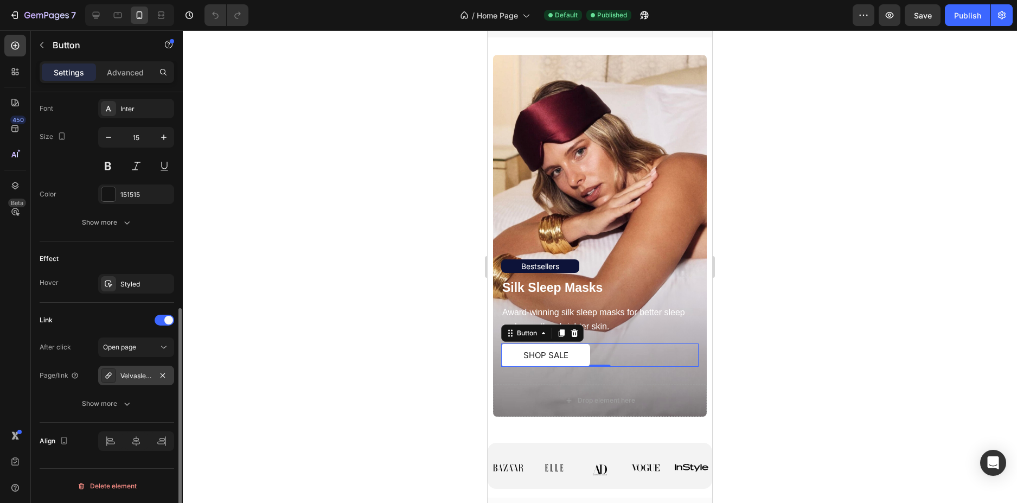
click at [136, 383] on div "Velvasleep™-sleep-mask-pink" at bounding box center [136, 376] width 76 height 20
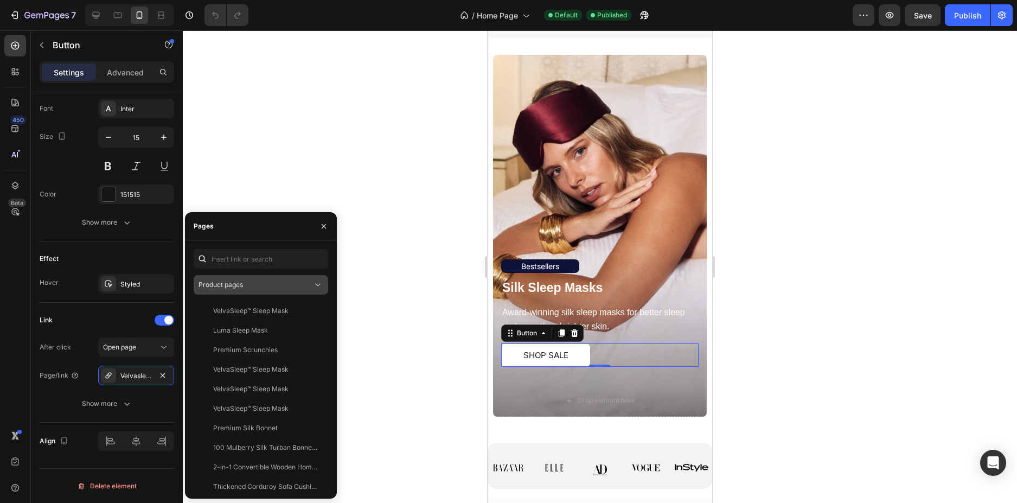
click at [286, 285] on div "Product pages" at bounding box center [256, 285] width 114 height 10
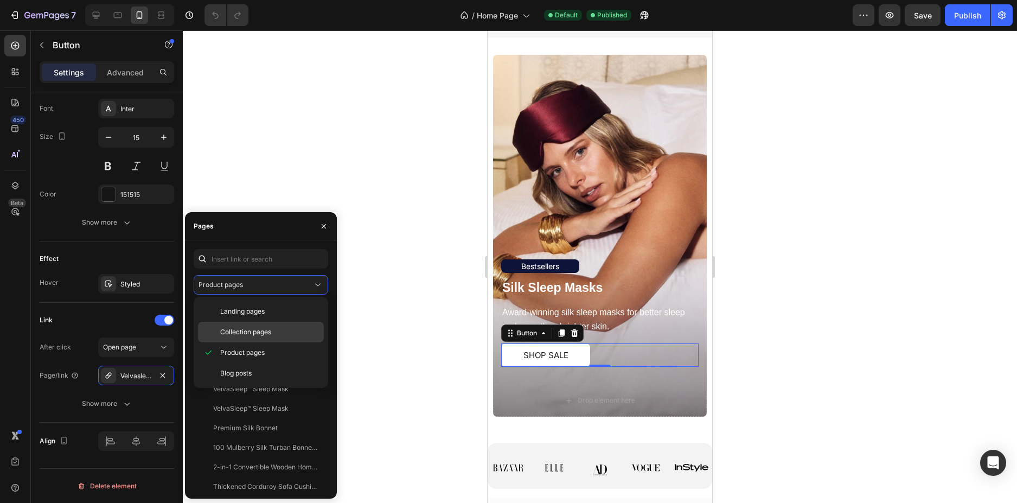
click at [272, 333] on p "Collection pages" at bounding box center [269, 332] width 99 height 10
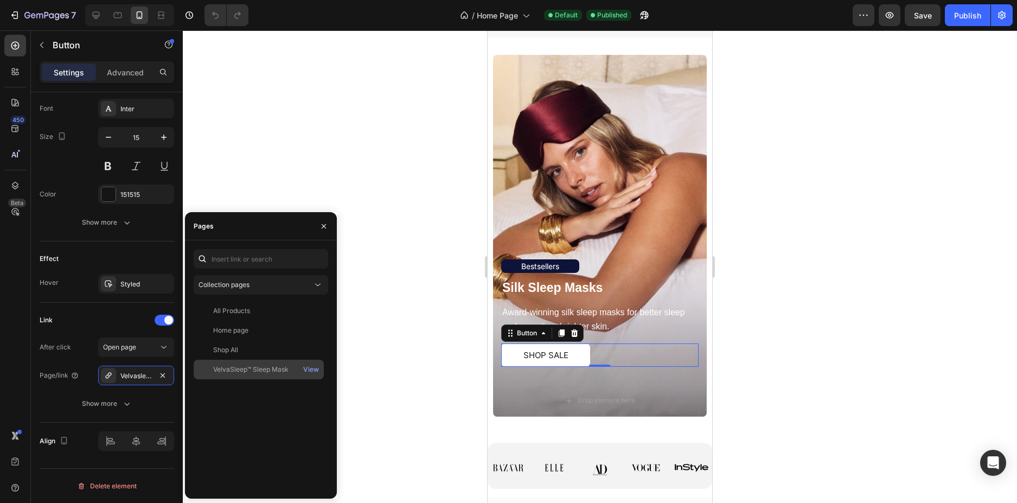
click at [276, 364] on div "VelvaSleep™ Sleep Mask View" at bounding box center [259, 370] width 130 height 20
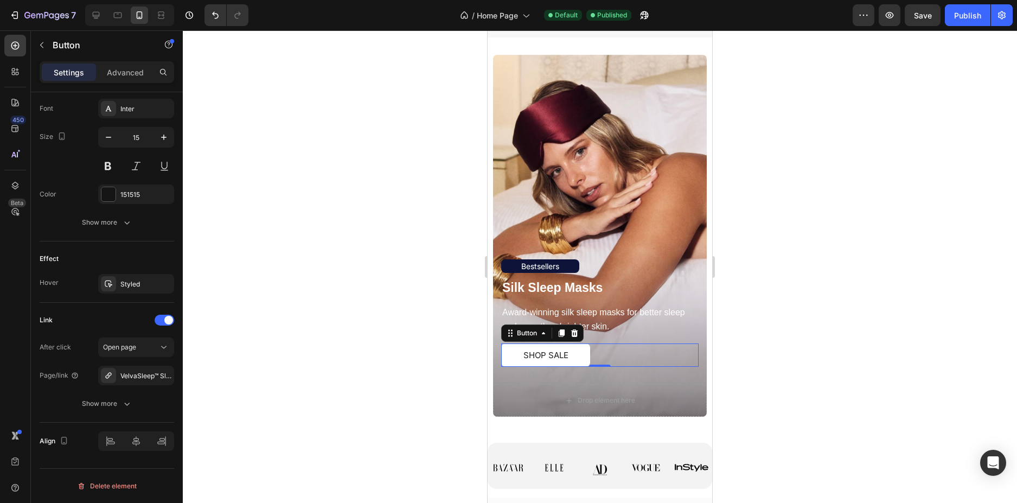
click at [733, 365] on div at bounding box center [600, 266] width 834 height 473
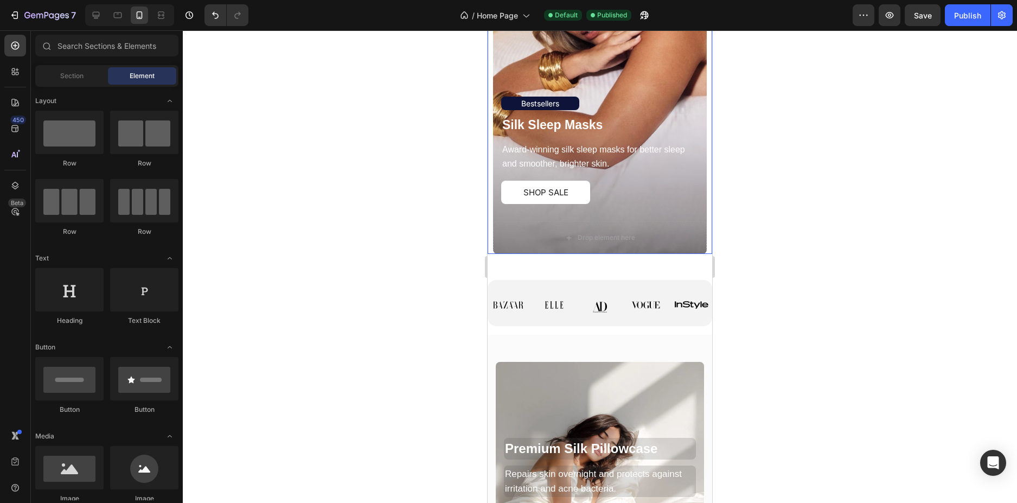
scroll to position [977, 0]
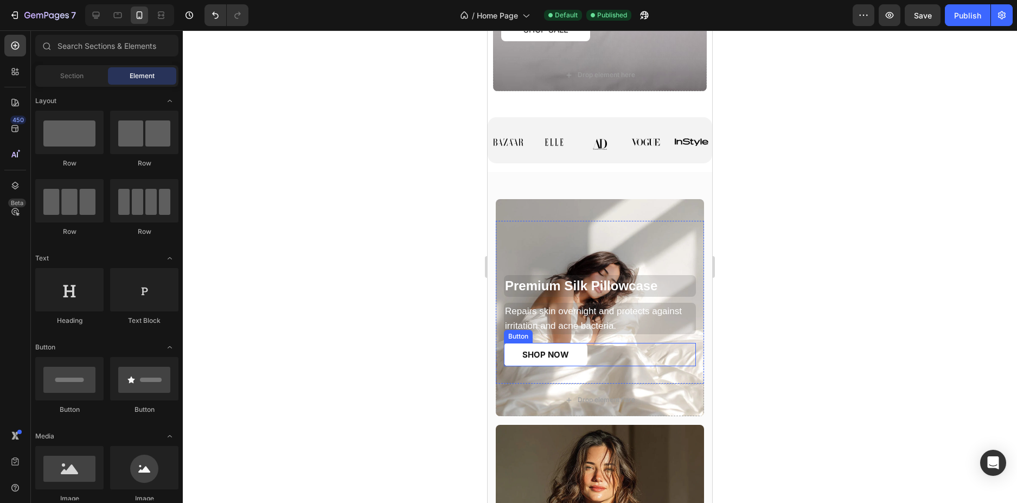
click at [611, 354] on div "SHOP NOW Button" at bounding box center [600, 354] width 192 height 23
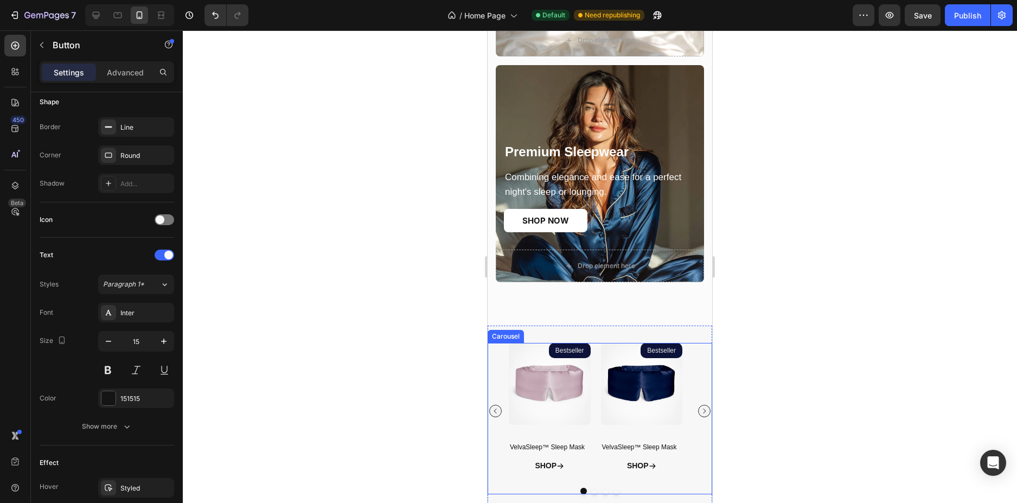
scroll to position [1465, 0]
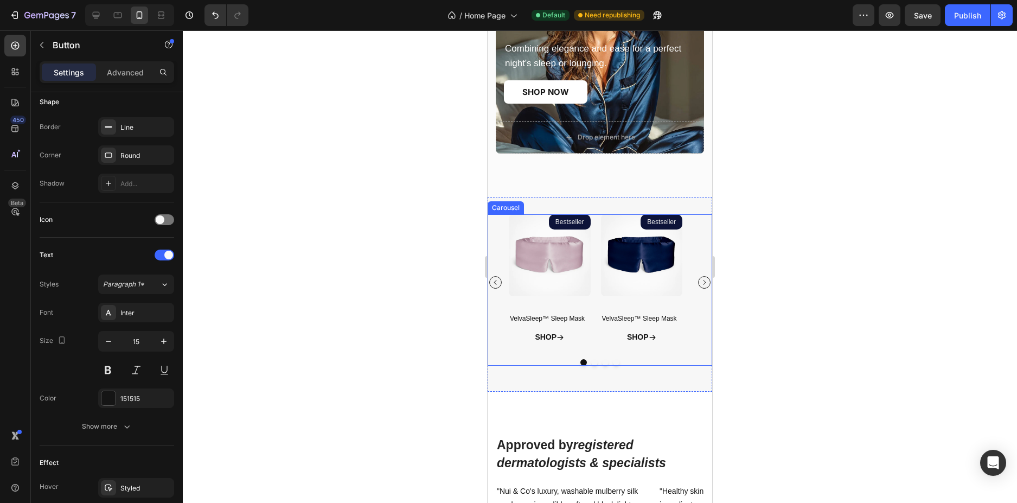
click at [698, 278] on button "Carousel Next Arrow" at bounding box center [704, 282] width 12 height 12
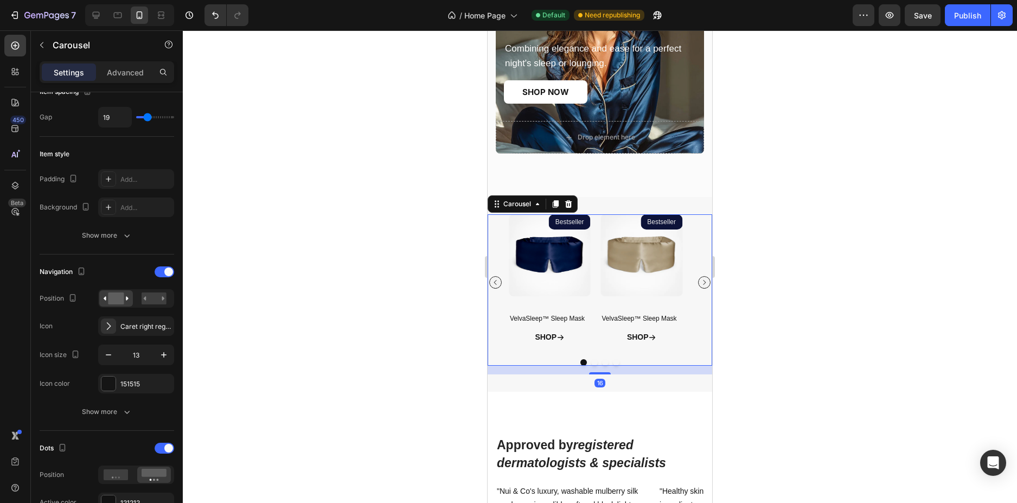
scroll to position [0, 0]
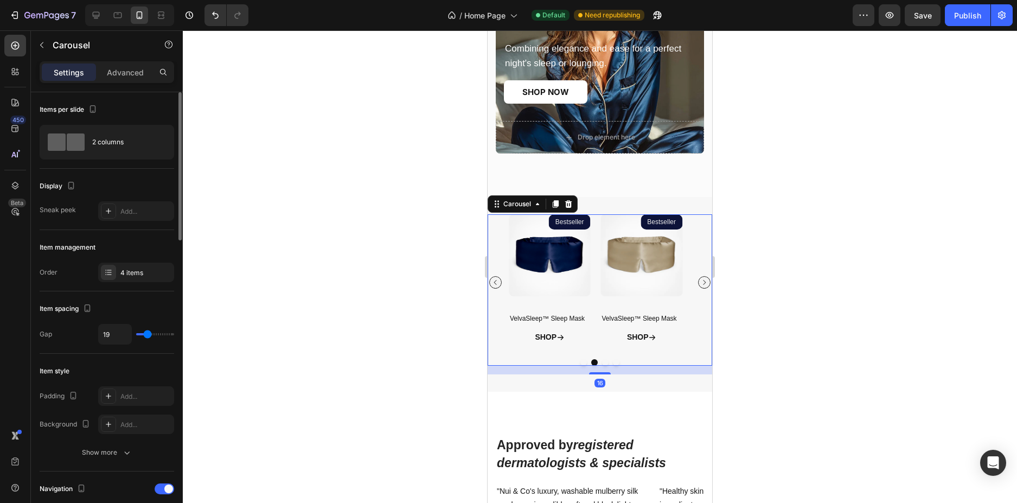
click at [698, 278] on button "Carousel Next Arrow" at bounding box center [704, 282] width 12 height 12
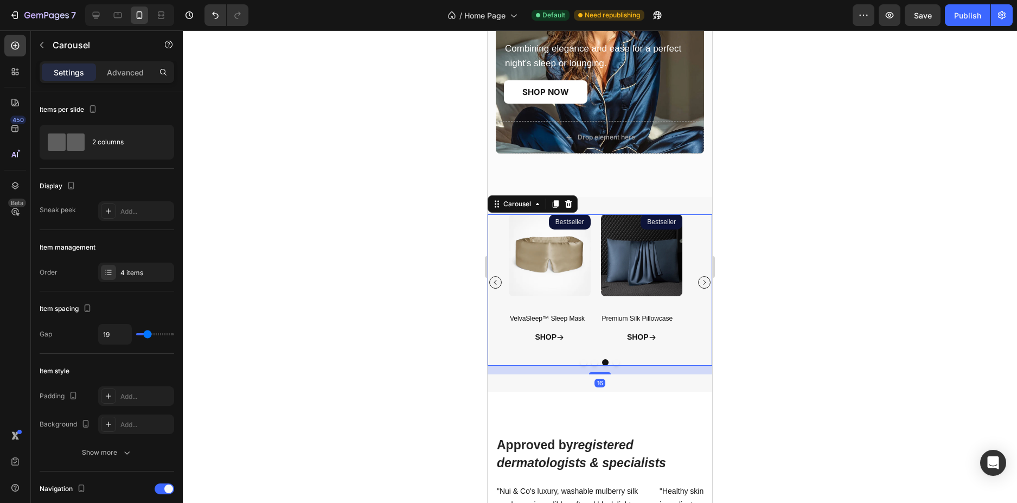
click at [698, 278] on button "Carousel Next Arrow" at bounding box center [704, 282] width 12 height 12
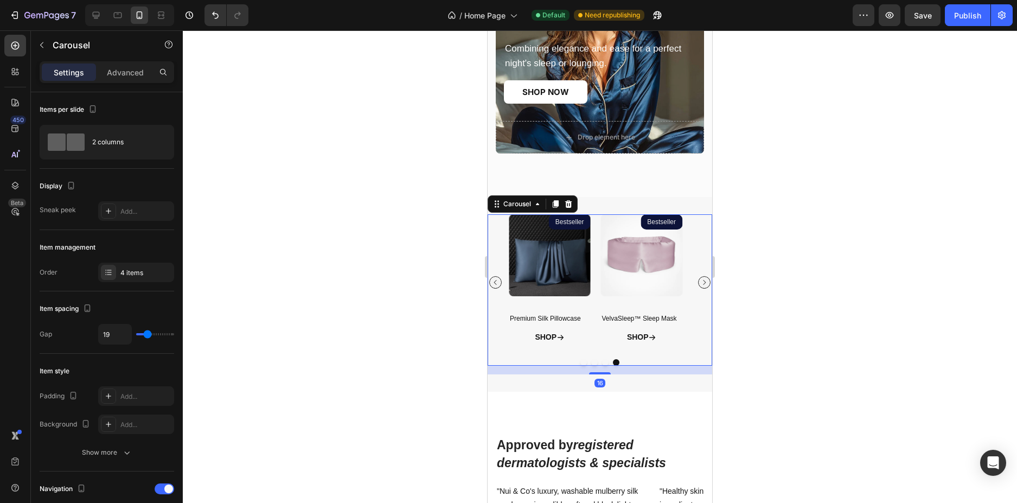
click at [698, 278] on button "Carousel Next Arrow" at bounding box center [704, 282] width 12 height 12
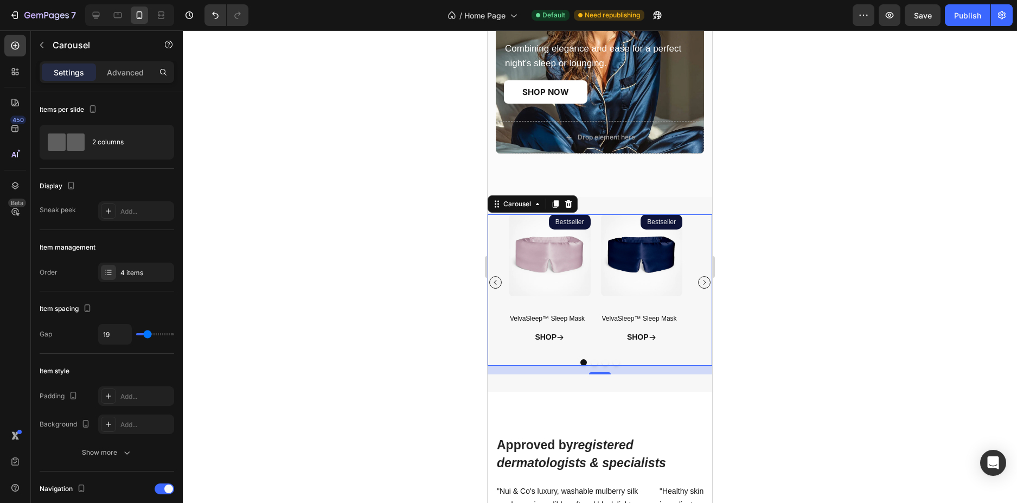
click at [698, 278] on button "Carousel Next Arrow" at bounding box center [704, 282] width 12 height 12
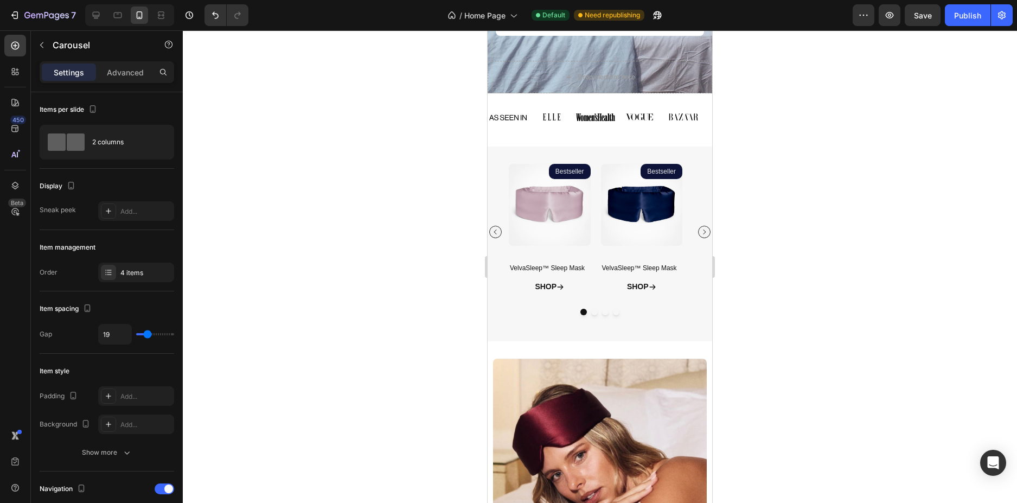
scroll to position [293, 0]
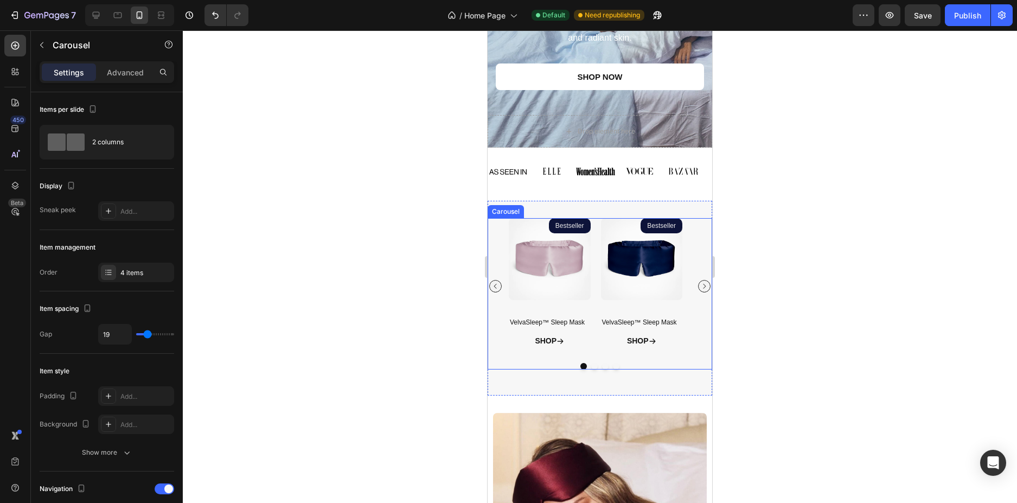
click at [701, 283] on icon "Carousel Next Arrow" at bounding box center [704, 286] width 7 height 7
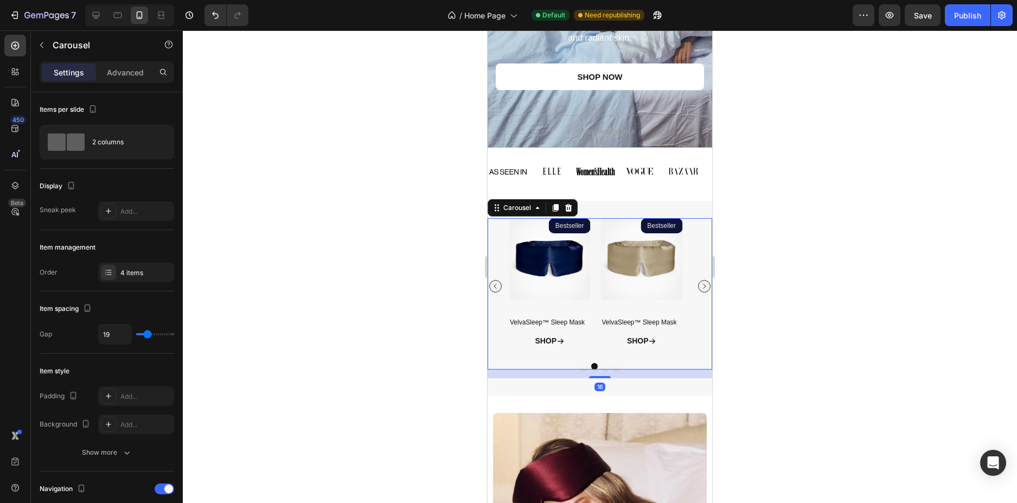
click at [701, 283] on icon "Carousel Next Arrow" at bounding box center [704, 286] width 7 height 7
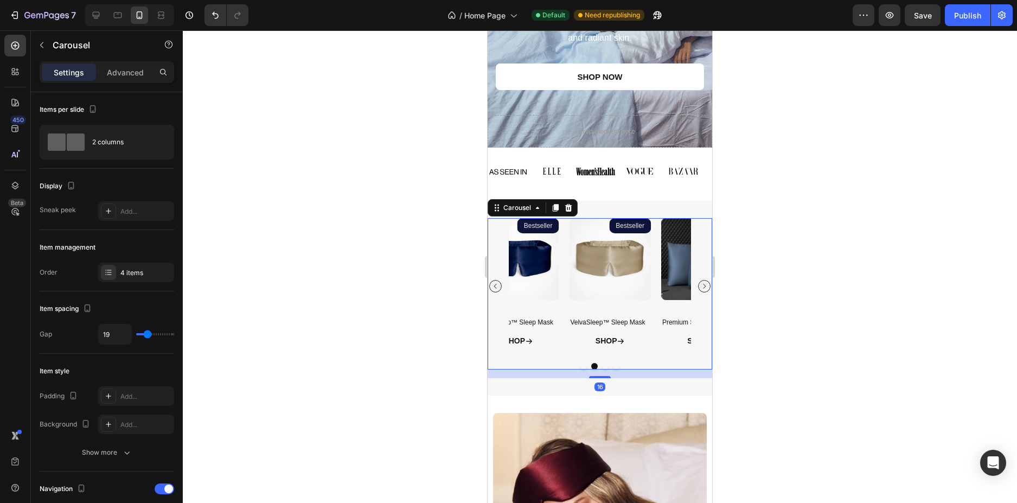
click at [701, 283] on icon "Carousel Next Arrow" at bounding box center [704, 286] width 7 height 7
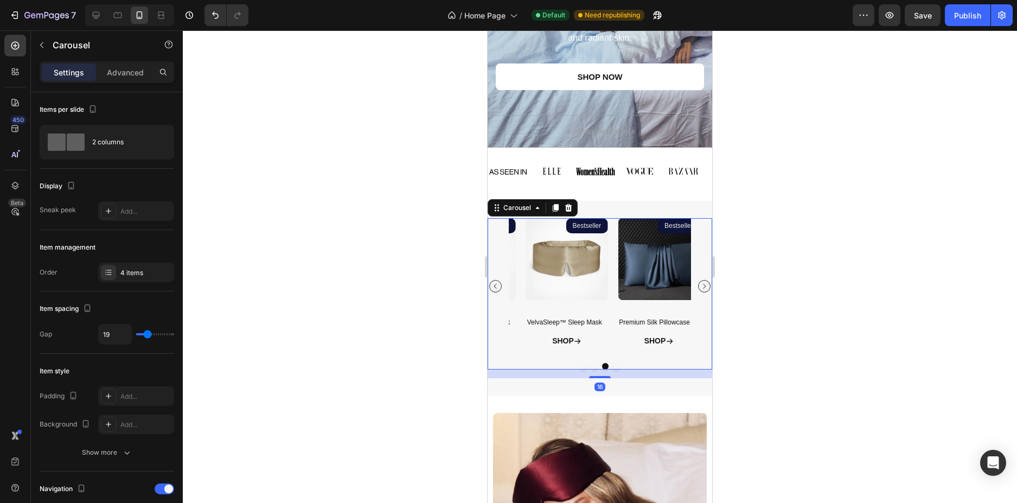
click at [701, 283] on icon "Carousel Next Arrow" at bounding box center [704, 286] width 7 height 7
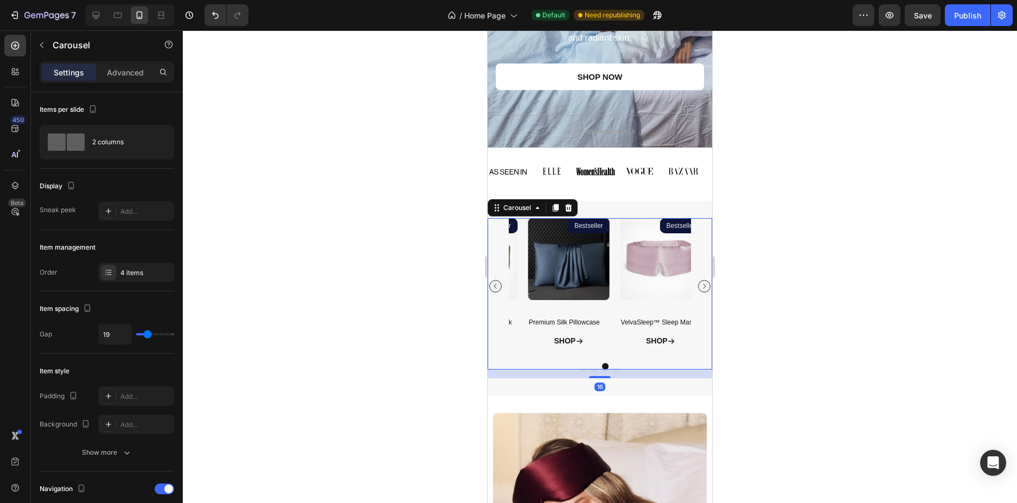
click at [701, 283] on icon "Carousel Next Arrow" at bounding box center [704, 286] width 7 height 7
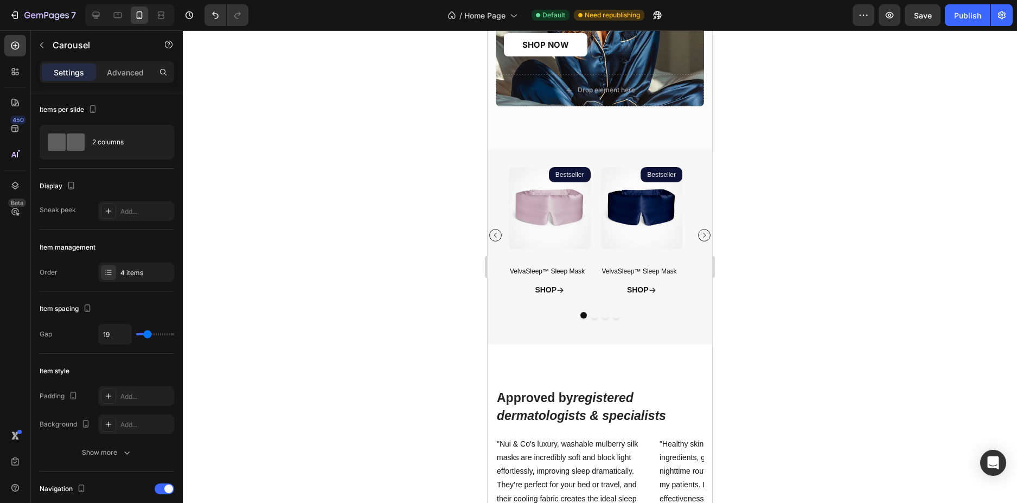
scroll to position [1541, 0]
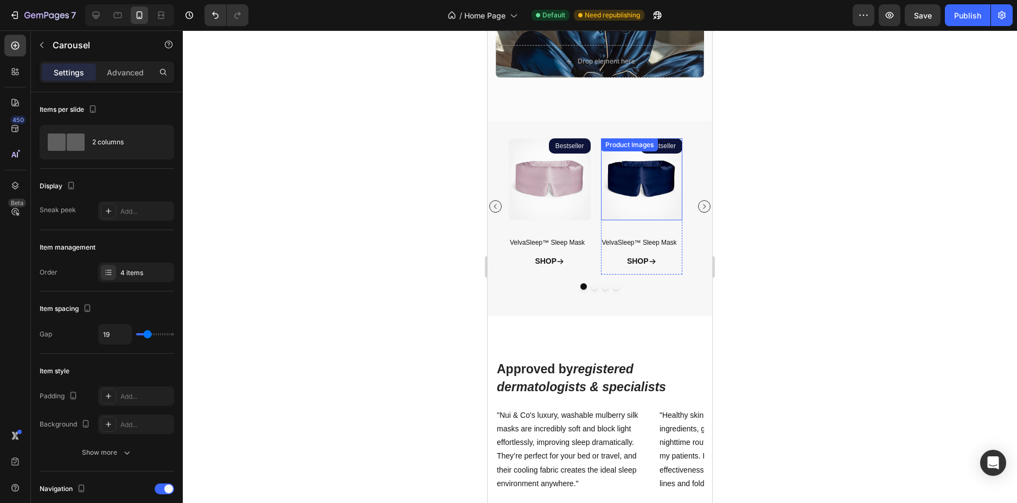
click at [645, 209] on img at bounding box center [642, 179] width 82 height 82
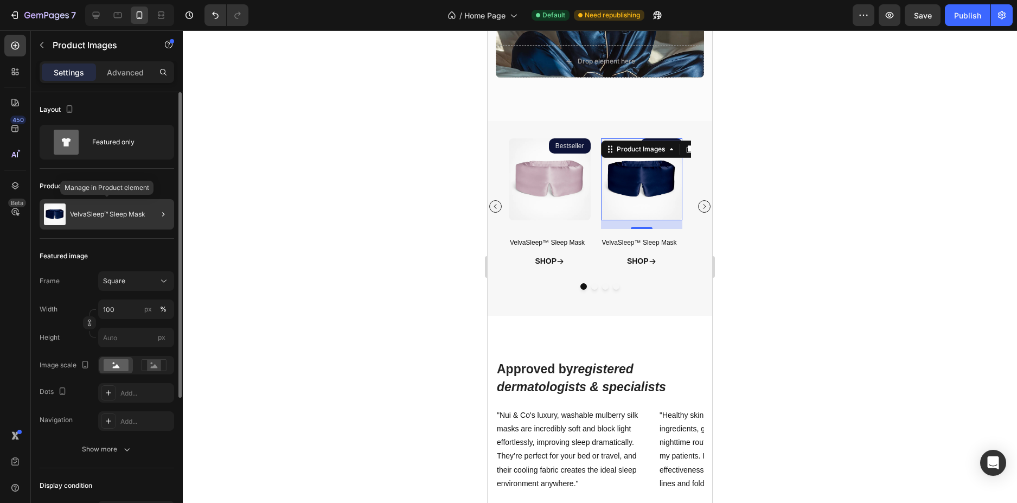
click at [133, 222] on div "VelvaSleep™ Sleep Mask" at bounding box center [107, 214] width 135 height 30
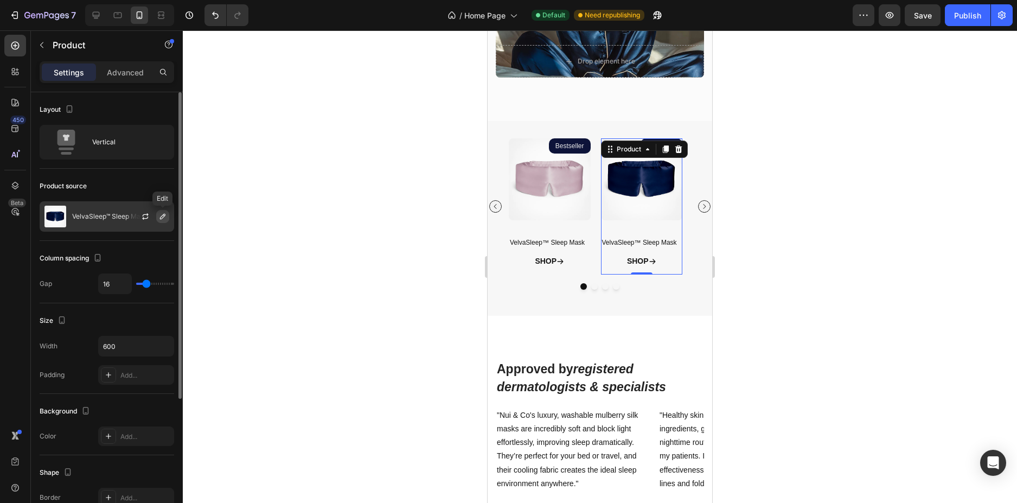
click at [159, 216] on icon "button" at bounding box center [162, 216] width 9 height 9
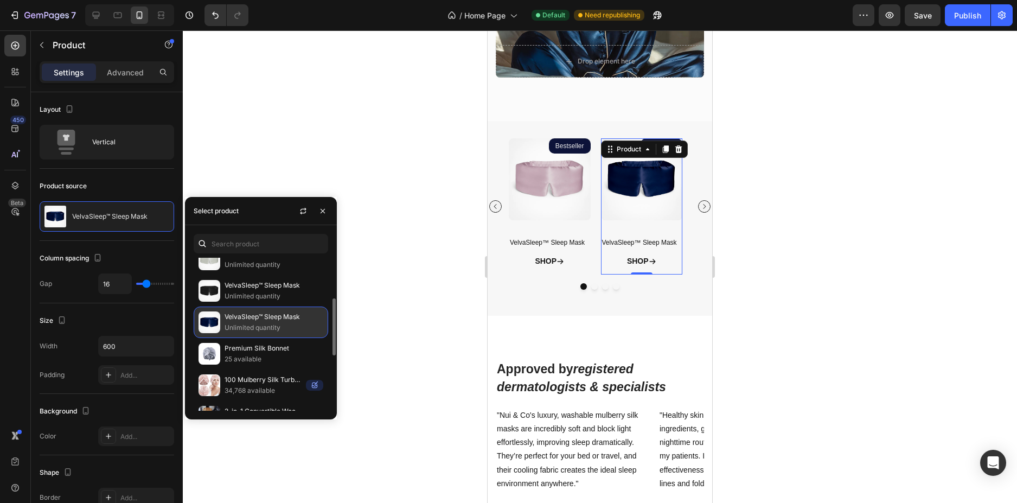
scroll to position [0, 0]
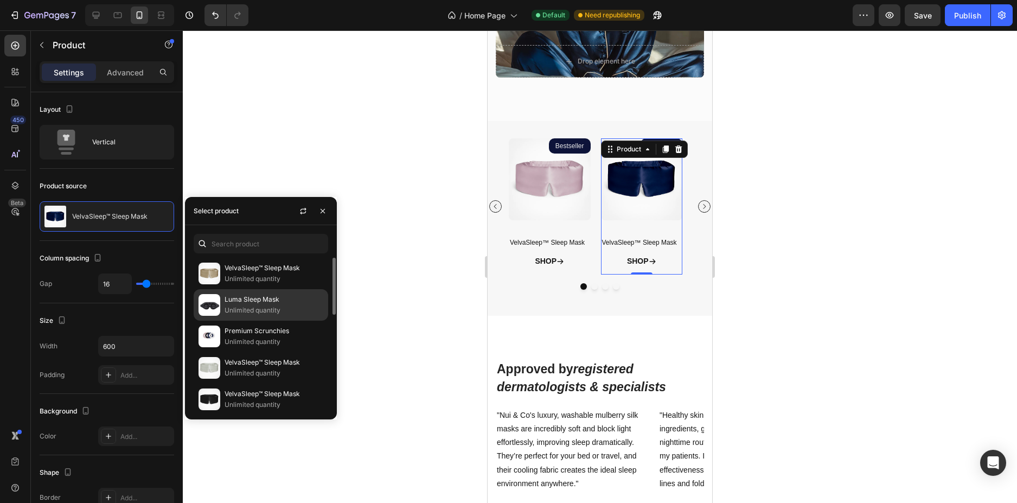
click at [217, 305] on img at bounding box center [210, 305] width 22 height 22
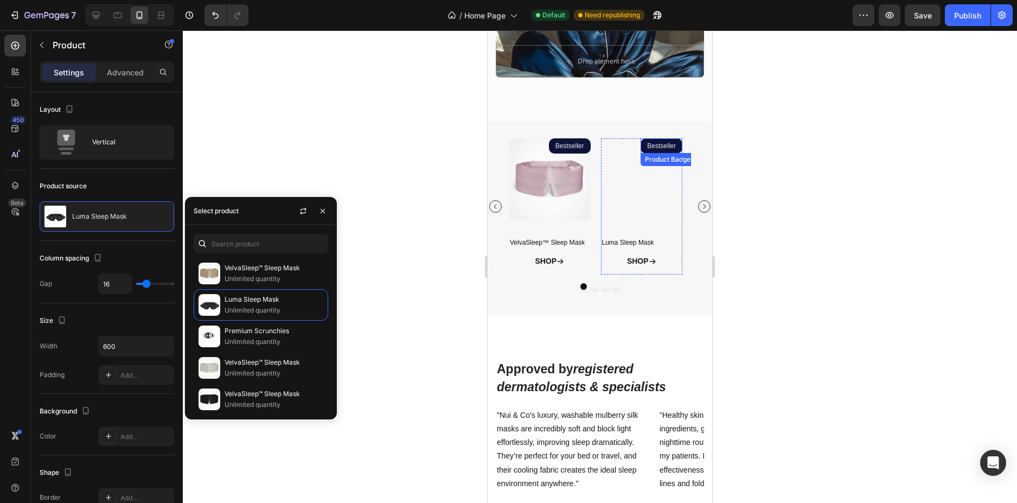
click at [675, 146] on pre "Bestseller" at bounding box center [662, 145] width 42 height 15
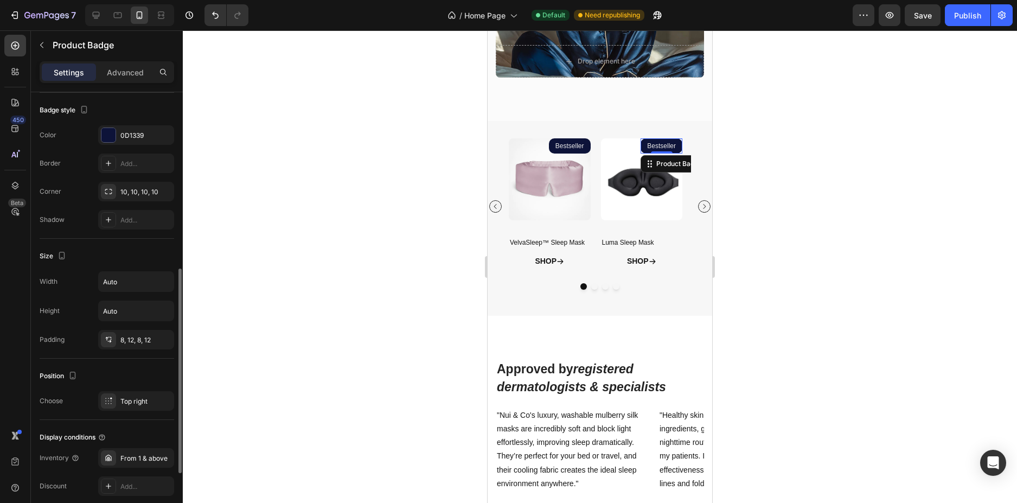
scroll to position [509, 0]
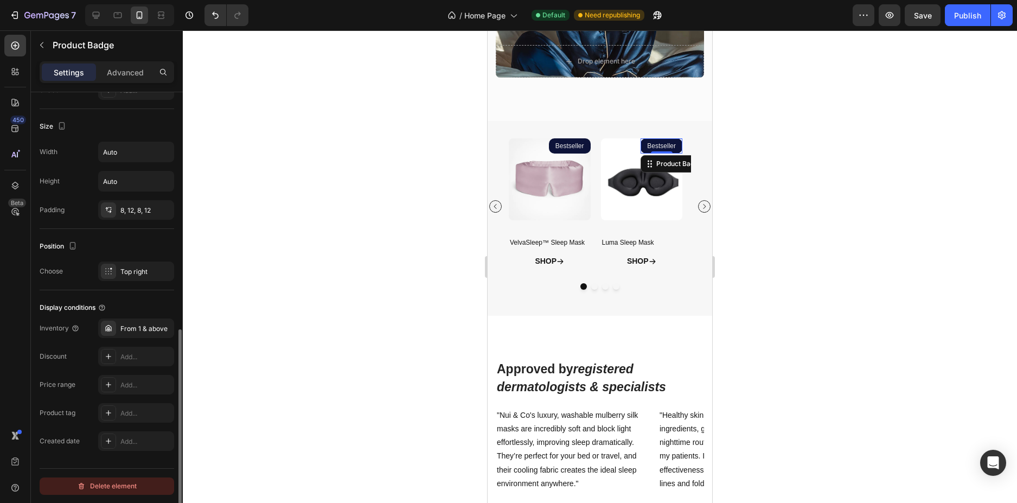
click at [97, 485] on div "Delete element" at bounding box center [107, 486] width 60 height 13
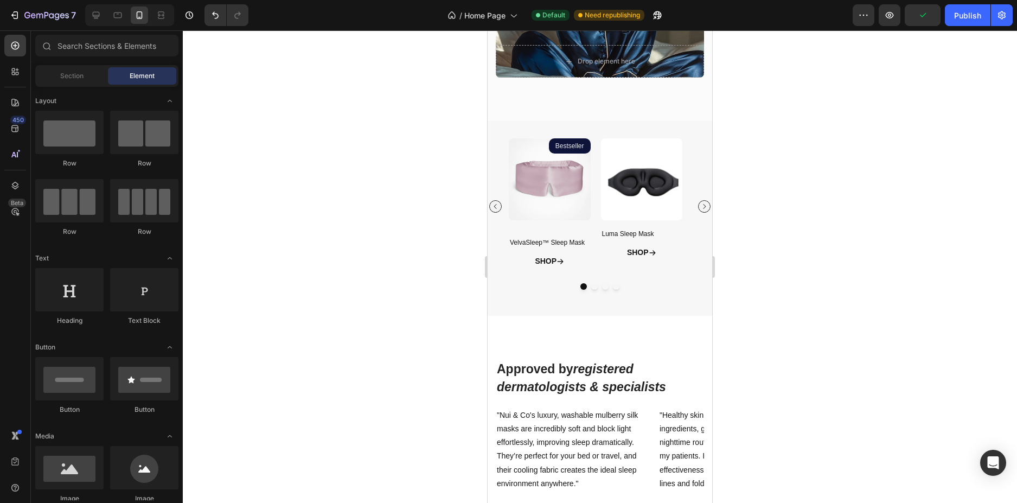
click at [826, 217] on div at bounding box center [600, 266] width 834 height 473
click at [649, 220] on div "Product Images Luma Sleep Mask Product Title SHOP Button Product" at bounding box center [642, 202] width 82 height 128
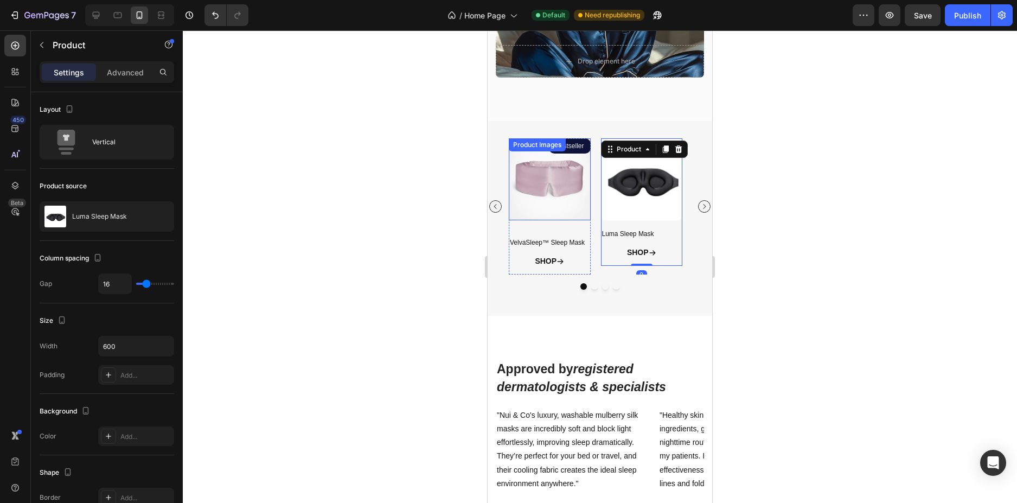
click at [575, 216] on img at bounding box center [550, 179] width 82 height 82
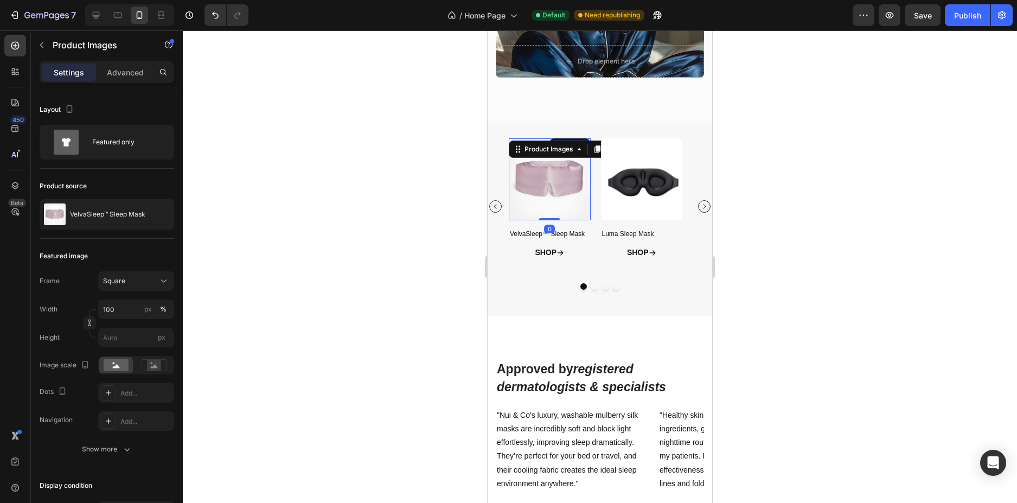
click at [557, 211] on div "Product Images 0" at bounding box center [550, 179] width 82 height 82
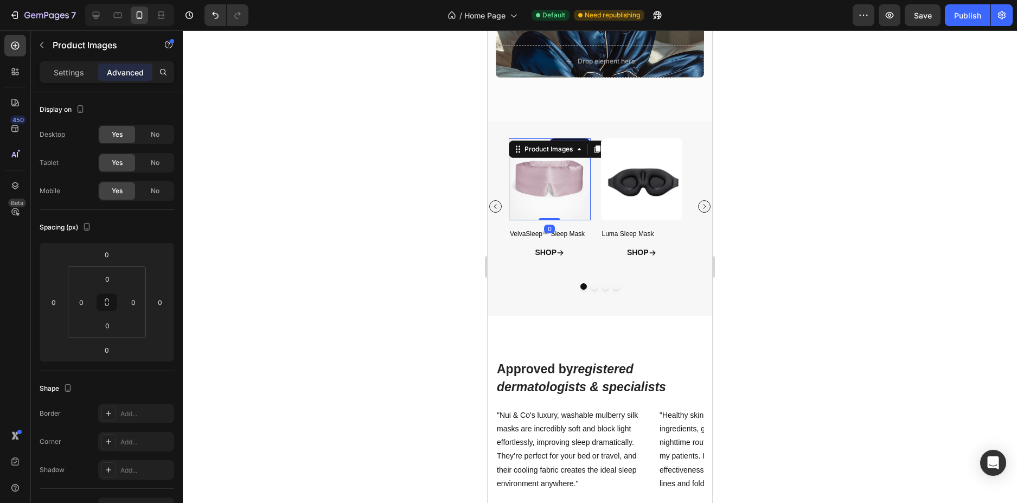
click at [826, 208] on div at bounding box center [600, 266] width 834 height 473
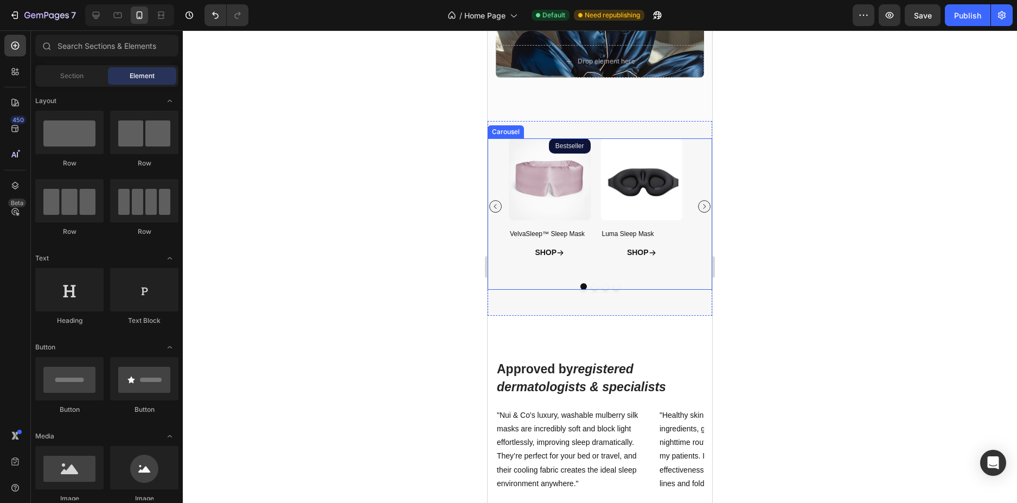
click at [701, 206] on icon "Carousel Next Arrow" at bounding box center [704, 206] width 7 height 7
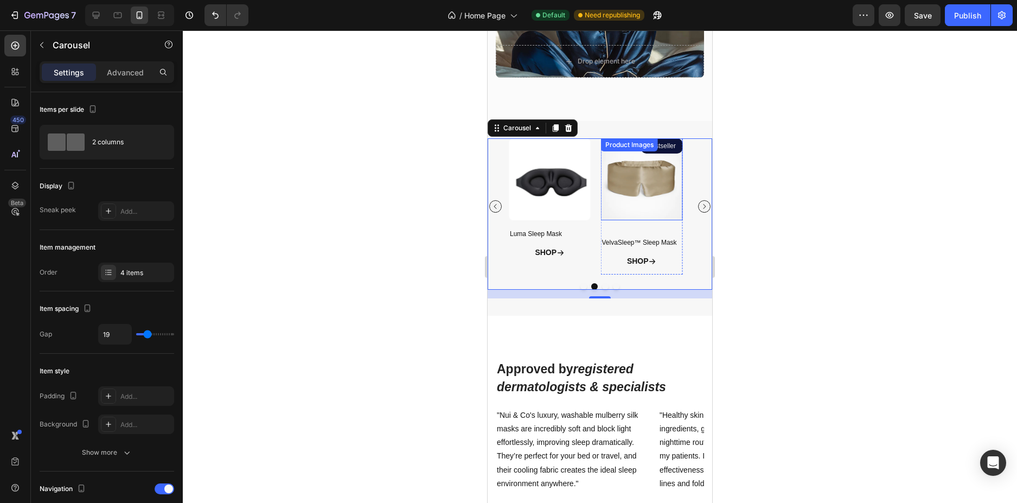
click at [642, 219] on img at bounding box center [642, 179] width 82 height 82
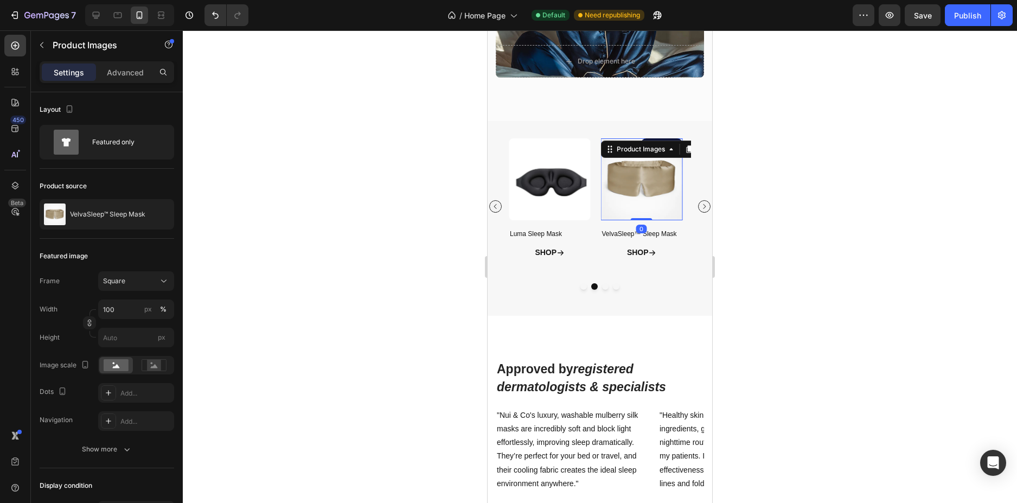
drag, startPoint x: 643, startPoint y: 228, endPoint x: 633, endPoint y: 193, distance: 37.3
click at [643, 193] on div "Product Images 0" at bounding box center [642, 179] width 82 height 82
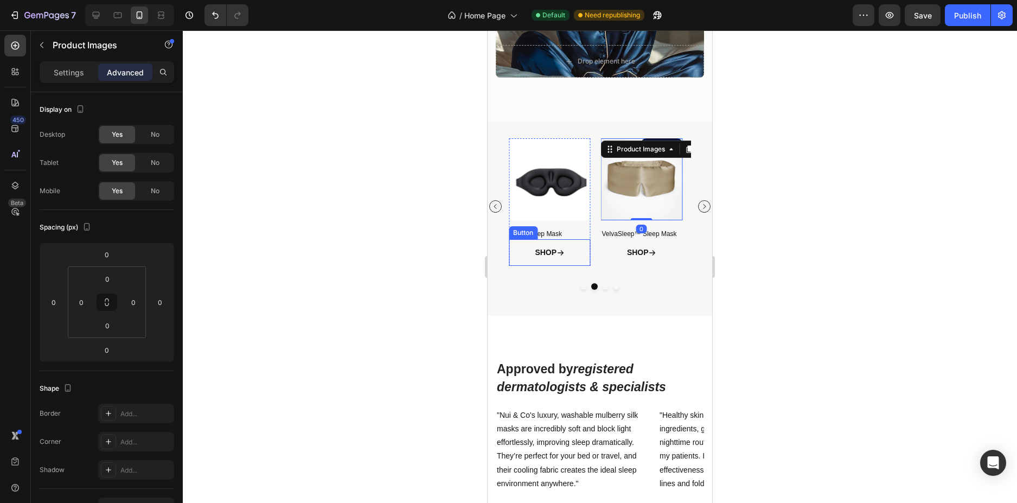
click at [563, 254] on icon at bounding box center [561, 253] width 8 height 8
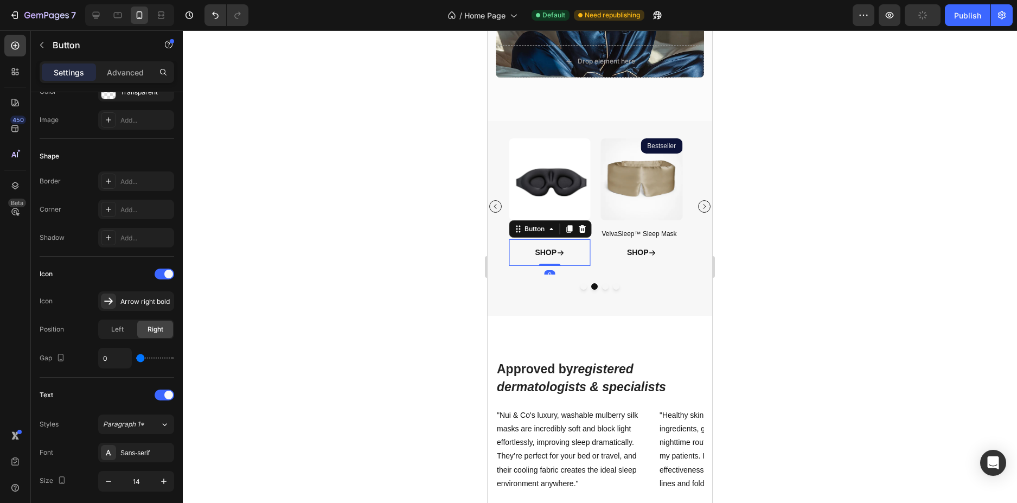
scroll to position [434, 0]
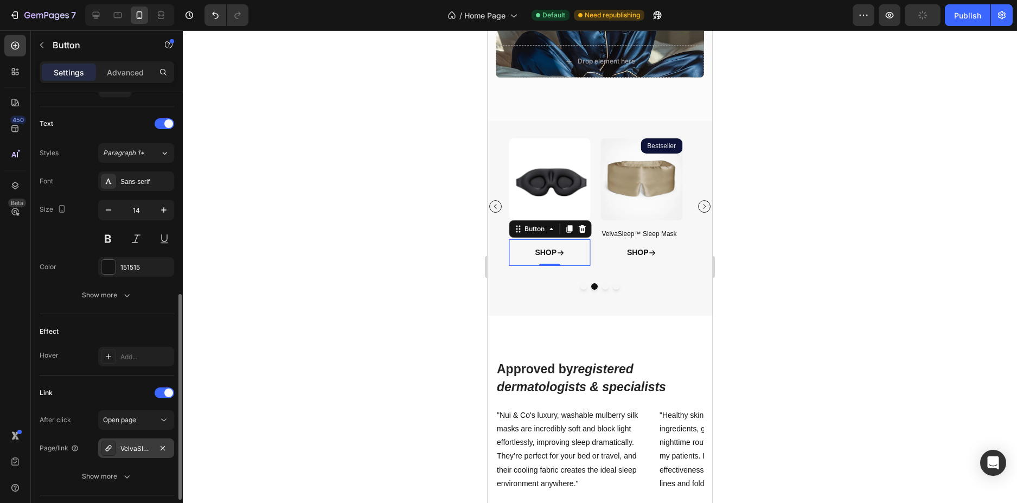
click at [115, 448] on div at bounding box center [108, 448] width 15 height 15
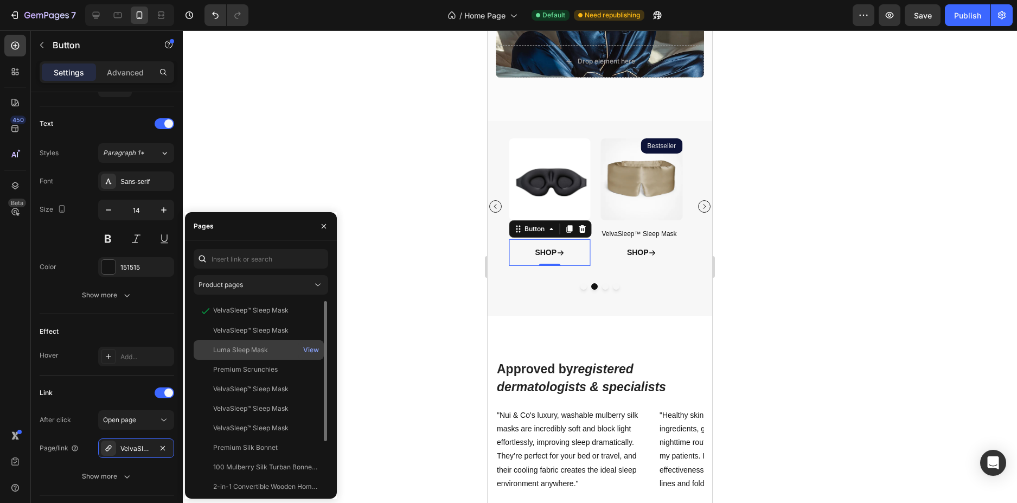
click at [285, 348] on div "Luma Sleep Mask" at bounding box center [259, 350] width 122 height 10
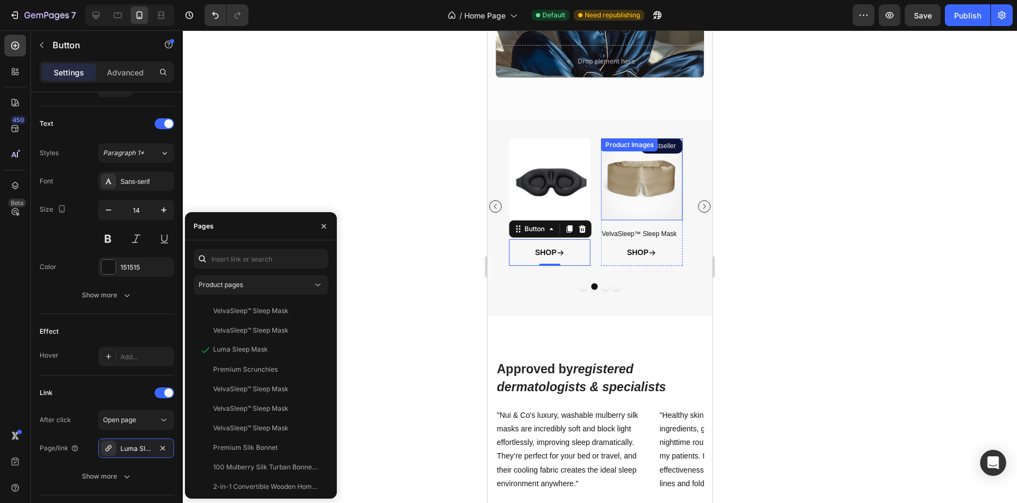
click at [659, 210] on img at bounding box center [642, 179] width 82 height 82
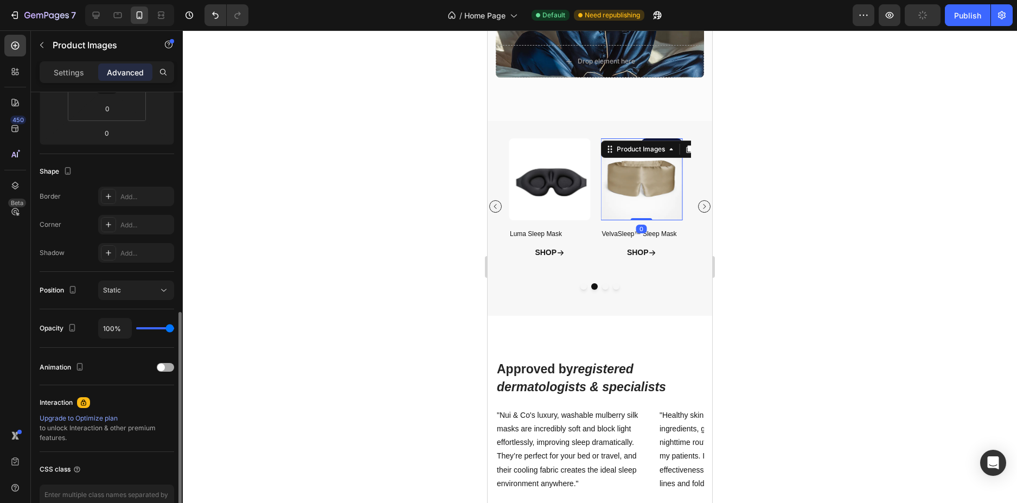
scroll to position [271, 0]
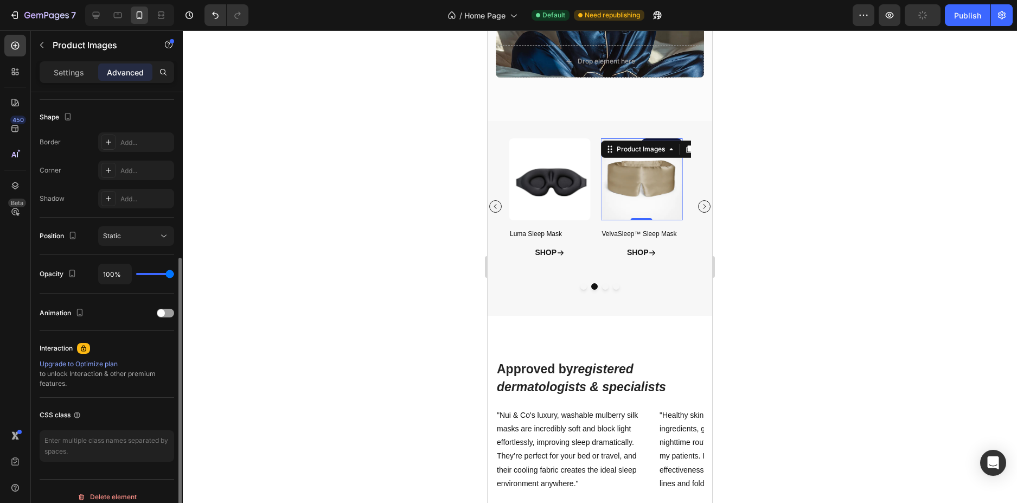
click at [65, 75] on p "Settings" at bounding box center [69, 72] width 30 height 11
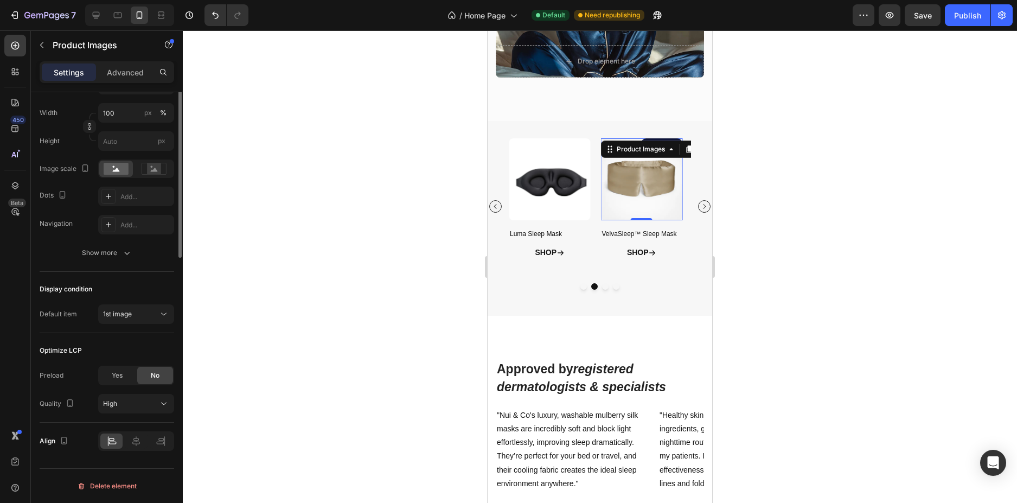
scroll to position [0, 0]
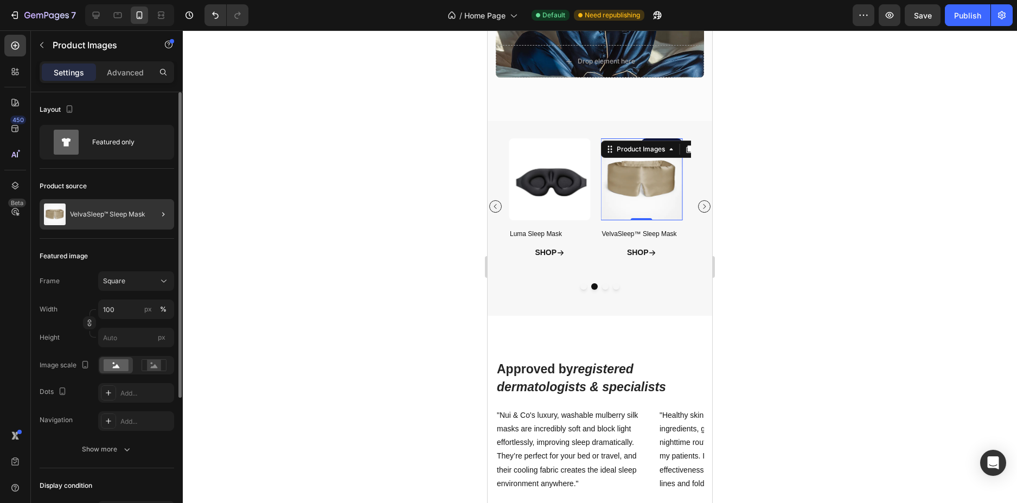
click at [152, 211] on div at bounding box center [159, 214] width 30 height 30
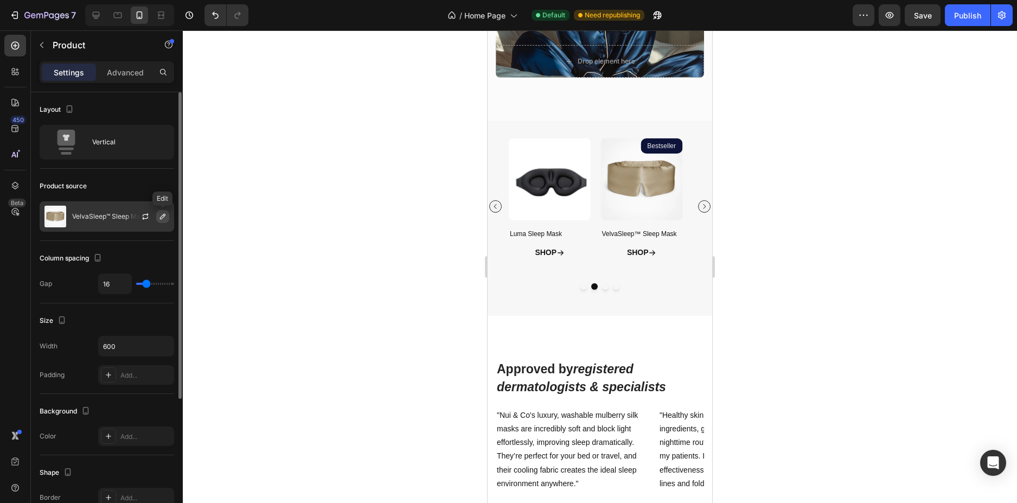
click at [164, 215] on icon "button" at bounding box center [162, 216] width 9 height 9
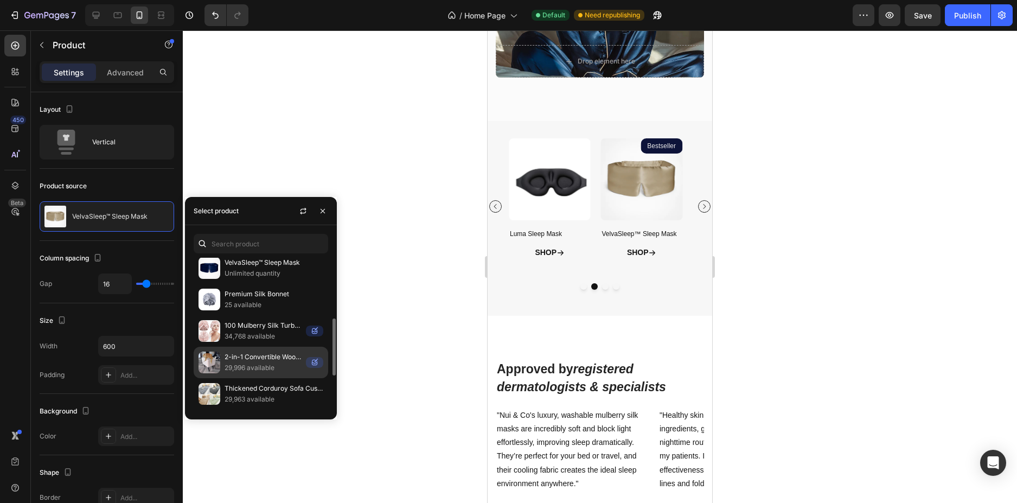
scroll to position [256, 0]
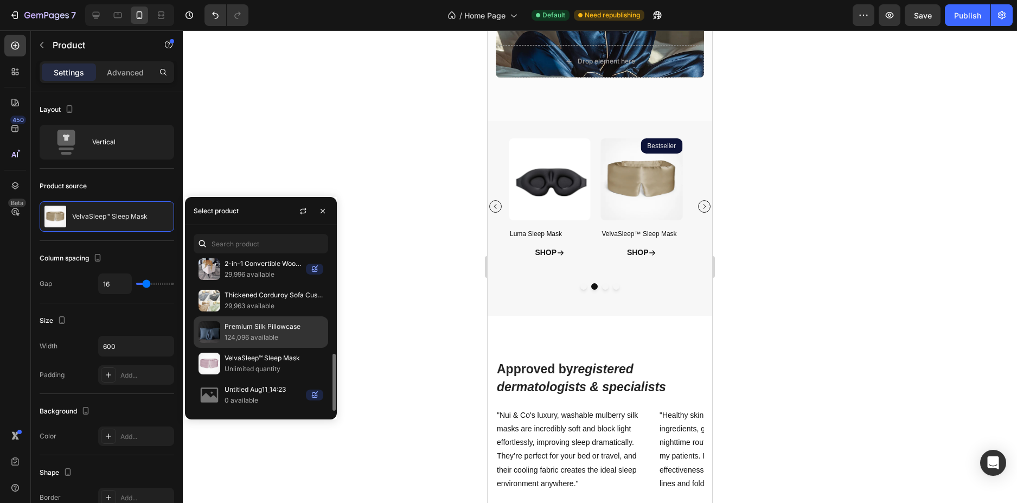
click at [217, 329] on img at bounding box center [210, 332] width 22 height 22
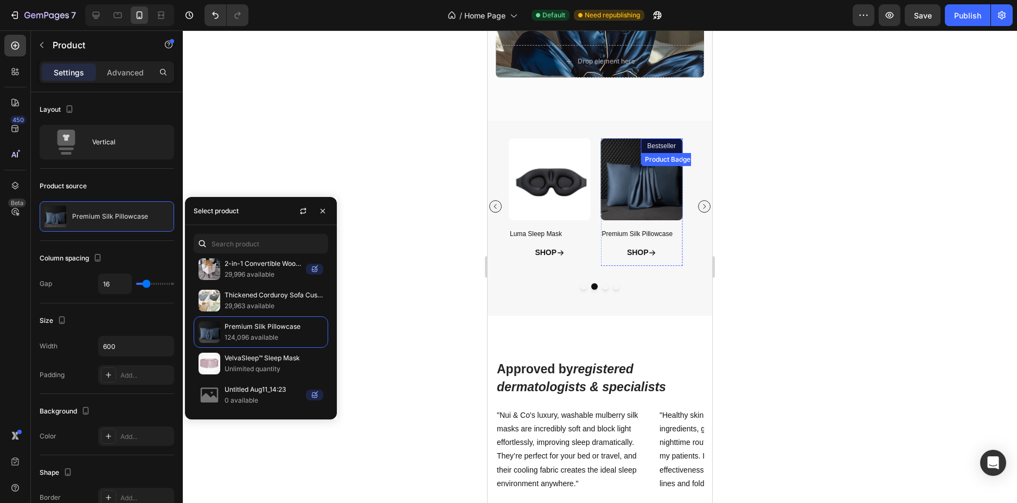
click at [673, 141] on pre "Bestseller" at bounding box center [662, 145] width 42 height 15
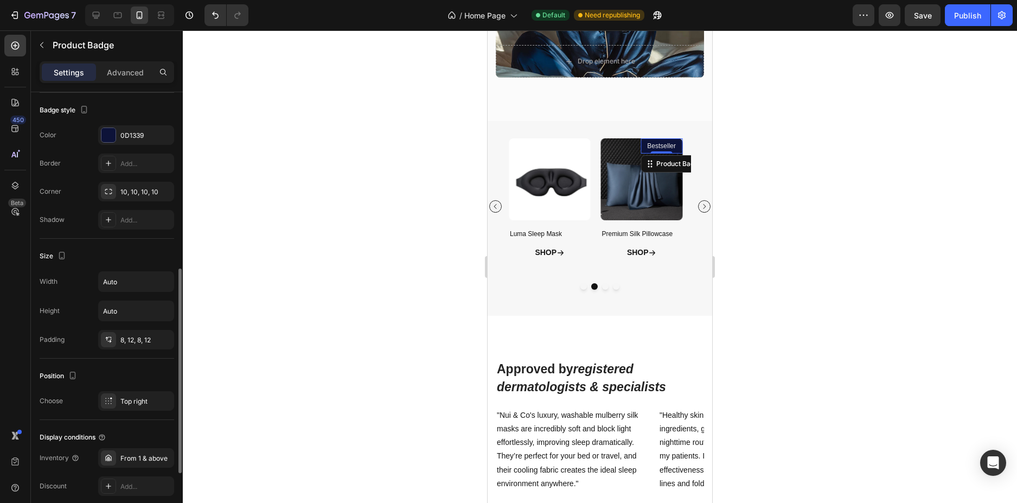
scroll to position [509, 0]
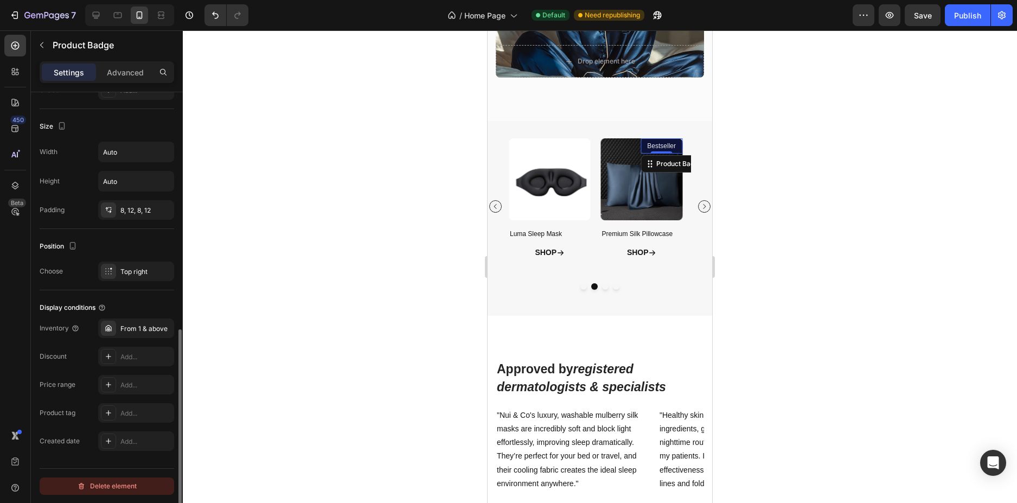
click at [120, 486] on div "Delete element" at bounding box center [107, 486] width 60 height 13
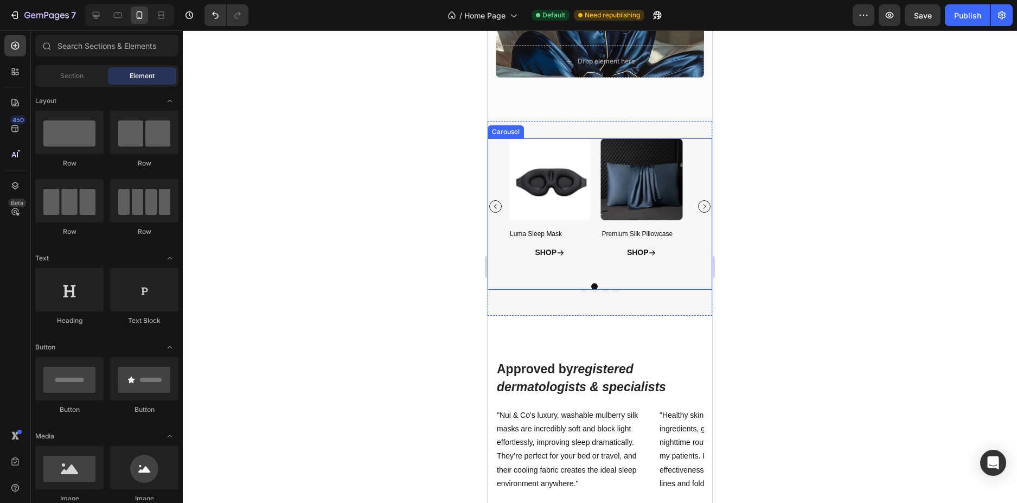
click at [703, 207] on icon "Carousel Next Arrow" at bounding box center [704, 206] width 3 height 5
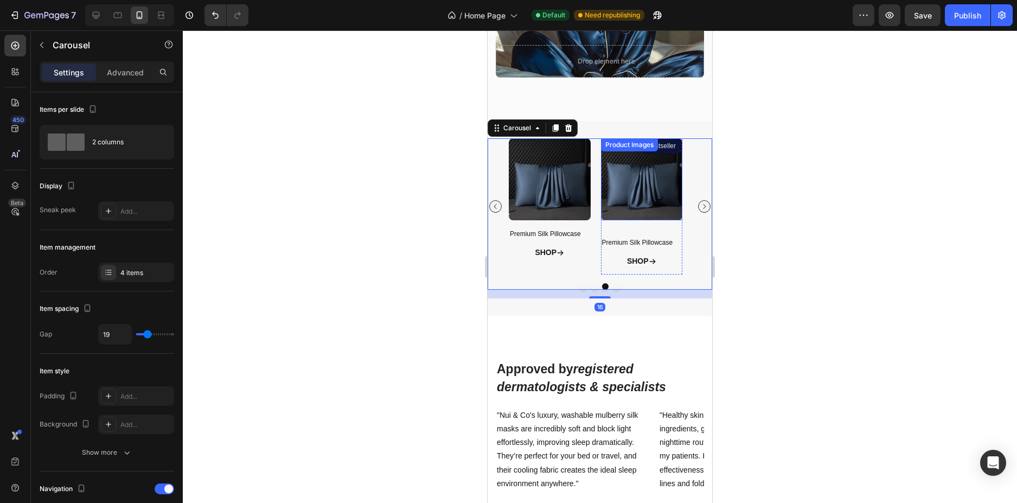
click at [647, 203] on img at bounding box center [642, 179] width 82 height 82
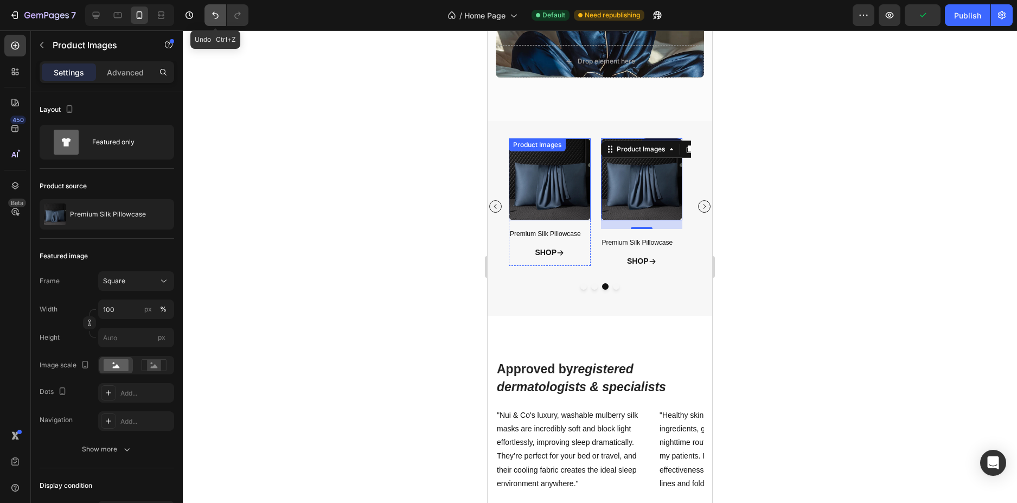
click at [211, 16] on icon "Undo/Redo" at bounding box center [215, 15] width 11 height 11
click at [826, 135] on div at bounding box center [600, 266] width 834 height 473
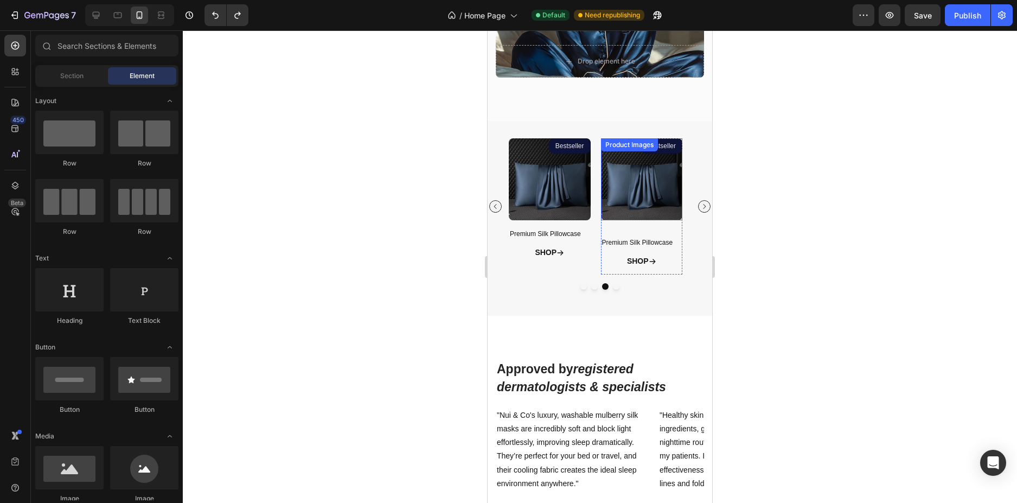
click at [642, 184] on img at bounding box center [642, 179] width 82 height 82
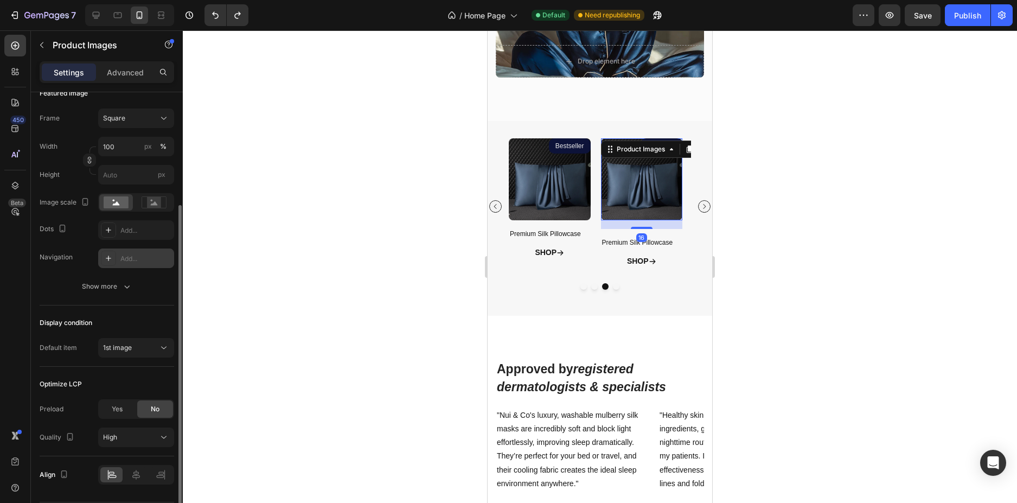
scroll to position [0, 0]
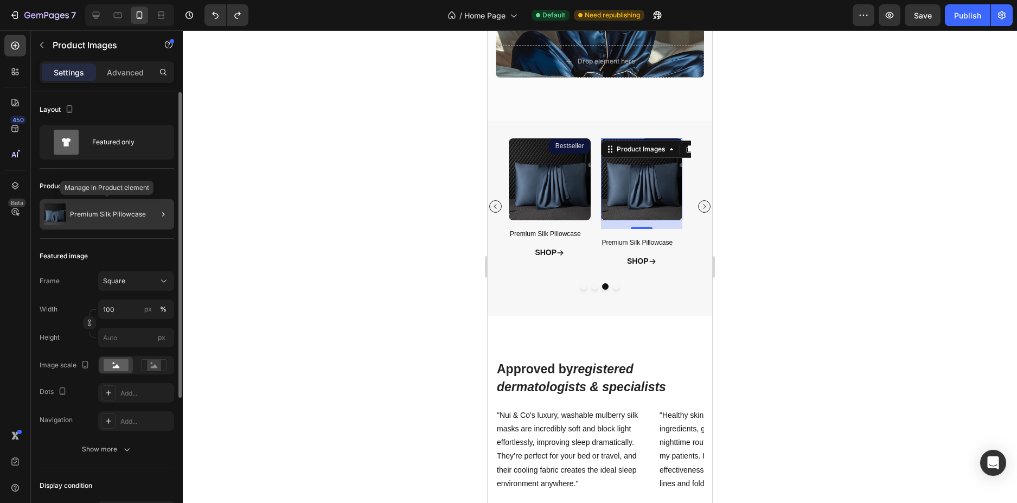
click at [119, 218] on div "Premium Silk Pillowcase" at bounding box center [107, 214] width 135 height 30
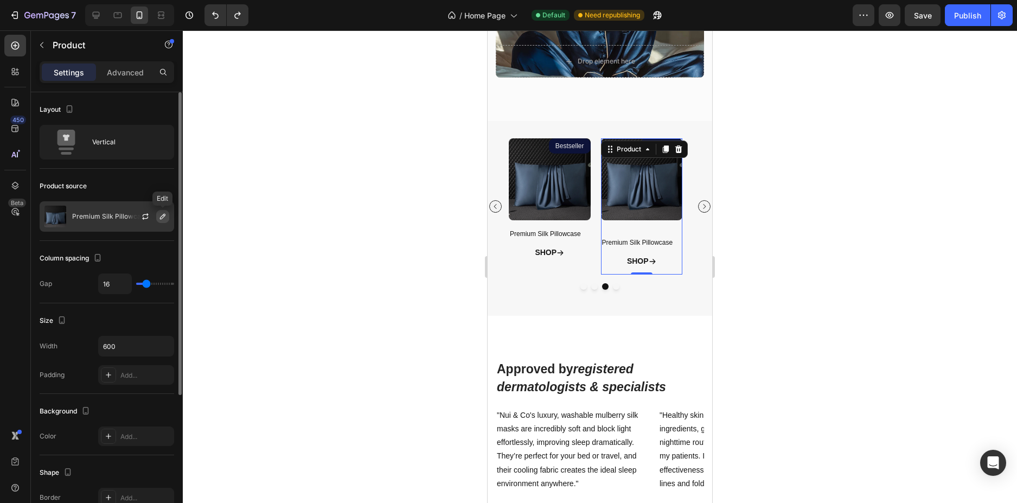
click at [158, 216] on button "button" at bounding box center [162, 216] width 13 height 13
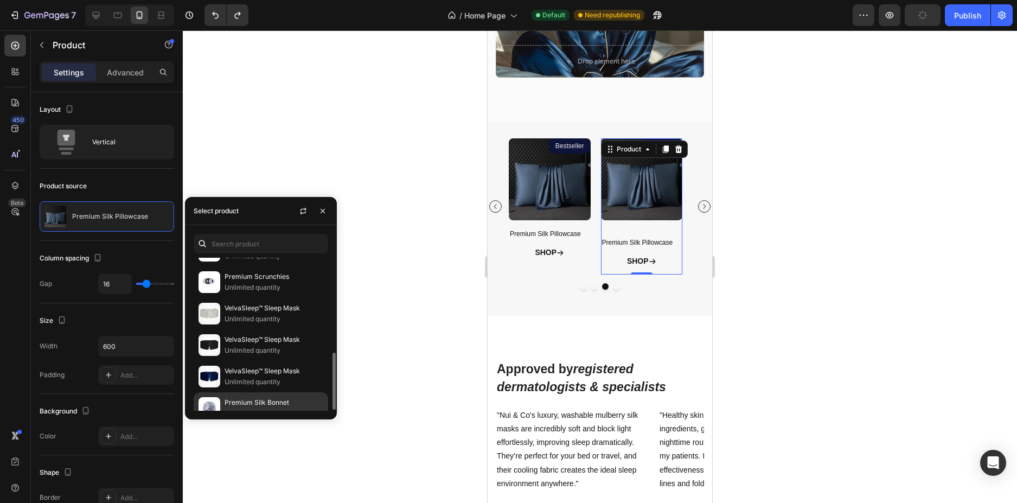
scroll to position [109, 0]
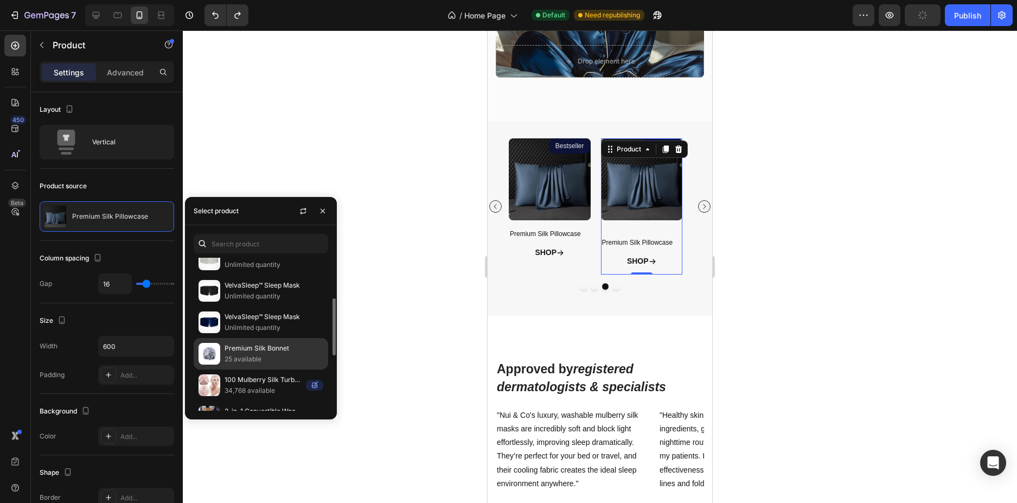
click at [231, 353] on p "Premium Silk Bonnet" at bounding box center [274, 348] width 99 height 11
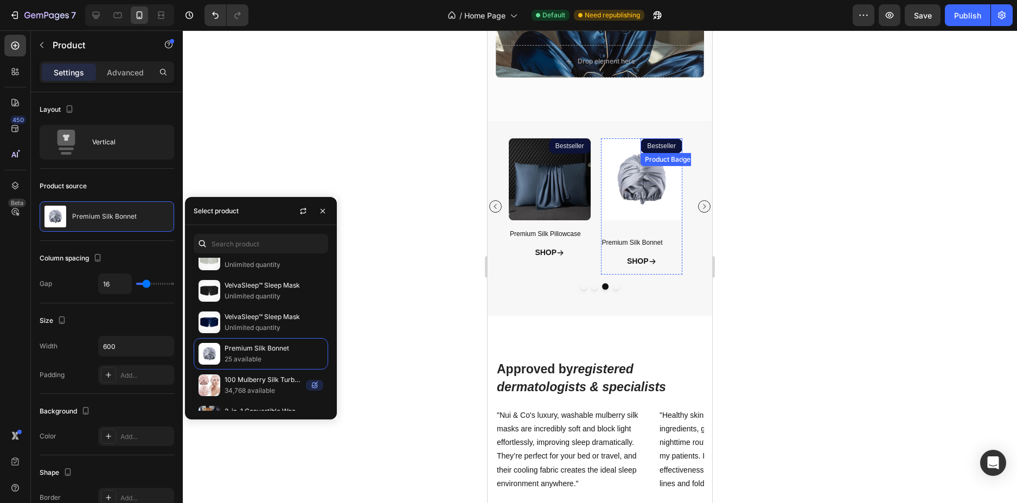
click at [654, 144] on pre "Bestseller" at bounding box center [662, 145] width 42 height 15
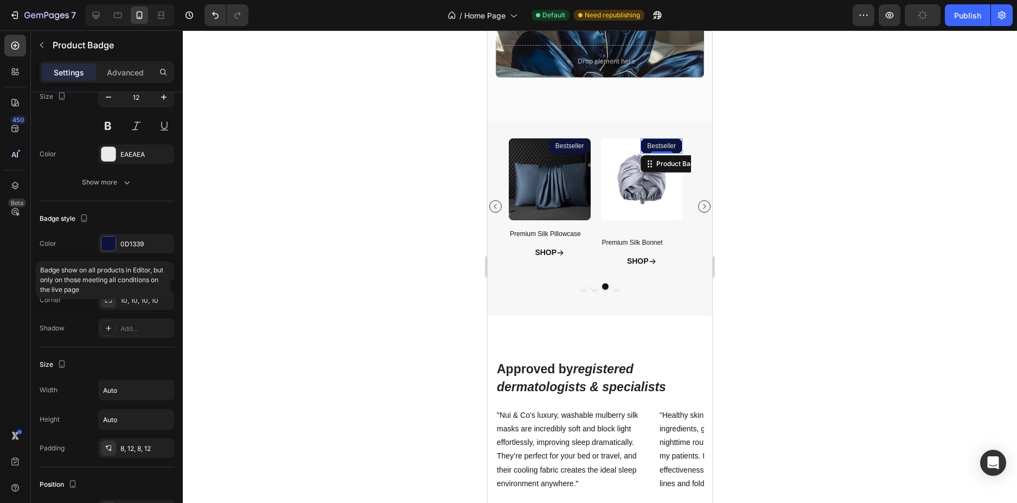
scroll to position [509, 0]
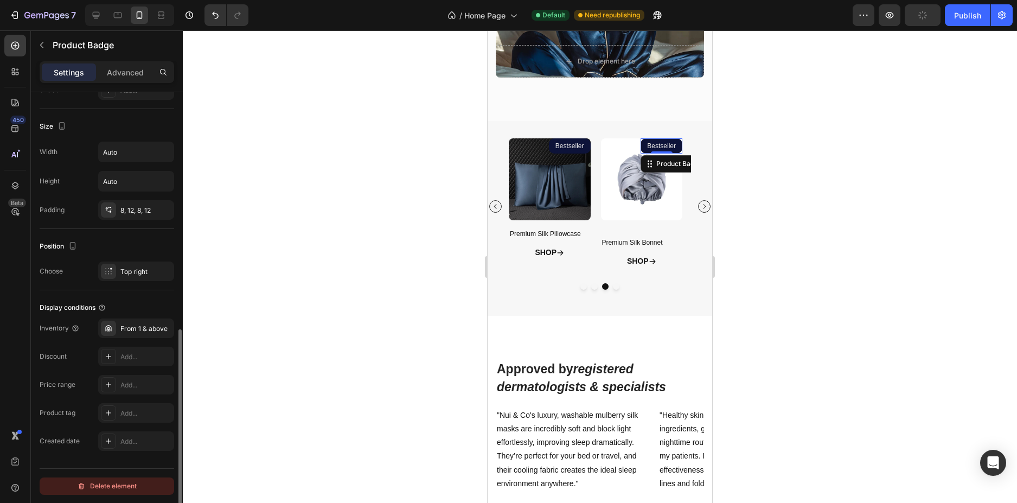
click at [112, 483] on div "Delete element" at bounding box center [107, 486] width 60 height 13
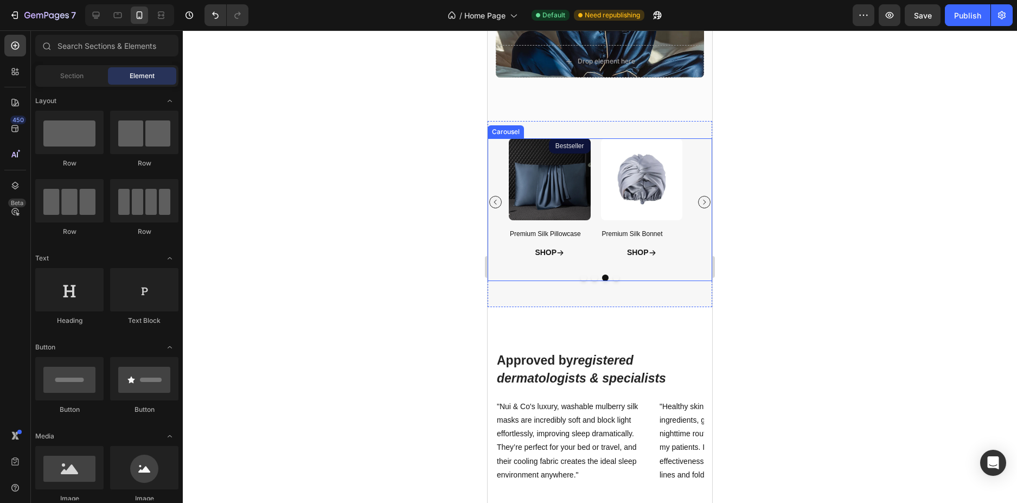
click at [614, 281] on div at bounding box center [600, 278] width 225 height 7
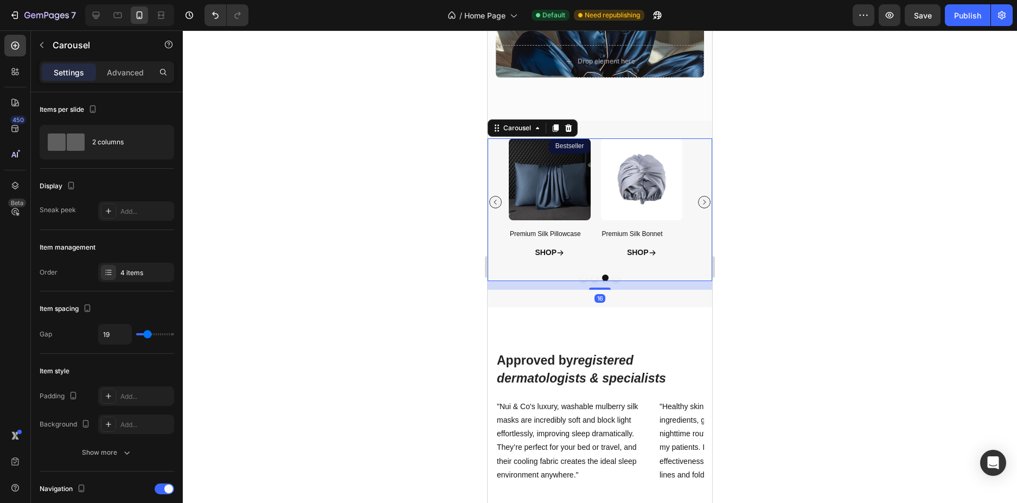
click at [860, 239] on div at bounding box center [600, 266] width 834 height 473
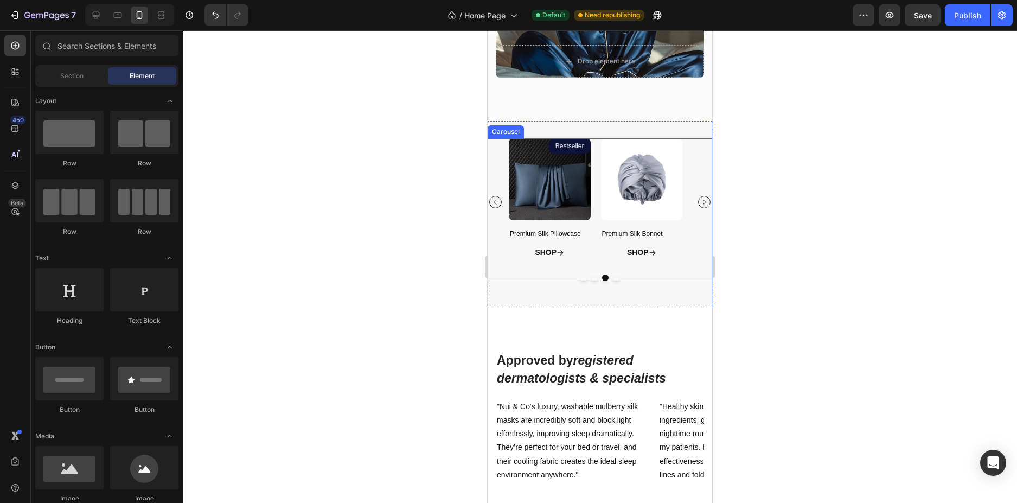
click at [701, 204] on icon "Carousel Next Arrow" at bounding box center [704, 202] width 7 height 7
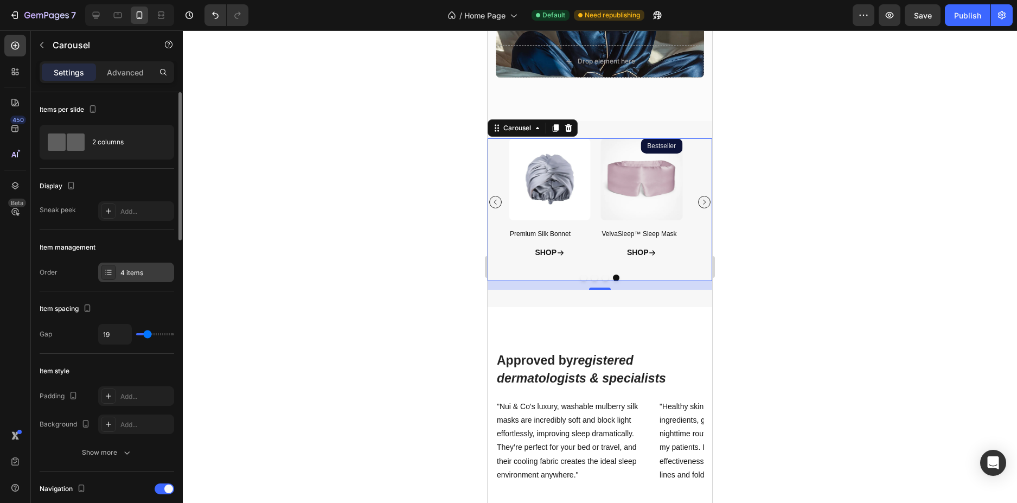
click at [132, 273] on div "4 items" at bounding box center [145, 273] width 51 height 10
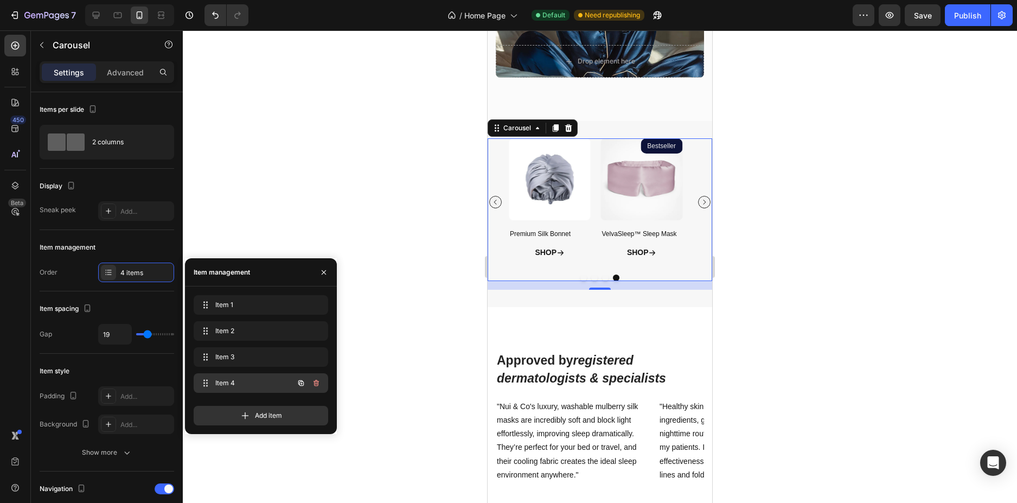
click at [268, 379] on span "Item 4" at bounding box center [245, 383] width 61 height 10
click at [299, 383] on icon "button" at bounding box center [300, 382] width 5 height 5
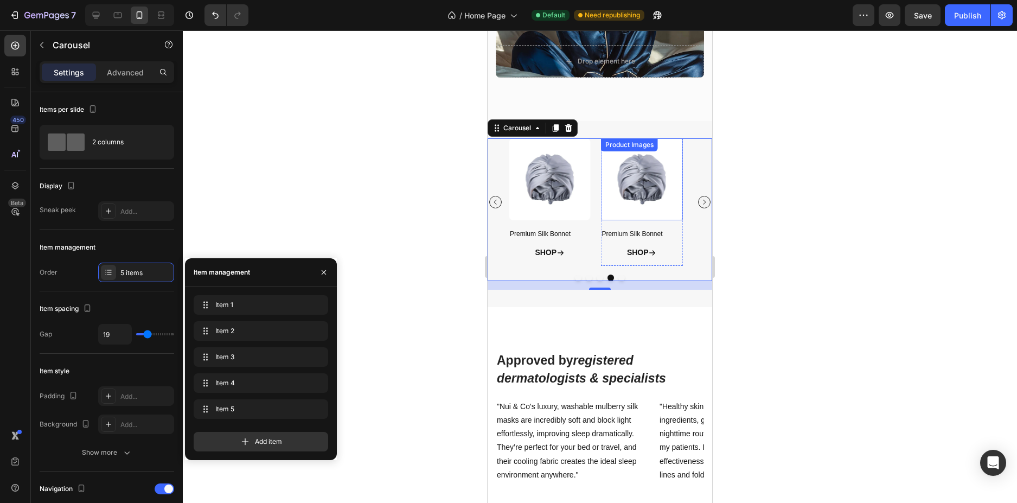
click at [658, 185] on img at bounding box center [642, 179] width 82 height 82
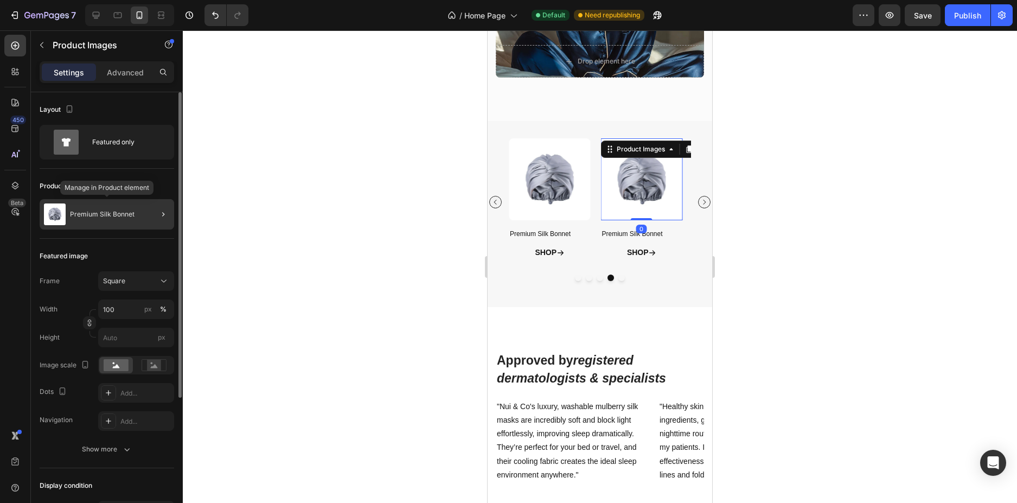
click at [132, 218] on div "Premium Silk Bonnet" at bounding box center [107, 214] width 135 height 30
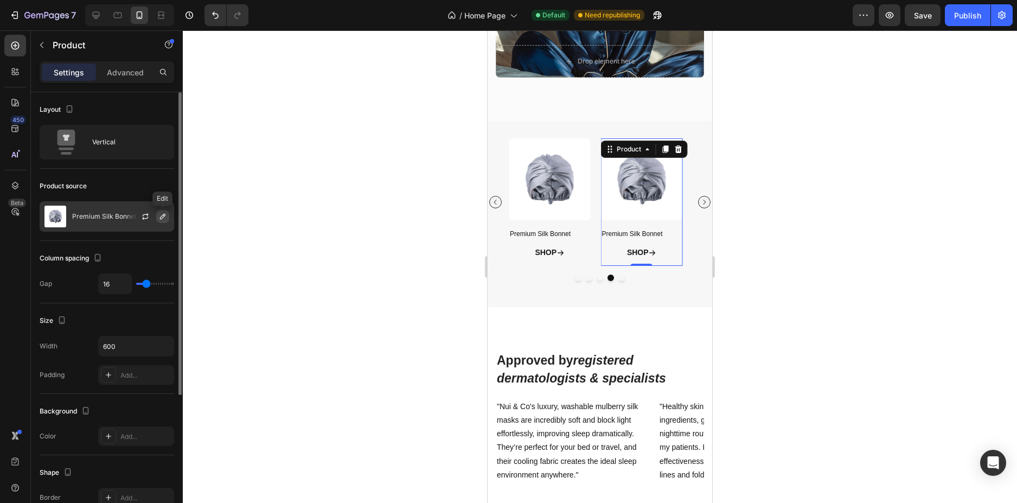
click at [165, 217] on icon "button" at bounding box center [162, 216] width 9 height 9
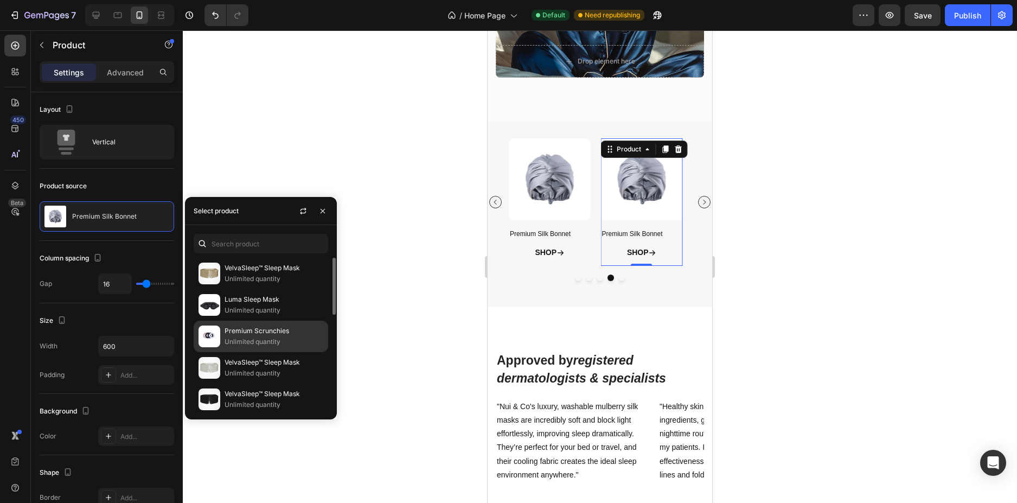
click at [258, 336] on p "Unlimited quantity" at bounding box center [274, 341] width 99 height 11
click at [276, 333] on p "Premium Scrunchies" at bounding box center [274, 331] width 99 height 11
click at [218, 334] on img at bounding box center [210, 337] width 22 height 22
click at [290, 339] on p "Unlimited quantity" at bounding box center [274, 341] width 99 height 11
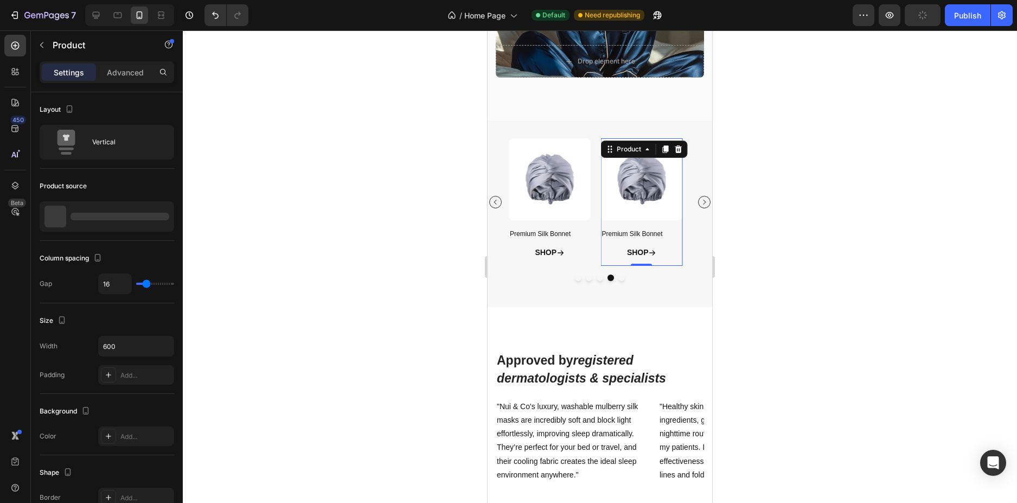
click at [453, 287] on div at bounding box center [600, 266] width 834 height 473
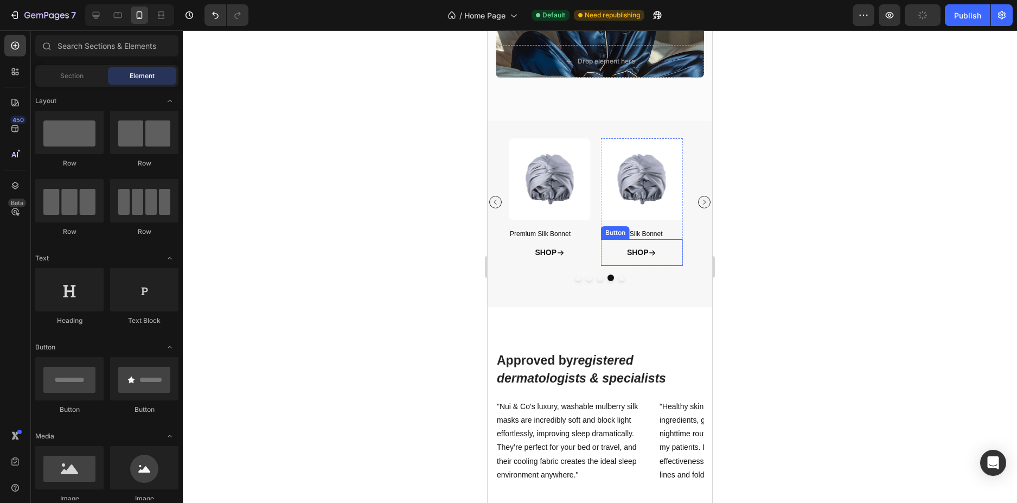
click at [663, 257] on link "SHOP" at bounding box center [641, 252] width 55 height 27
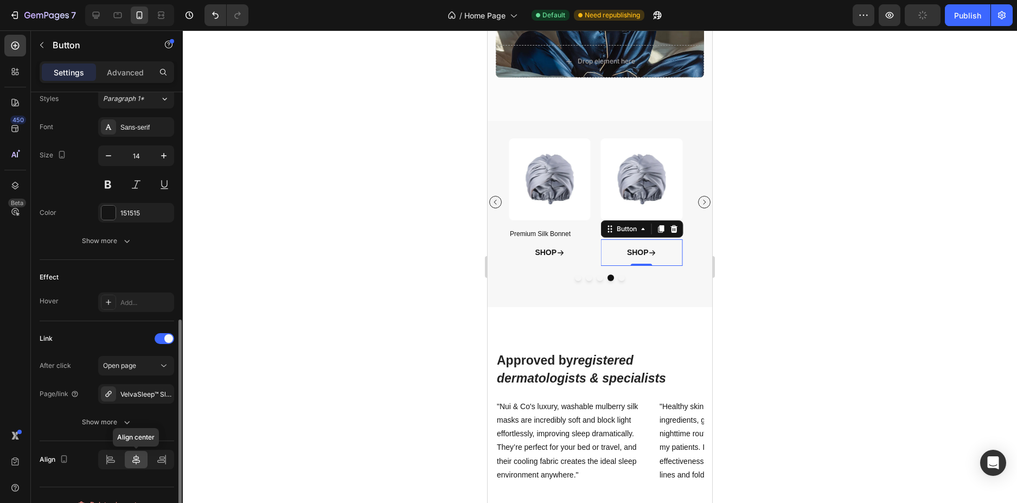
scroll to position [507, 0]
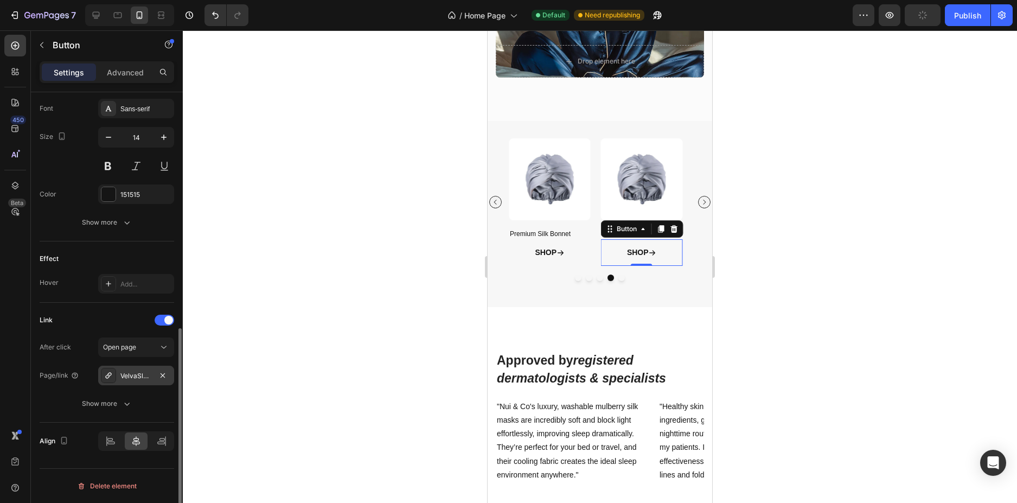
click at [133, 375] on div "VelvaSleep™ Sleep Mask" at bounding box center [135, 376] width 31 height 10
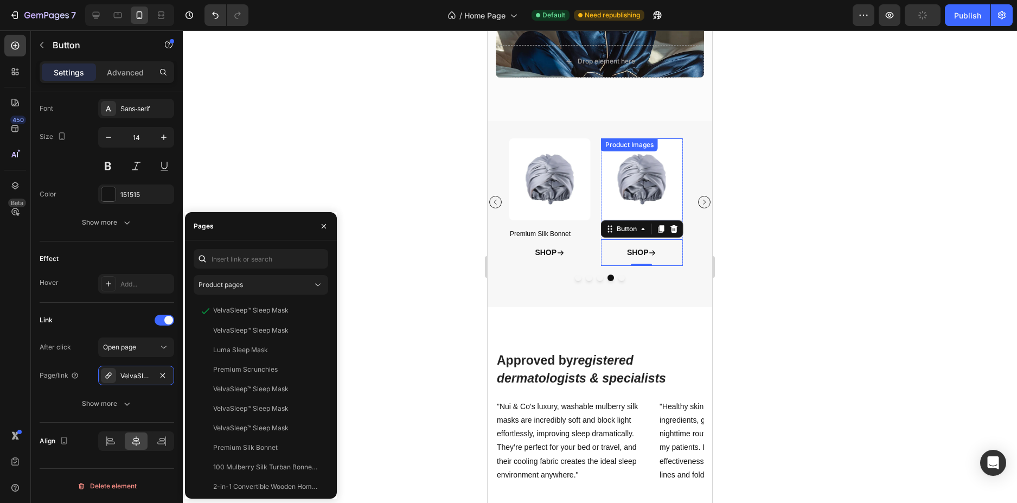
click at [662, 186] on img at bounding box center [642, 179] width 82 height 82
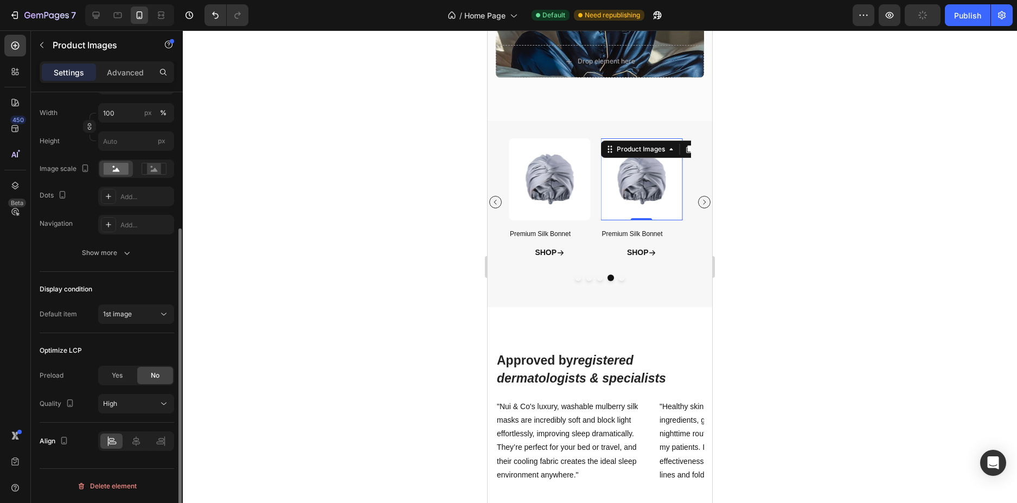
scroll to position [0, 0]
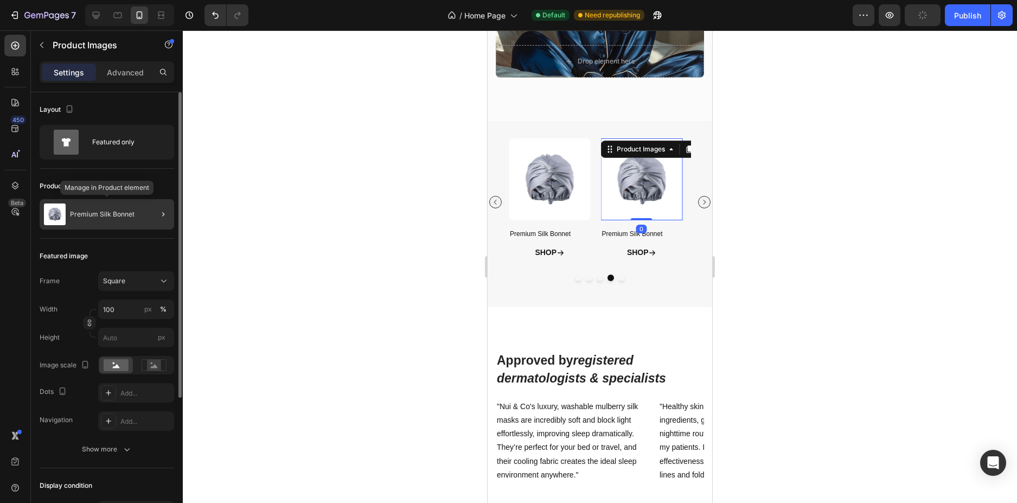
click at [120, 213] on p "Premium Silk Bonnet" at bounding box center [102, 215] width 65 height 8
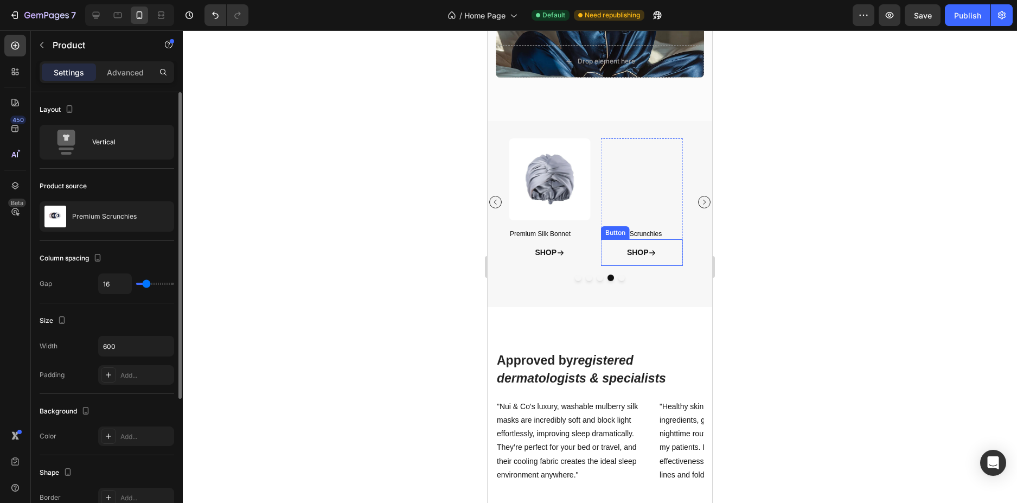
click at [671, 254] on div "SHOP Button" at bounding box center [642, 252] width 82 height 27
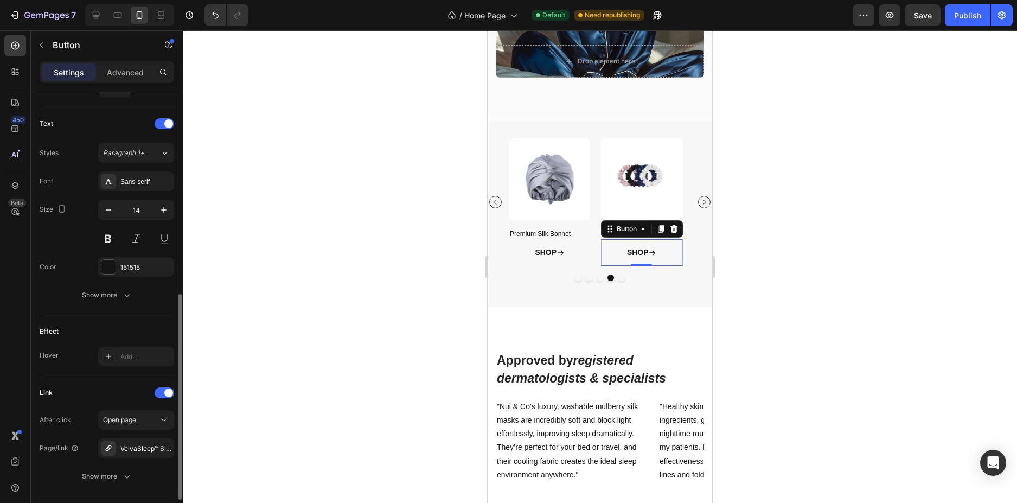
scroll to position [507, 0]
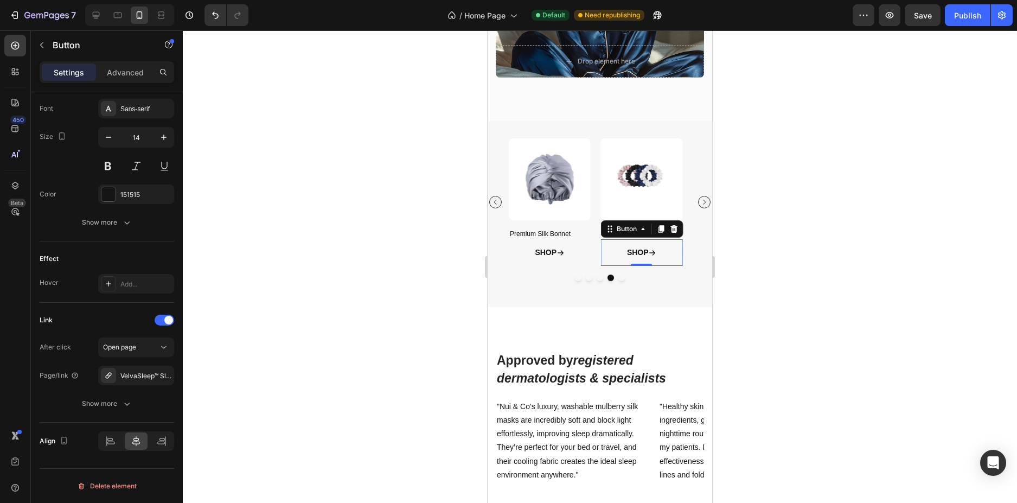
click at [346, 339] on div at bounding box center [600, 266] width 834 height 473
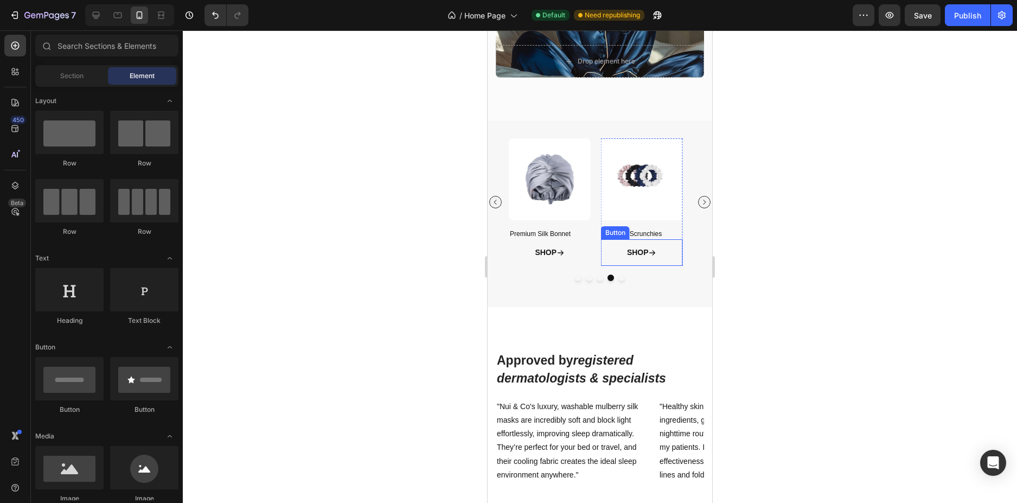
click at [665, 254] on link "SHOP" at bounding box center [641, 252] width 55 height 27
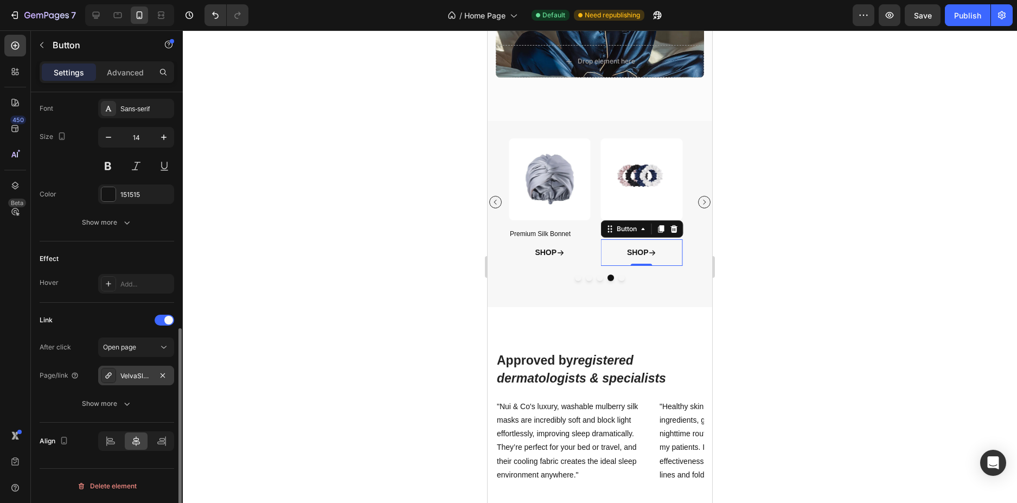
click at [144, 377] on div "VelvaSleep™ Sleep Mask" at bounding box center [135, 376] width 31 height 10
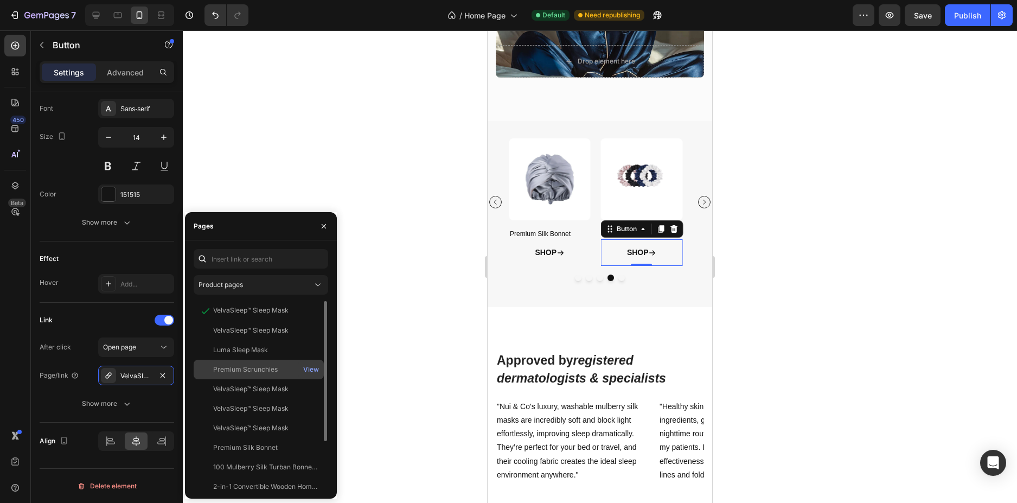
click at [271, 365] on div "Premium Scrunchies" at bounding box center [245, 370] width 65 height 10
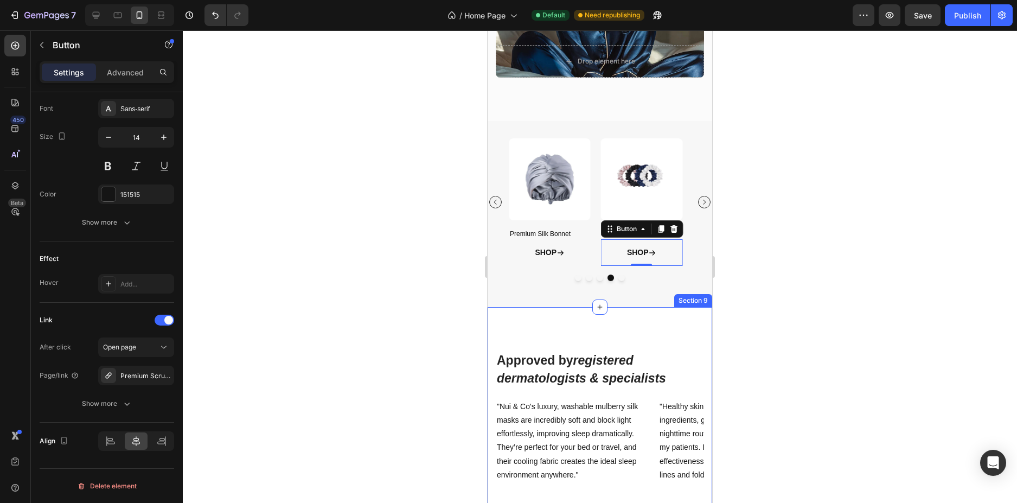
click at [809, 283] on div at bounding box center [600, 266] width 834 height 473
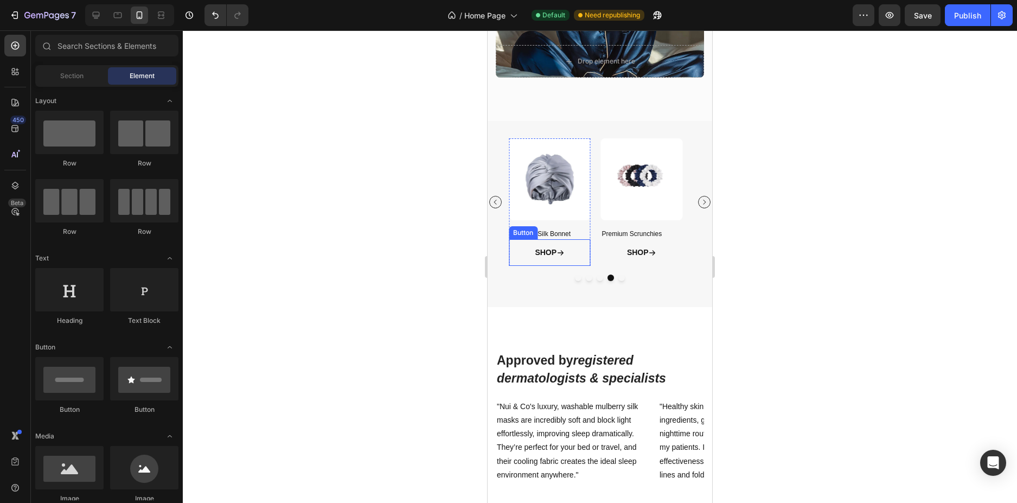
click at [579, 251] on div "SHOP Button" at bounding box center [550, 252] width 82 height 27
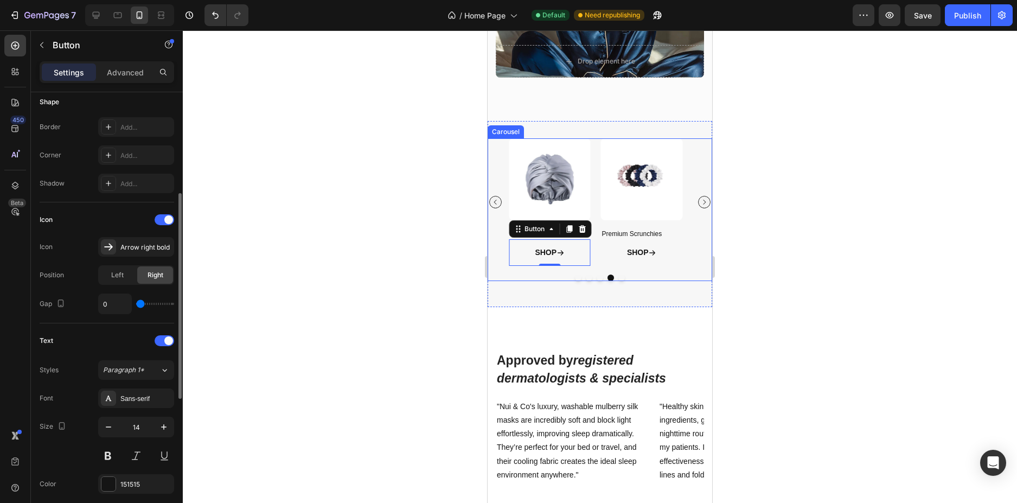
scroll to position [380, 0]
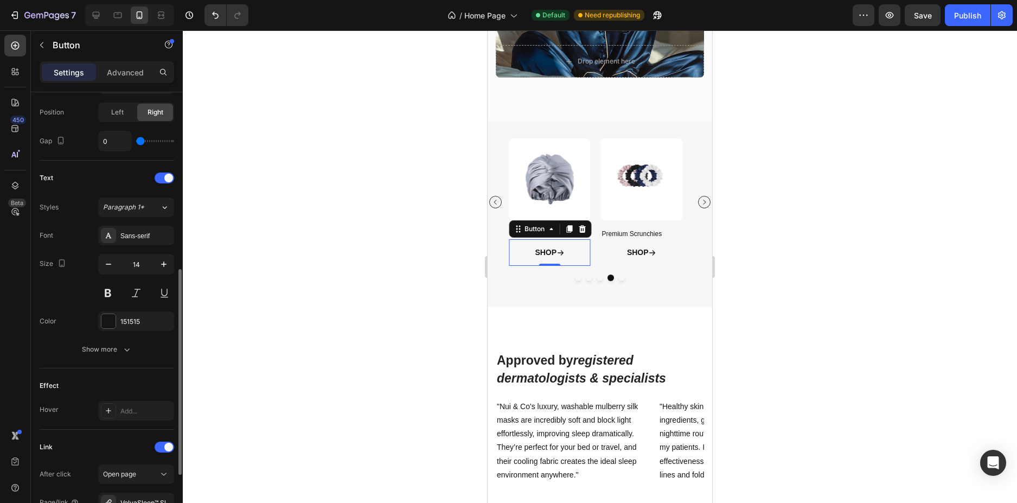
click at [419, 350] on div at bounding box center [600, 266] width 834 height 473
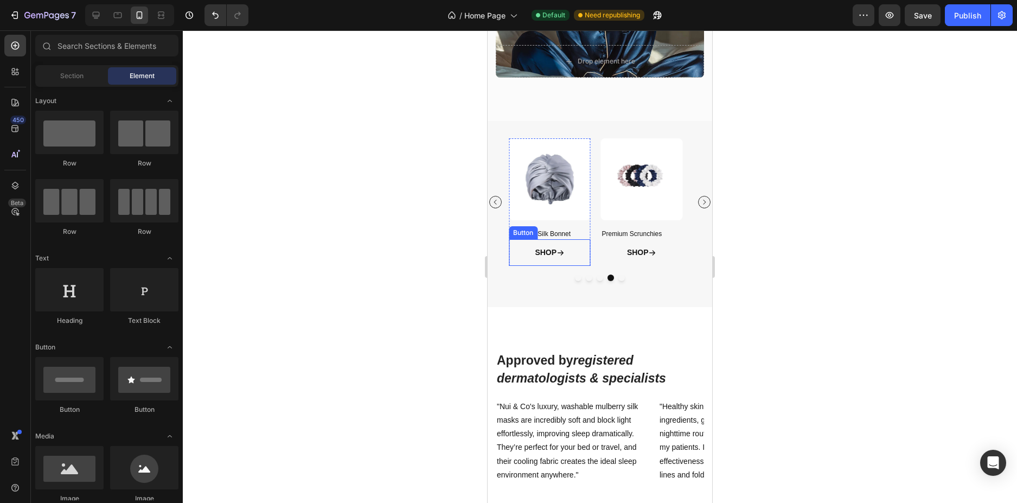
click at [589, 250] on div "SHOP Button" at bounding box center [550, 252] width 82 height 27
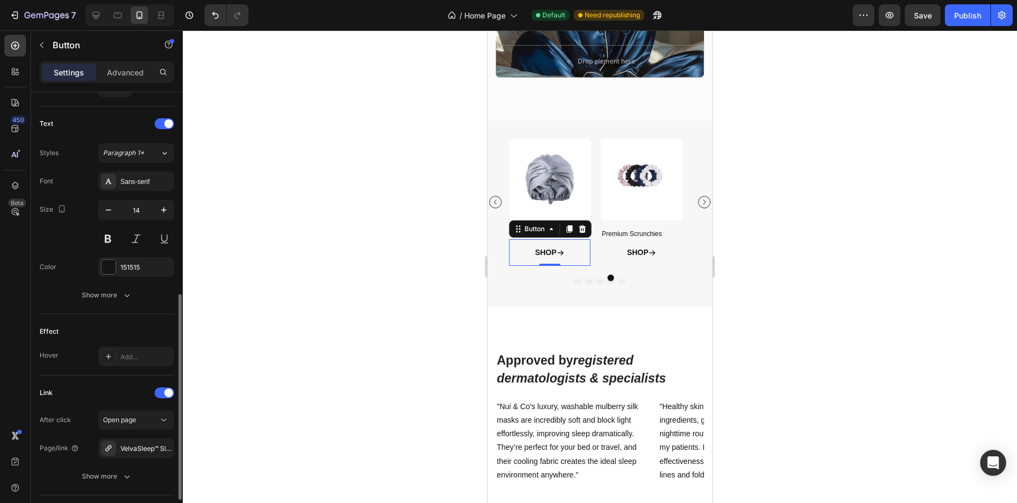
scroll to position [507, 0]
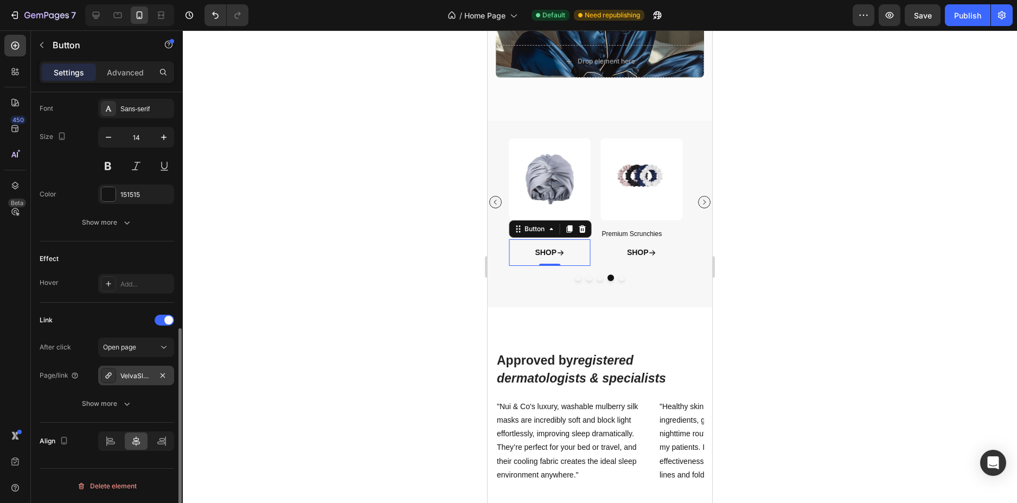
click at [124, 377] on div "VelvaSleep™ Sleep Mask" at bounding box center [135, 376] width 31 height 10
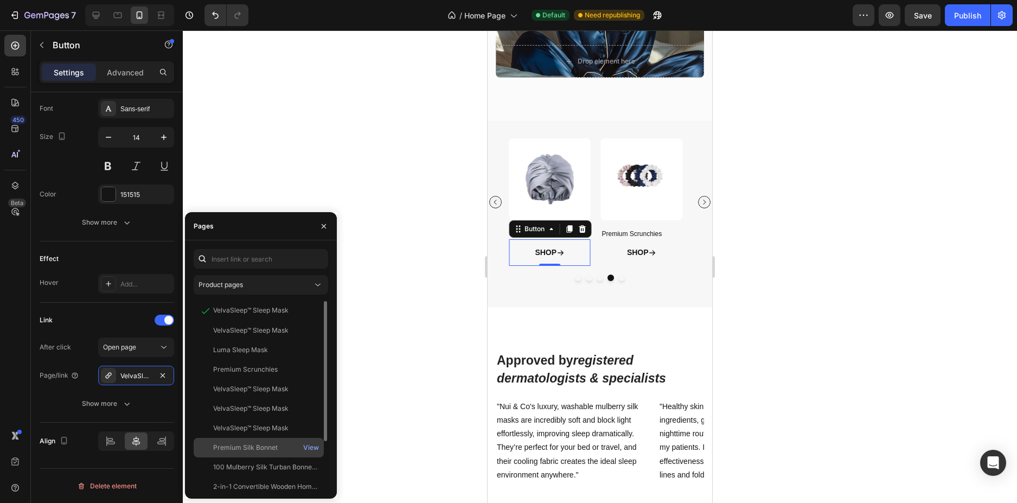
scroll to position [65, 0]
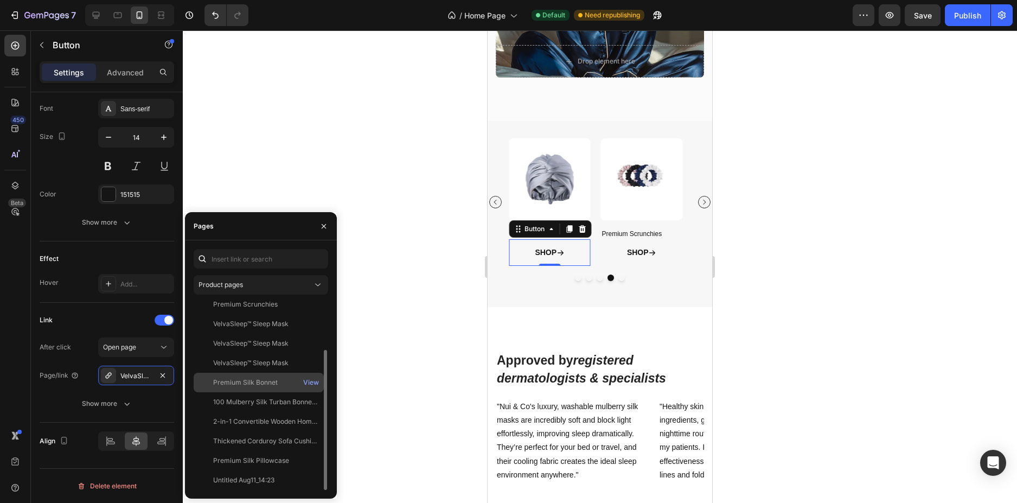
click at [265, 392] on div "Premium Silk Bonnet View" at bounding box center [259, 402] width 130 height 20
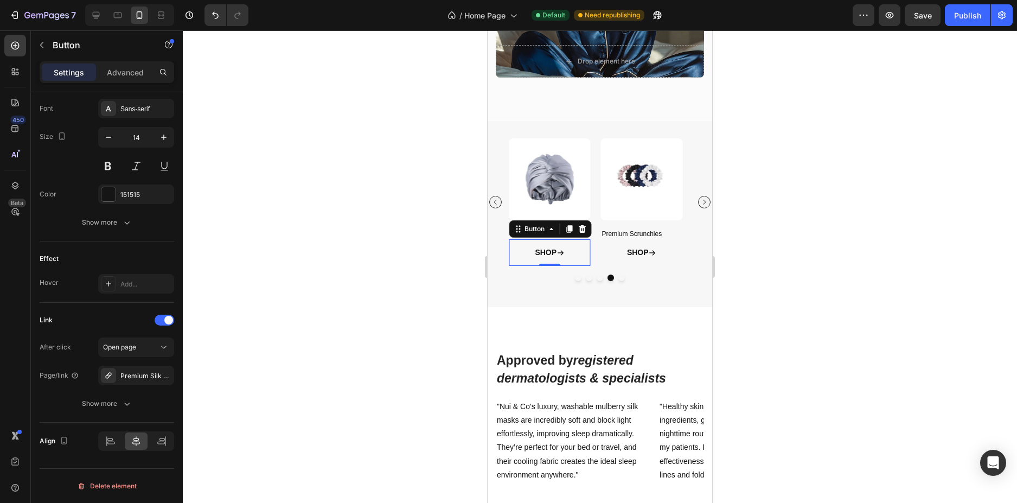
click at [406, 335] on div at bounding box center [600, 266] width 834 height 473
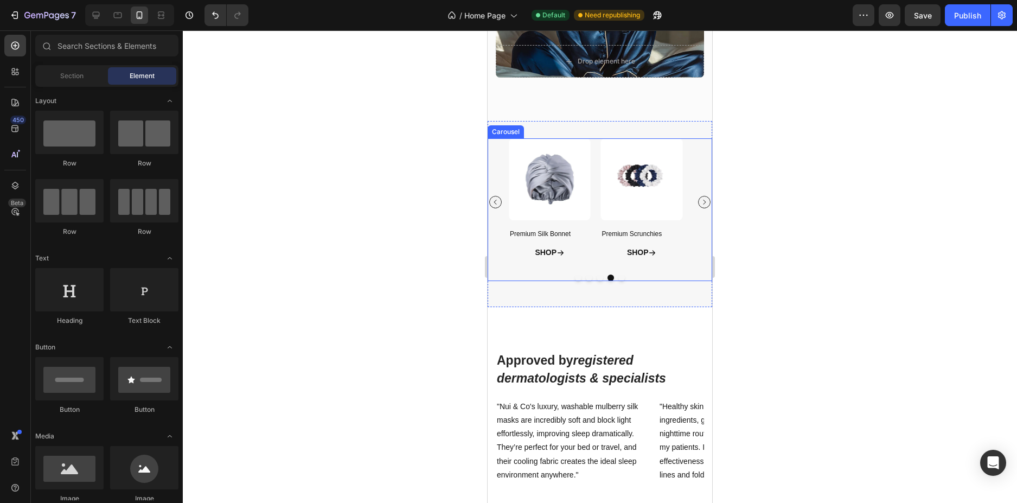
click at [494, 201] on icon "Carousel Back Arrow" at bounding box center [495, 202] width 7 height 7
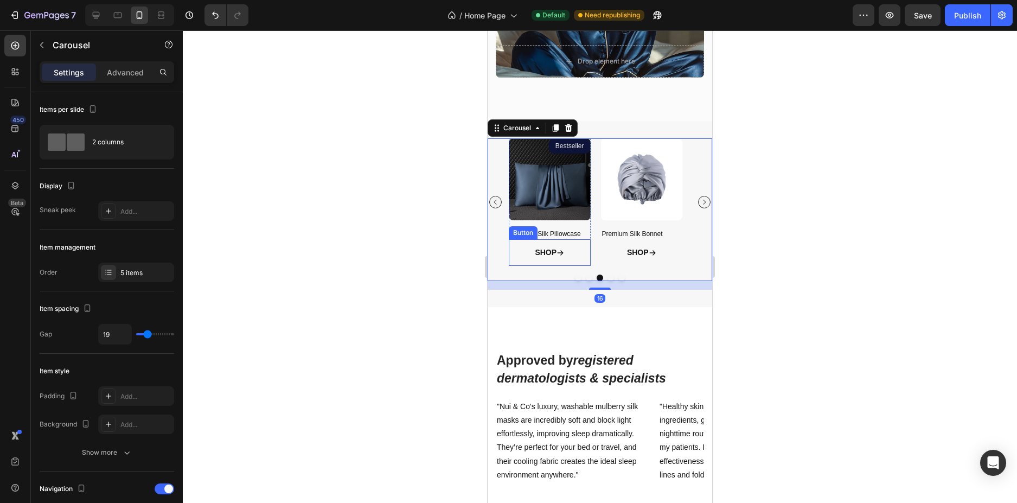
click at [582, 250] on div "SHOP Button" at bounding box center [550, 252] width 82 height 27
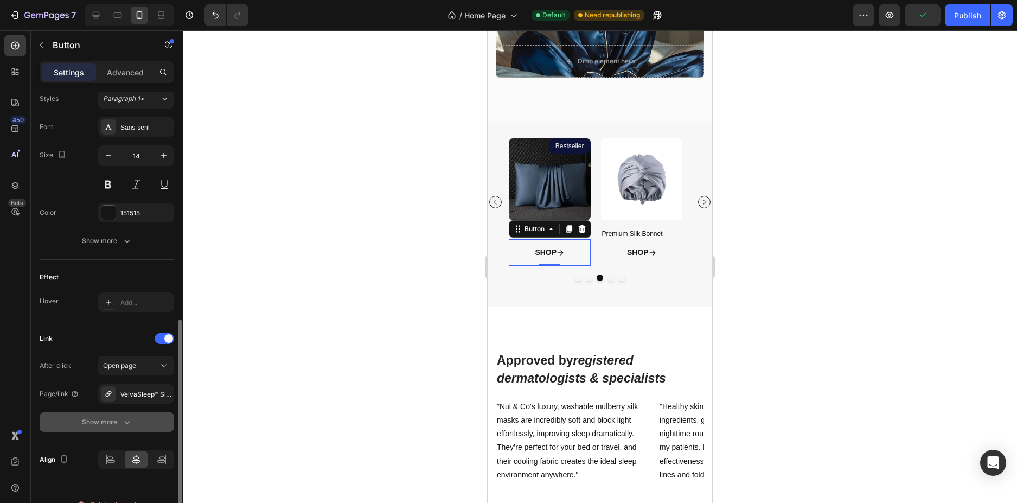
scroll to position [507, 0]
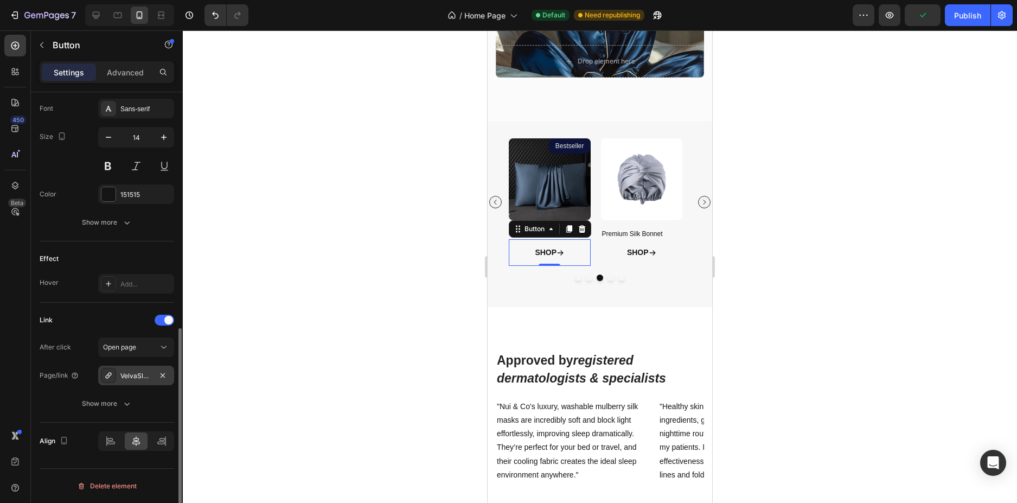
click at [130, 379] on div "VelvaSleep™ Sleep Mask" at bounding box center [135, 376] width 31 height 10
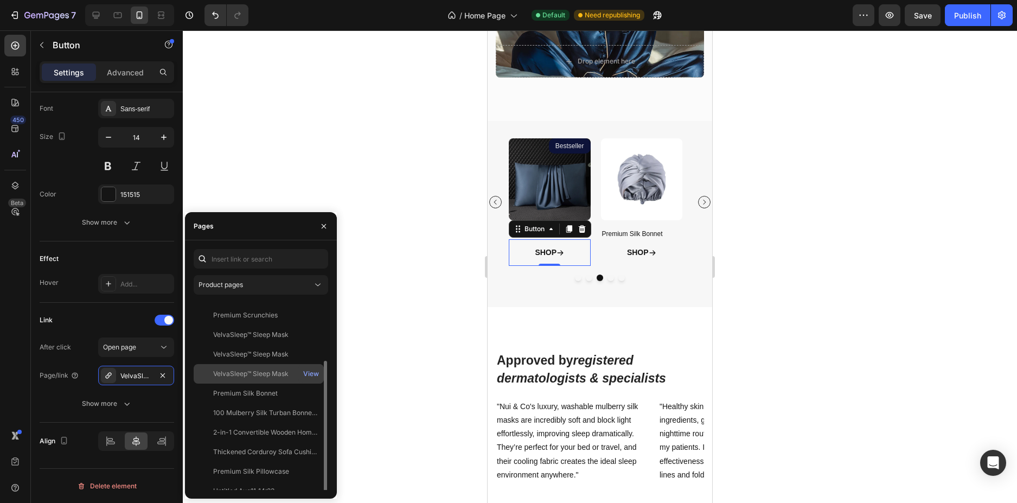
scroll to position [65, 0]
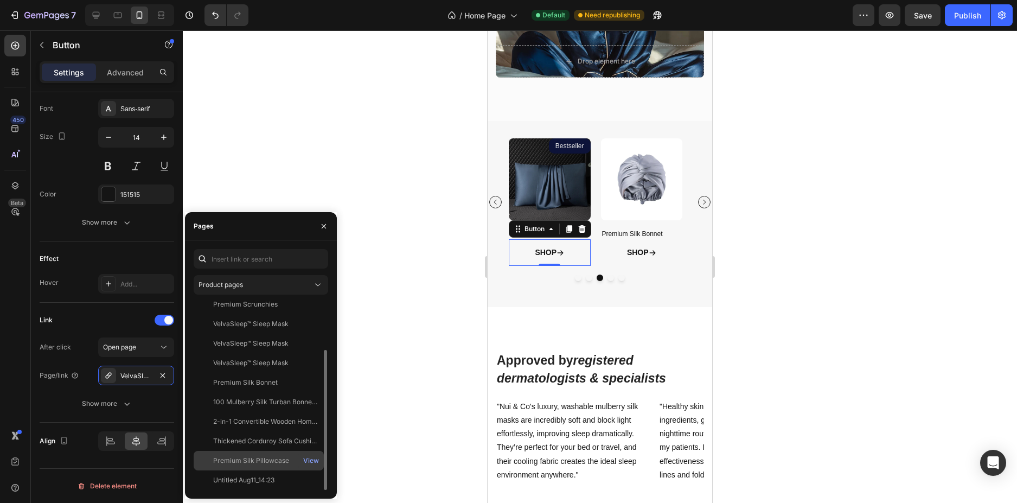
click at [269, 461] on div "Premium Silk Pillowcase" at bounding box center [251, 461] width 76 height 10
click at [399, 404] on div at bounding box center [600, 266] width 834 height 473
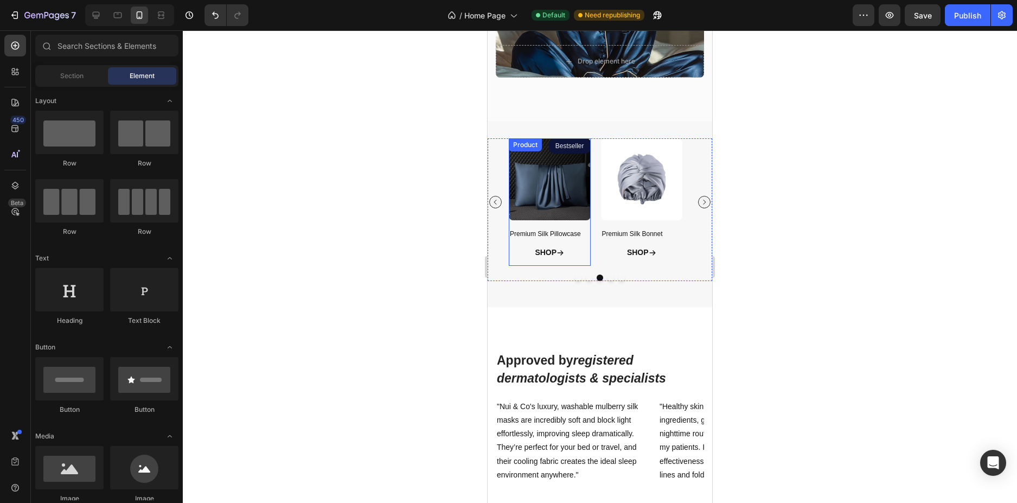
click at [577, 222] on div "Product Images Bestseller Product Badge Premium Silk Pillowcase Product Title S…" at bounding box center [550, 202] width 82 height 128
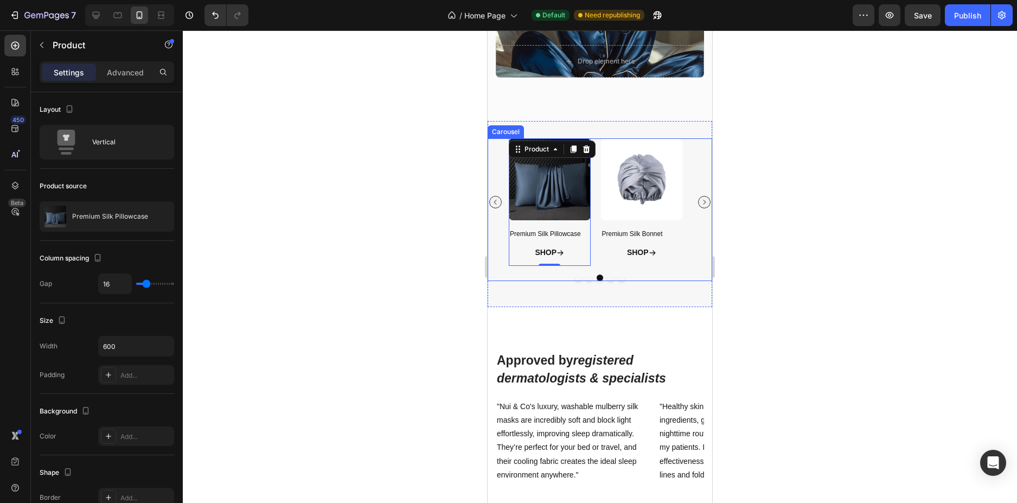
click at [499, 201] on button "Carousel Back Arrow" at bounding box center [495, 202] width 12 height 12
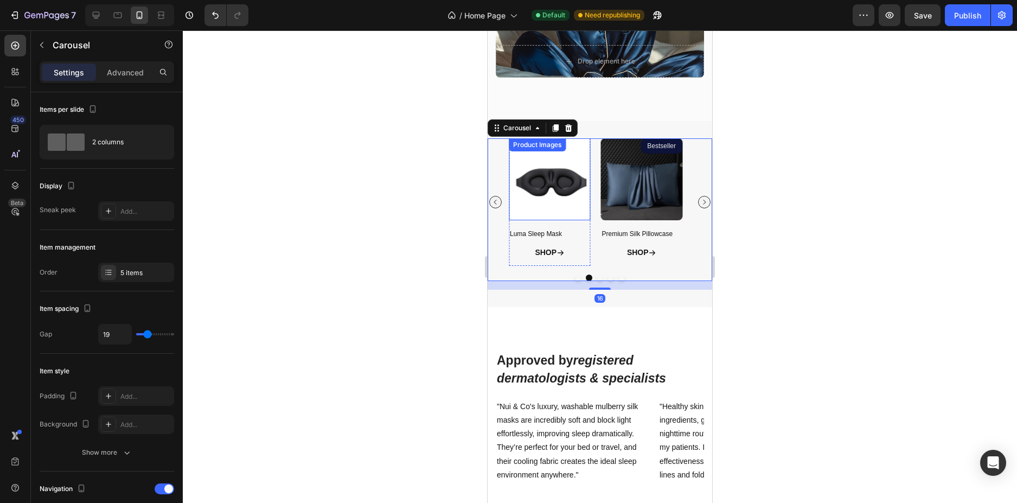
click at [576, 219] on img at bounding box center [550, 179] width 82 height 82
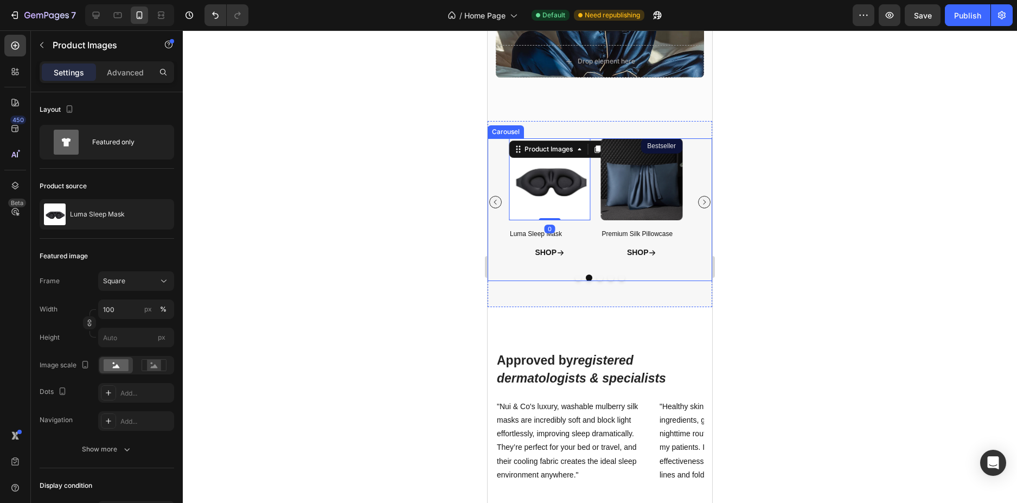
click at [495, 202] on icon "Carousel Back Arrow" at bounding box center [495, 202] width 7 height 7
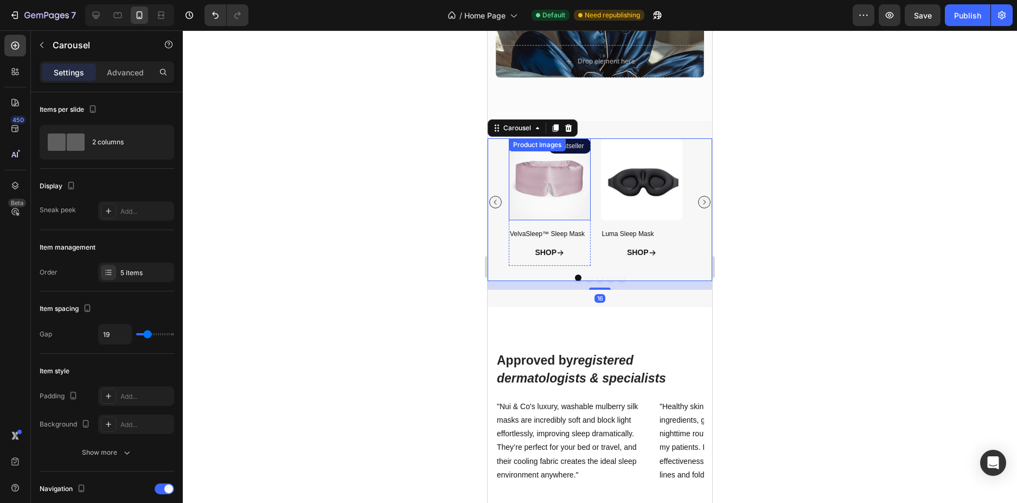
click at [570, 216] on img at bounding box center [550, 179] width 82 height 82
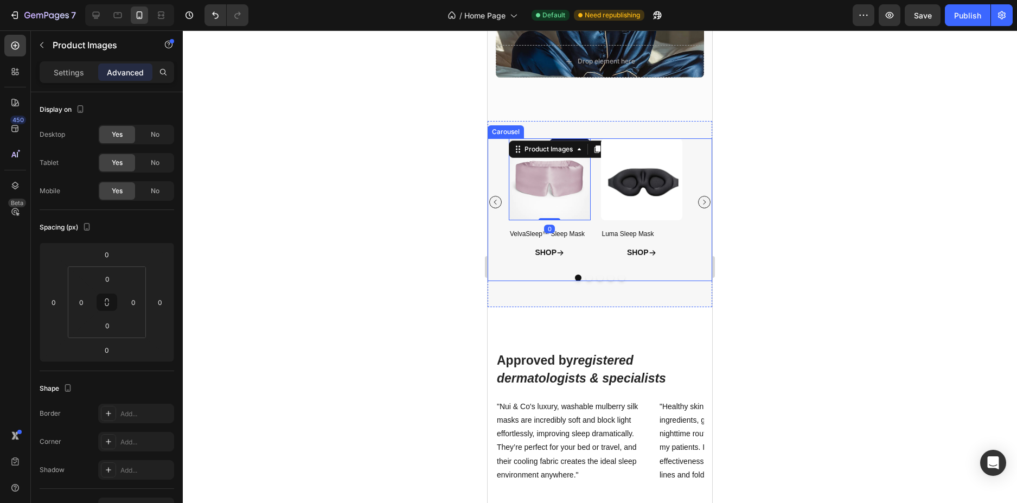
click at [492, 203] on icon "Carousel Back Arrow" at bounding box center [495, 202] width 7 height 7
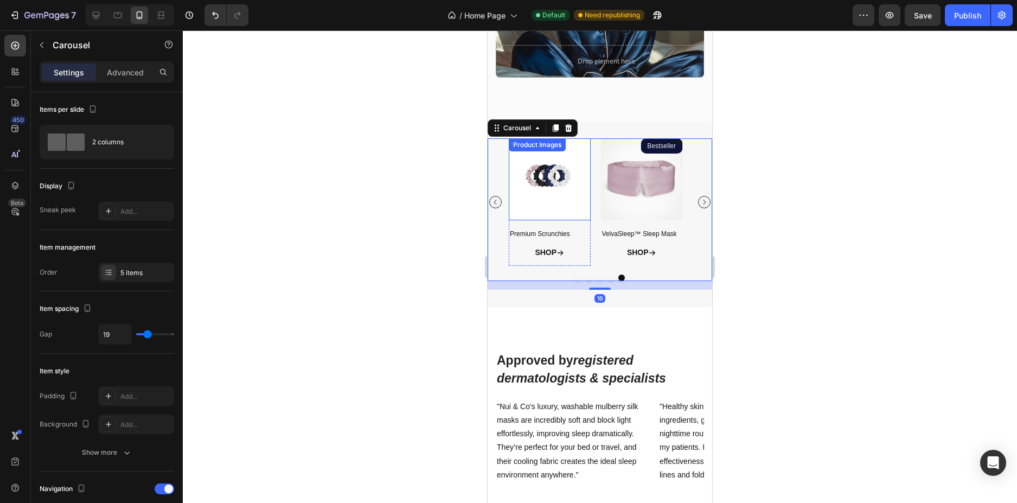
click at [567, 218] on img at bounding box center [550, 179] width 82 height 82
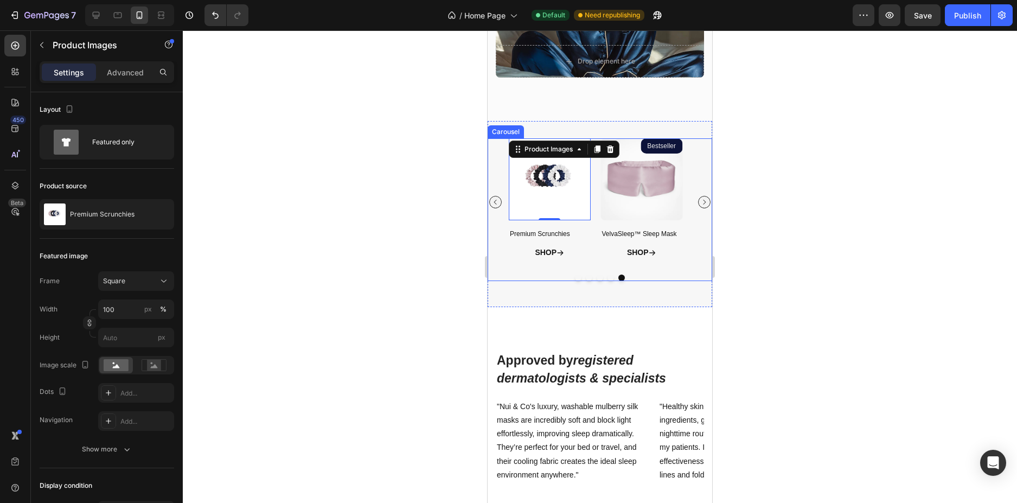
click at [676, 273] on div "Product Images Bestseller Product Badge VelvaSleep™ Sleep Mask Product Title SH…" at bounding box center [600, 209] width 225 height 143
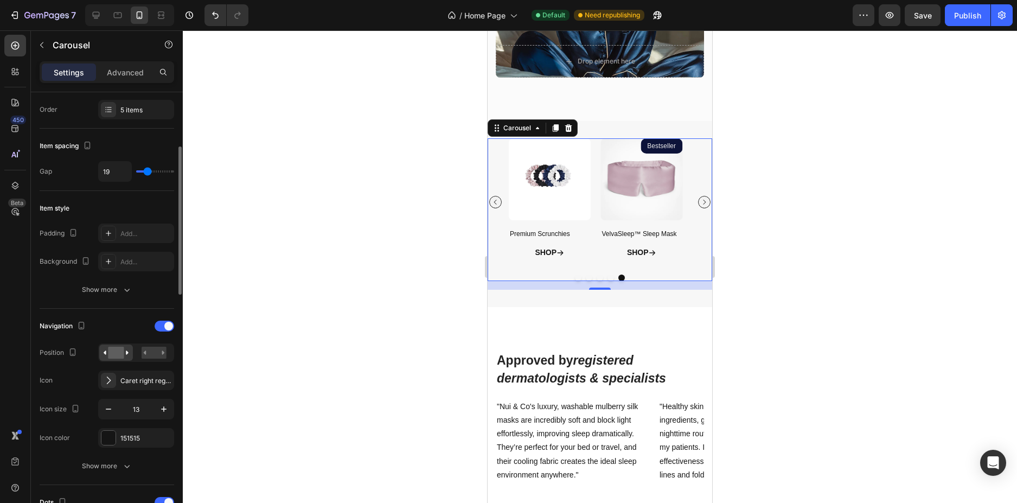
scroll to position [271, 0]
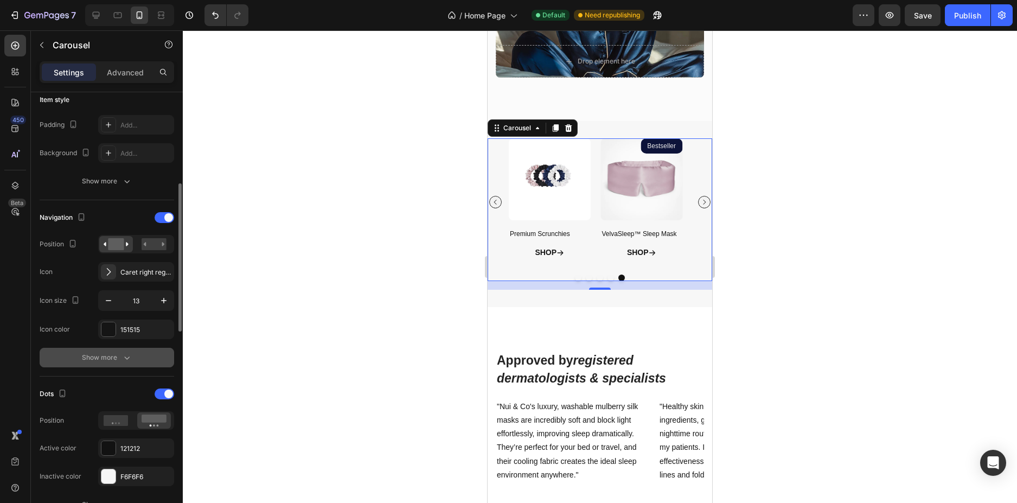
click at [119, 366] on button "Show more" at bounding box center [107, 358] width 135 height 20
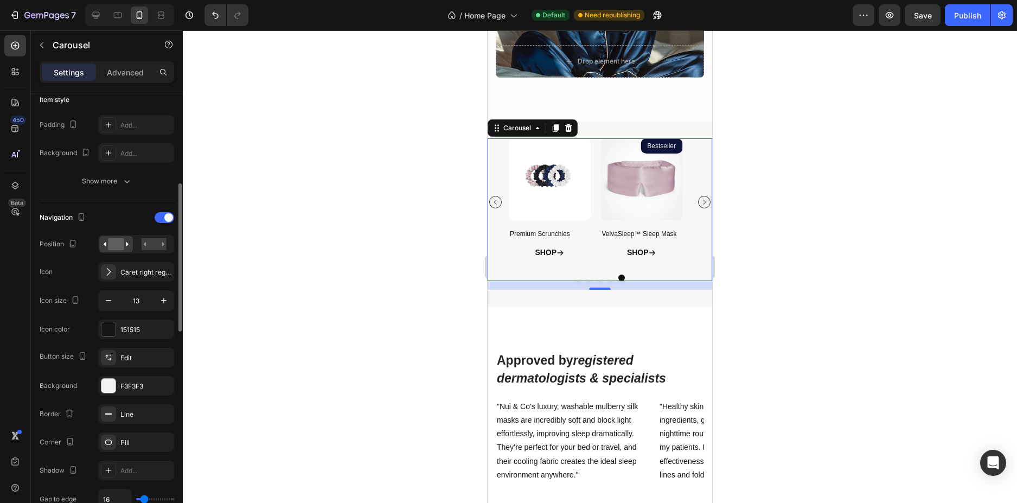
scroll to position [488, 0]
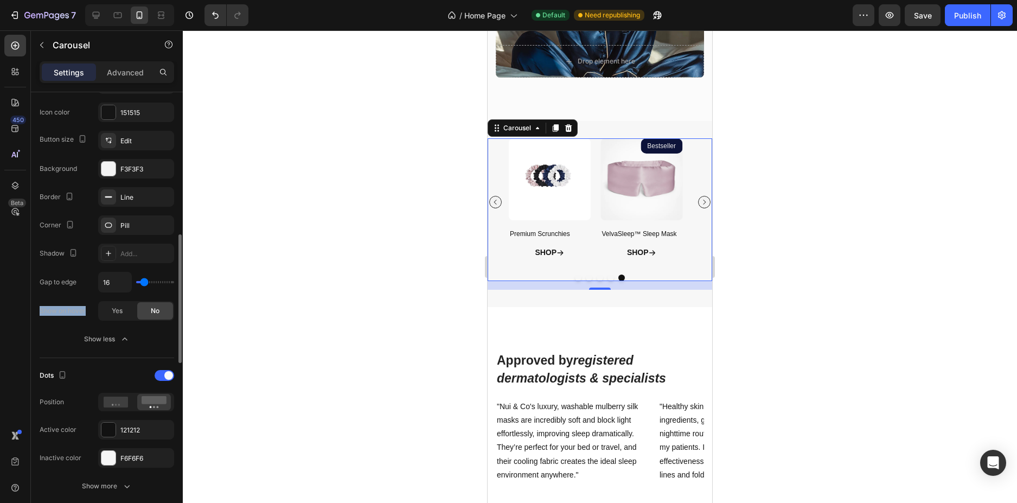
drag, startPoint x: 34, startPoint y: 313, endPoint x: 89, endPoint y: 313, distance: 55.3
click at [89, 313] on div "Items per slide 2 columns Display Sneak peek Add... Item management Order 5 ite…" at bounding box center [107, 361] width 152 height 1514
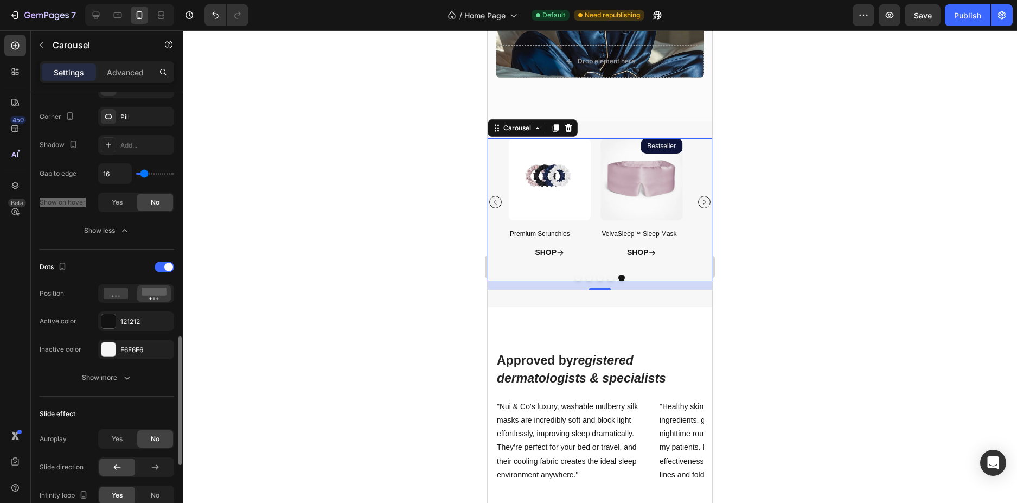
scroll to position [651, 0]
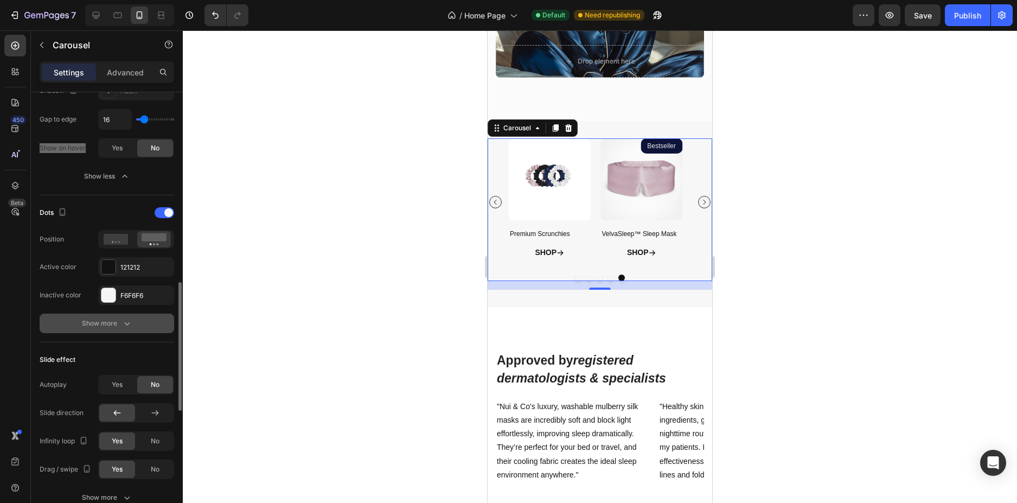
click at [130, 327] on icon "button" at bounding box center [127, 323] width 11 height 11
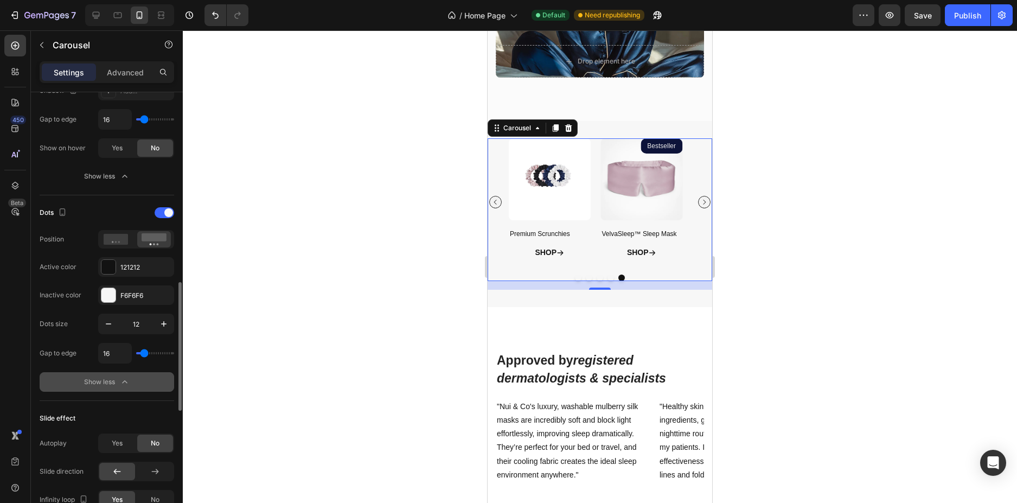
click at [364, 299] on div at bounding box center [600, 266] width 834 height 473
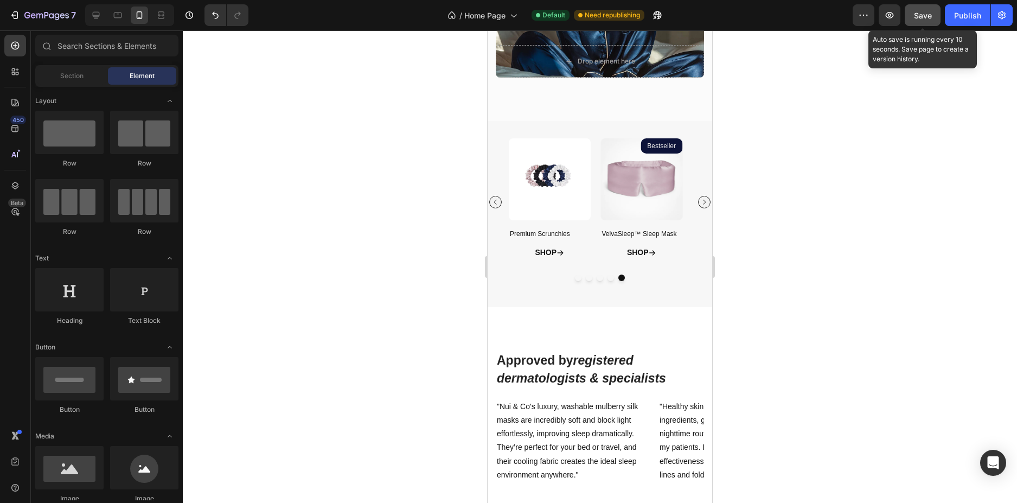
click at [919, 5] on button "Save" at bounding box center [923, 15] width 36 height 22
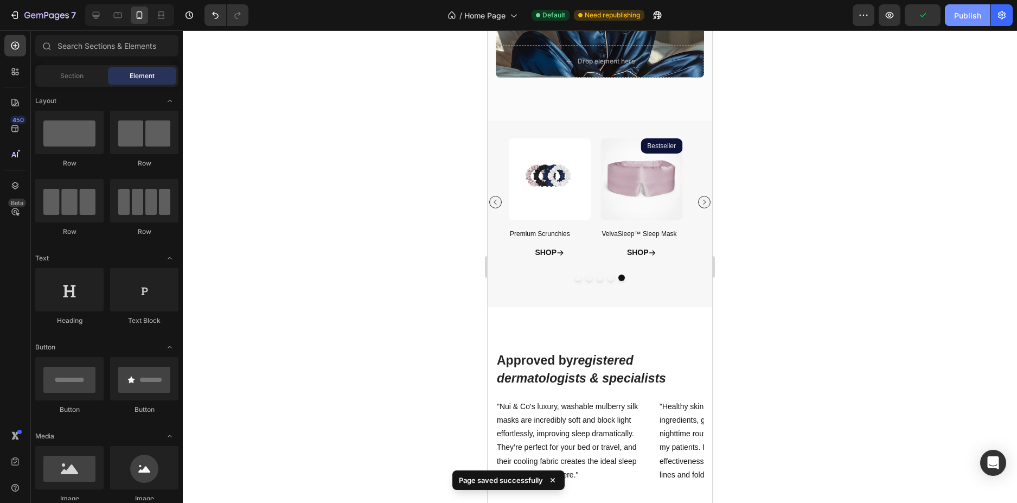
click at [956, 17] on div "Publish" at bounding box center [967, 15] width 27 height 11
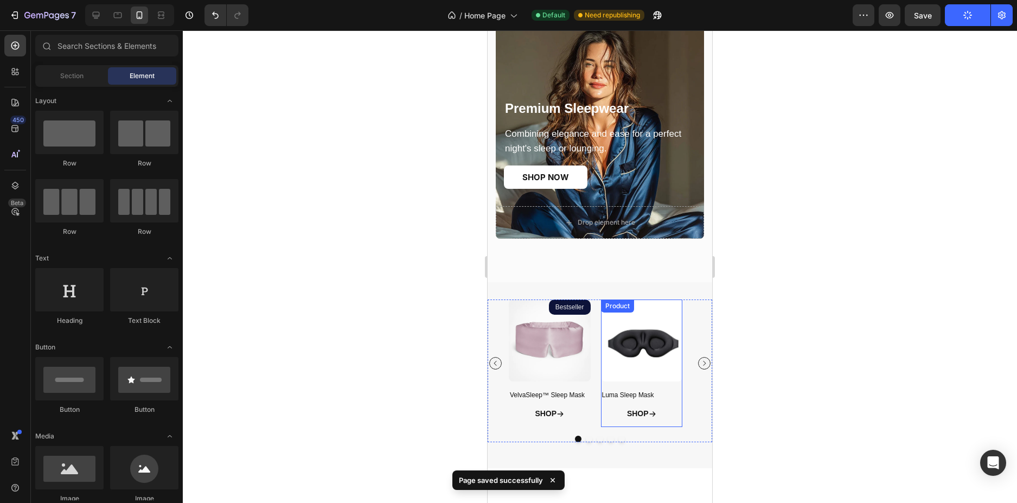
scroll to position [1651, 0]
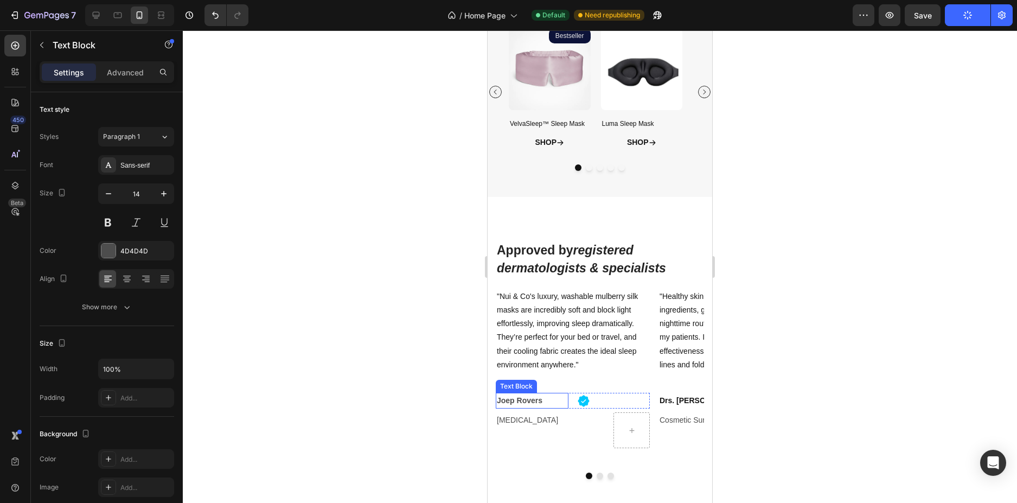
click at [568, 400] on div "Joep Rovers" at bounding box center [532, 401] width 73 height 16
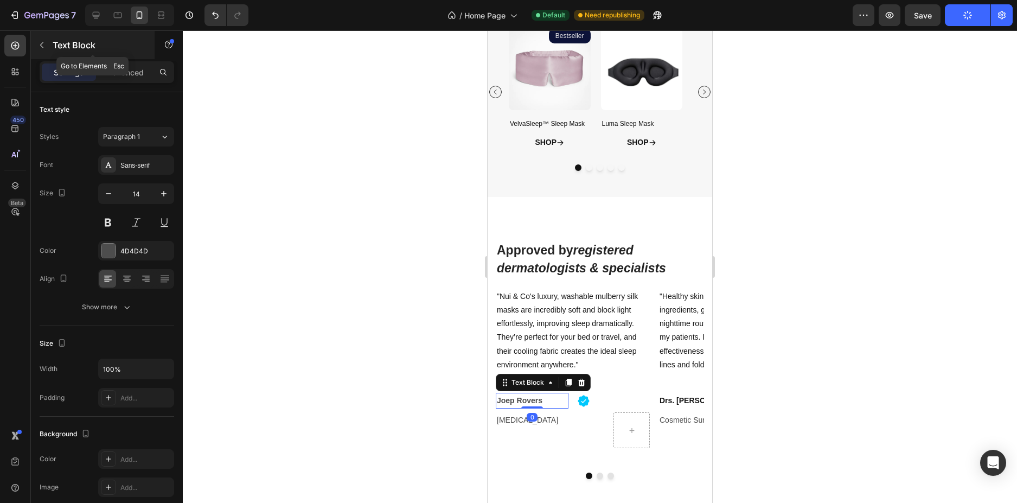
click at [45, 44] on icon "button" at bounding box center [41, 45] width 9 height 9
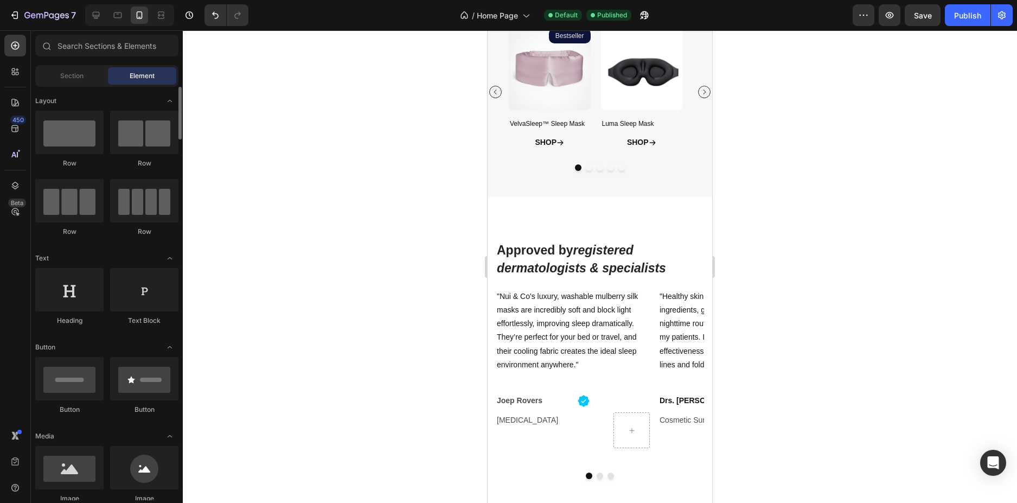
scroll to position [217, 0]
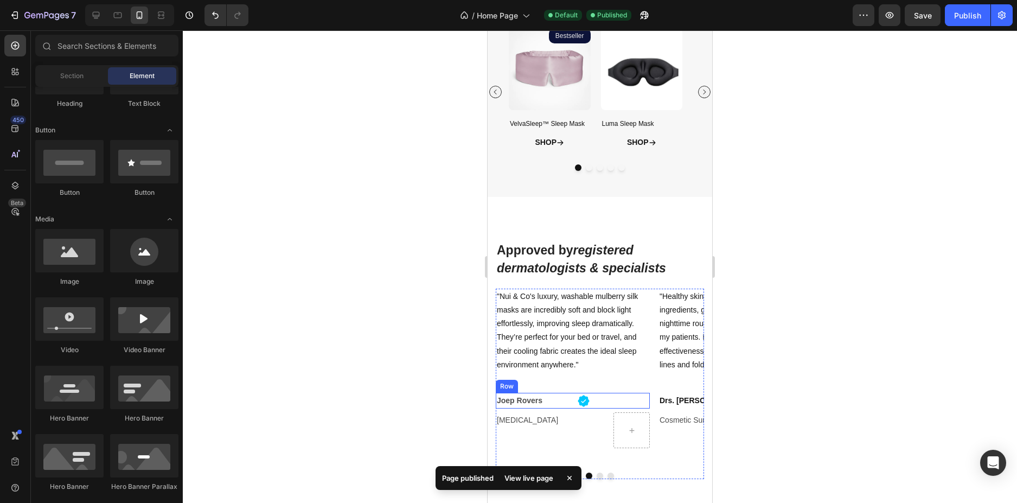
click at [571, 406] on div "Joep Rovers Text Block Icon Row" at bounding box center [573, 401] width 154 height 16
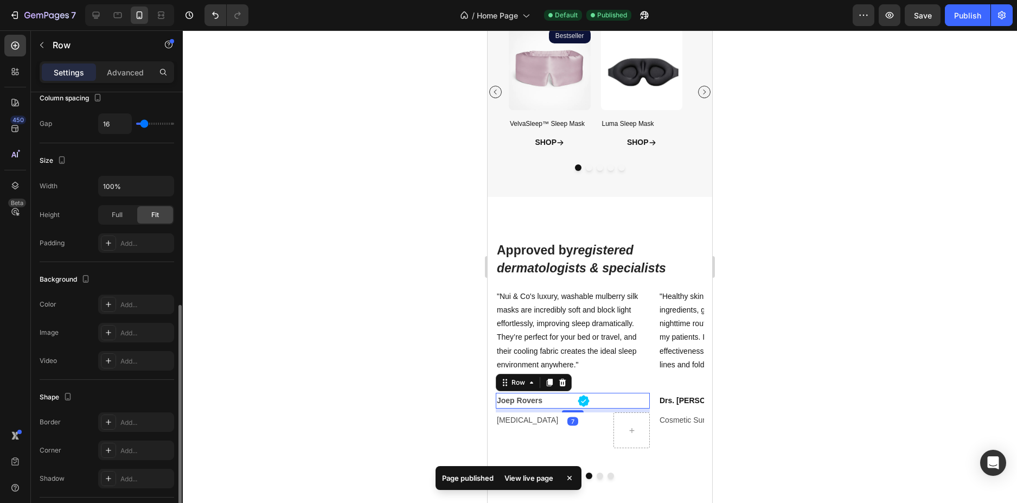
scroll to position [316, 0]
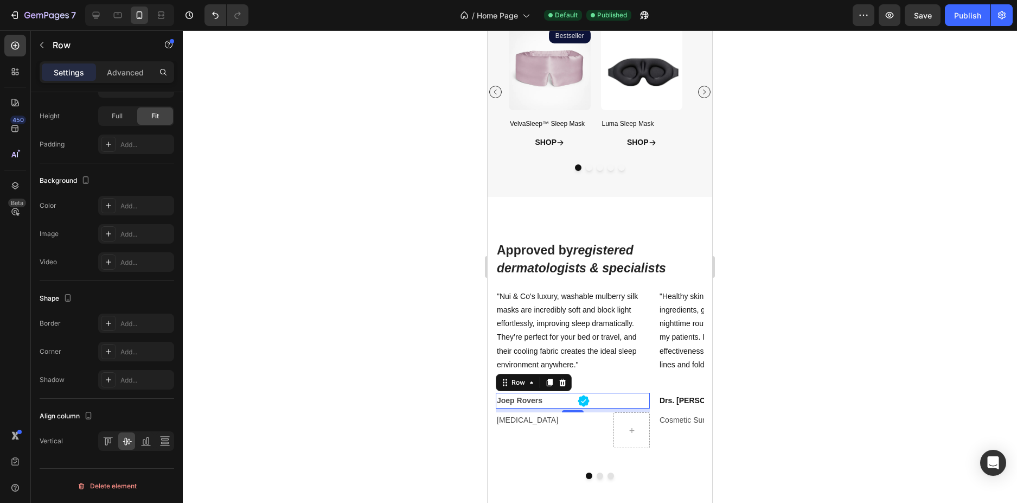
click at [569, 405] on div "Joep Rovers Text Block Icon Row 7" at bounding box center [573, 401] width 154 height 16
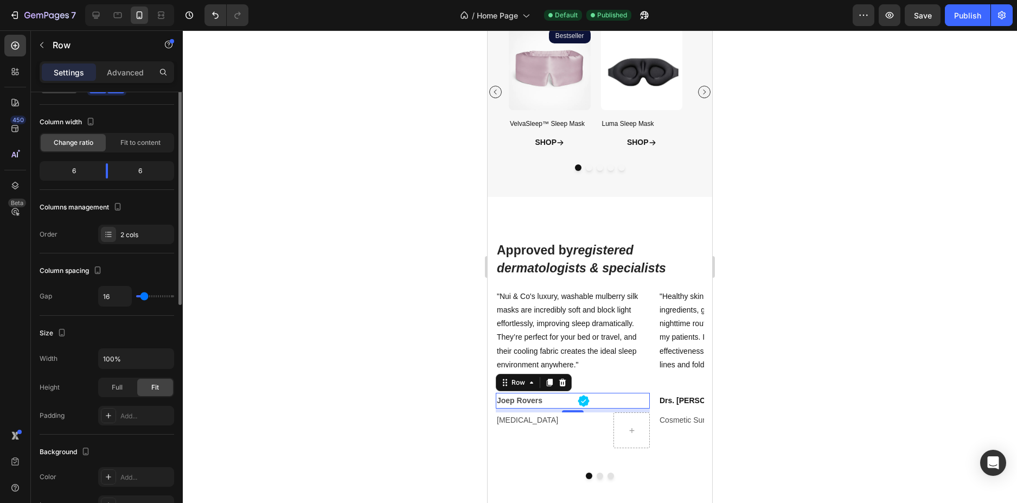
scroll to position [0, 0]
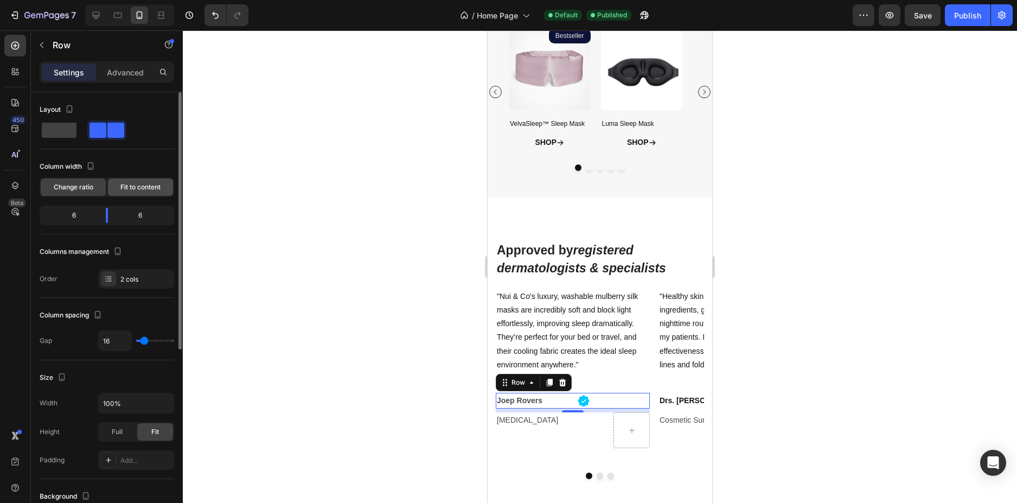
click at [128, 189] on span "Fit to content" at bounding box center [140, 187] width 40 height 10
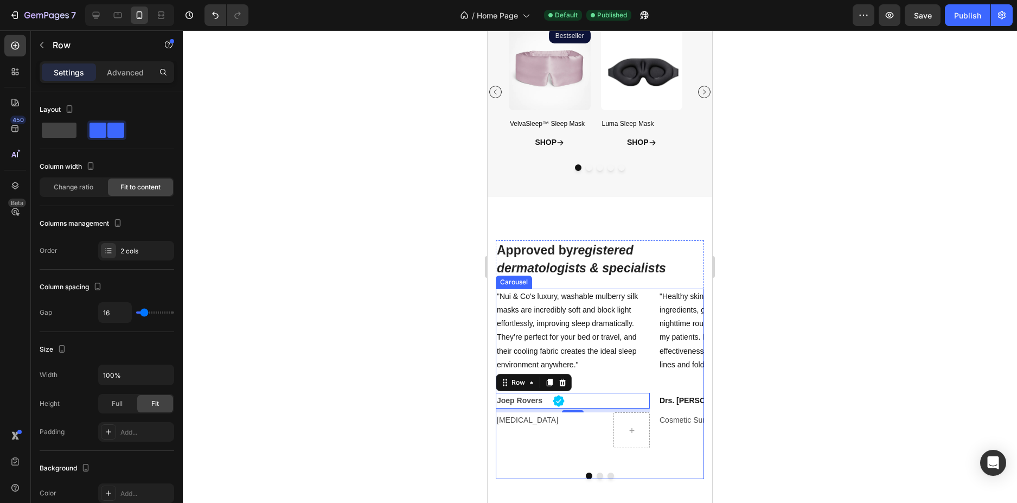
click at [597, 473] on button "Dot" at bounding box center [600, 476] width 7 height 7
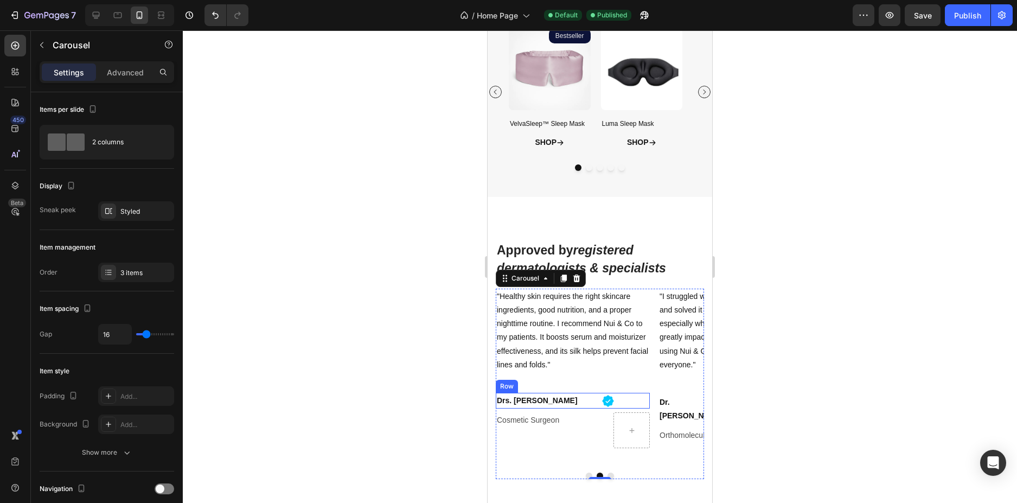
click at [598, 401] on div "Drs. [PERSON_NAME] Text Block Icon Row" at bounding box center [573, 401] width 154 height 16
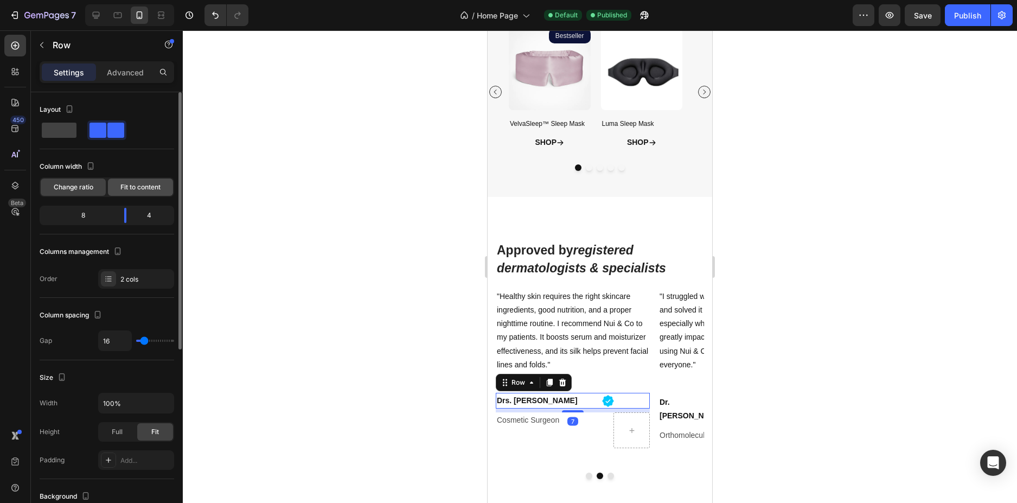
click at [136, 181] on div "Fit to content" at bounding box center [140, 187] width 65 height 17
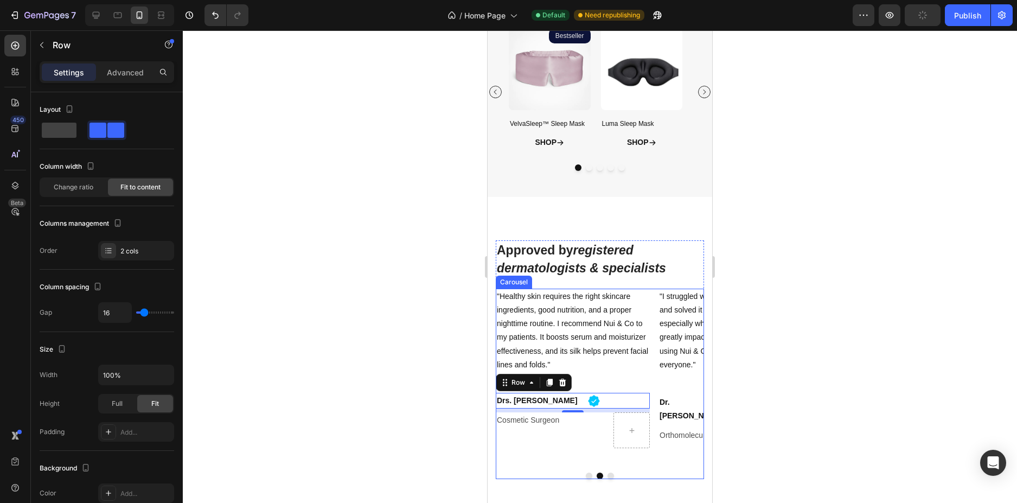
click at [608, 473] on button "Dot" at bounding box center [611, 476] width 7 height 7
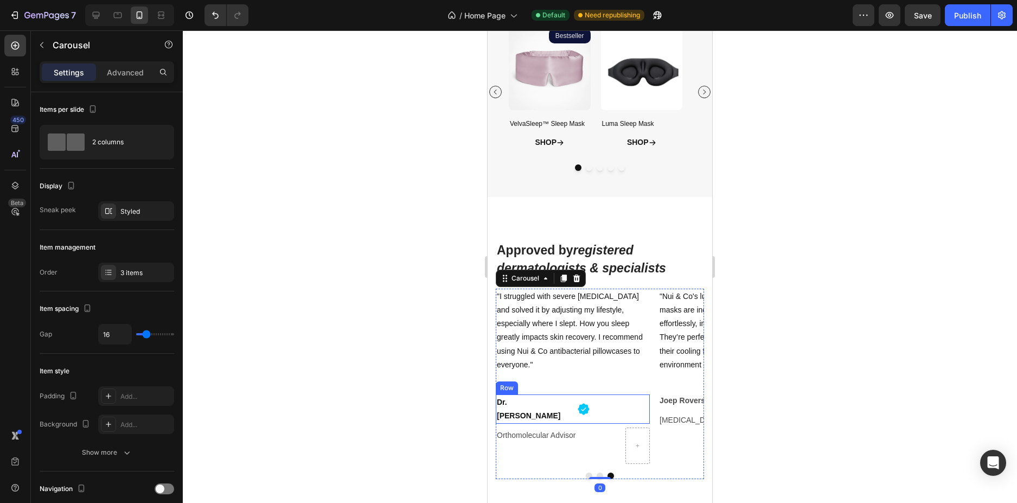
click at [571, 394] on div "Dr. [PERSON_NAME] Text Block Icon Row" at bounding box center [573, 408] width 154 height 29
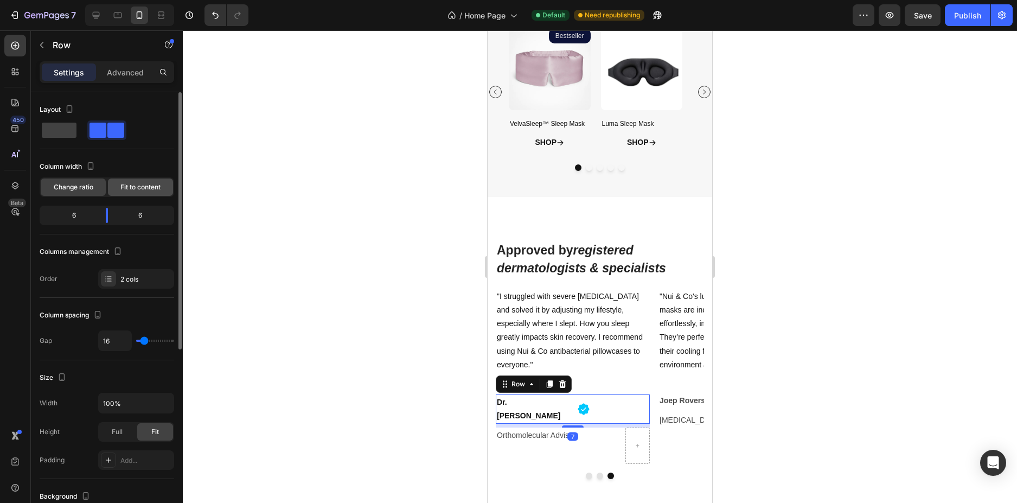
click at [122, 180] on div "Fit to content" at bounding box center [140, 187] width 65 height 17
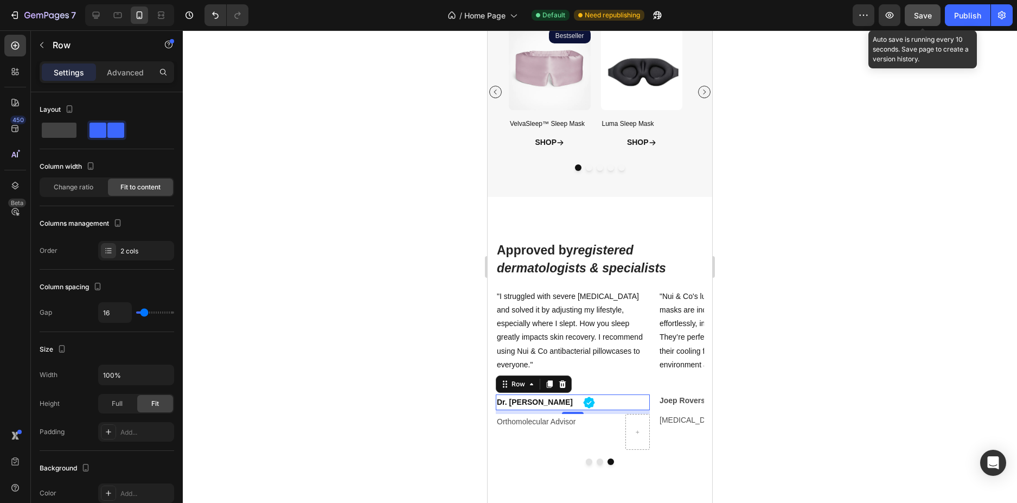
click at [930, 16] on span "Save" at bounding box center [923, 15] width 18 height 9
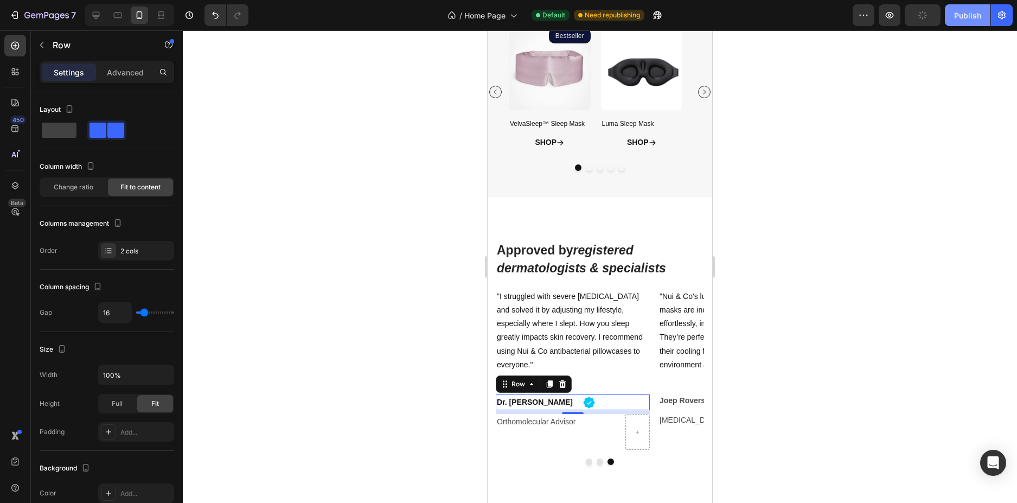
click at [964, 15] on div "Publish" at bounding box center [967, 15] width 27 height 11
drag, startPoint x: 95, startPoint y: 15, endPoint x: 301, endPoint y: 129, distance: 234.8
click at [95, 15] on icon at bounding box center [96, 15] width 7 height 7
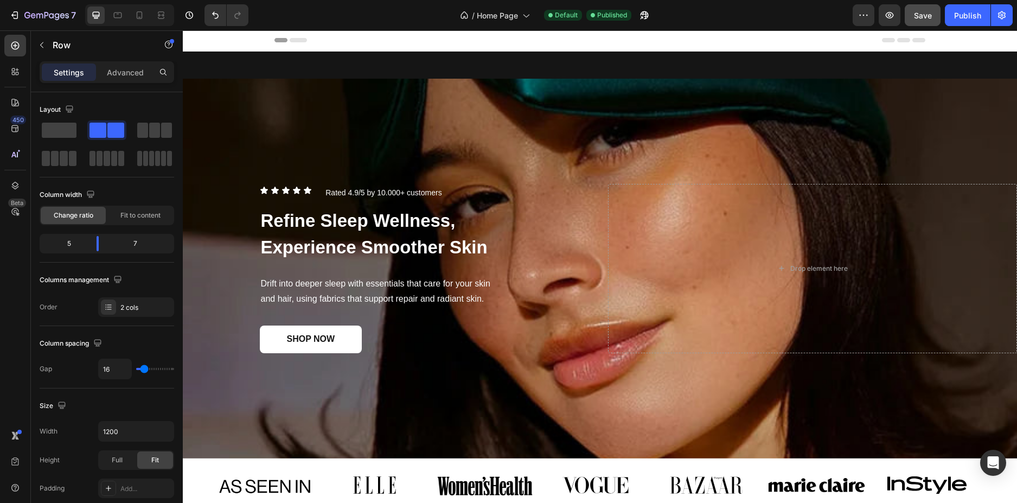
scroll to position [218, 0]
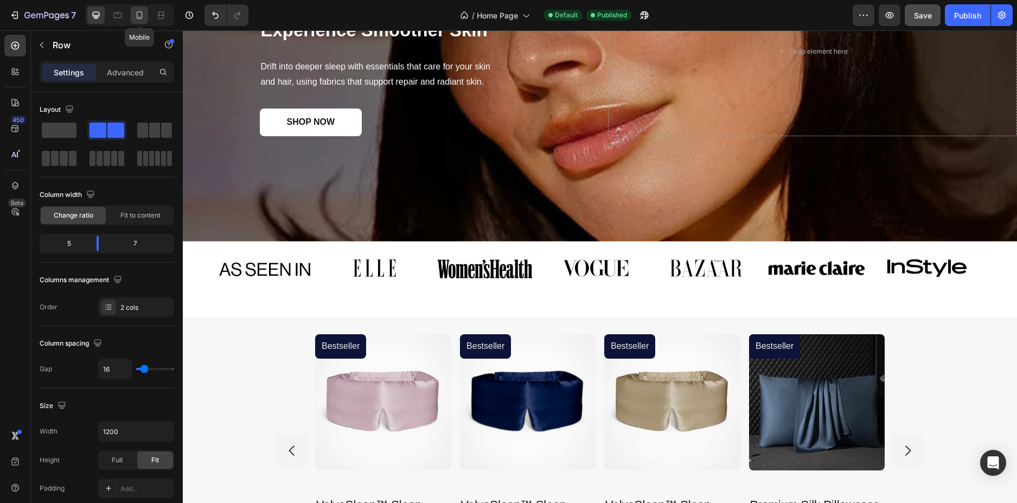
click at [139, 12] on icon at bounding box center [140, 15] width 6 height 8
type input "100%"
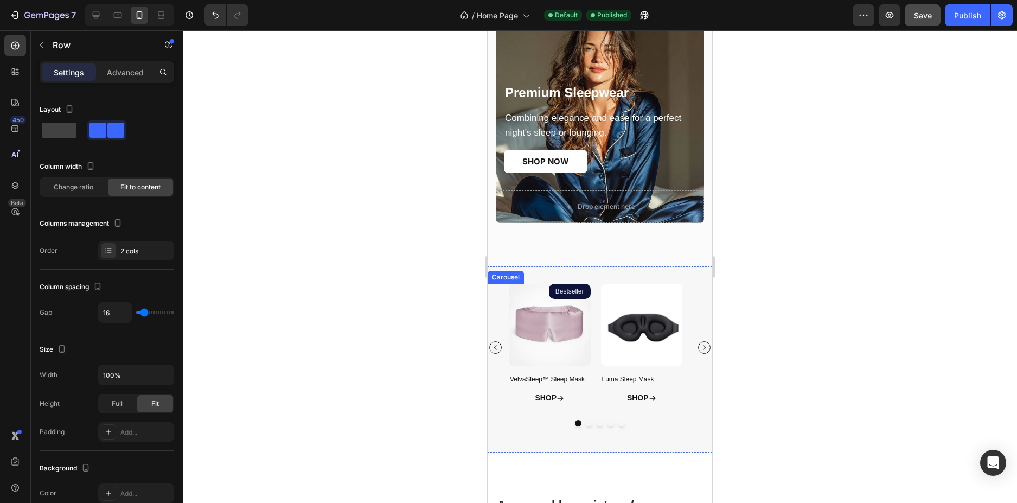
scroll to position [1357, 0]
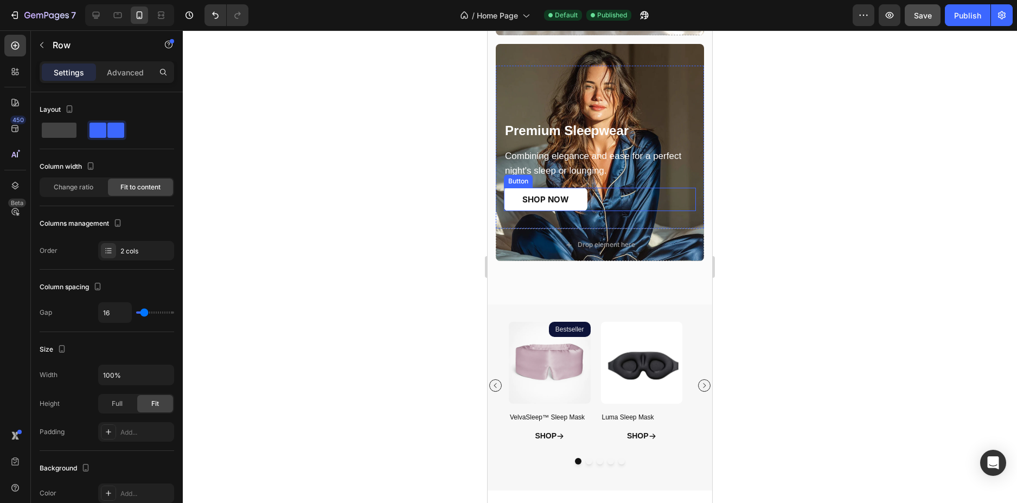
click at [594, 197] on div "SHOP NOW Button" at bounding box center [600, 199] width 192 height 23
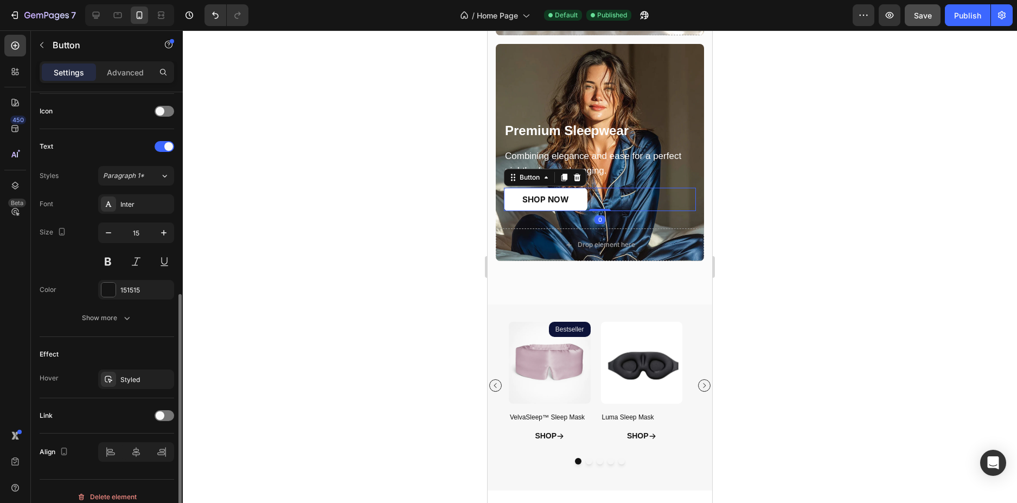
scroll to position [336, 0]
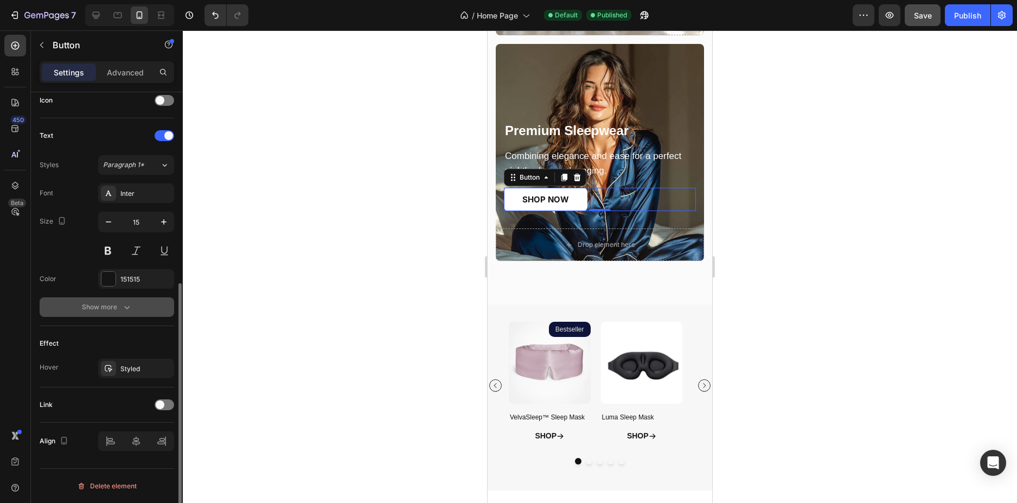
click at [123, 312] on icon "button" at bounding box center [127, 307] width 11 height 11
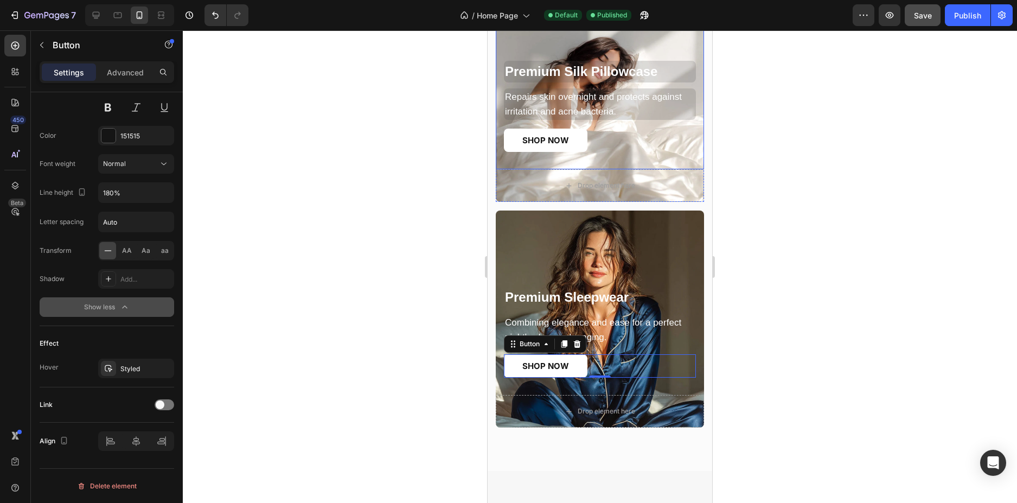
scroll to position [1140, 0]
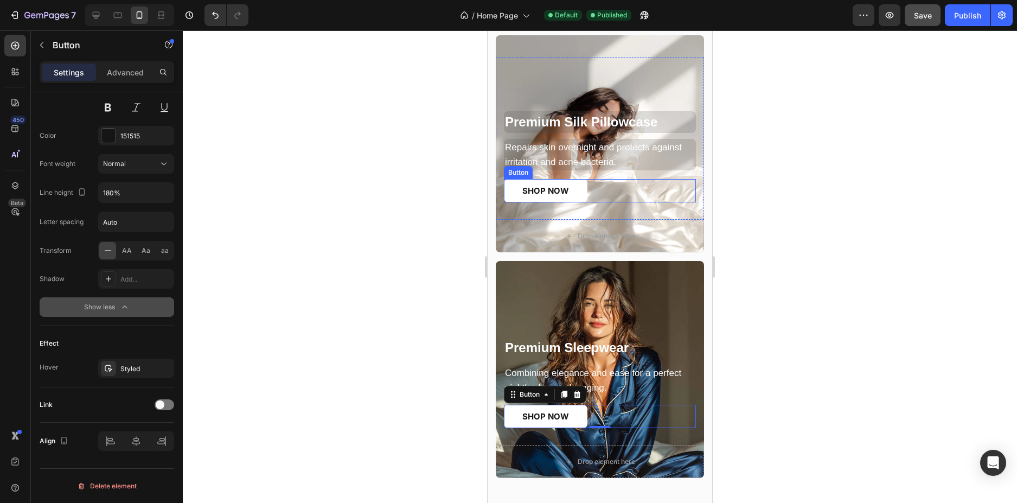
click at [589, 185] on div "SHOP NOW Button" at bounding box center [600, 190] width 192 height 23
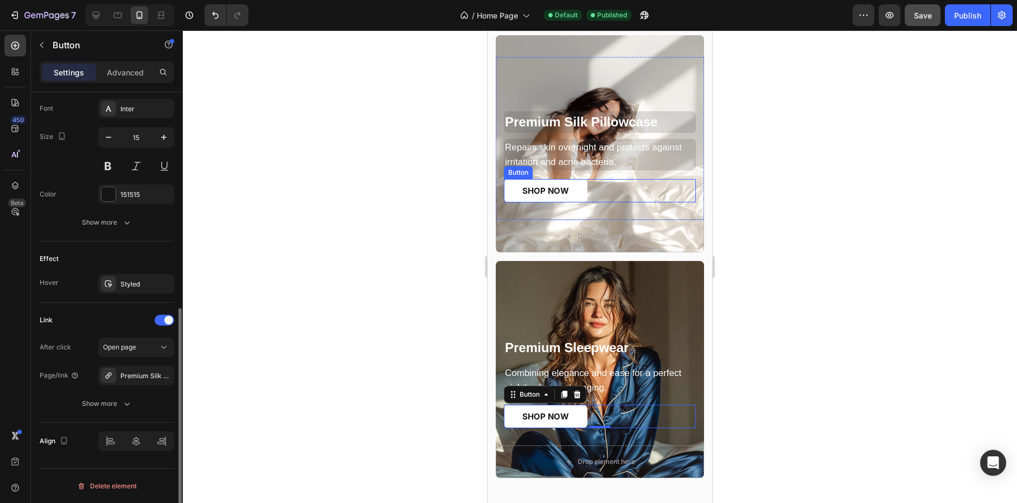
scroll to position [421, 0]
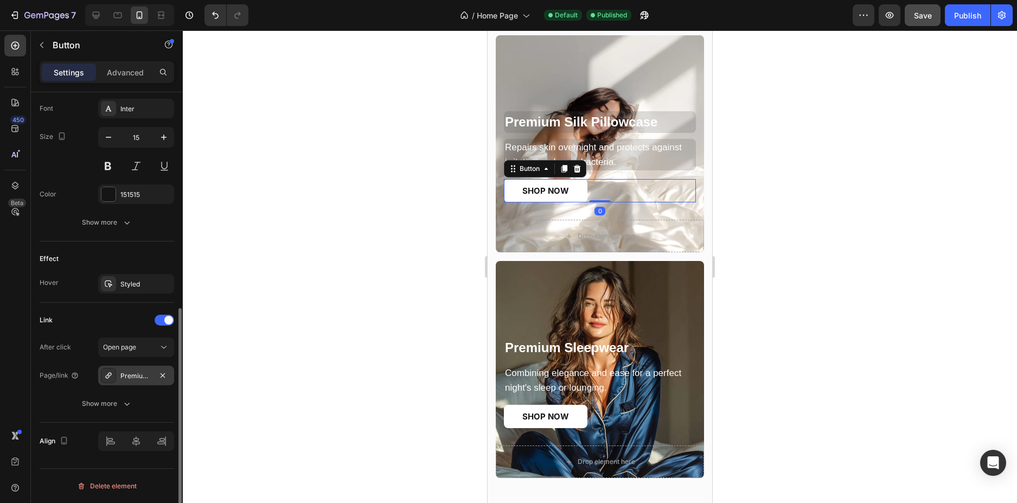
click at [132, 374] on div "Premium Silk Pillowcase" at bounding box center [135, 376] width 31 height 10
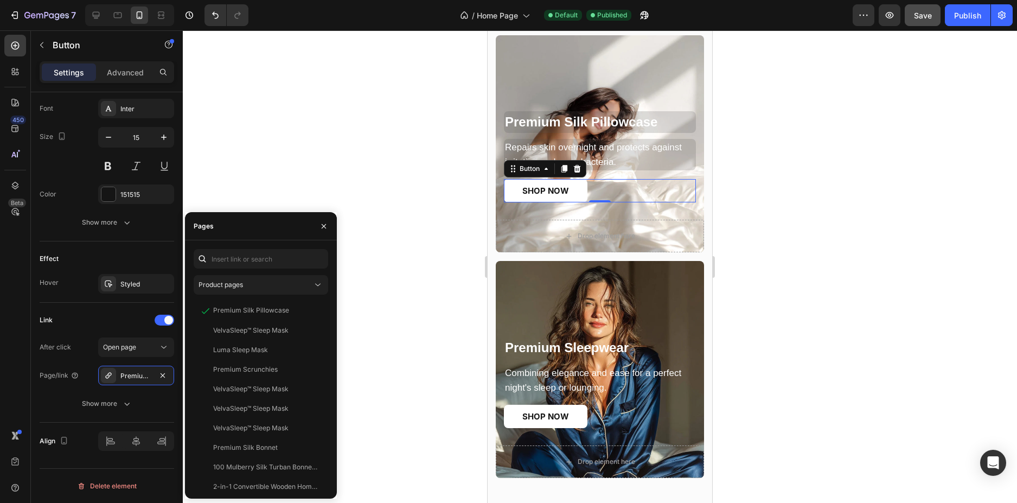
click at [422, 333] on div at bounding box center [600, 266] width 834 height 473
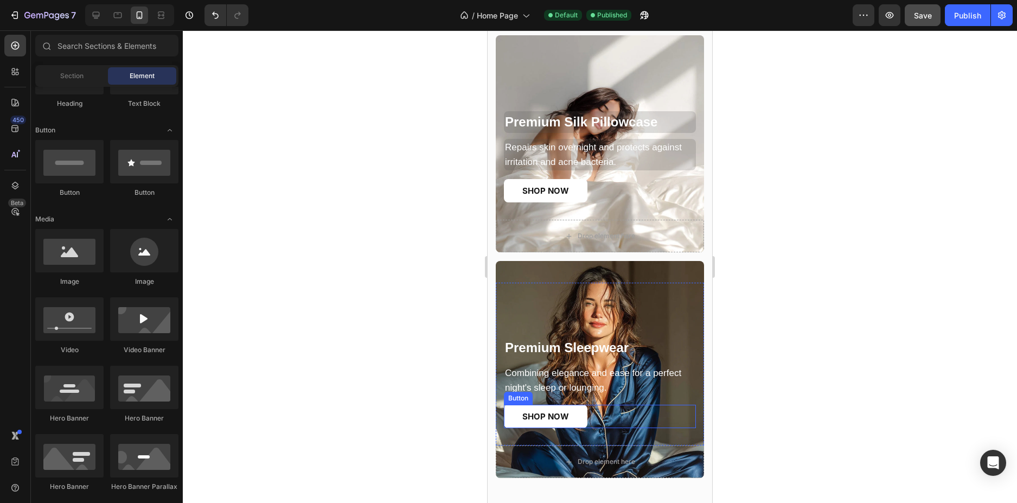
click at [632, 418] on div "SHOP NOW Button" at bounding box center [600, 416] width 192 height 23
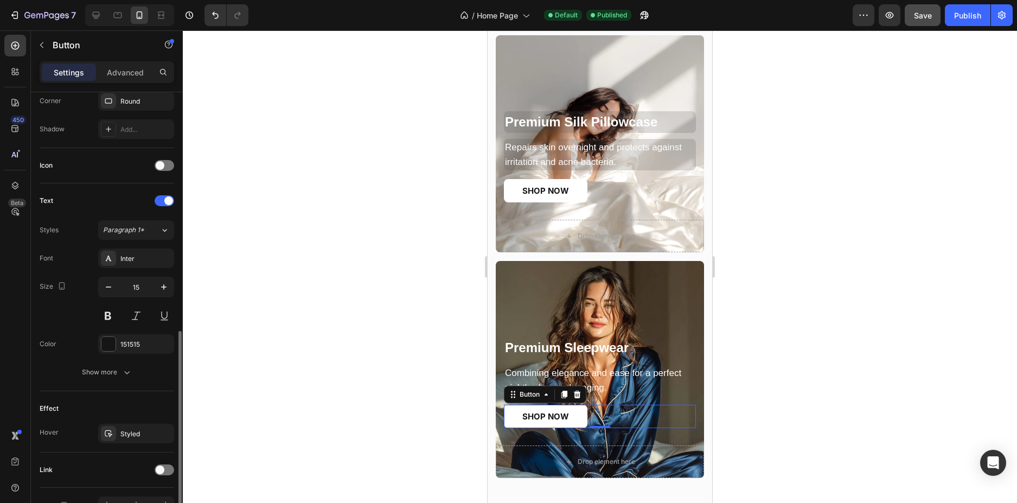
scroll to position [326, 0]
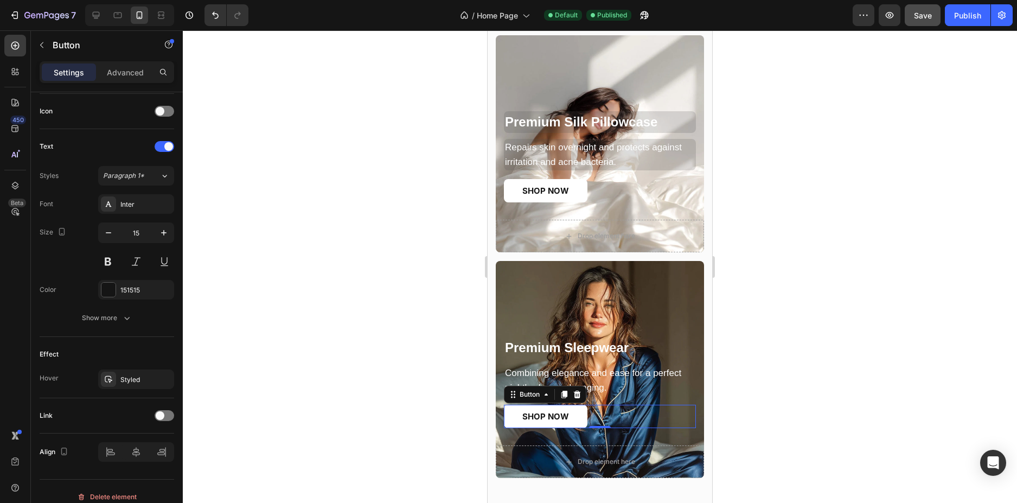
click at [297, 411] on div at bounding box center [600, 266] width 834 height 473
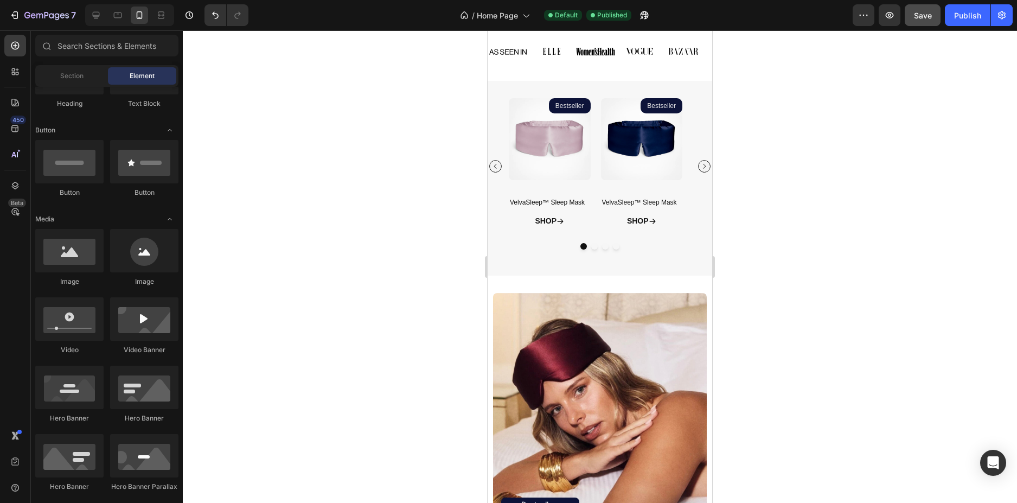
scroll to position [250, 0]
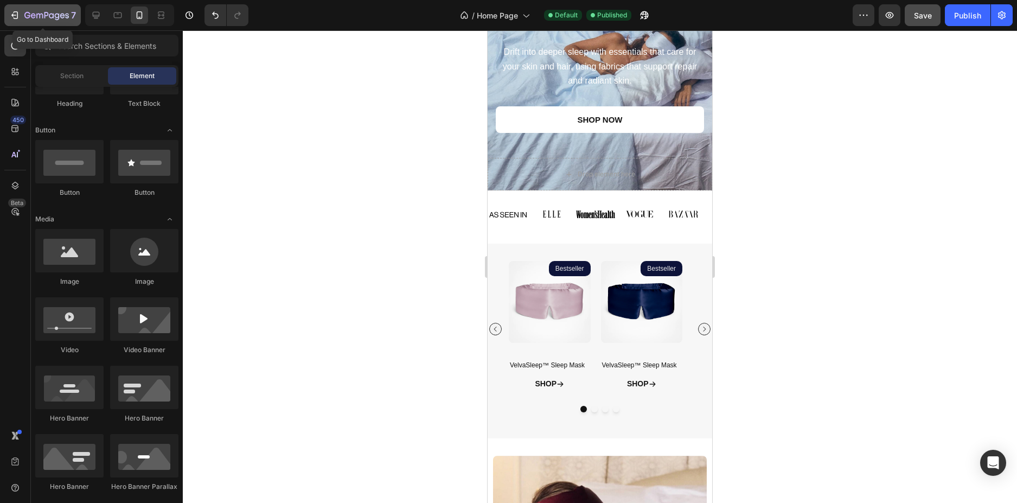
click at [40, 15] on icon "button" at bounding box center [46, 15] width 44 height 9
